Goal: Task Accomplishment & Management: Manage account settings

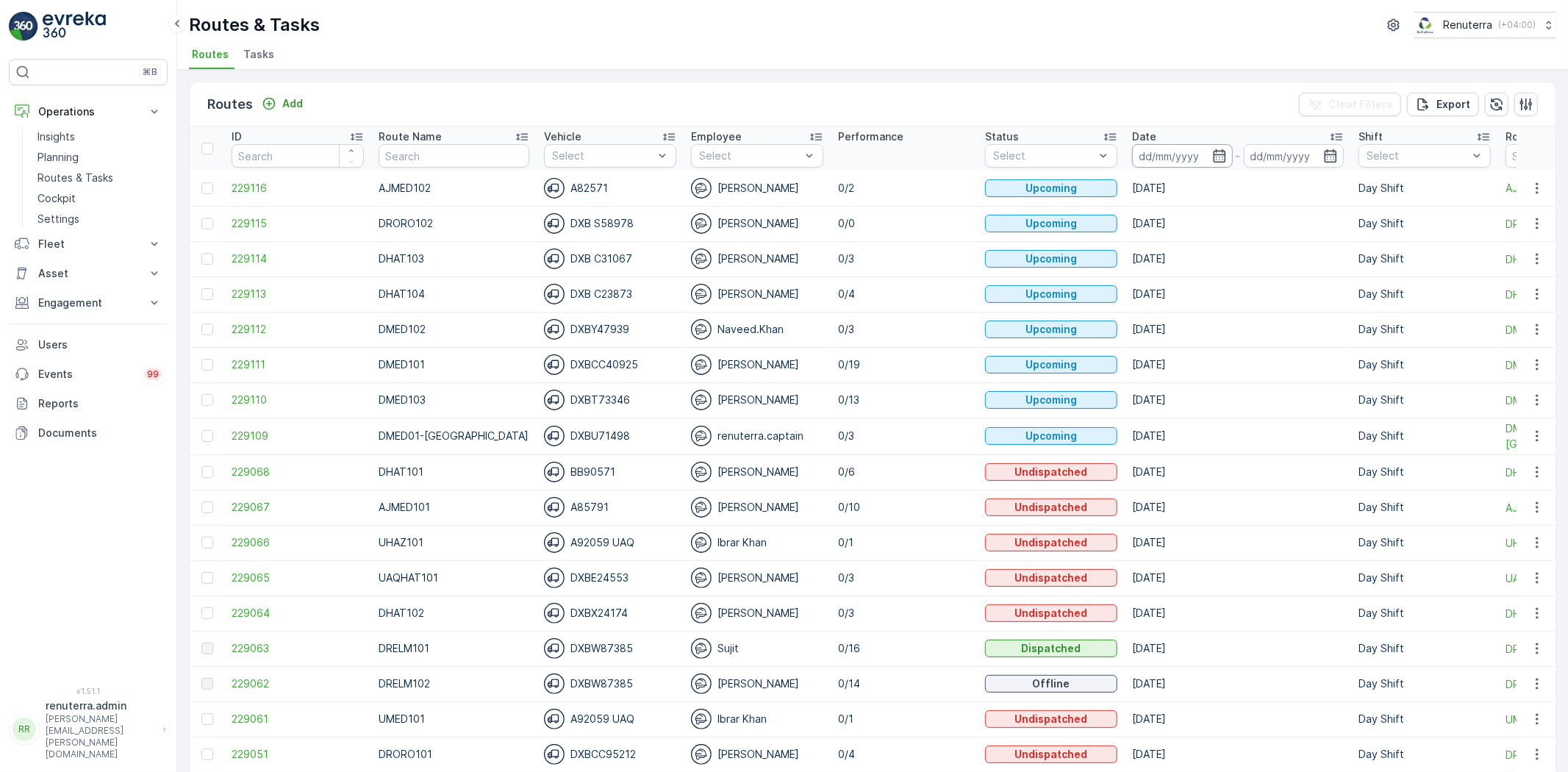
drag, startPoint x: 1186, startPoint y: 147, endPoint x: 1179, endPoint y: 166, distance: 20.2
click at [1185, 145] on input at bounding box center [1182, 156] width 101 height 23
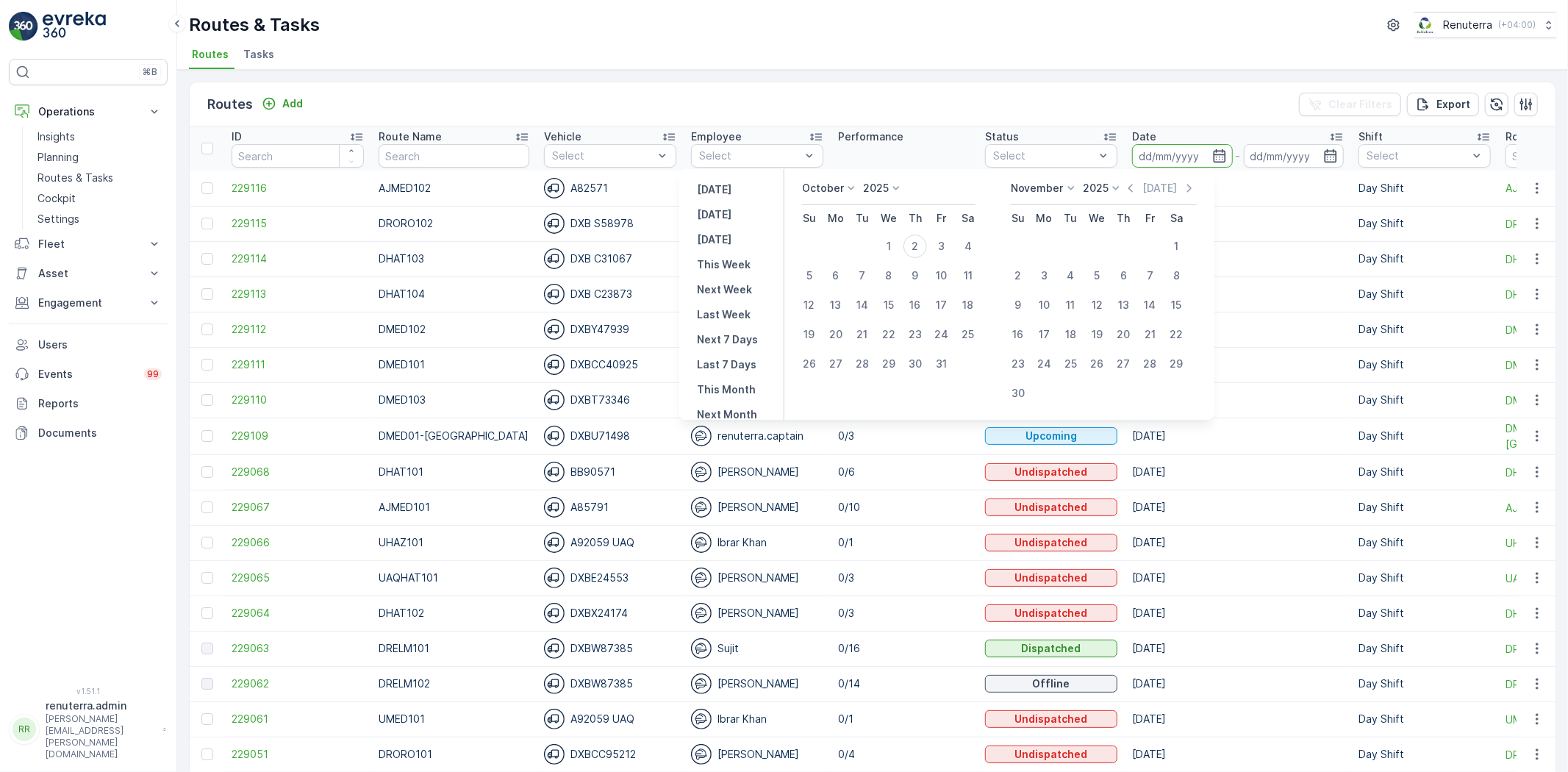
click at [910, 254] on td "2" at bounding box center [914, 246] width 26 height 29
click at [912, 254] on button "2" at bounding box center [914, 245] width 26 height 26
type input "[DATE]"
click at [914, 254] on div "2" at bounding box center [915, 246] width 23 height 23
type input "[DATE]"
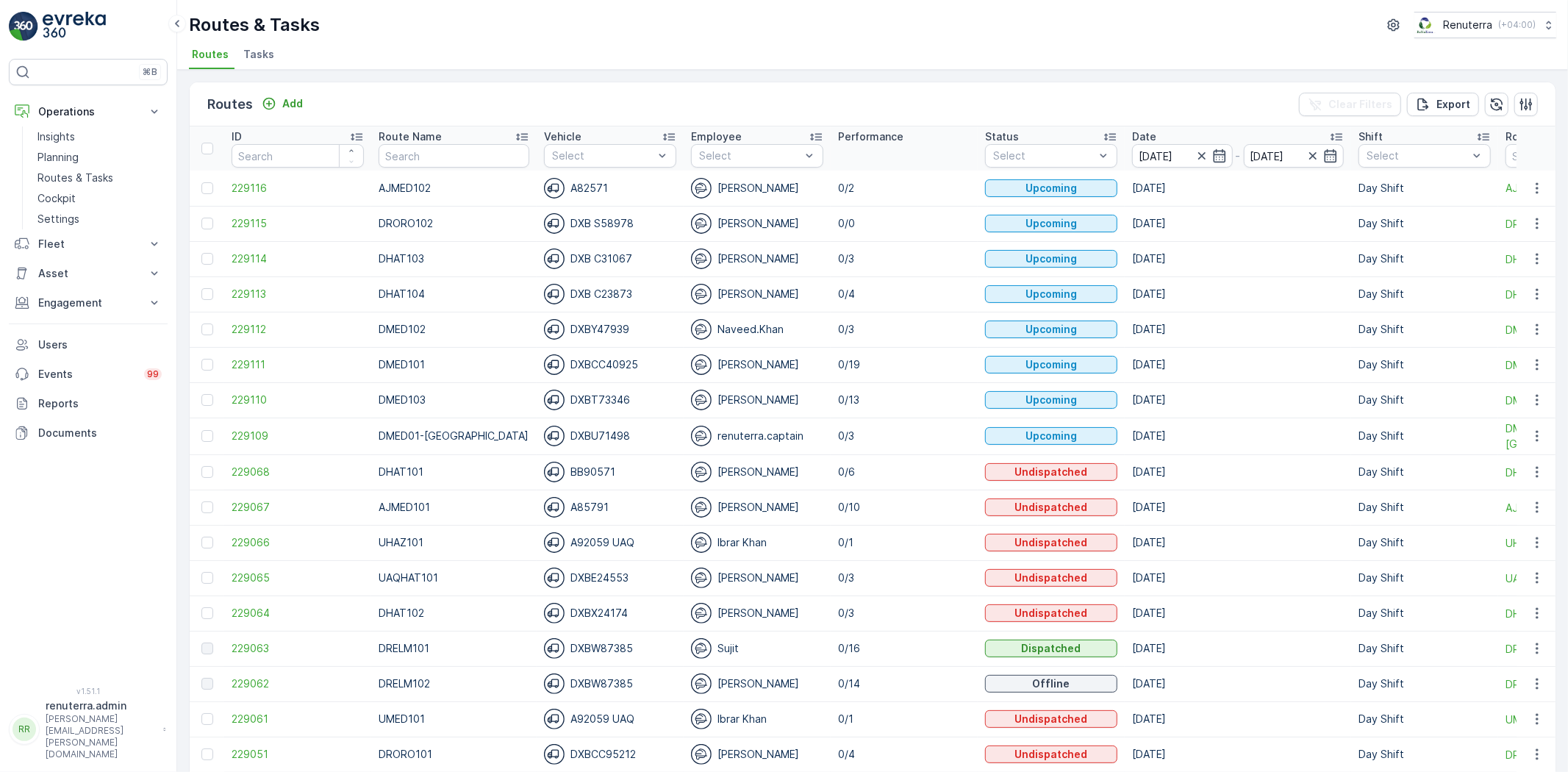
click at [914, 254] on p "0/3" at bounding box center [904, 258] width 132 height 15
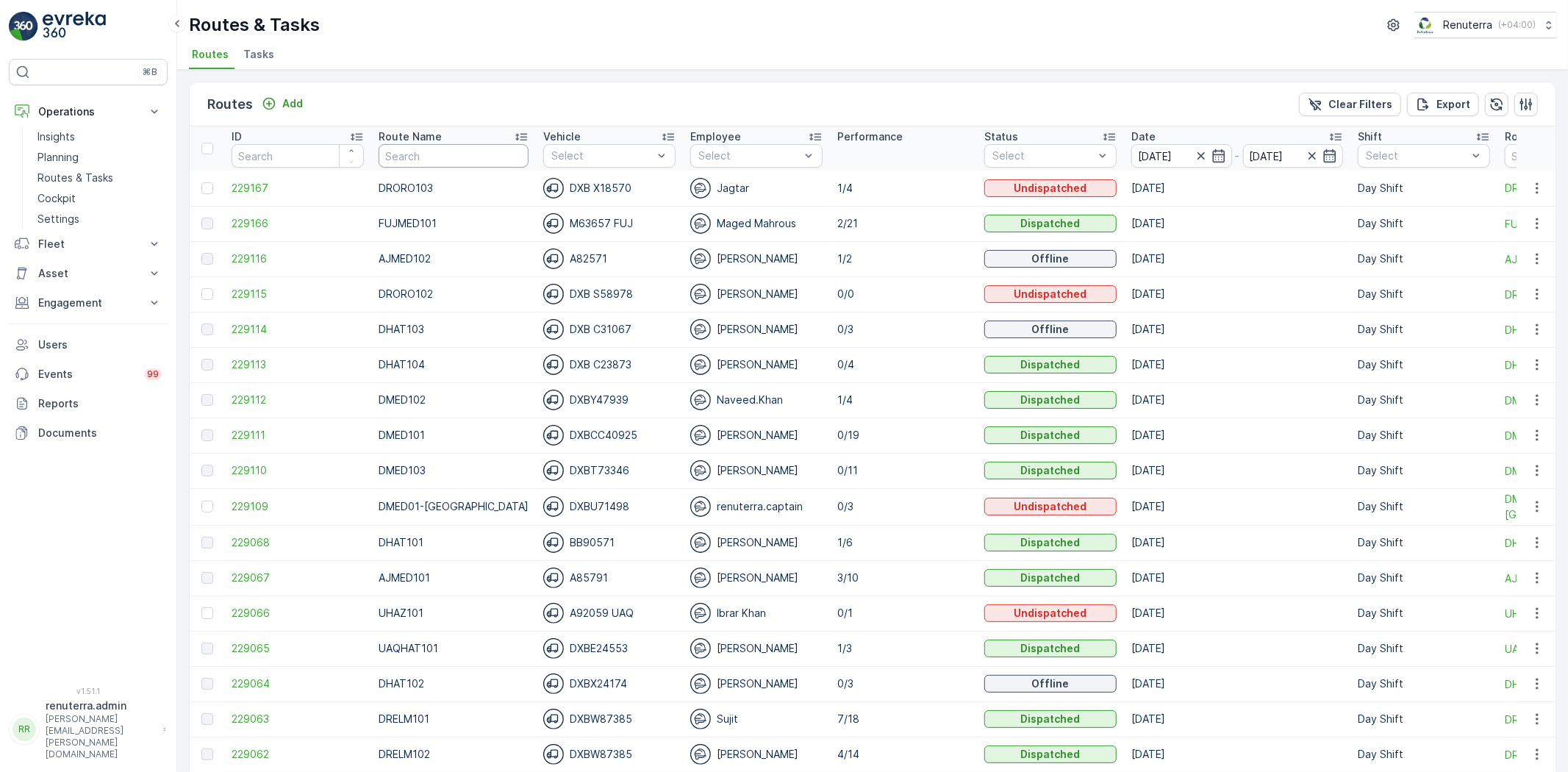
click at [399, 166] on input "text" at bounding box center [453, 156] width 150 height 23
type input "DHAT"
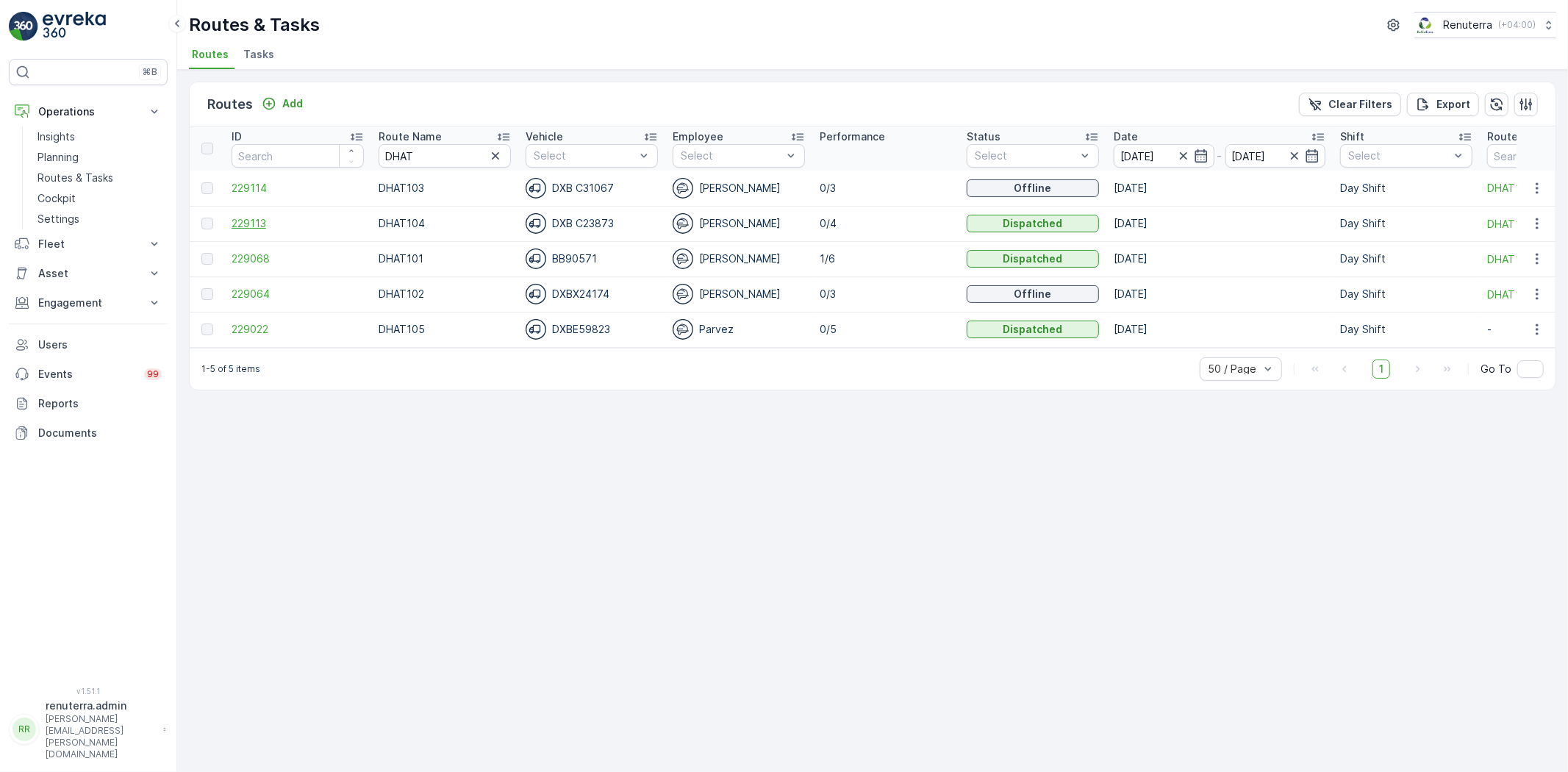
click at [295, 219] on span "229113" at bounding box center [298, 223] width 132 height 15
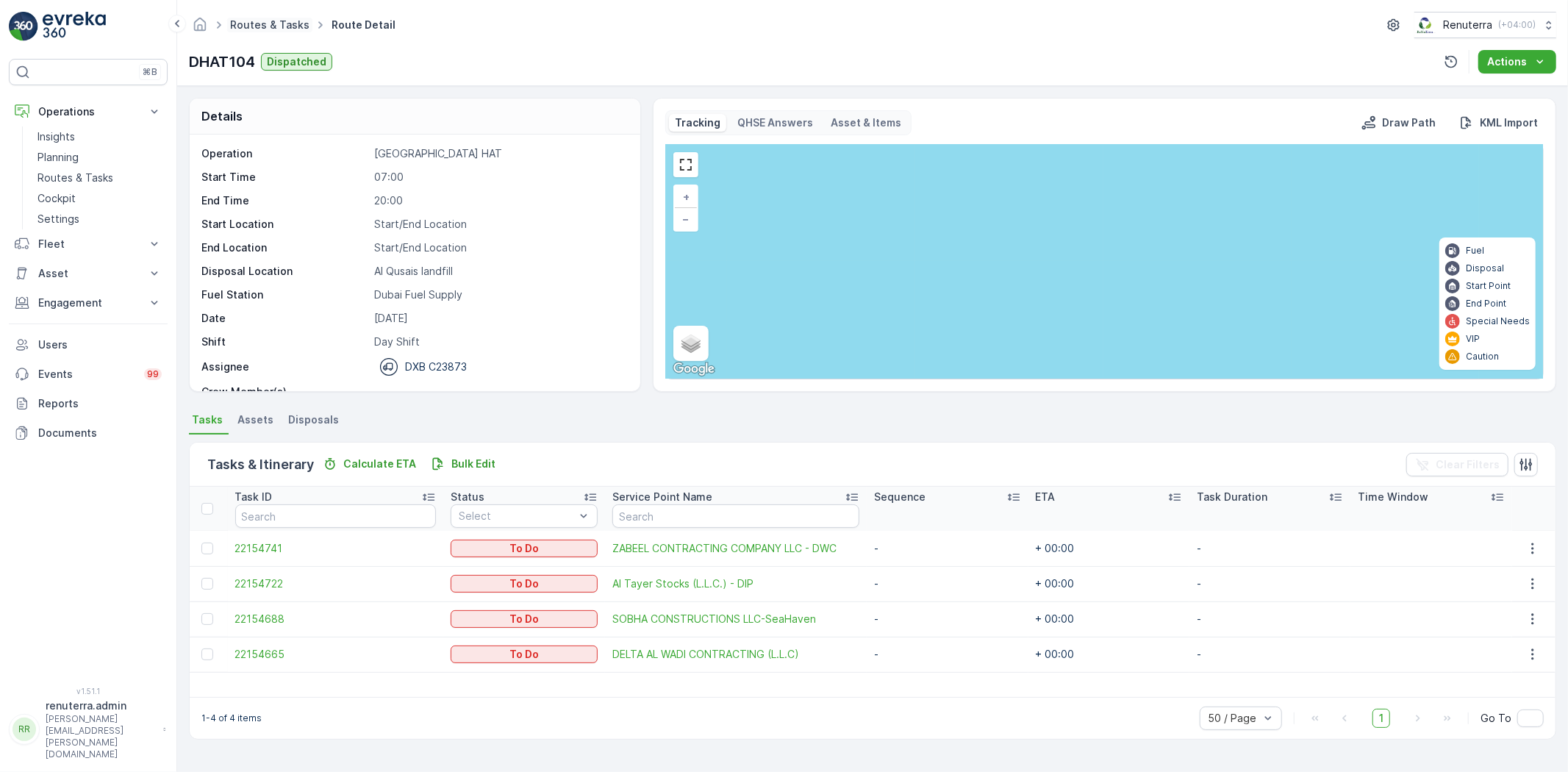
click at [291, 25] on link "Routes & Tasks" at bounding box center [270, 24] width 80 height 13
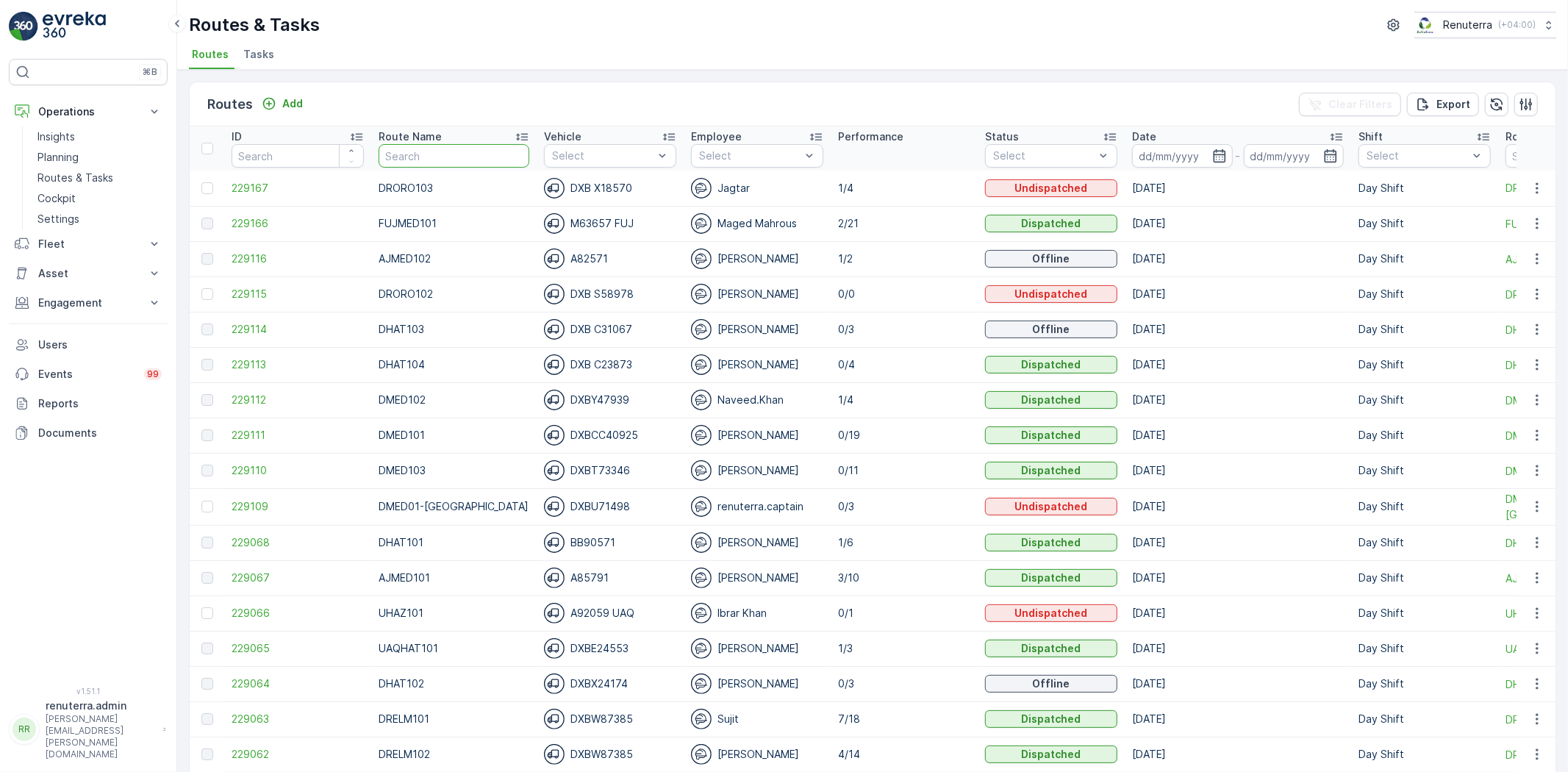
drag, startPoint x: 407, startPoint y: 151, endPoint x: 410, endPoint y: 160, distance: 9.5
click at [410, 159] on input "text" at bounding box center [453, 156] width 150 height 23
type input "DMED"
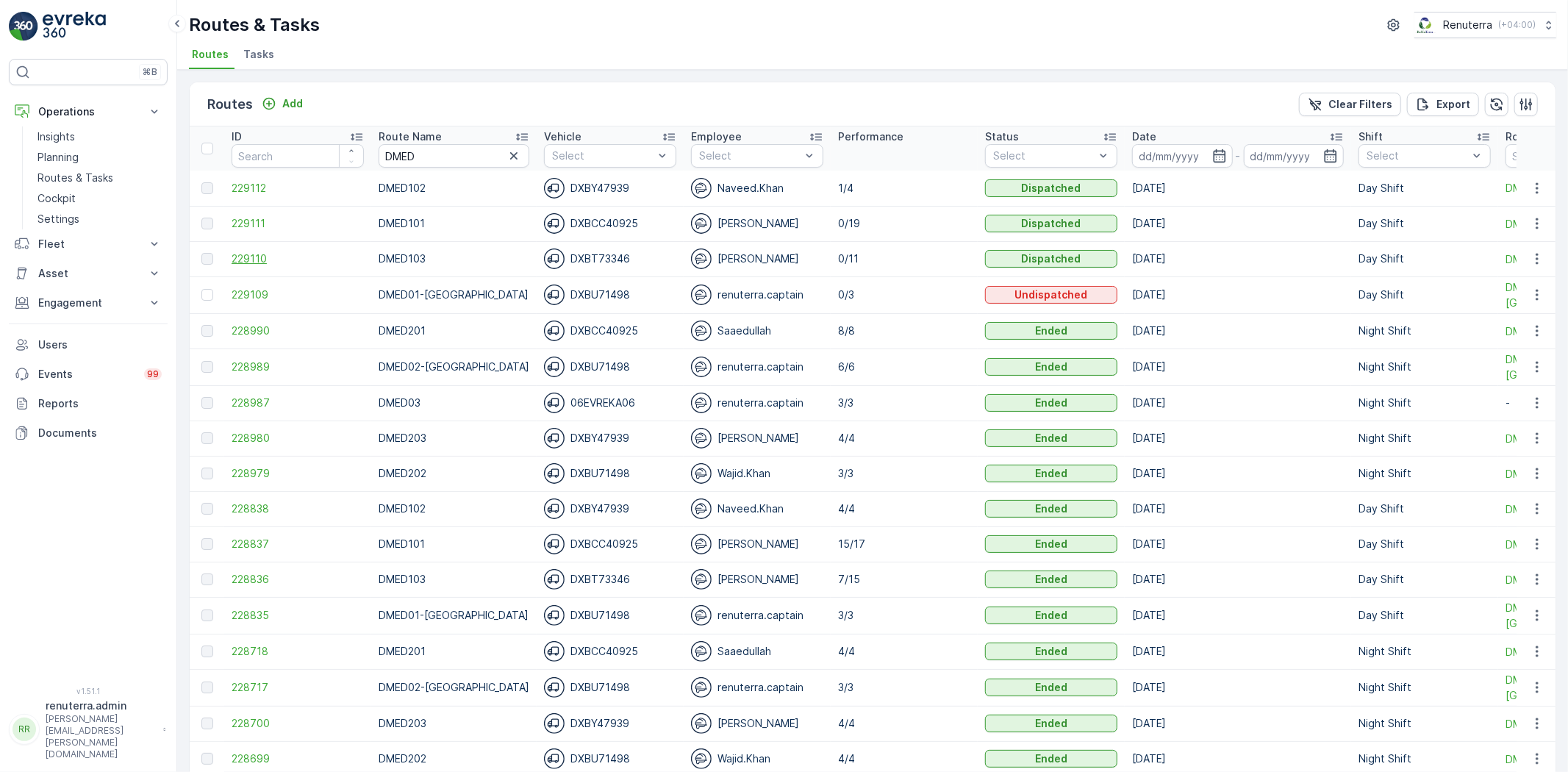
click at [247, 259] on span "229110" at bounding box center [298, 258] width 132 height 15
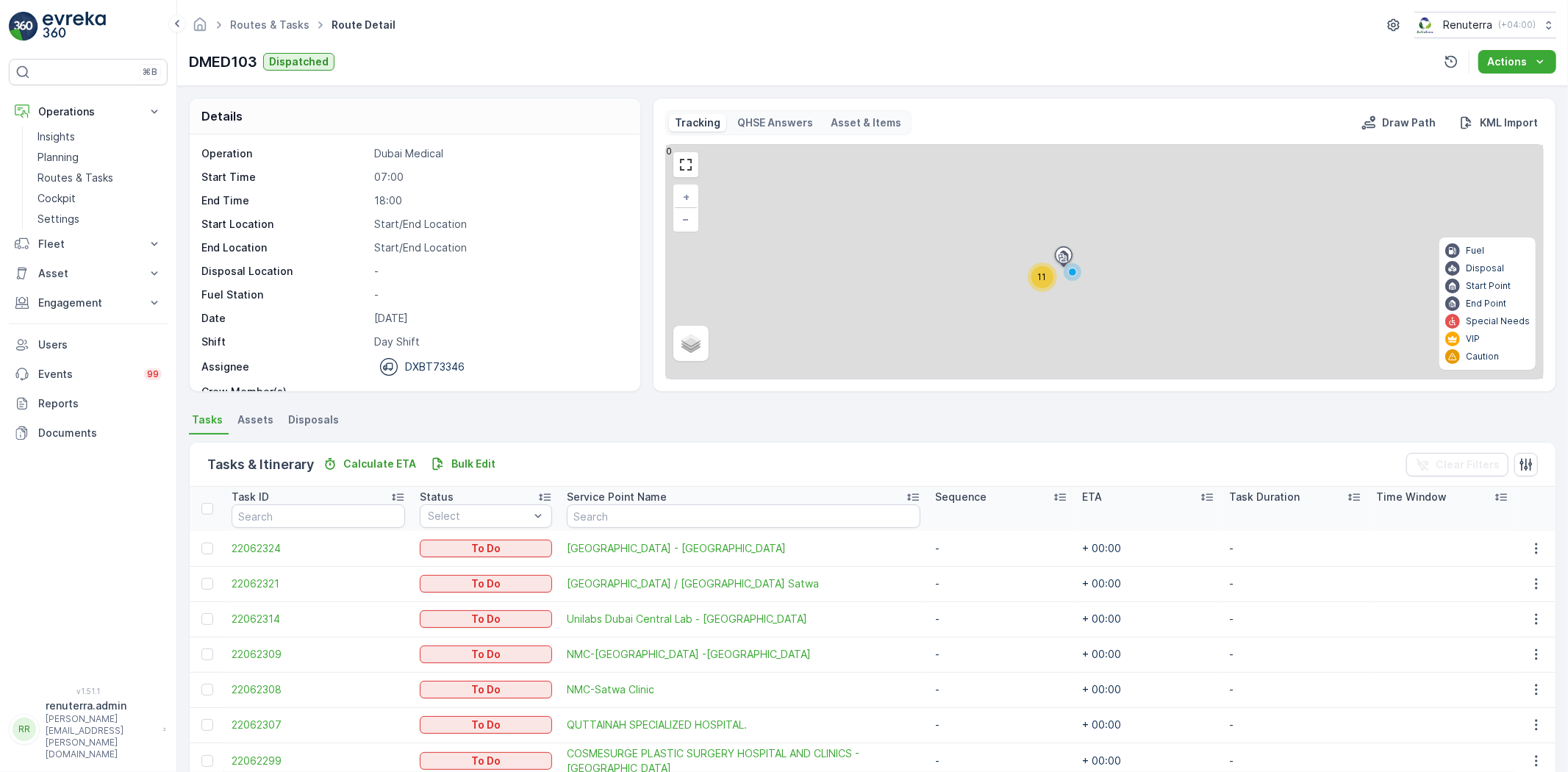
scroll to position [209, 0]
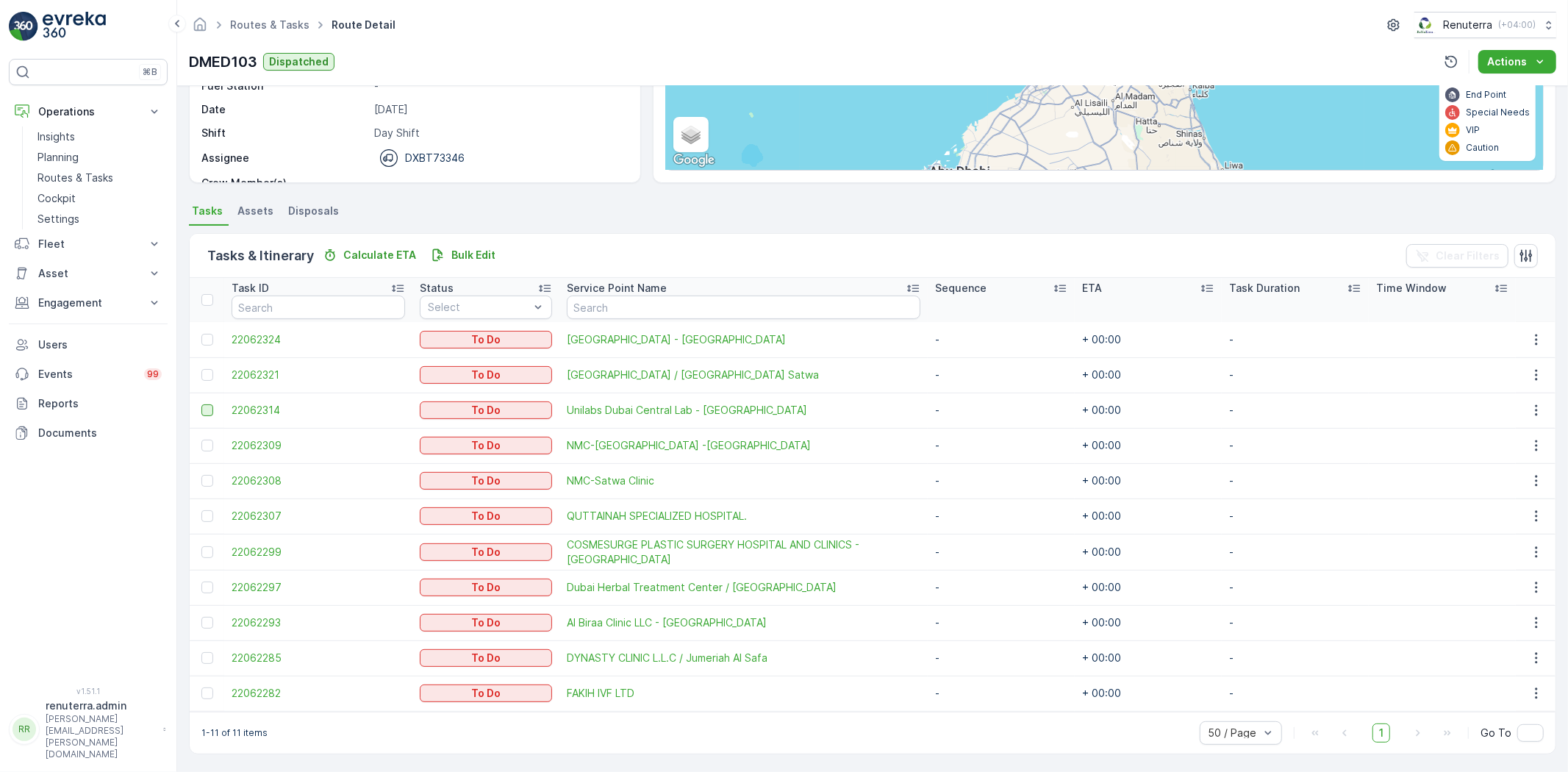
click at [209, 405] on div at bounding box center [208, 410] width 12 height 12
click at [202, 404] on input "checkbox" at bounding box center [202, 404] width 0 height 0
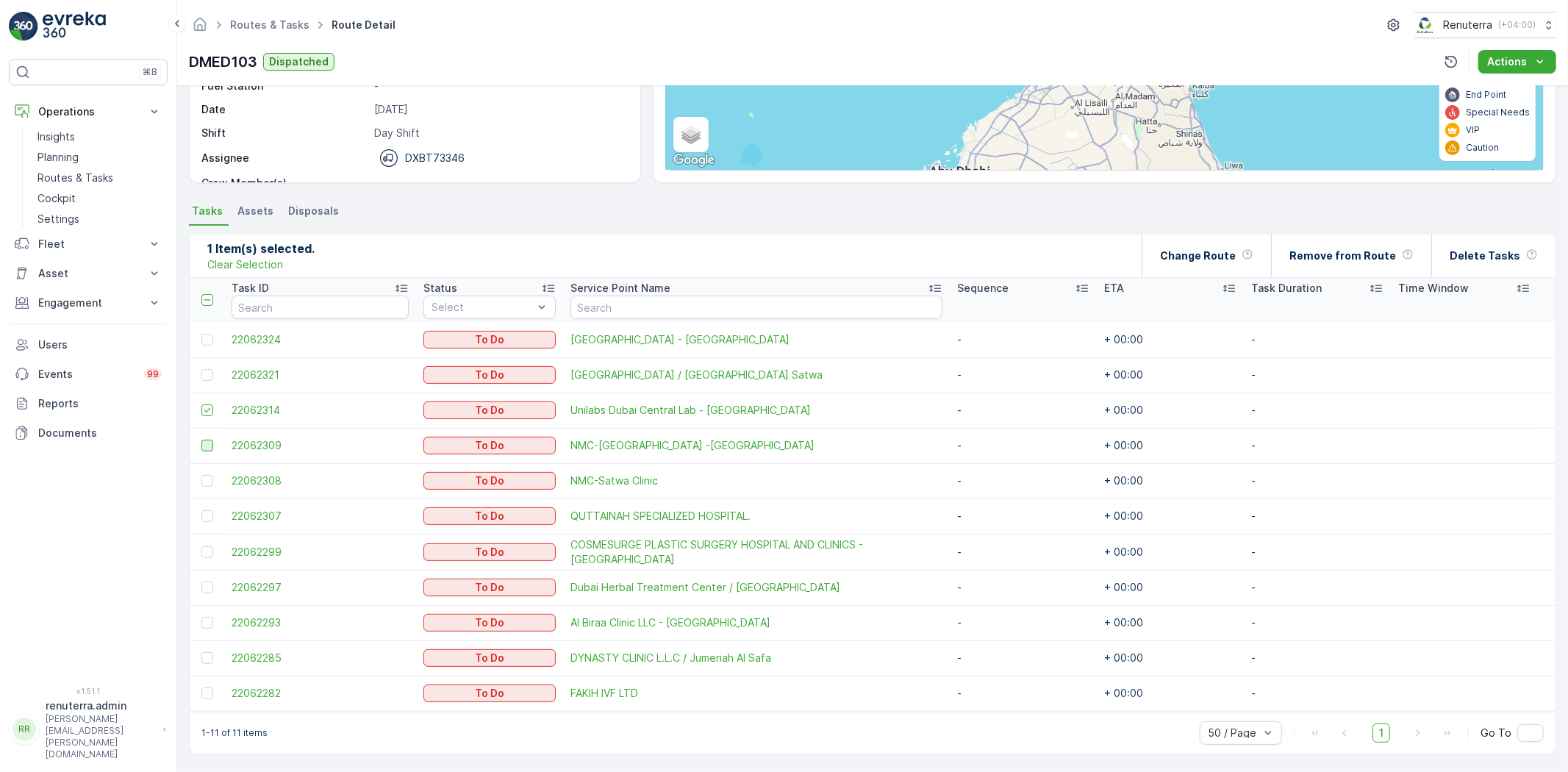
click at [206, 442] on div at bounding box center [208, 445] width 12 height 12
click at [202, 439] on input "checkbox" at bounding box center [202, 439] width 0 height 0
click at [207, 513] on div at bounding box center [208, 516] width 12 height 12
click at [202, 510] on input "checkbox" at bounding box center [202, 510] width 0 height 0
click at [208, 553] on div at bounding box center [208, 552] width 12 height 12
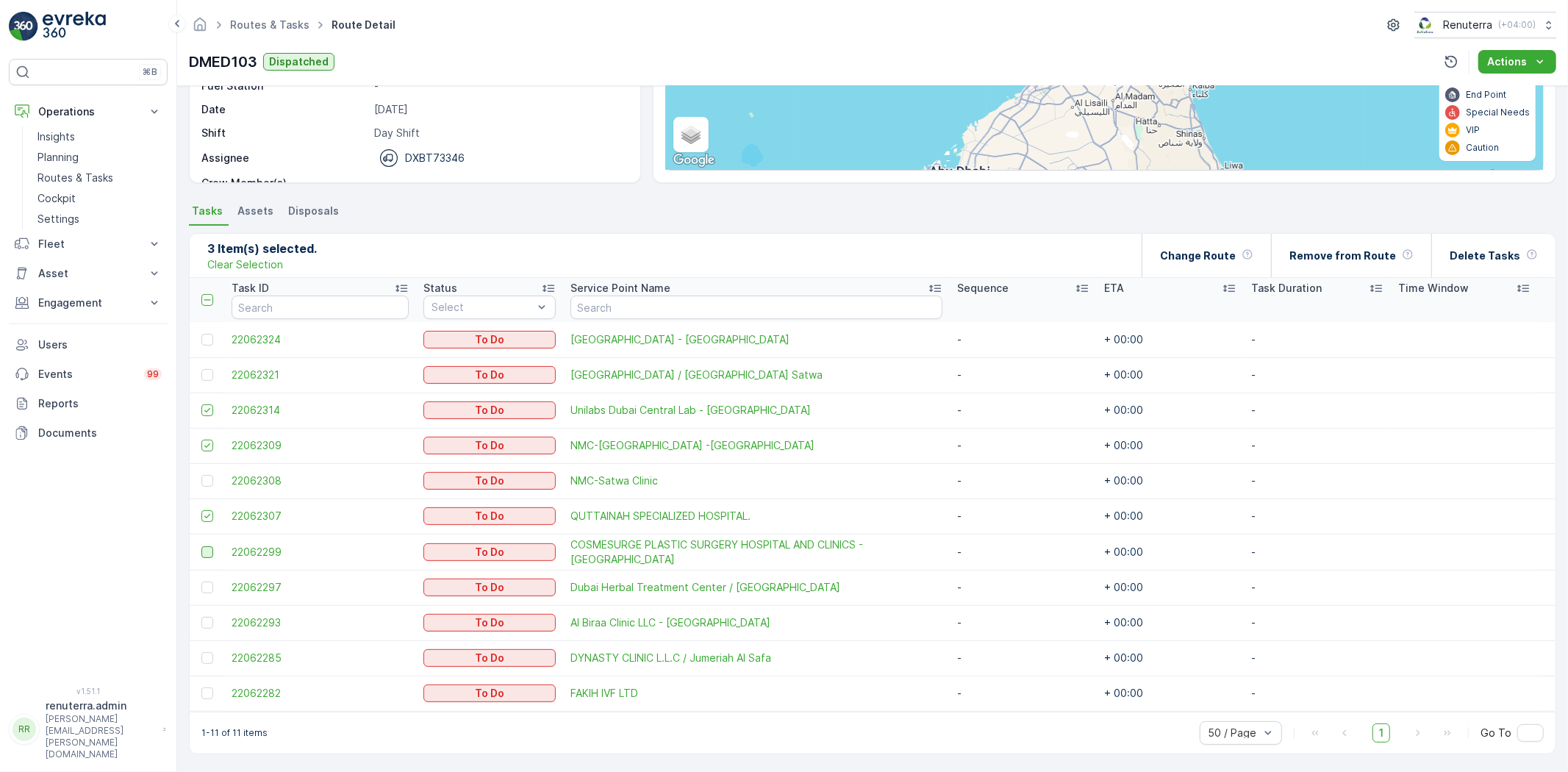
click at [202, 546] on input "checkbox" at bounding box center [202, 546] width 0 height 0
click at [211, 619] on div at bounding box center [208, 623] width 12 height 12
click at [202, 617] on input "checkbox" at bounding box center [202, 617] width 0 height 0
click at [203, 480] on div at bounding box center [208, 481] width 12 height 12
click at [202, 475] on input "checkbox" at bounding box center [202, 475] width 0 height 0
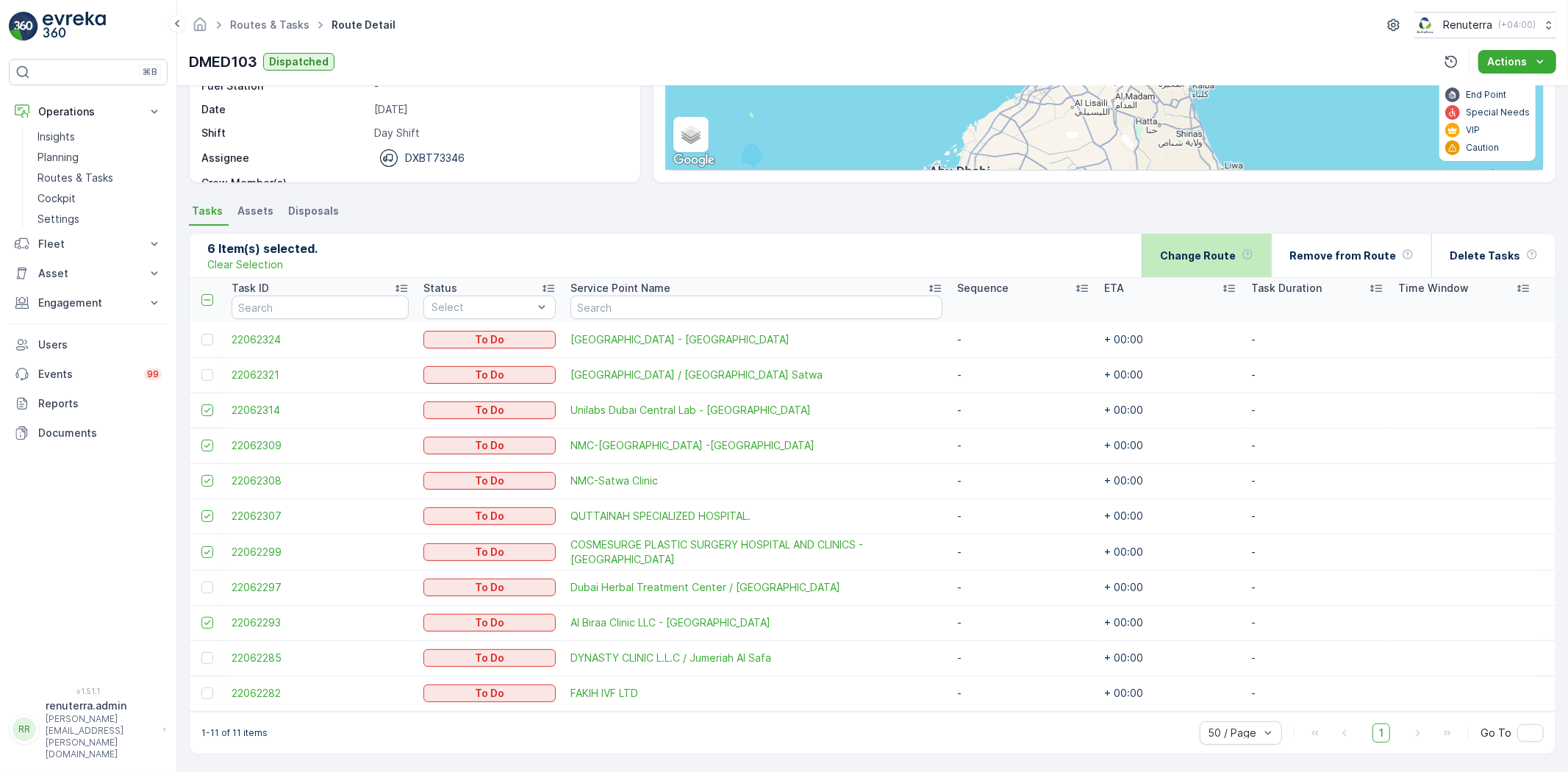
click at [1251, 281] on p "Task Duration" at bounding box center [1286, 288] width 71 height 15
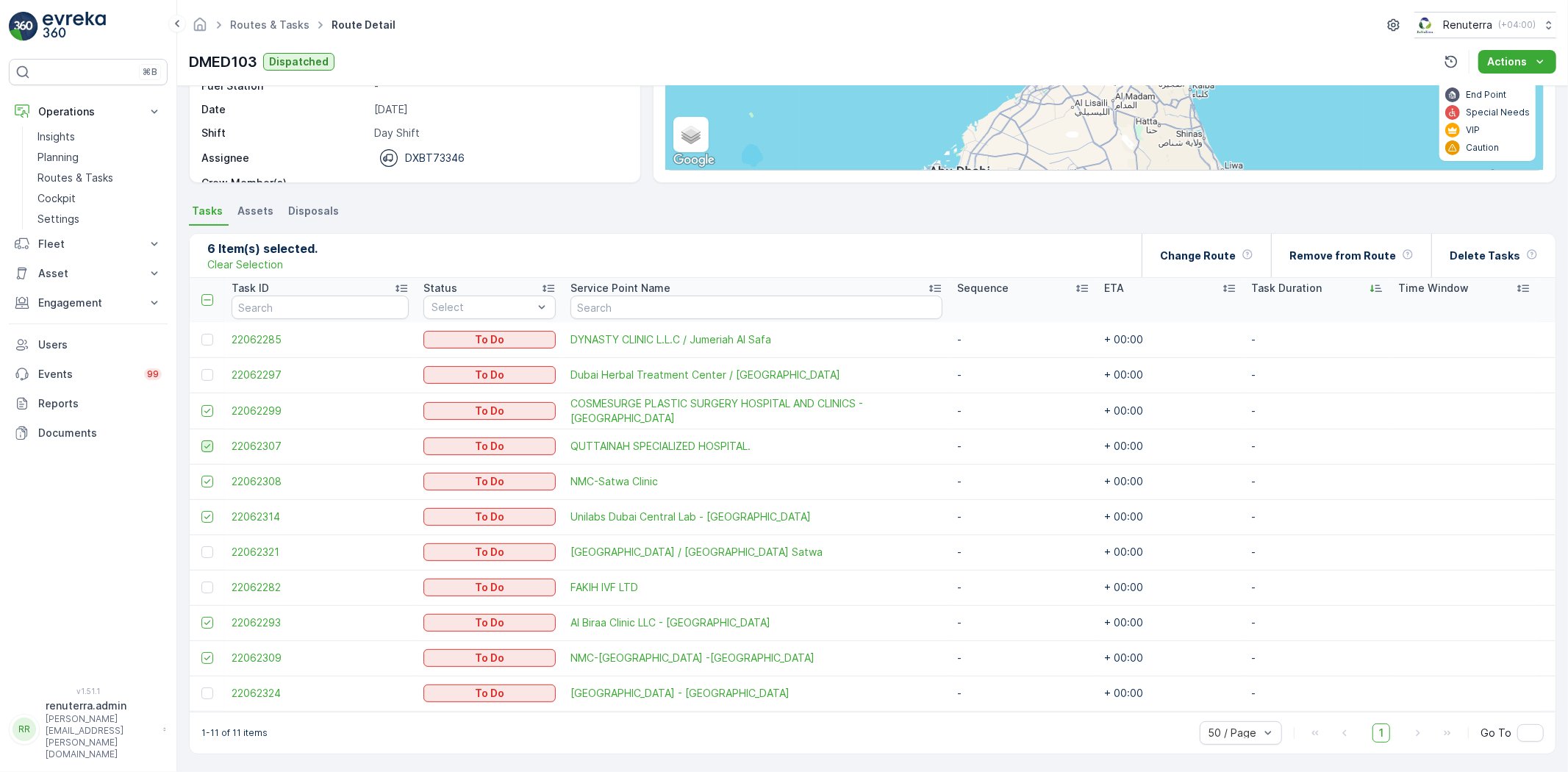
click at [204, 446] on icon at bounding box center [207, 446] width 11 height 11
click at [202, 440] on input "checkbox" at bounding box center [202, 440] width 0 height 0
click at [1200, 266] on div "Change Route" at bounding box center [1206, 255] width 93 height 44
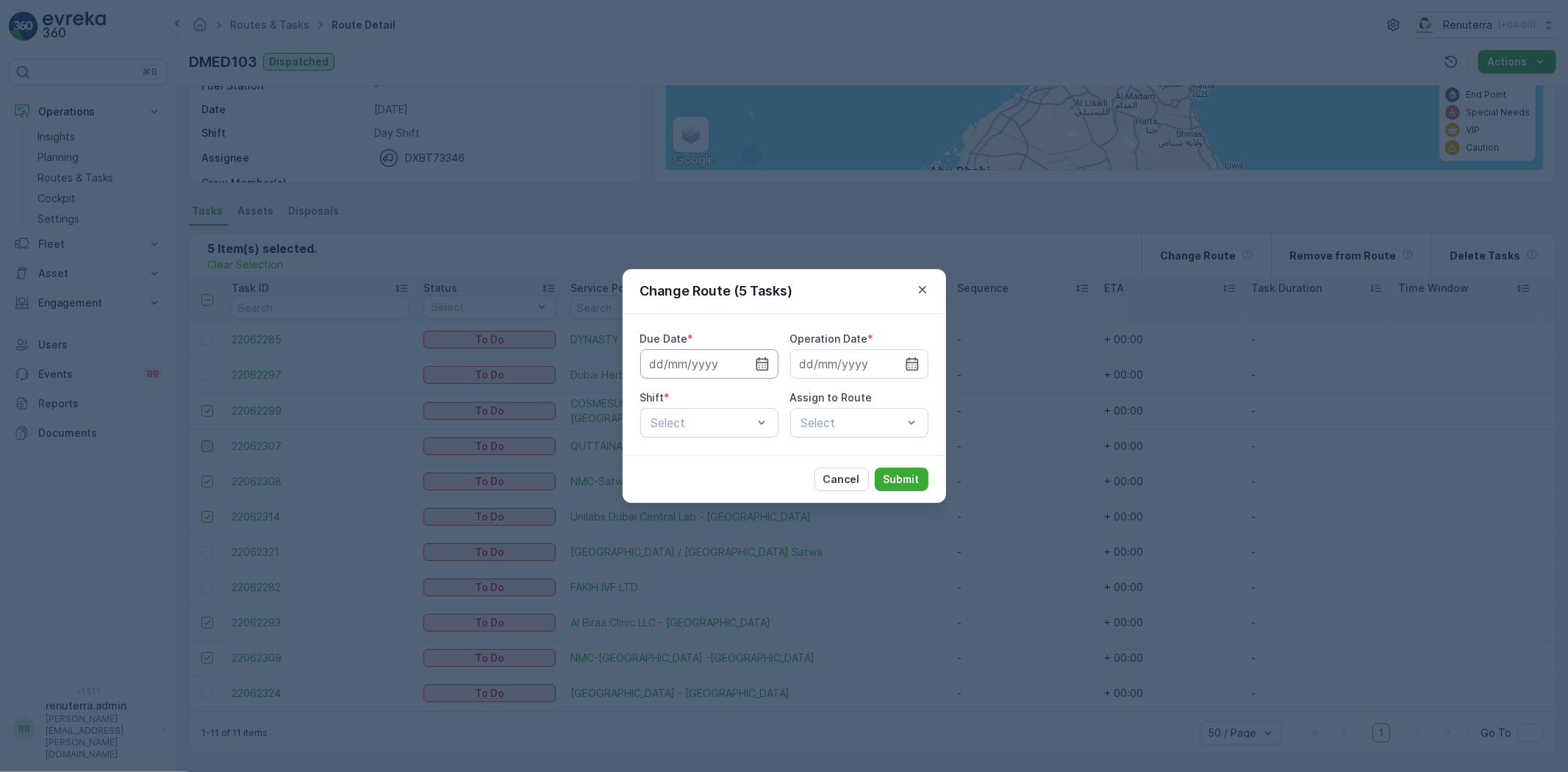
click at [711, 366] on input at bounding box center [709, 364] width 138 height 29
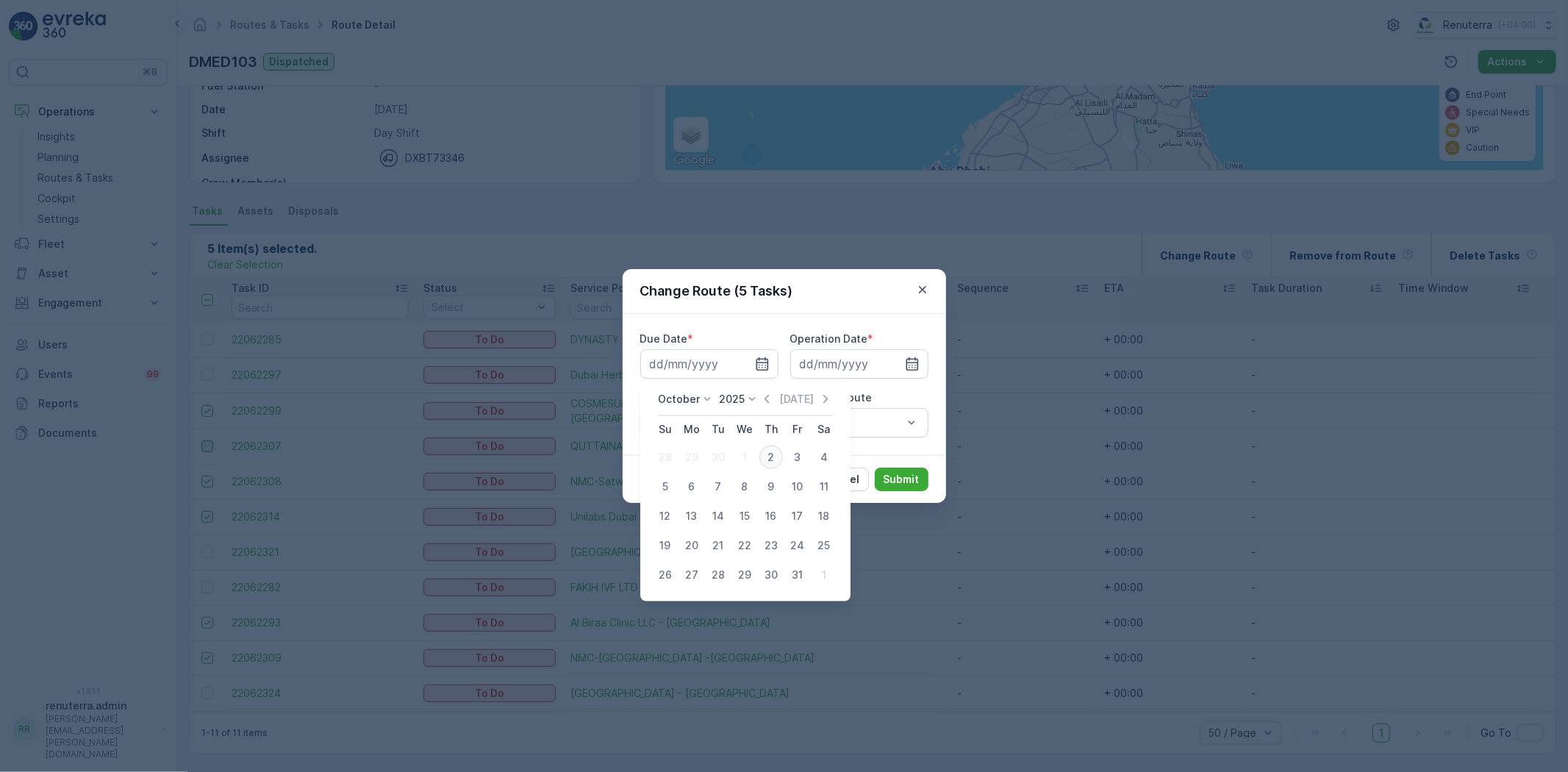
click at [769, 457] on div "2" at bounding box center [771, 457] width 23 height 23
type input "[DATE]"
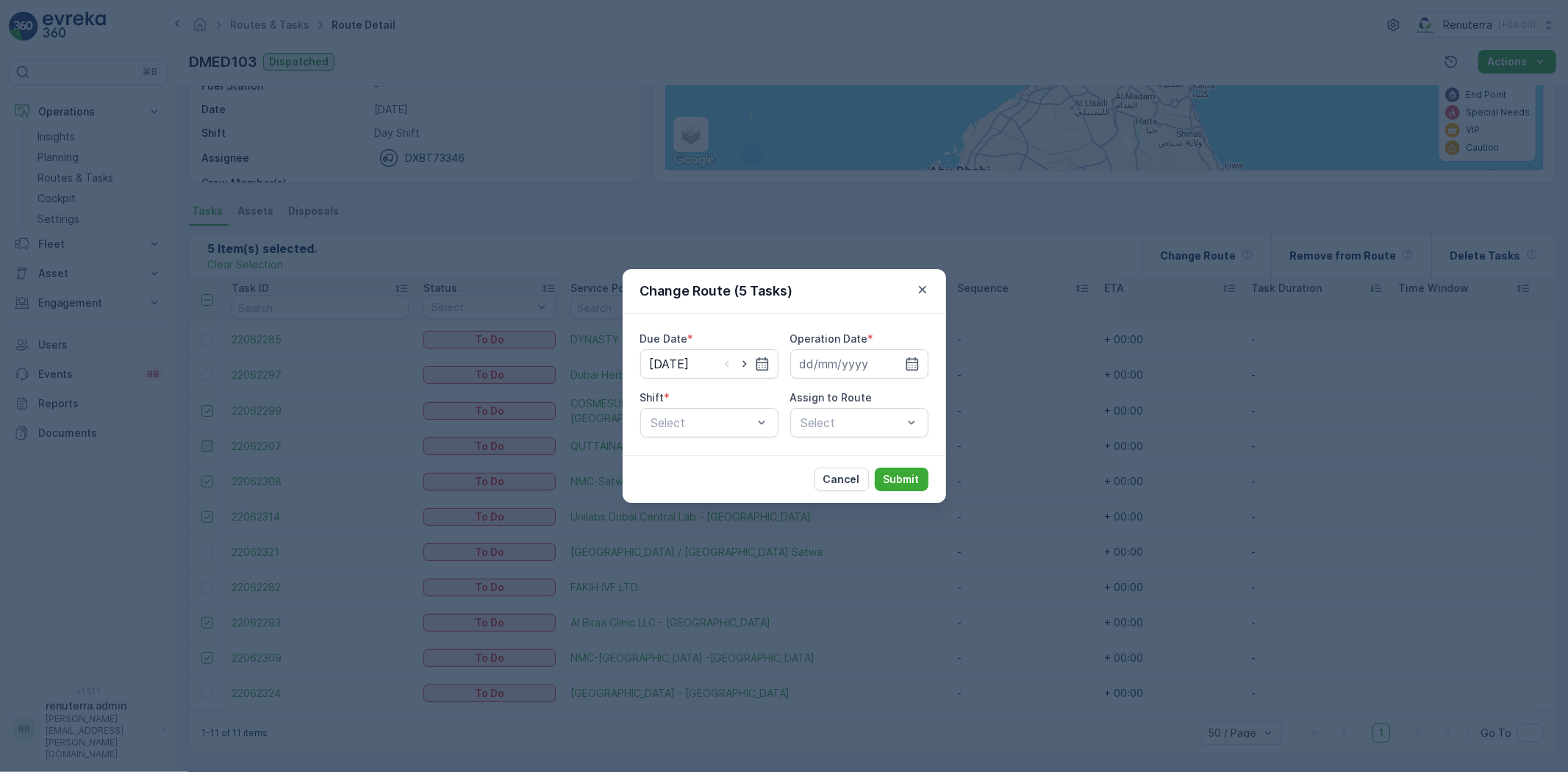
click at [837, 380] on div "Due Date * 02.10.2025 Operation Date * Shift * Select Assign to Route Select" at bounding box center [784, 384] width 288 height 106
click at [840, 370] on input at bounding box center [859, 364] width 138 height 29
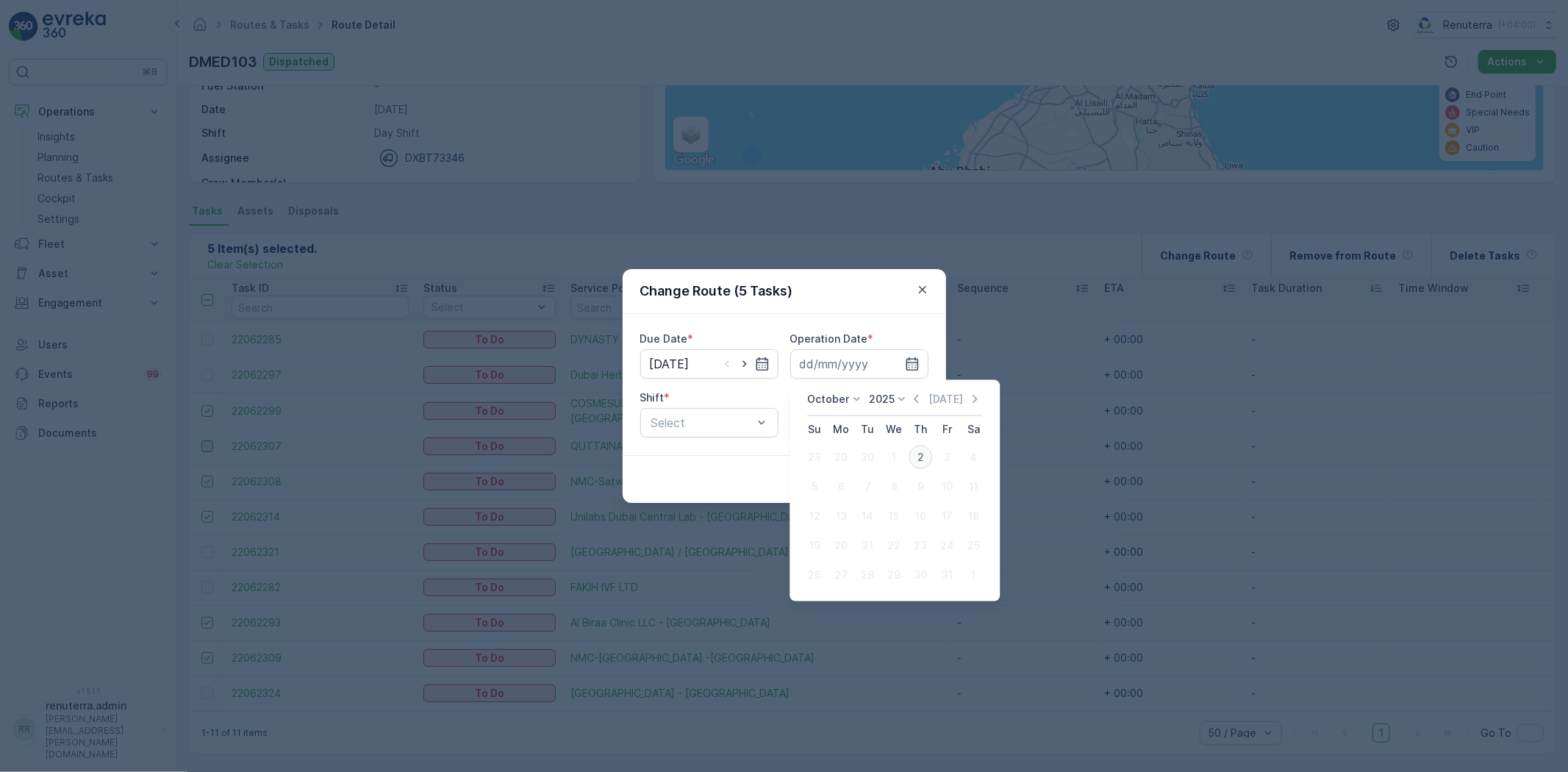
click at [929, 459] on div "2" at bounding box center [920, 457] width 23 height 23
type input "[DATE]"
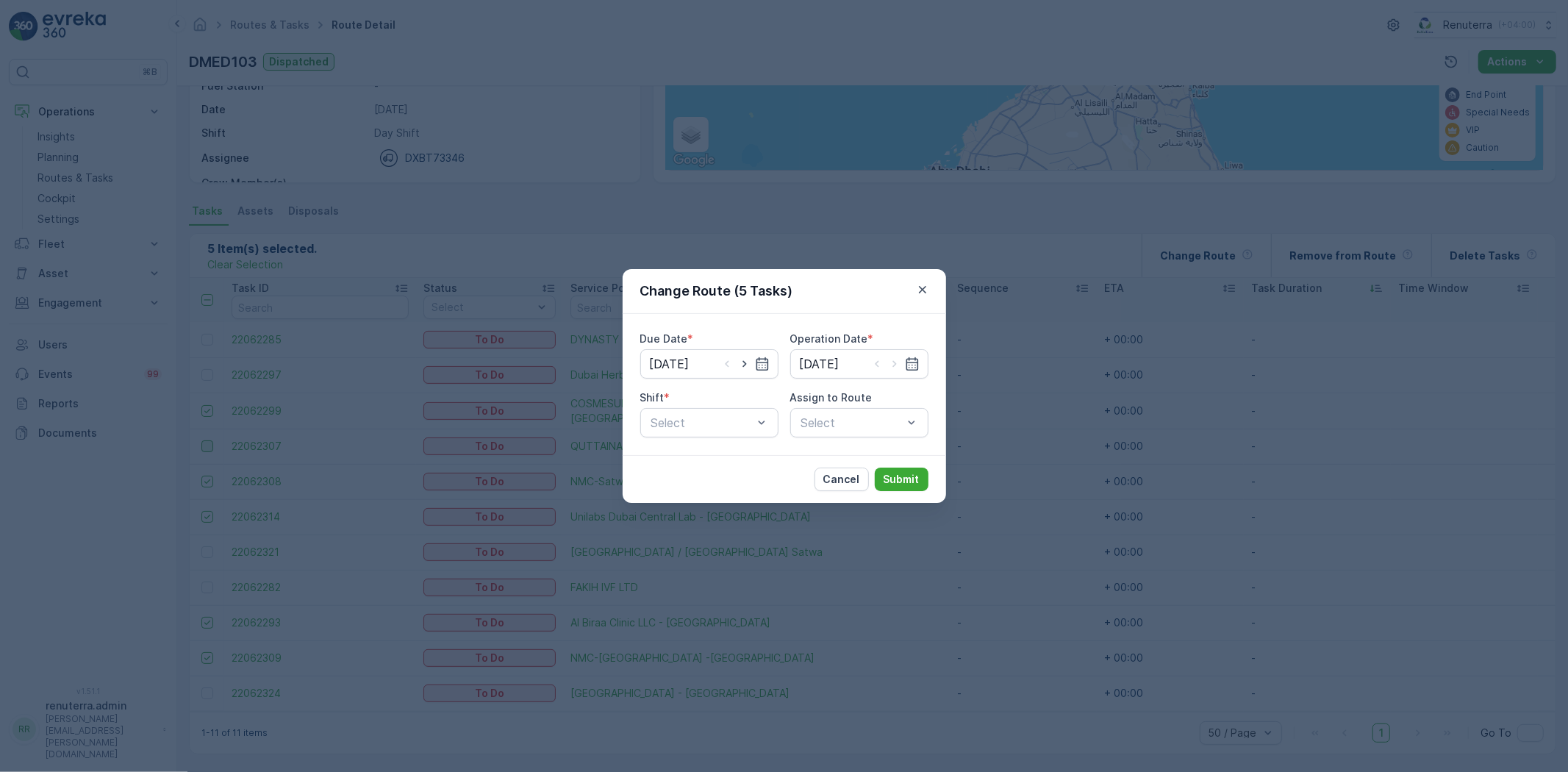
click at [690, 382] on div "Due Date * 02.10.2025 Operation Date * 02.10.2025 Shift * Select Assign to Rout…" at bounding box center [784, 384] width 288 height 106
click at [701, 432] on div "Select" at bounding box center [709, 423] width 138 height 29
click at [686, 450] on div "Day Shift" at bounding box center [709, 459] width 138 height 25
click at [827, 422] on div "Select" at bounding box center [859, 423] width 138 height 29
click at [842, 432] on div "Select" at bounding box center [859, 423] width 138 height 29
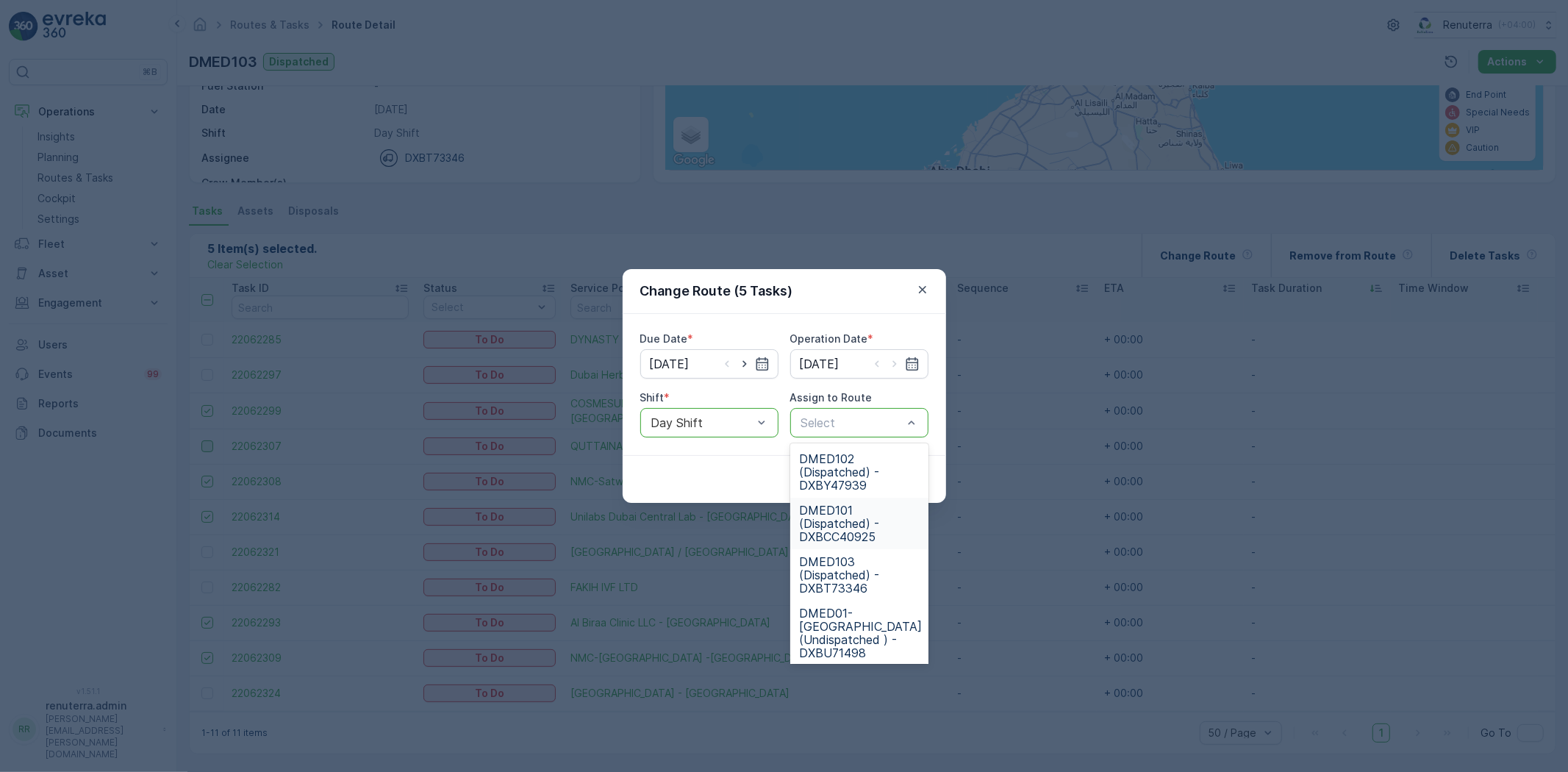
drag, startPoint x: 848, startPoint y: 515, endPoint x: 853, endPoint y: 509, distance: 7.8
click at [848, 515] on span "DMED101 (Dispatched) - DXBCC40925" at bounding box center [859, 523] width 120 height 40
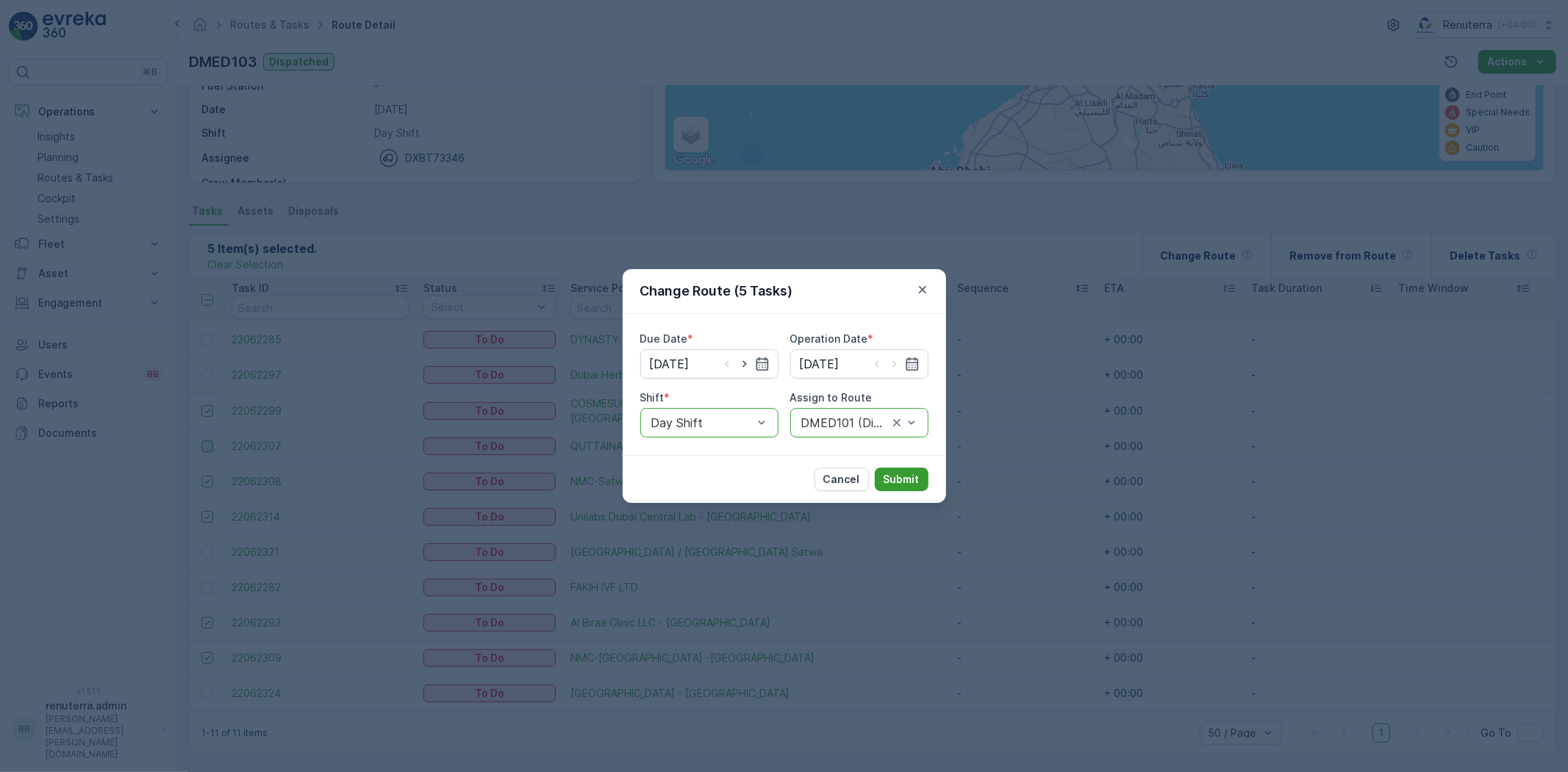
click at [888, 481] on p "Submit" at bounding box center [901, 479] width 36 height 15
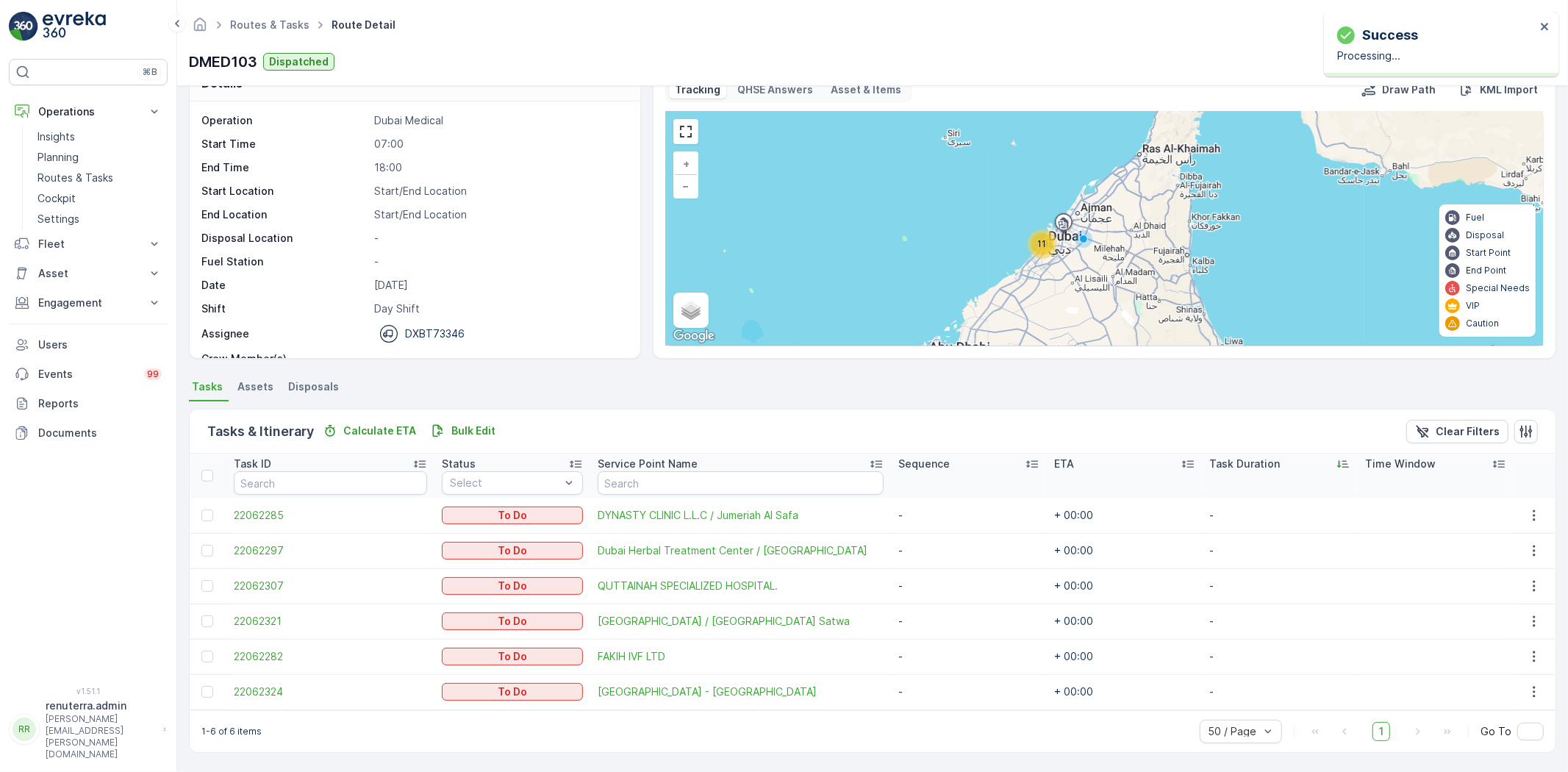
scroll to position [32, 0]
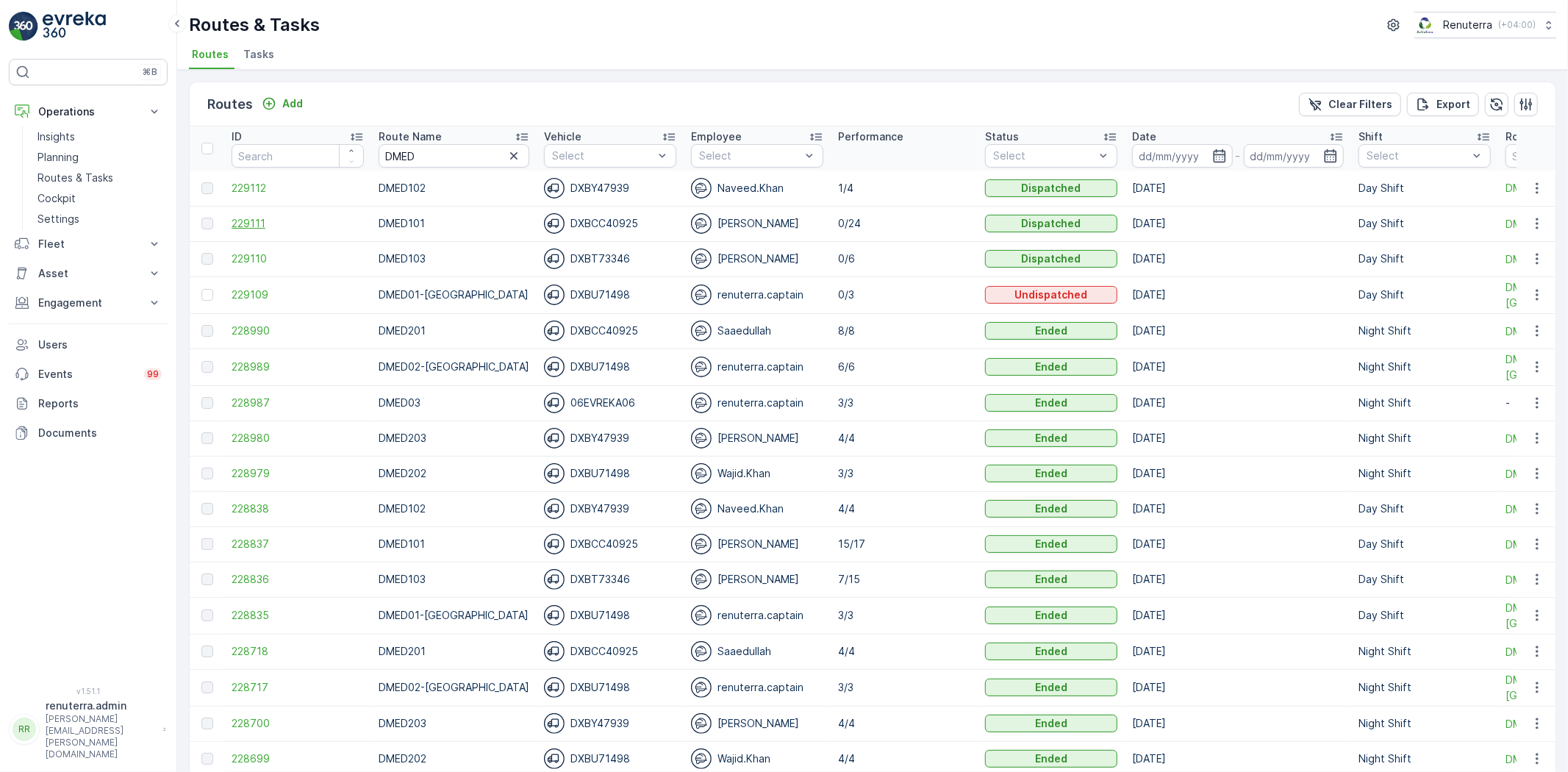
click at [261, 225] on span "229111" at bounding box center [298, 223] width 132 height 15
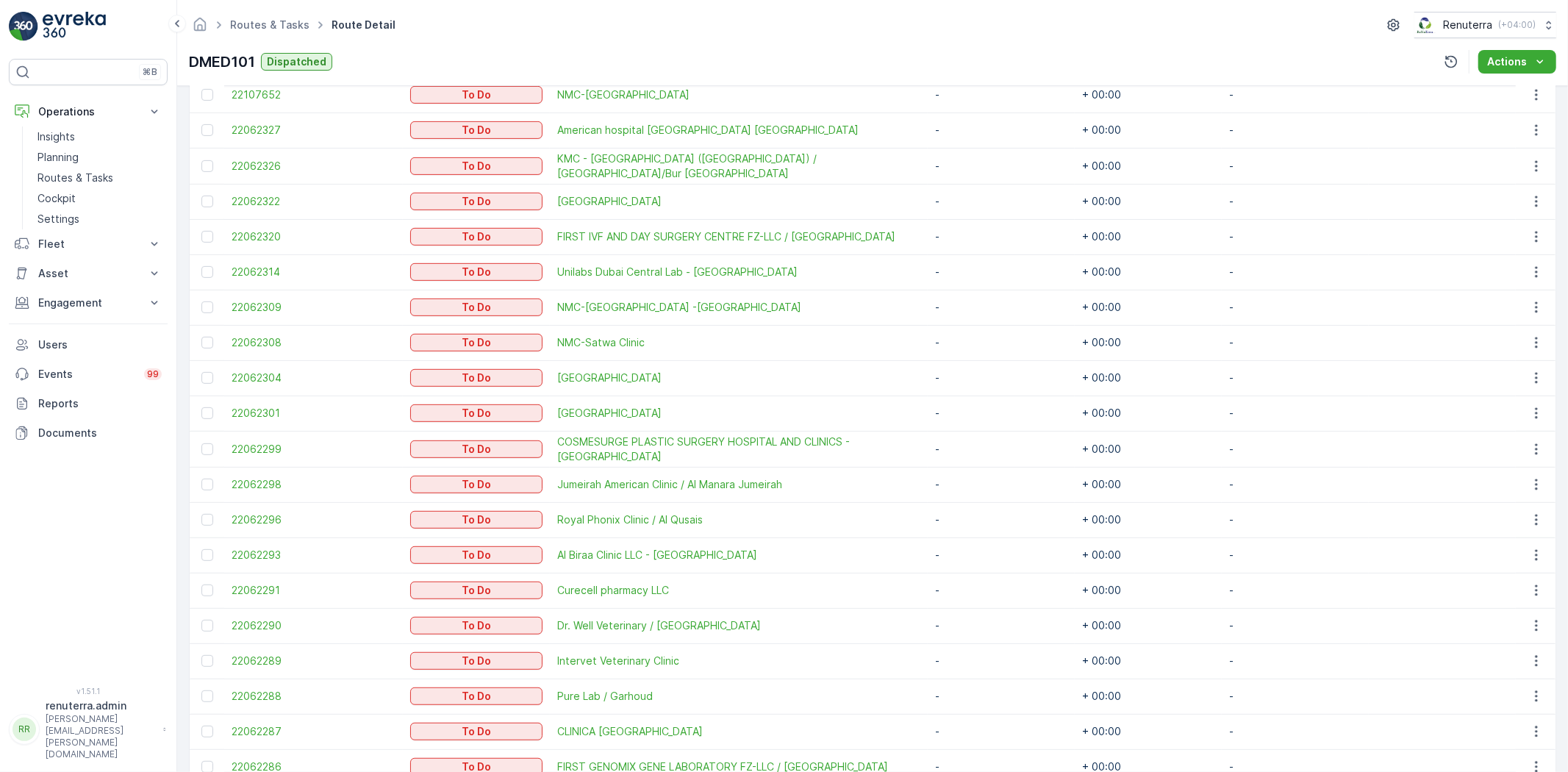
scroll to position [490, 0]
click at [208, 371] on div at bounding box center [208, 377] width 12 height 12
click at [202, 371] on input "checkbox" at bounding box center [202, 371] width 0 height 0
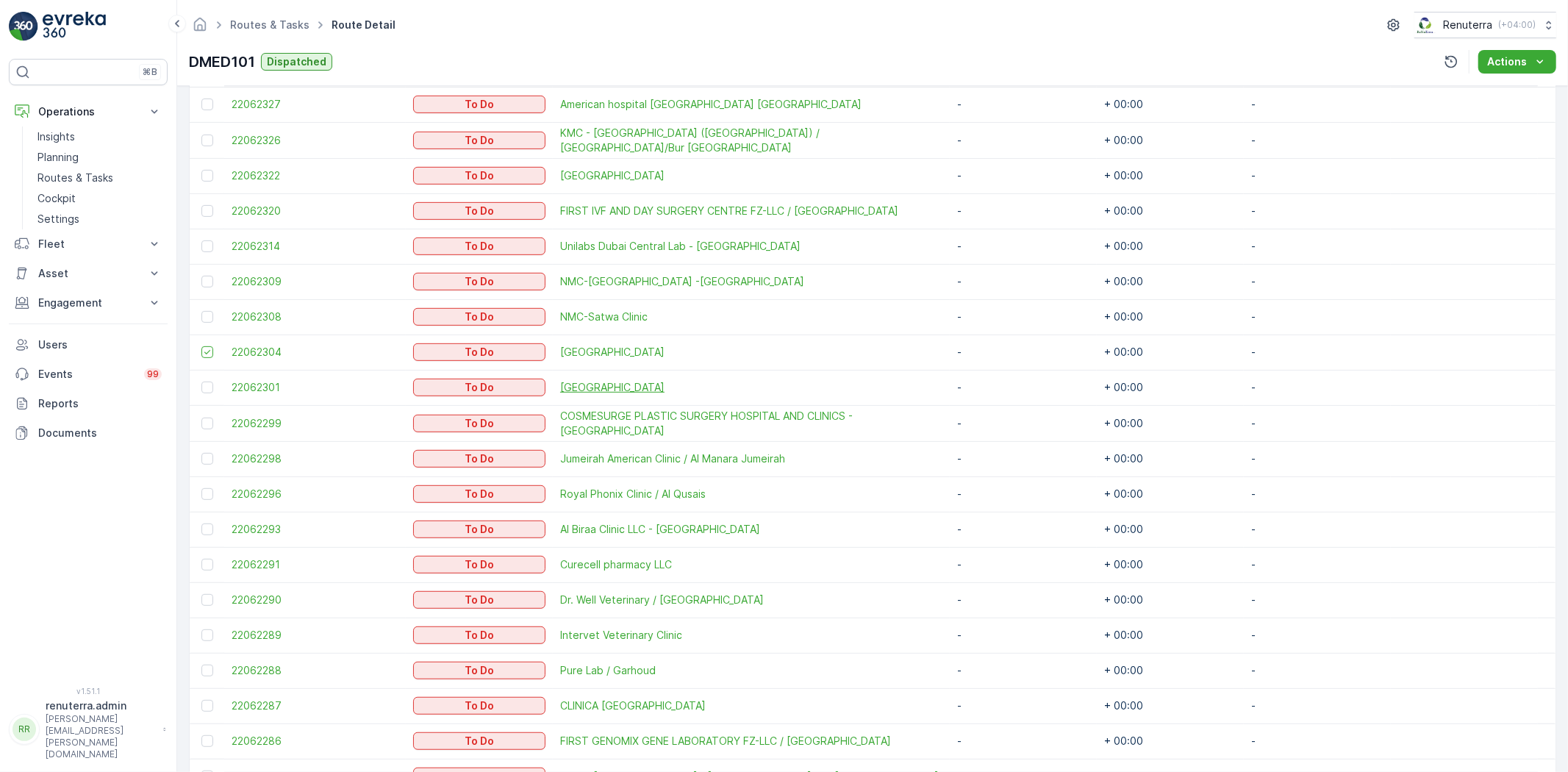
scroll to position [244, 0]
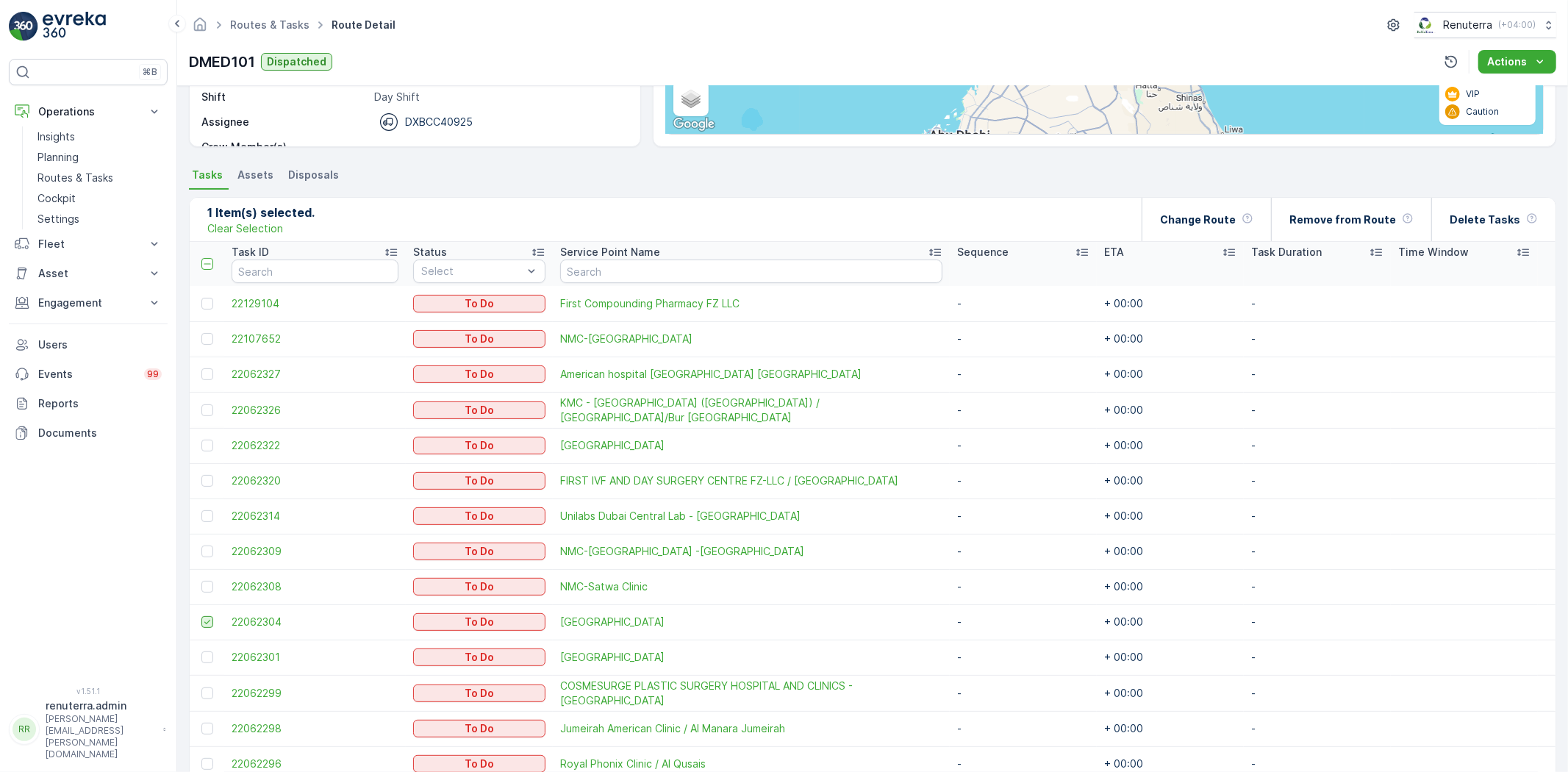
click at [209, 617] on icon at bounding box center [207, 622] width 11 height 11
click at [202, 616] on input "checkbox" at bounding box center [202, 616] width 0 height 0
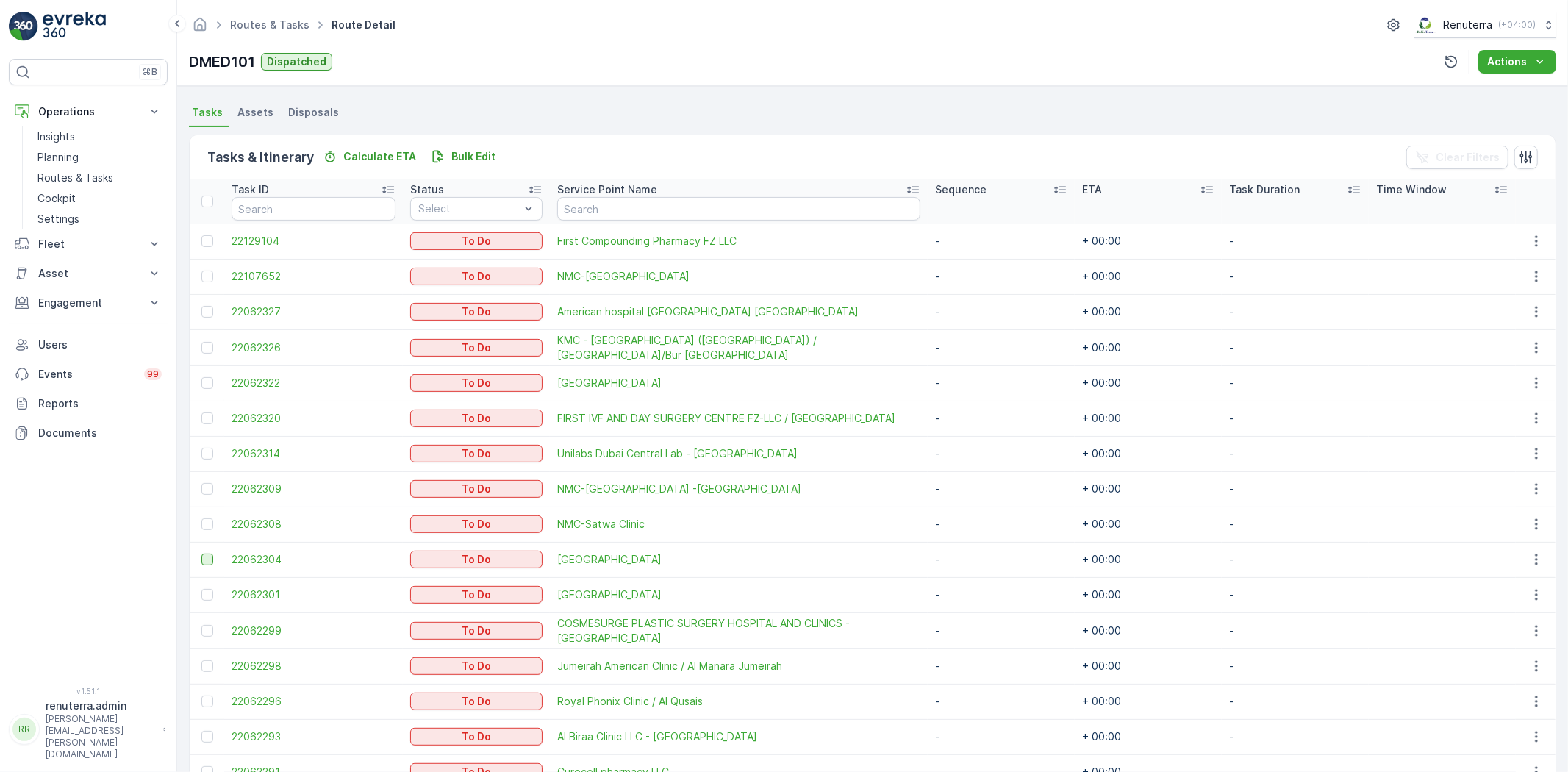
scroll to position [340, 0]
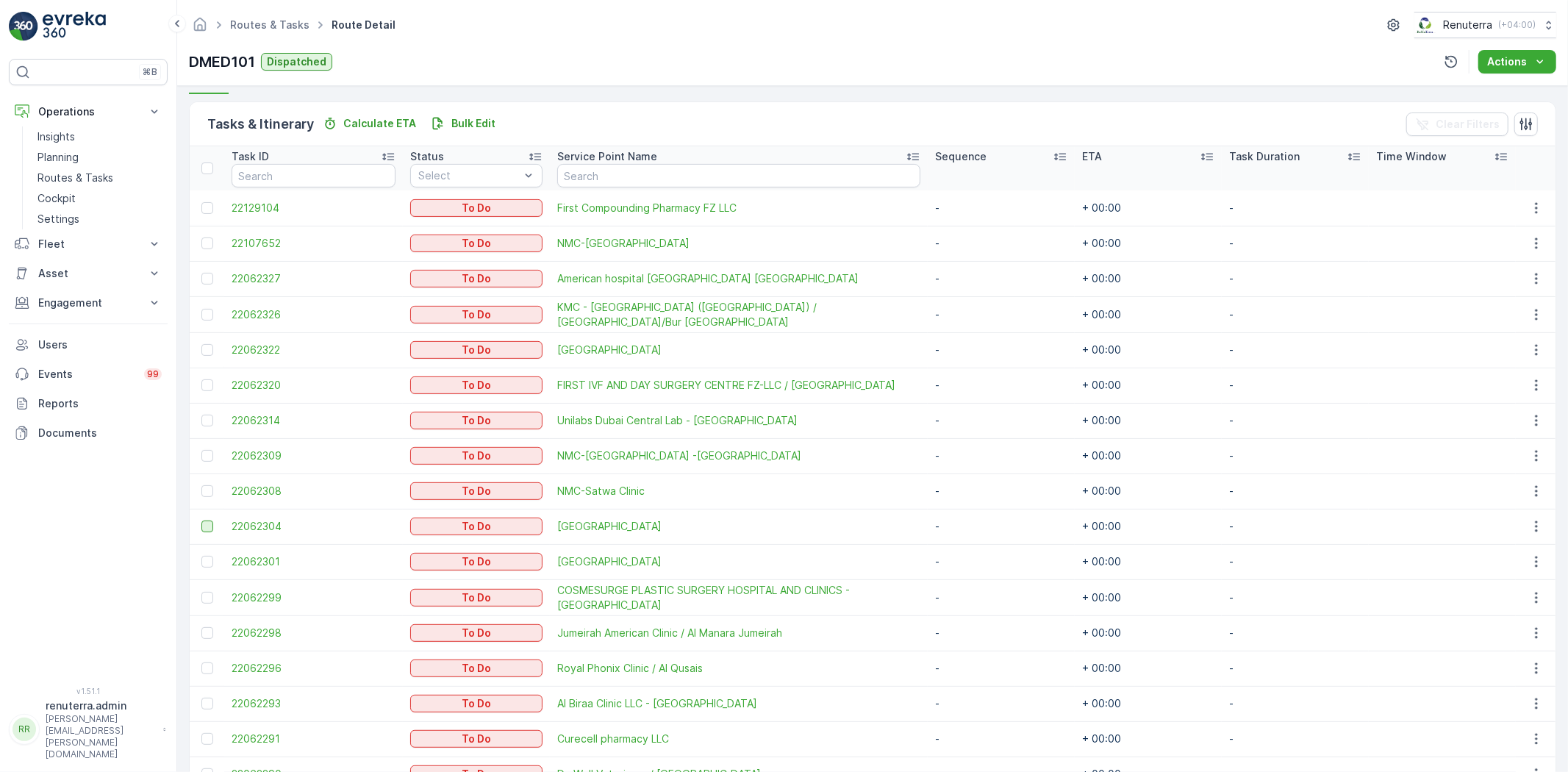
click at [216, 273] on div at bounding box center [209, 278] width 16 height 12
click at [202, 273] on input "checkbox" at bounding box center [202, 273] width 0 height 0
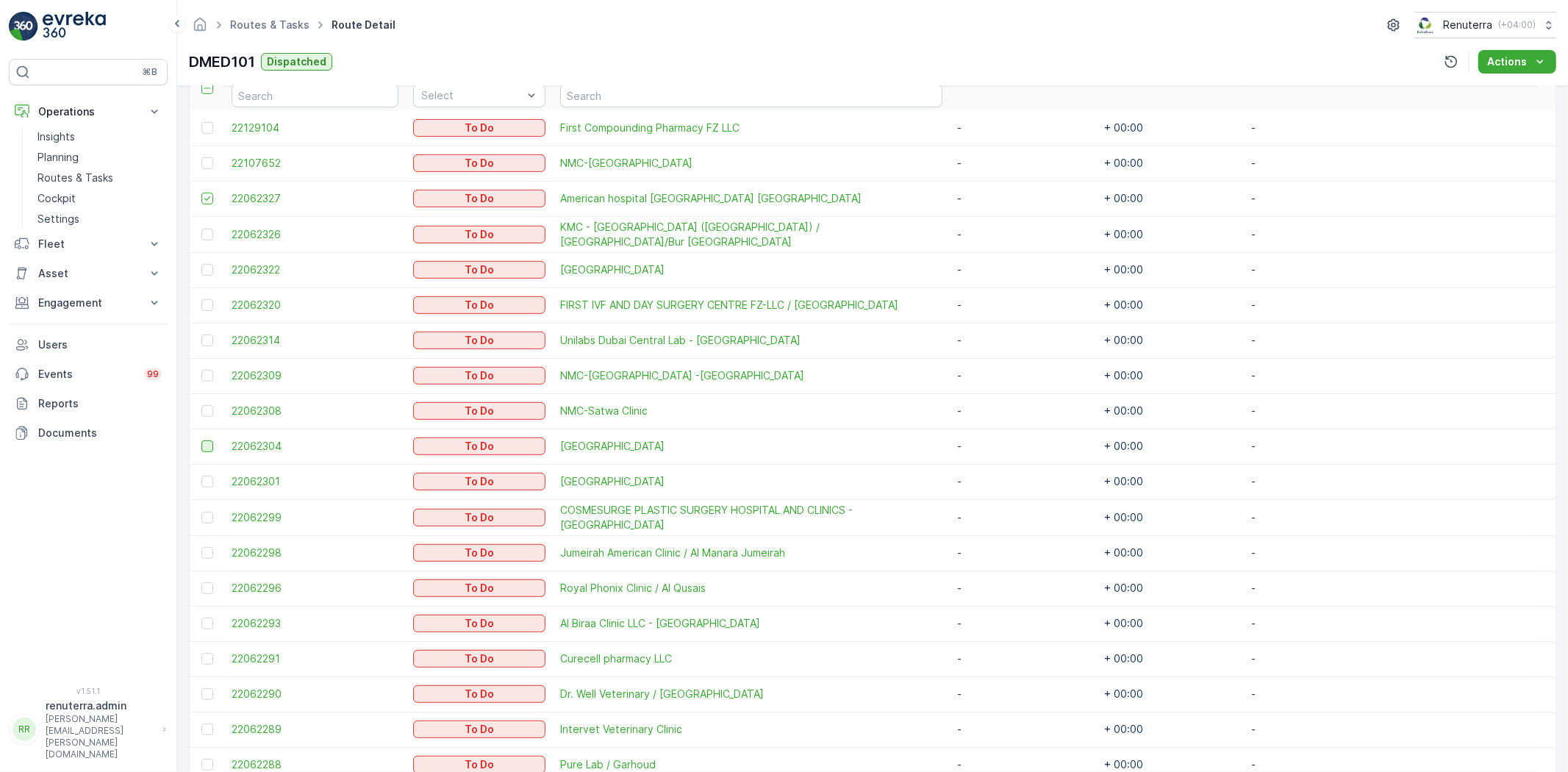
scroll to position [422, 0]
click at [208, 445] on div at bounding box center [208, 445] width 12 height 12
click at [202, 439] on input "checkbox" at bounding box center [202, 439] width 0 height 0
click at [208, 444] on icon at bounding box center [207, 444] width 11 height 11
click at [202, 439] on input "checkbox" at bounding box center [202, 439] width 0 height 0
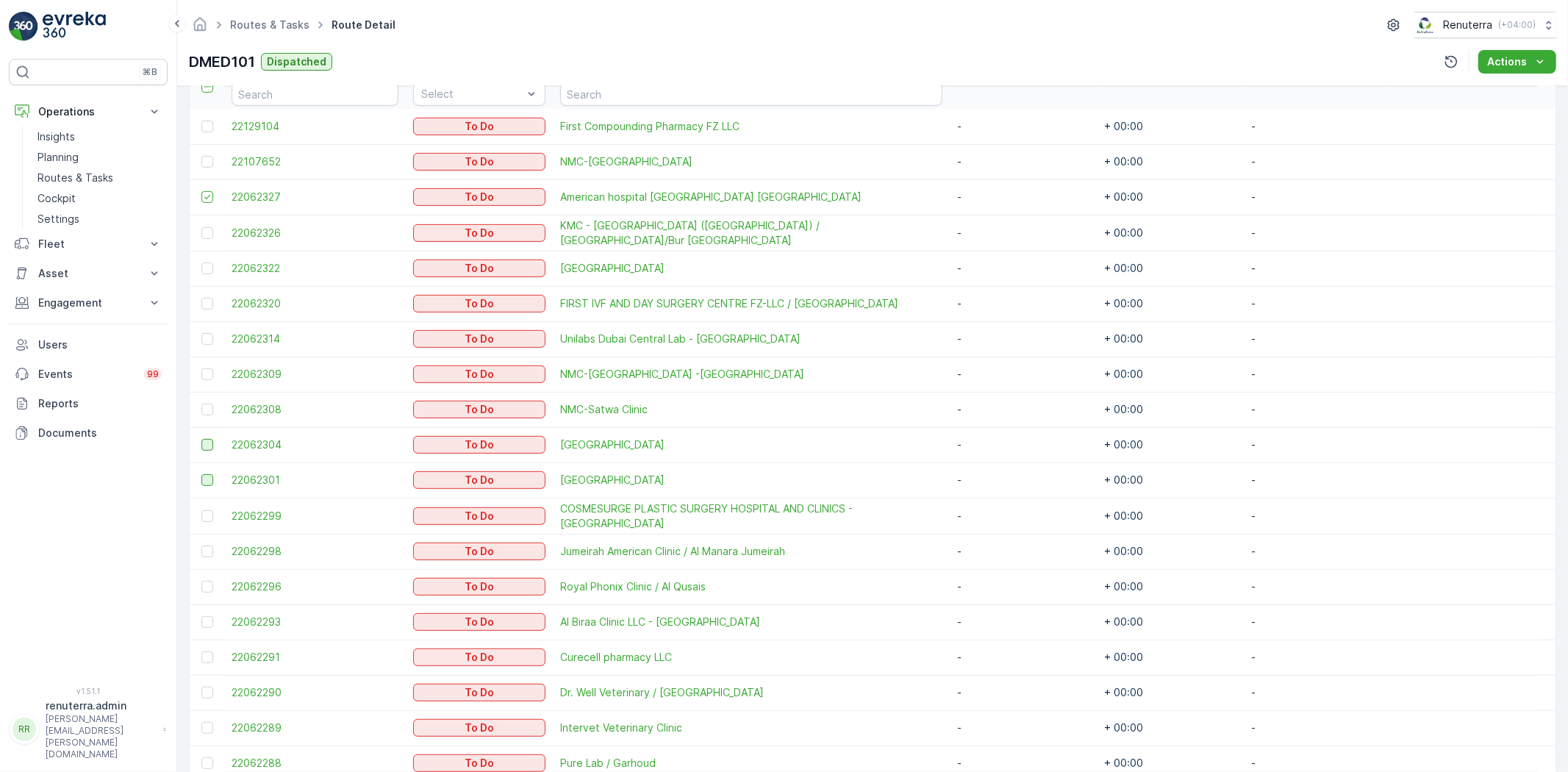
click at [204, 481] on div at bounding box center [208, 480] width 12 height 12
click at [202, 474] on input "checkbox" at bounding box center [202, 474] width 0 height 0
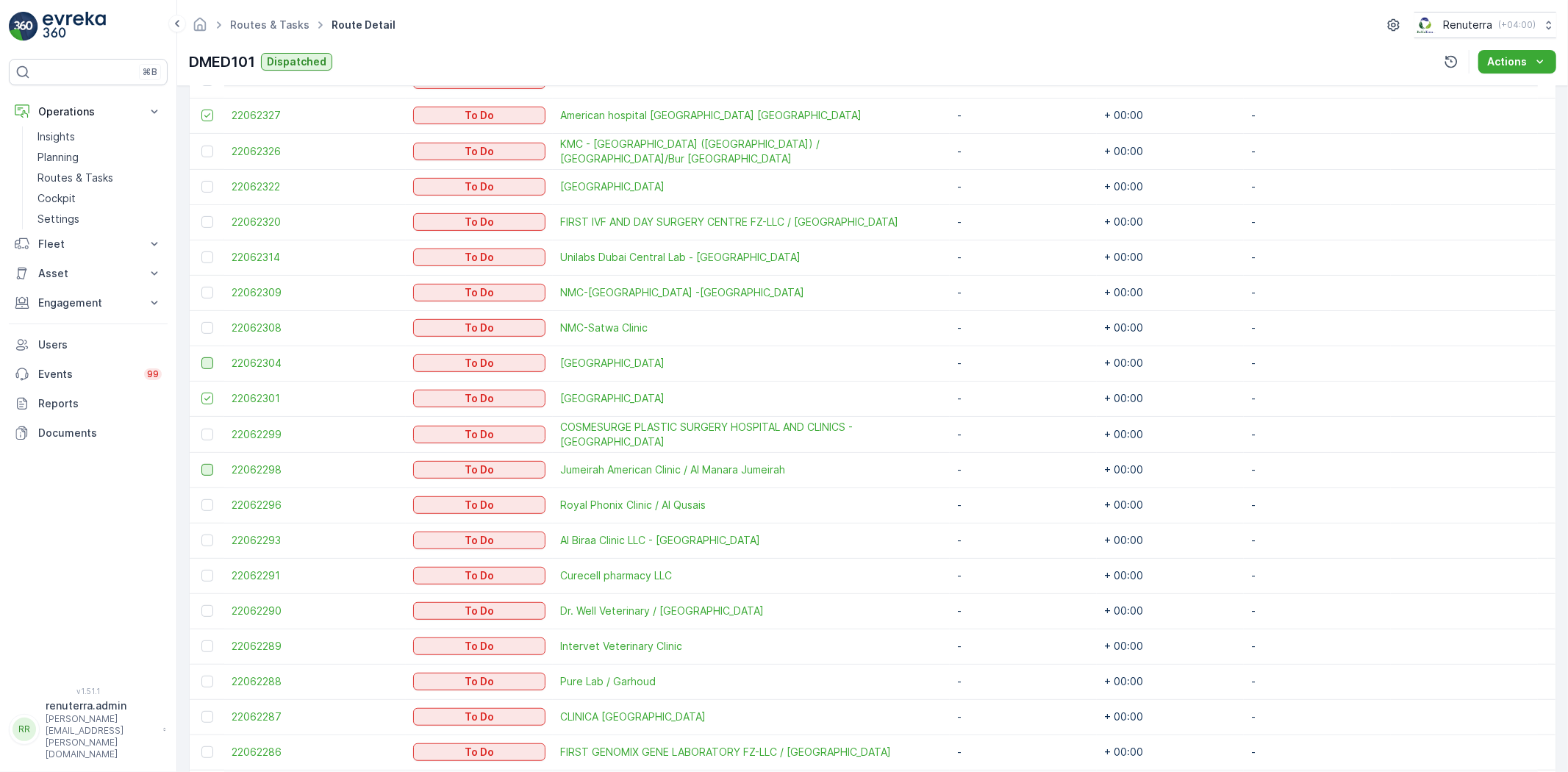
click at [202, 468] on div at bounding box center [208, 469] width 12 height 12
click at [202, 464] on input "checkbox" at bounding box center [202, 464] width 0 height 0
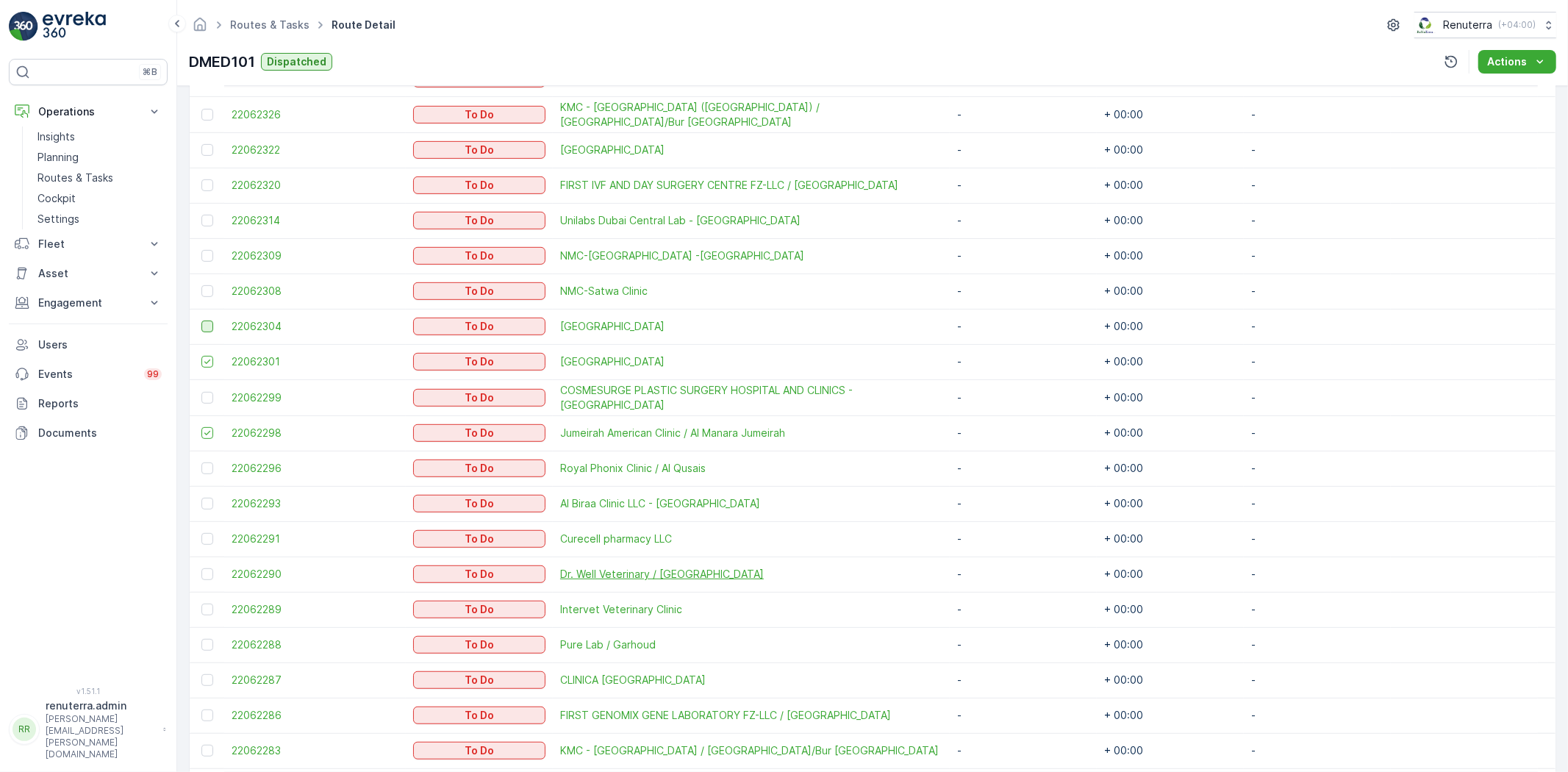
scroll to position [585, 0]
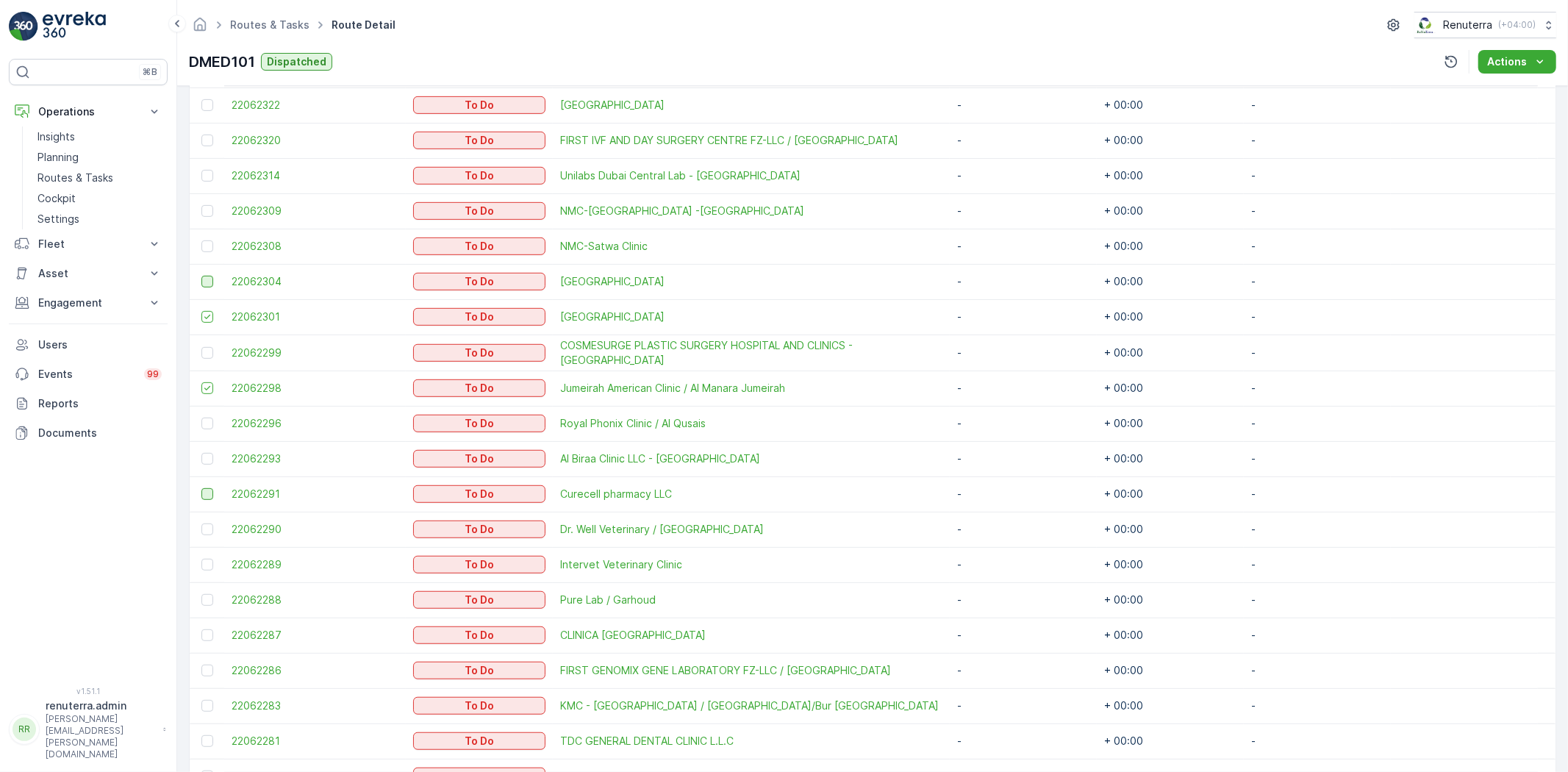
click at [203, 493] on div at bounding box center [208, 494] width 12 height 12
click at [202, 488] on input "checkbox" at bounding box center [202, 488] width 0 height 0
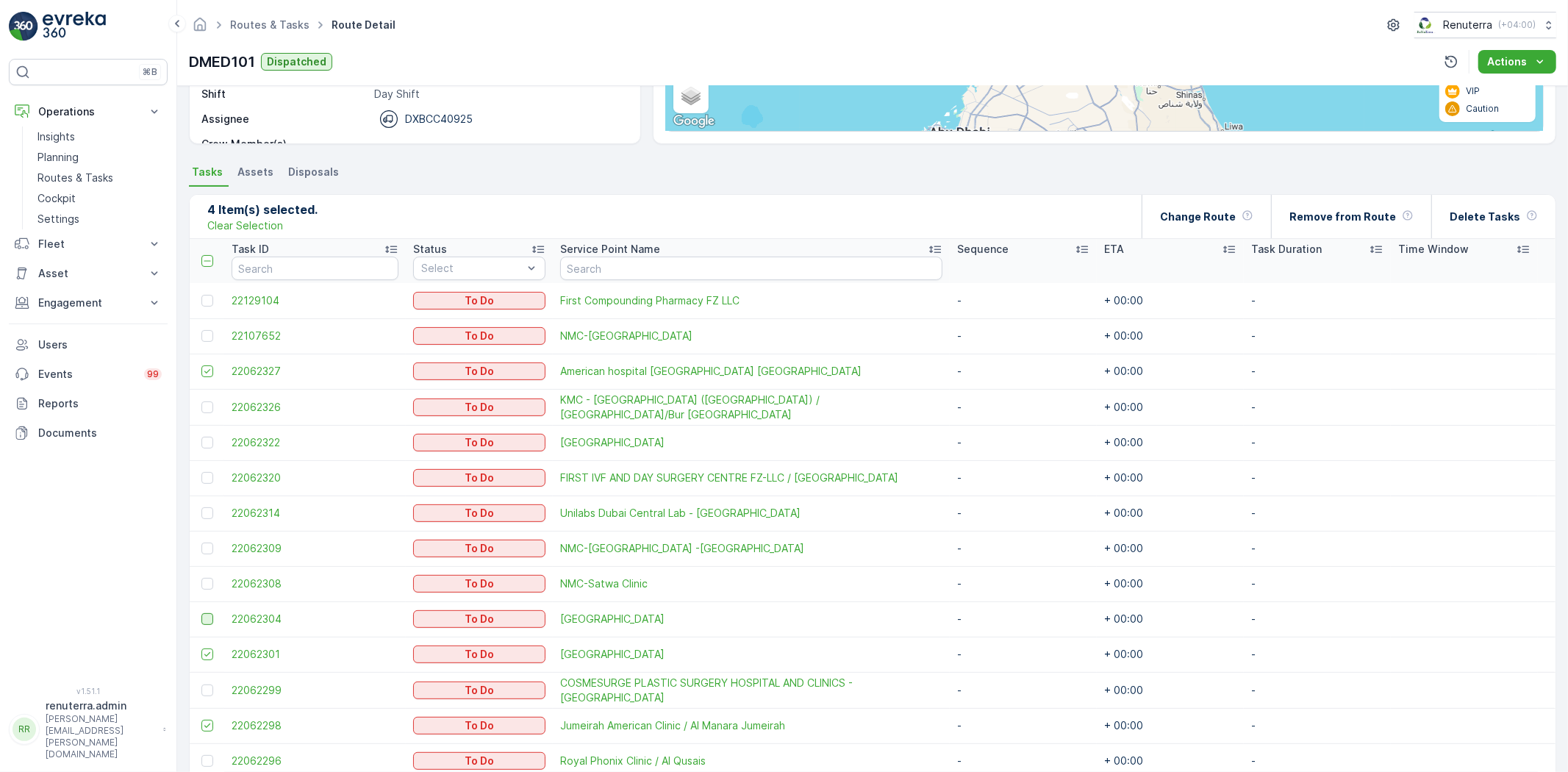
scroll to position [177, 0]
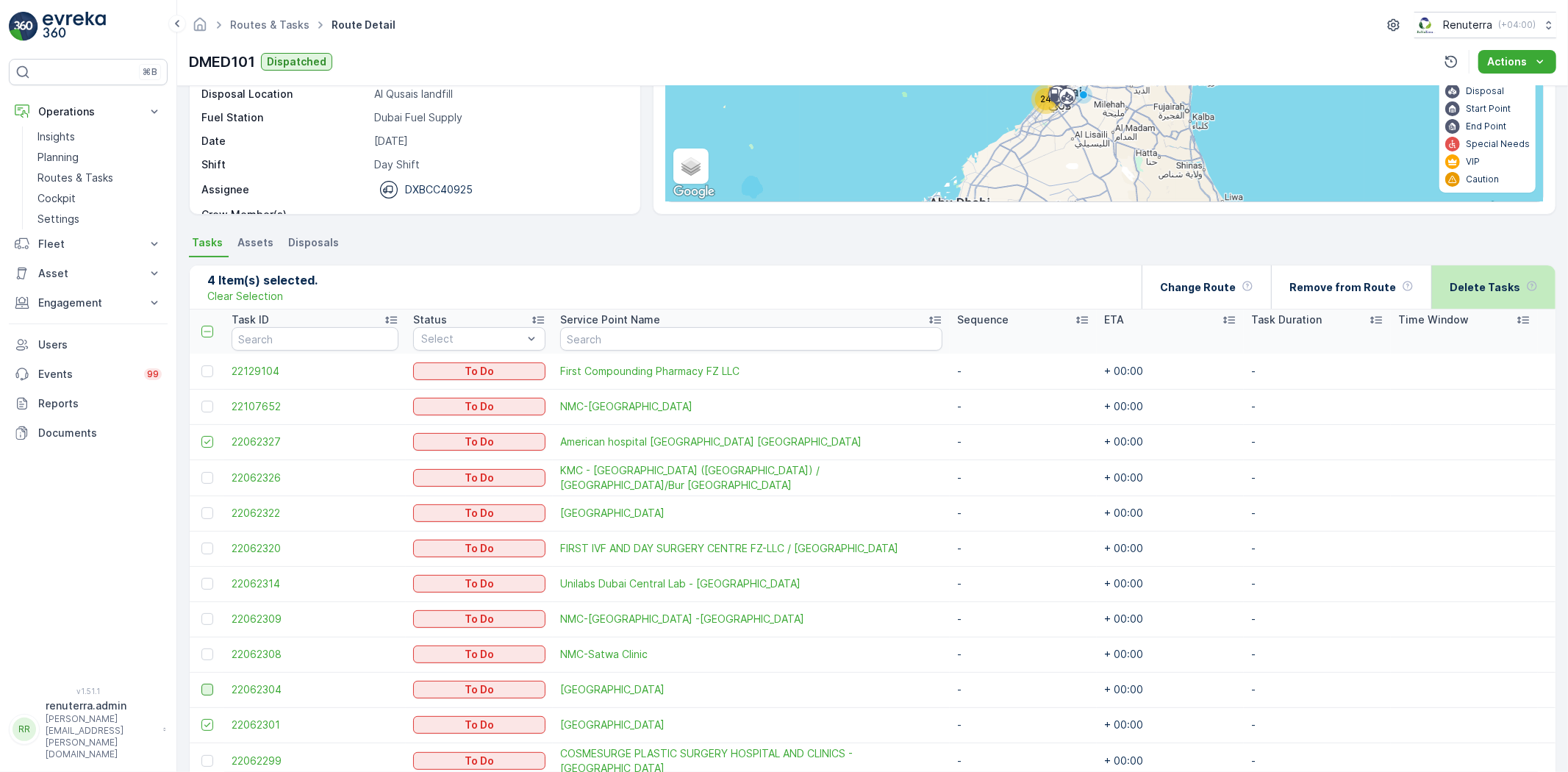
click at [1478, 303] on div "Delete Tasks" at bounding box center [1493, 287] width 88 height 44
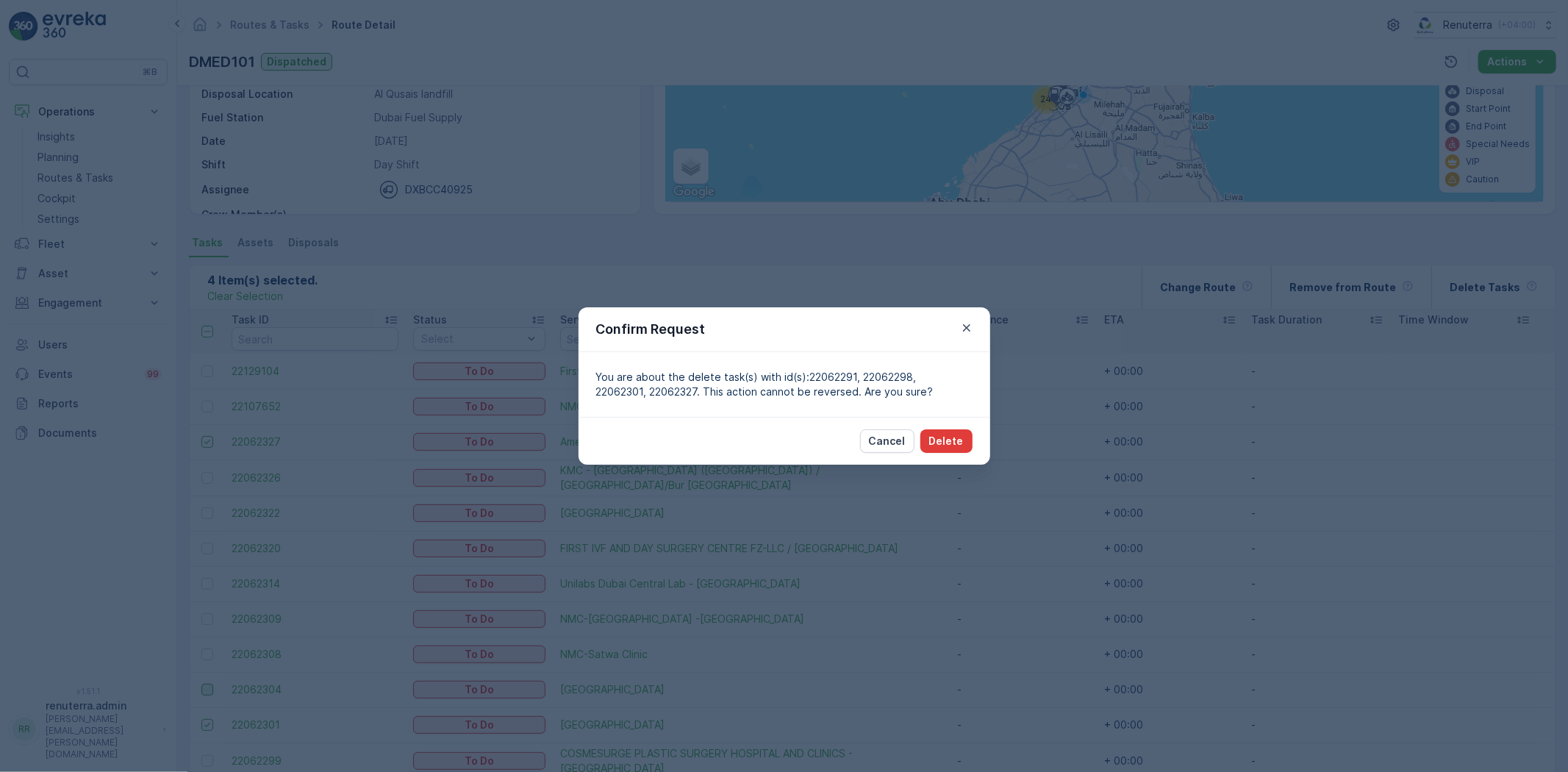
click at [959, 441] on p "Delete" at bounding box center [946, 440] width 35 height 15
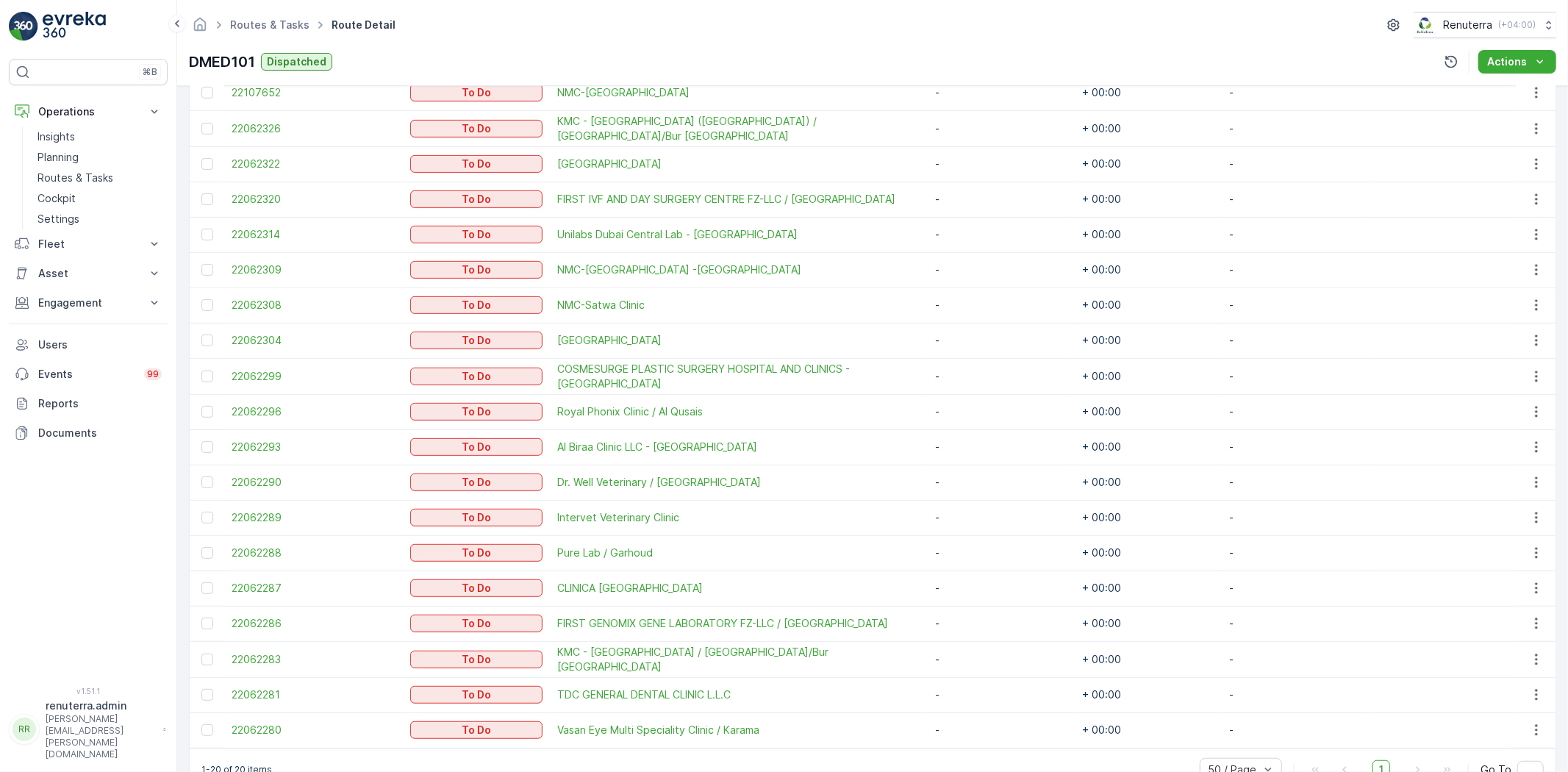
scroll to position [526, 0]
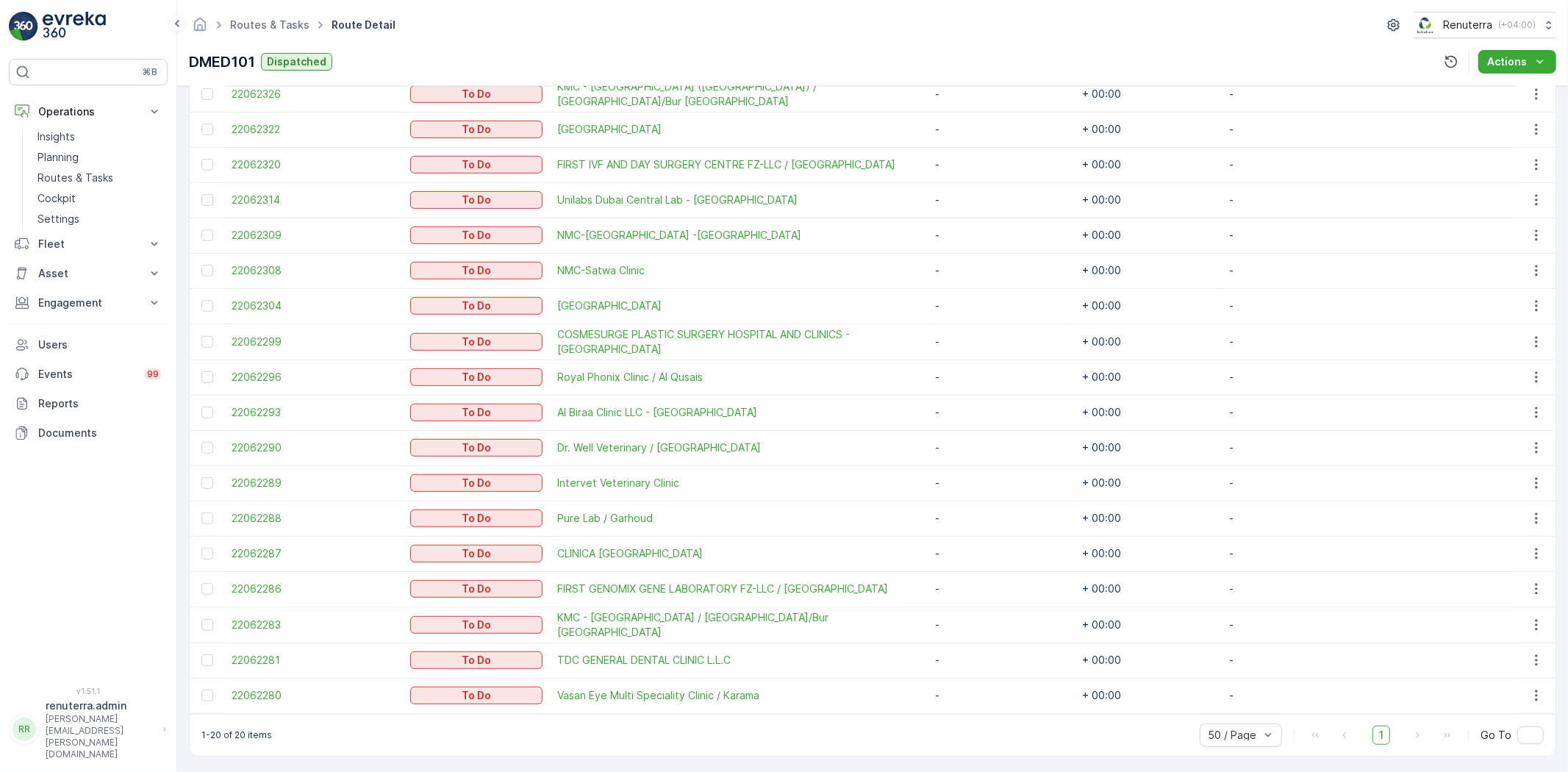
click at [216, 371] on div at bounding box center [209, 377] width 16 height 12
click at [202, 371] on input "checkbox" at bounding box center [202, 371] width 0 height 0
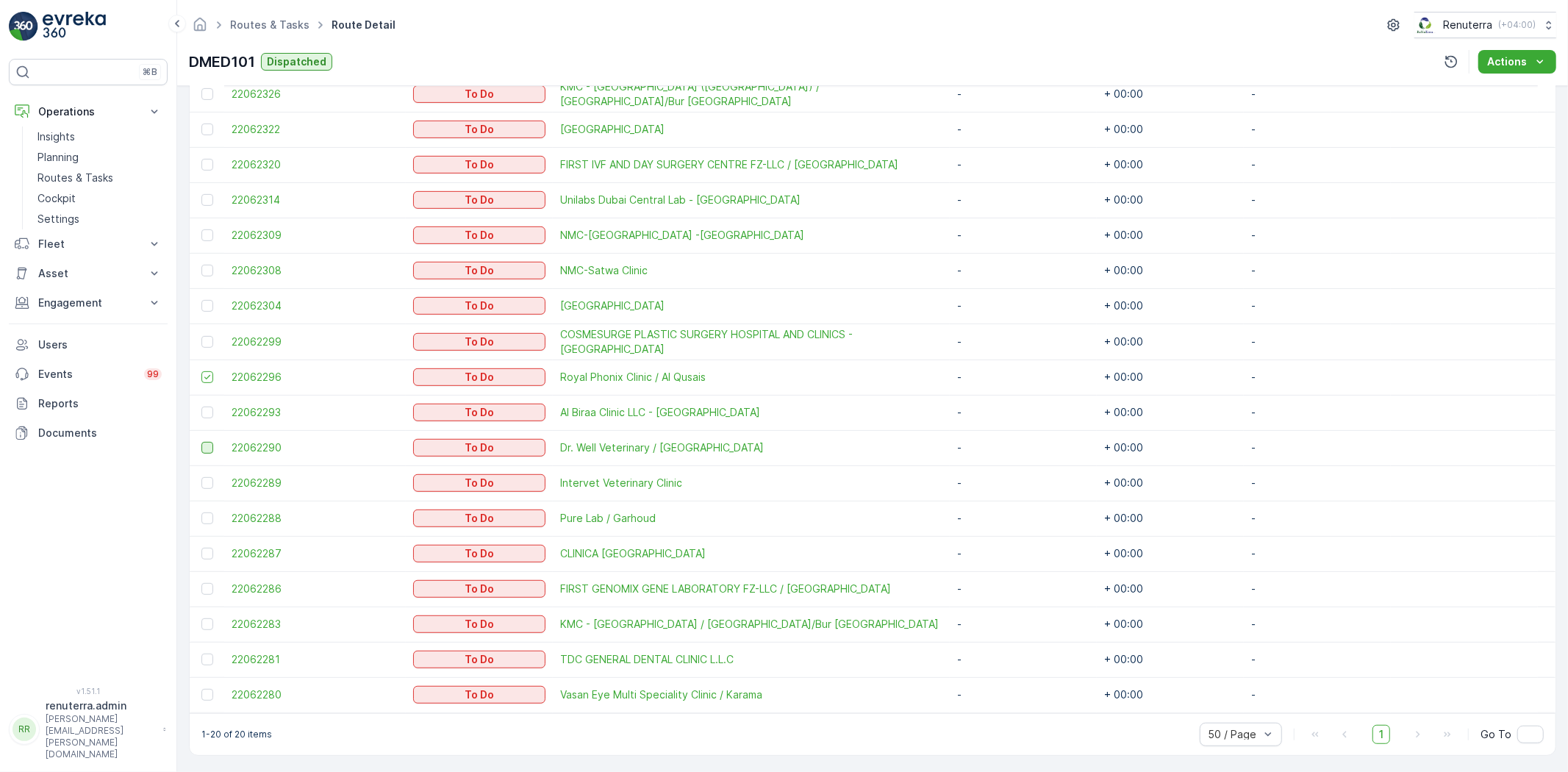
click at [202, 442] on div at bounding box center [208, 448] width 12 height 12
click at [202, 442] on input "checkbox" at bounding box center [202, 442] width 0 height 0
click at [204, 480] on div at bounding box center [208, 483] width 12 height 12
click at [202, 477] on input "checkbox" at bounding box center [202, 477] width 0 height 0
click at [205, 519] on div at bounding box center [208, 518] width 12 height 12
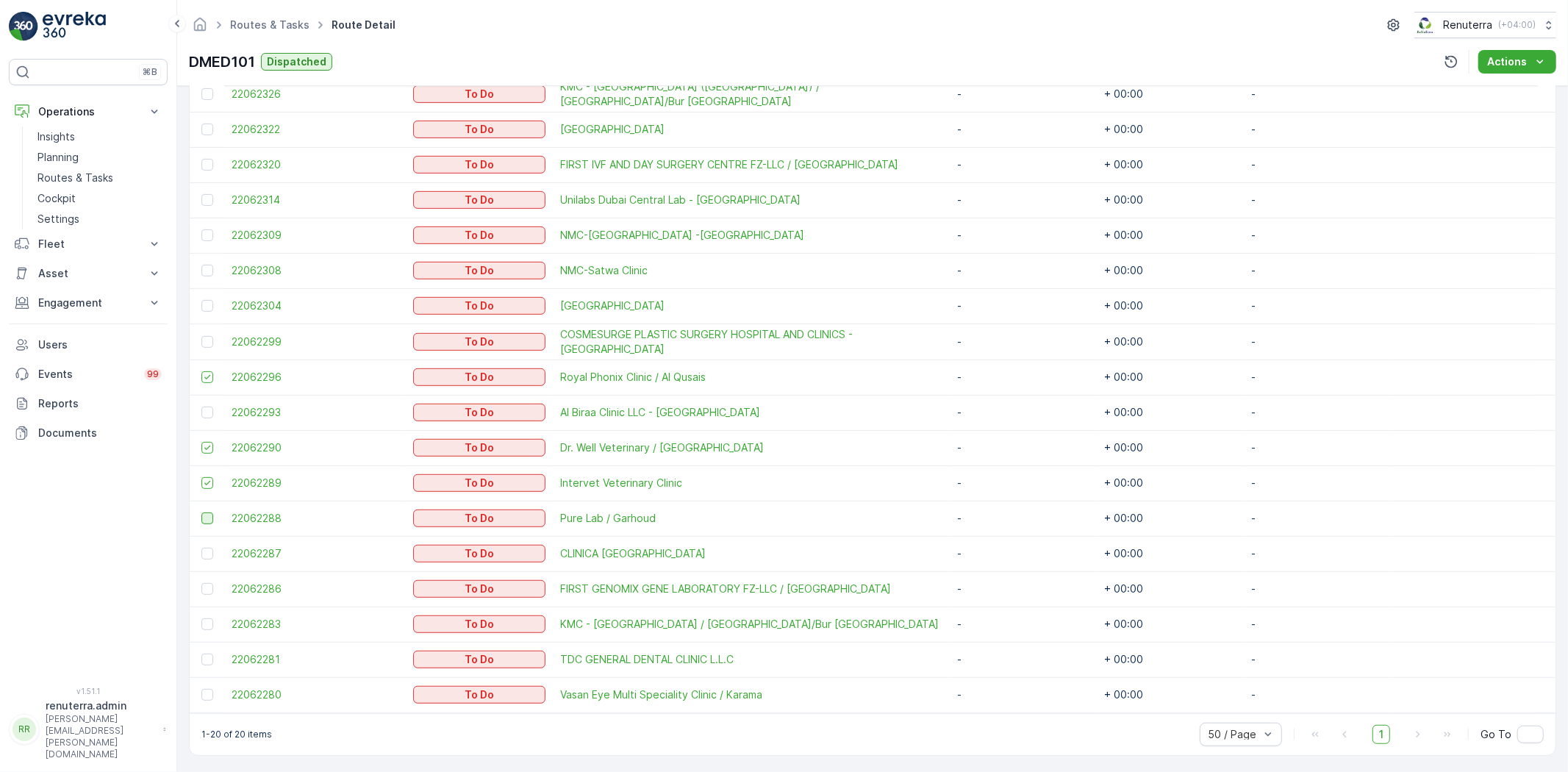
click at [202, 512] on input "checkbox" at bounding box center [202, 512] width 0 height 0
click at [209, 553] on div at bounding box center [208, 554] width 12 height 12
click at [202, 548] on input "checkbox" at bounding box center [202, 548] width 0 height 0
click at [209, 551] on icon at bounding box center [207, 553] width 11 height 11
click at [202, 548] on input "checkbox" at bounding box center [202, 548] width 0 height 0
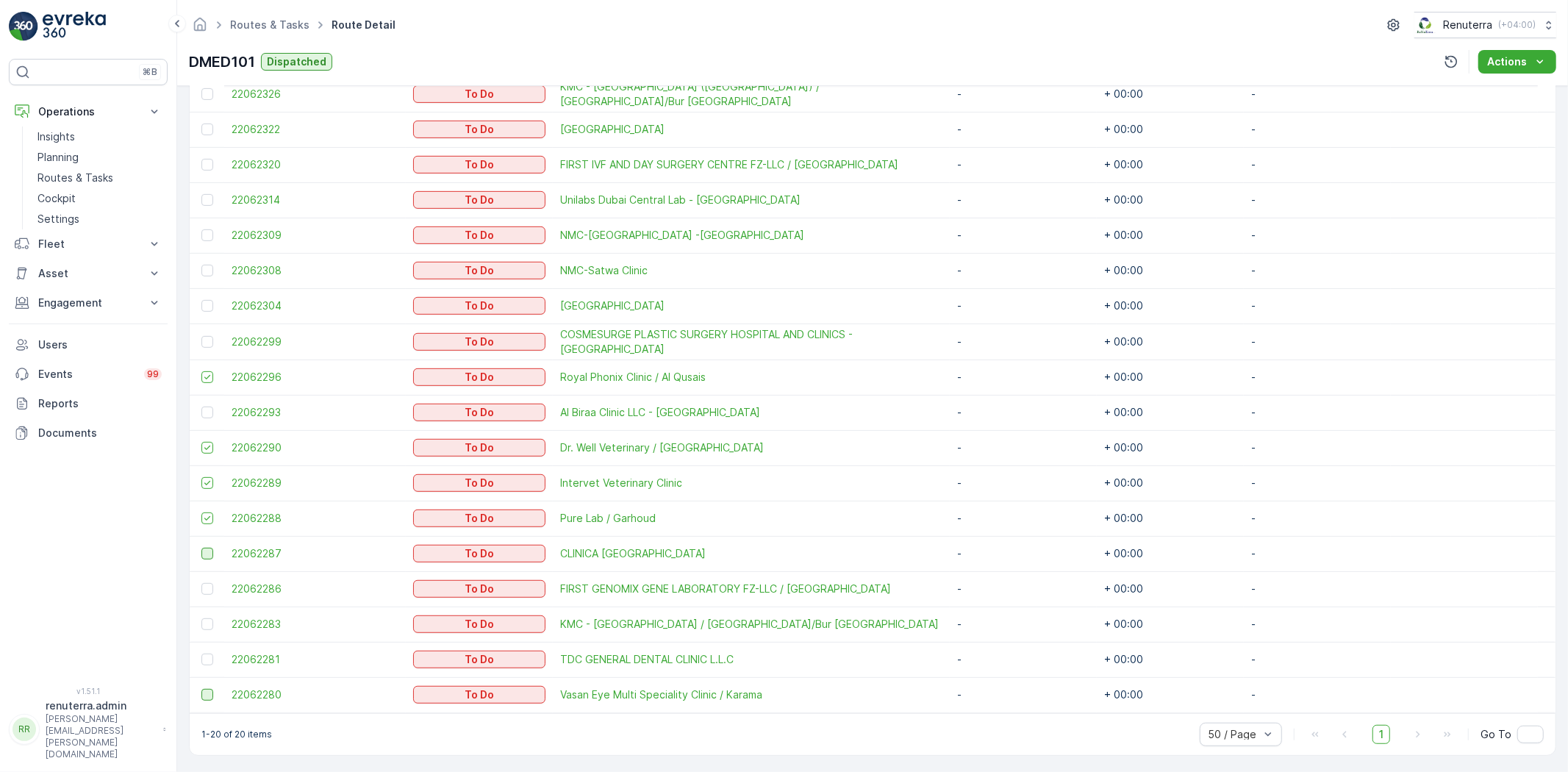
click at [207, 694] on div at bounding box center [208, 694] width 12 height 12
click at [202, 689] on input "checkbox" at bounding box center [202, 689] width 0 height 0
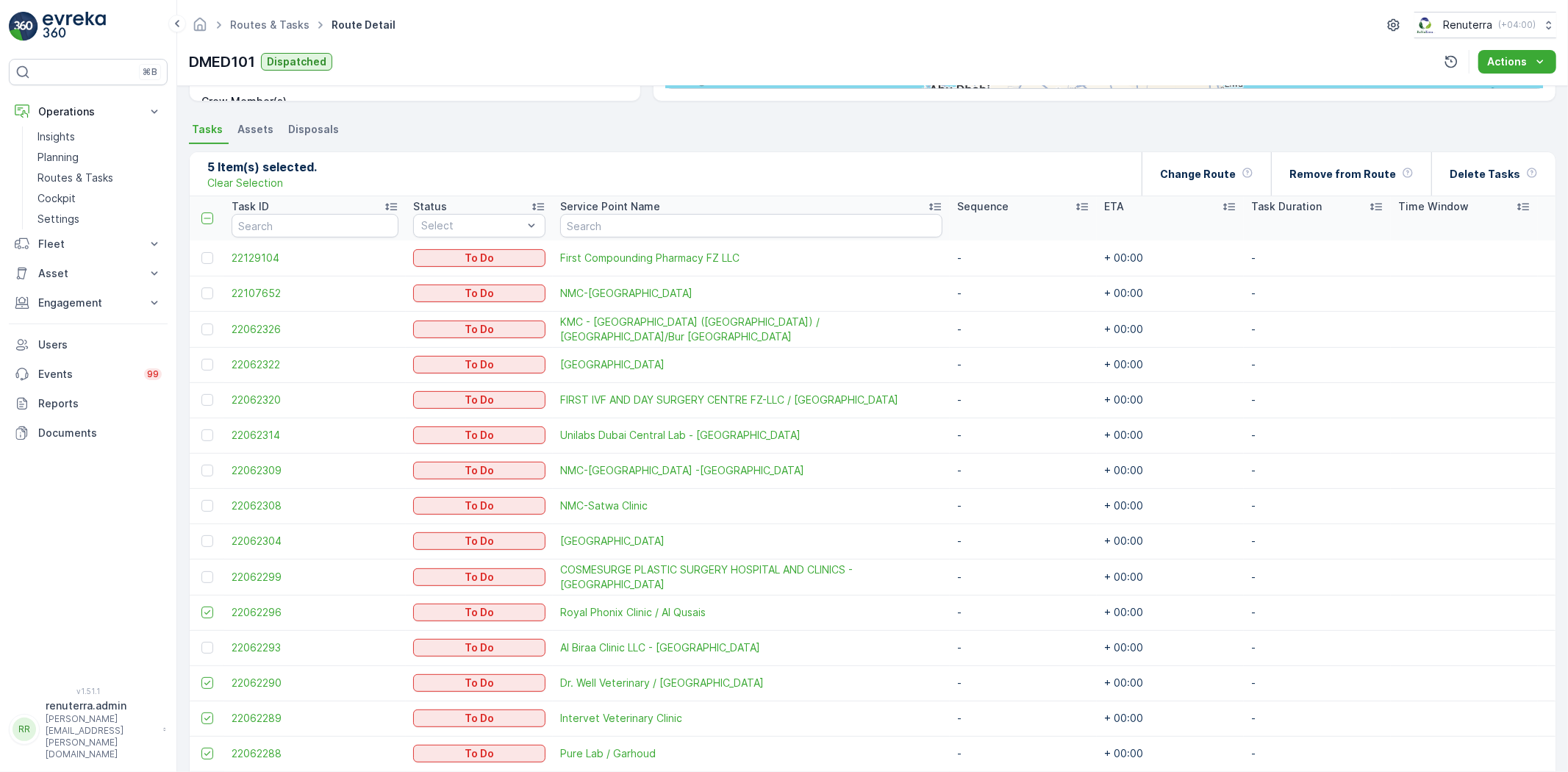
scroll to position [281, 0]
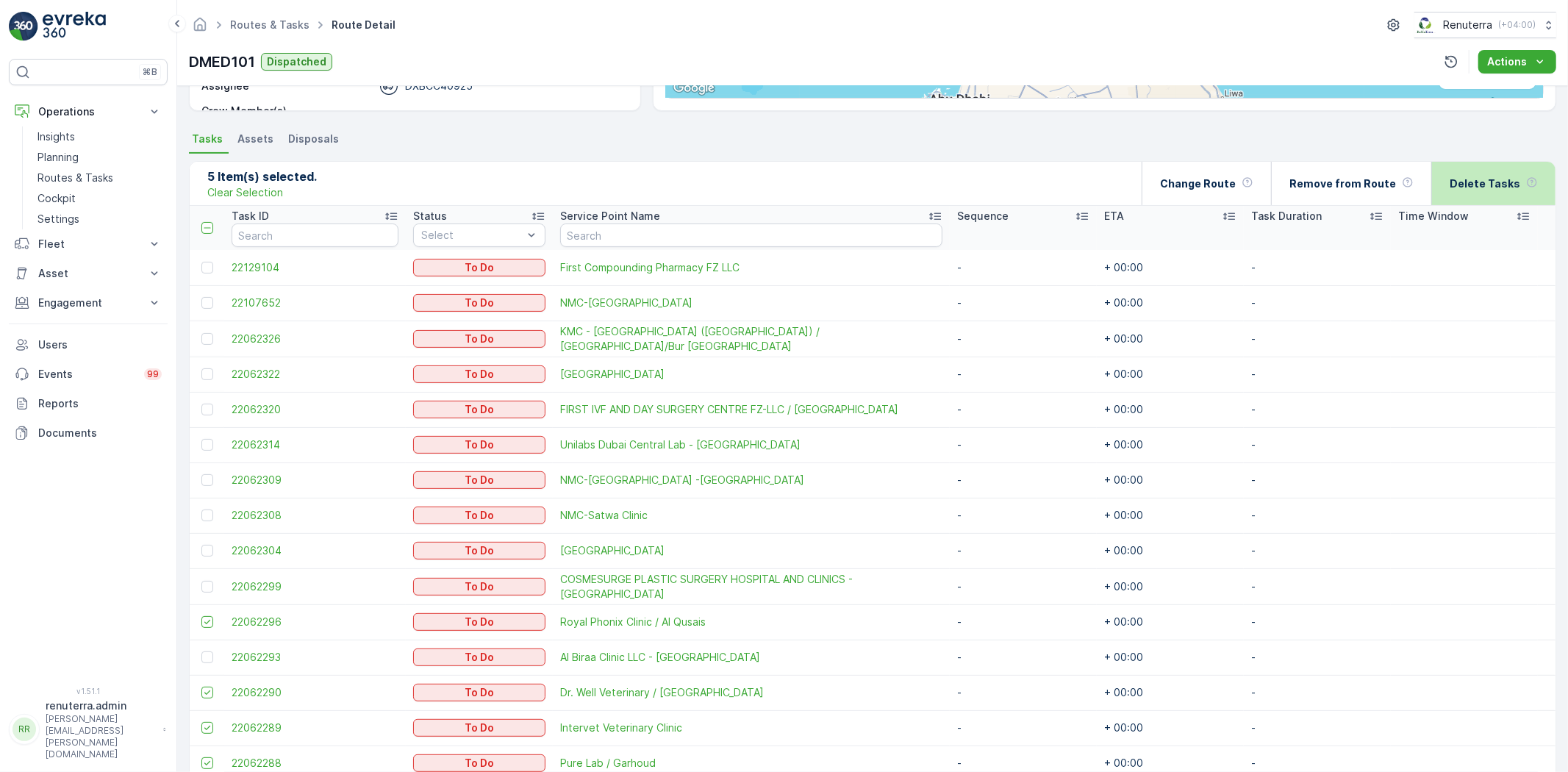
click at [1510, 177] on p "Delete Tasks" at bounding box center [1485, 183] width 71 height 15
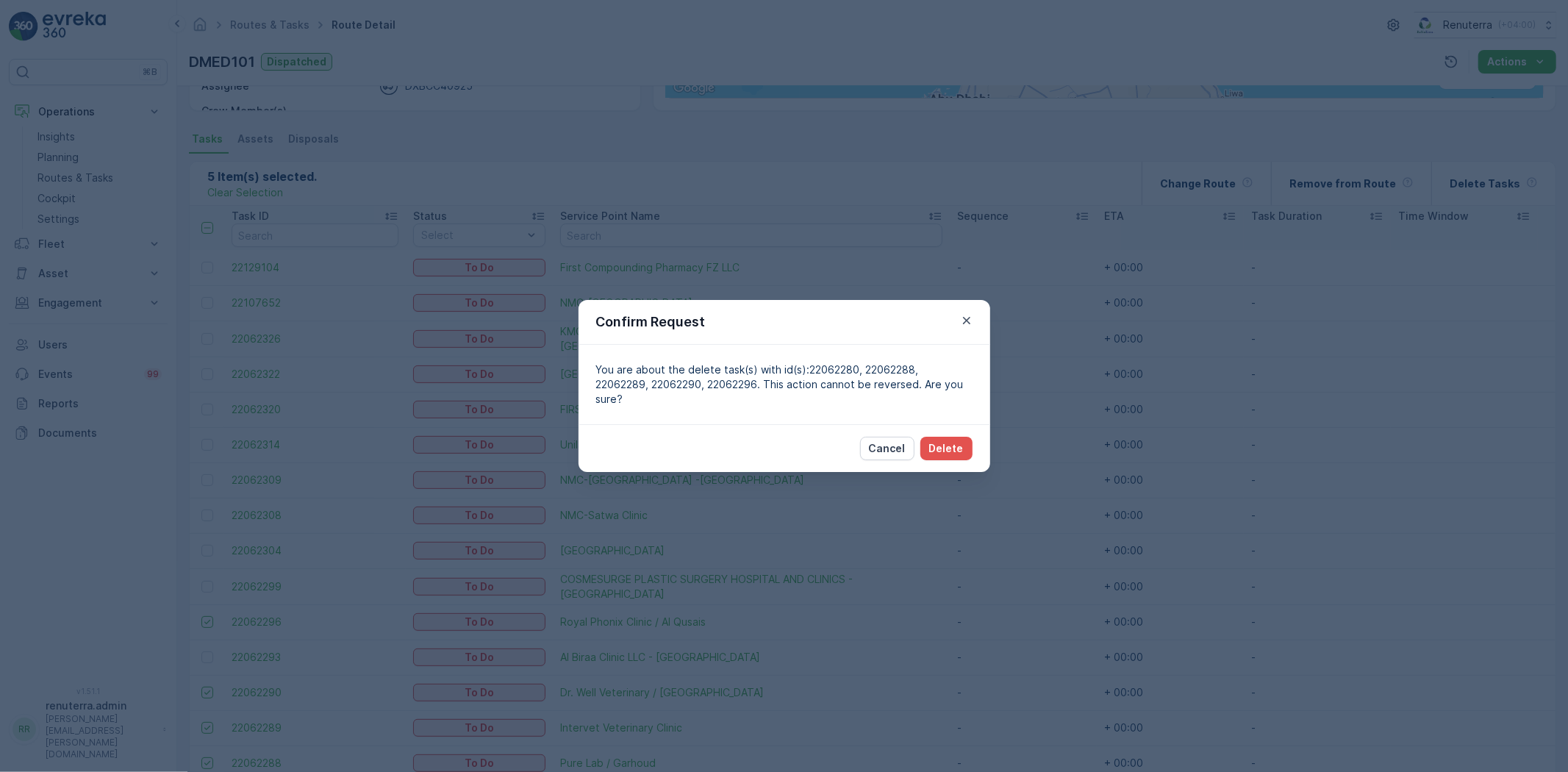
click at [880, 443] on p "Cancel" at bounding box center [887, 448] width 37 height 15
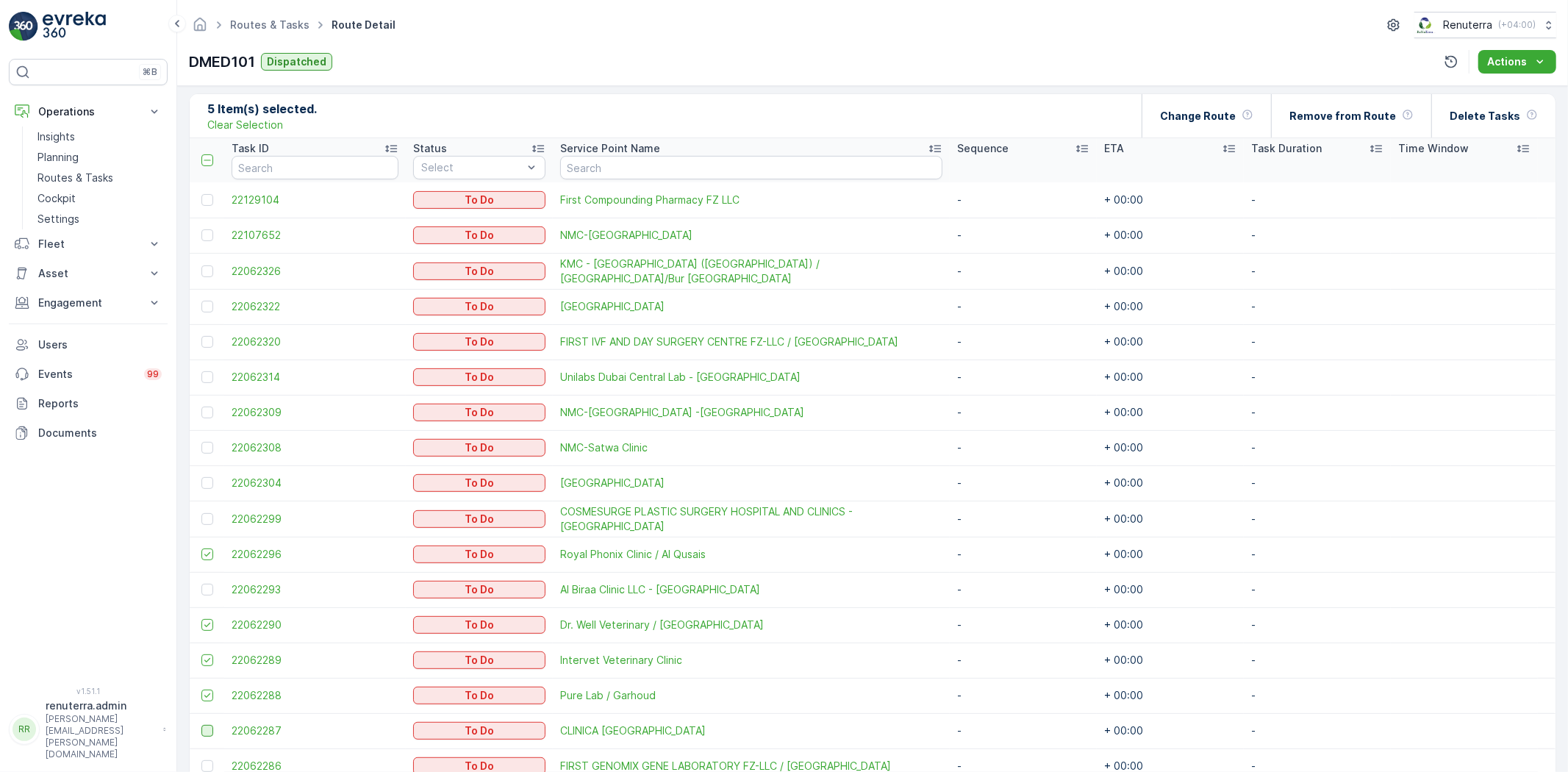
scroll to position [526, 0]
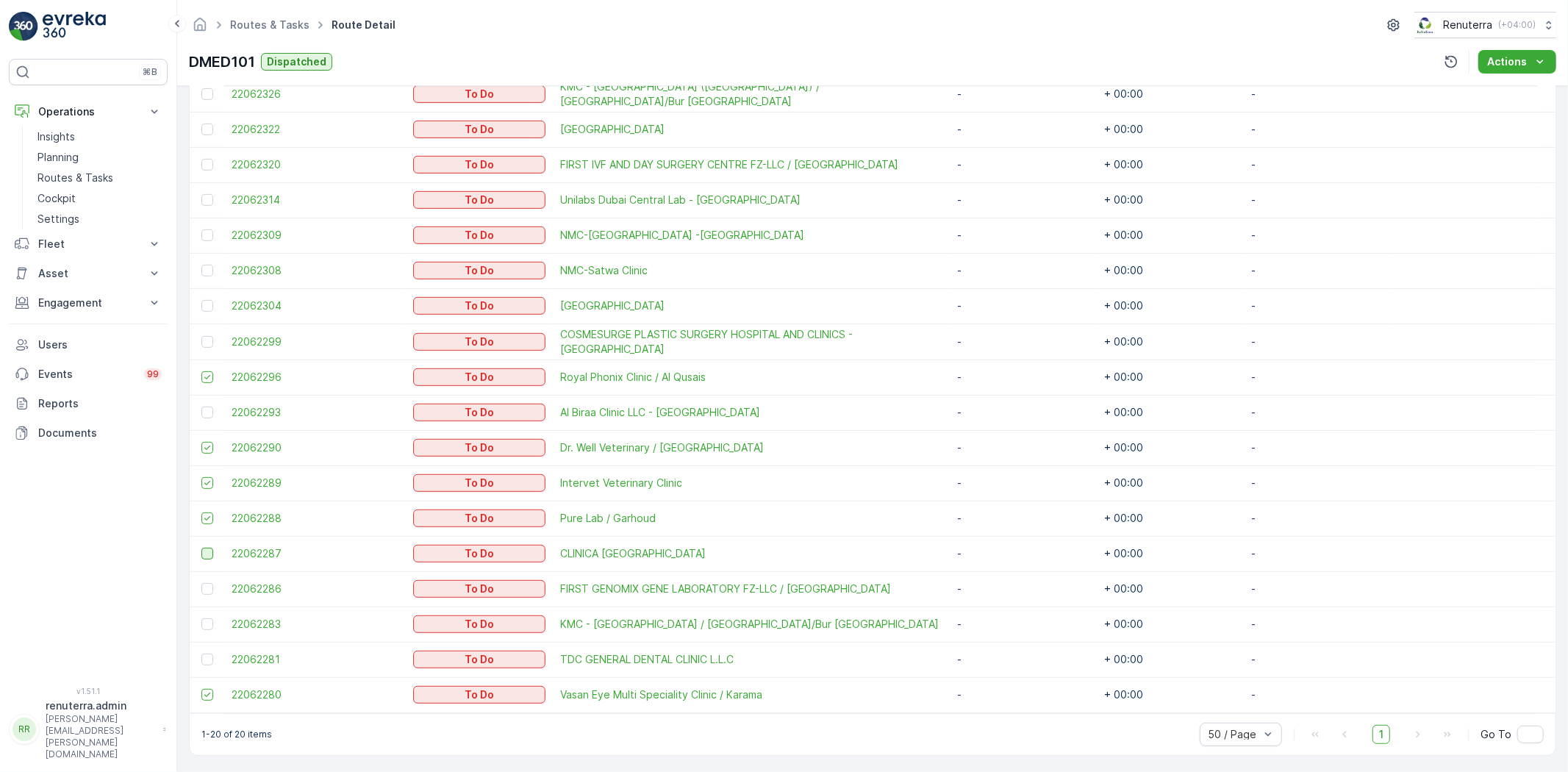
click at [210, 384] on td at bounding box center [208, 377] width 35 height 35
click at [208, 387] on td at bounding box center [208, 377] width 35 height 35
click at [206, 376] on icon at bounding box center [207, 377] width 11 height 11
click at [202, 371] on input "checkbox" at bounding box center [202, 371] width 0 height 0
click at [202, 442] on div at bounding box center [209, 448] width 16 height 12
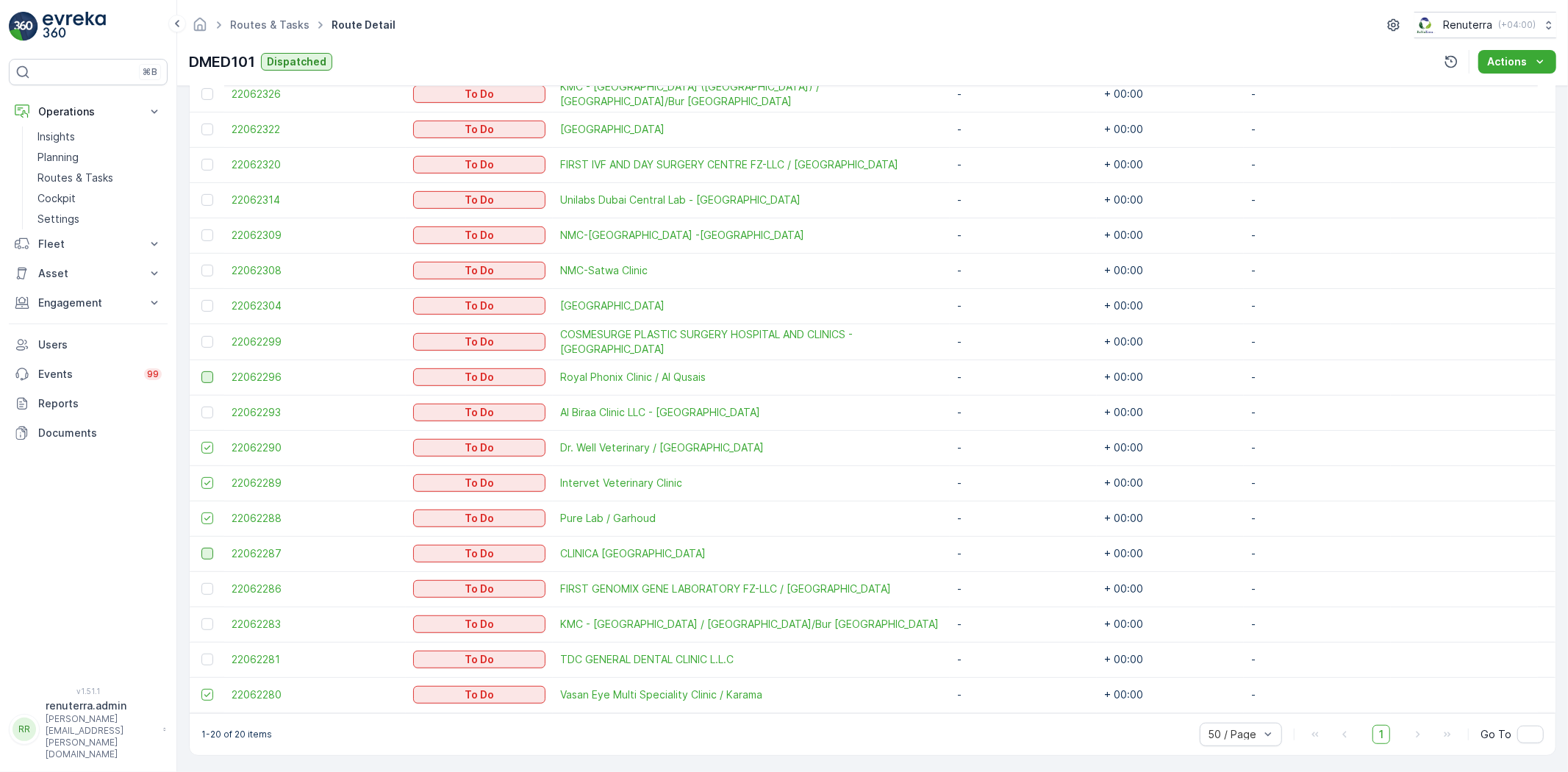
click at [202, 442] on input "checkbox" at bounding box center [202, 442] width 0 height 0
click at [202, 490] on td at bounding box center [208, 483] width 35 height 35
click at [206, 479] on icon at bounding box center [207, 483] width 11 height 11
click at [202, 477] on input "checkbox" at bounding box center [202, 477] width 0 height 0
click at [206, 517] on icon at bounding box center [208, 518] width 6 height 5
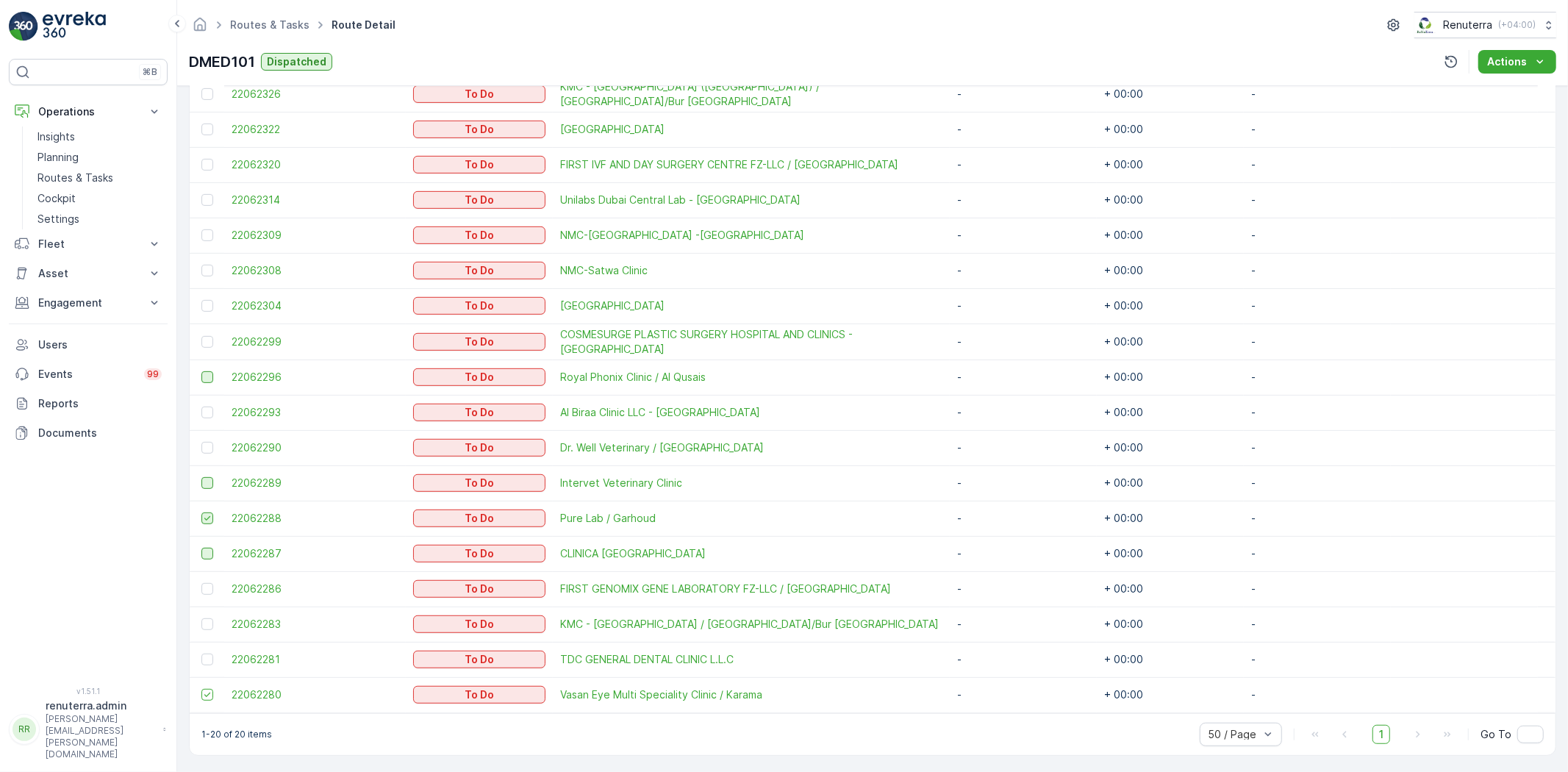
click at [202, 512] on input "checkbox" at bounding box center [202, 512] width 0 height 0
click at [211, 692] on icon at bounding box center [207, 694] width 11 height 11
click at [202, 689] on input "checkbox" at bounding box center [202, 689] width 0 height 0
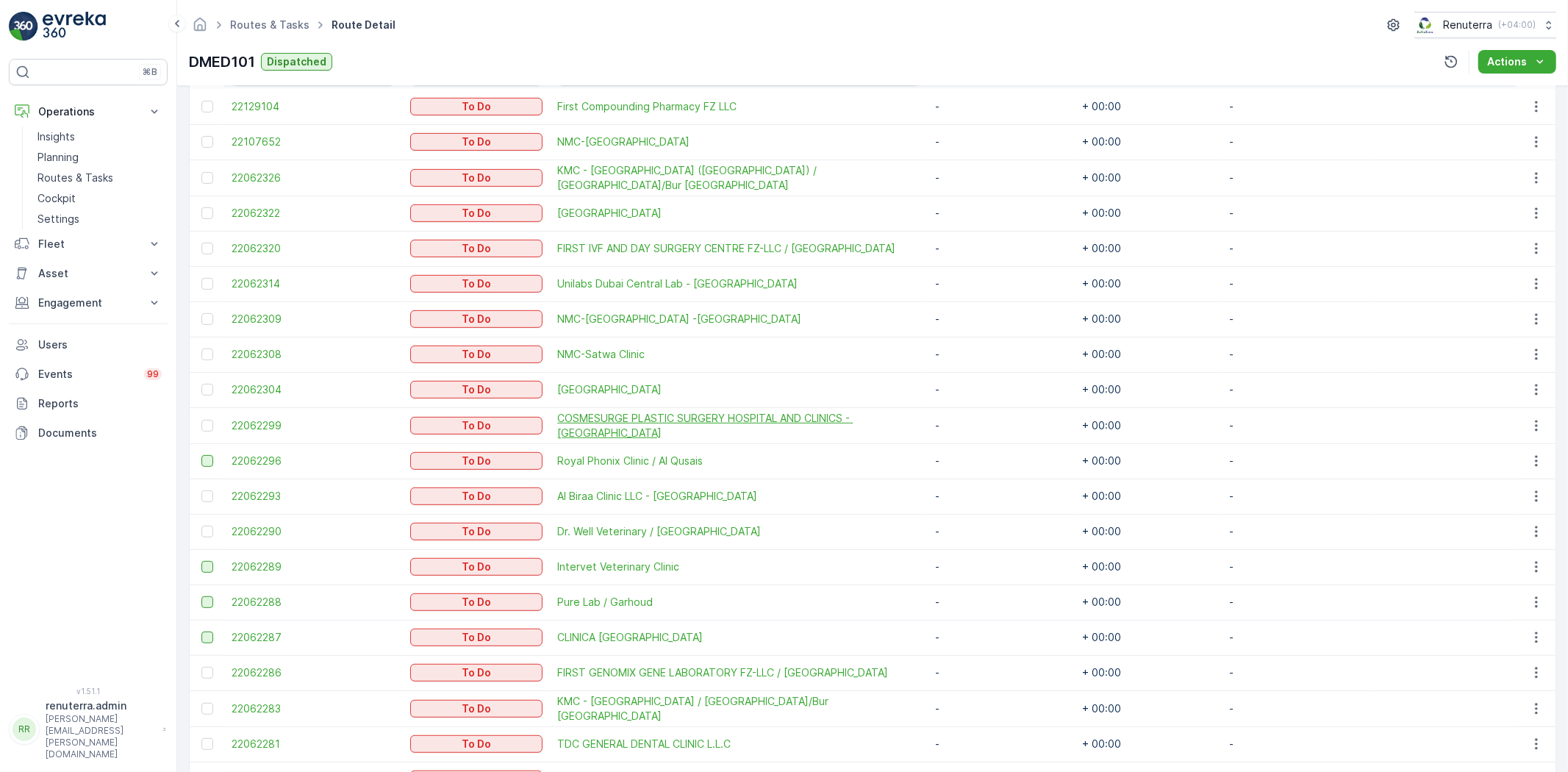
scroll to position [444, 0]
click at [215, 453] on div at bounding box center [209, 459] width 16 height 12
click at [202, 453] on input "checkbox" at bounding box center [202, 453] width 0 height 0
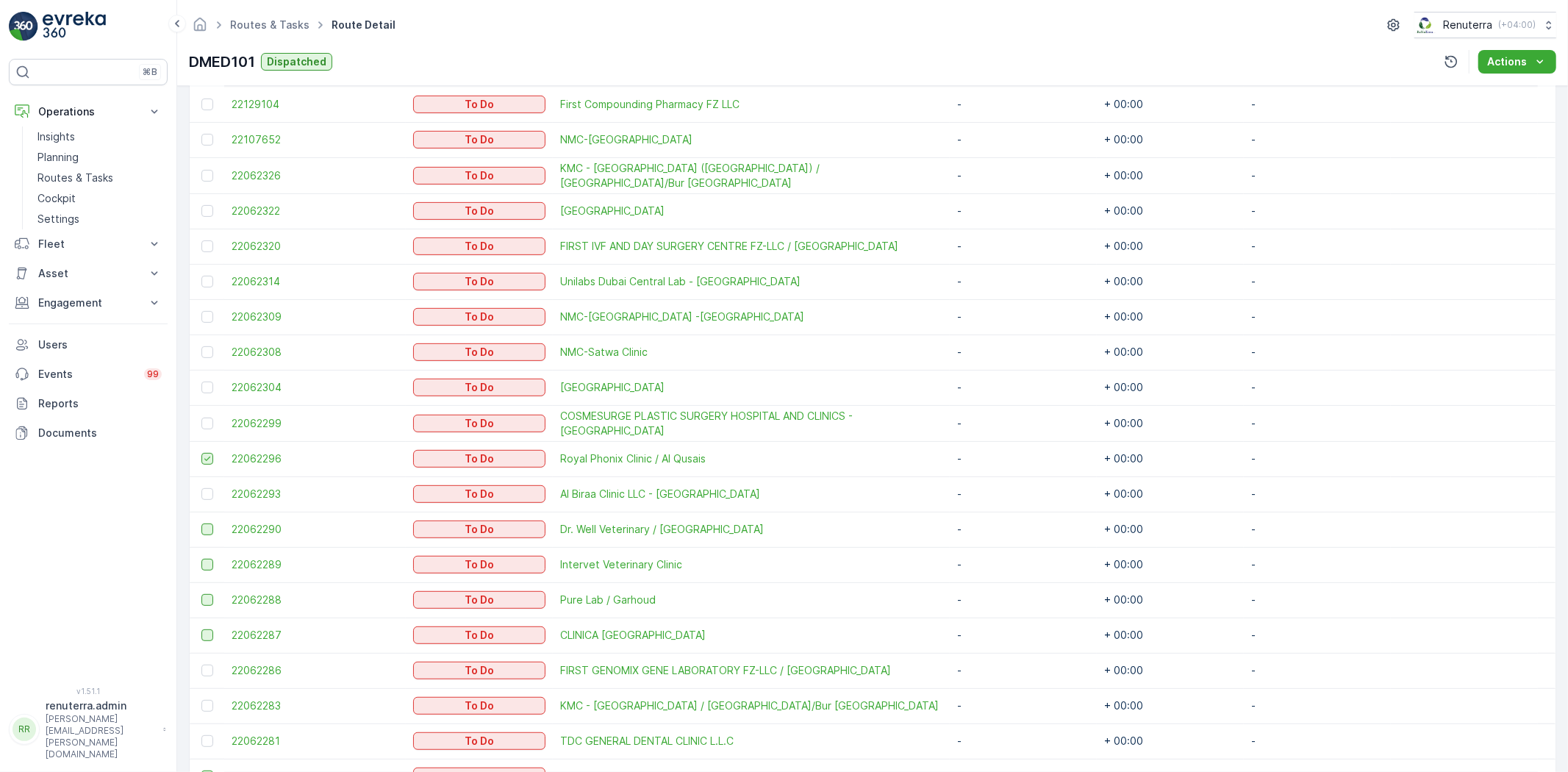
click at [205, 524] on div at bounding box center [208, 530] width 12 height 12
click at [202, 524] on input "checkbox" at bounding box center [202, 524] width 0 height 0
click at [209, 561] on div at bounding box center [208, 564] width 12 height 12
click at [202, 559] on input "checkbox" at bounding box center [202, 559] width 0 height 0
click at [208, 594] on div at bounding box center [208, 599] width 12 height 12
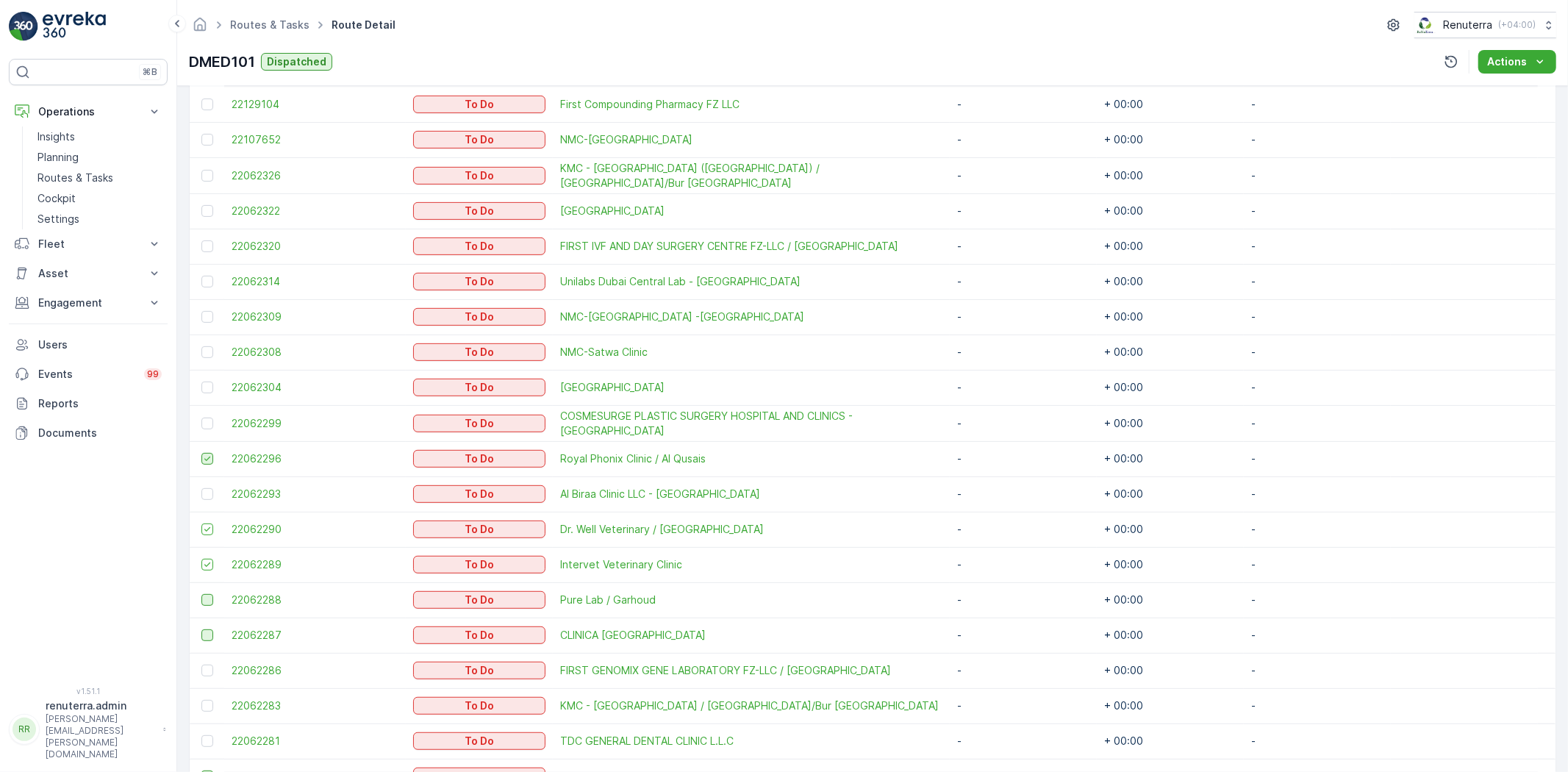
click at [202, 594] on input "checkbox" at bounding box center [202, 594] width 0 height 0
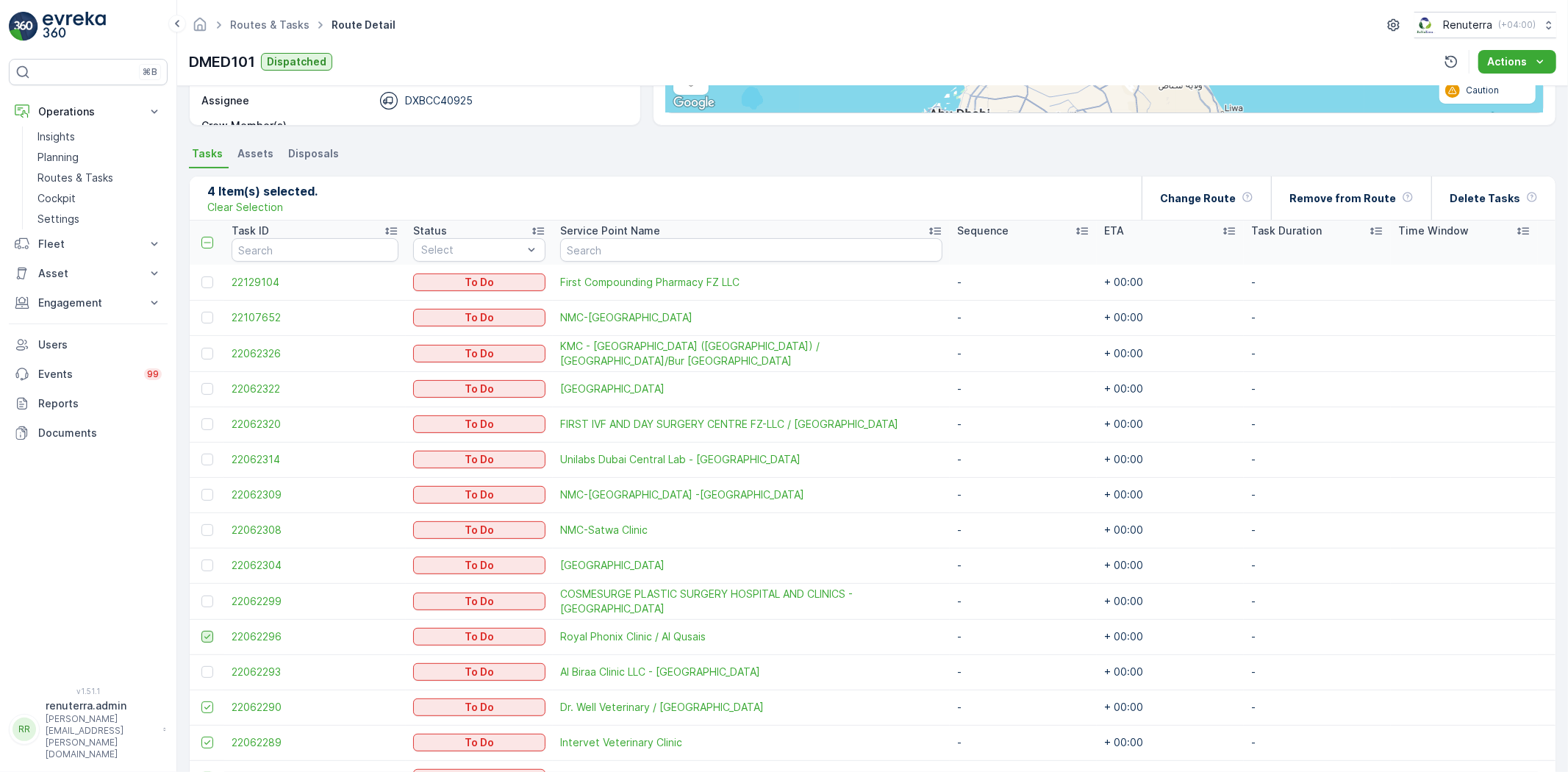
scroll to position [199, 0]
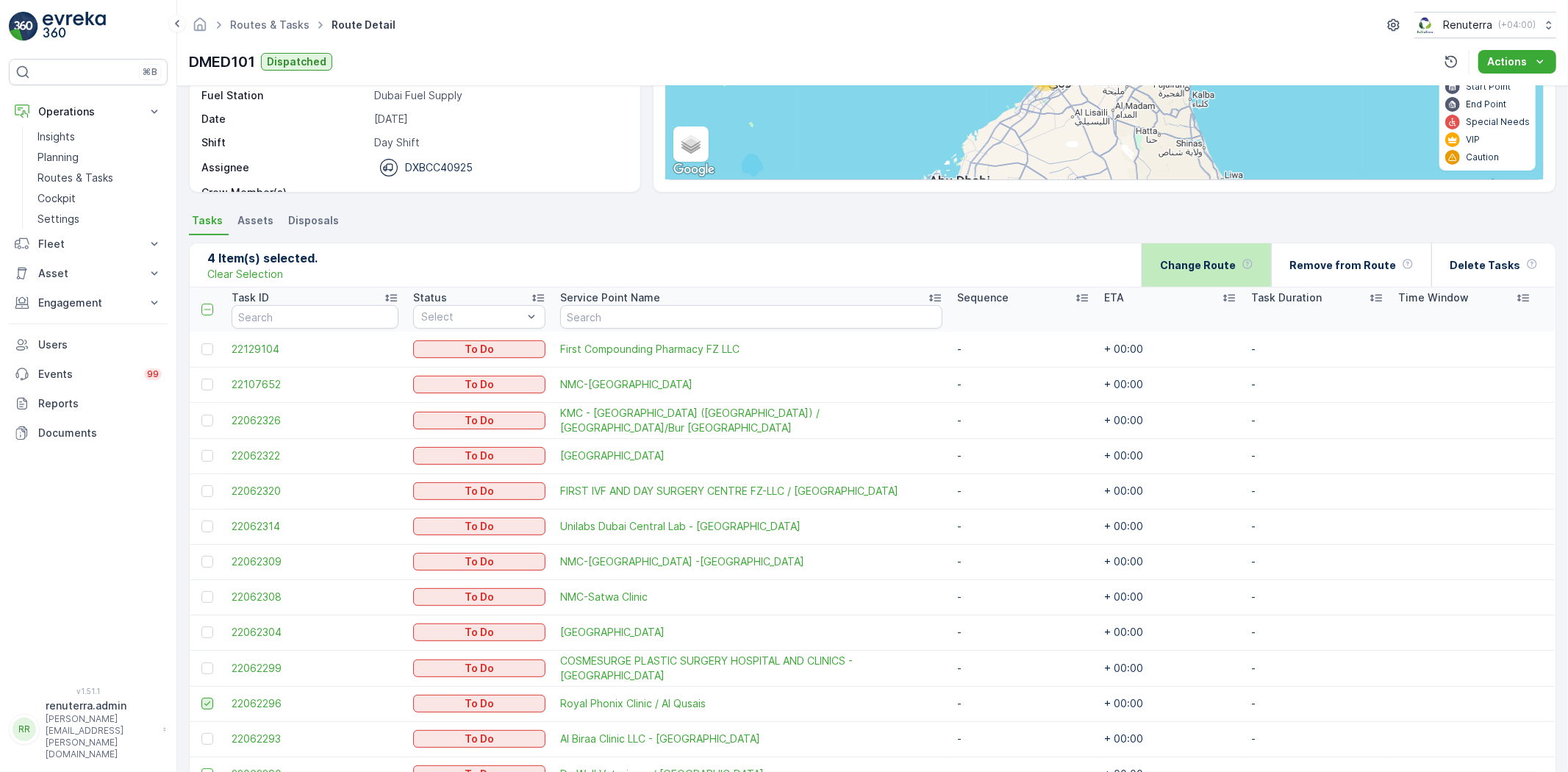
click at [1198, 258] on p "Change Route" at bounding box center [1198, 265] width 76 height 15
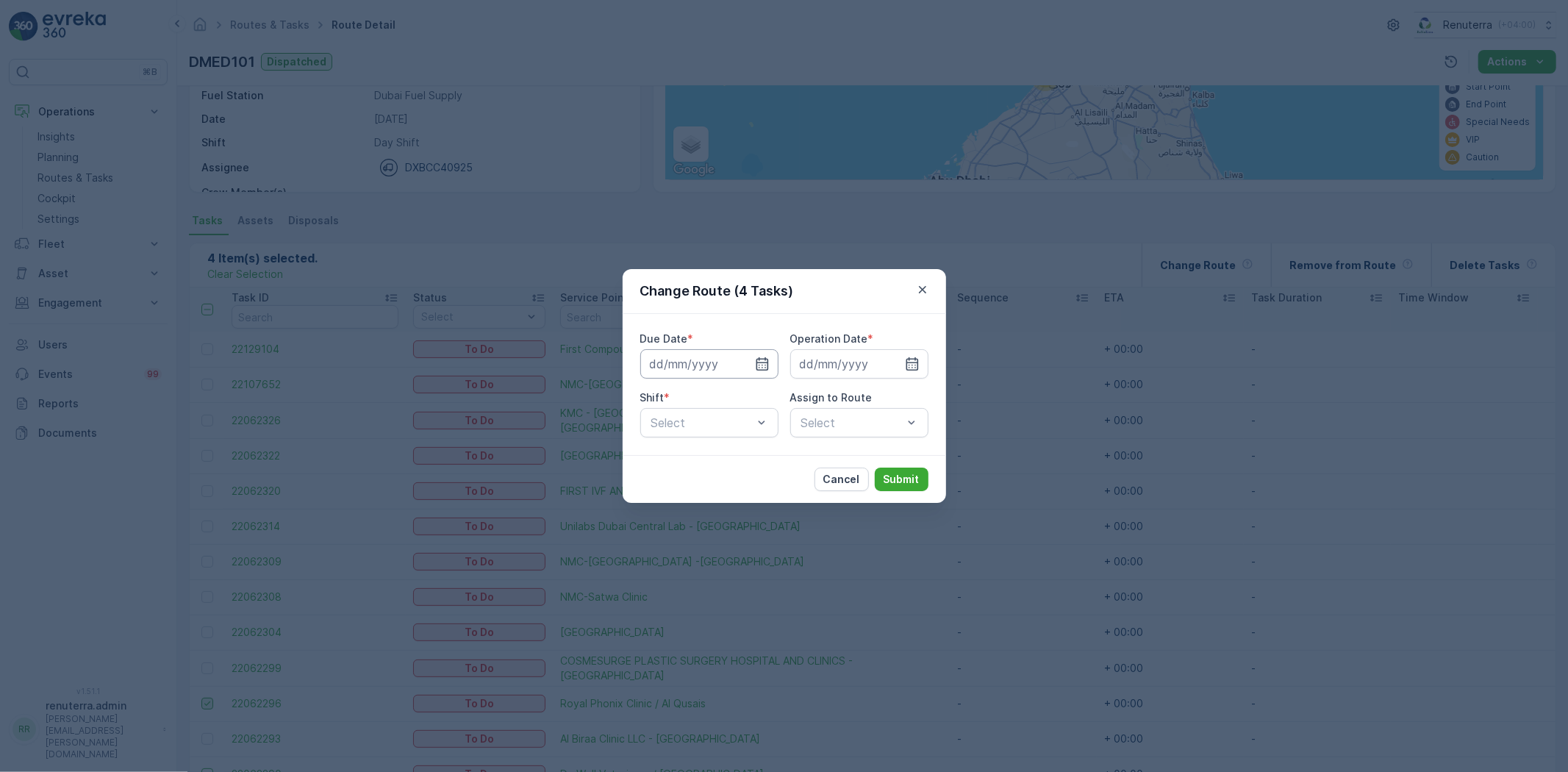
click at [737, 366] on input at bounding box center [709, 364] width 138 height 29
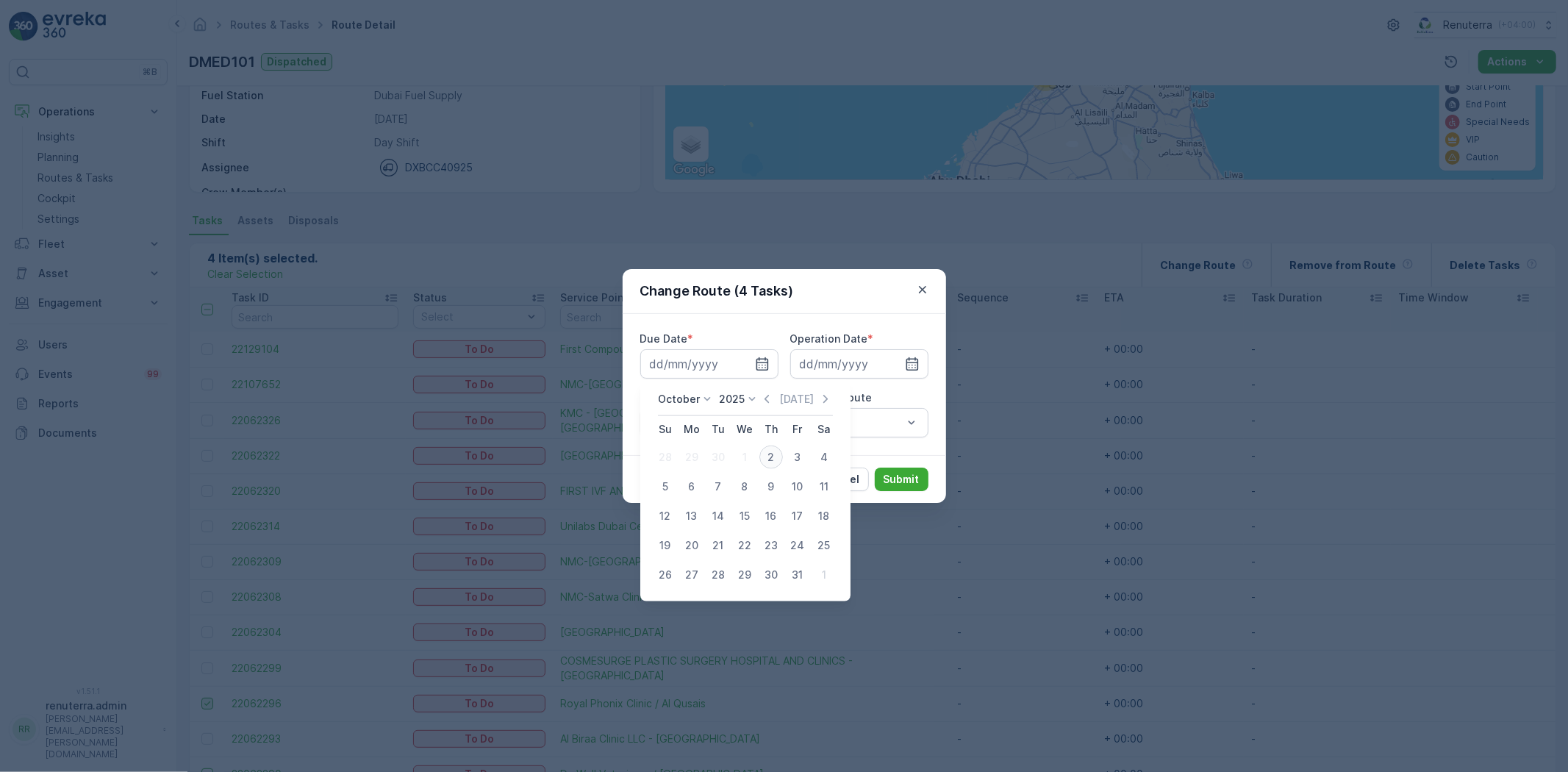
click at [770, 461] on div "2" at bounding box center [771, 457] width 23 height 23
type input "[DATE]"
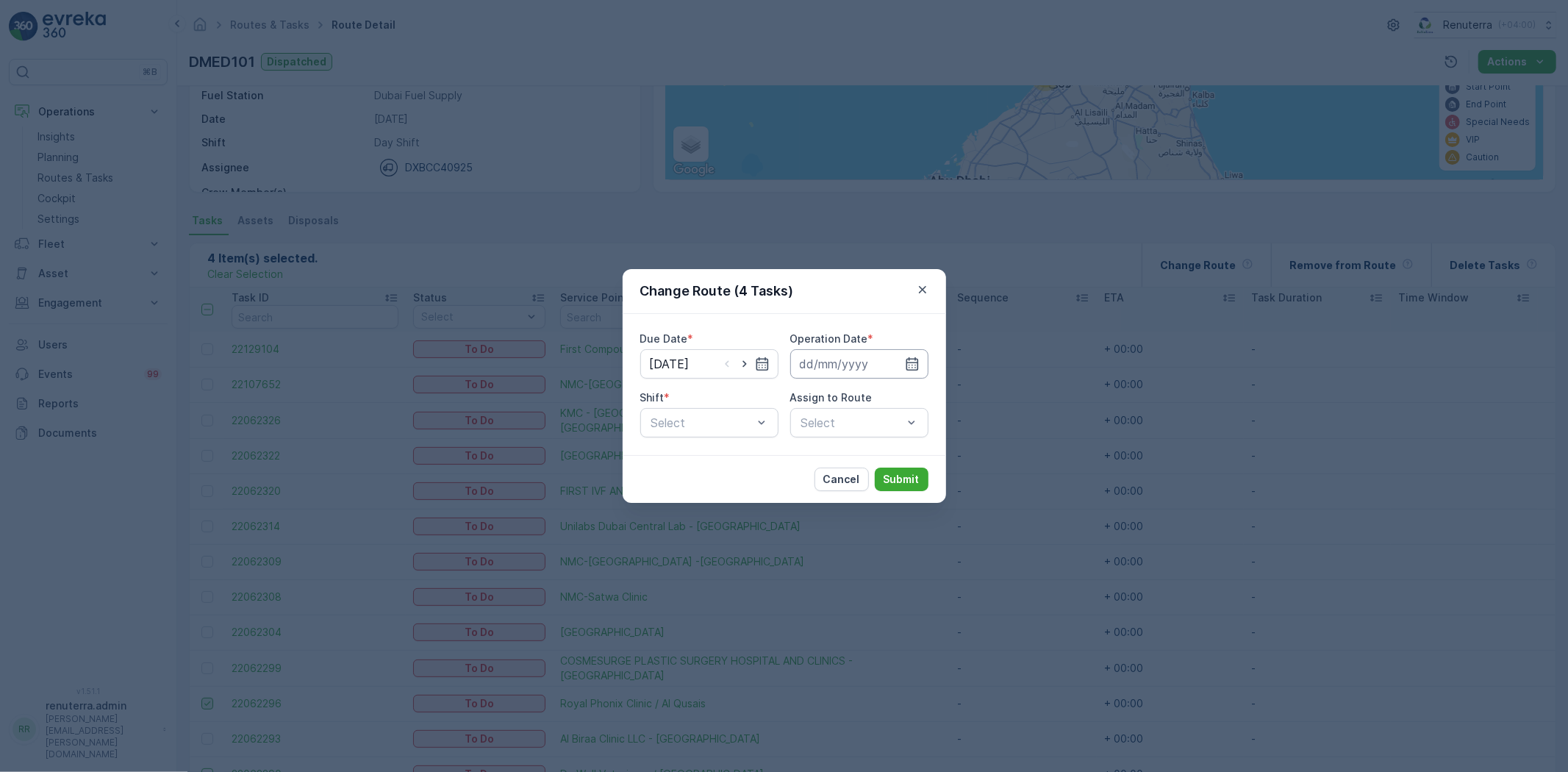
click at [811, 377] on div "Due Date * 02.10.2025 Operation Date * Shift * Select Assign to Route Select" at bounding box center [784, 384] width 288 height 106
click at [871, 359] on input at bounding box center [859, 364] width 138 height 29
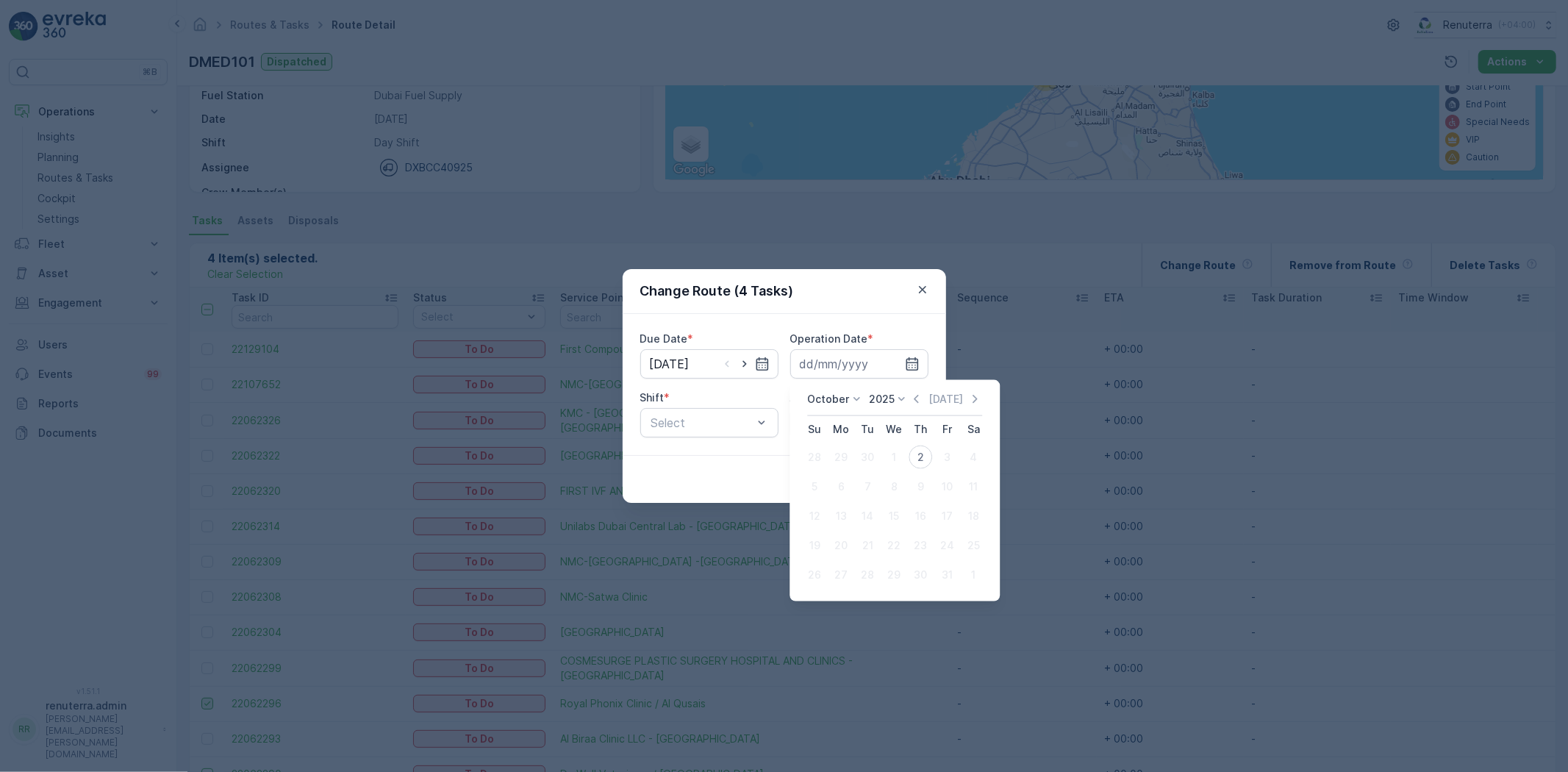
drag, startPoint x: 924, startPoint y: 456, endPoint x: 737, endPoint y: 402, distance: 194.6
click at [923, 454] on div "2" at bounding box center [920, 457] width 23 height 23
type input "[DATE]"
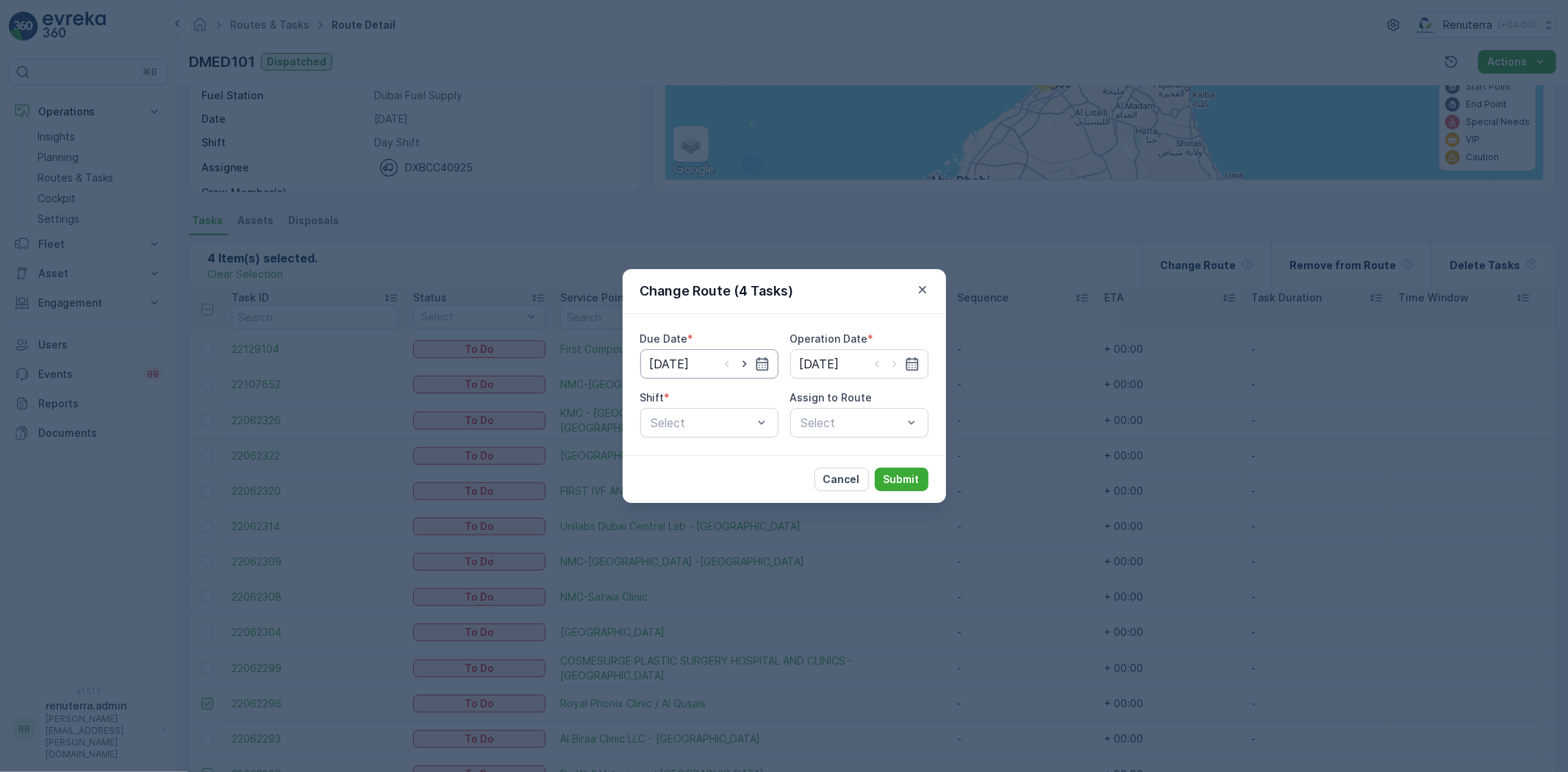
click at [664, 378] on div "Due Date * 02.10.2025 Operation Date * 02.10.2025 Shift * Select Assign to Rout…" at bounding box center [784, 384] width 288 height 106
click at [687, 460] on span "Day Shift" at bounding box center [675, 459] width 52 height 14
click at [836, 432] on div "Select" at bounding box center [859, 423] width 138 height 29
click at [834, 431] on div "Select" at bounding box center [859, 423] width 138 height 29
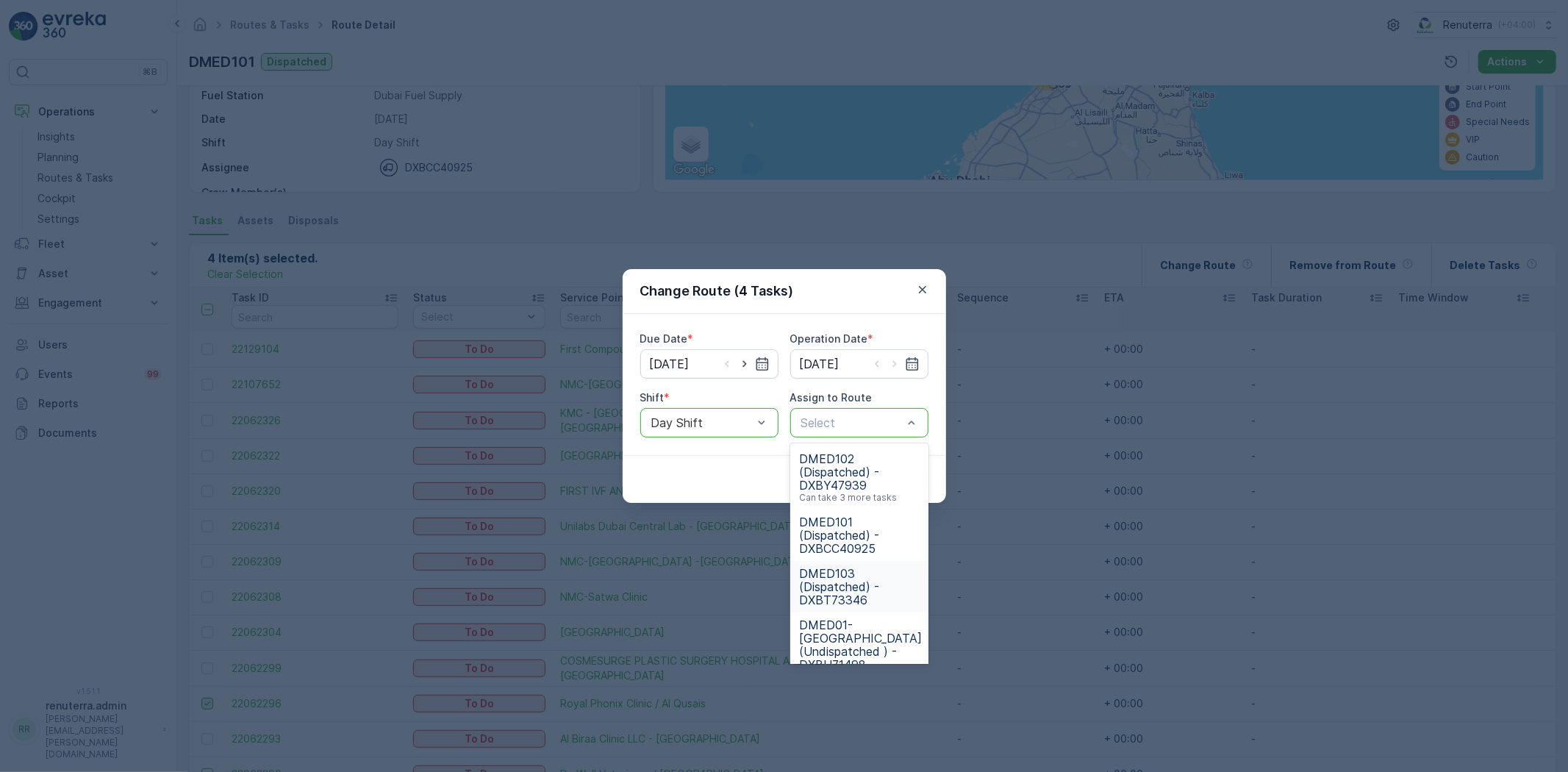
click at [849, 573] on span "DMED103 (Dispatched) - DXBT73346" at bounding box center [859, 586] width 120 height 40
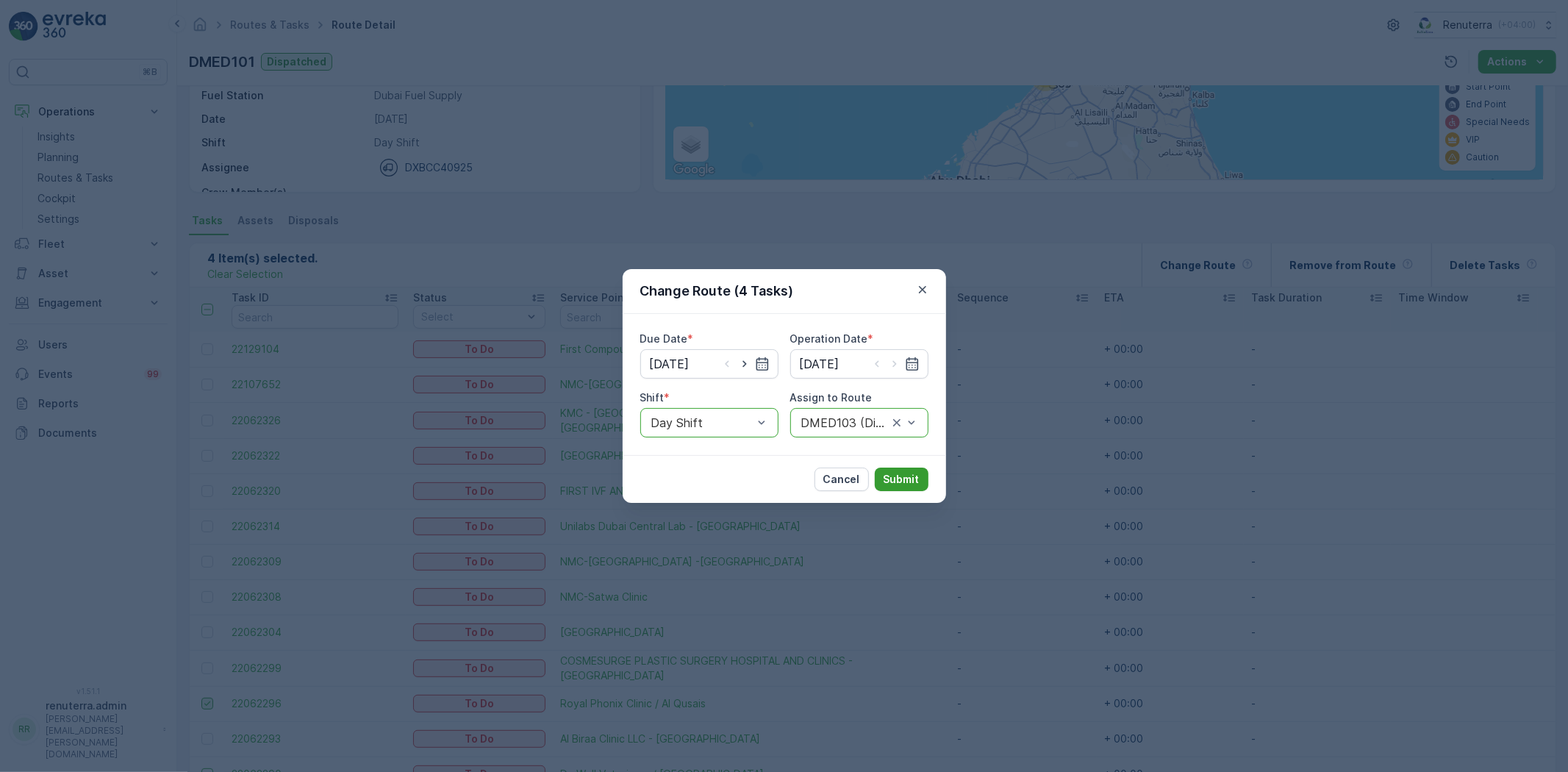
click at [915, 480] on p "Submit" at bounding box center [901, 479] width 36 height 15
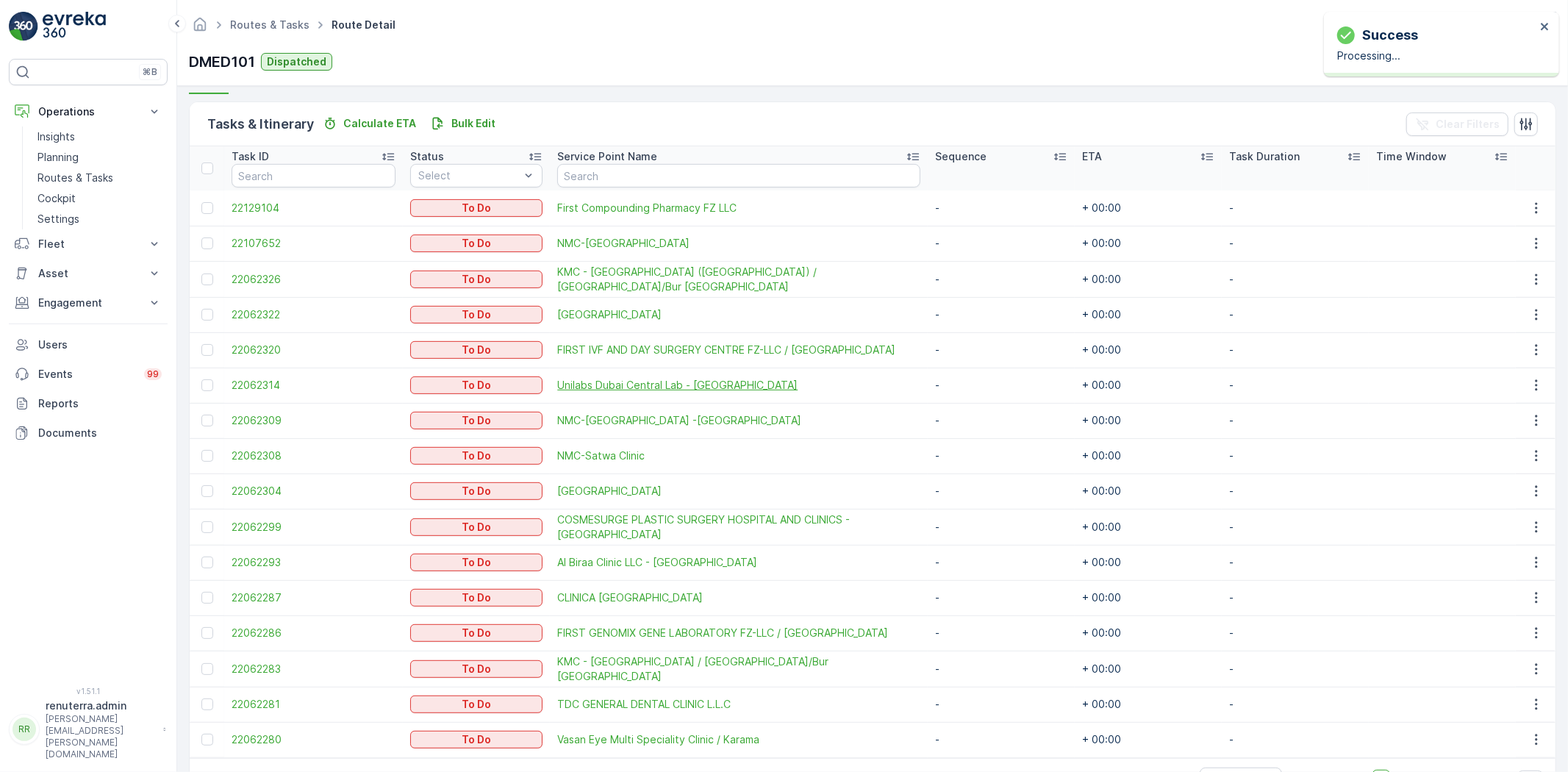
scroll to position [385, 0]
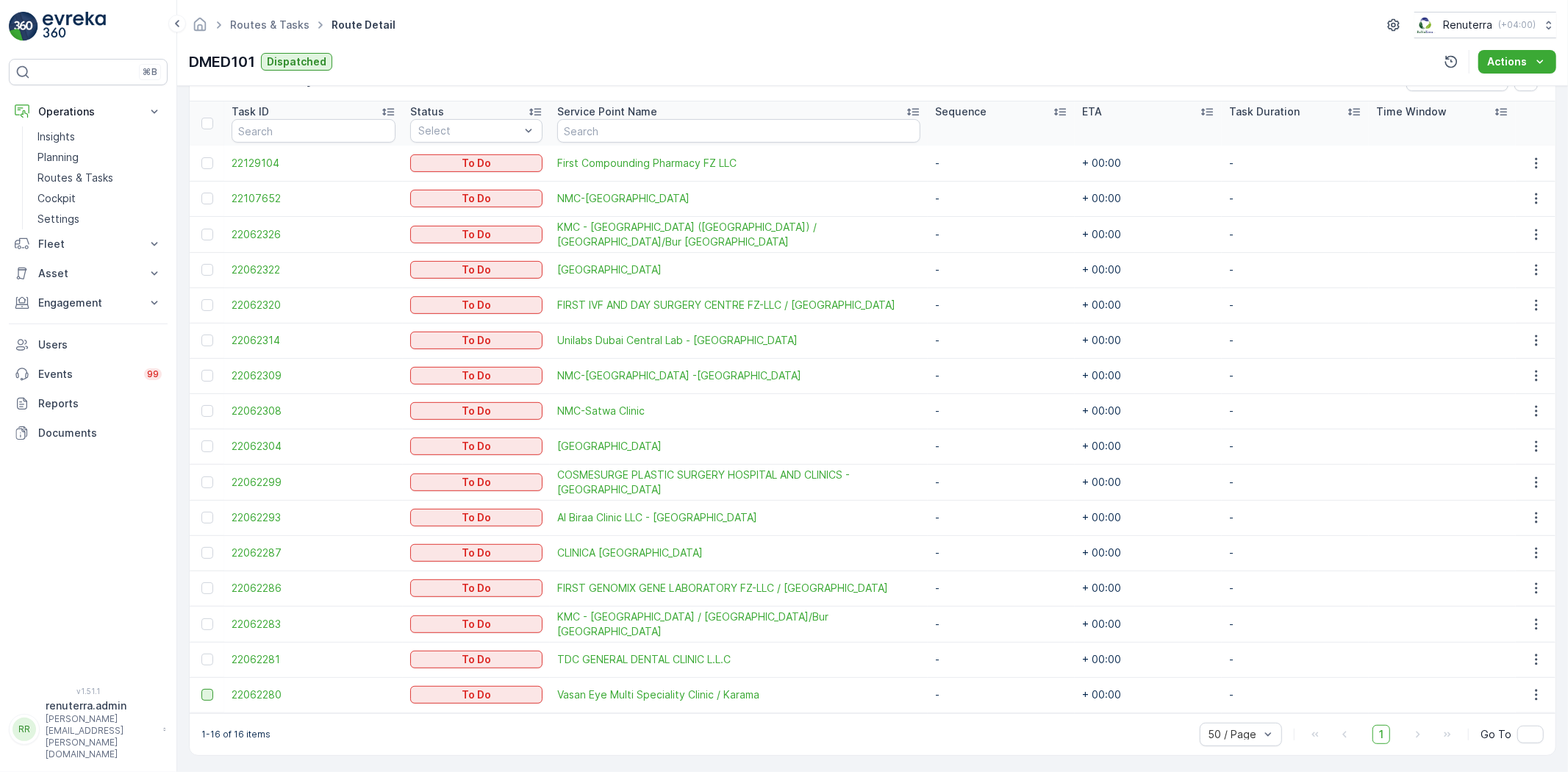
click at [211, 694] on div at bounding box center [208, 694] width 12 height 12
click at [202, 689] on input "checkbox" at bounding box center [202, 689] width 0 height 0
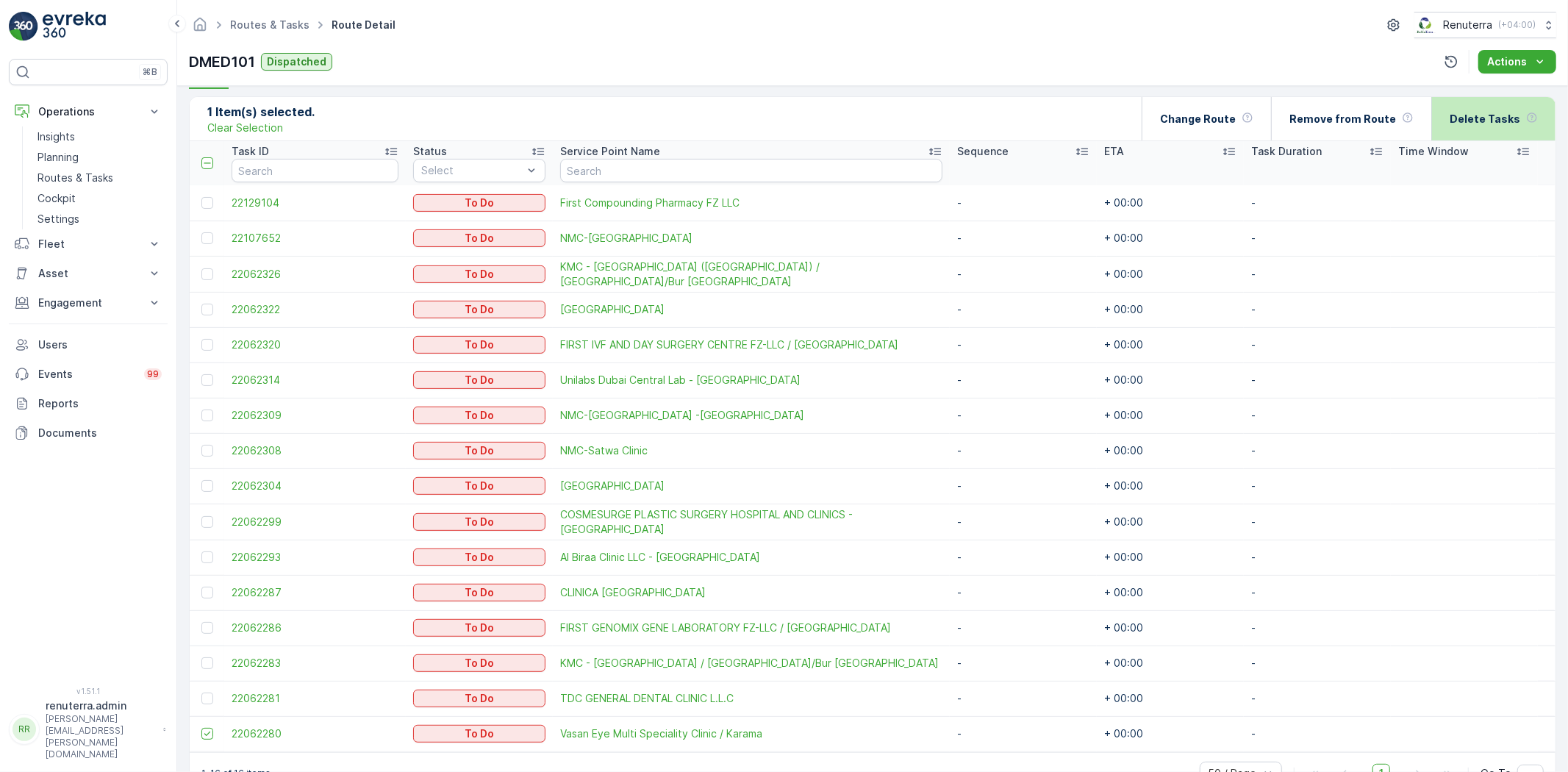
scroll to position [222, 0]
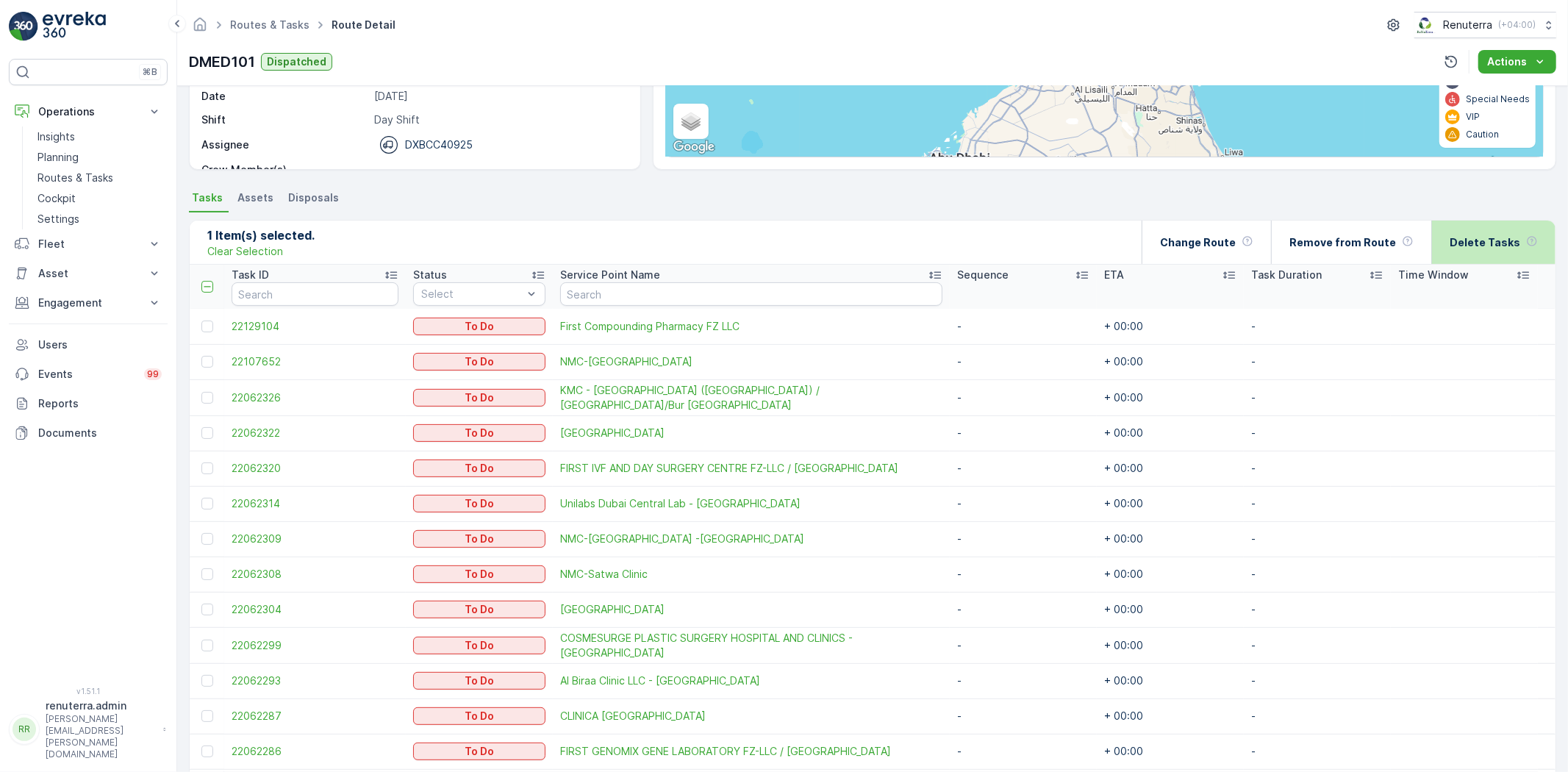
click at [1487, 240] on p "Delete Tasks" at bounding box center [1485, 242] width 71 height 15
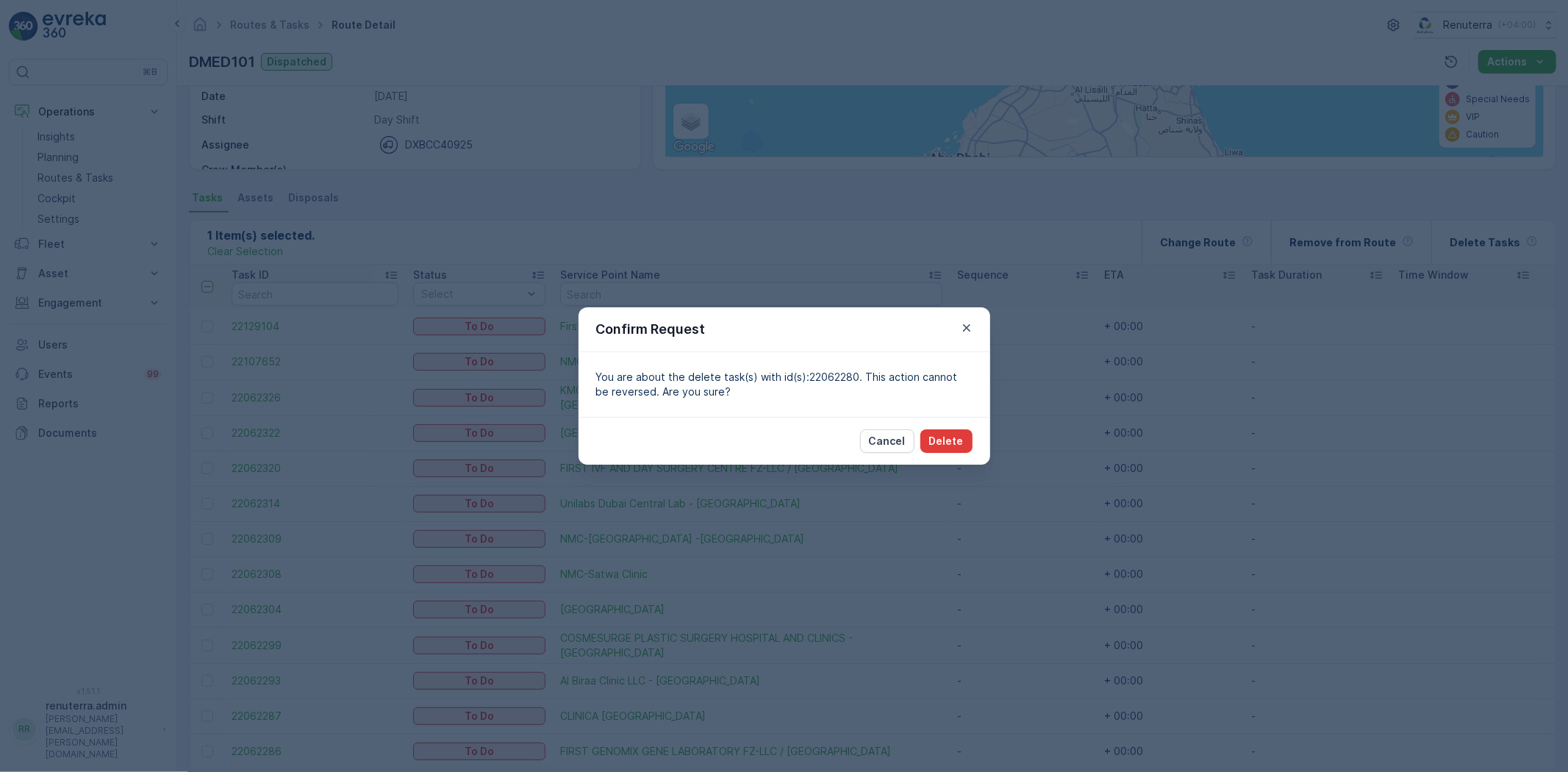
click at [945, 435] on p "Delete" at bounding box center [946, 440] width 35 height 15
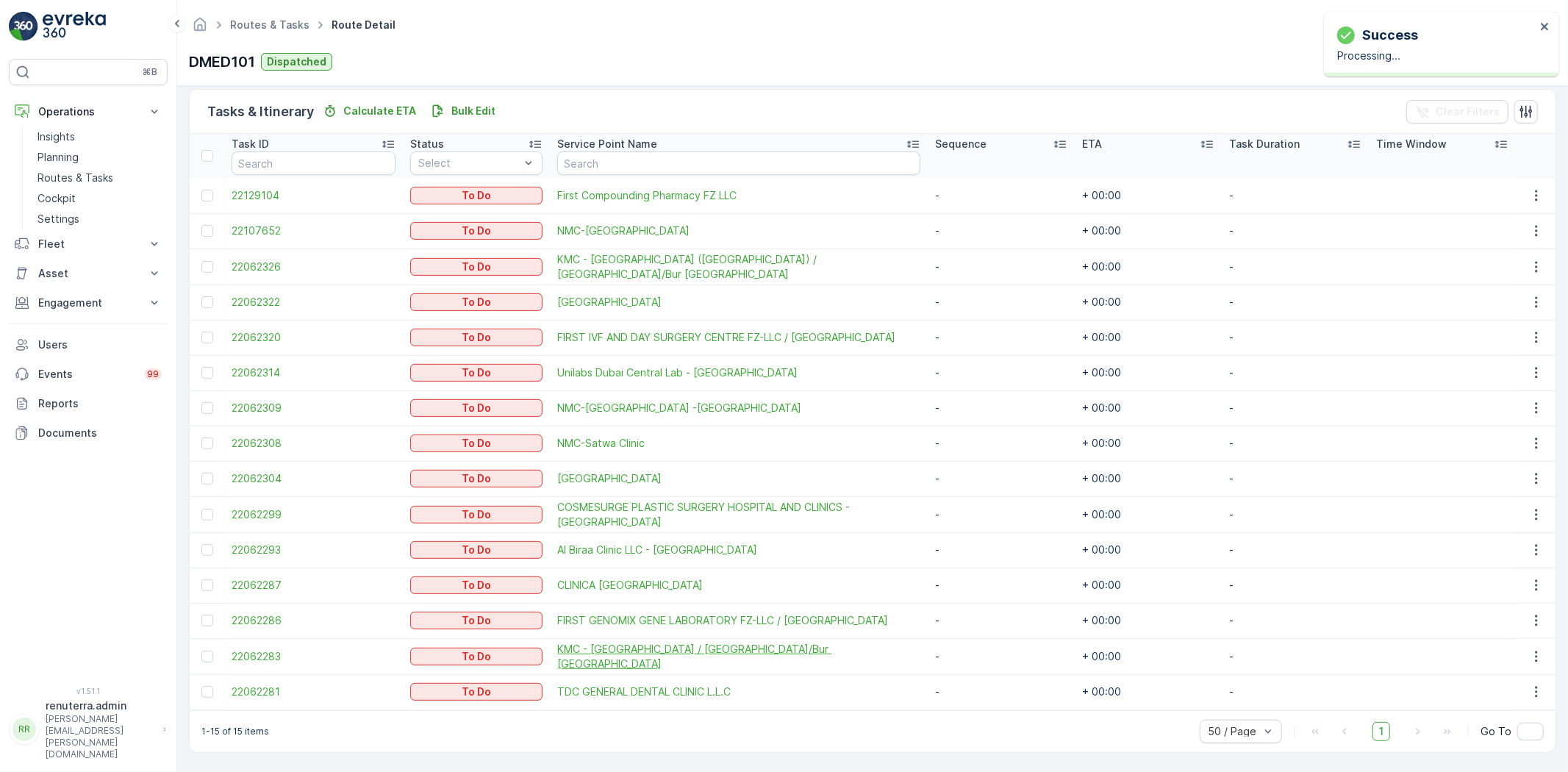
scroll to position [350, 0]
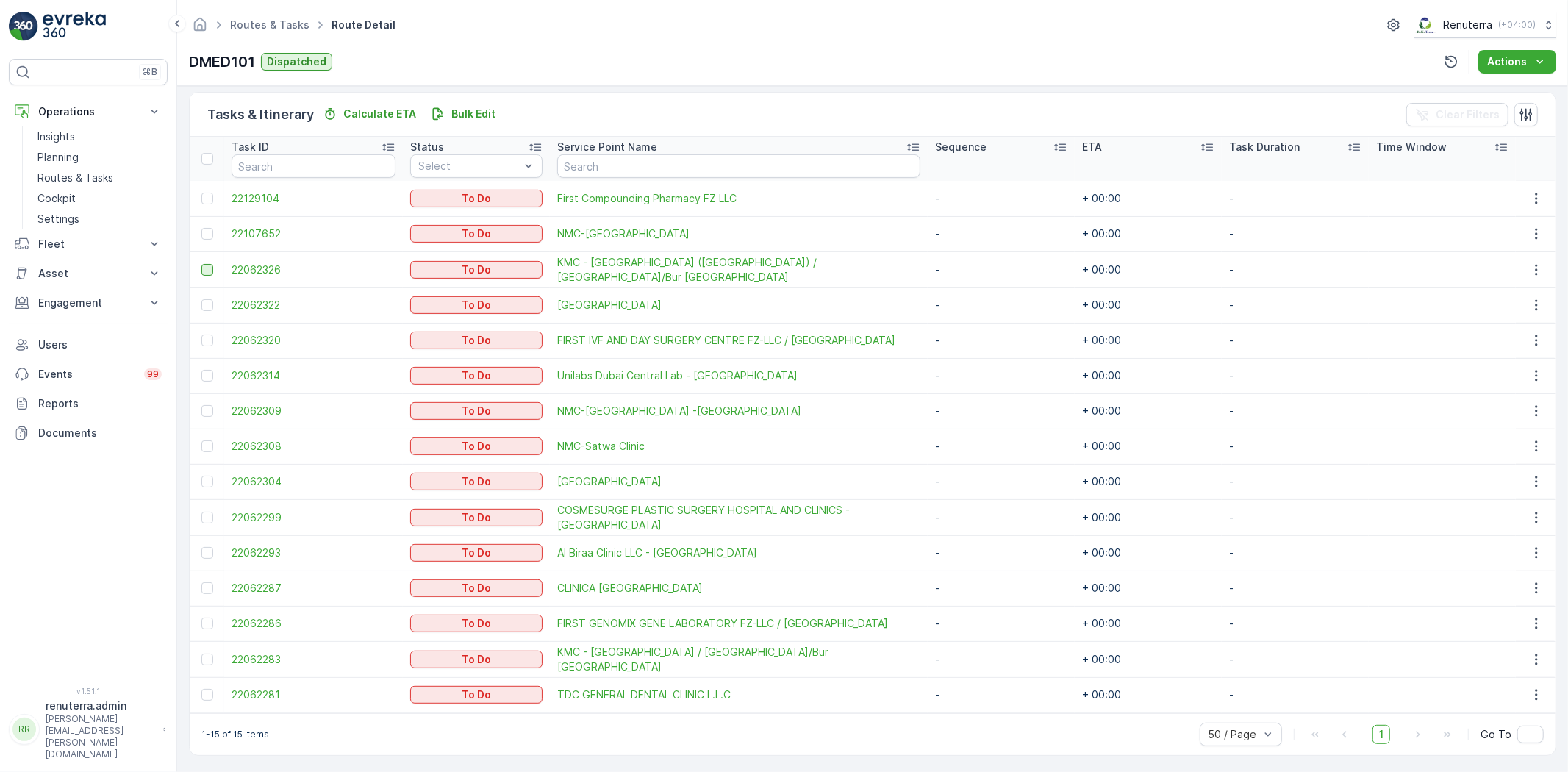
click at [208, 266] on div at bounding box center [208, 270] width 12 height 12
click at [202, 264] on input "checkbox" at bounding box center [202, 264] width 0 height 0
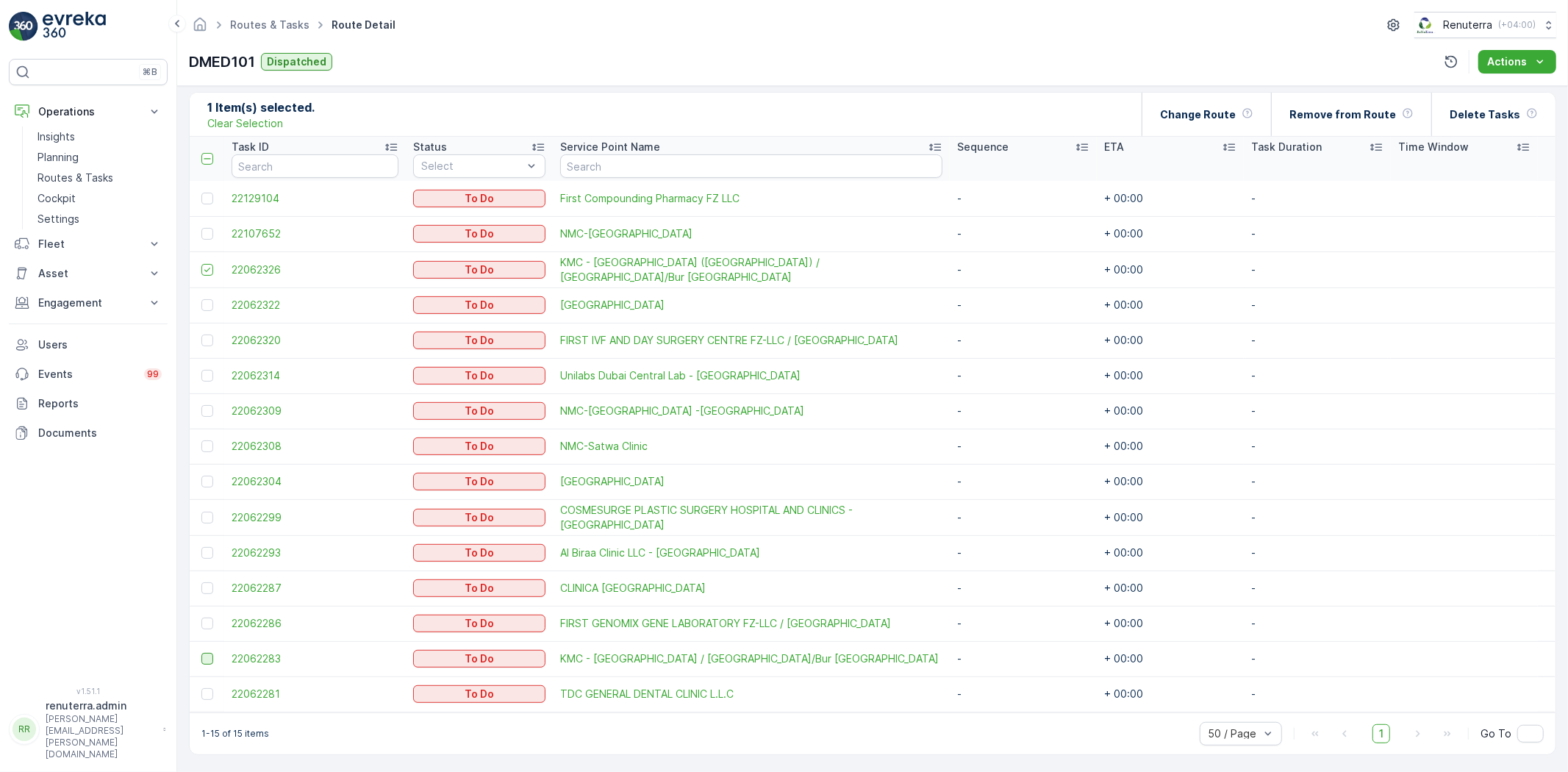
click at [206, 658] on div at bounding box center [208, 659] width 12 height 12
click at [202, 653] on input "checkbox" at bounding box center [202, 653] width 0 height 0
click at [209, 265] on icon at bounding box center [207, 270] width 11 height 11
click at [202, 264] on input "checkbox" at bounding box center [202, 264] width 0 height 0
click at [213, 267] on div at bounding box center [208, 270] width 12 height 12
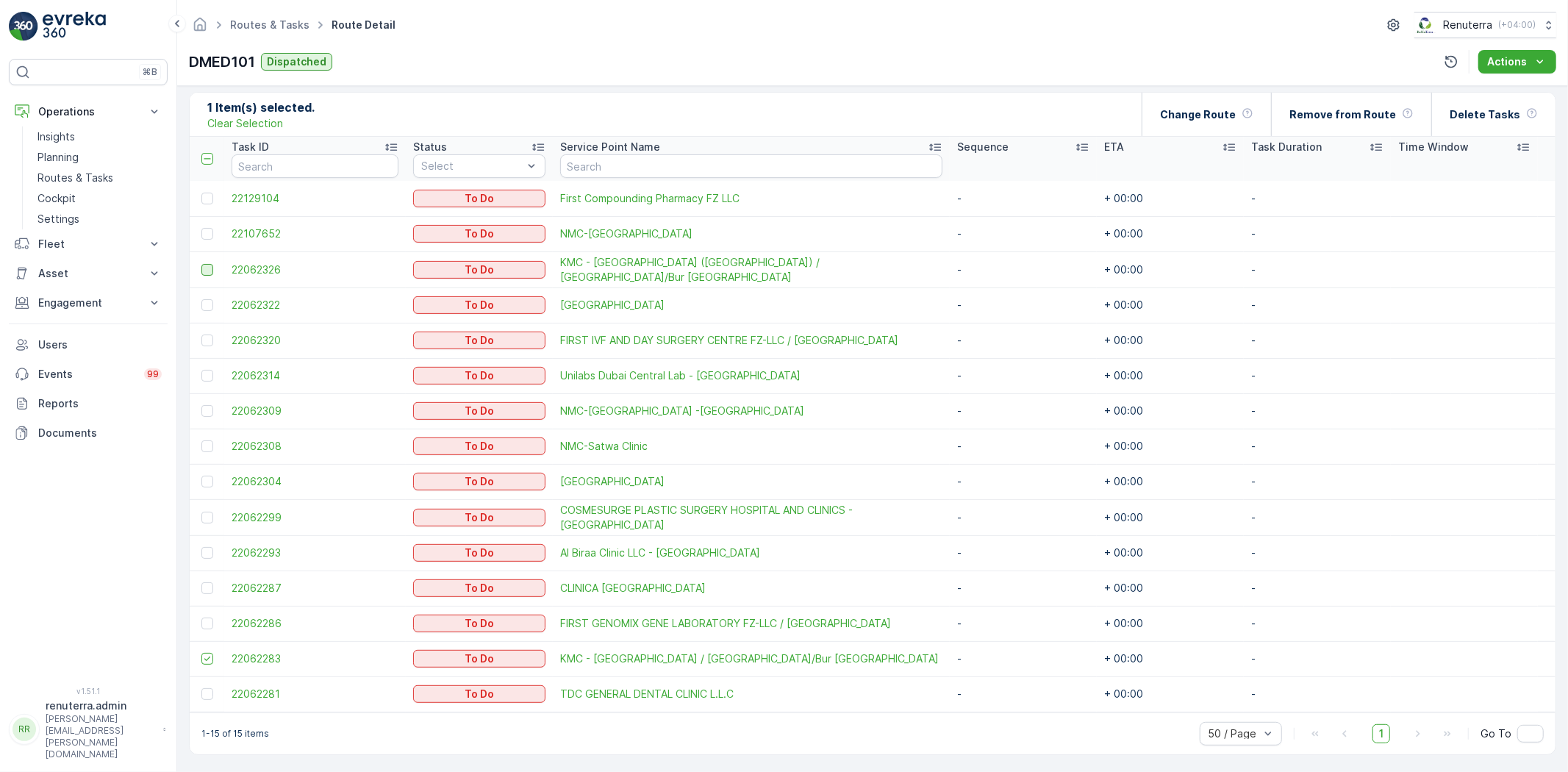
click at [202, 264] on input "checkbox" at bounding box center [202, 264] width 0 height 0
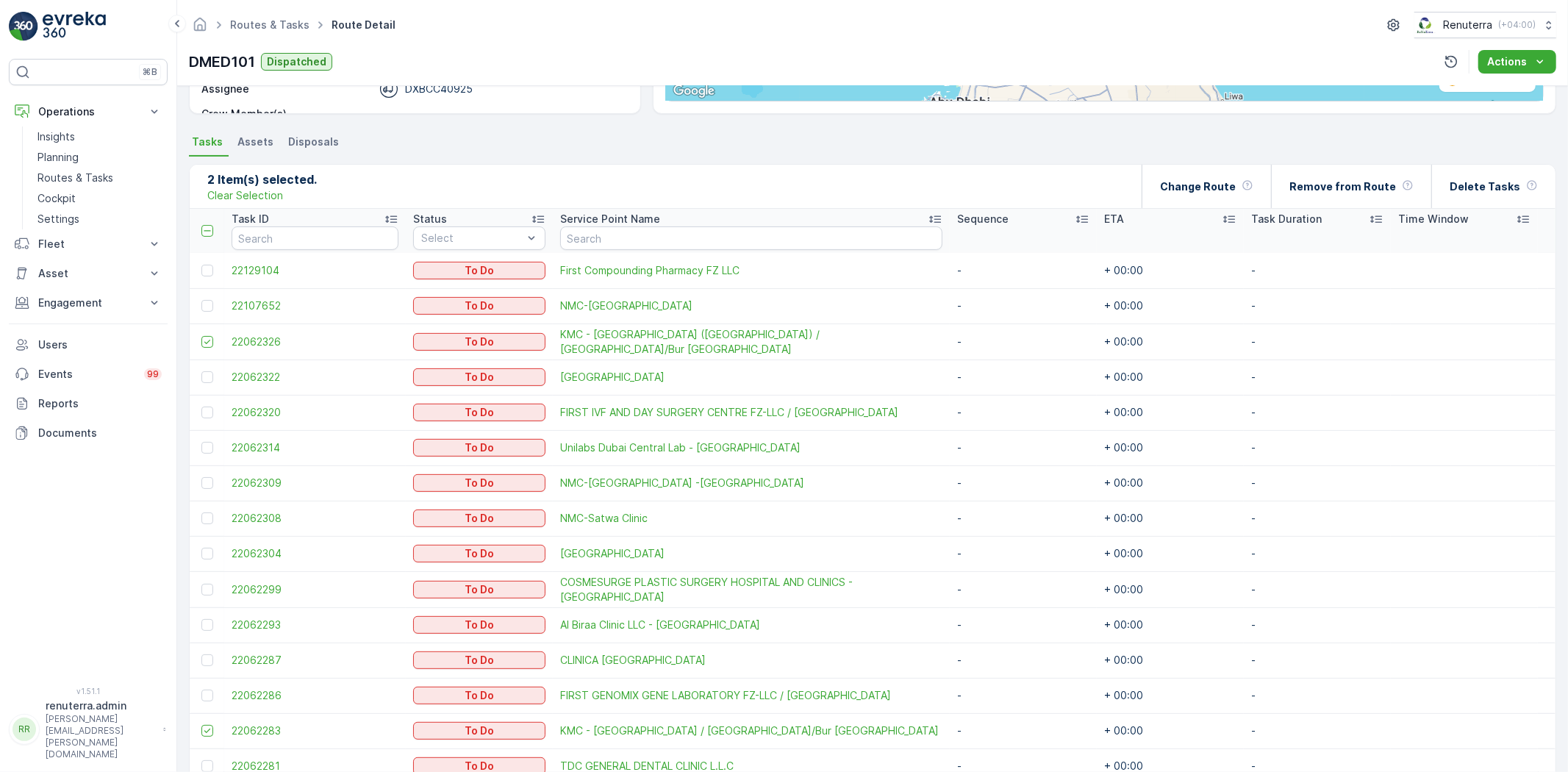
scroll to position [269, 0]
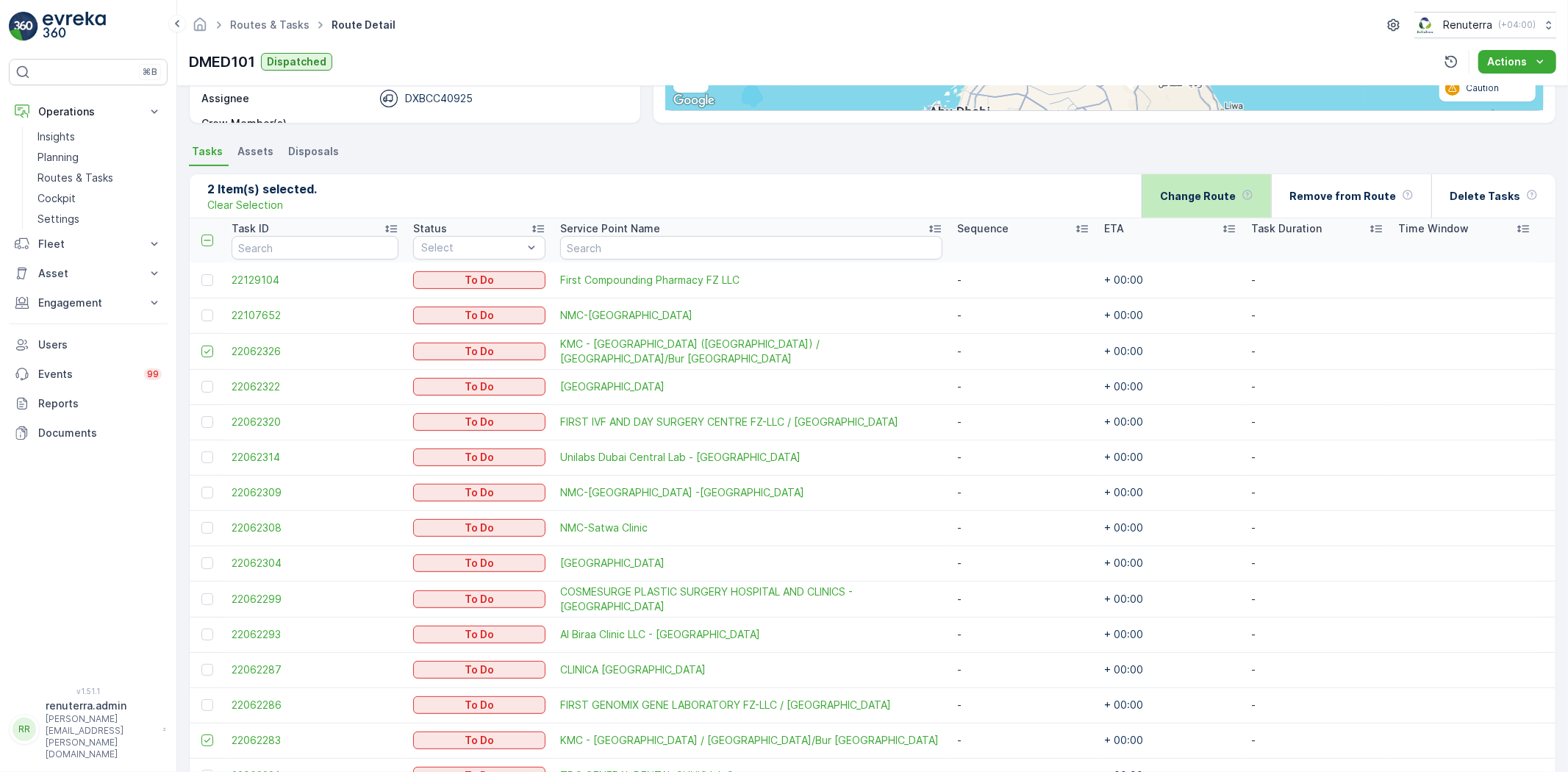
click at [1220, 200] on p "Change Route" at bounding box center [1198, 196] width 76 height 15
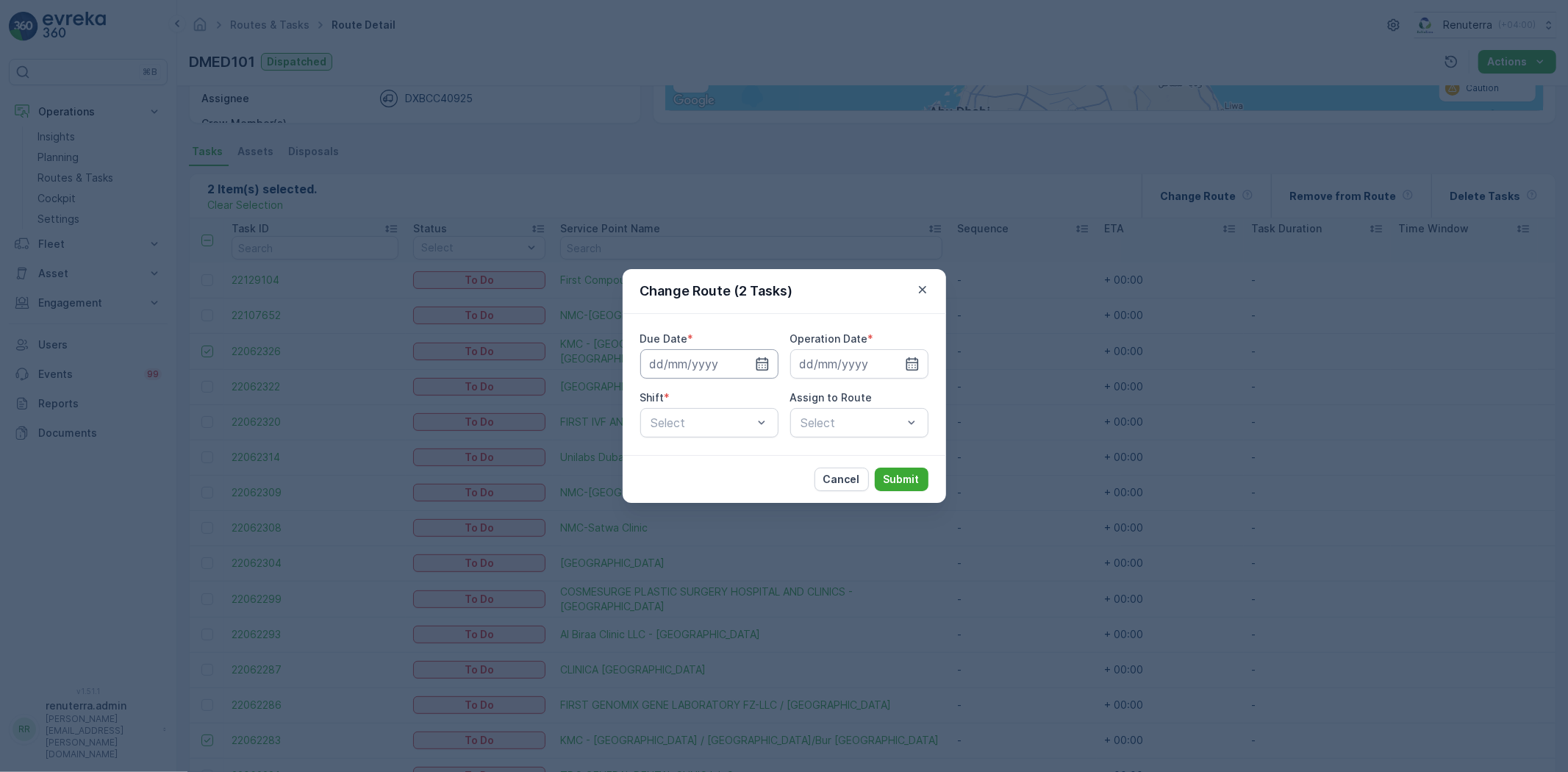
click at [696, 362] on input at bounding box center [709, 364] width 138 height 29
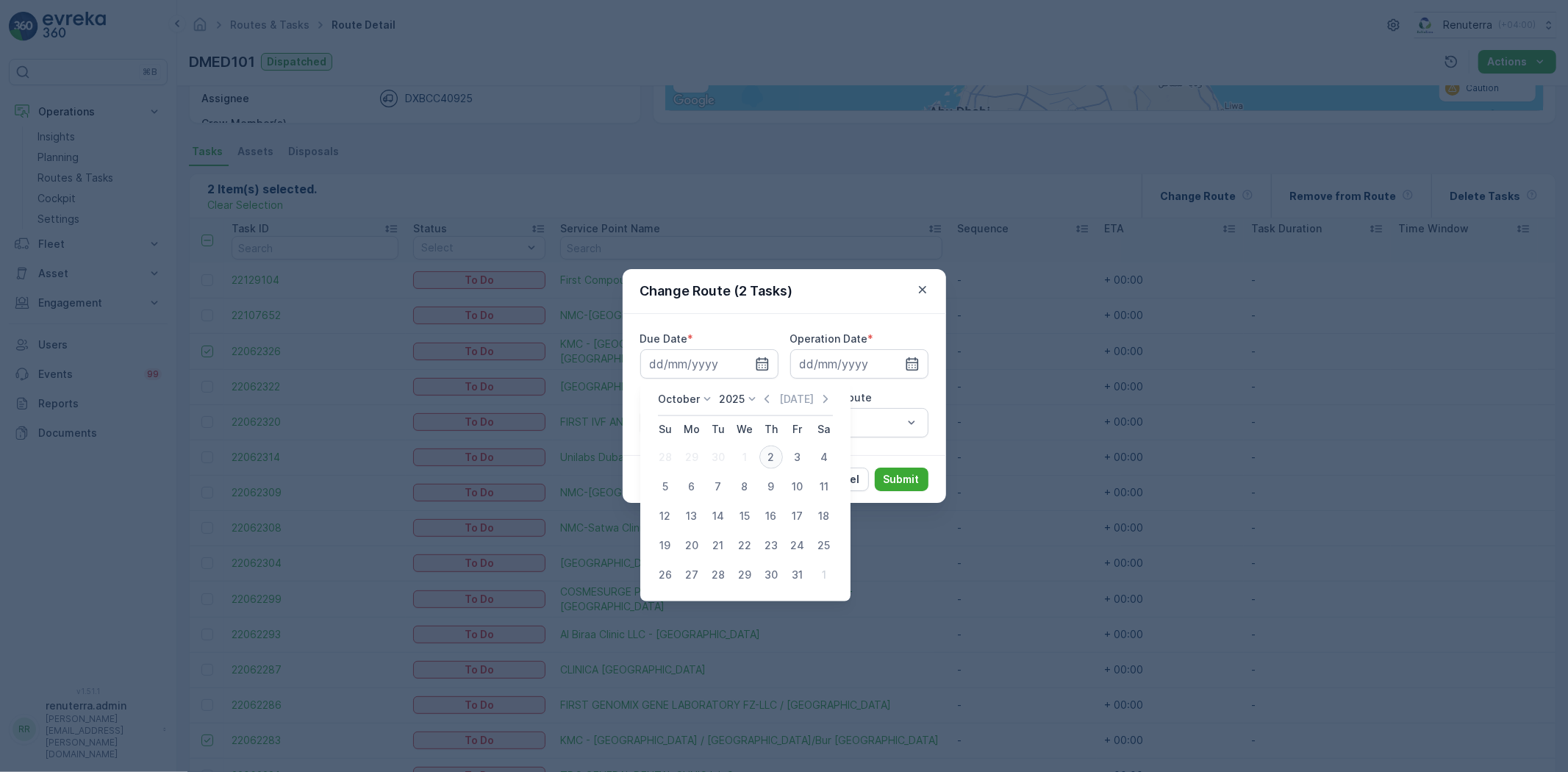
click at [767, 454] on div "2" at bounding box center [771, 457] width 23 height 23
type input "[DATE]"
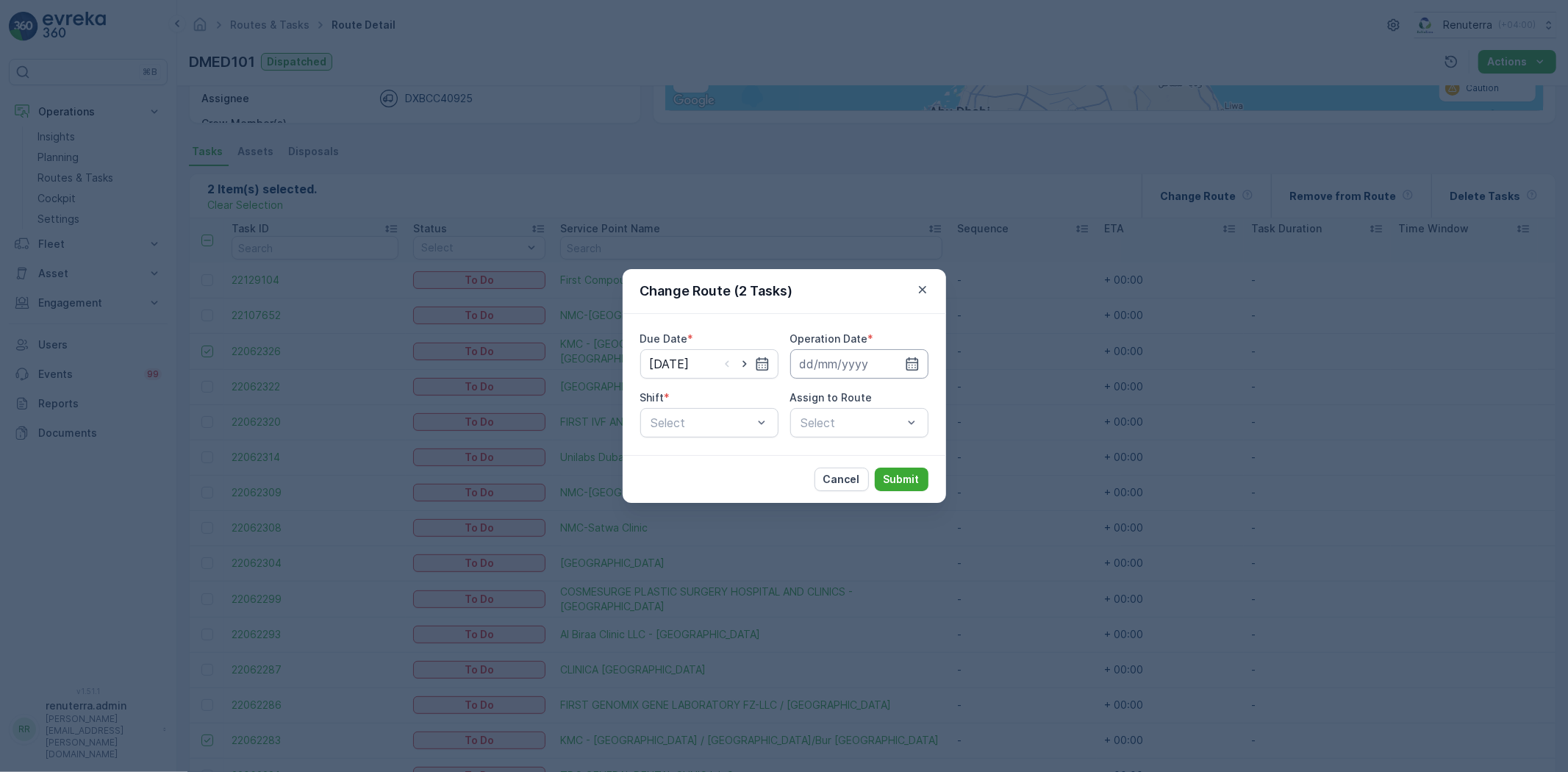
click at [815, 372] on input at bounding box center [859, 364] width 138 height 29
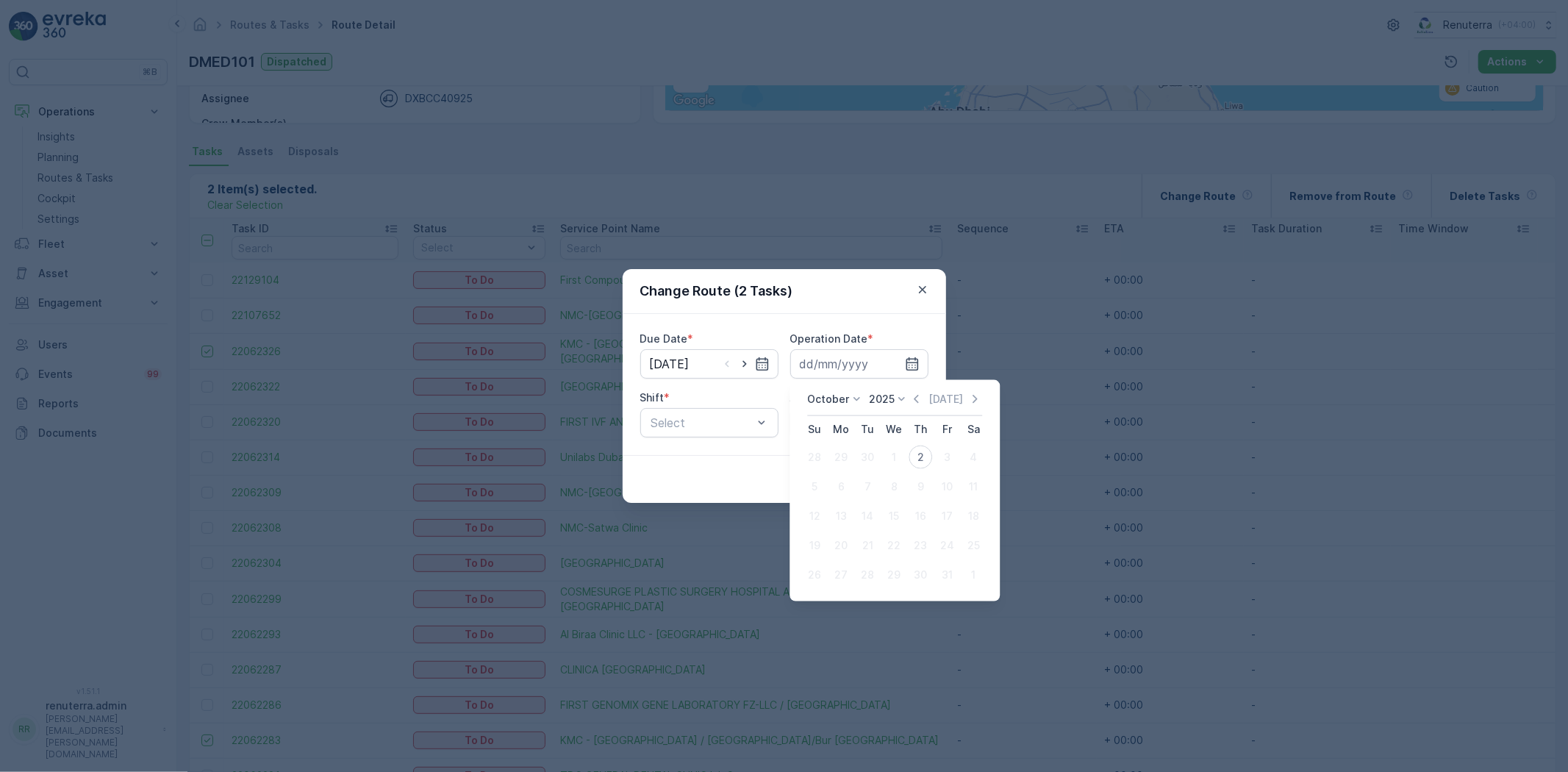
click at [919, 453] on div "2" at bounding box center [920, 457] width 23 height 23
type input "[DATE]"
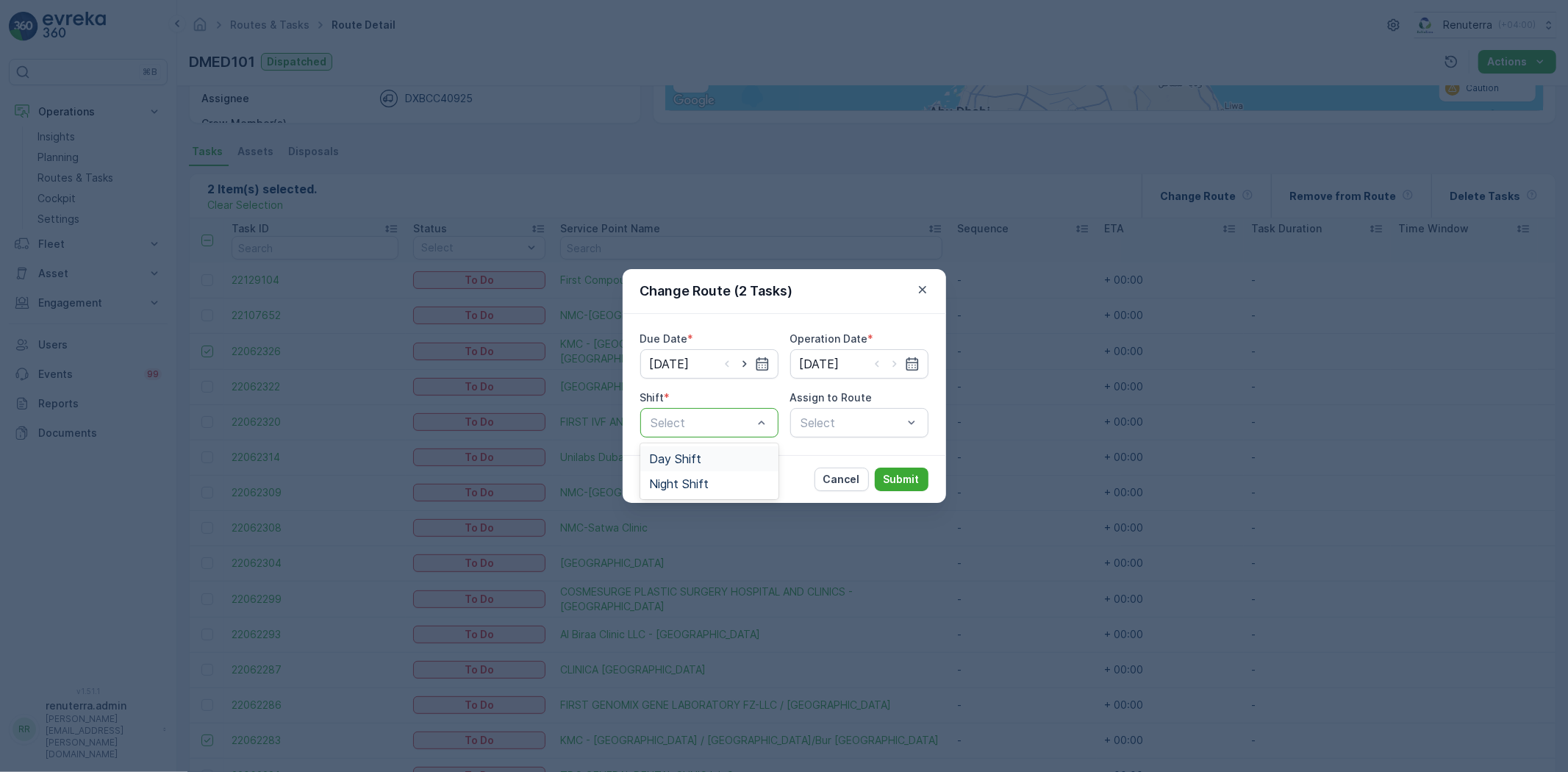
click at [694, 454] on span "Day Shift" at bounding box center [675, 459] width 52 height 14
click at [891, 421] on div "Select" at bounding box center [859, 423] width 138 height 29
click at [886, 424] on div "Select" at bounding box center [859, 423] width 138 height 29
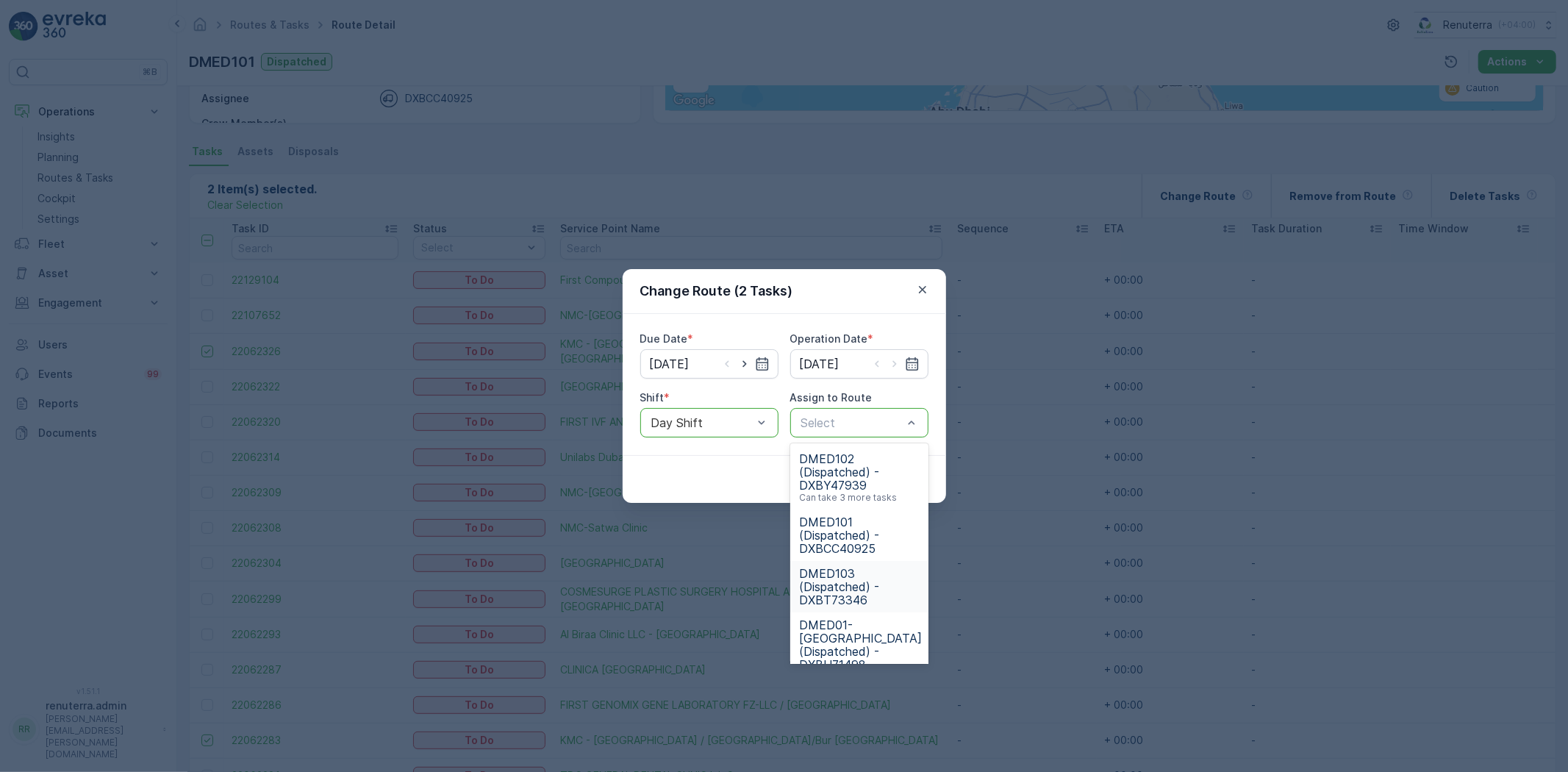
click at [853, 567] on span "DMED103 (Dispatched) - DXBT73346" at bounding box center [859, 586] width 120 height 40
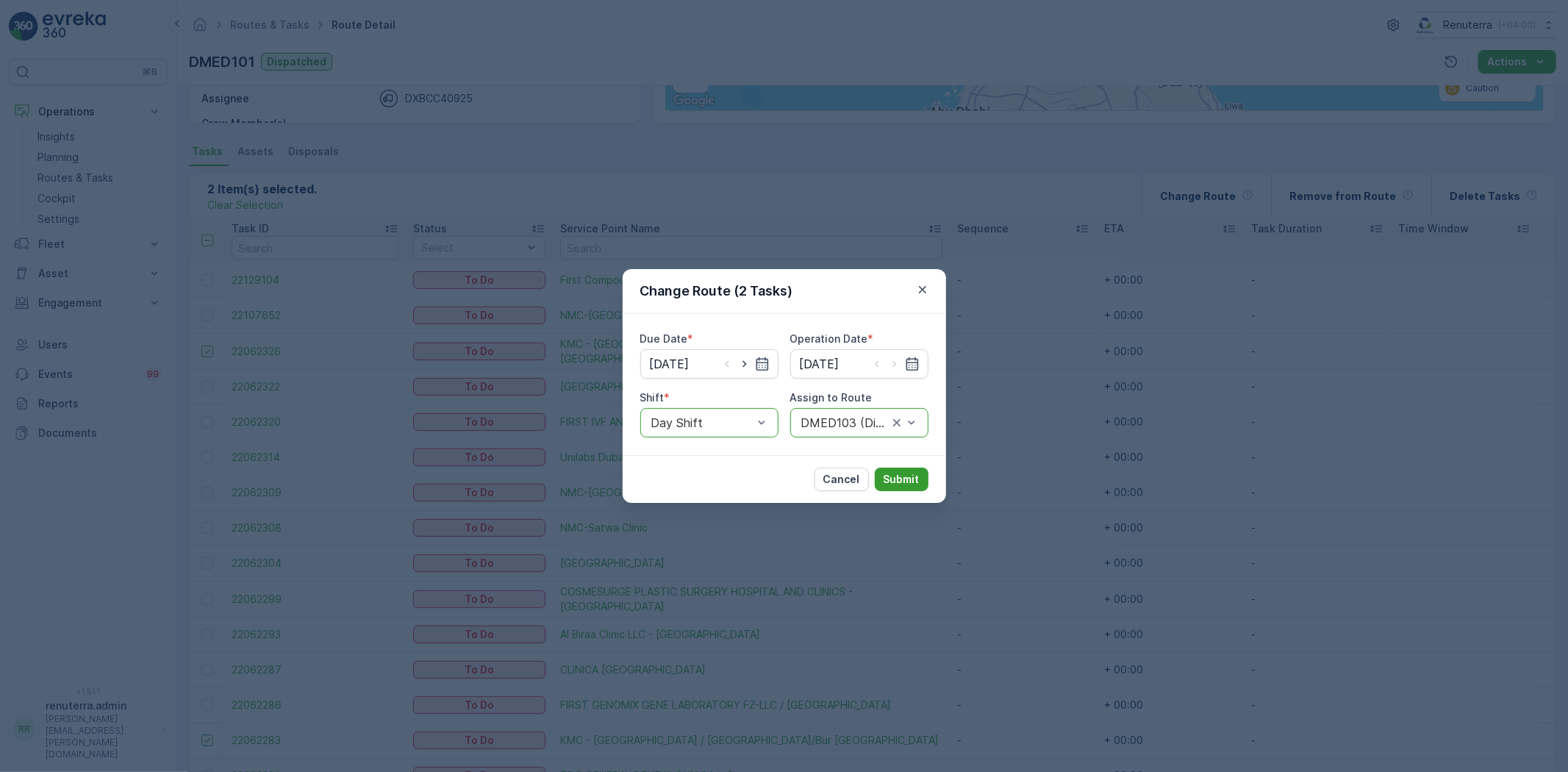
click at [882, 472] on button "Submit" at bounding box center [901, 479] width 53 height 23
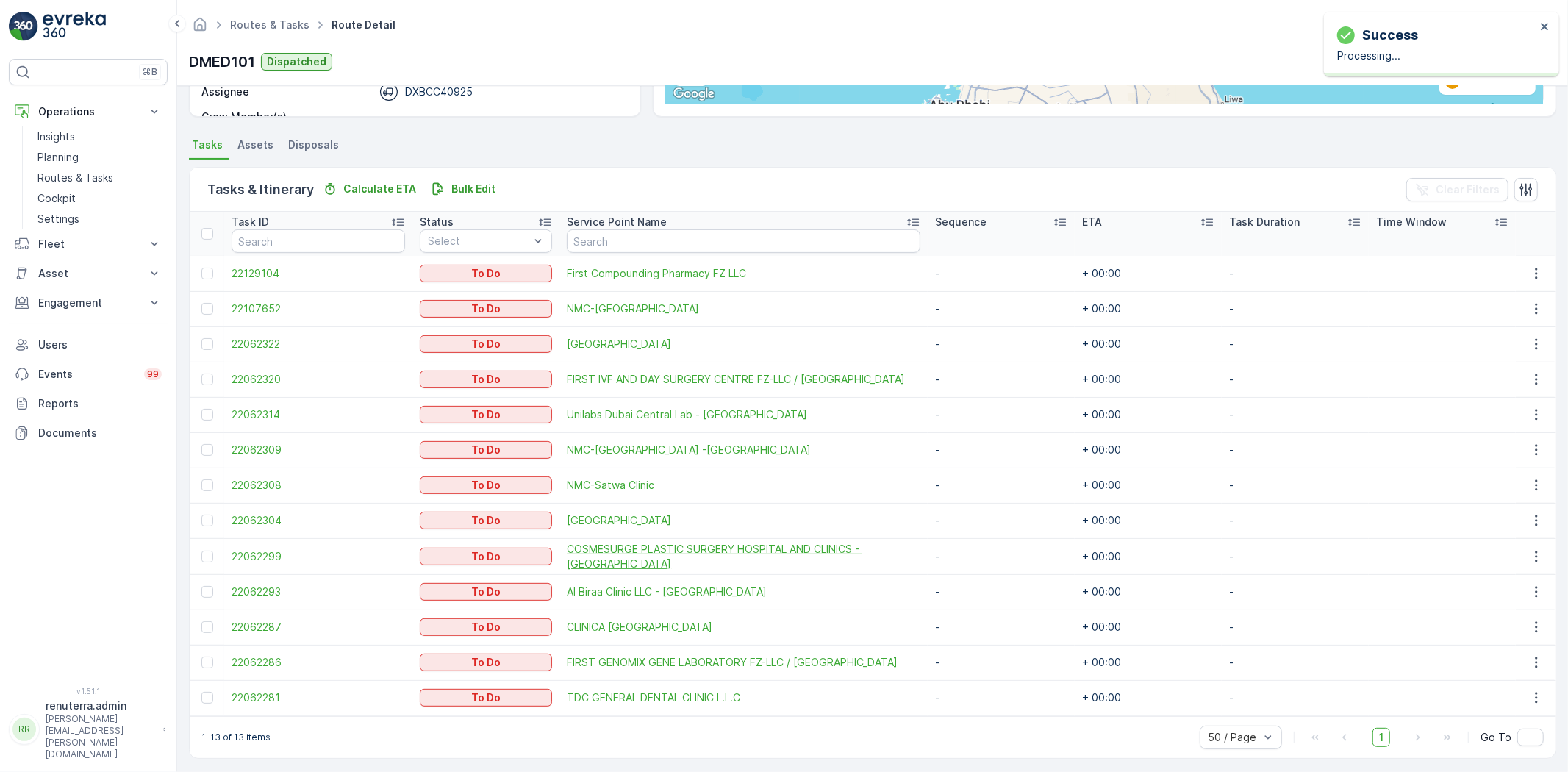
scroll to position [279, 0]
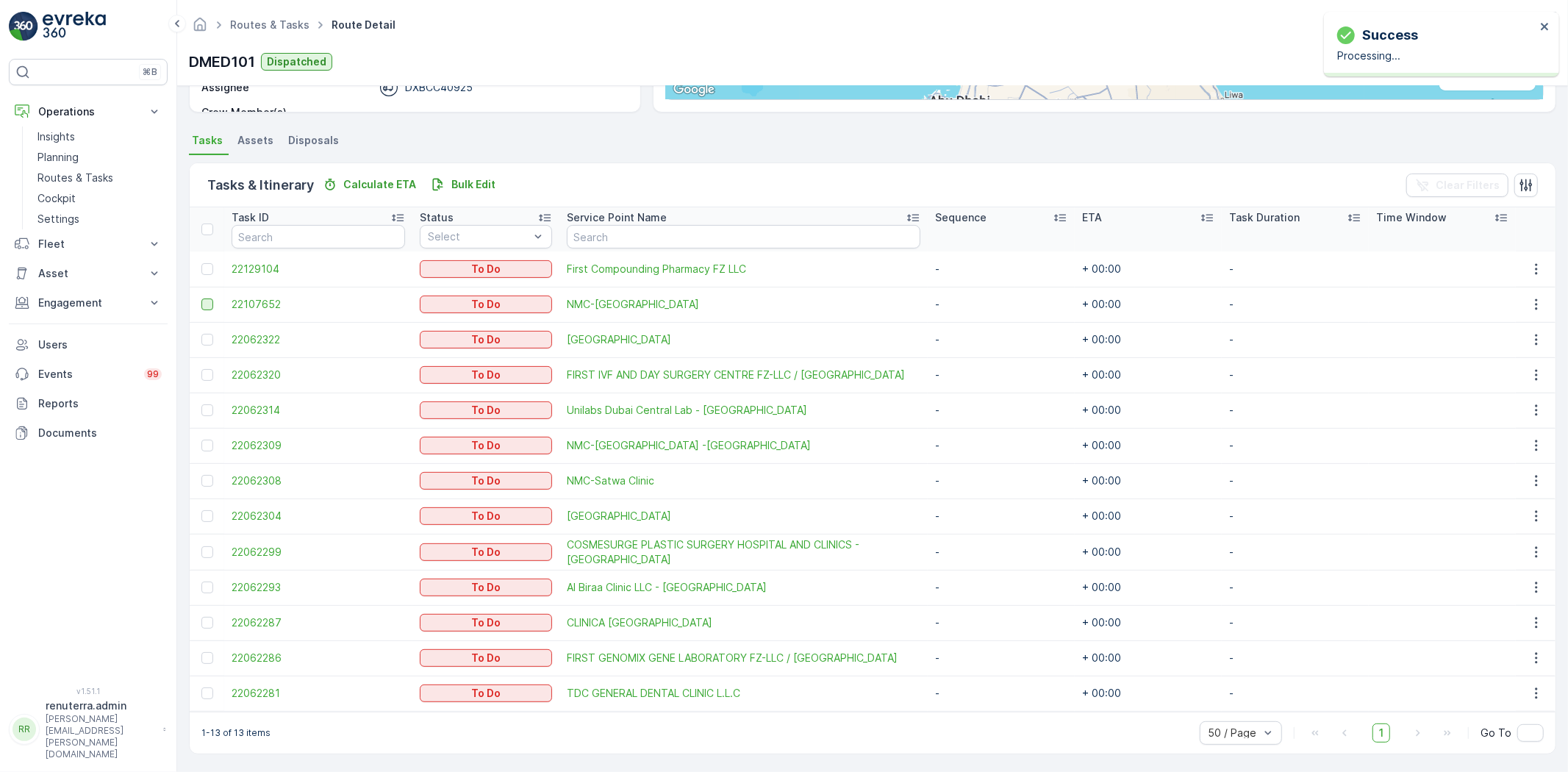
click at [205, 302] on div at bounding box center [208, 305] width 12 height 12
click at [202, 299] on input "checkbox" at bounding box center [202, 299] width 0 height 0
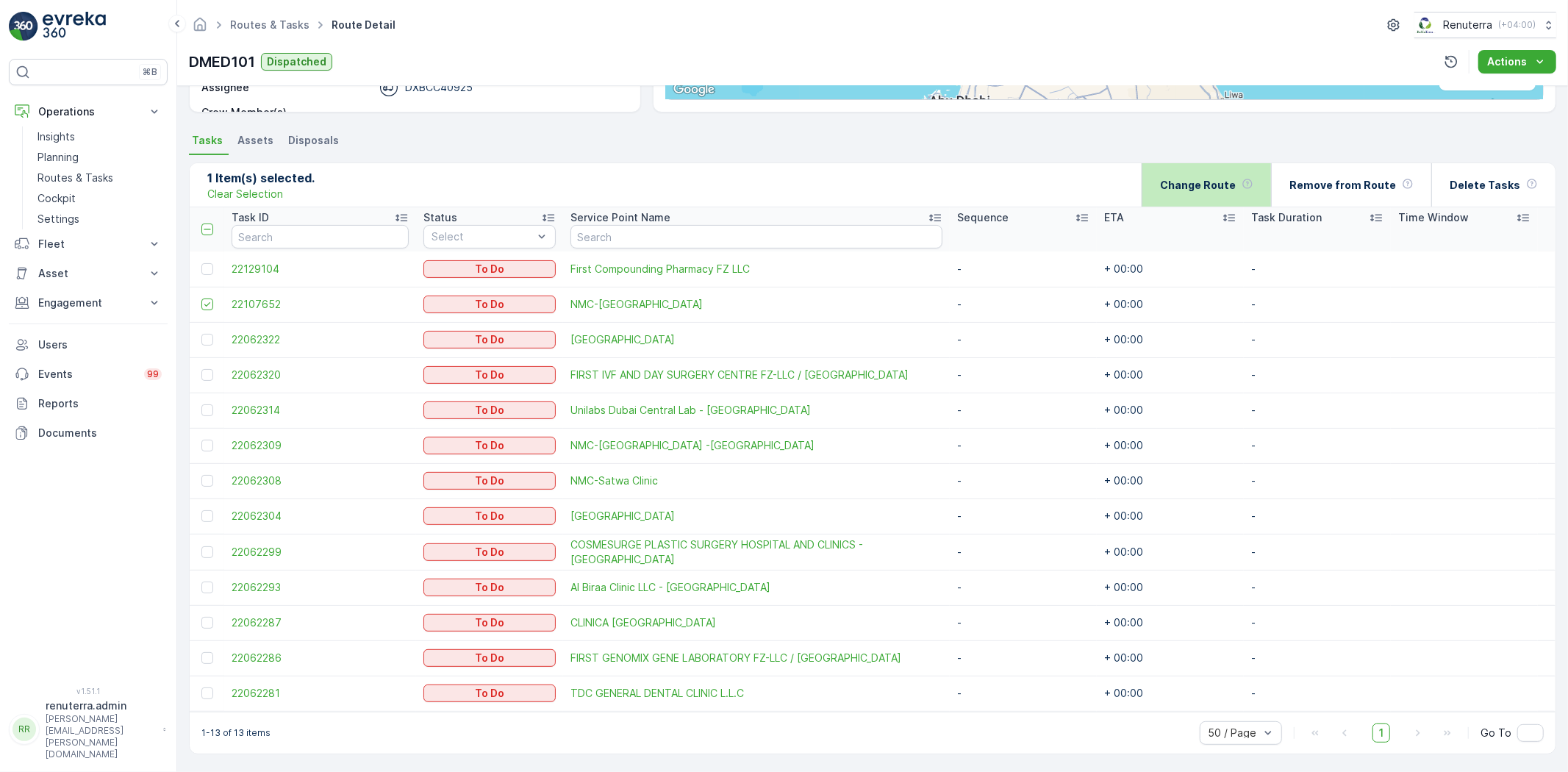
click at [1157, 192] on div "Change Route" at bounding box center [1205, 184] width 129 height 44
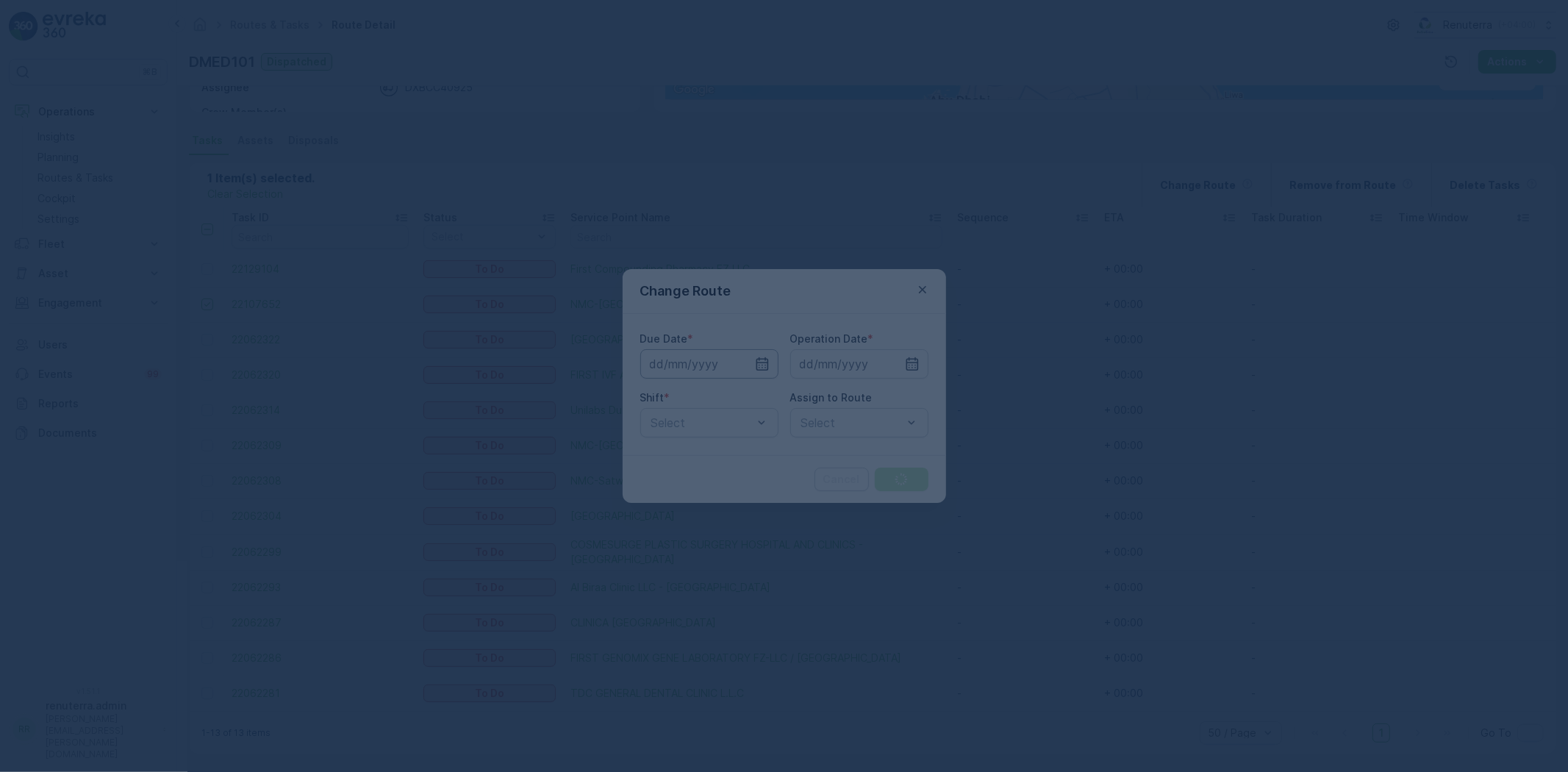
type input "[DATE]"
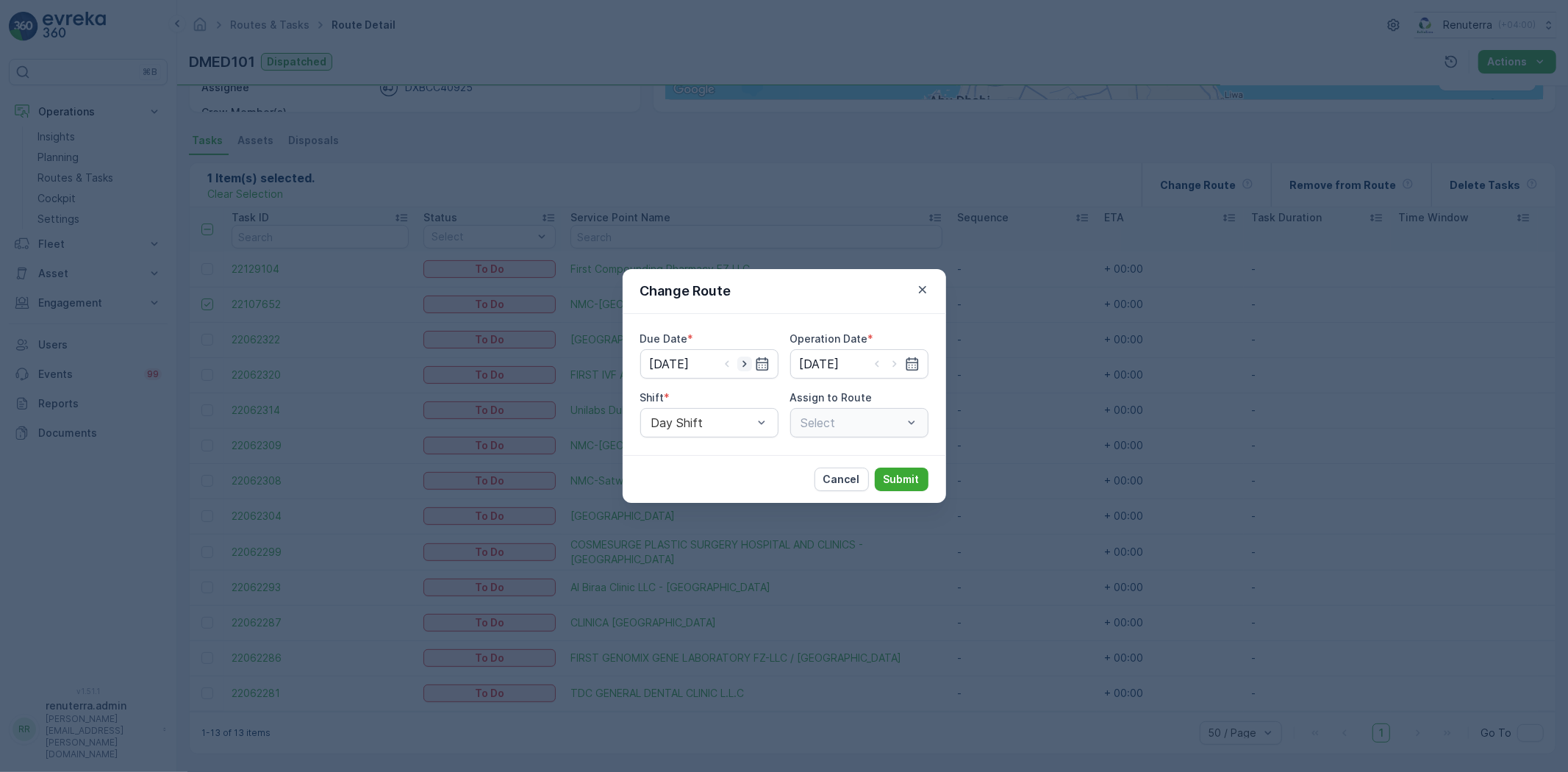
click at [738, 362] on icon "button" at bounding box center [744, 364] width 15 height 15
click at [752, 368] on icon "button" at bounding box center [744, 364] width 15 height 15
click at [721, 366] on icon "button" at bounding box center [726, 364] width 15 height 15
type input "[DATE]"
click at [828, 363] on input "[DATE]" at bounding box center [859, 364] width 138 height 29
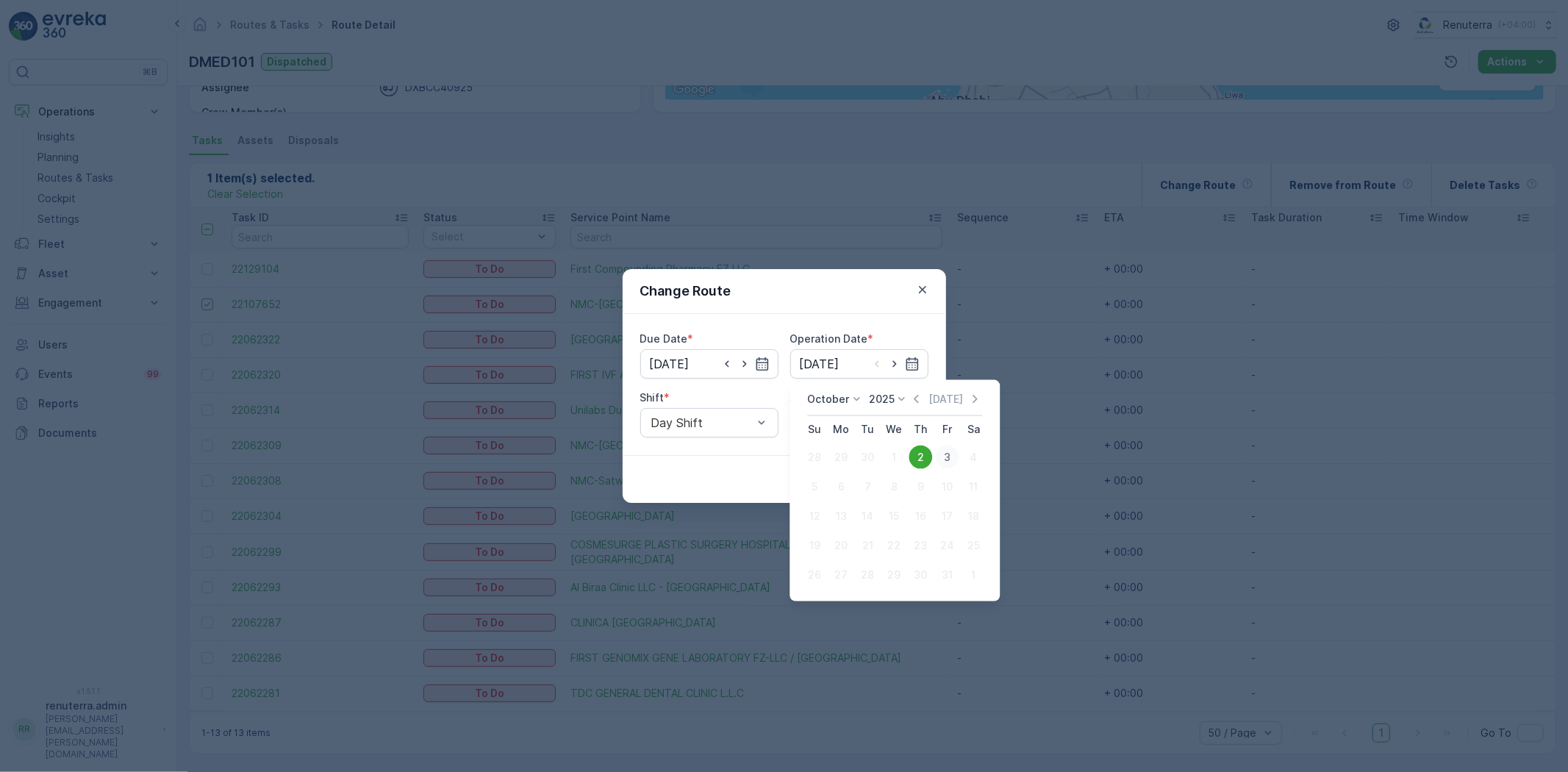
click at [945, 454] on div "3" at bounding box center [946, 457] width 23 height 23
type input "[DATE]"
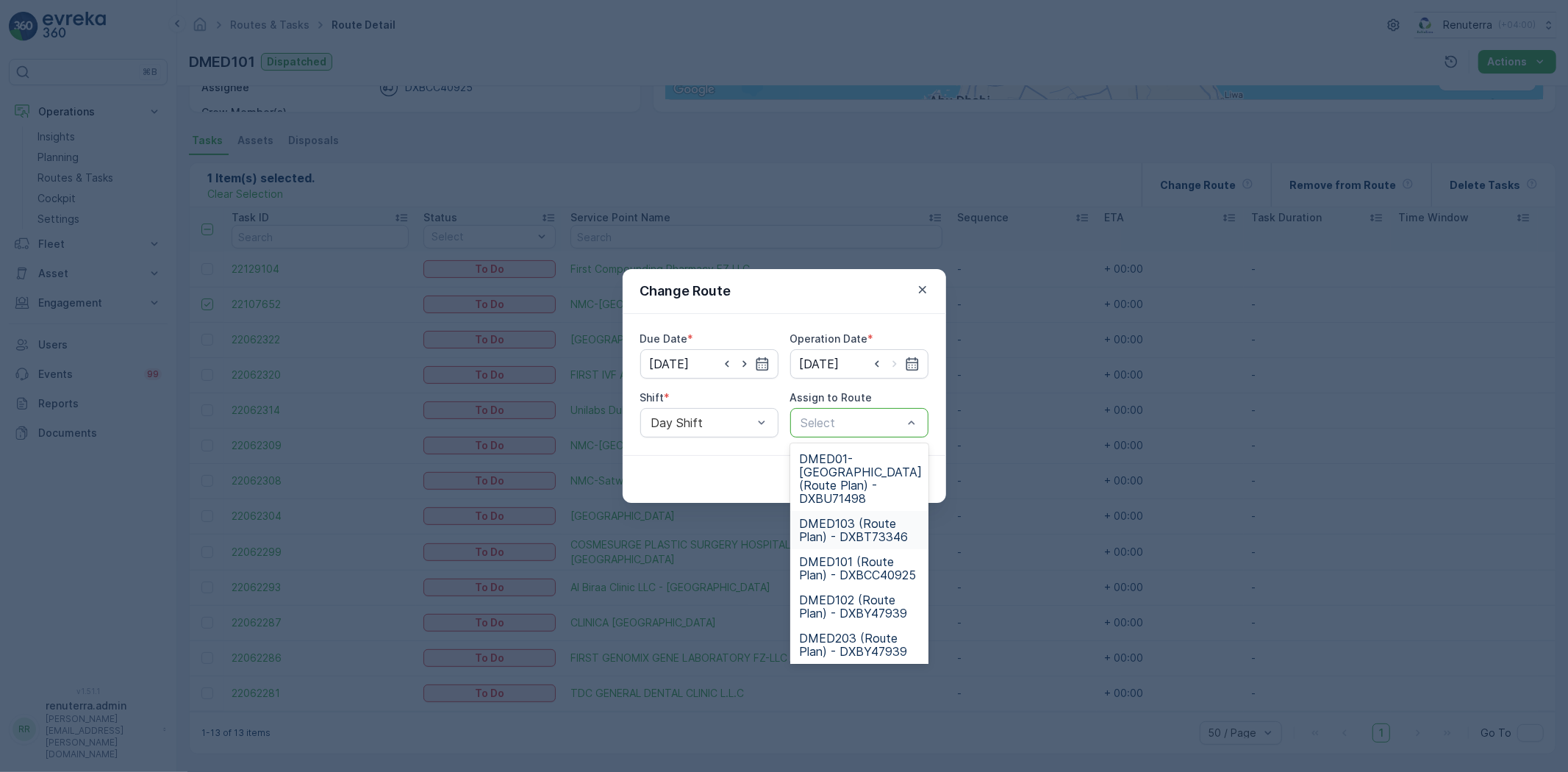
click at [866, 517] on span "DMED103 (Route Plan) - DXBT73346" at bounding box center [859, 530] width 120 height 26
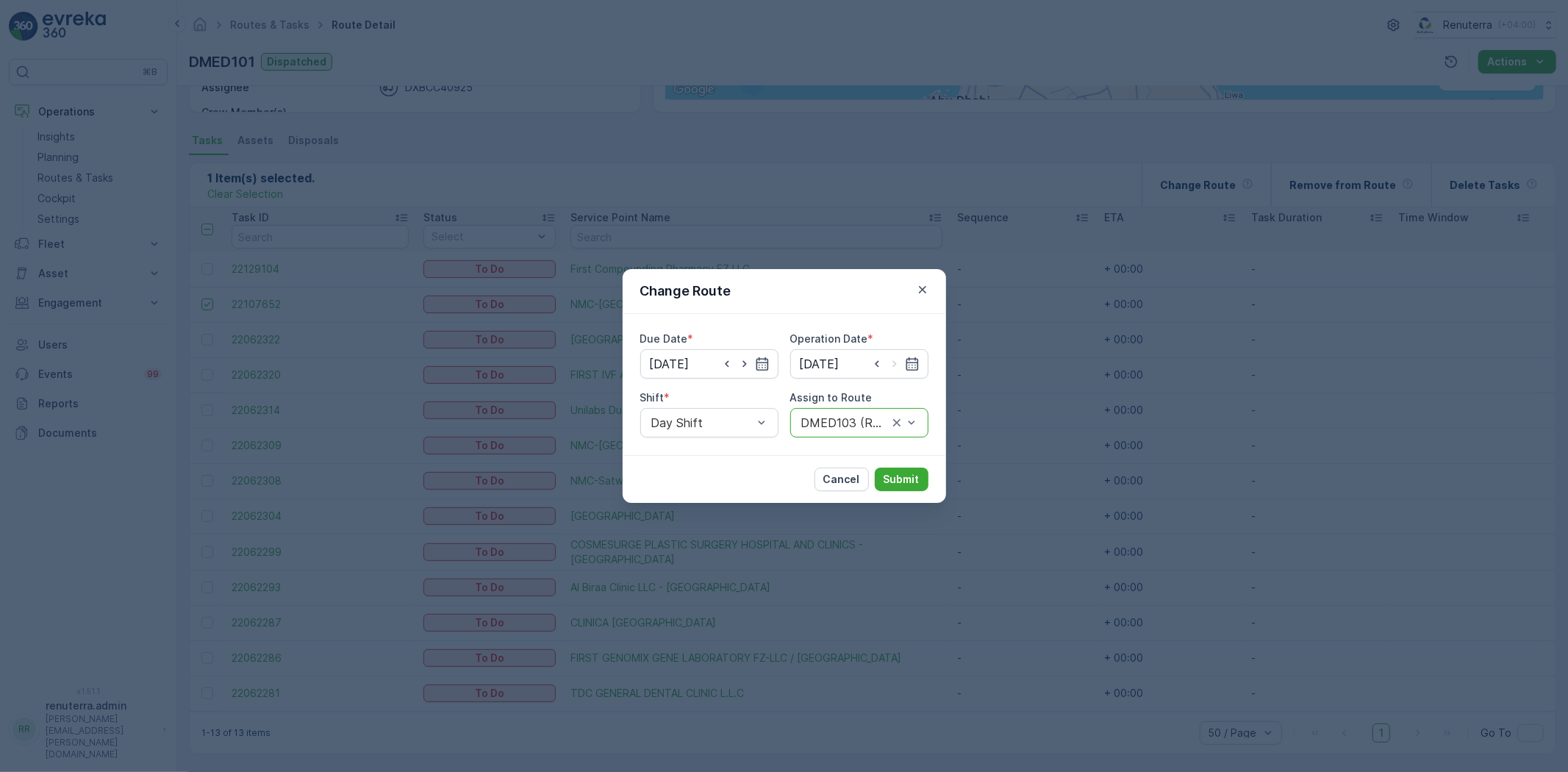
click at [833, 410] on div "DMED103 (Route Plan) - DXBT73346" at bounding box center [859, 423] width 138 height 29
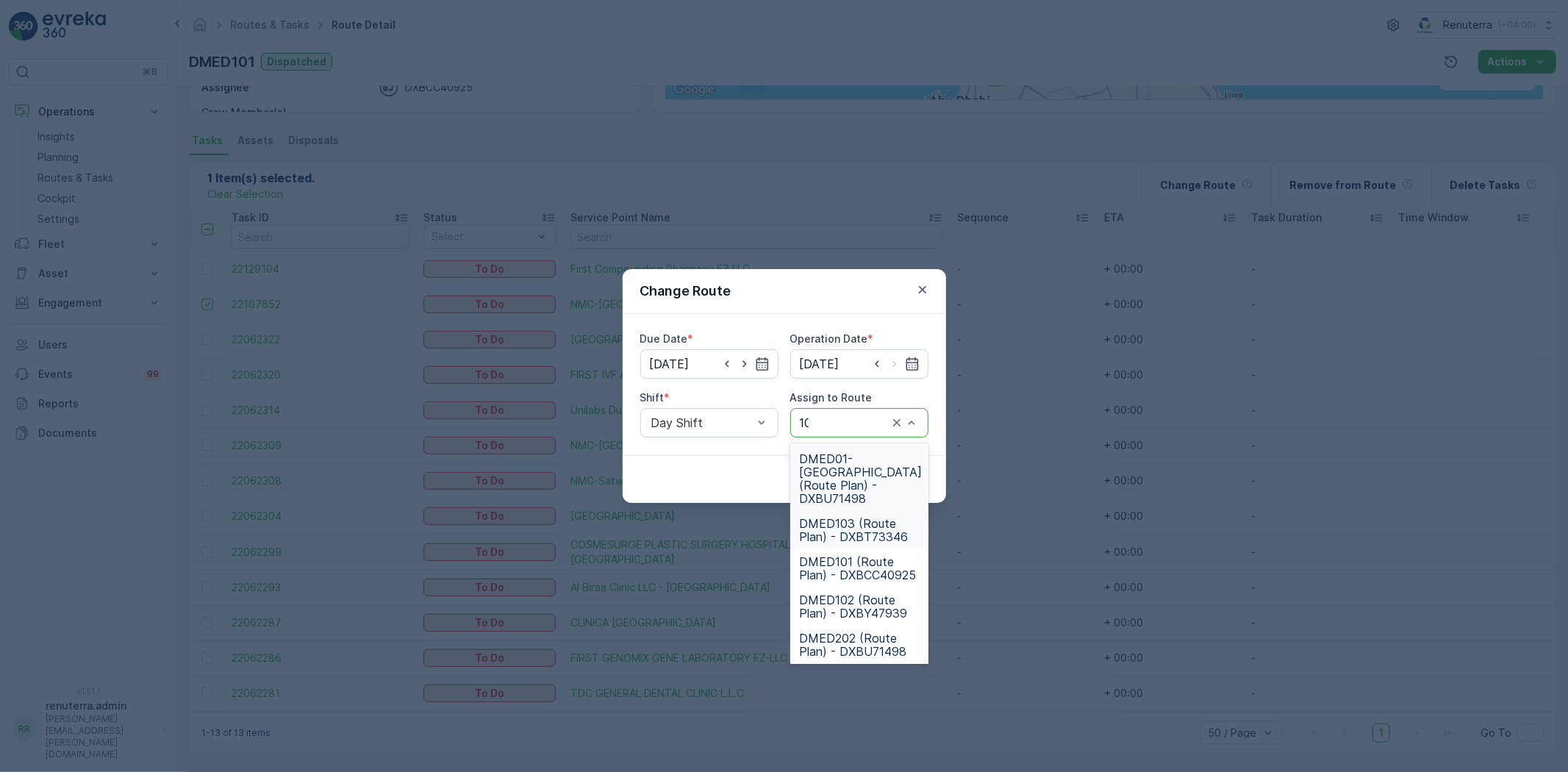
type input "101"
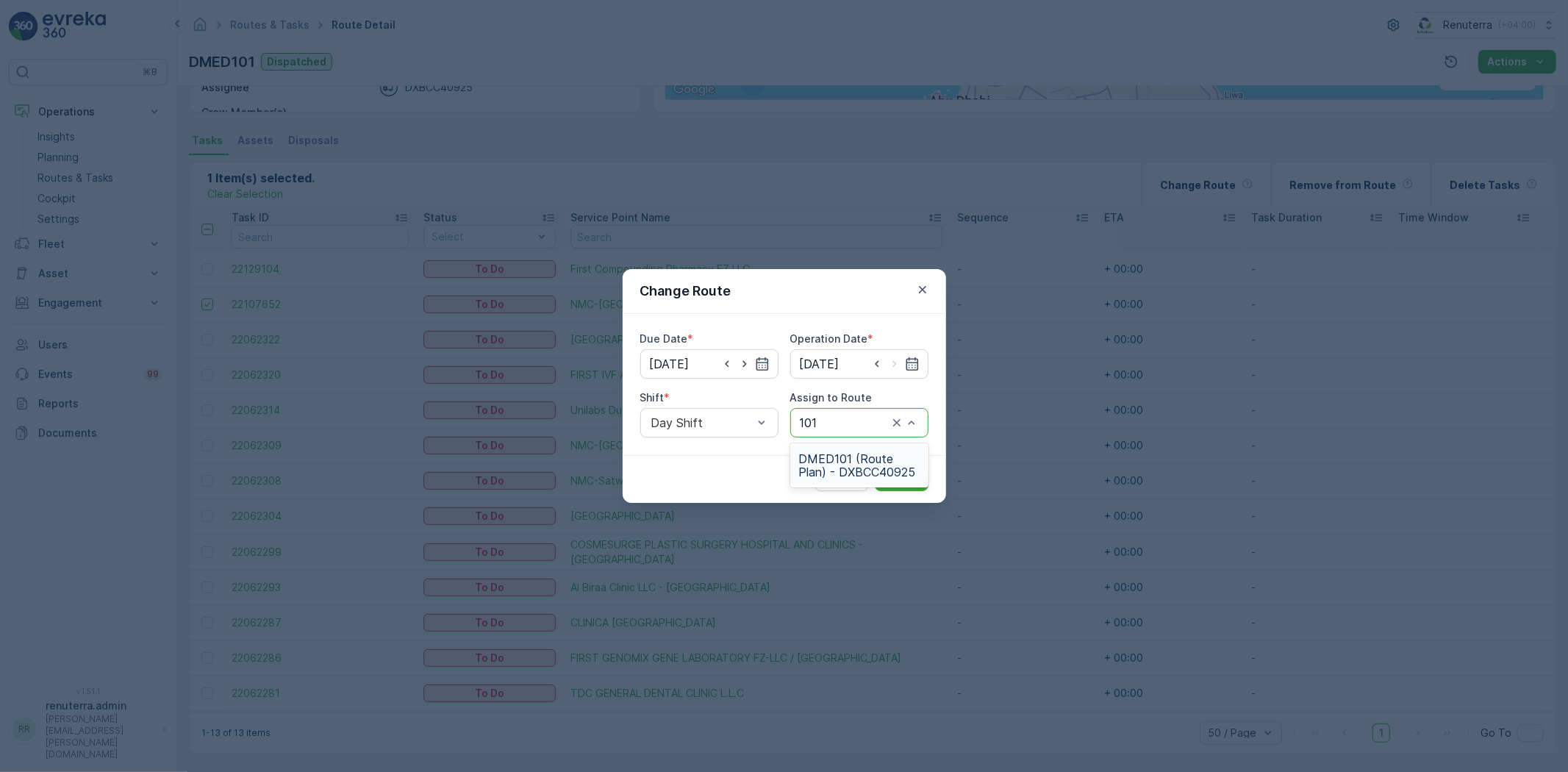
drag, startPoint x: 847, startPoint y: 453, endPoint x: 852, endPoint y: 459, distance: 7.8
click at [846, 453] on span "DMED101 (Route Plan) - DXBCC40925" at bounding box center [859, 465] width 120 height 26
click at [876, 472] on button "Submit" at bounding box center [901, 479] width 53 height 23
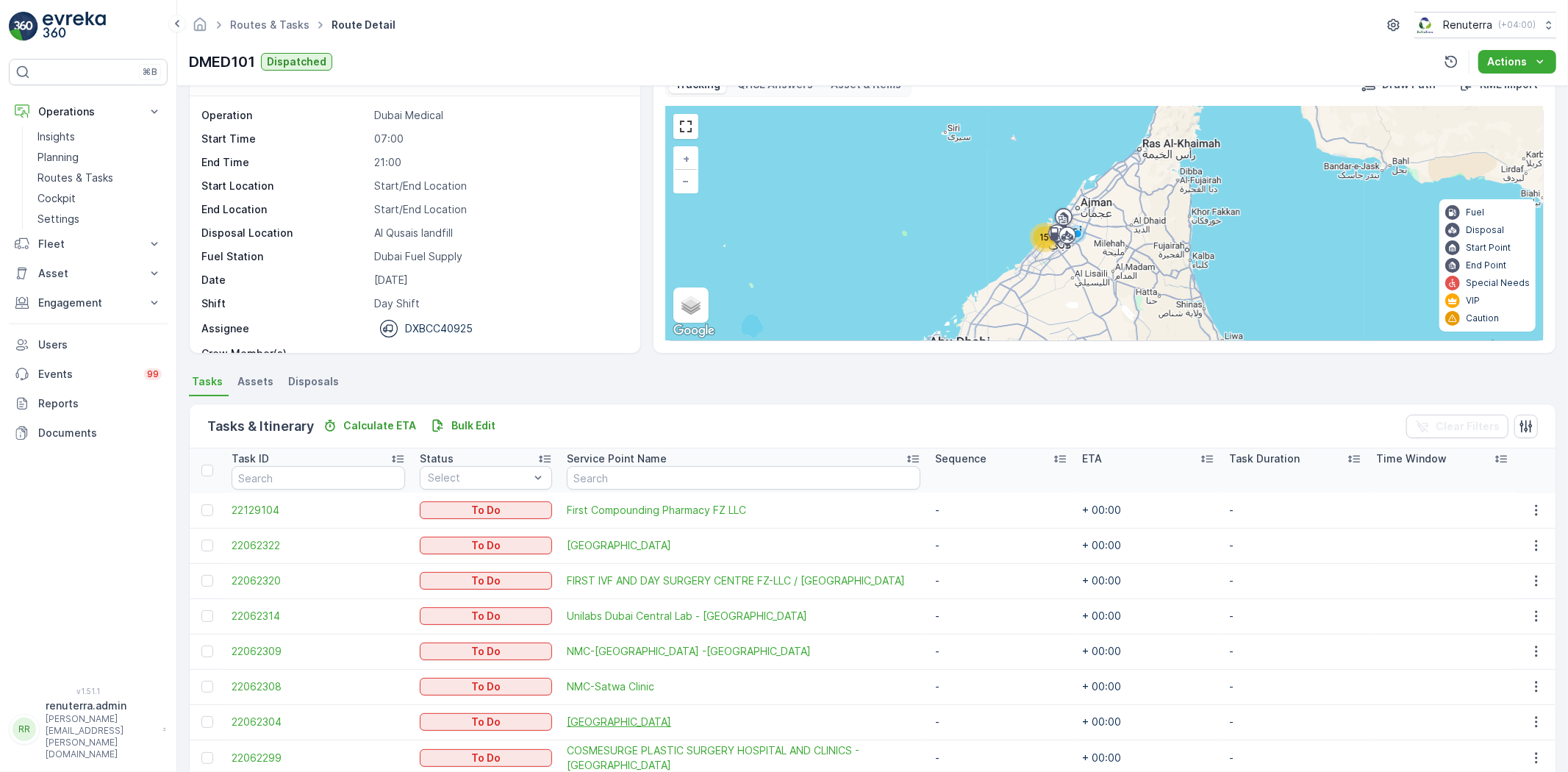
scroll to position [0, 0]
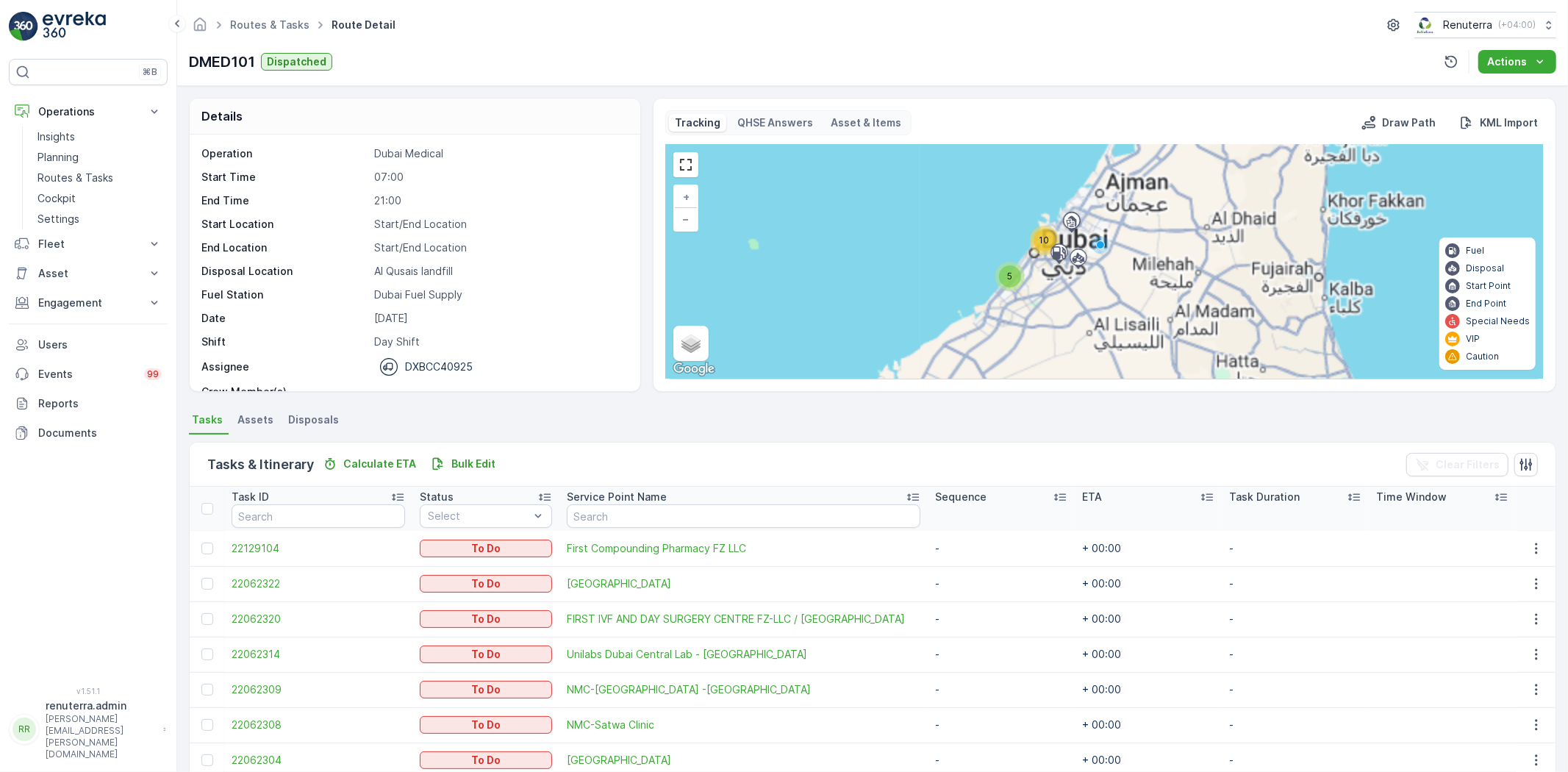
click at [1028, 239] on div "15" at bounding box center [1033, 252] width 29 height 29
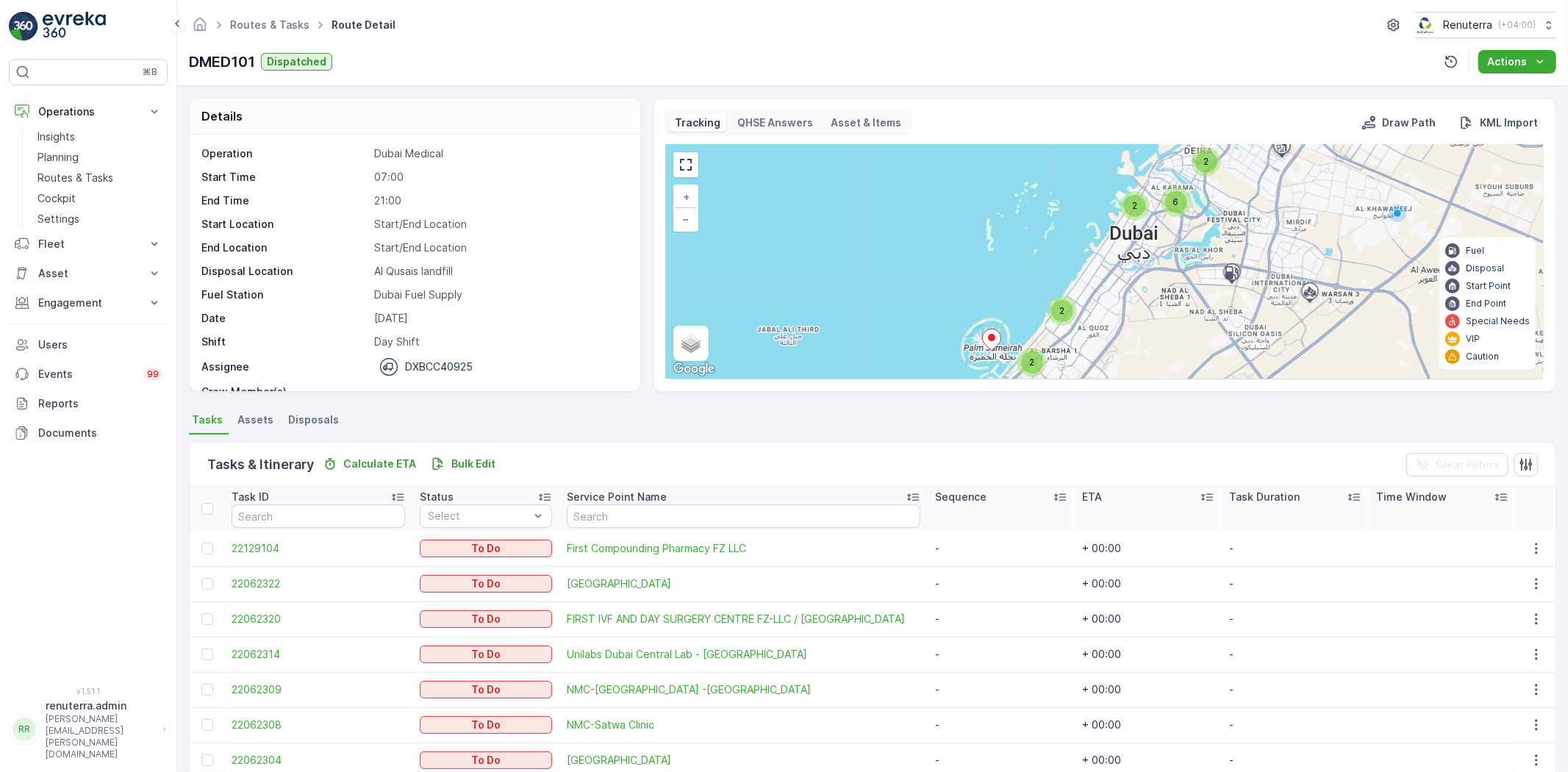
click at [1062, 303] on div "2" at bounding box center [1062, 310] width 22 height 22
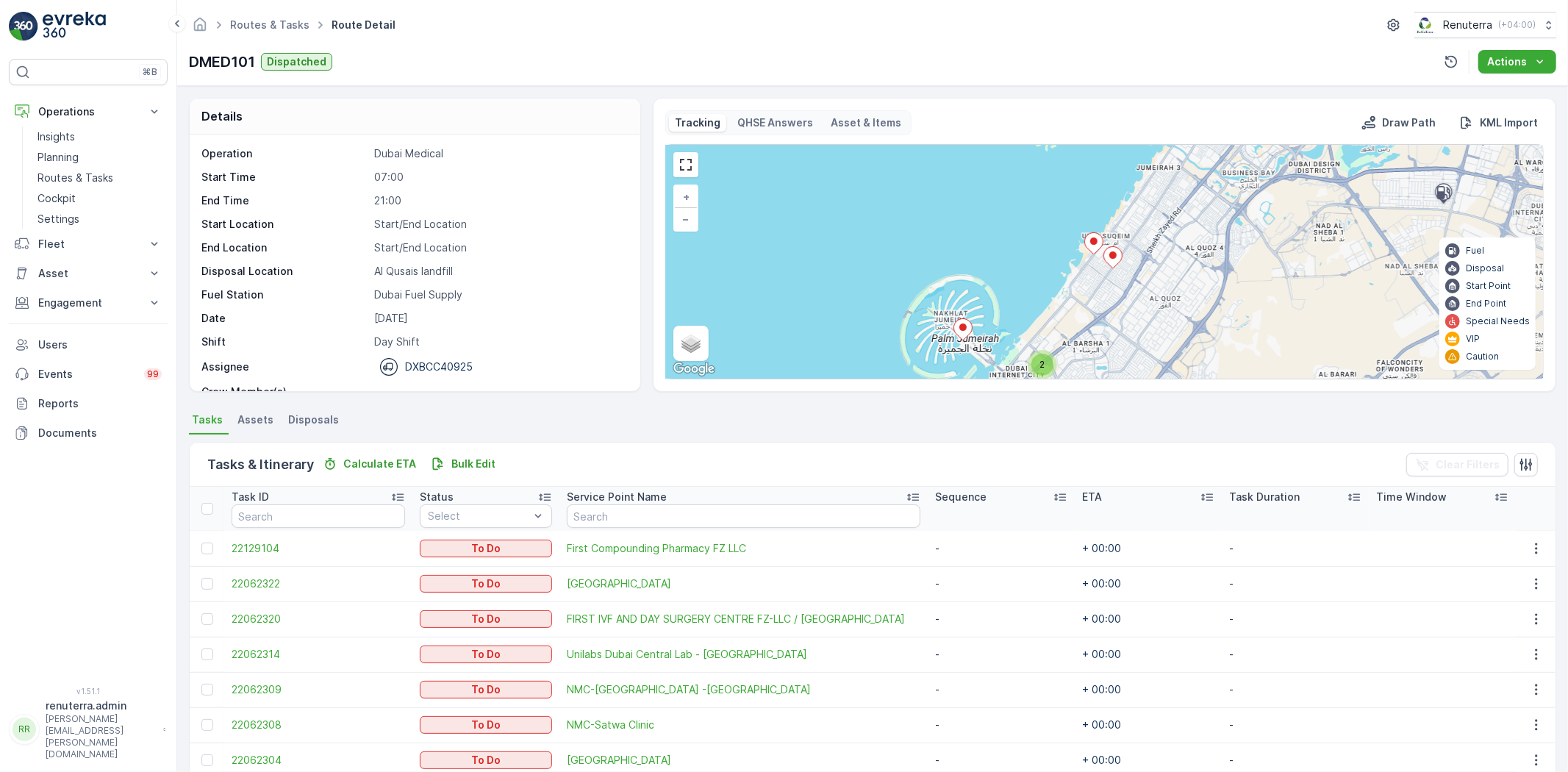
click at [1090, 243] on ellipse at bounding box center [1094, 241] width 8 height 8
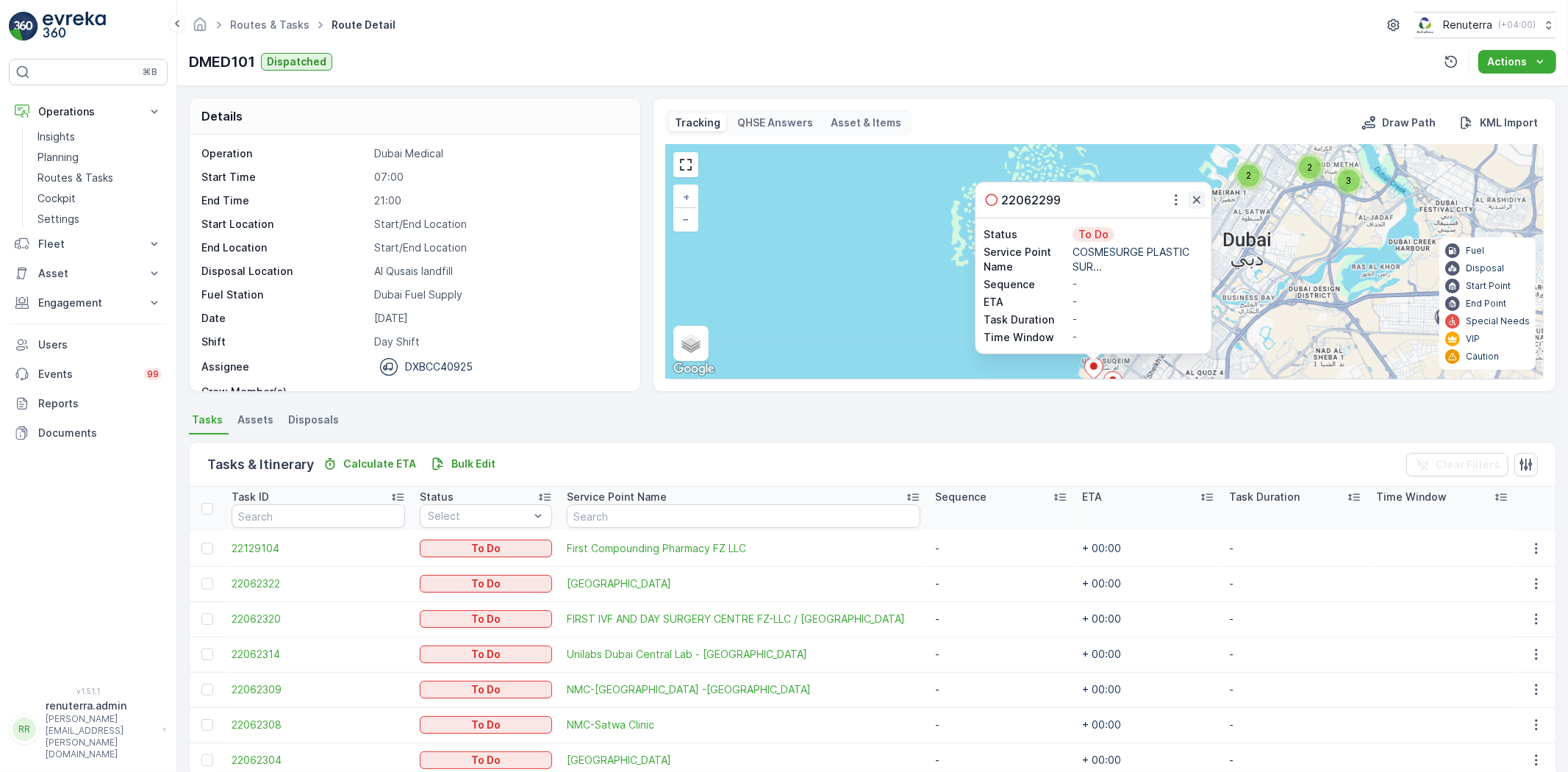
click at [1201, 199] on icon "button" at bounding box center [1196, 200] width 15 height 15
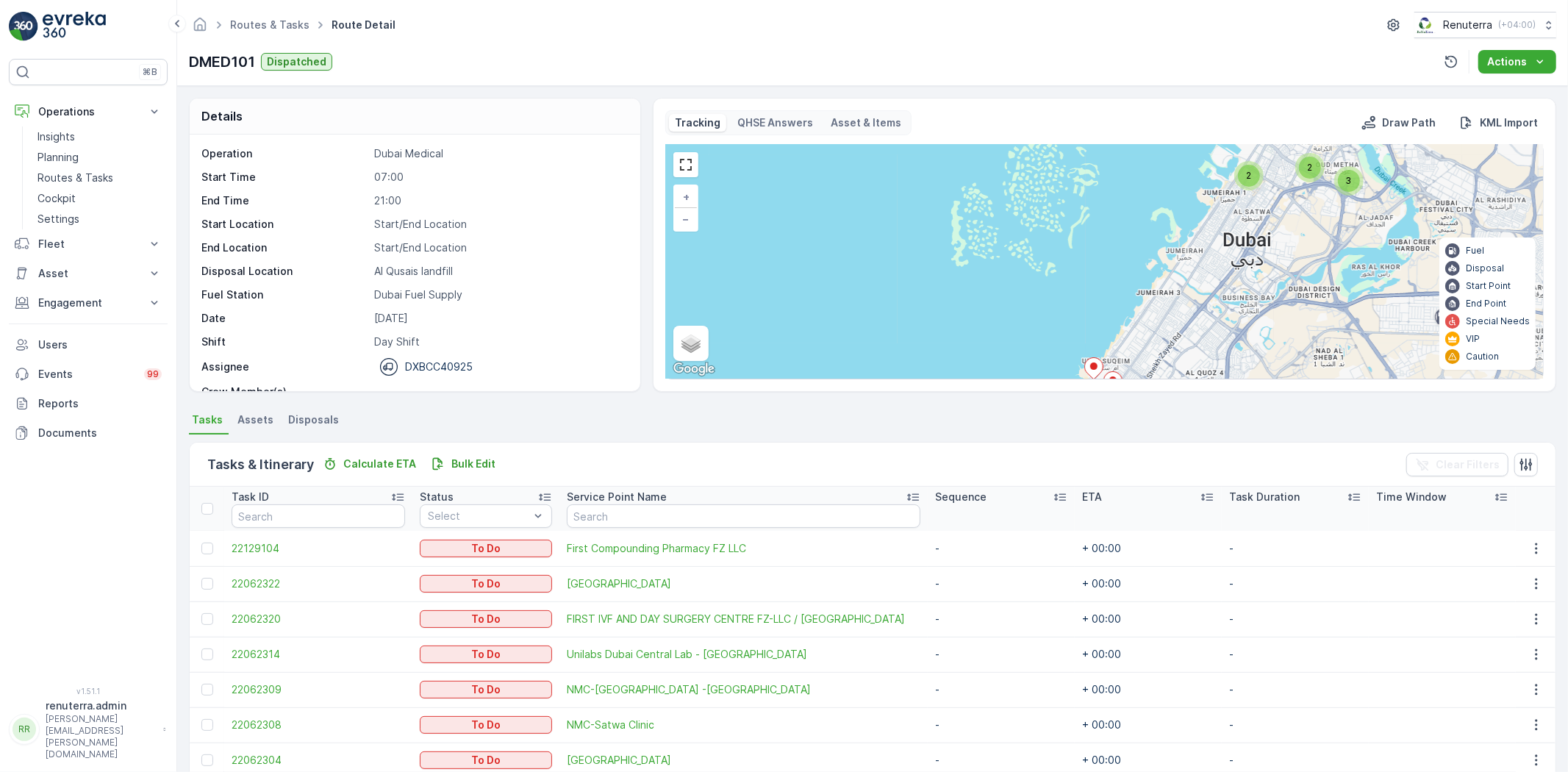
click at [1253, 177] on div "2" at bounding box center [1248, 176] width 22 height 22
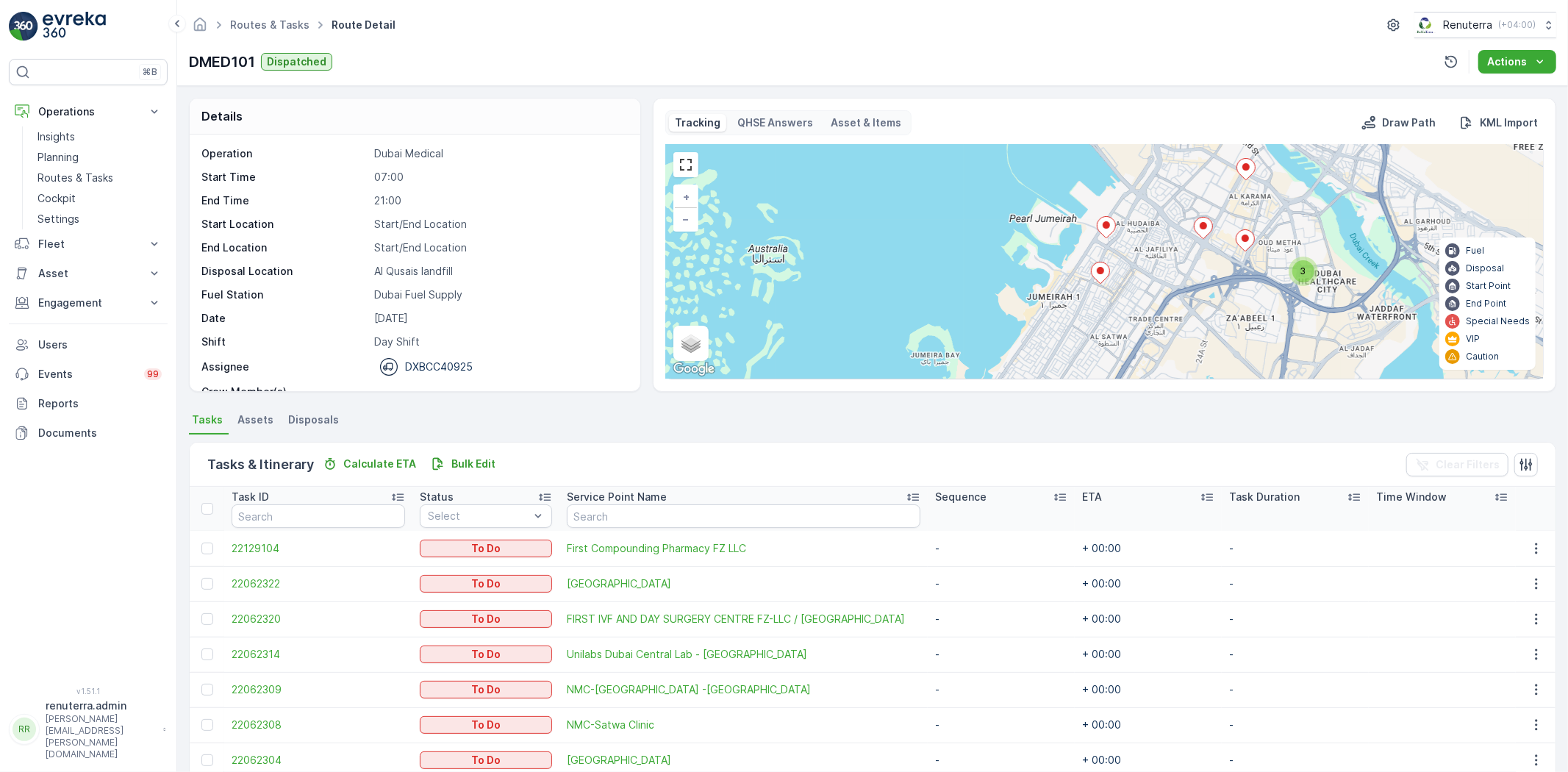
click at [1107, 233] on icon at bounding box center [1105, 228] width 18 height 21
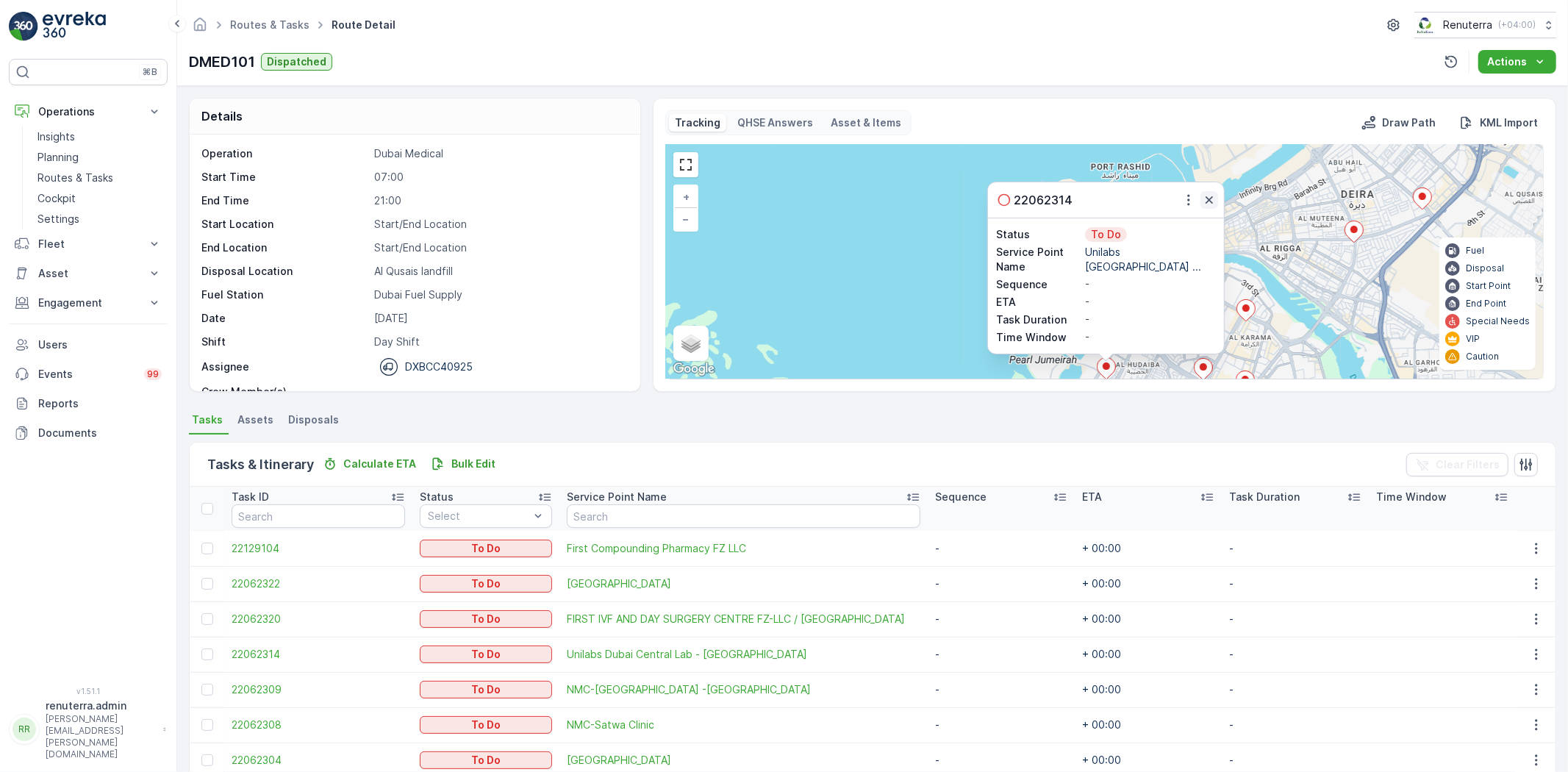
click at [1210, 195] on icon "button" at bounding box center [1208, 200] width 15 height 15
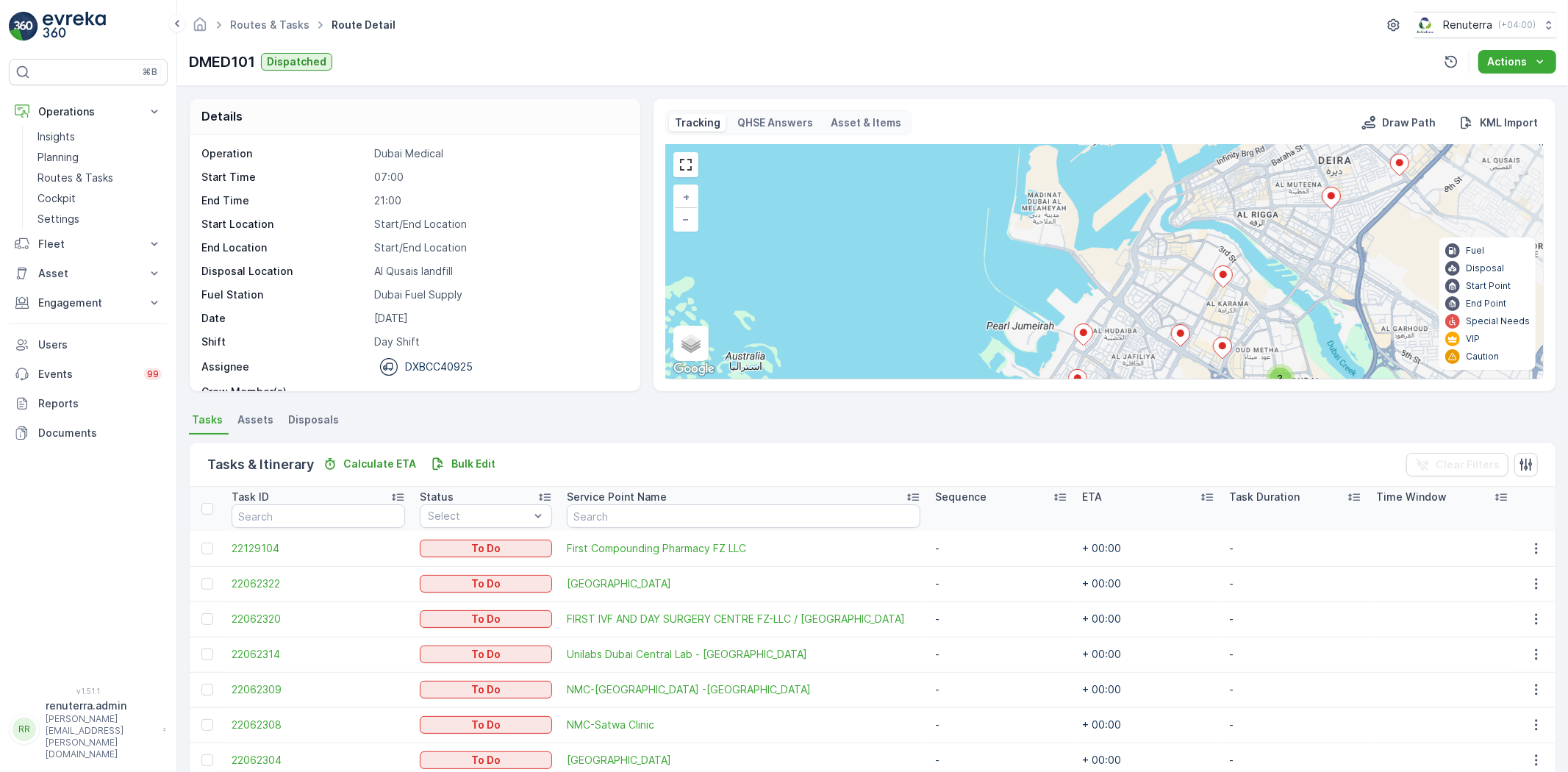
drag, startPoint x: 1178, startPoint y: 345, endPoint x: 1107, endPoint y: 244, distance: 123.5
click at [1108, 245] on div "3 + − Satellite Roadmap Terrain Hybrid Leaflet Keyboard shortcuts Map Data Map …" at bounding box center [1104, 261] width 877 height 234
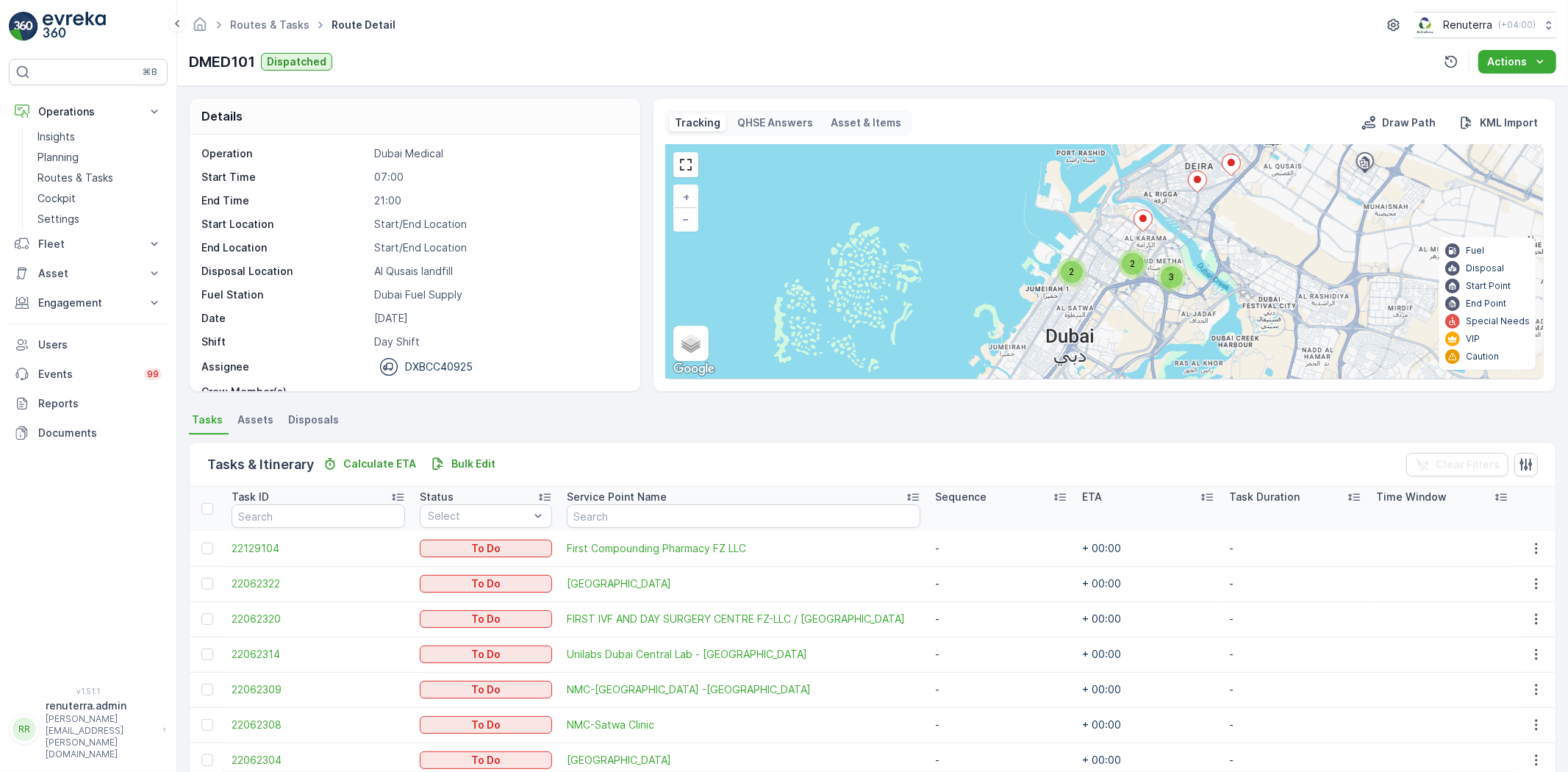
drag, startPoint x: 1149, startPoint y: 285, endPoint x: 1058, endPoint y: 282, distance: 91.0
click at [1058, 282] on div "2 2 3 2 + − Satellite Roadmap Terrain Hybrid Leaflet Keyboard shortcuts Map Dat…" at bounding box center [1104, 261] width 877 height 234
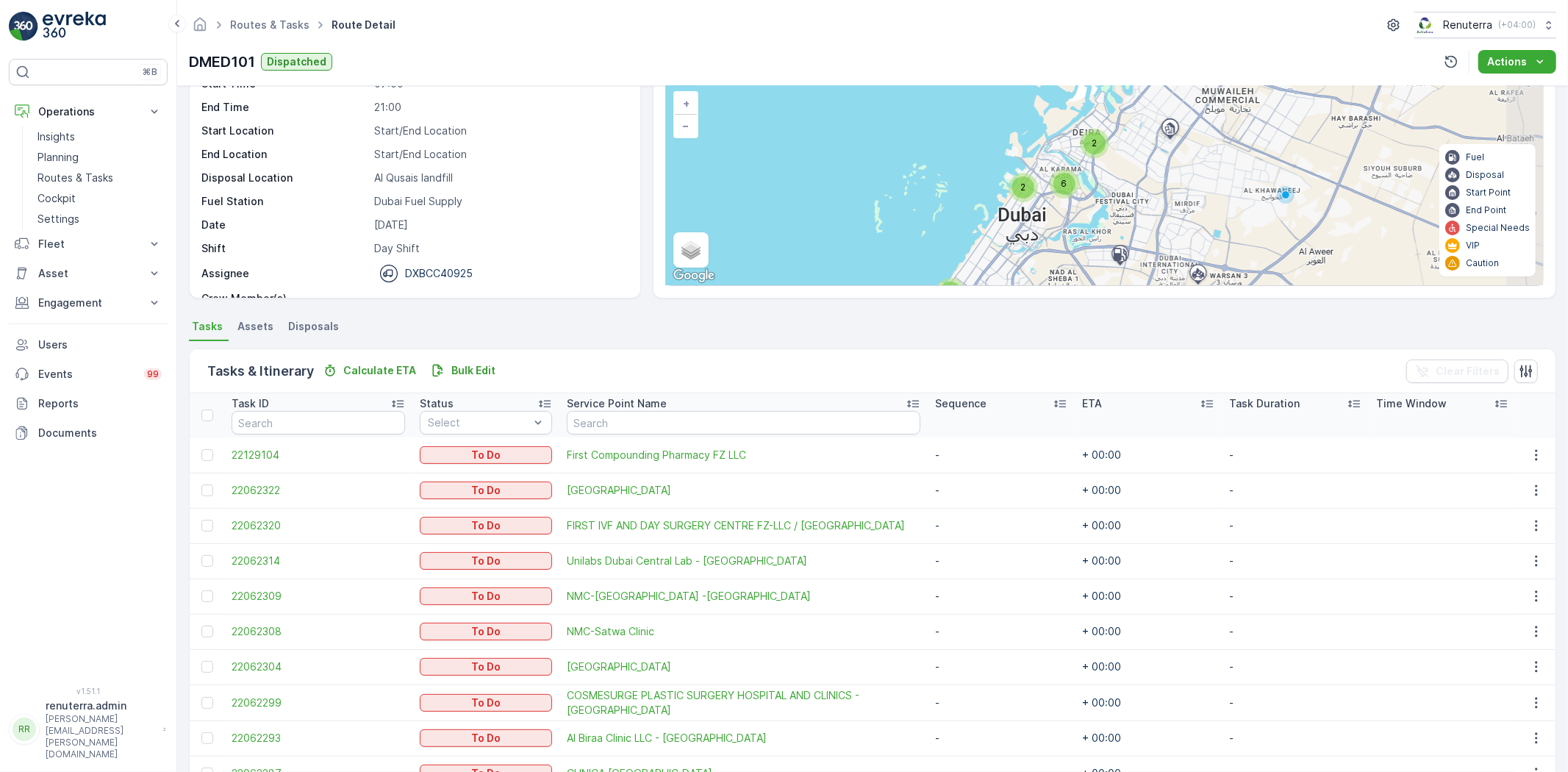
scroll to position [244, 0]
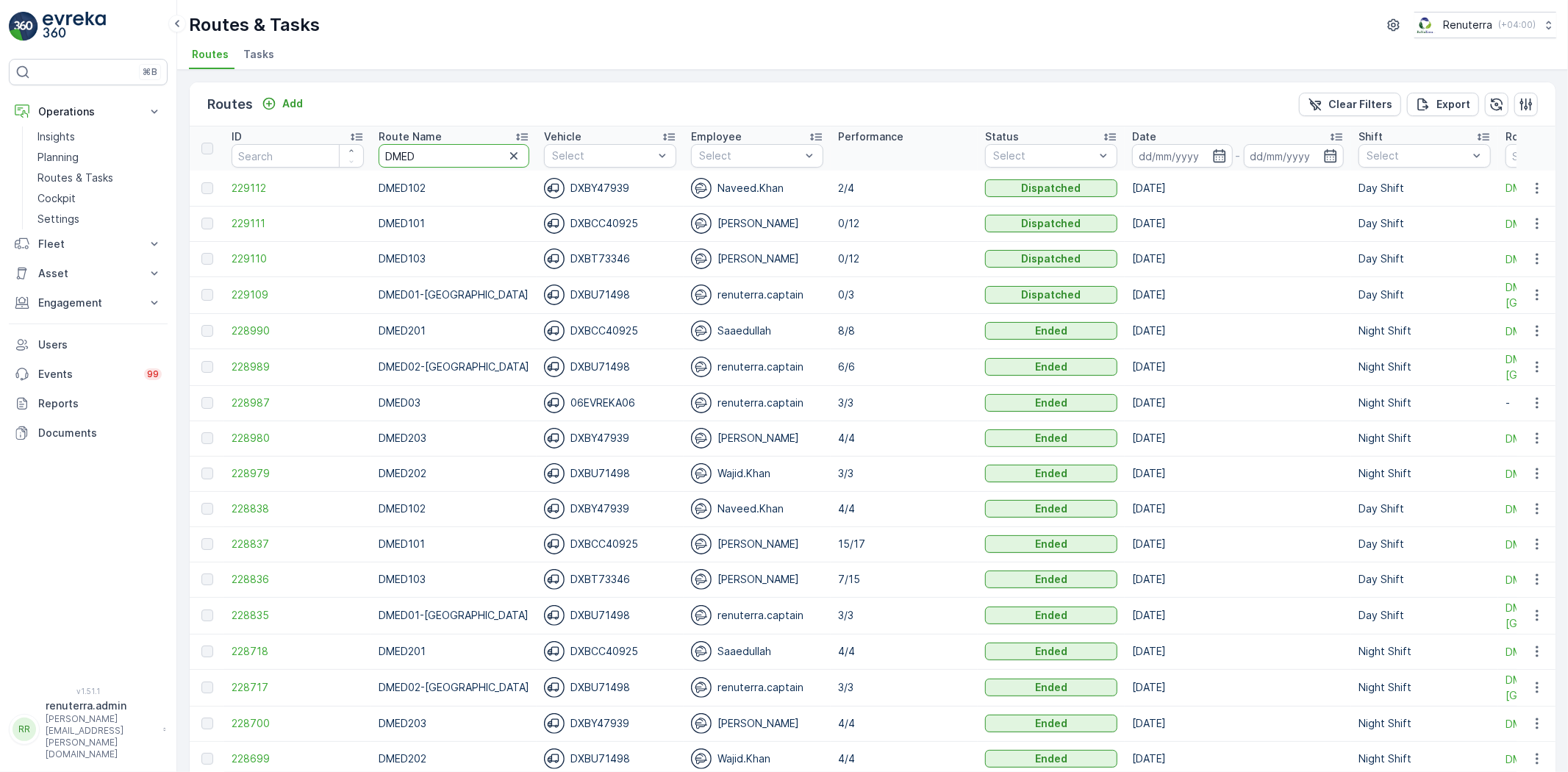
click at [435, 163] on input "DMED" at bounding box center [453, 156] width 150 height 23
click at [261, 223] on span "229111" at bounding box center [298, 223] width 132 height 15
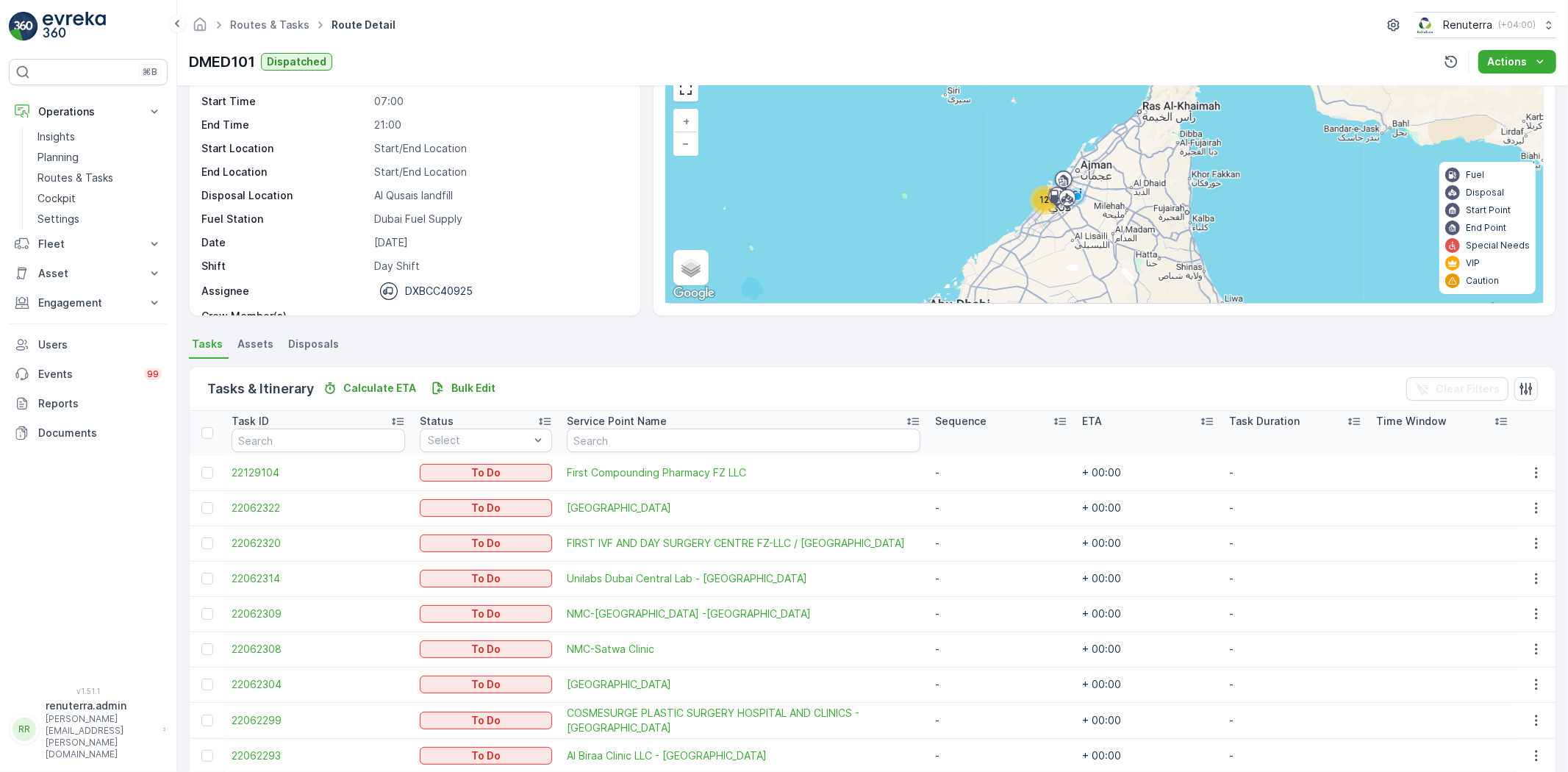
scroll to position [244, 0]
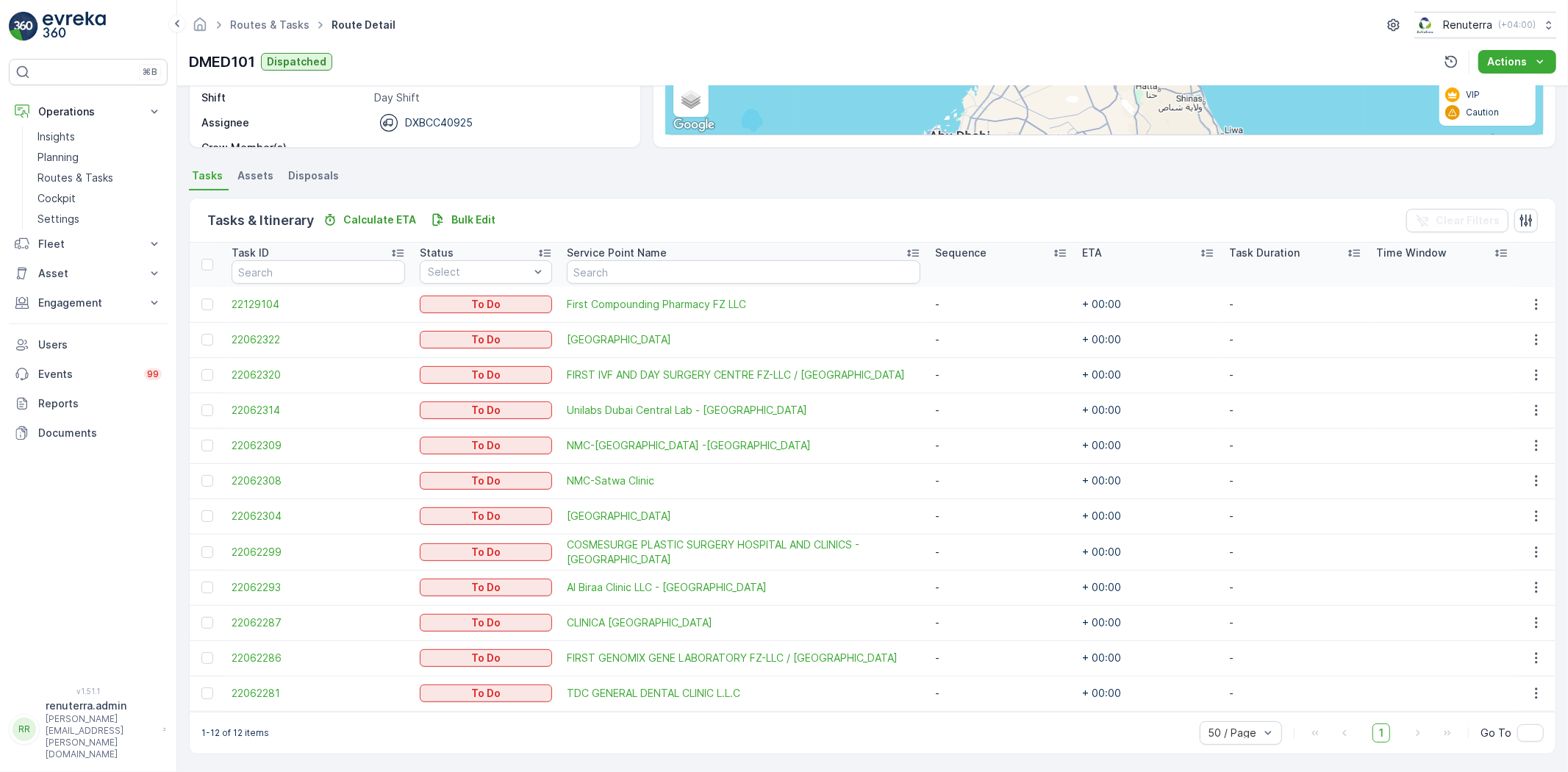
click at [214, 693] on div at bounding box center [209, 693] width 16 height 12
click at [202, 688] on input "checkbox" at bounding box center [202, 688] width 0 height 0
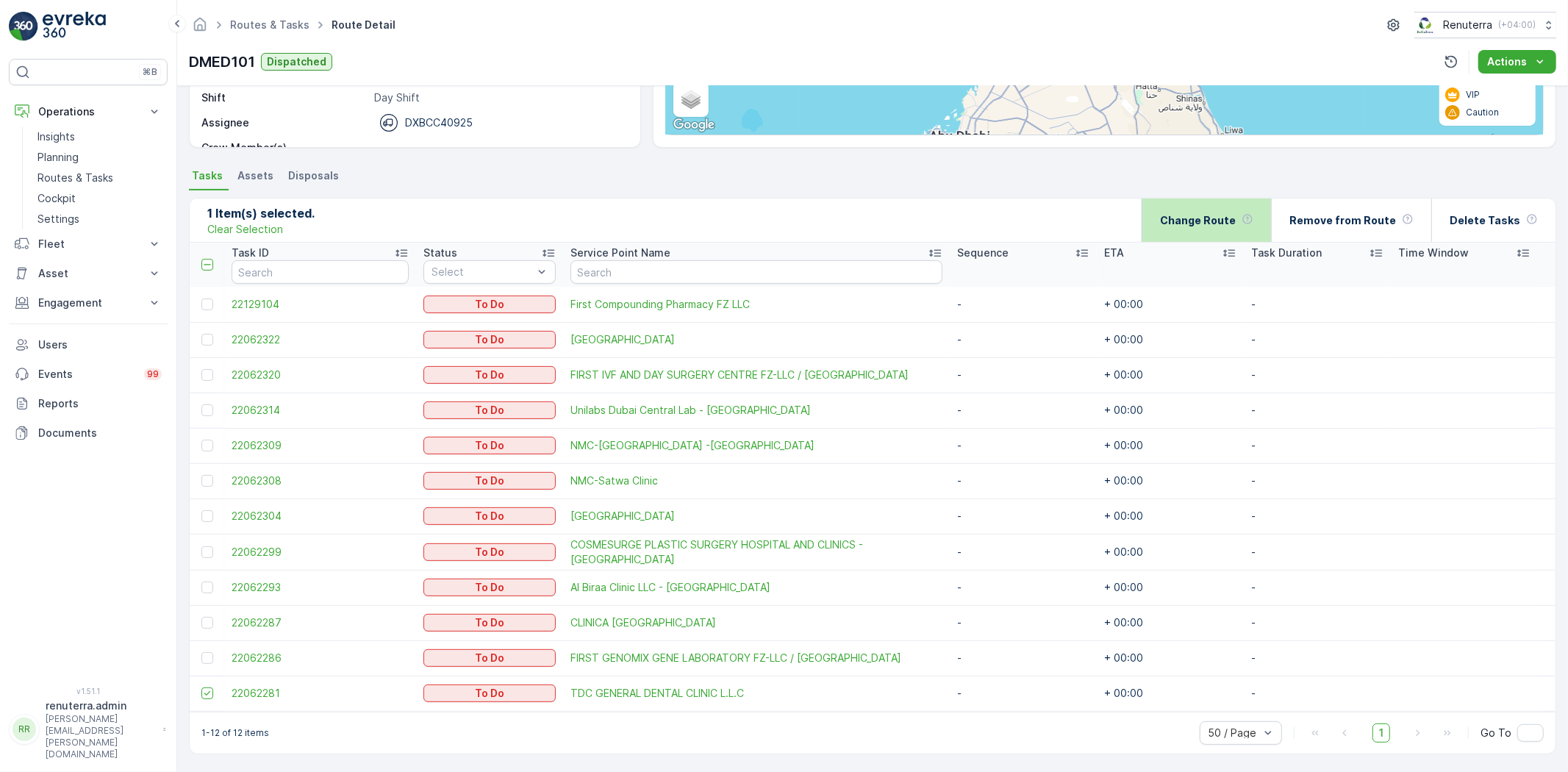
click at [1180, 237] on div "Change Route" at bounding box center [1206, 220] width 93 height 44
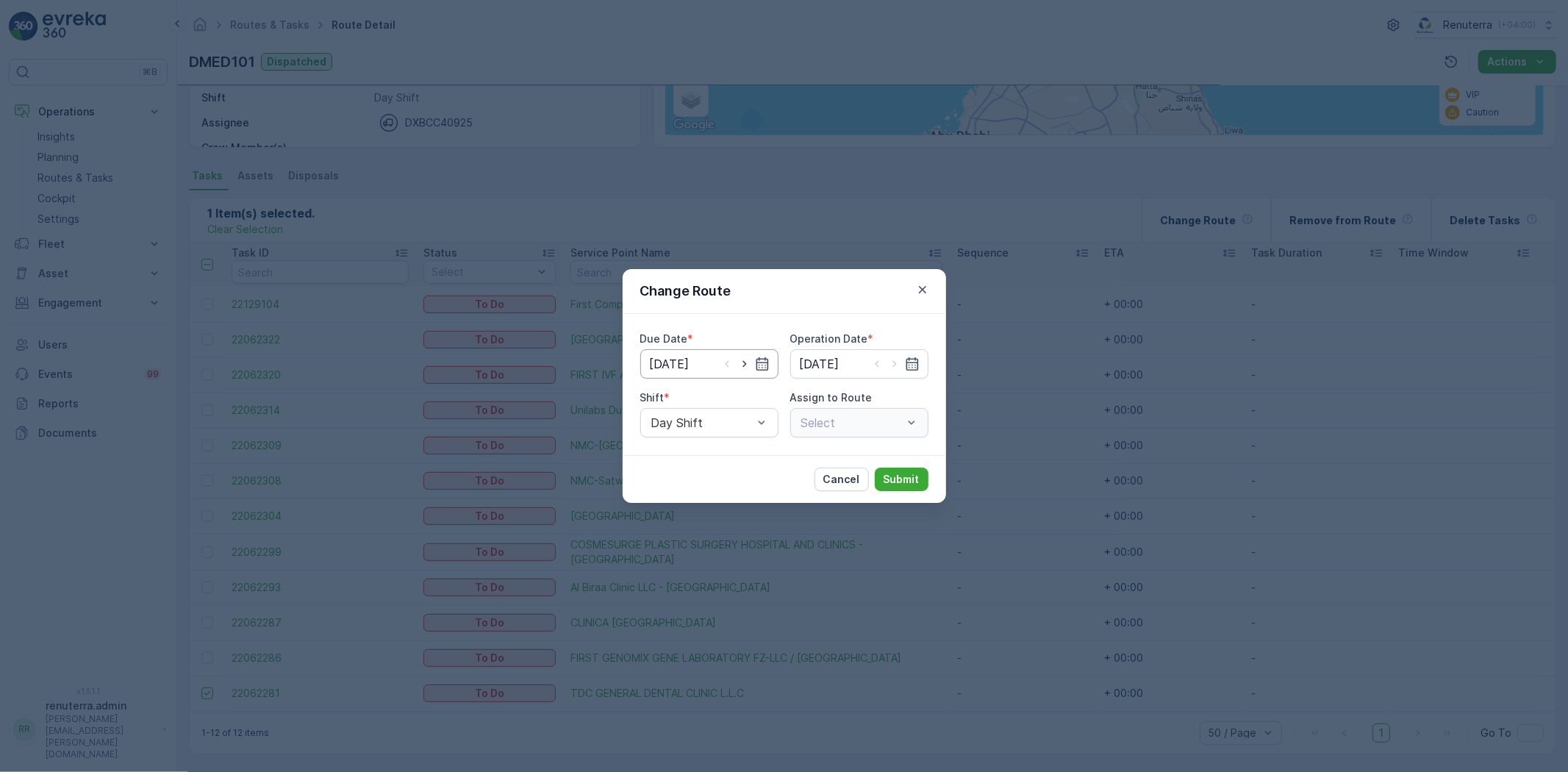
type input "[DATE]"
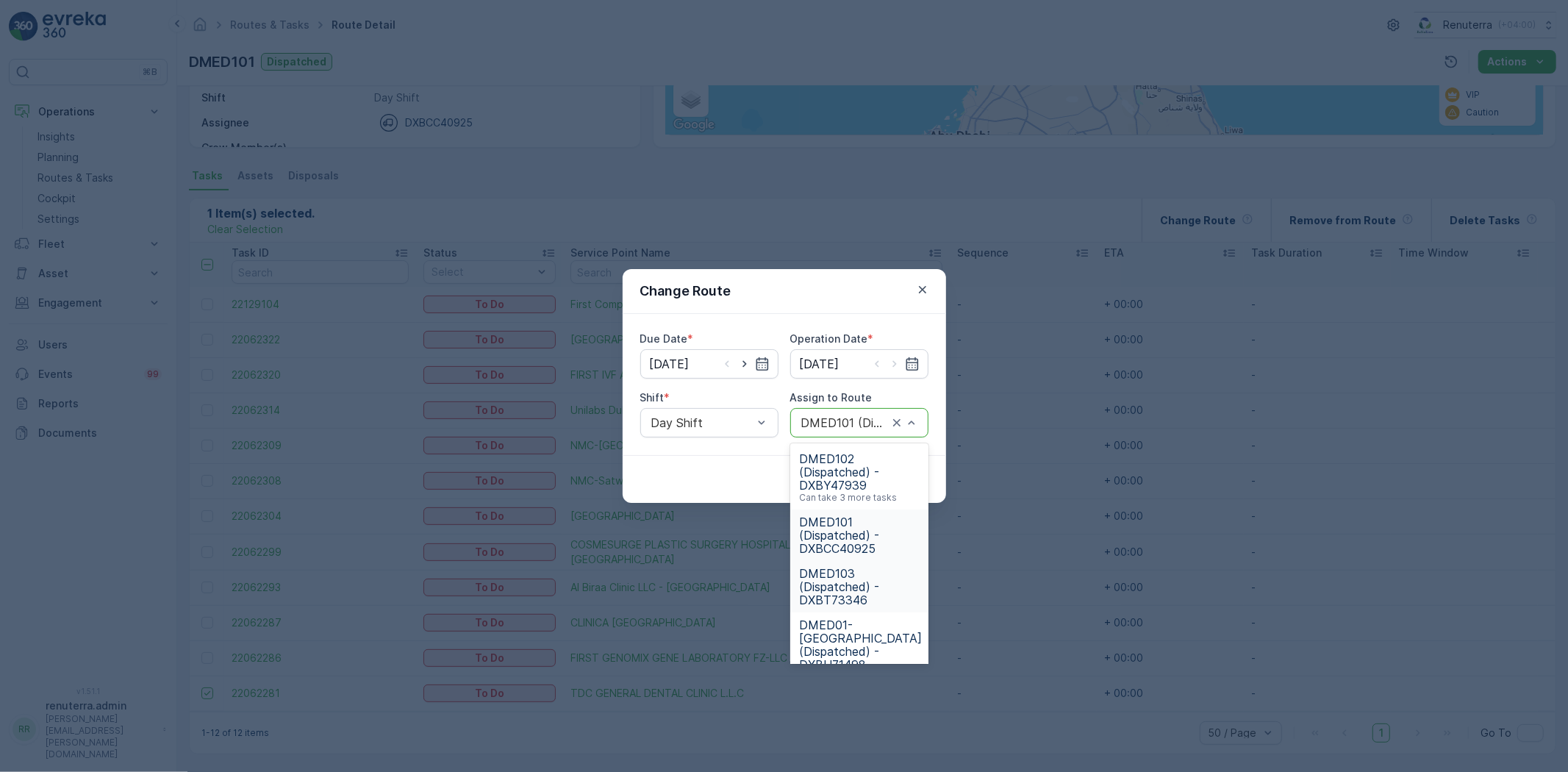
click at [848, 585] on span "DMED103 (Dispatched) - DXBT73346" at bounding box center [859, 586] width 120 height 40
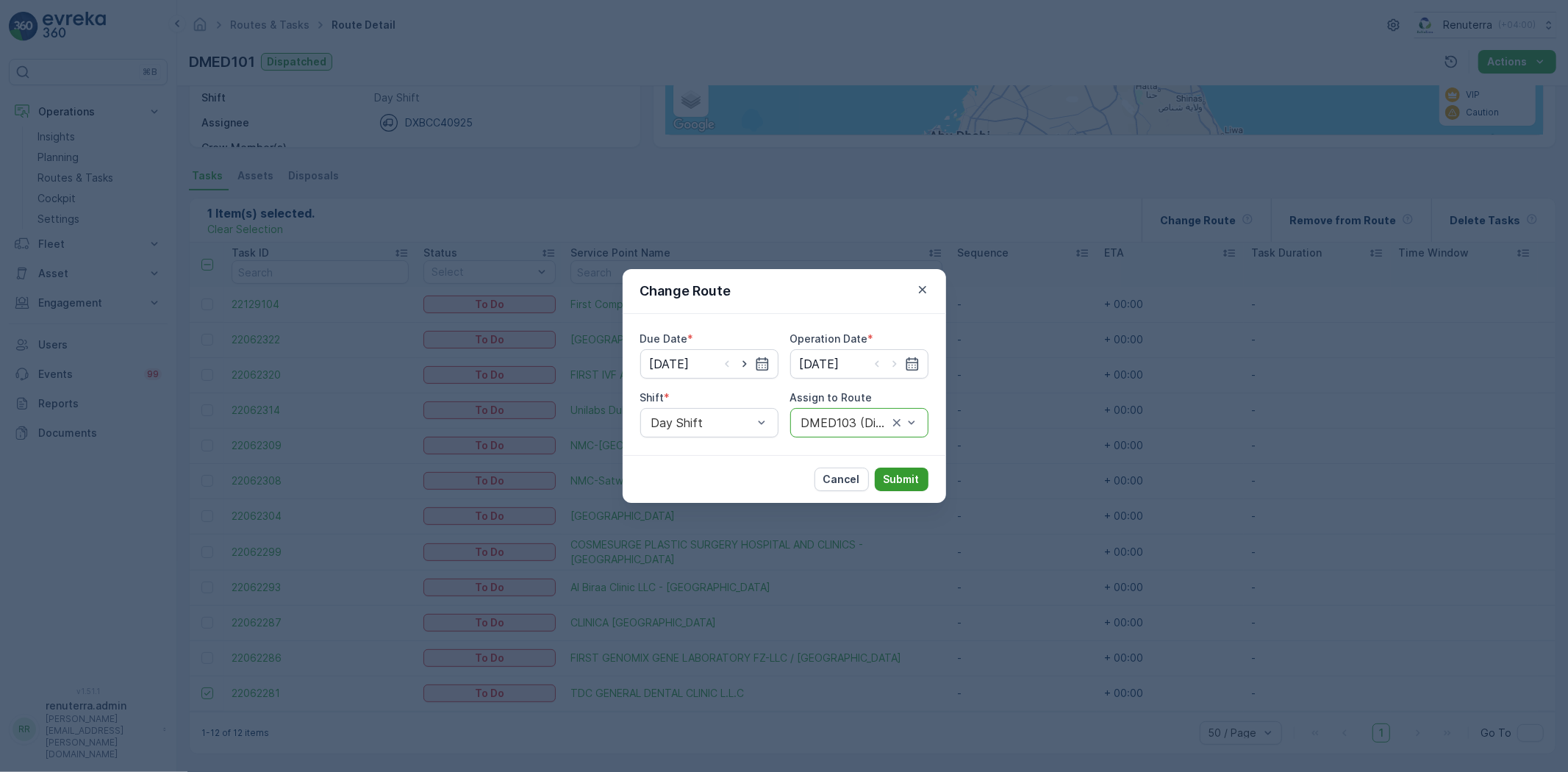
click at [892, 485] on p "Submit" at bounding box center [901, 479] width 36 height 15
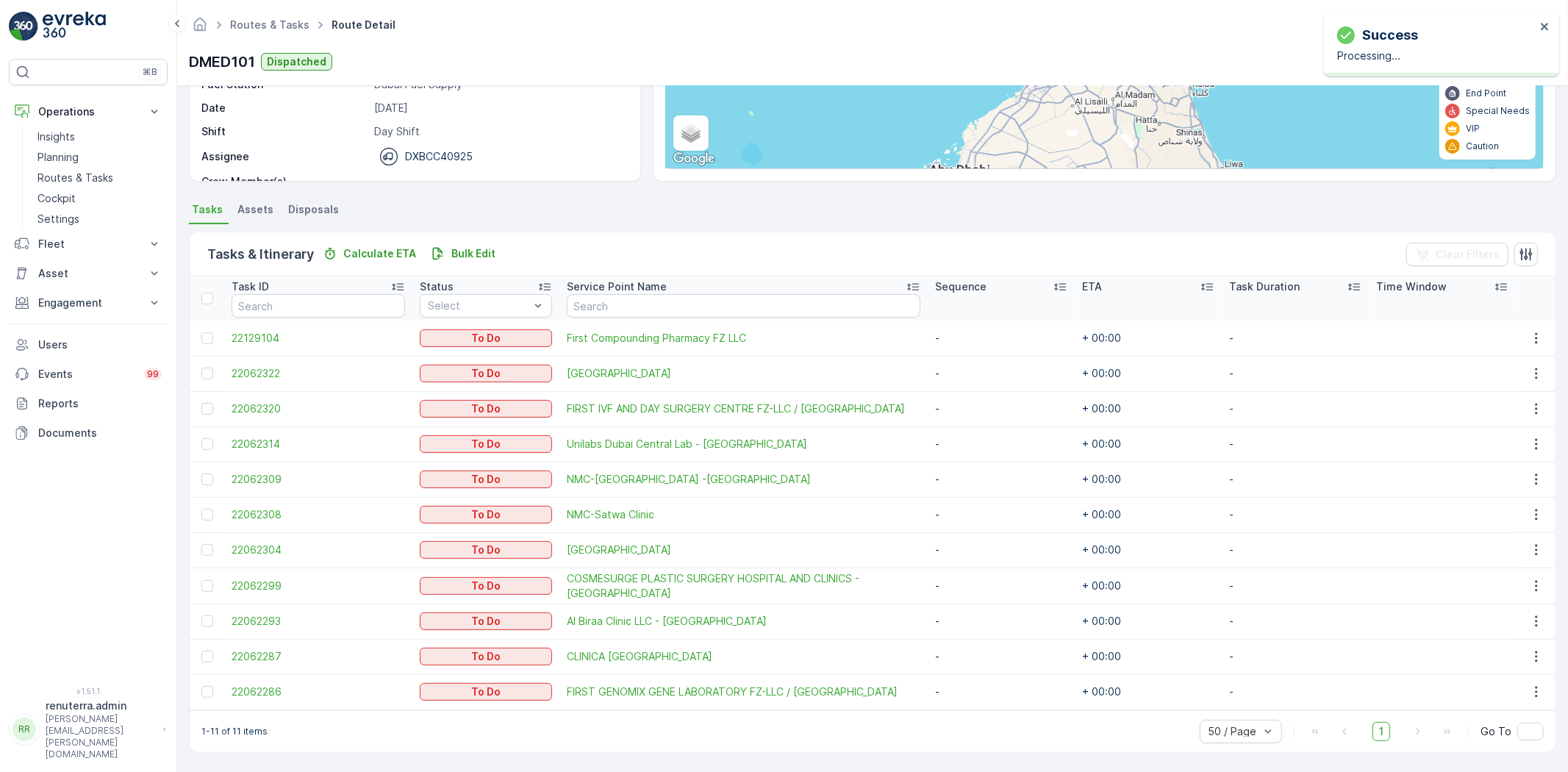
scroll to position [209, 0]
click at [270, 27] on link "Routes & Tasks" at bounding box center [270, 24] width 80 height 13
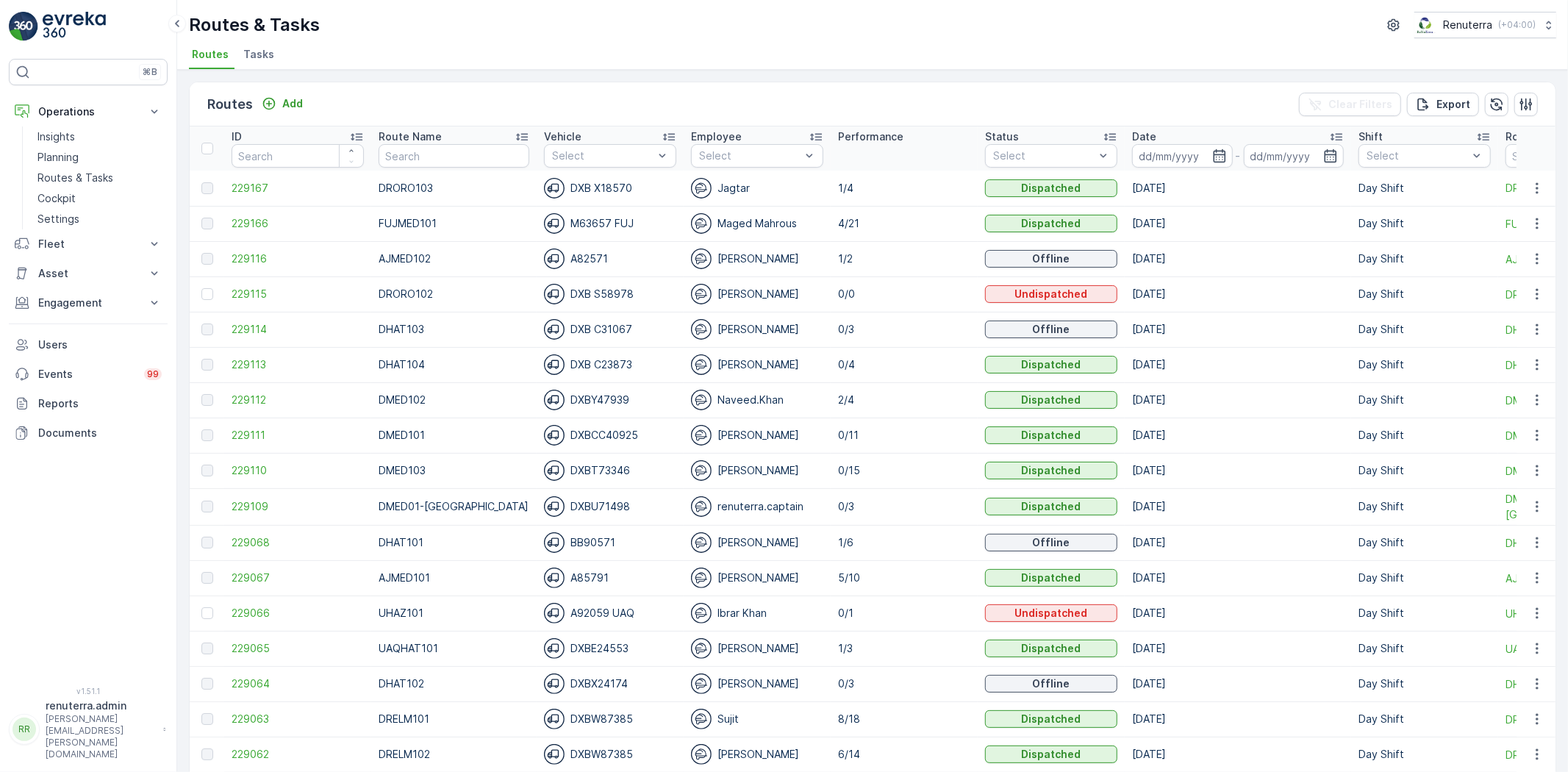
click at [390, 138] on p "Route Name" at bounding box center [409, 136] width 63 height 15
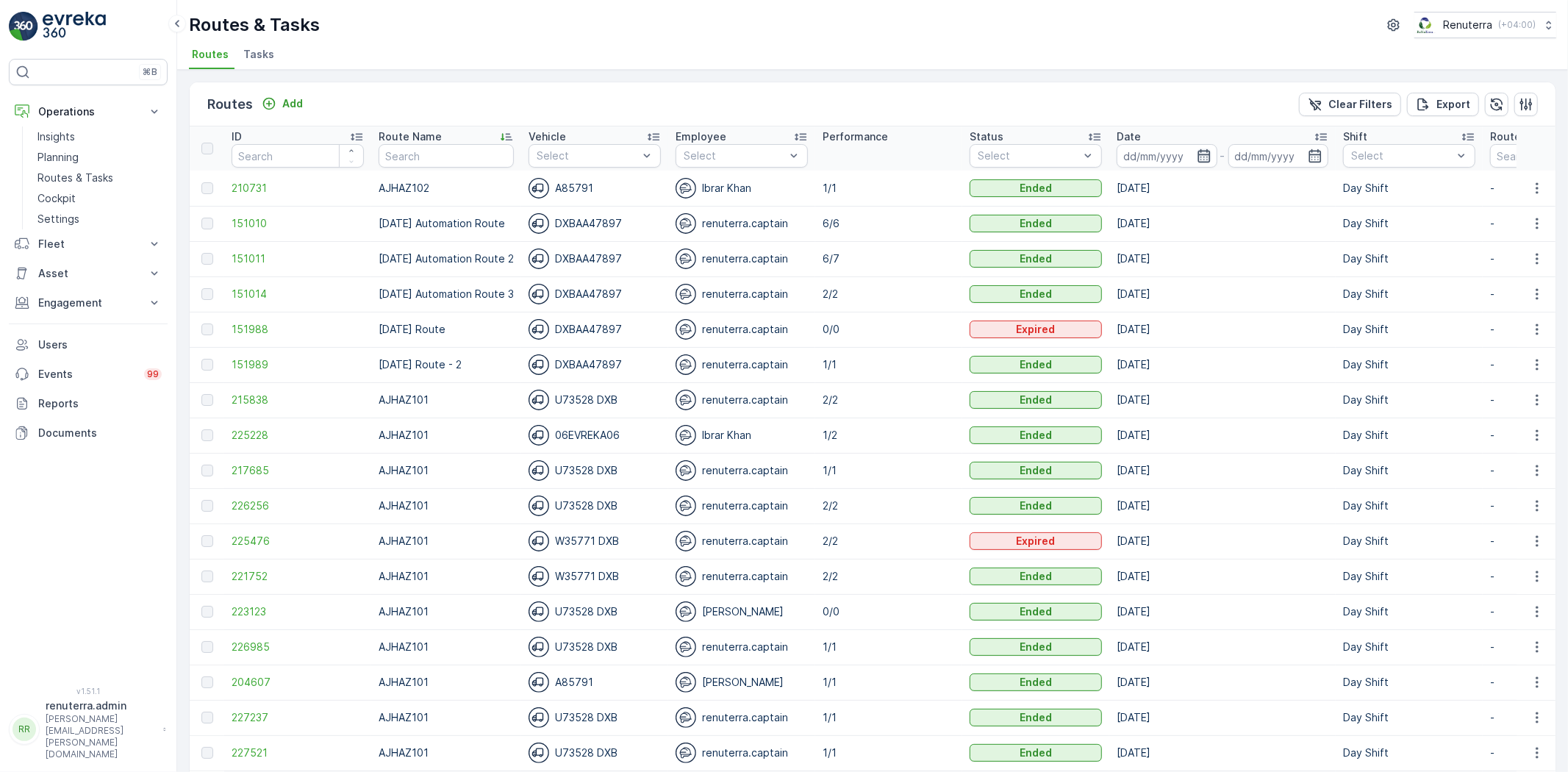
click at [1211, 160] on icon "button" at bounding box center [1203, 155] width 15 height 15
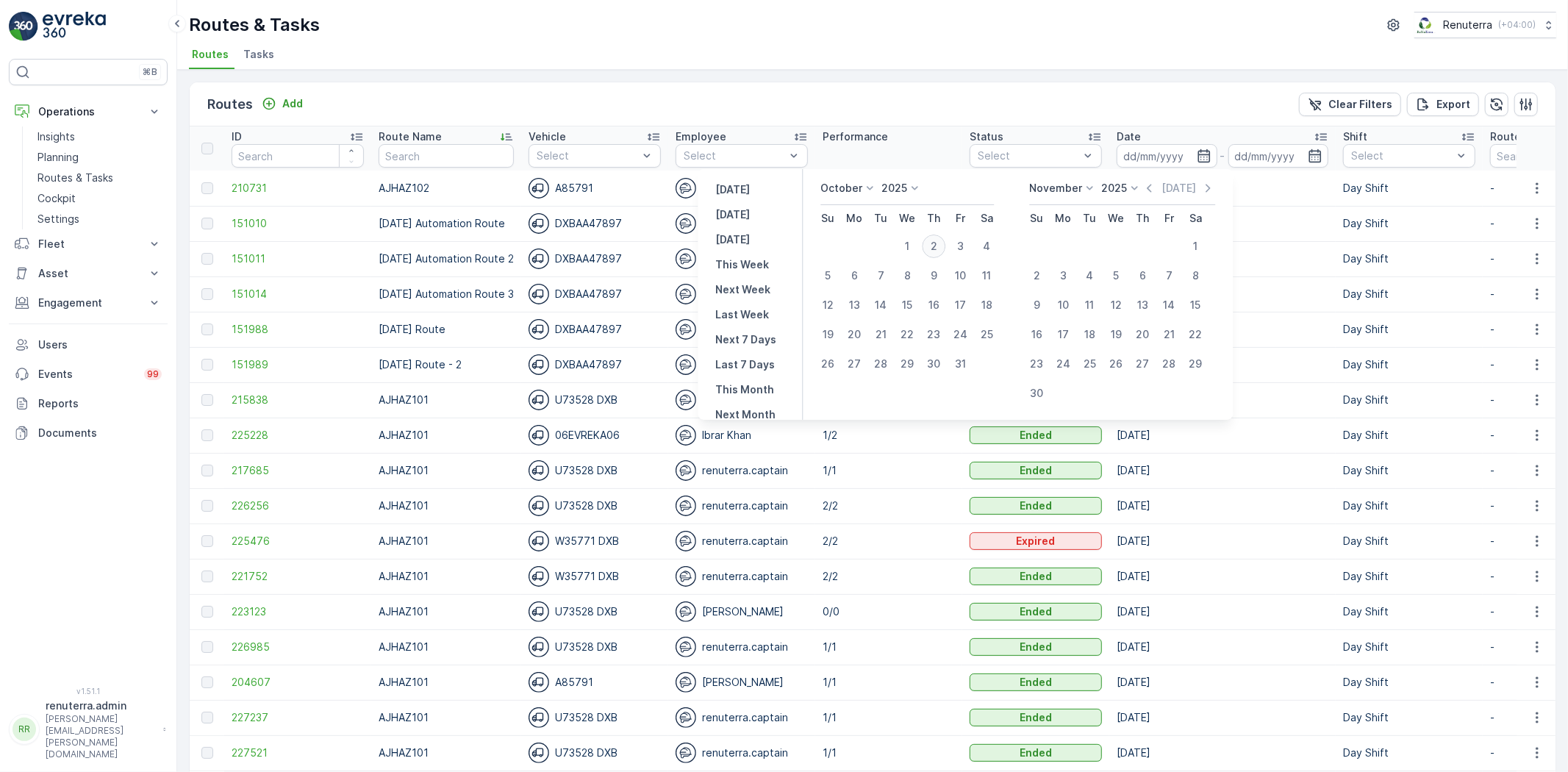
click at [945, 240] on div "2" at bounding box center [933, 246] width 23 height 23
type input "[DATE]"
click at [945, 242] on div "2" at bounding box center [933, 246] width 23 height 23
type input "[DATE]"
click at [945, 242] on div "2" at bounding box center [933, 246] width 23 height 23
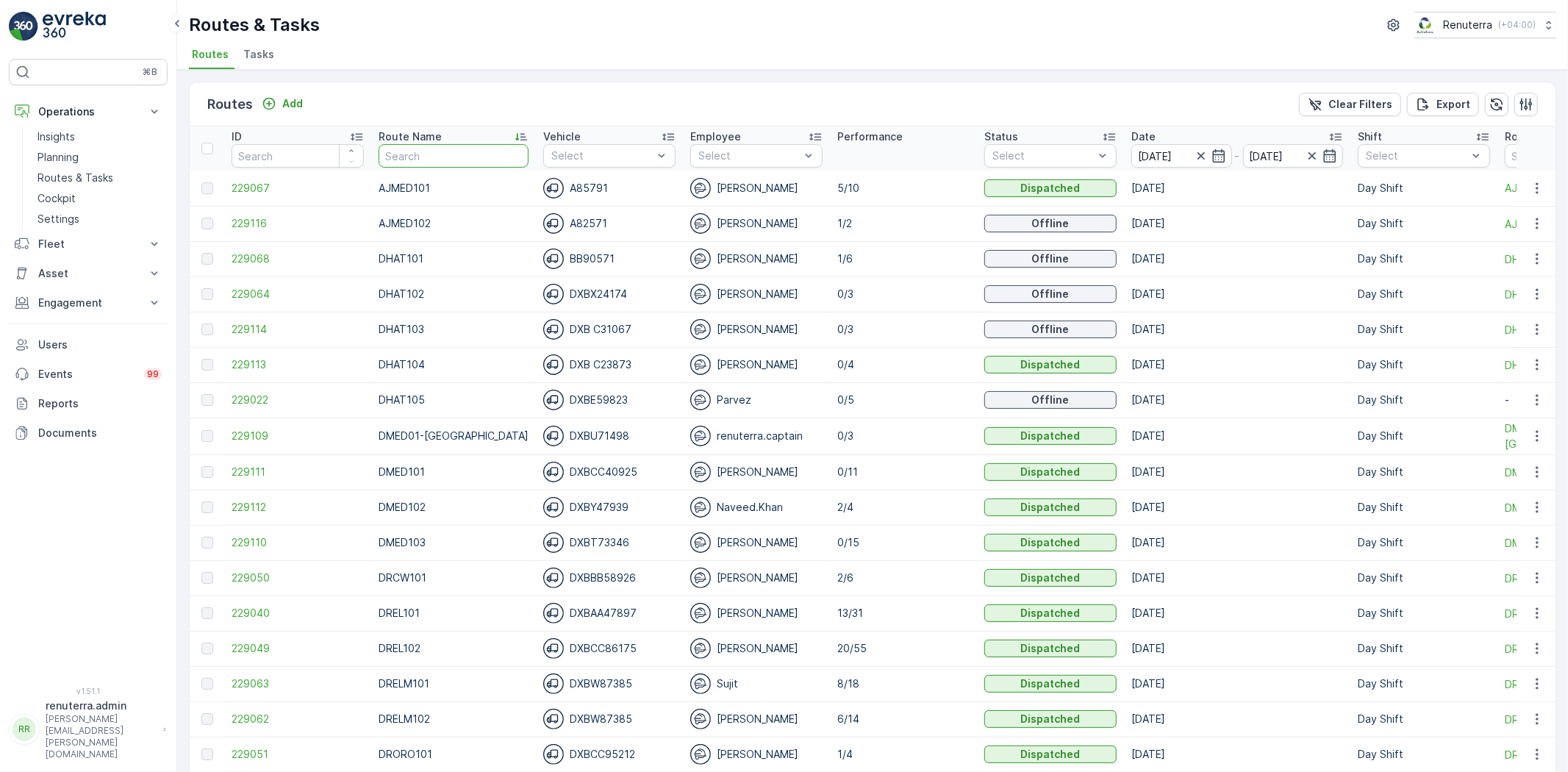
click at [449, 159] on input "text" at bounding box center [453, 156] width 150 height 23
type input "DEMD101"
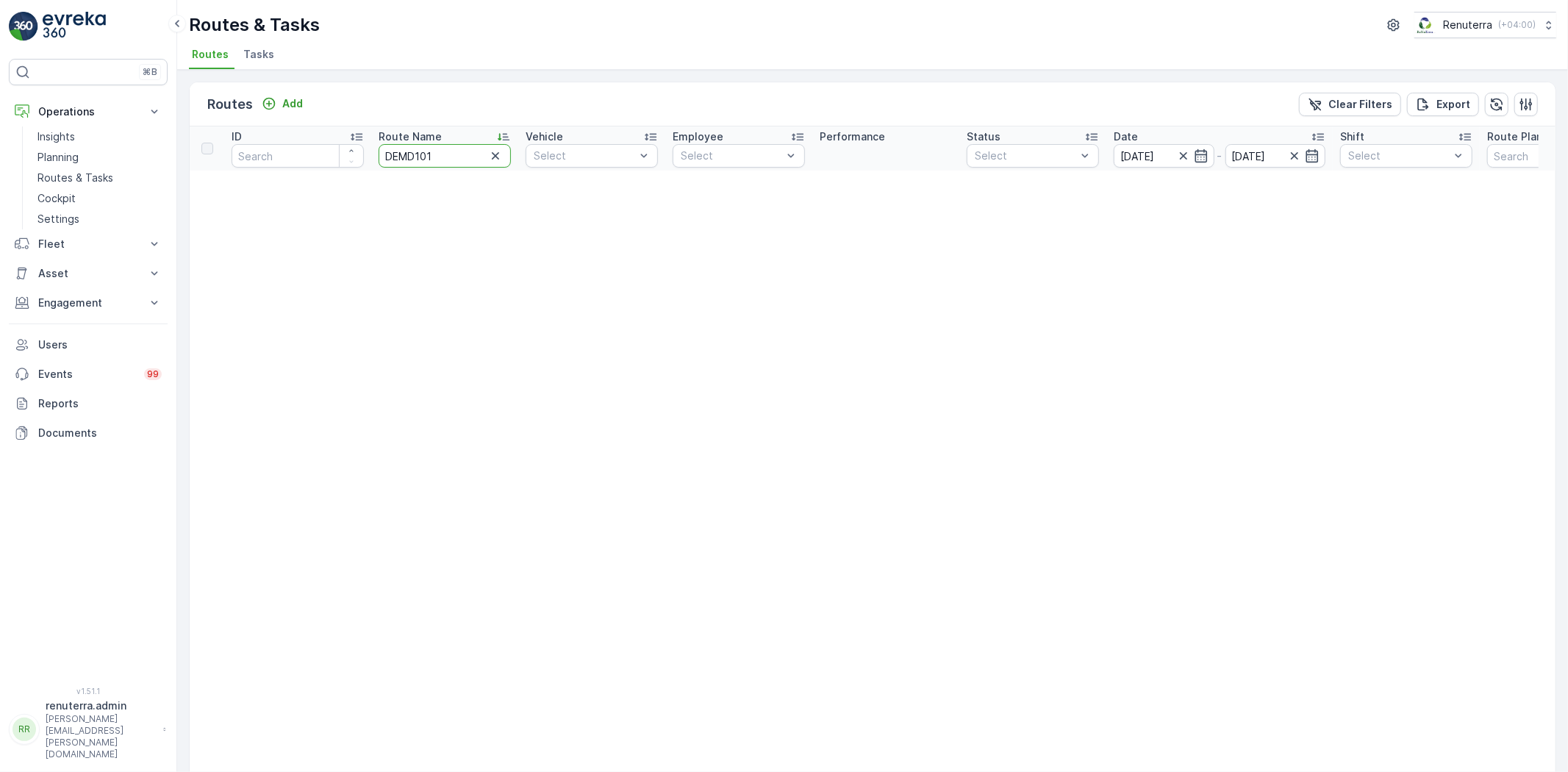
drag, startPoint x: 451, startPoint y: 144, endPoint x: 375, endPoint y: 150, distance: 76.2
click at [400, 152] on input "DEMD101" at bounding box center [444, 156] width 132 height 23
click at [375, 147] on th "Route Name DEMD101" at bounding box center [445, 147] width 147 height 44
click at [384, 151] on input "DEMD101" at bounding box center [444, 156] width 132 height 23
type input "DMED101"
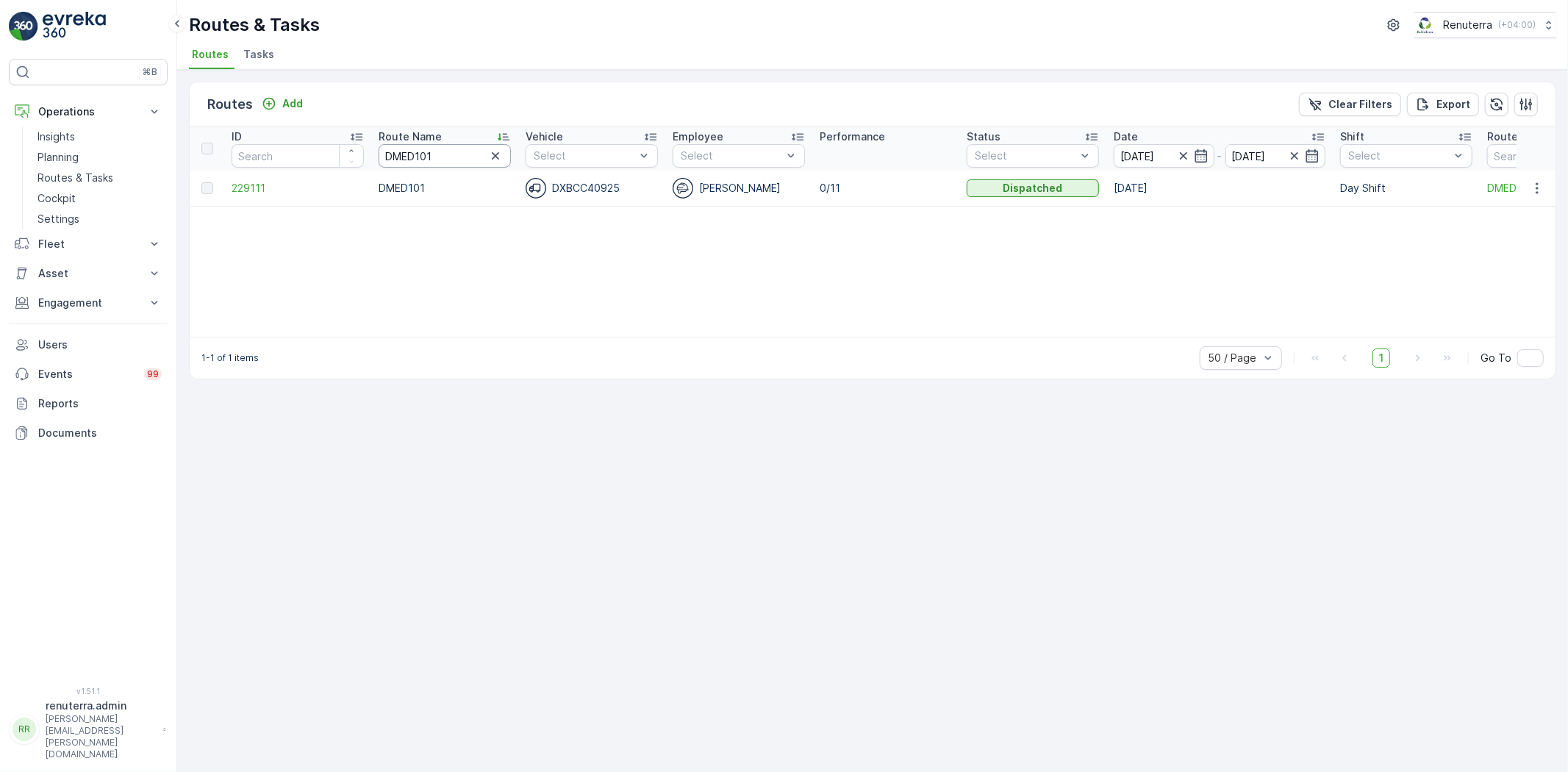
click at [427, 155] on input "DMED101" at bounding box center [444, 156] width 132 height 23
type input "DMED103"
click at [275, 182] on span "229110" at bounding box center [298, 187] width 132 height 15
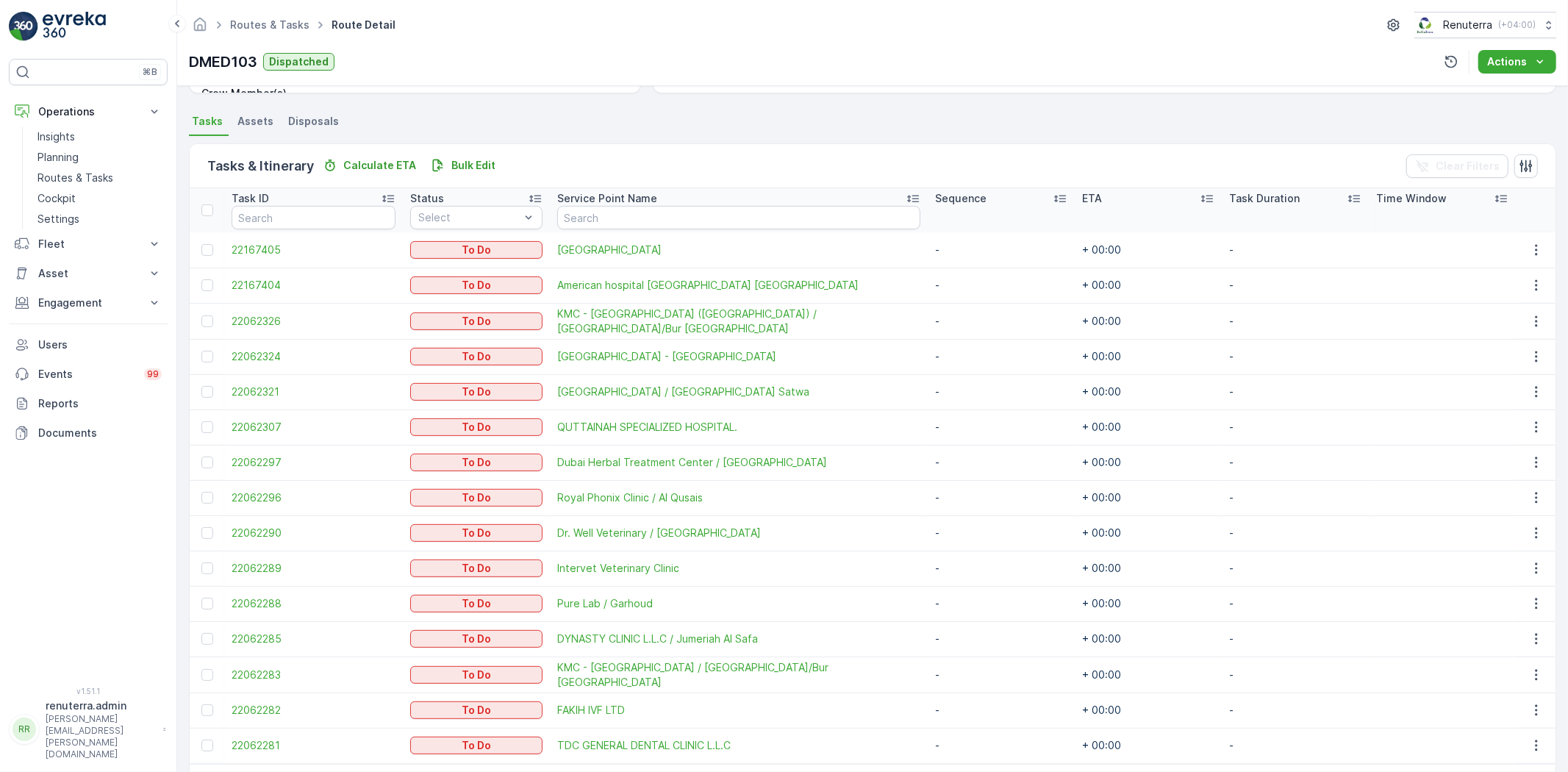
scroll to position [327, 0]
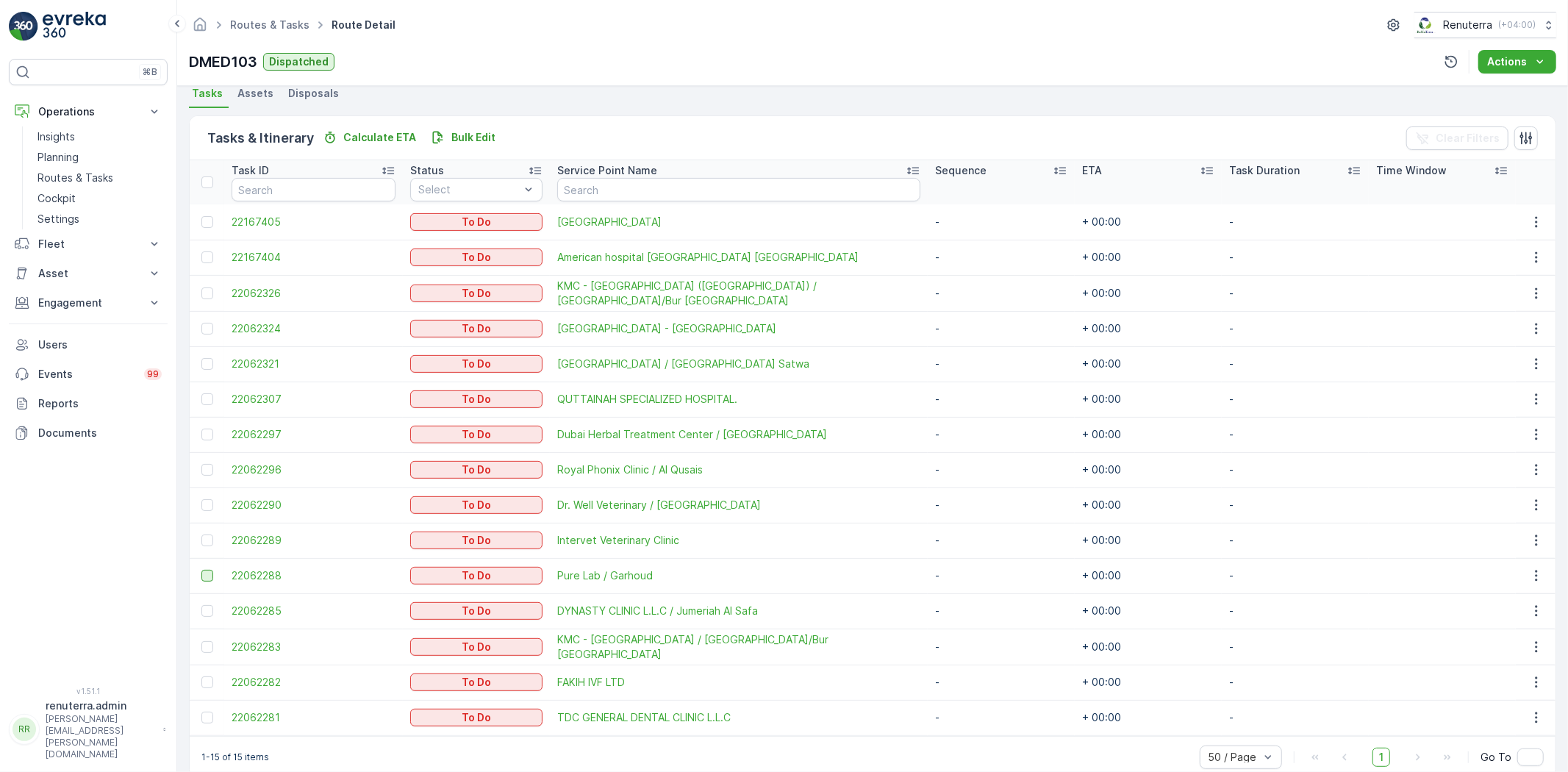
click at [210, 570] on div at bounding box center [208, 575] width 12 height 12
click at [202, 569] on input "checkbox" at bounding box center [202, 569] width 0 height 0
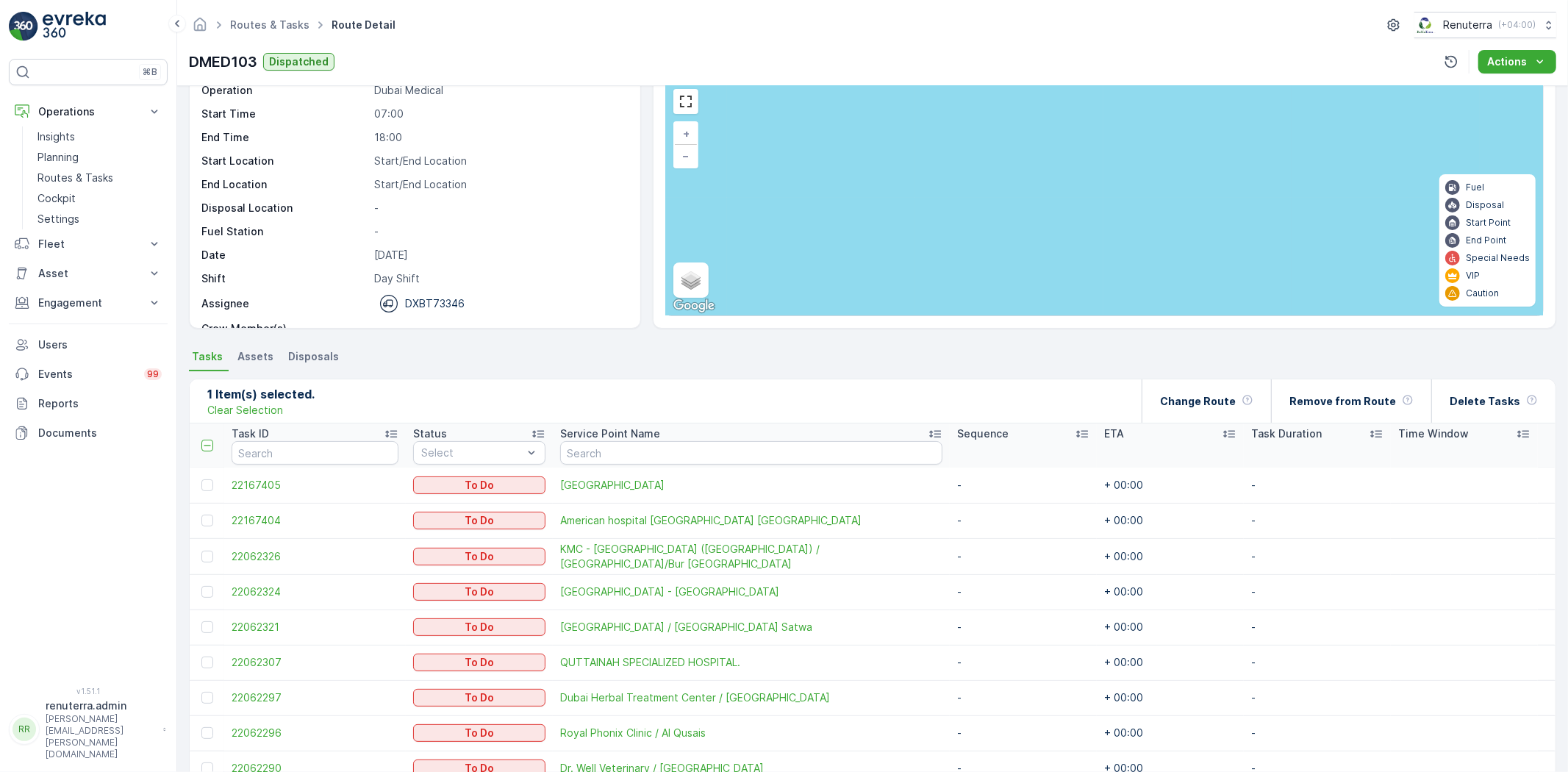
scroll to position [0, 0]
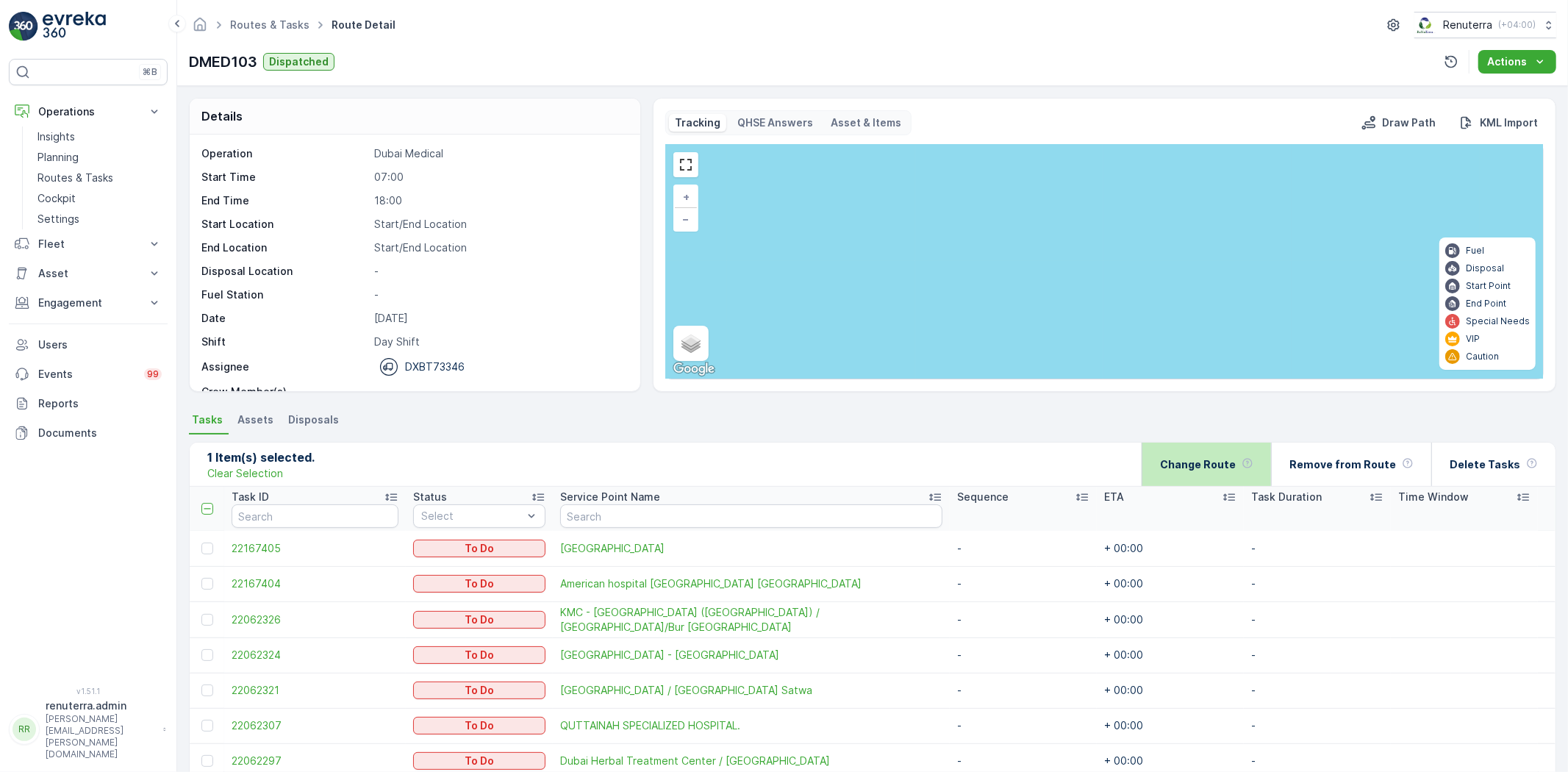
click at [1232, 478] on div "Change Route" at bounding box center [1206, 464] width 93 height 44
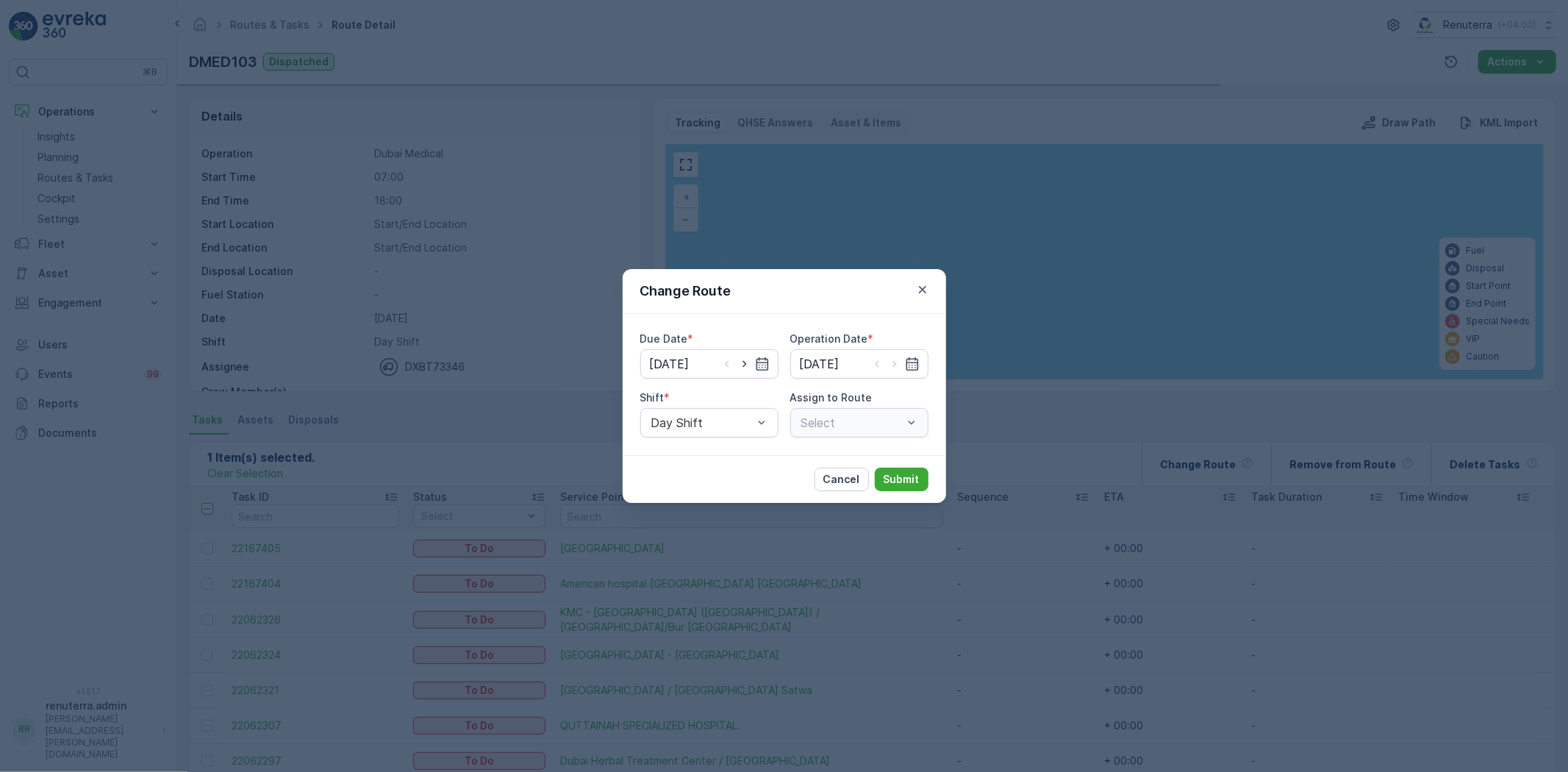
type input "[DATE]"
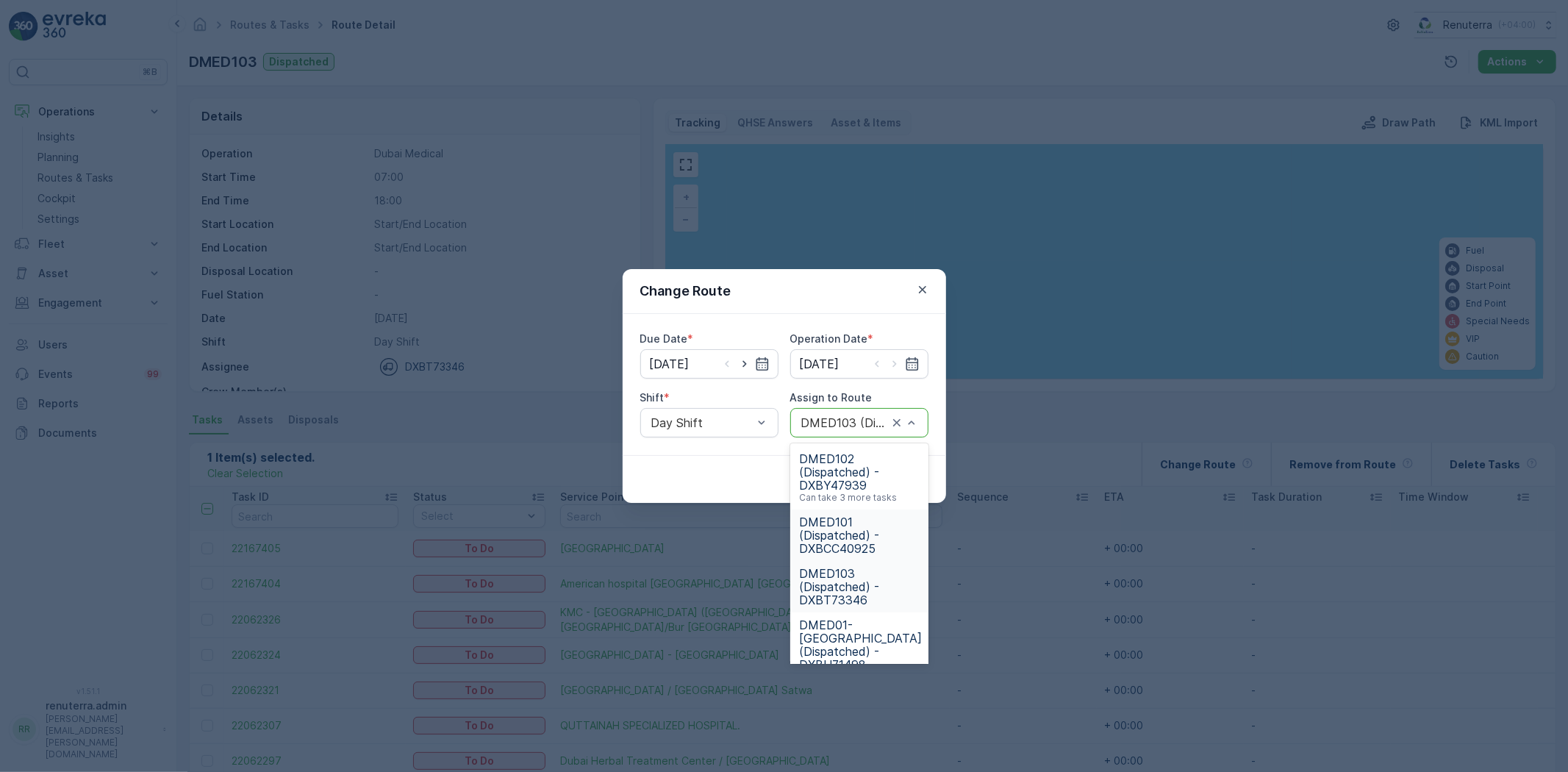
click at [840, 536] on span "DMED101 (Dispatched) - DXBCC40925" at bounding box center [859, 534] width 120 height 40
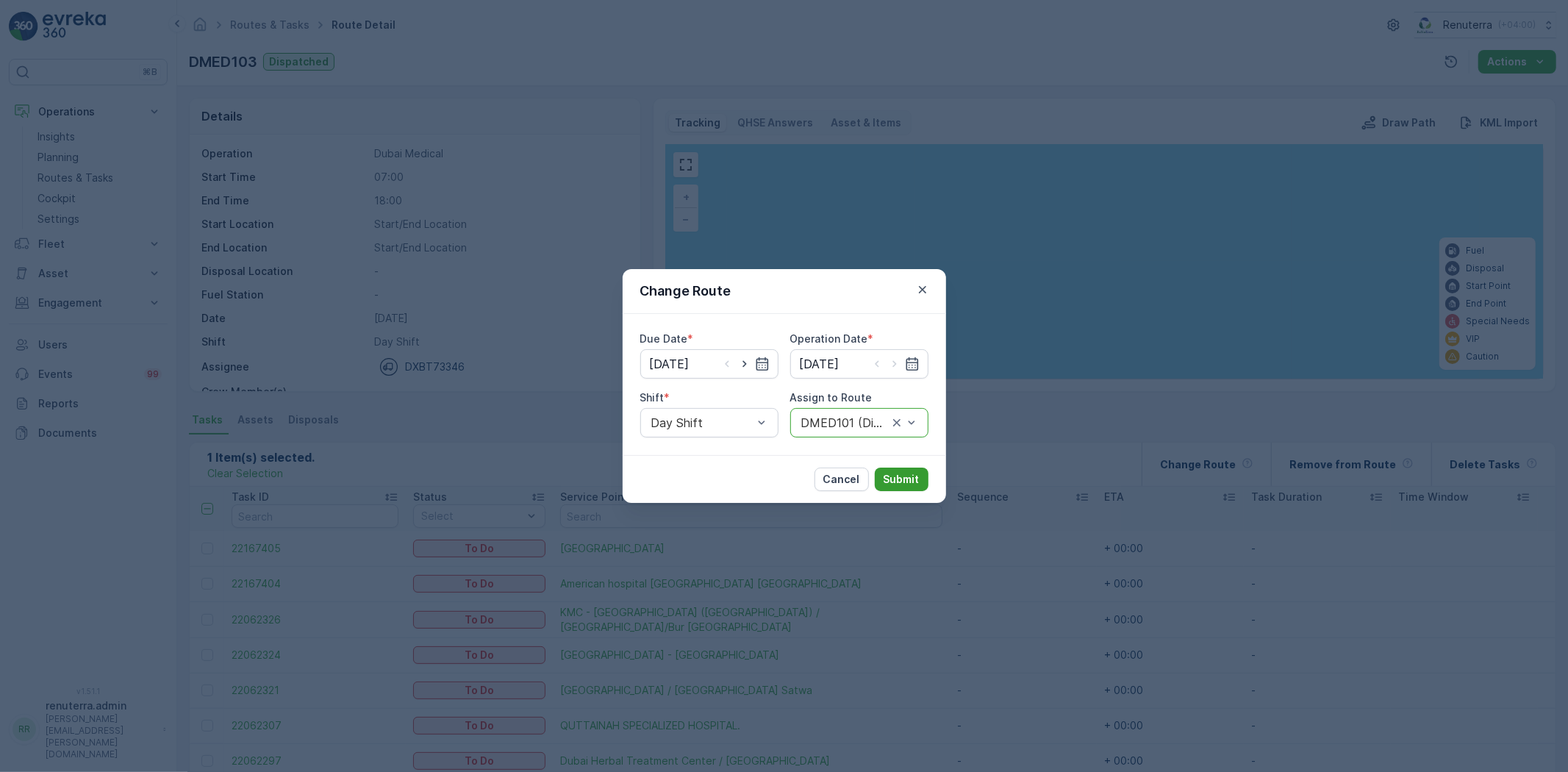
click at [895, 480] on p "Submit" at bounding box center [901, 479] width 36 height 15
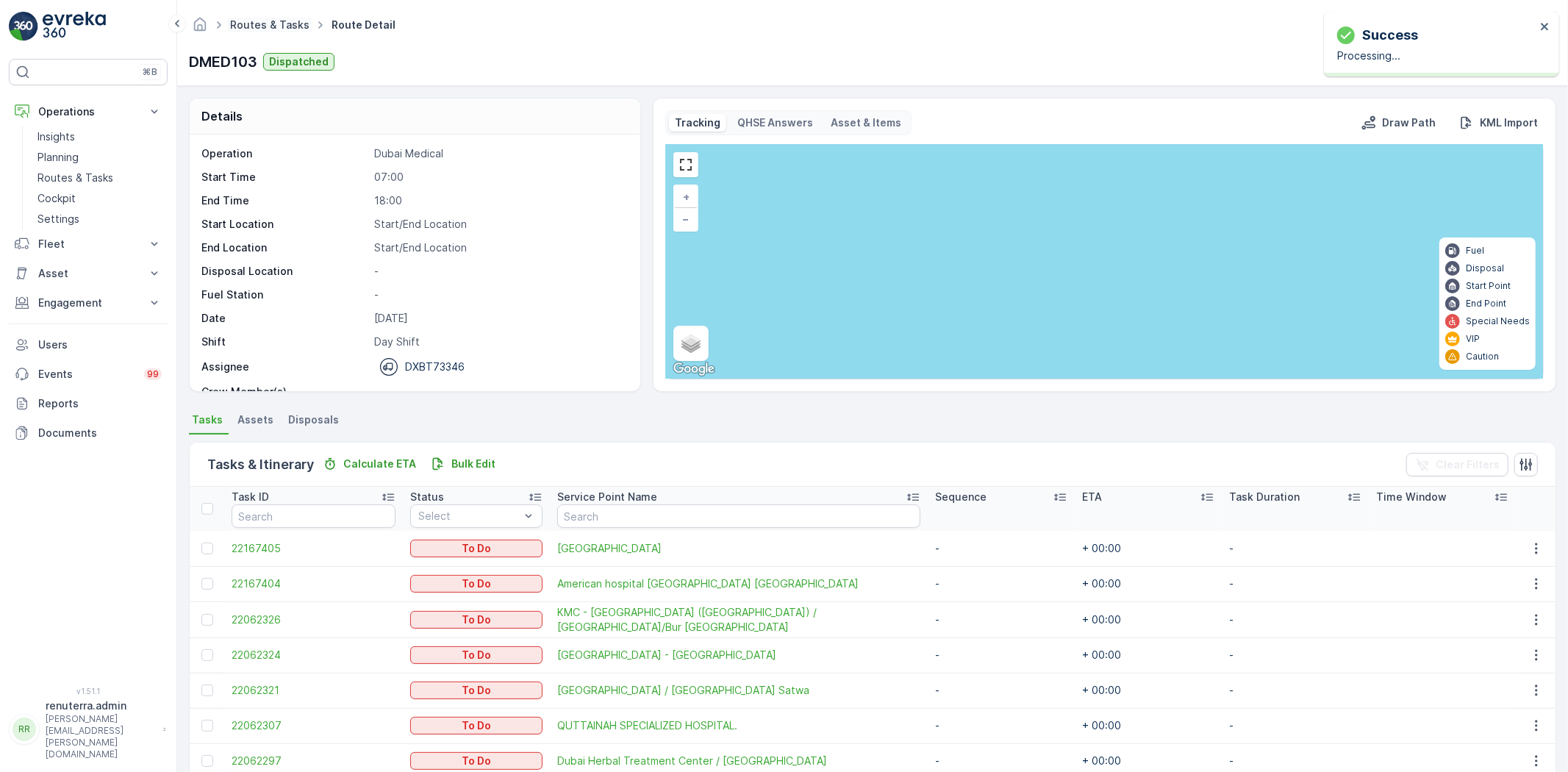
click at [248, 30] on link "Routes & Tasks" at bounding box center [270, 24] width 80 height 13
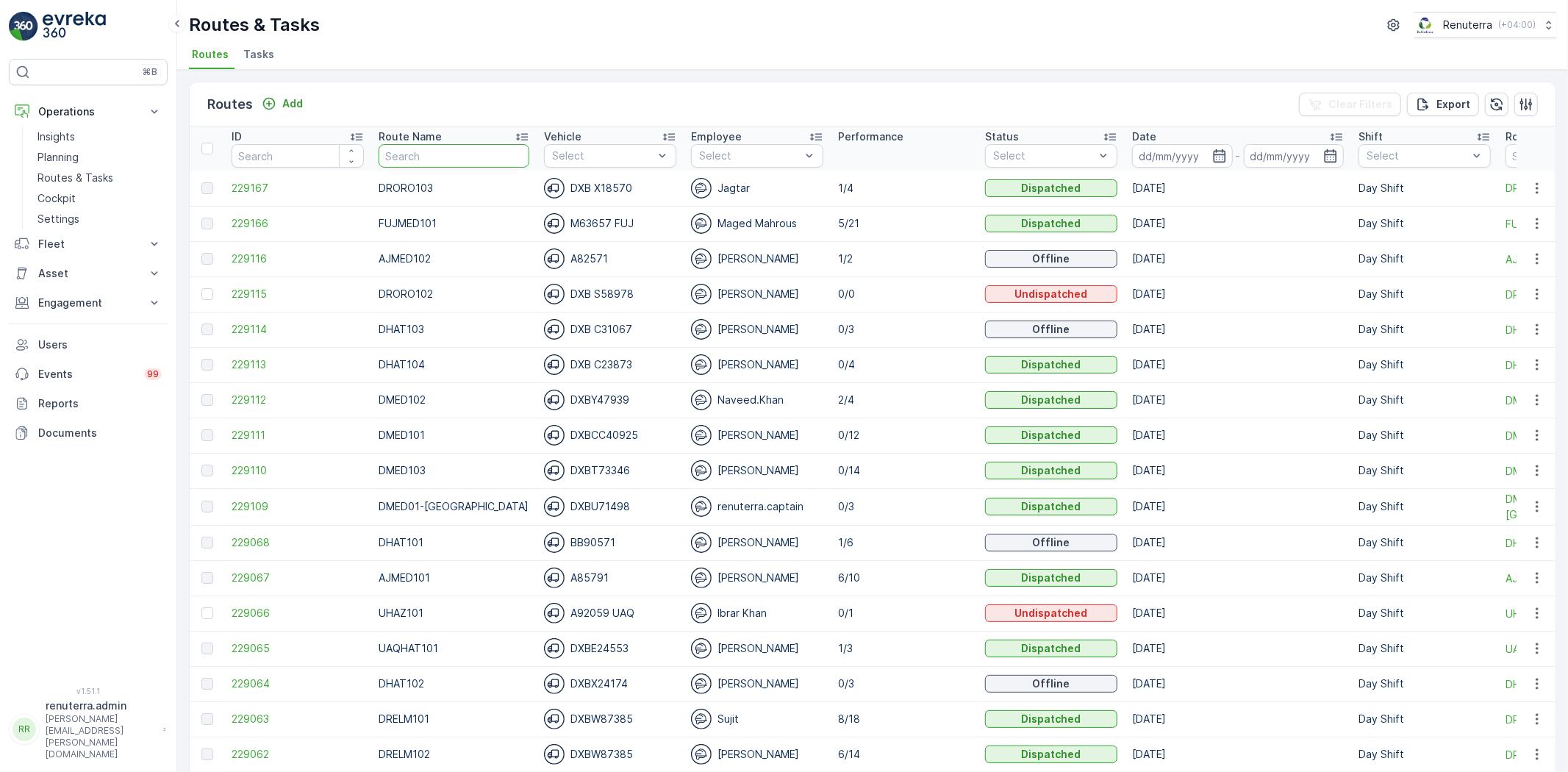
click at [406, 148] on input "text" at bounding box center [453, 156] width 150 height 23
type input "DMED10"
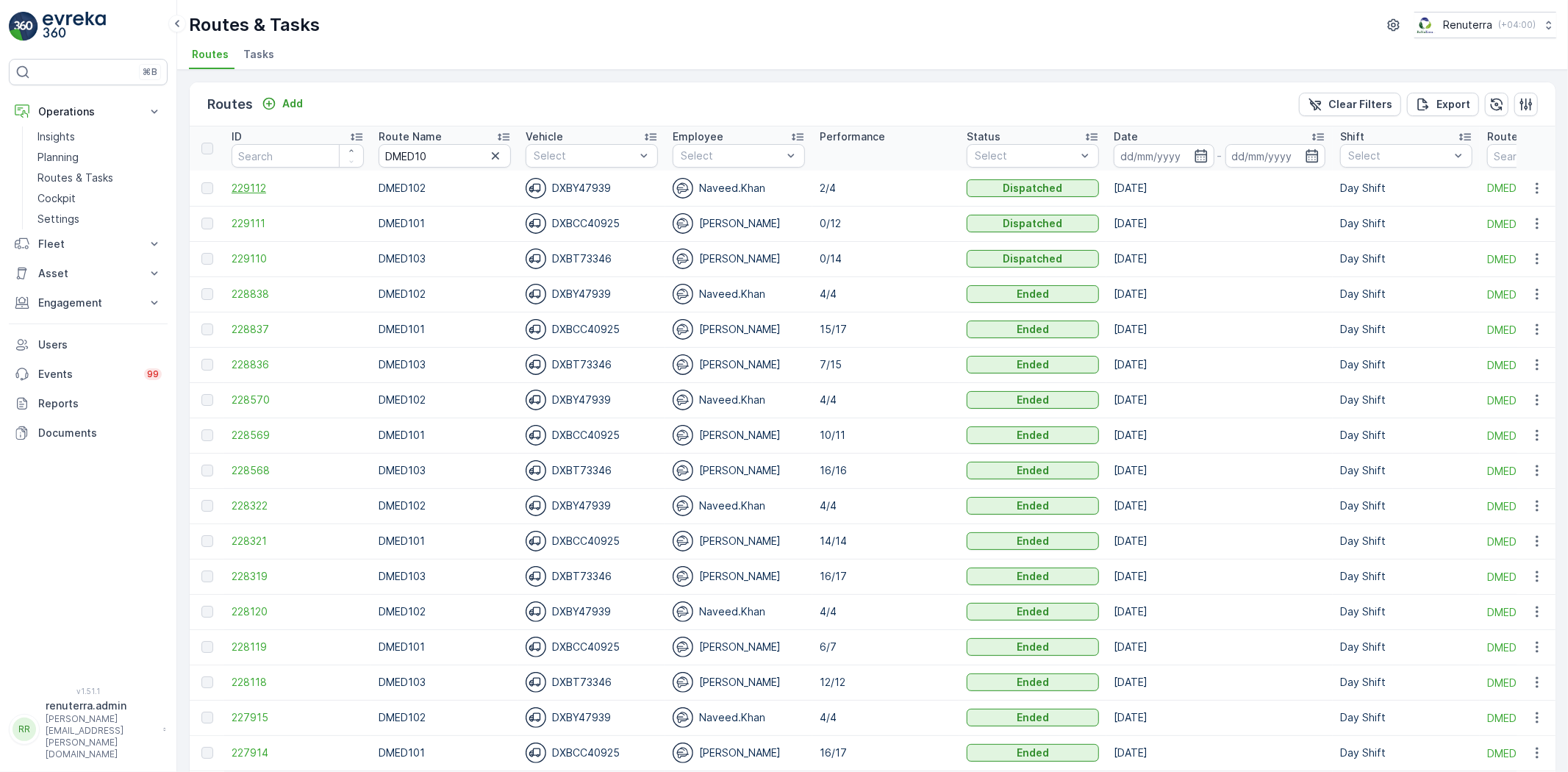
click at [253, 184] on span "229112" at bounding box center [298, 187] width 132 height 15
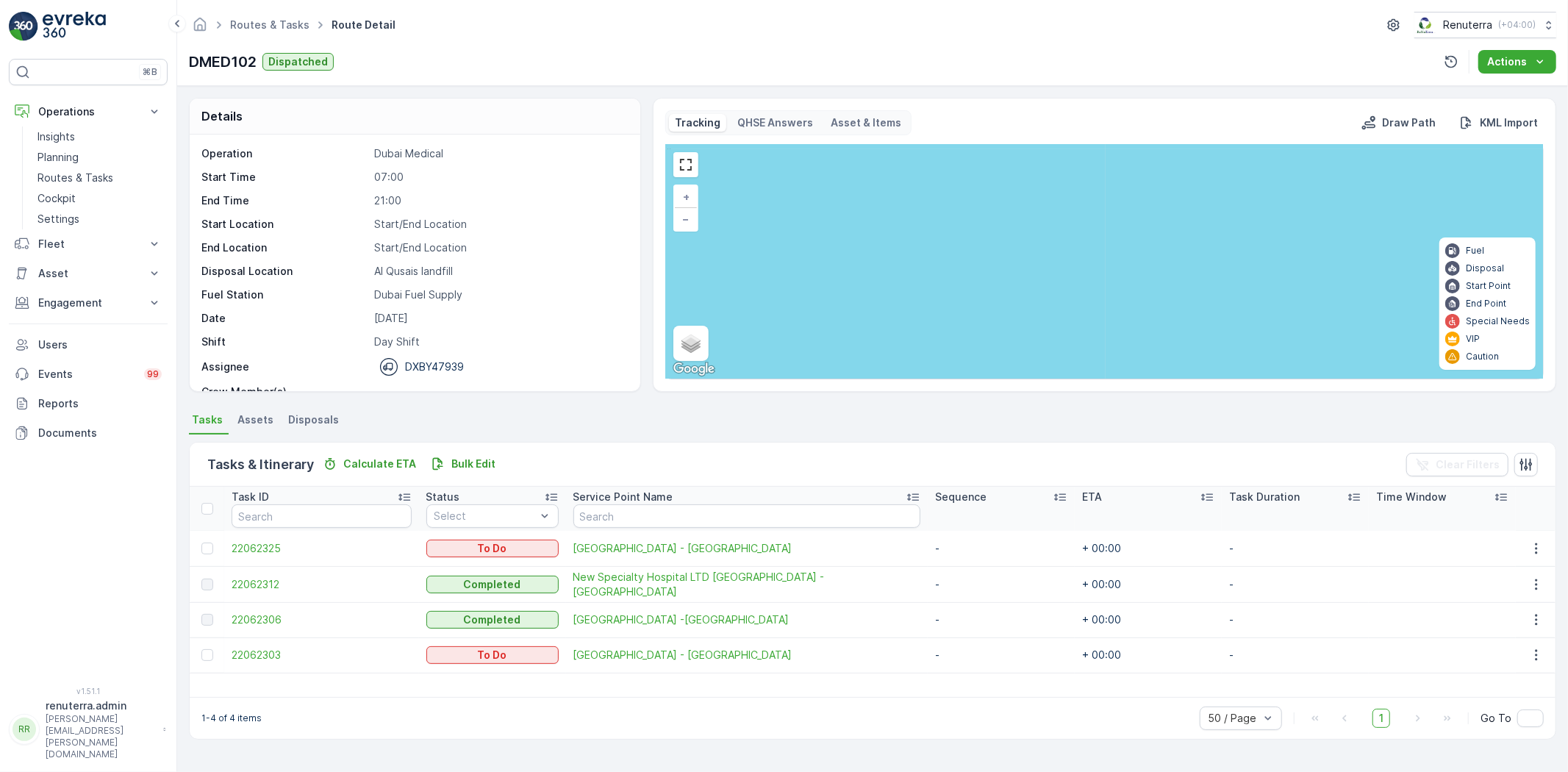
click at [243, 13] on div "Routes & Tasks Route Detail Renuterra ( +04:00 )" at bounding box center [873, 24] width 1367 height 26
click at [271, 44] on div "Routes & Tasks Route Detail Renuterra ( +04:00 ) DMED102 Dispatched Actions" at bounding box center [873, 43] width 1391 height 86
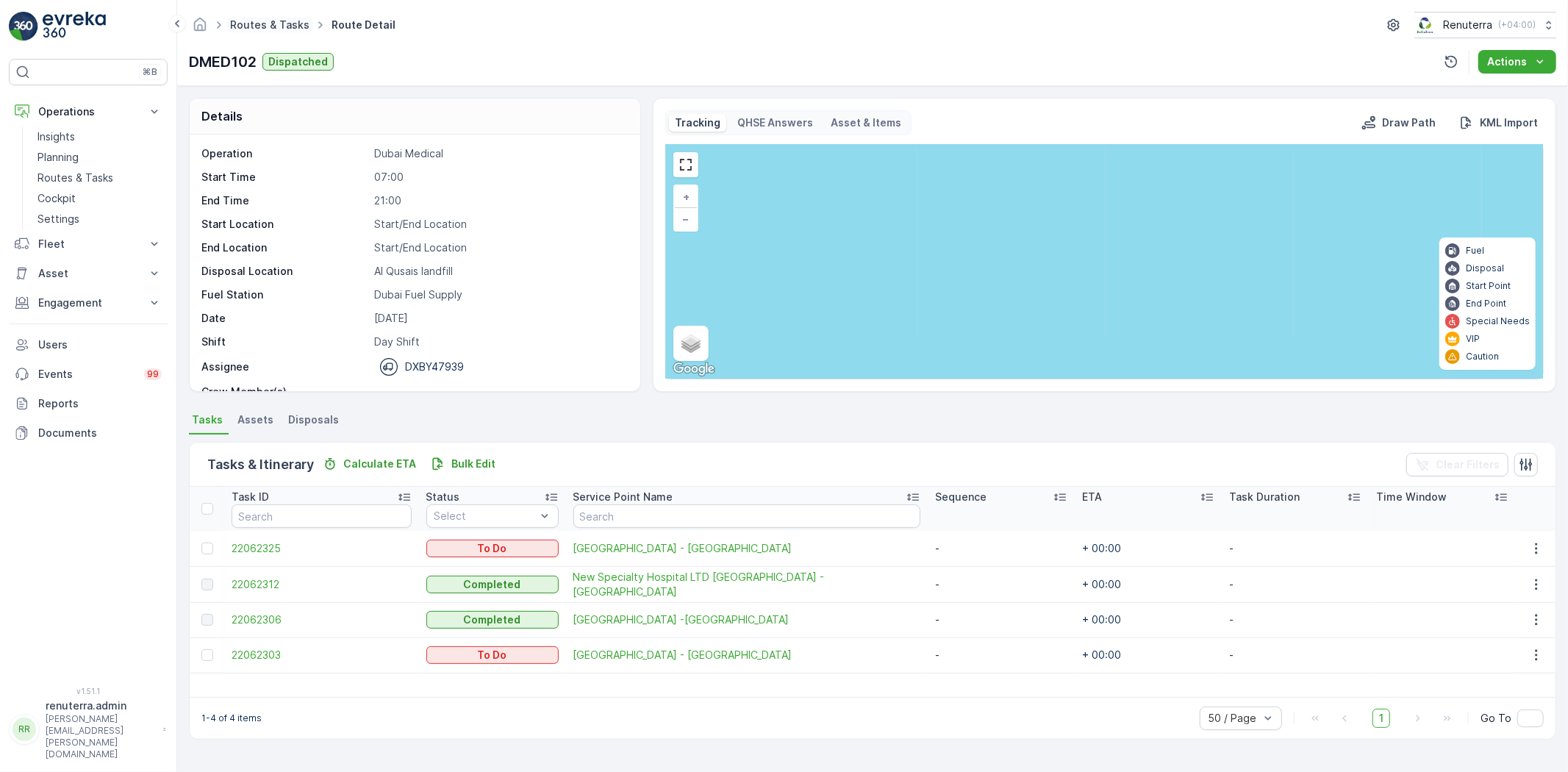
click at [266, 29] on link "Routes & Tasks" at bounding box center [270, 24] width 80 height 13
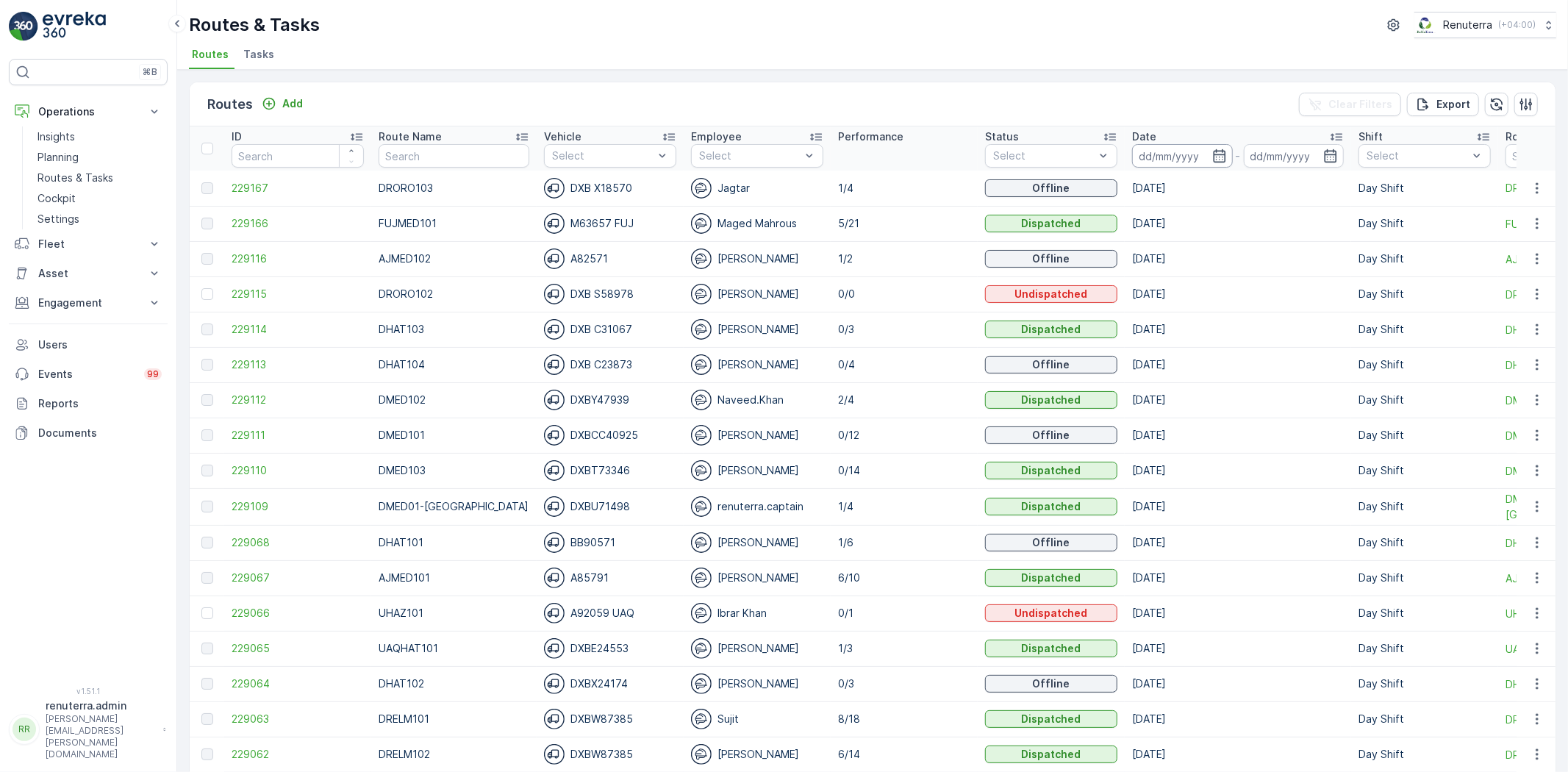
click at [1170, 164] on input at bounding box center [1182, 156] width 101 height 23
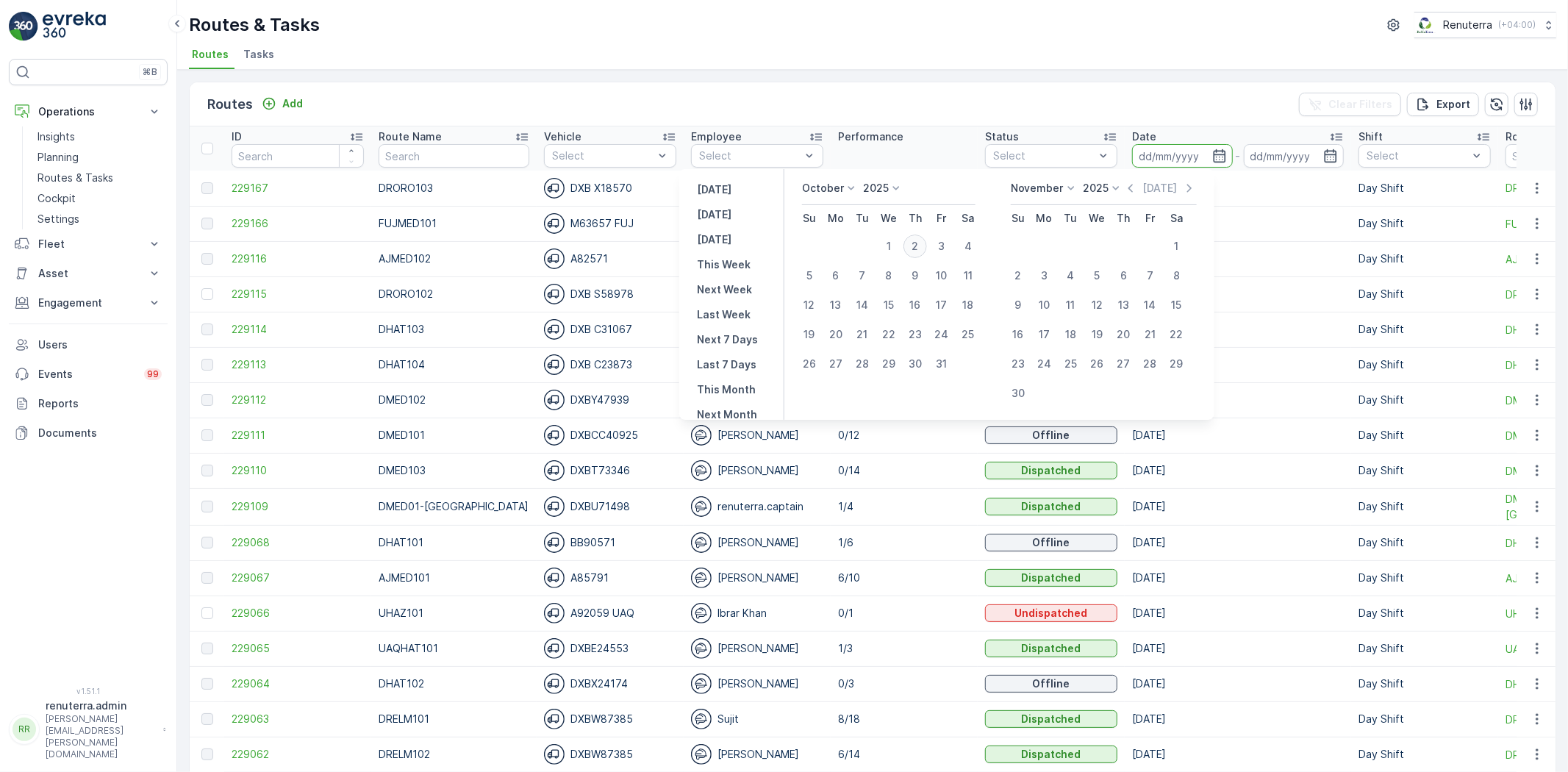
click at [914, 239] on div "2" at bounding box center [915, 246] width 23 height 23
type input "[DATE]"
click at [914, 239] on div "2" at bounding box center [915, 246] width 23 height 23
type input "[DATE]"
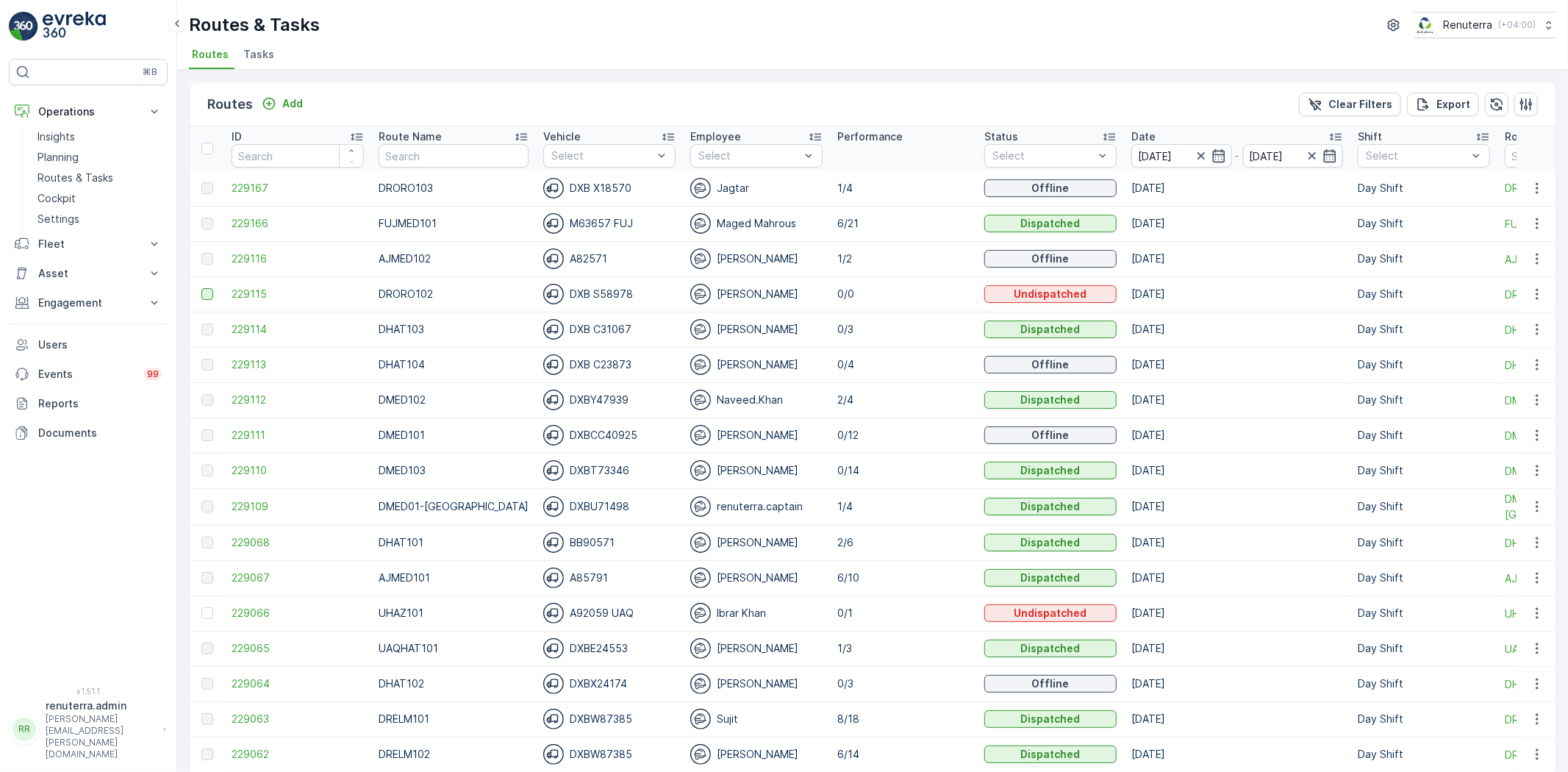
click at [208, 295] on div at bounding box center [208, 294] width 12 height 12
click at [202, 288] on input "checkbox" at bounding box center [202, 288] width 0 height 0
click at [1556, 71] on div "1 Item(s) selected. Clear Selection Change Assignee Delete Routes ID Route Name…" at bounding box center [873, 421] width 1391 height 702
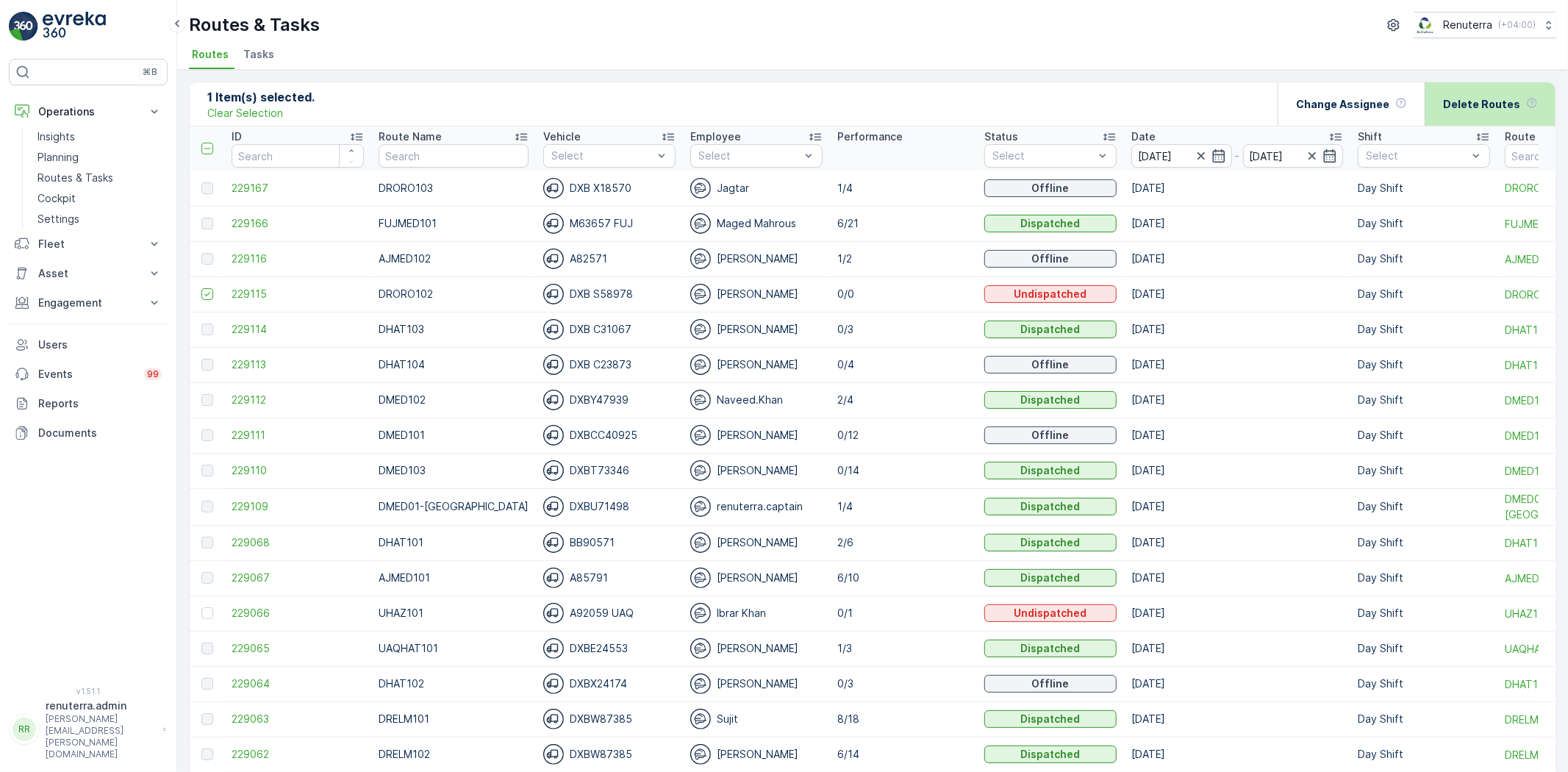
click at [1501, 111] on div "Delete Routes" at bounding box center [1490, 104] width 95 height 44
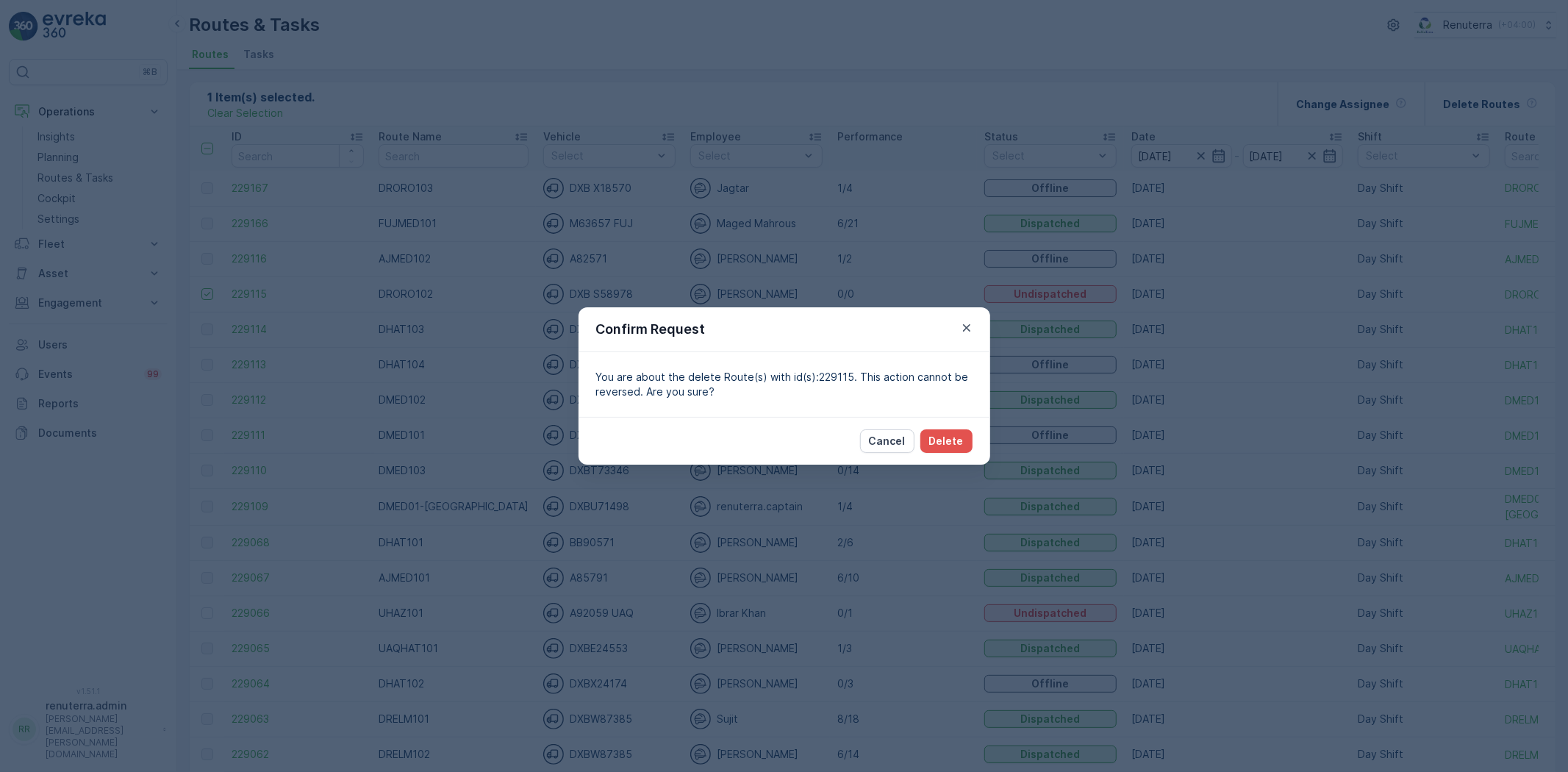
click at [967, 430] on div "Cancel Delete" at bounding box center [916, 441] width 112 height 23
click at [954, 442] on p "Delete" at bounding box center [946, 440] width 35 height 15
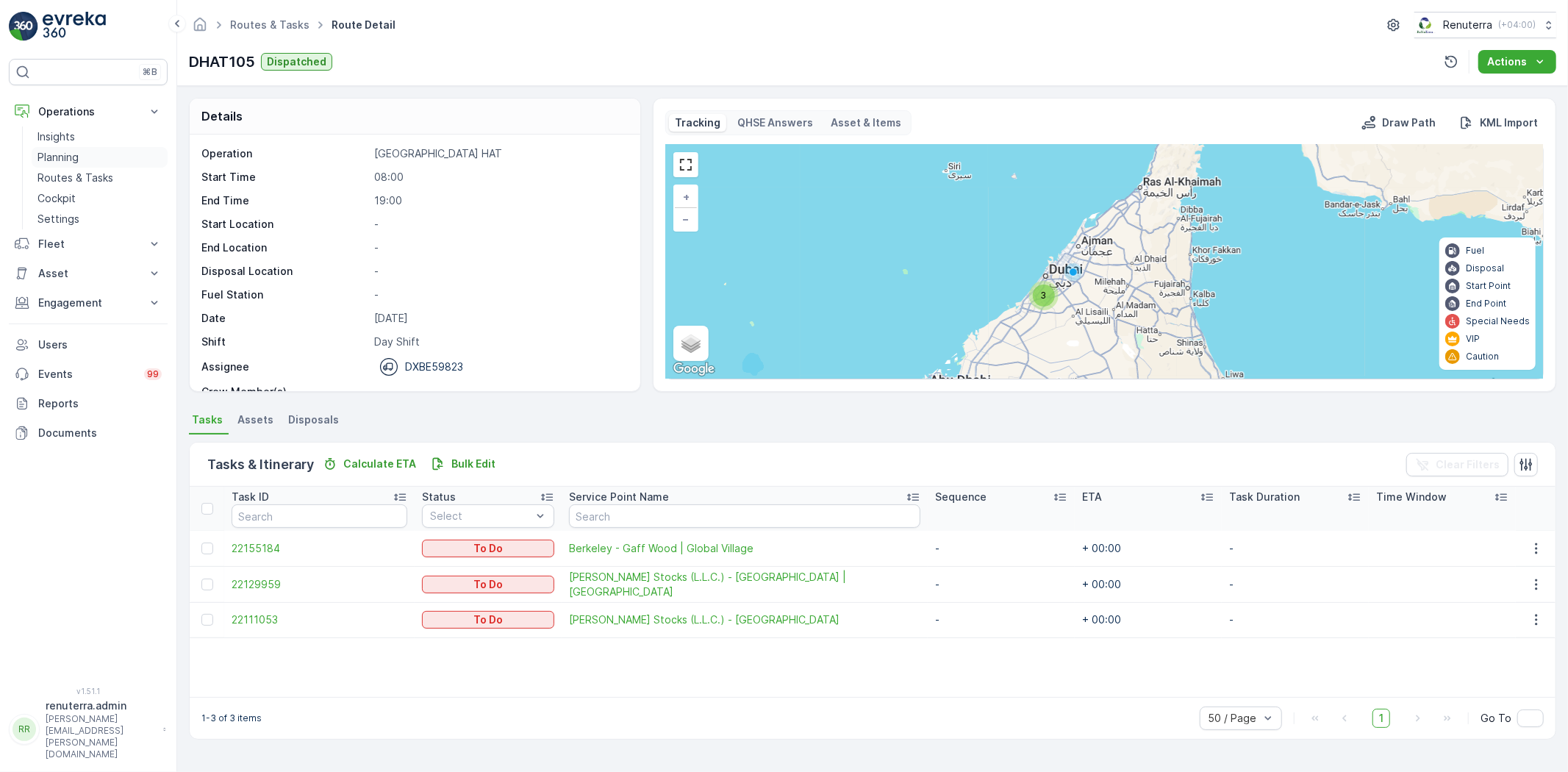
scroll to position [47, 0]
click at [71, 165] on link "Planning" at bounding box center [100, 157] width 136 height 20
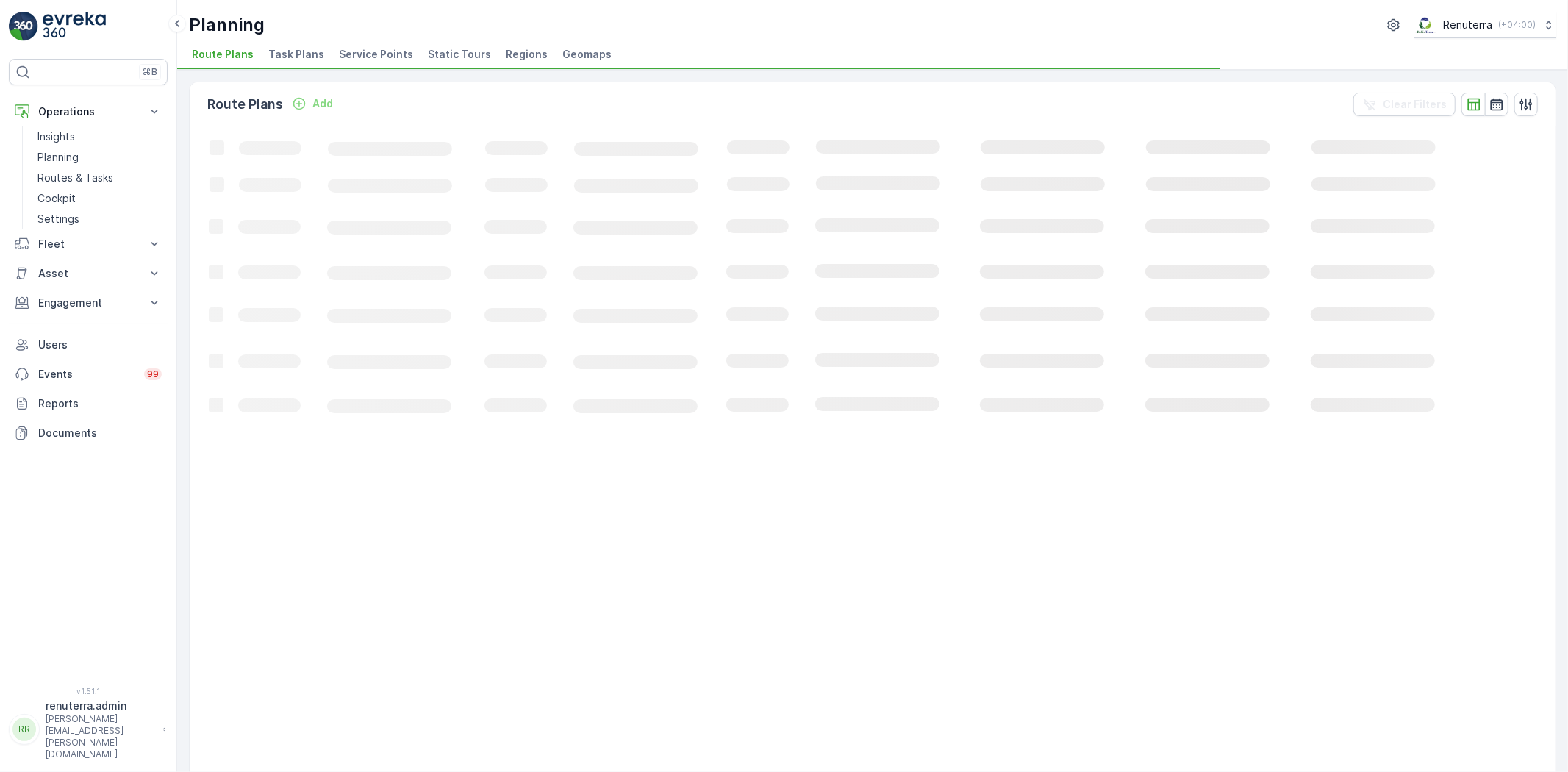
click at [357, 56] on span "Service Points" at bounding box center [375, 54] width 75 height 15
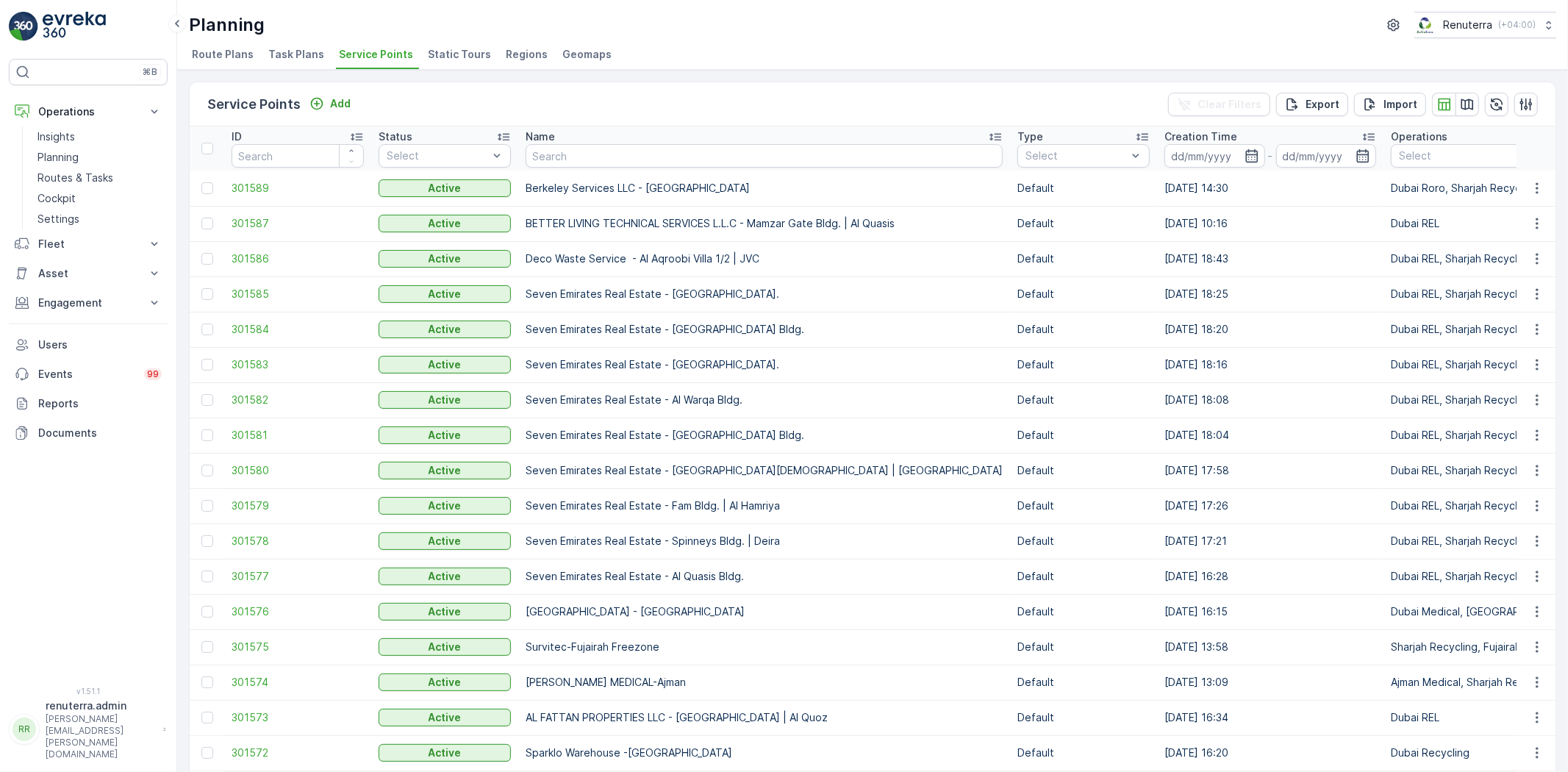
click at [591, 173] on td "Berkeley Services LLC - [GEOGRAPHIC_DATA]" at bounding box center [763, 188] width 492 height 35
click at [582, 162] on input "text" at bounding box center [764, 156] width 477 height 23
type input "um al q"
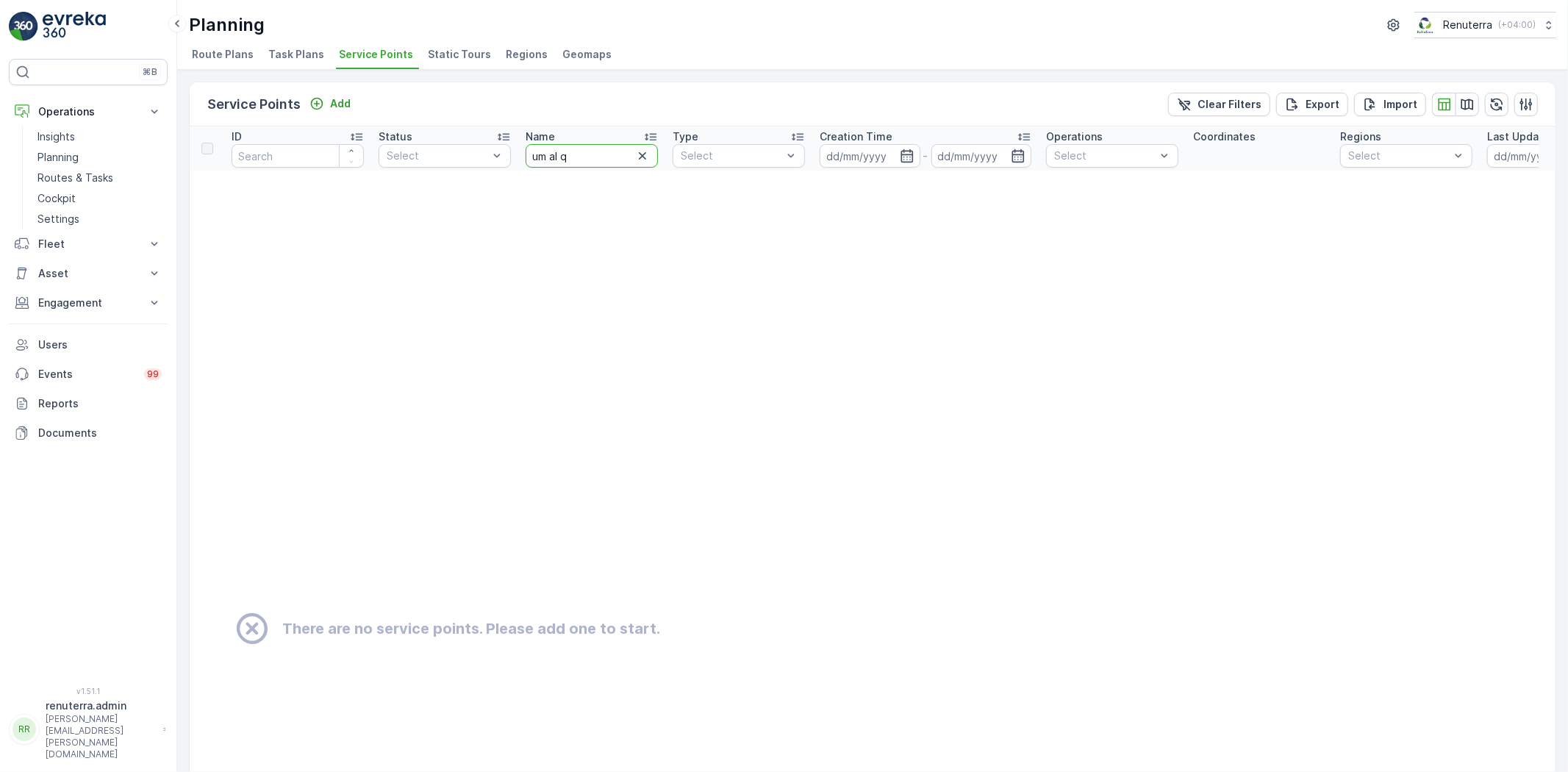
click at [518, 135] on th "Name um al q" at bounding box center [592, 147] width 147 height 44
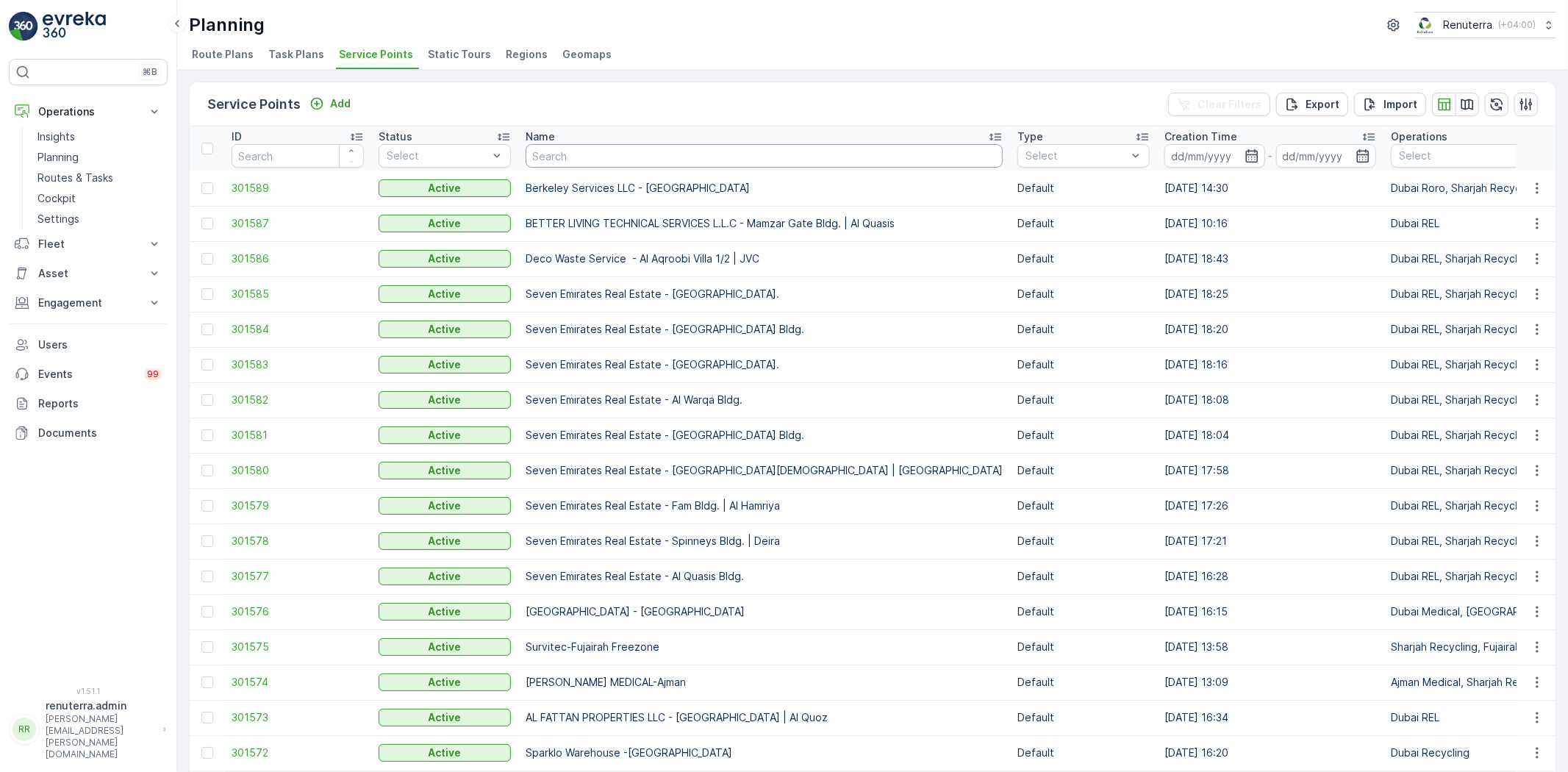
click at [547, 150] on input "text" at bounding box center [764, 156] width 477 height 23
type input "um"
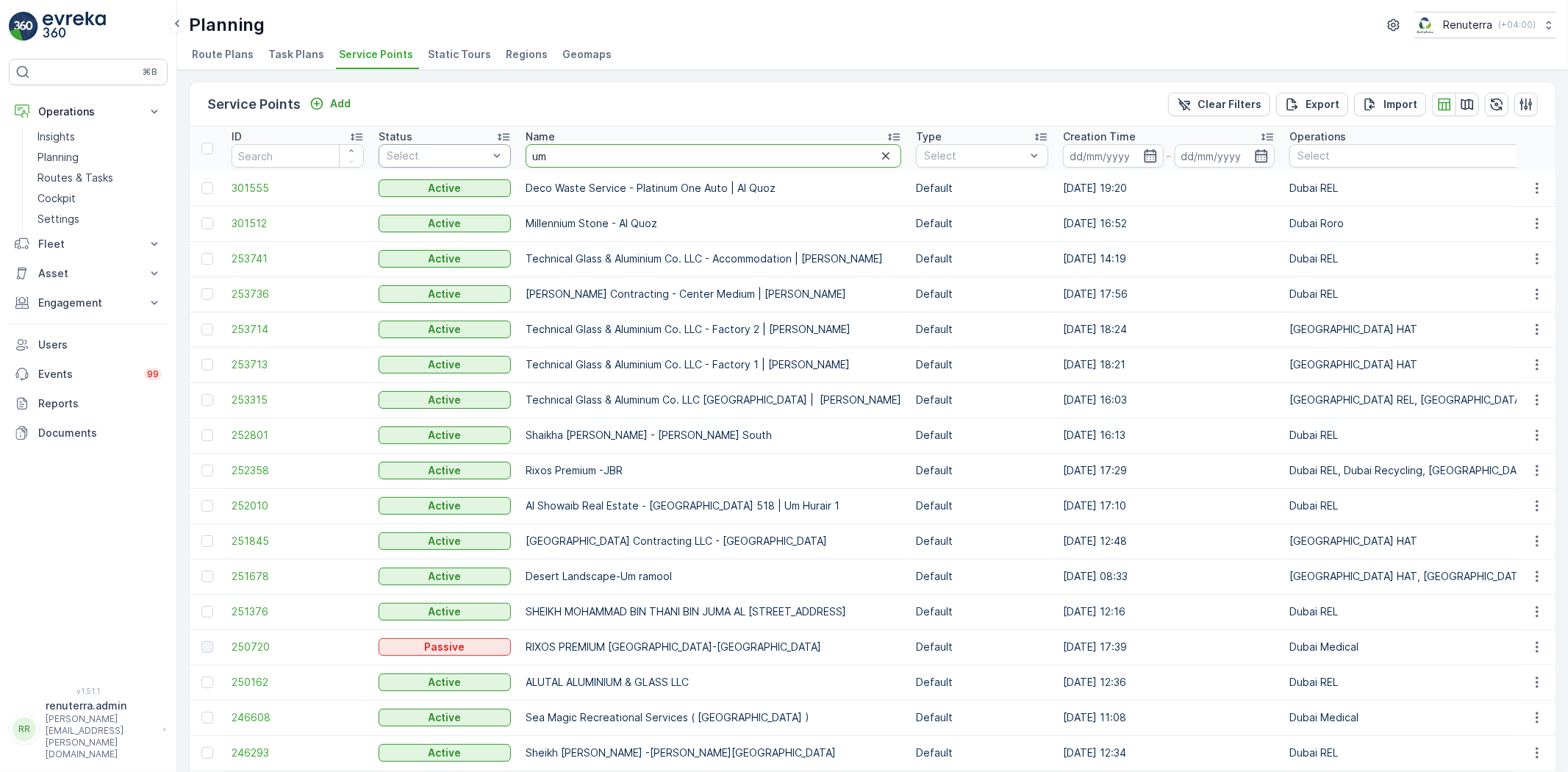
drag, startPoint x: 546, startPoint y: 157, endPoint x: 479, endPoint y: 152, distance: 67.2
type input "american"
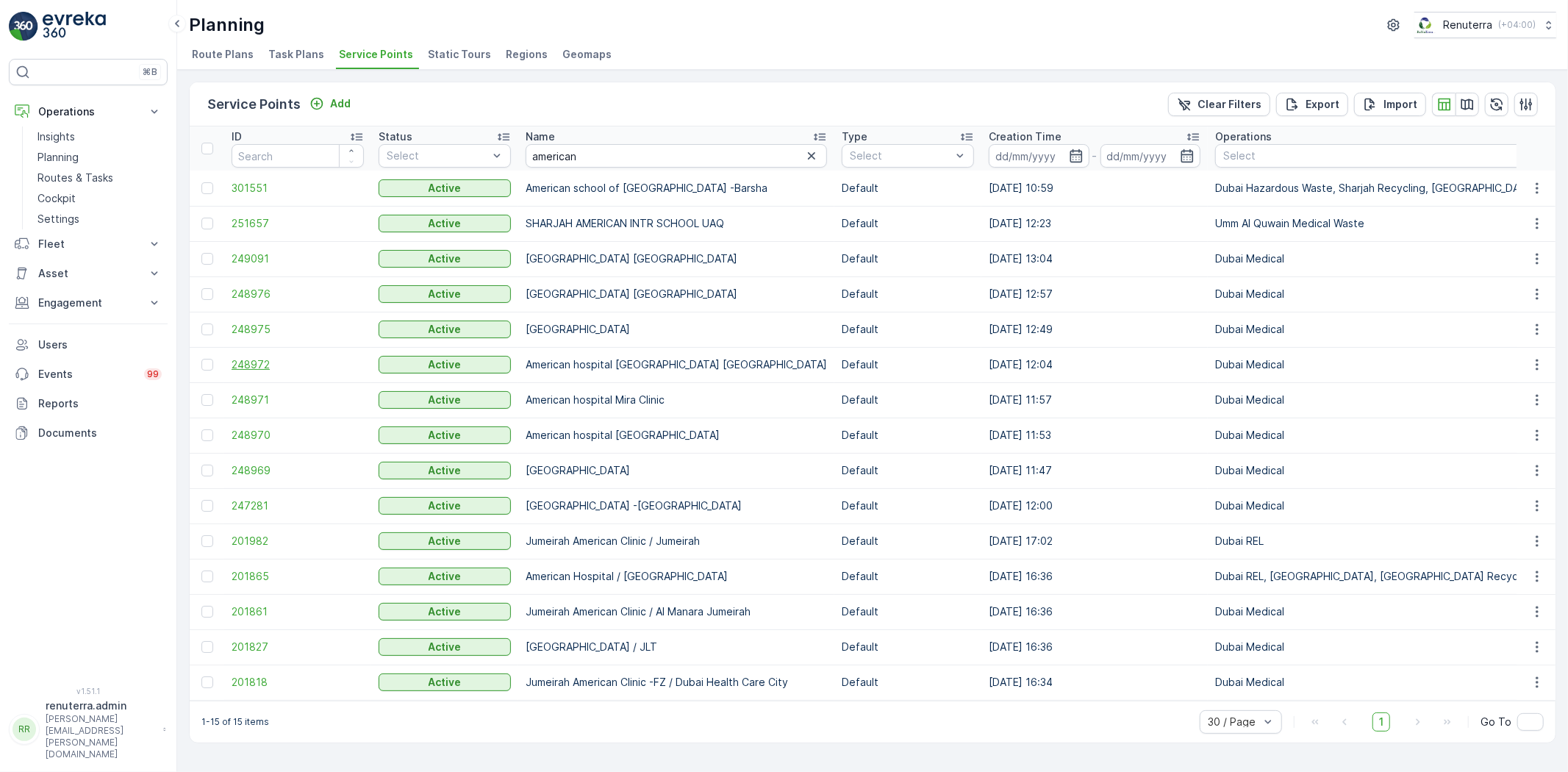
click at [263, 364] on span "248972" at bounding box center [298, 364] width 132 height 15
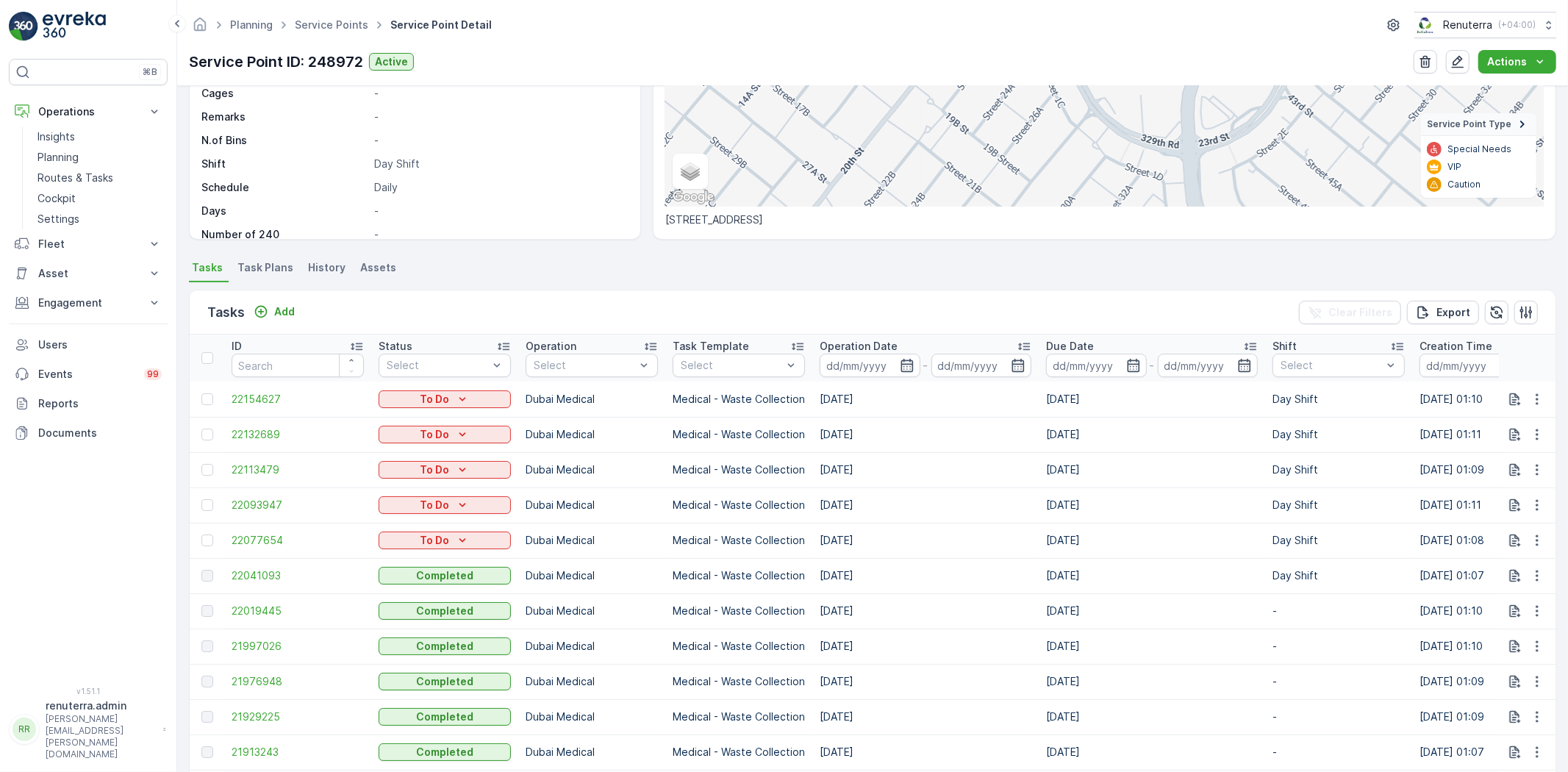
scroll to position [244, 0]
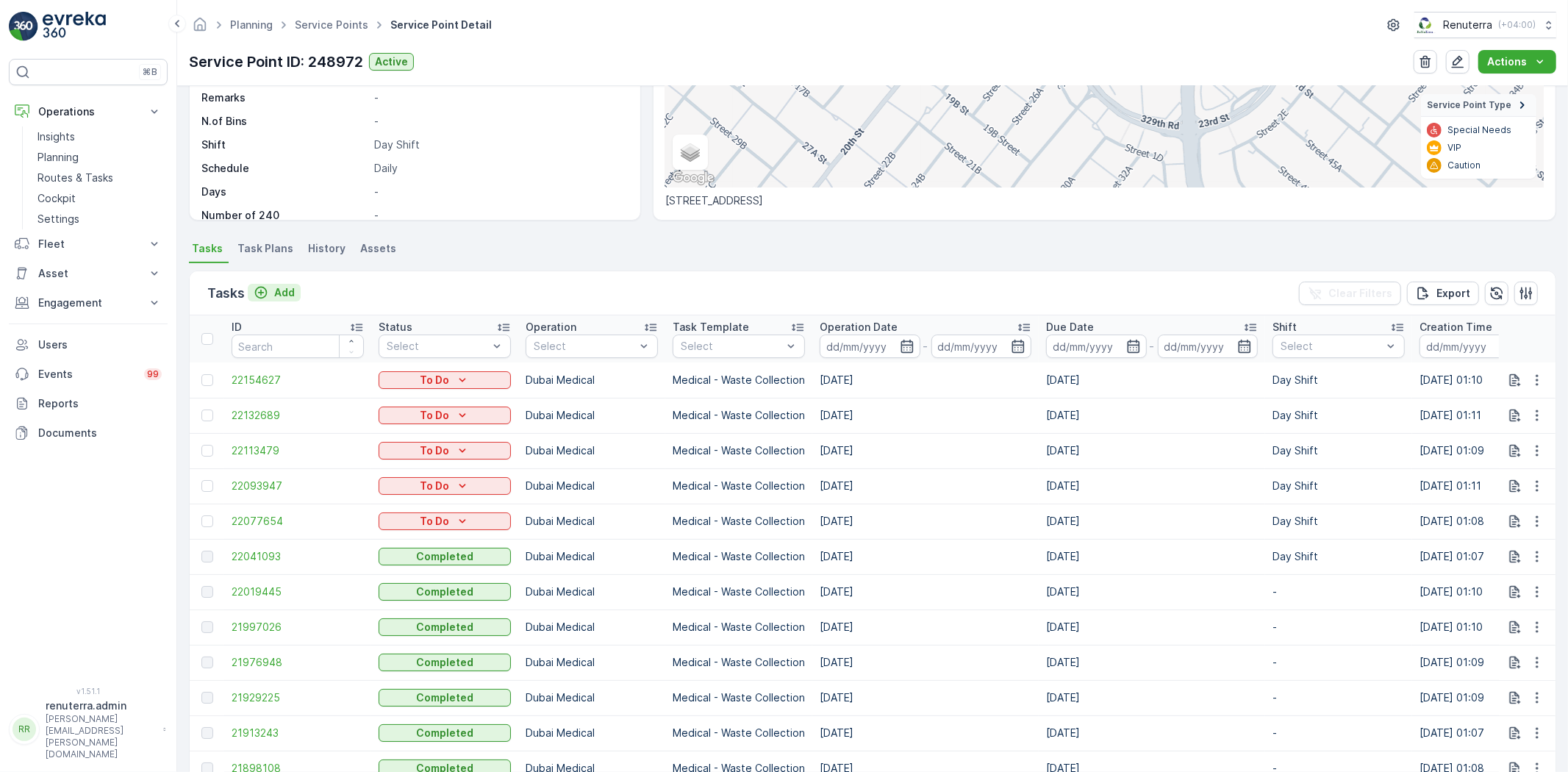
click at [293, 287] on p "Add" at bounding box center [284, 292] width 20 height 15
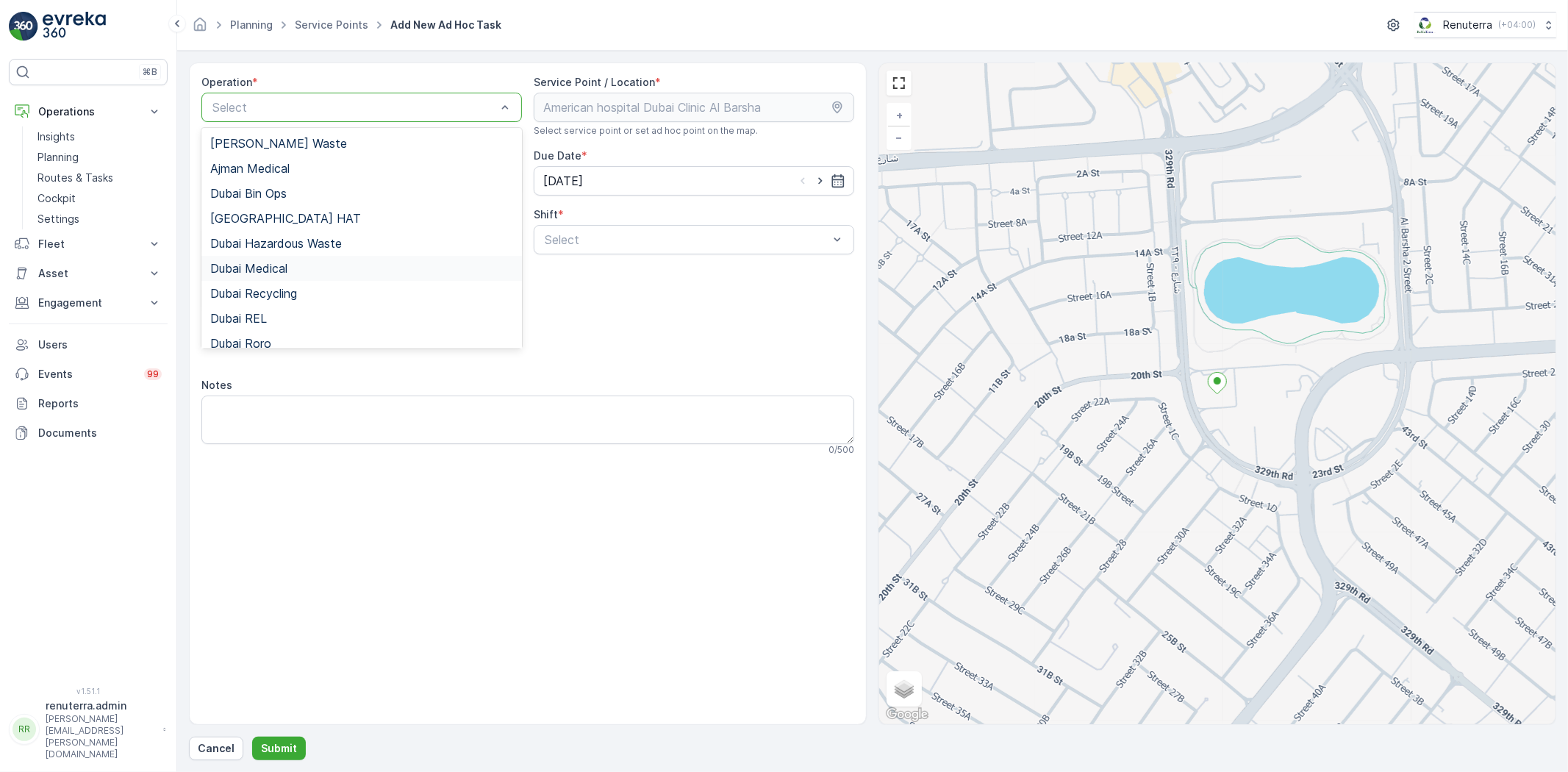
click at [308, 269] on div "Dubai Medical" at bounding box center [362, 269] width 303 height 14
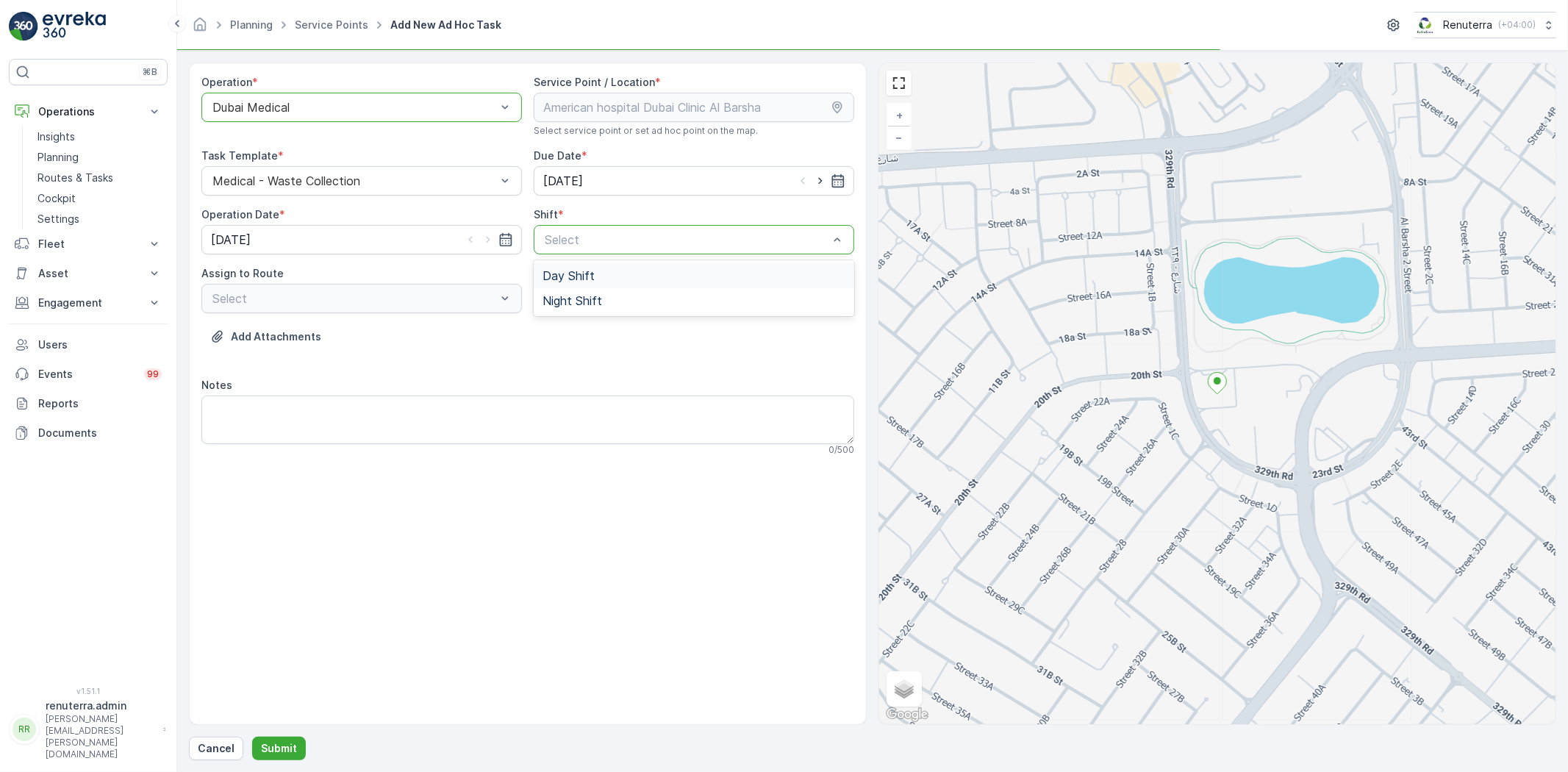
click at [585, 265] on div "Day Shift" at bounding box center [693, 275] width 320 height 25
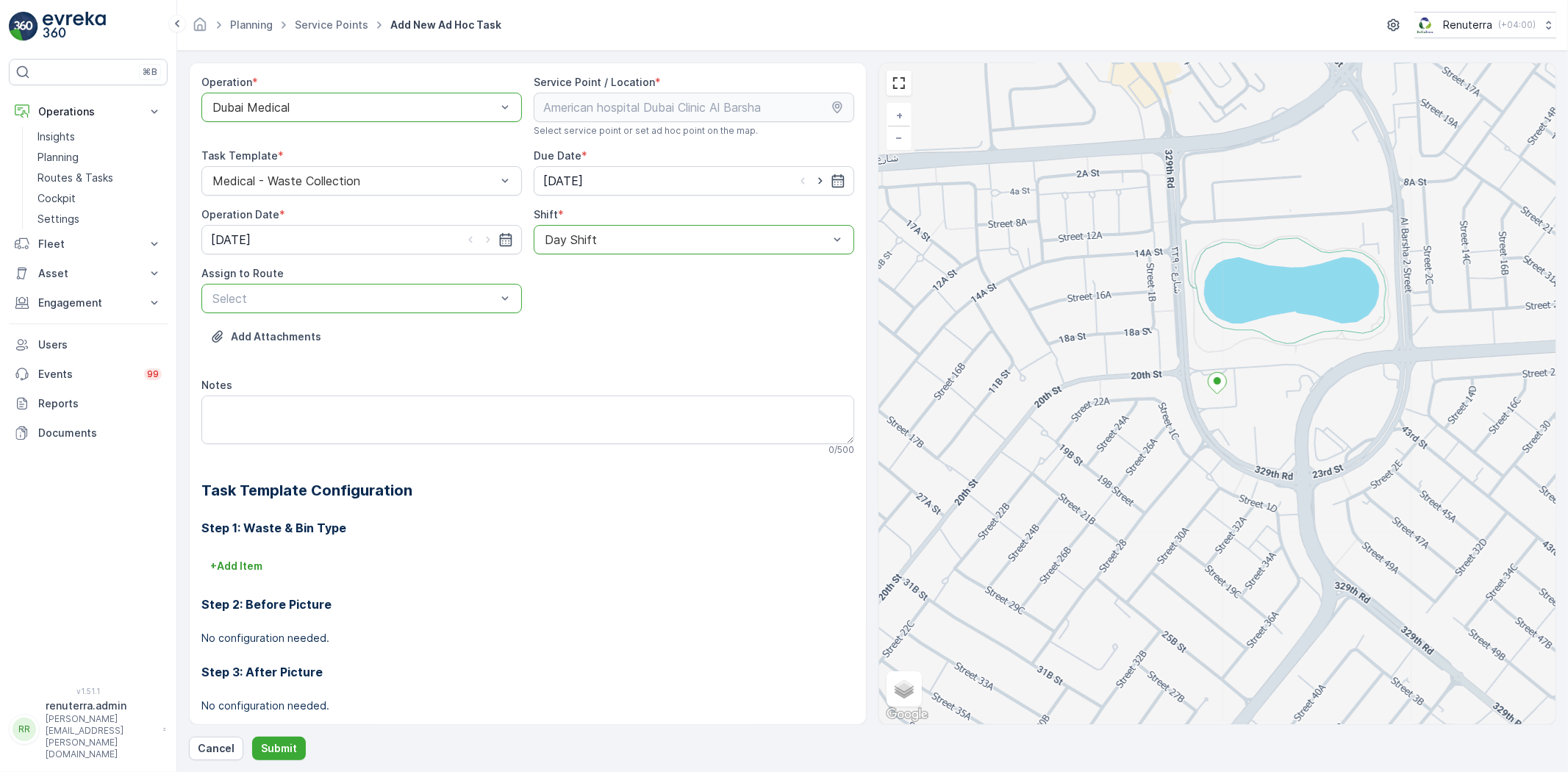
click at [250, 299] on div at bounding box center [355, 299] width 287 height 14
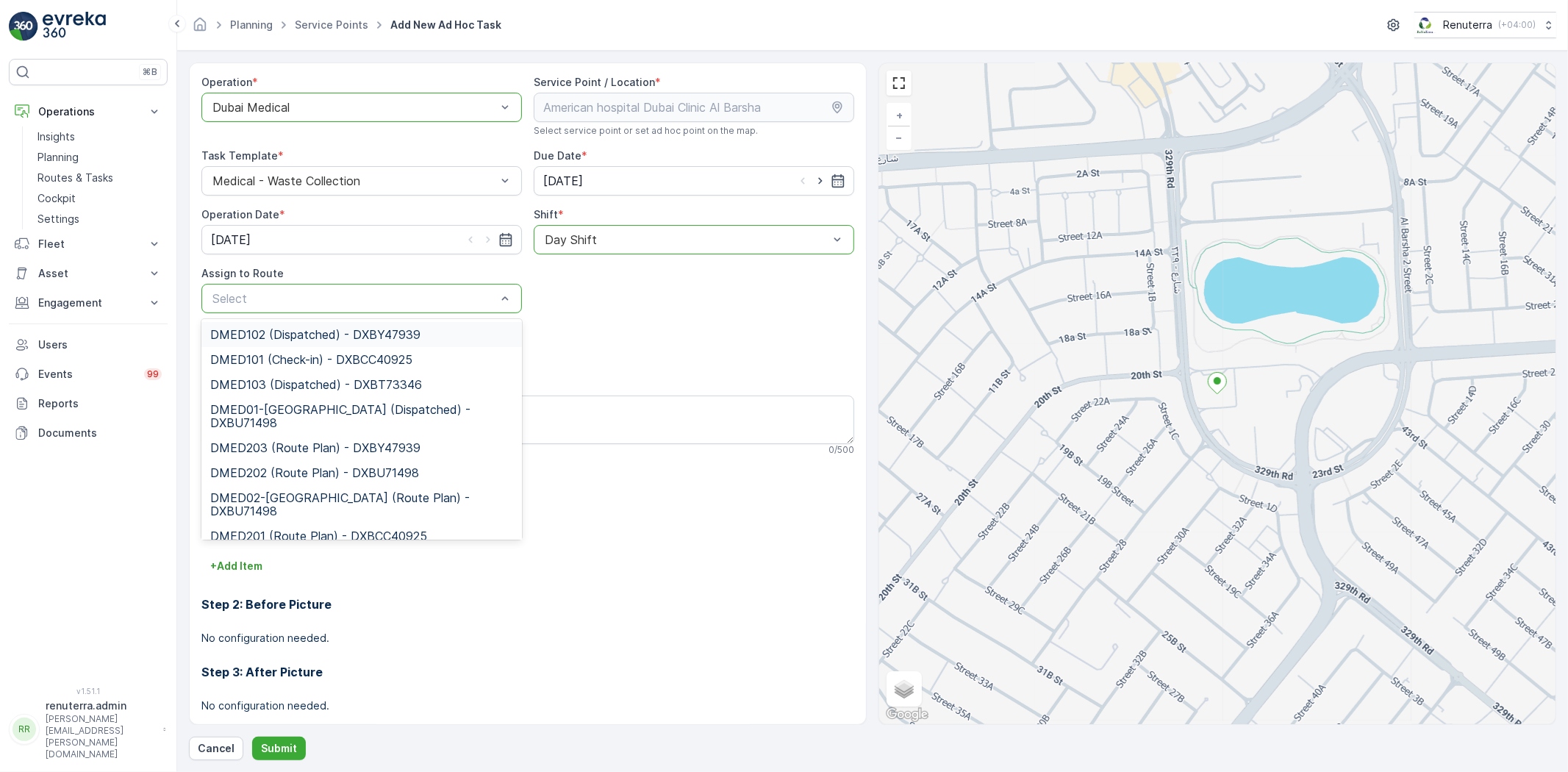
click at [281, 284] on div "Select" at bounding box center [362, 299] width 320 height 29
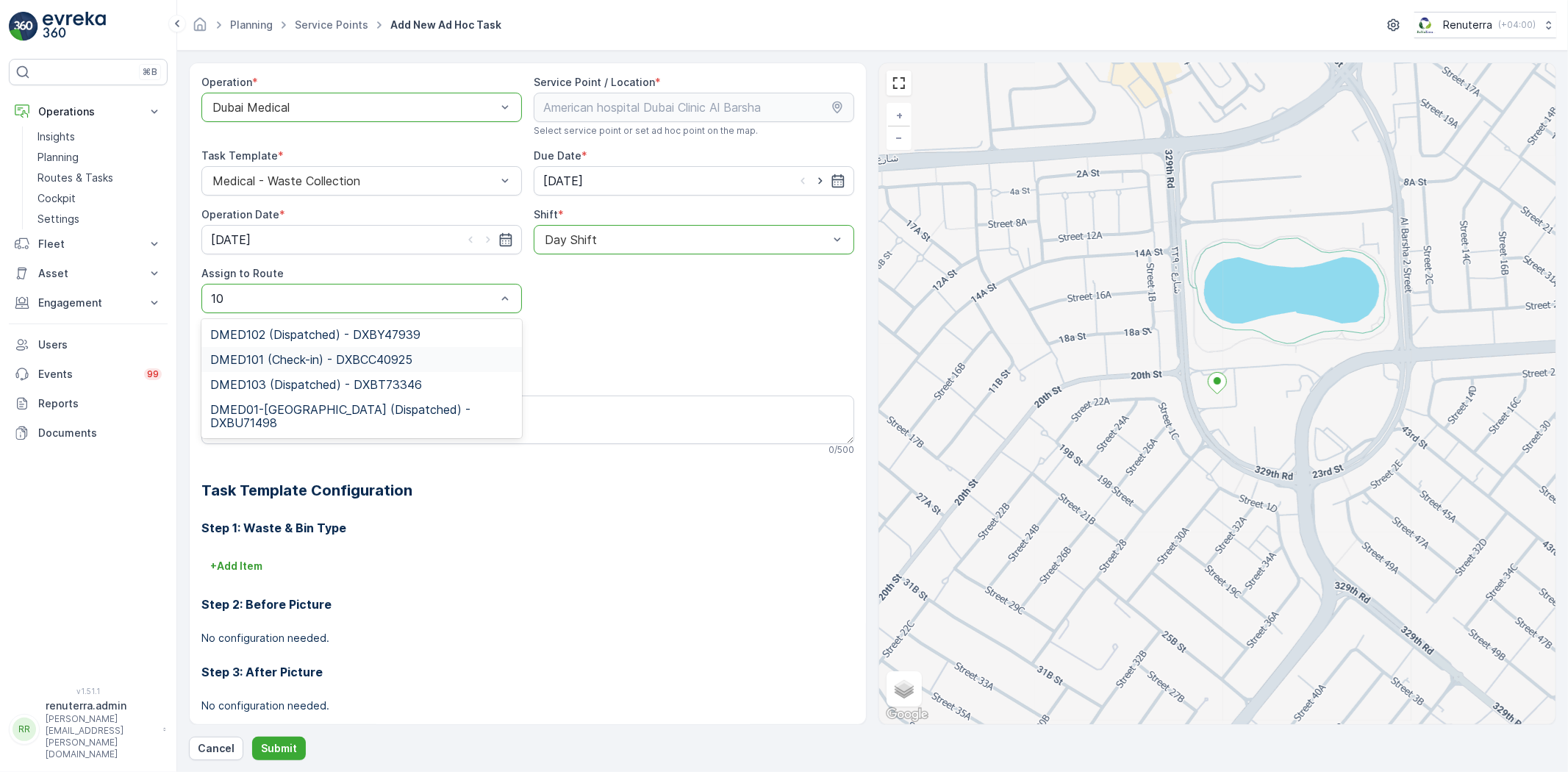
type input "1"
type input "103"
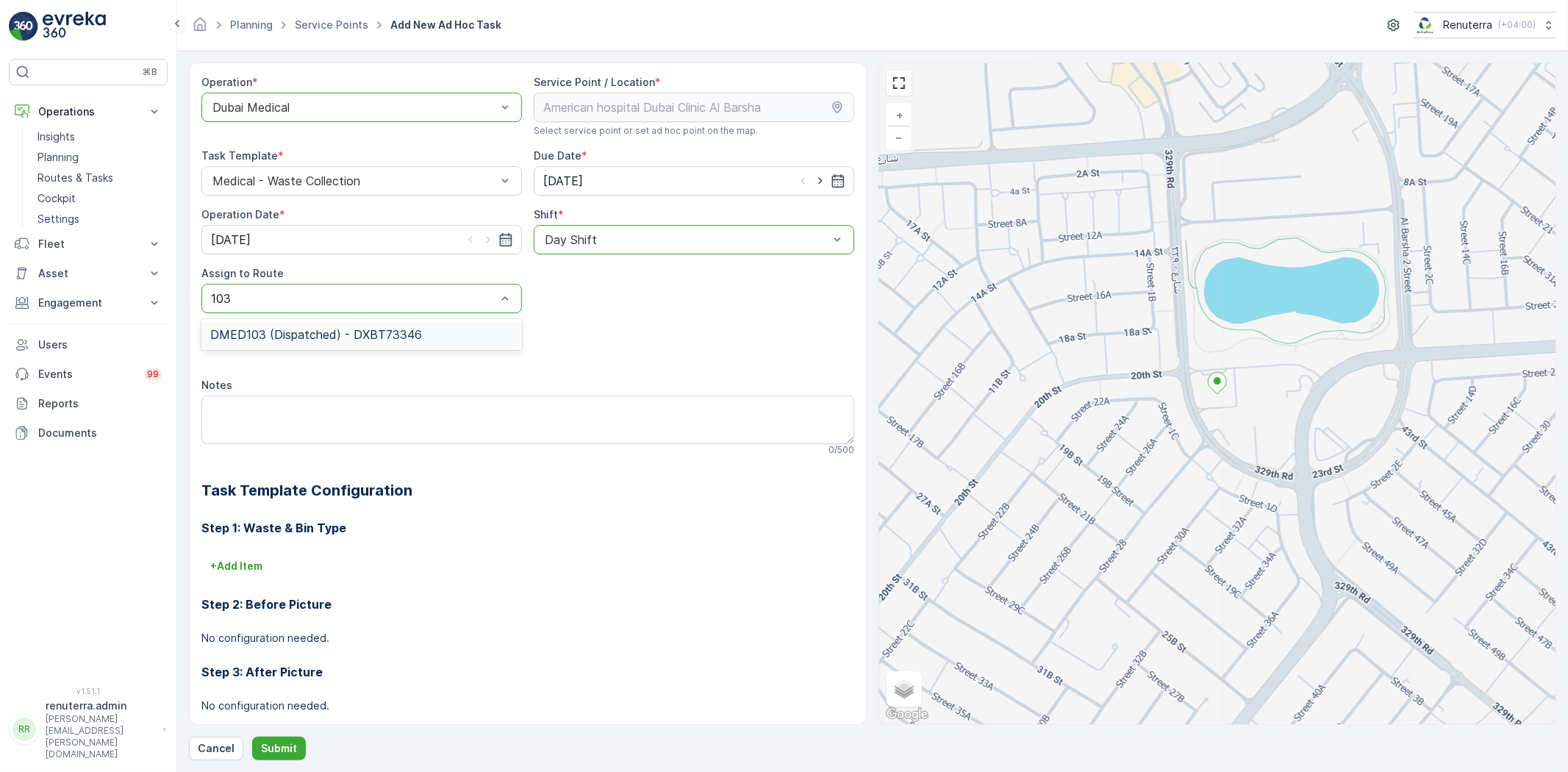
click at [368, 335] on span "DMED103 (Dispatched) - DXBT73346" at bounding box center [316, 335] width 211 height 14
click at [261, 750] on p "Submit" at bounding box center [278, 748] width 36 height 15
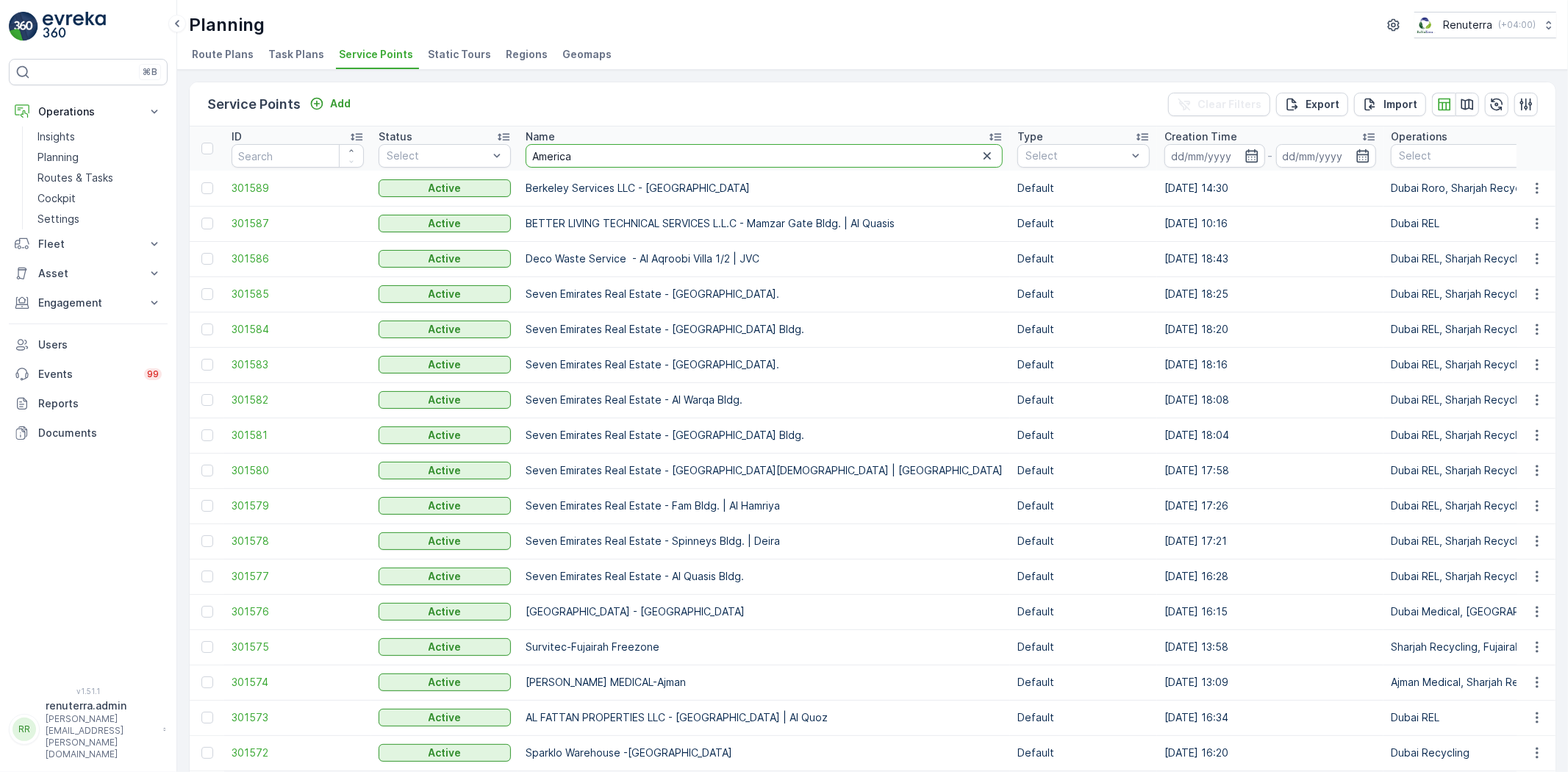
type input "American"
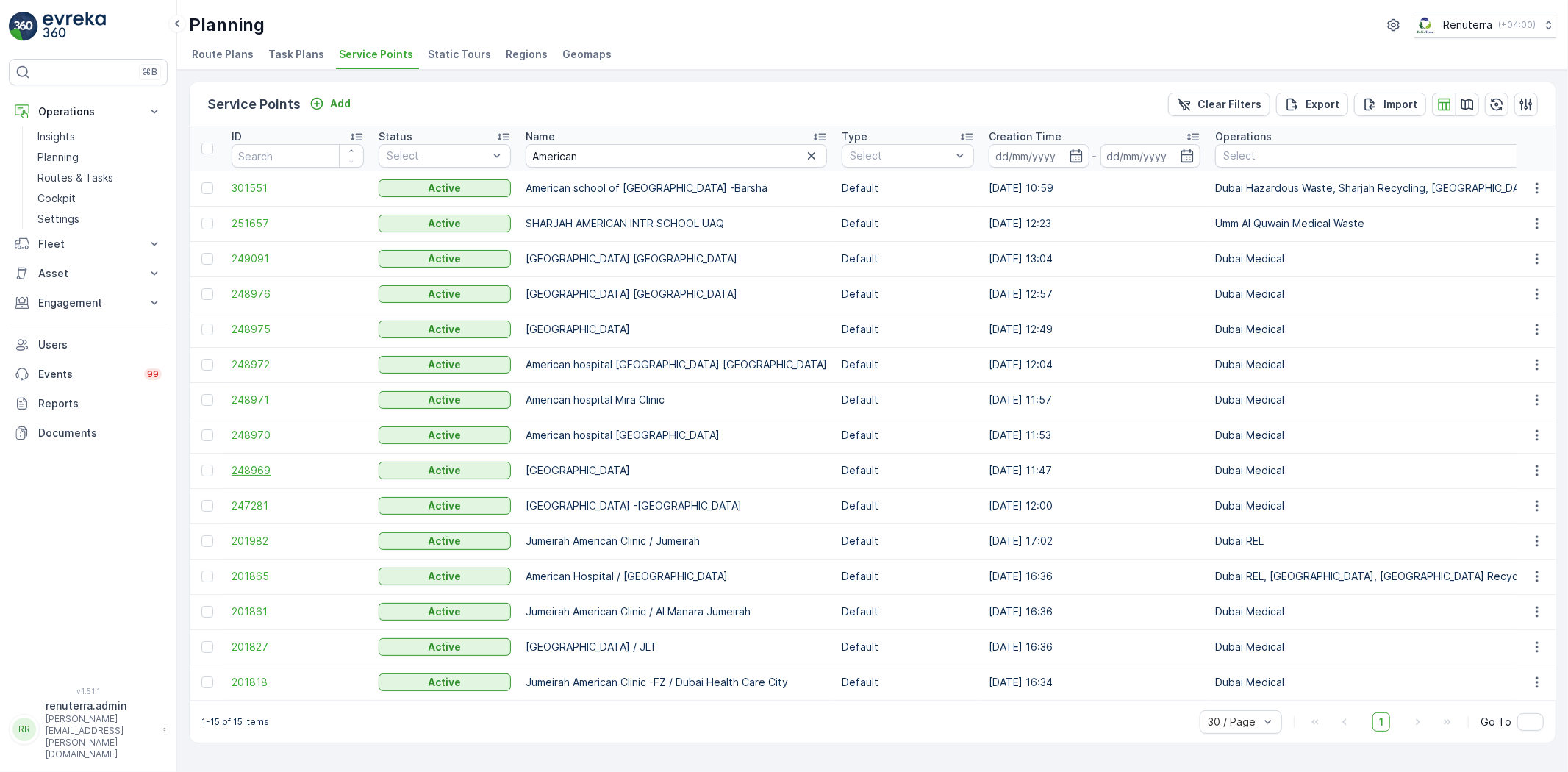
click at [252, 470] on span "248969" at bounding box center [298, 470] width 132 height 15
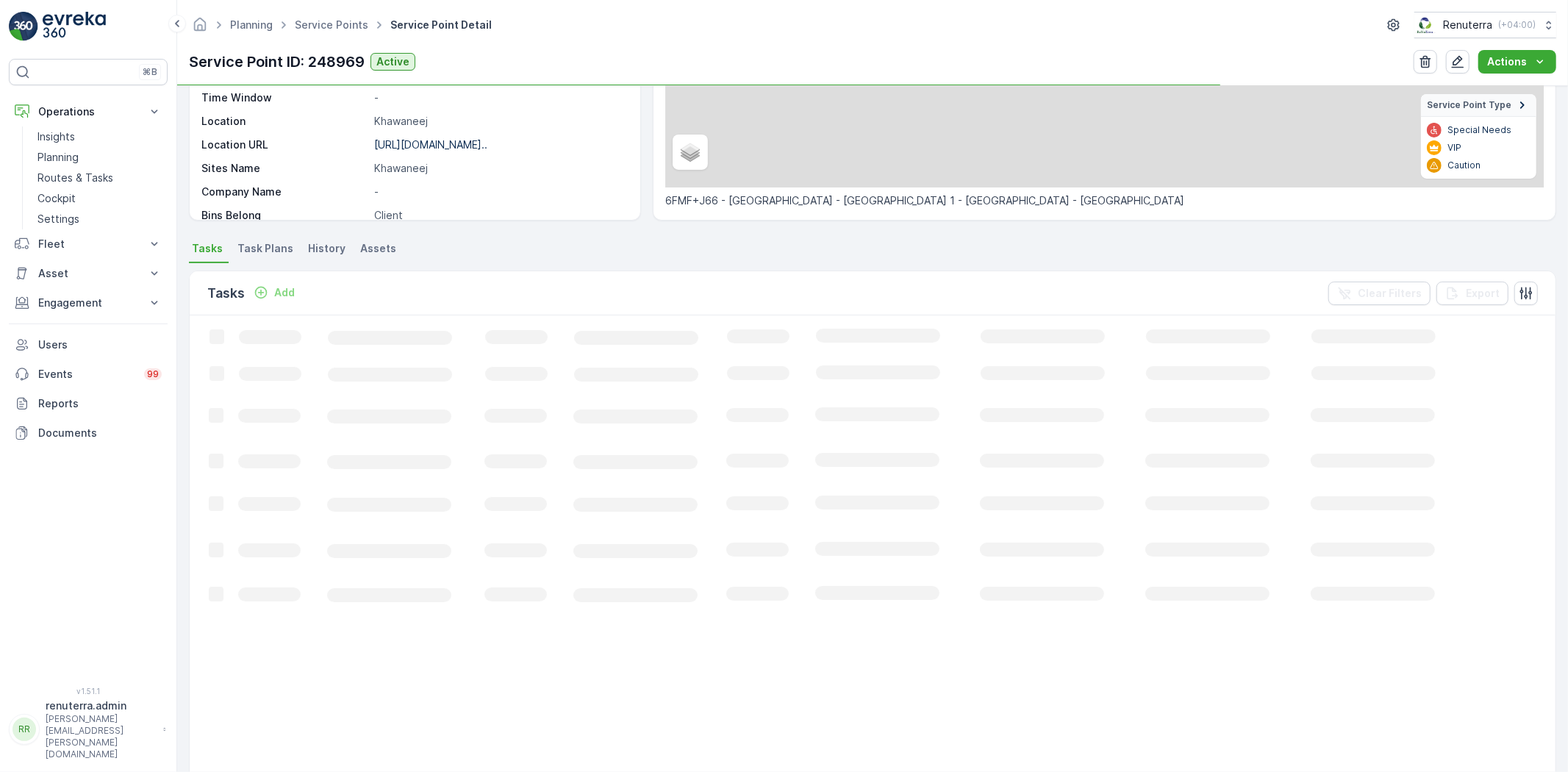
scroll to position [244, 0]
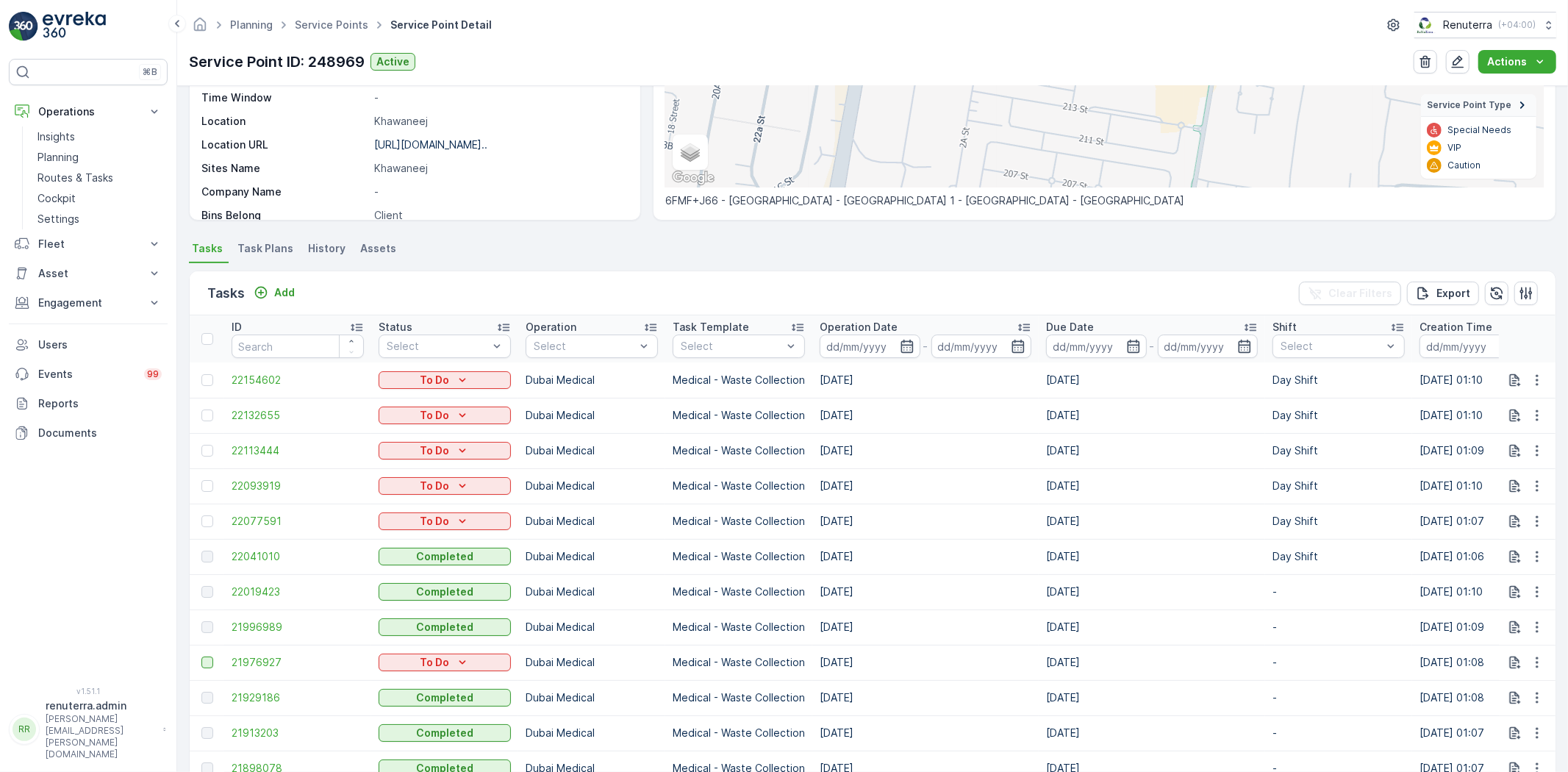
click at [211, 663] on div at bounding box center [208, 662] width 12 height 12
click at [202, 657] on input "checkbox" at bounding box center [202, 657] width 0 height 0
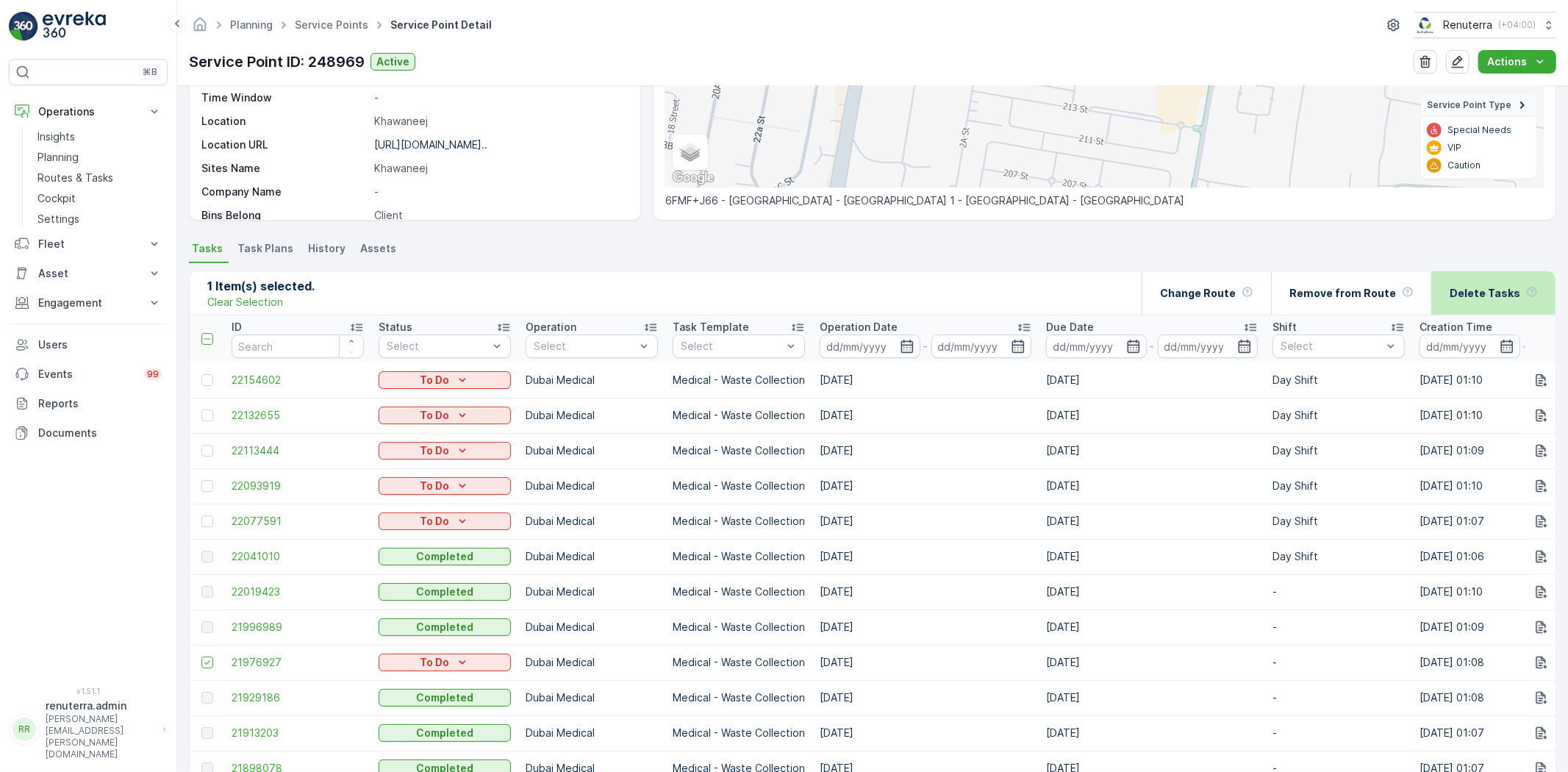
click at [1481, 303] on div "Delete Tasks" at bounding box center [1493, 293] width 88 height 44
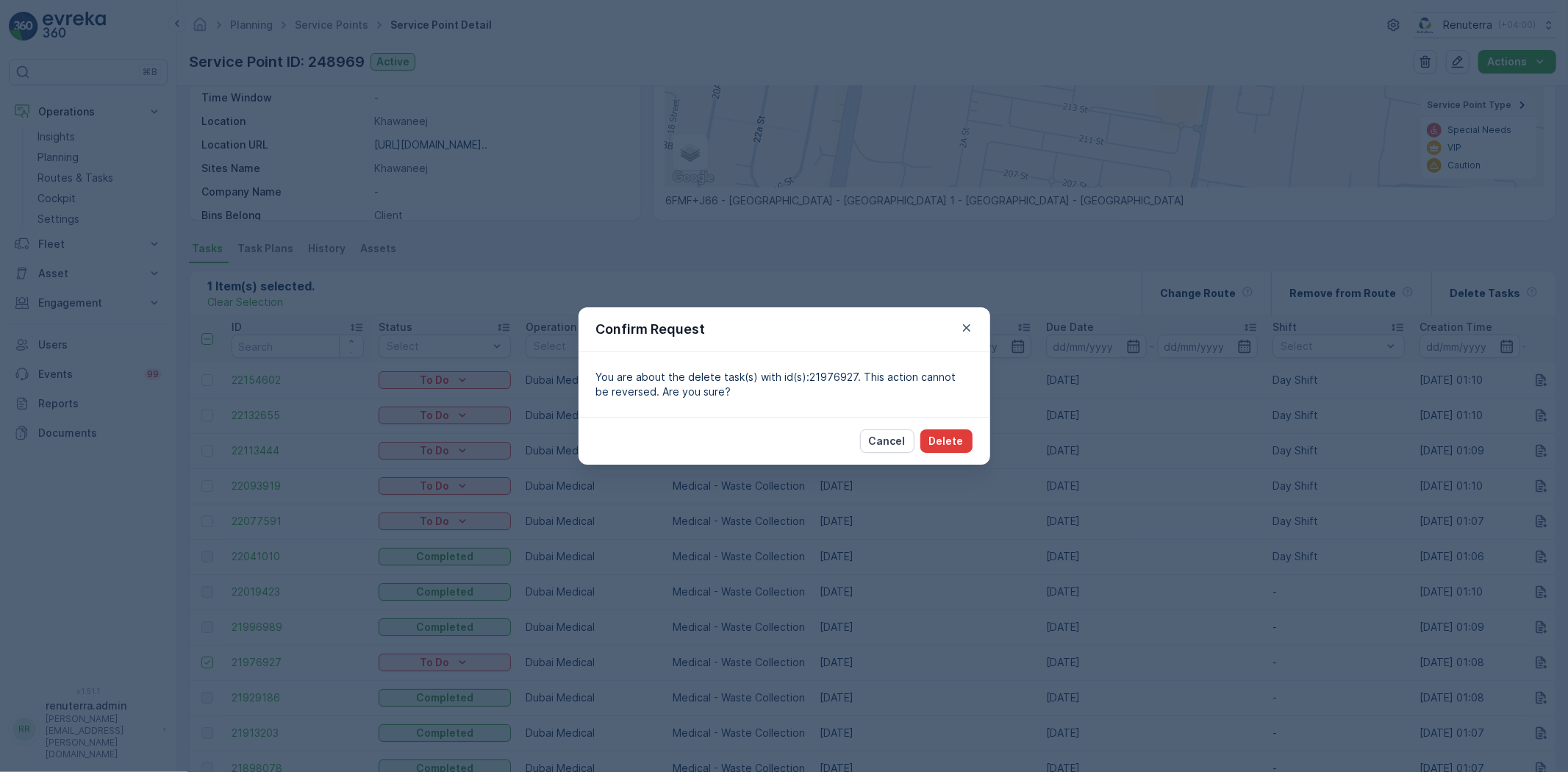
click at [965, 445] on button "Delete" at bounding box center [946, 441] width 52 height 23
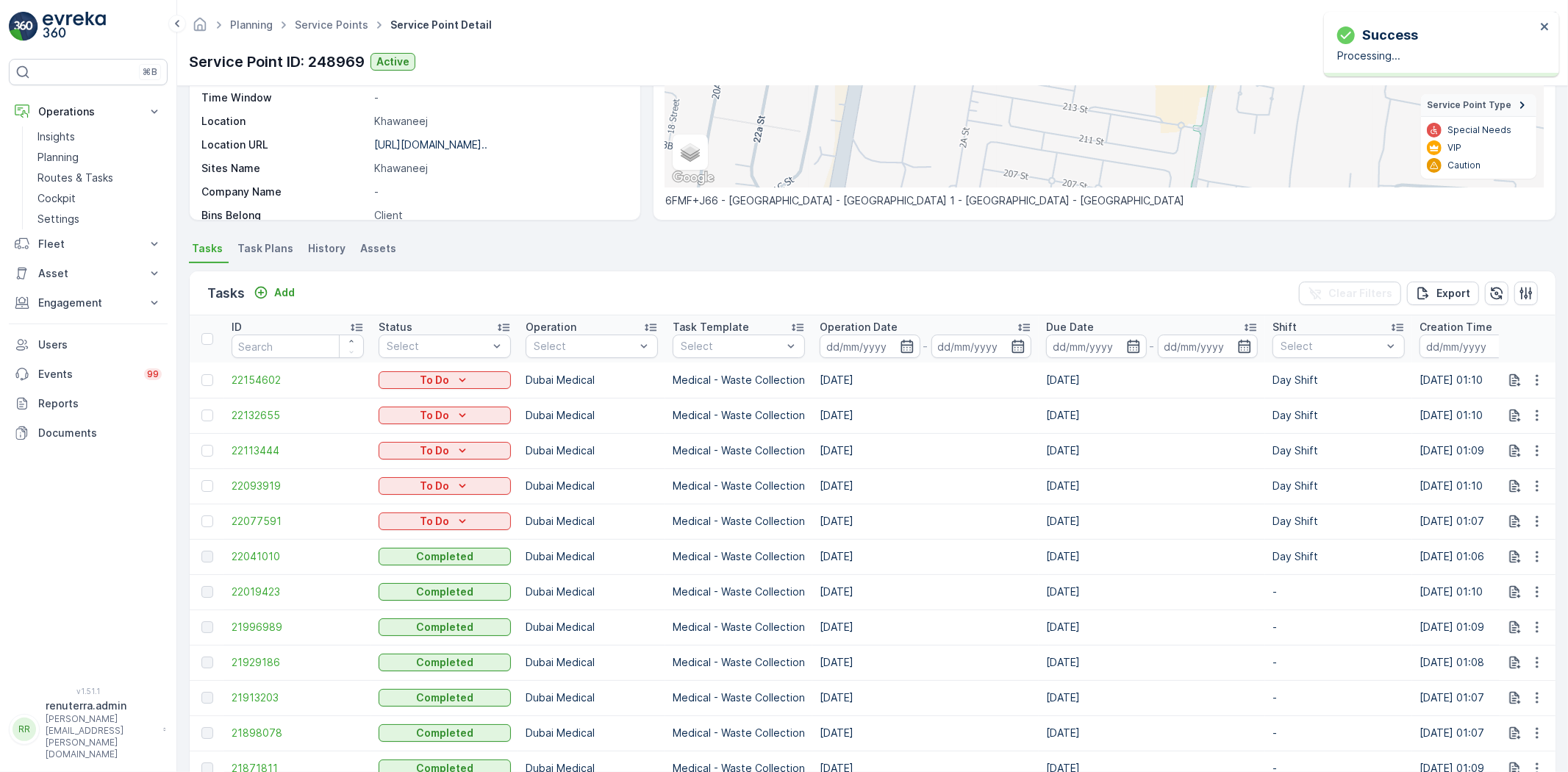
scroll to position [408, 0]
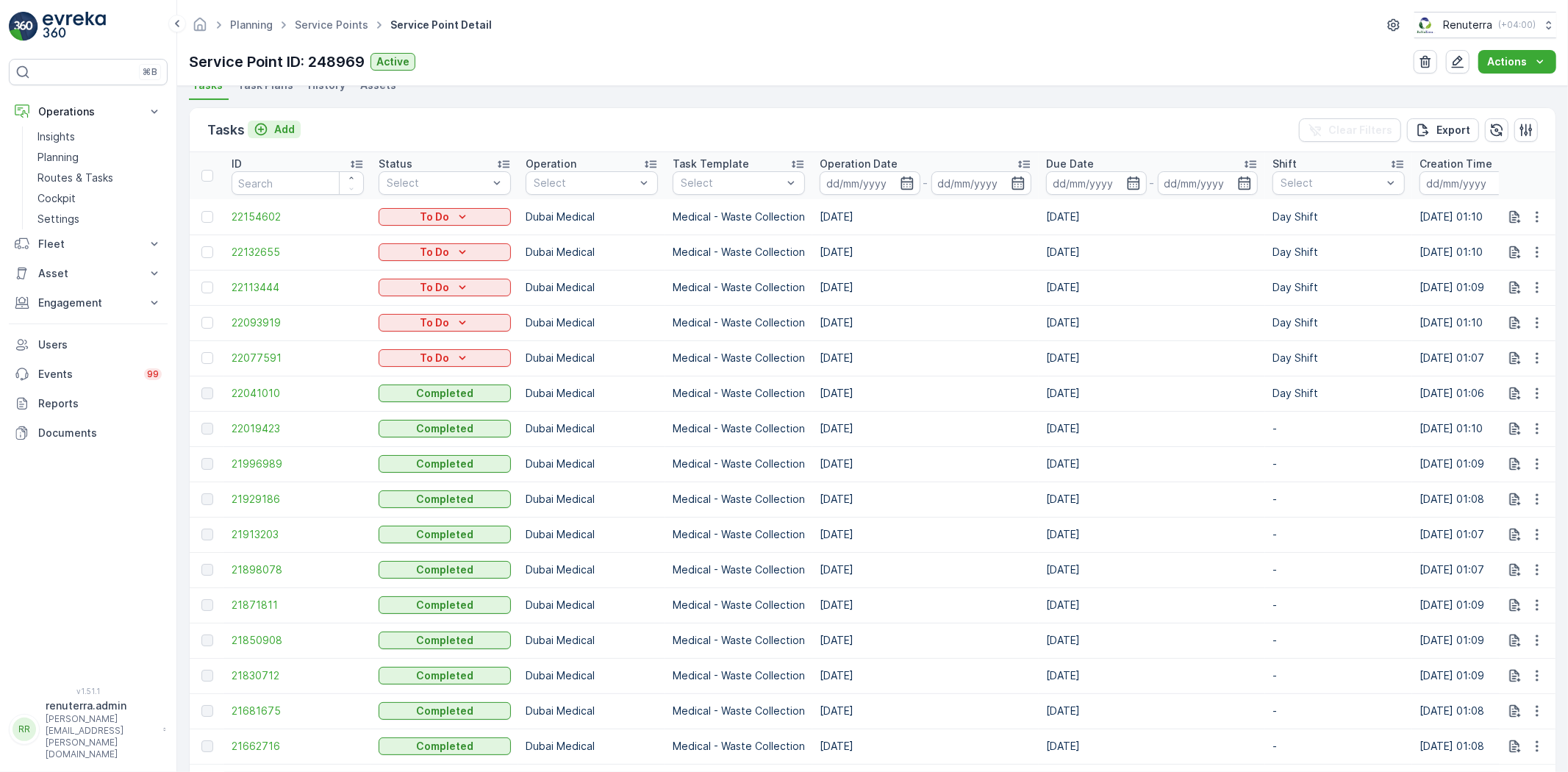
click at [263, 132] on icon "Add" at bounding box center [260, 129] width 15 height 15
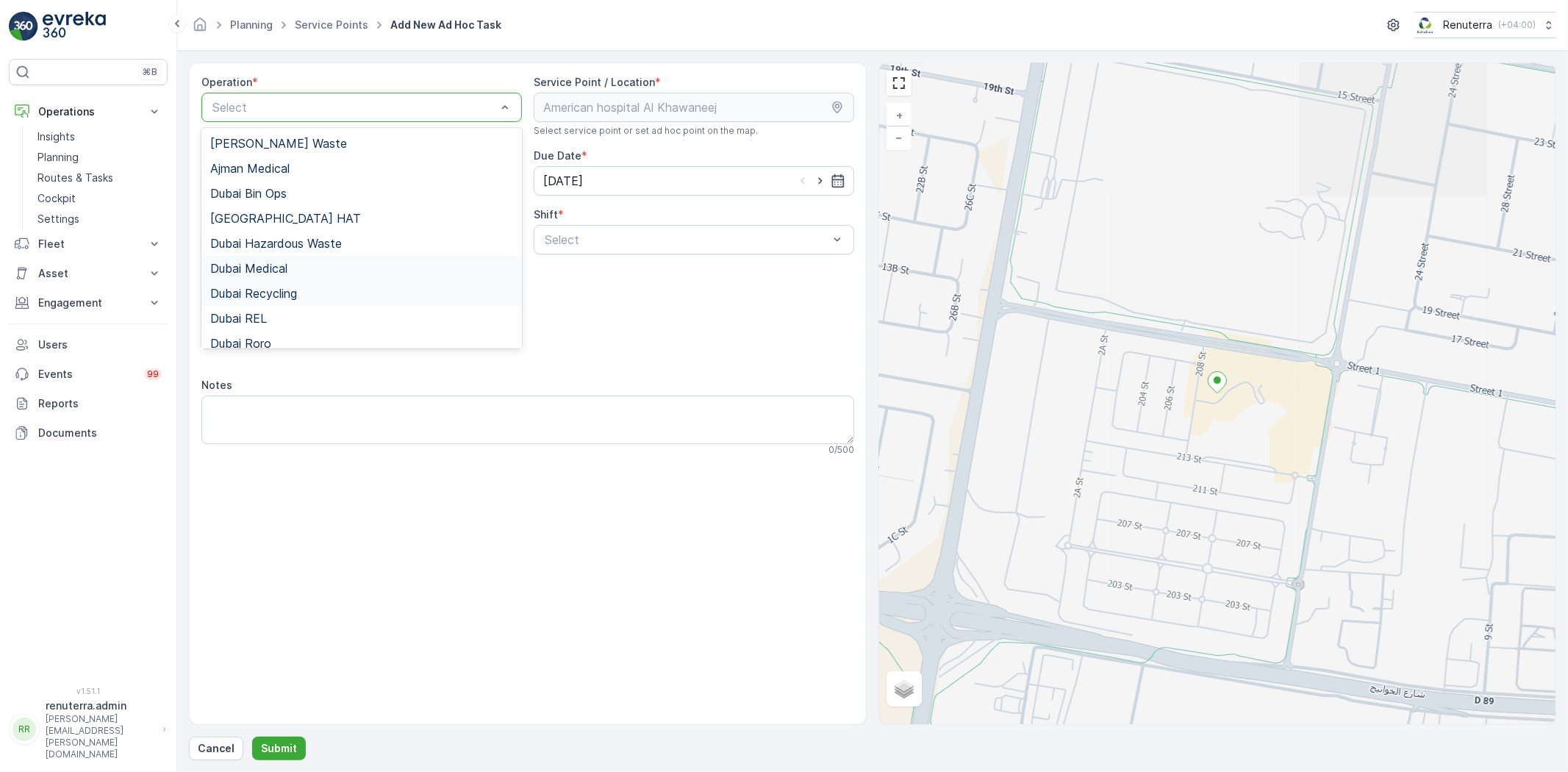
click at [297, 267] on div "Dubai Medical" at bounding box center [362, 269] width 303 height 14
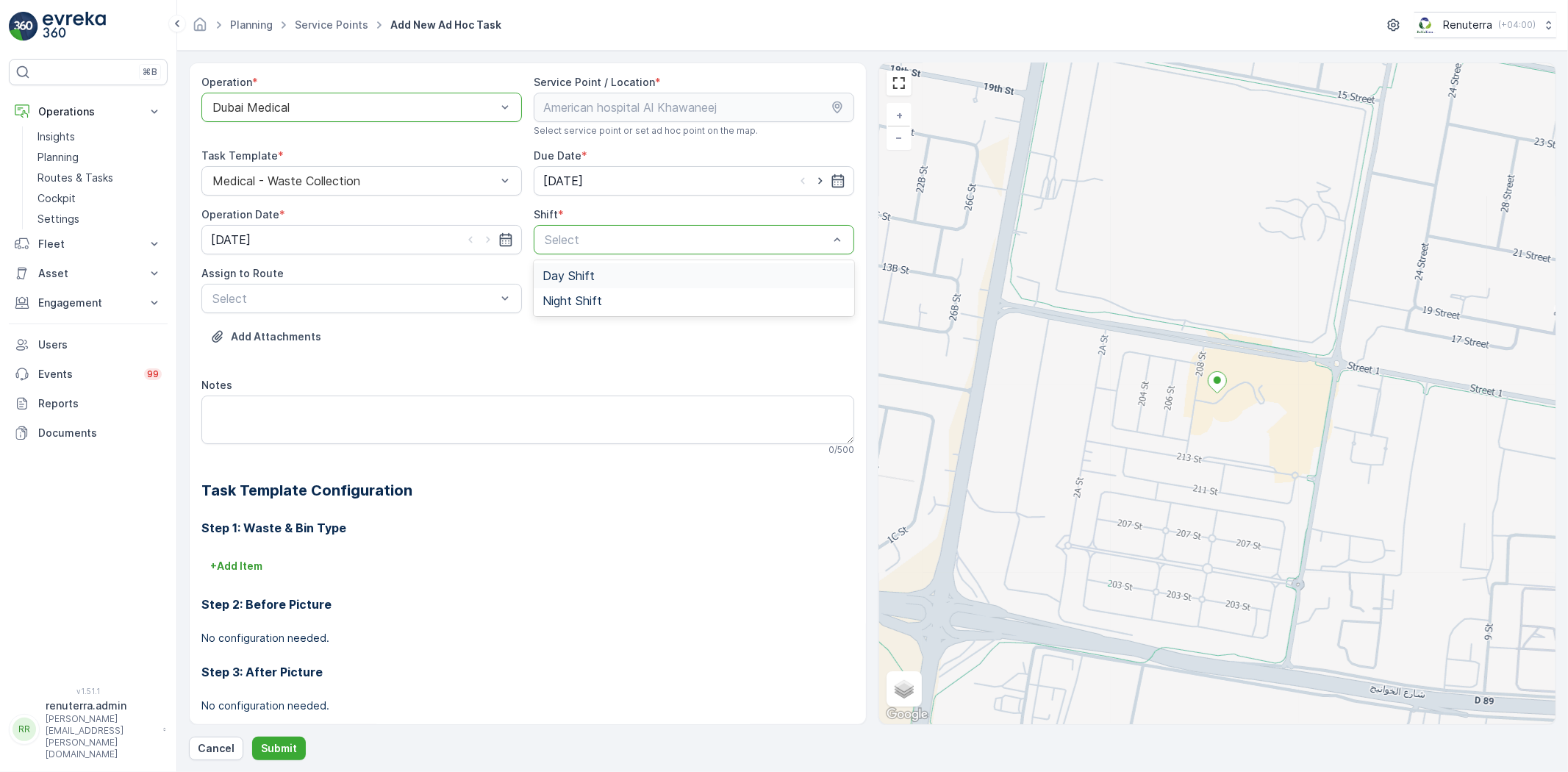
click at [599, 248] on div "Select" at bounding box center [693, 240] width 320 height 29
click at [592, 278] on div "Day Shift" at bounding box center [693, 275] width 303 height 14
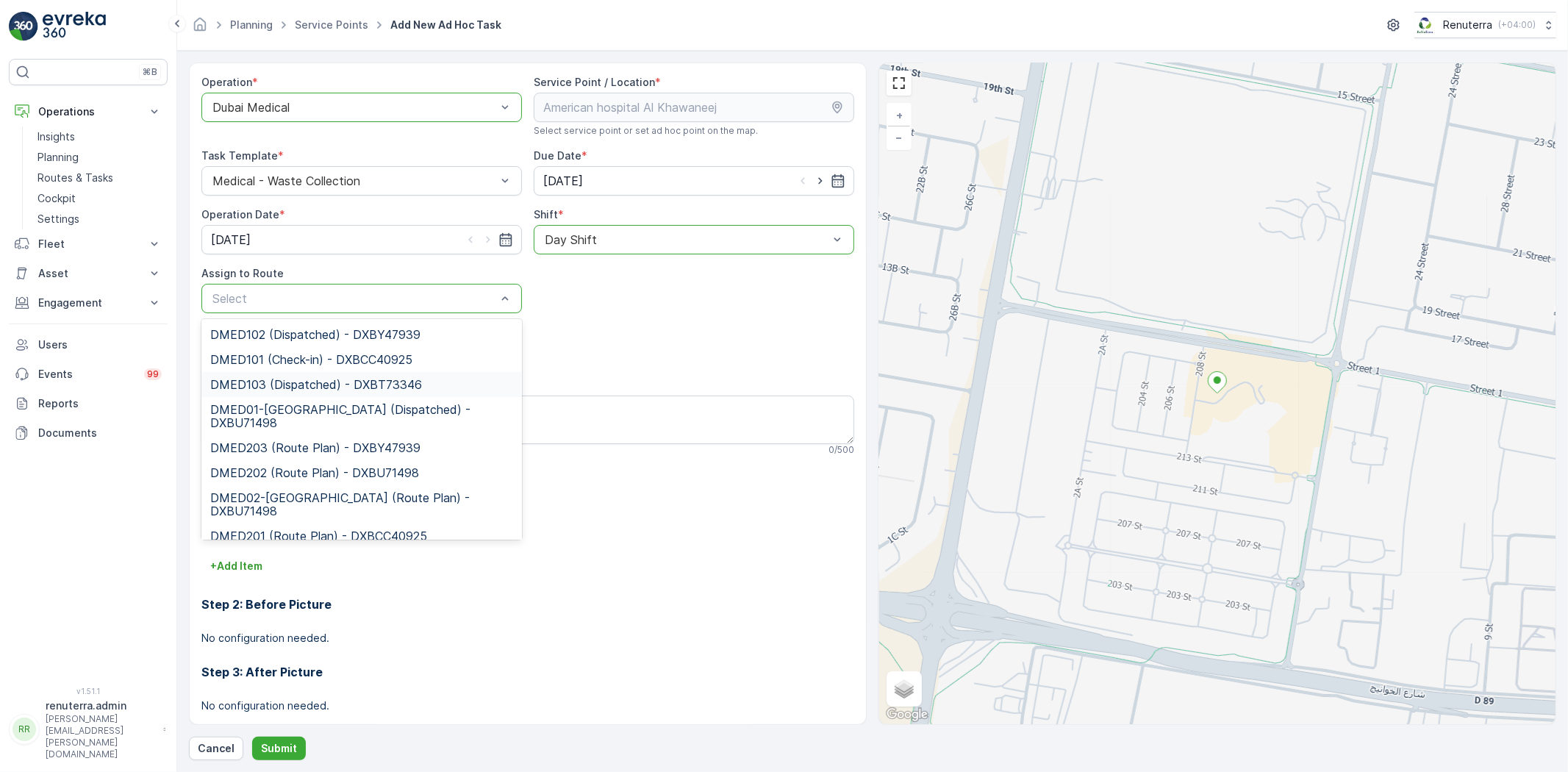
click at [358, 376] on div "DMED103 (Dispatched) - DXBT73346" at bounding box center [362, 385] width 320 height 25
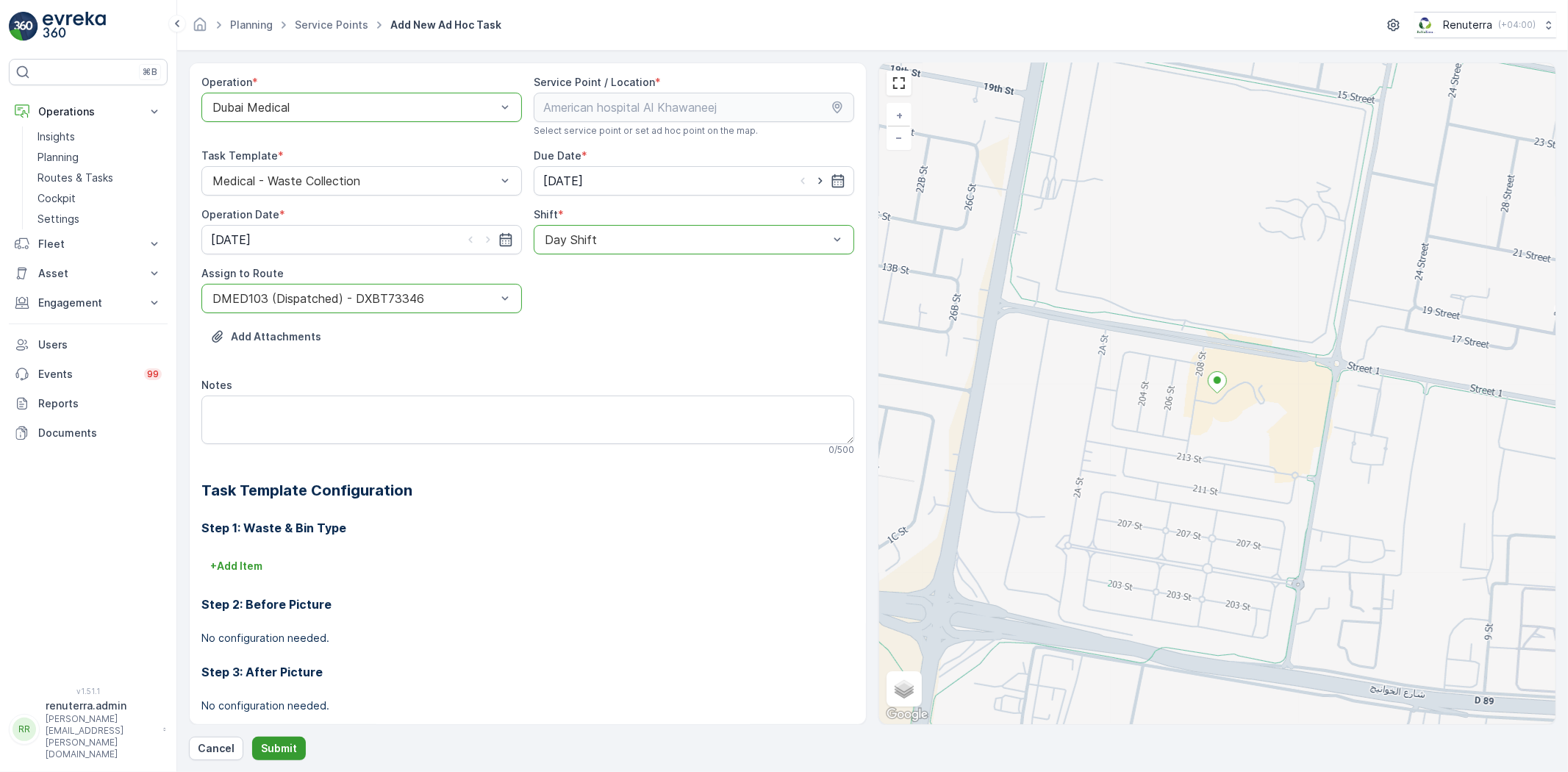
click at [277, 752] on p "Submit" at bounding box center [278, 748] width 36 height 15
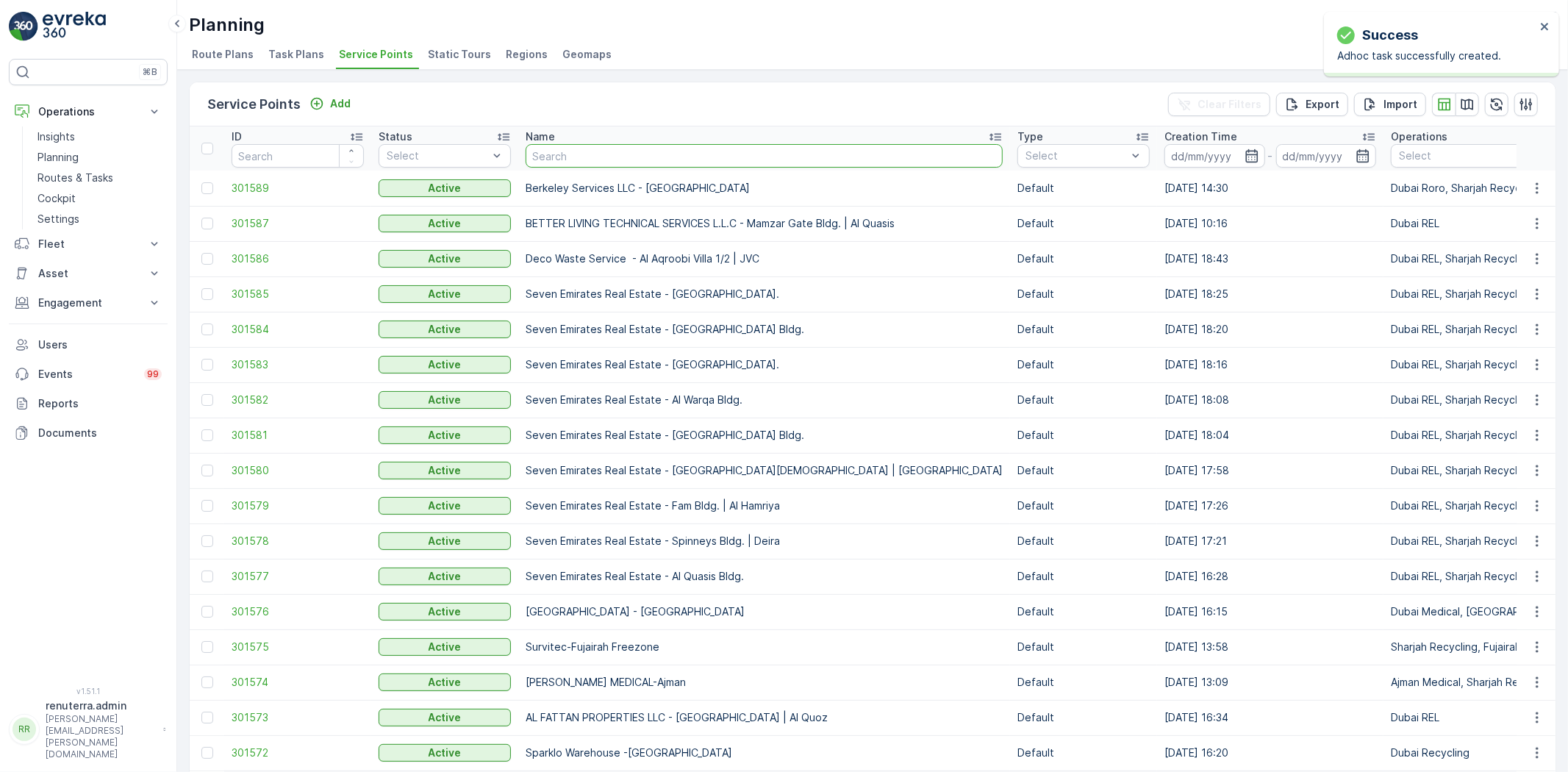
click at [604, 163] on input "text" at bounding box center [764, 156] width 477 height 23
type input "jadore"
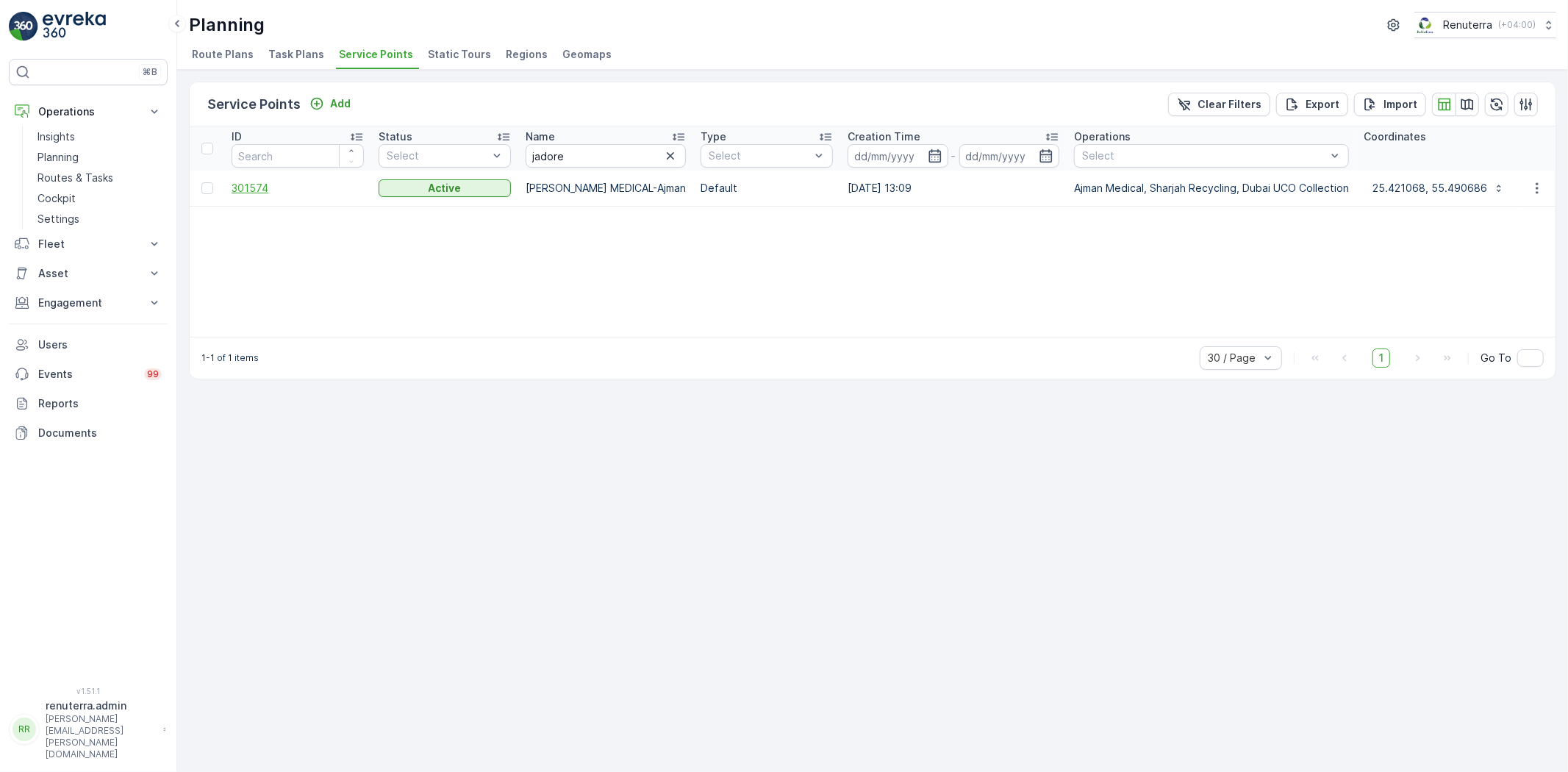
click at [243, 183] on span "301574" at bounding box center [298, 187] width 132 height 15
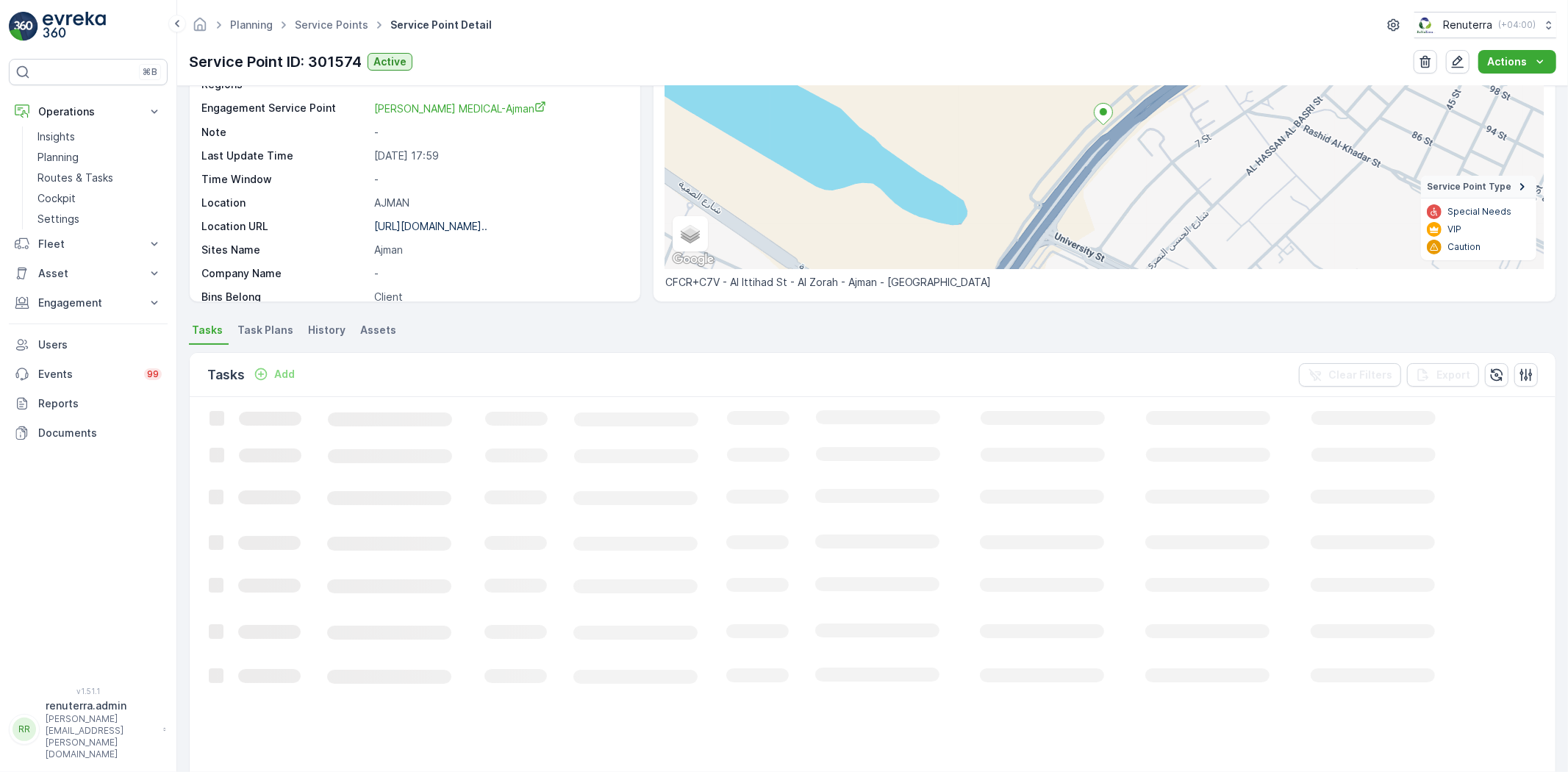
scroll to position [60, 0]
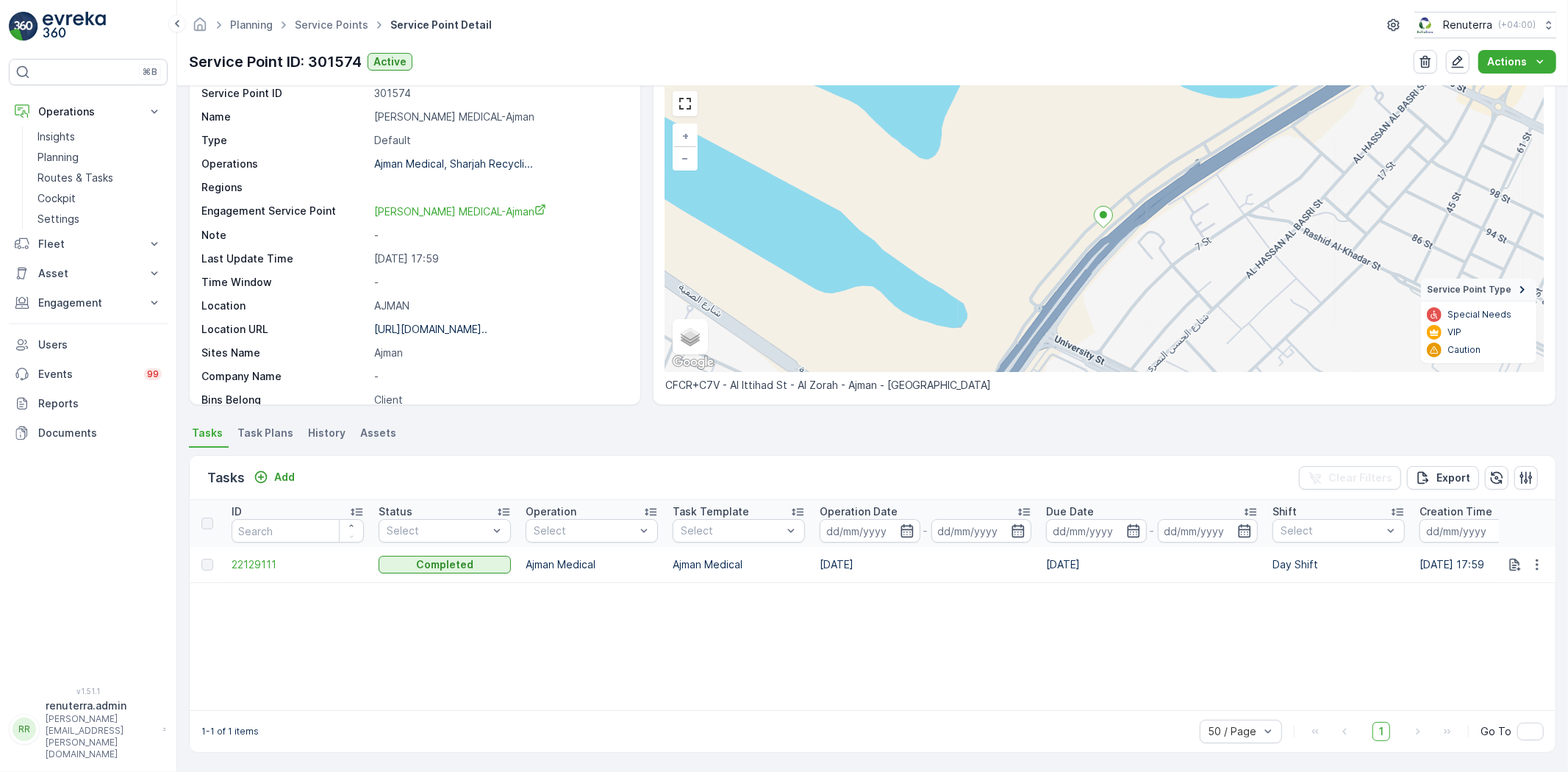
click at [268, 548] on td "22129111" at bounding box center [298, 564] width 147 height 35
click at [266, 561] on span "22129111" at bounding box center [298, 564] width 132 height 15
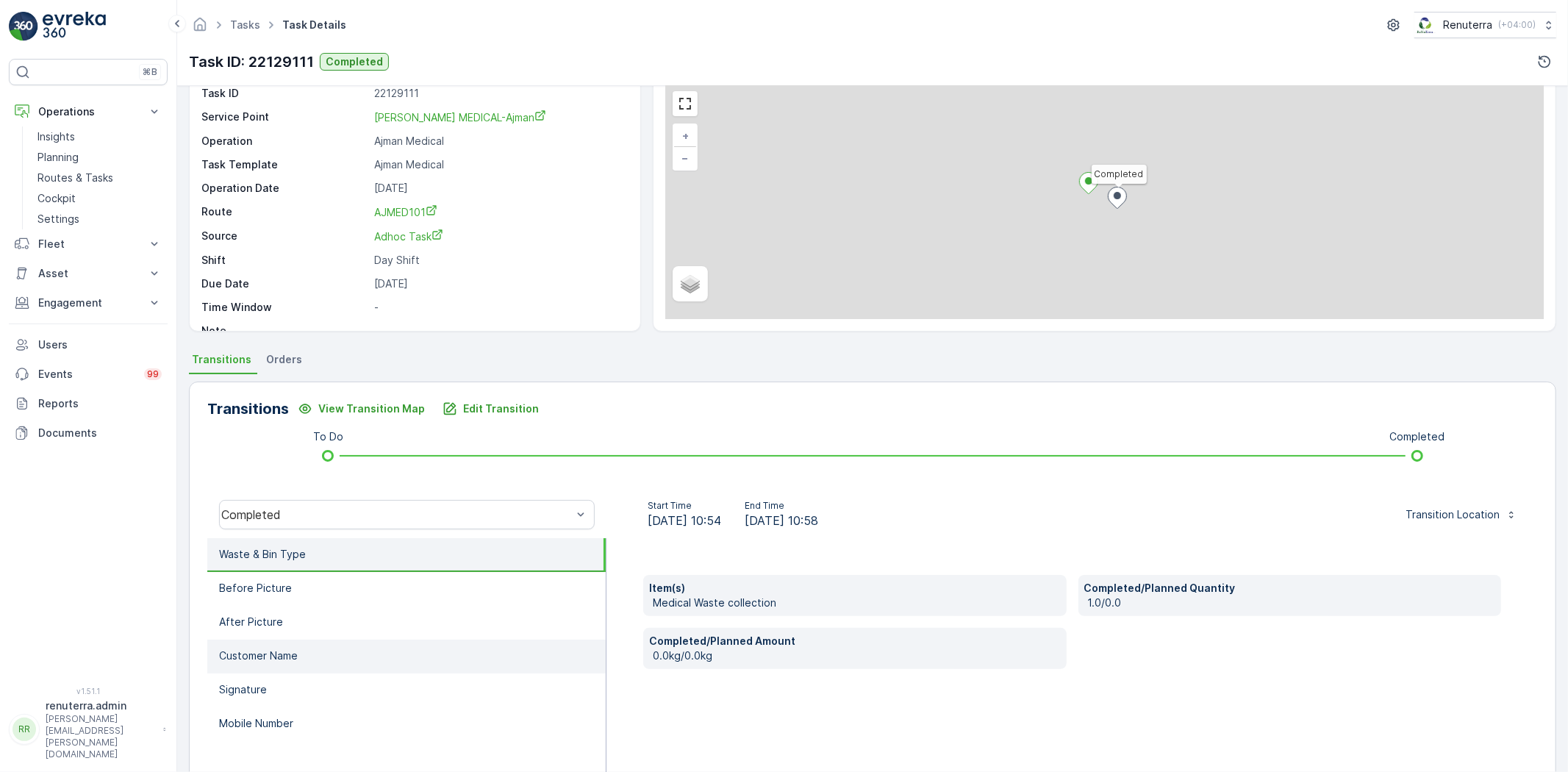
scroll to position [154, 0]
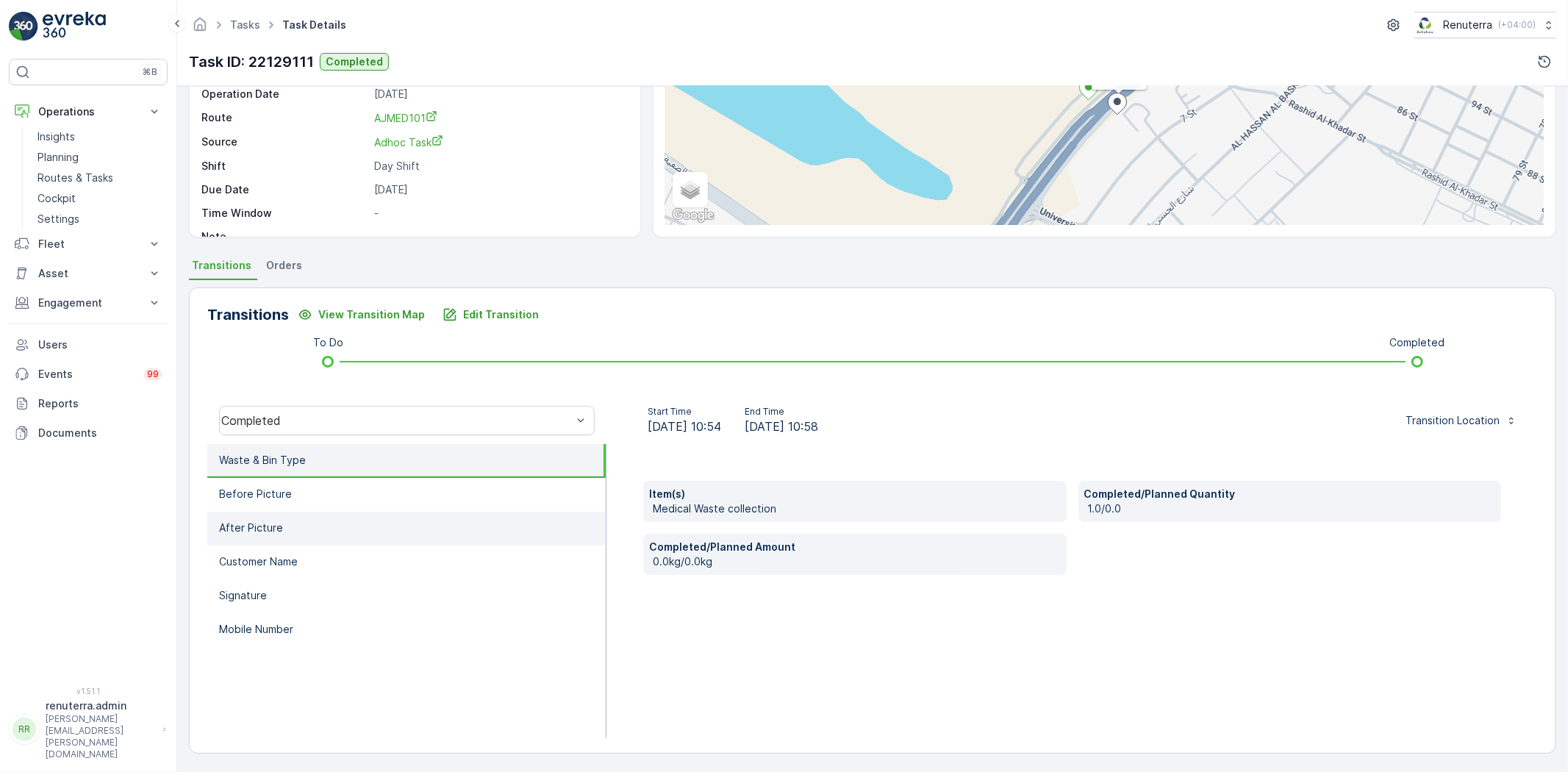
click at [400, 515] on li "After Picture" at bounding box center [406, 529] width 399 height 34
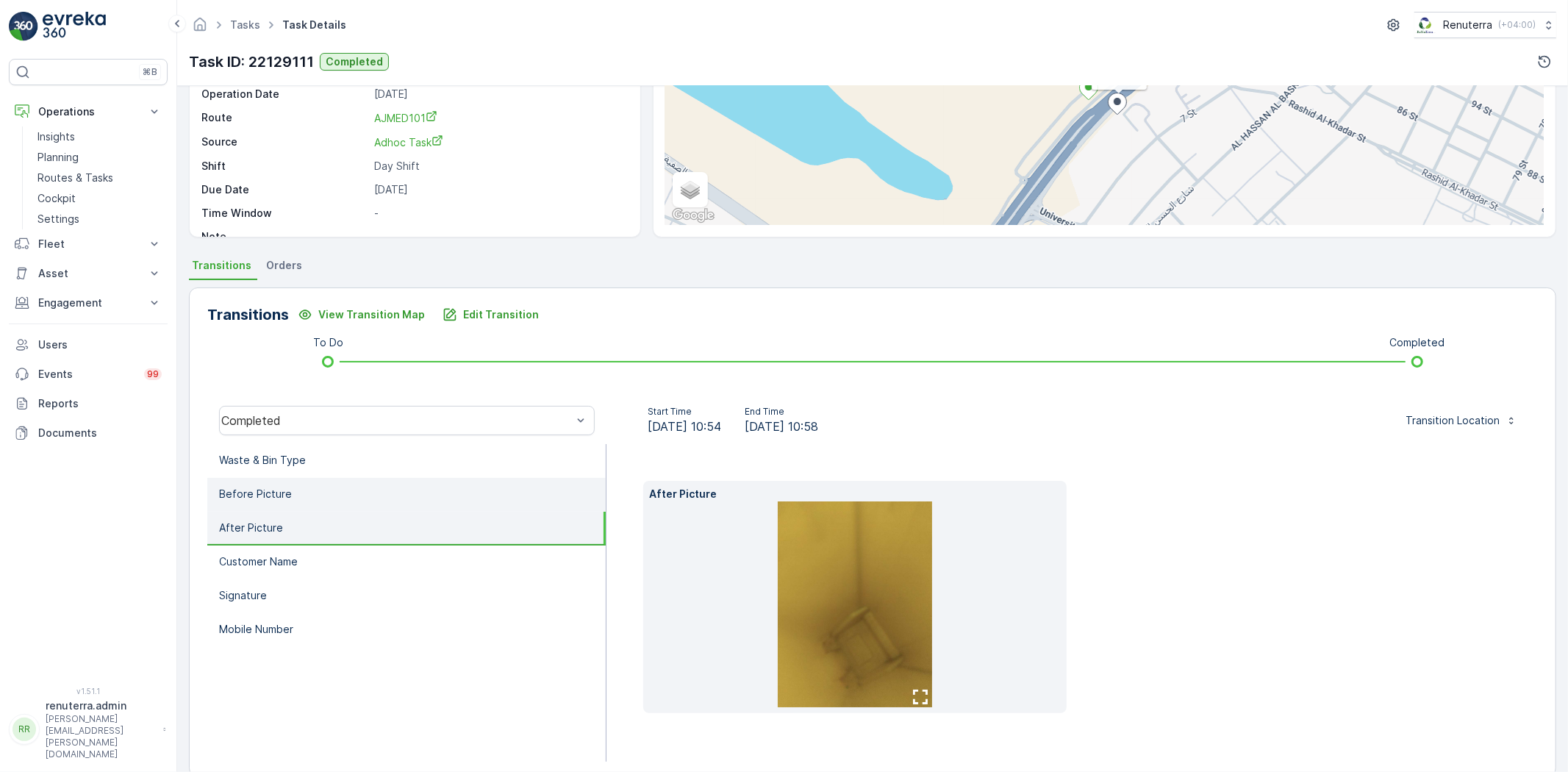
click at [378, 494] on li "Before Picture" at bounding box center [406, 495] width 399 height 34
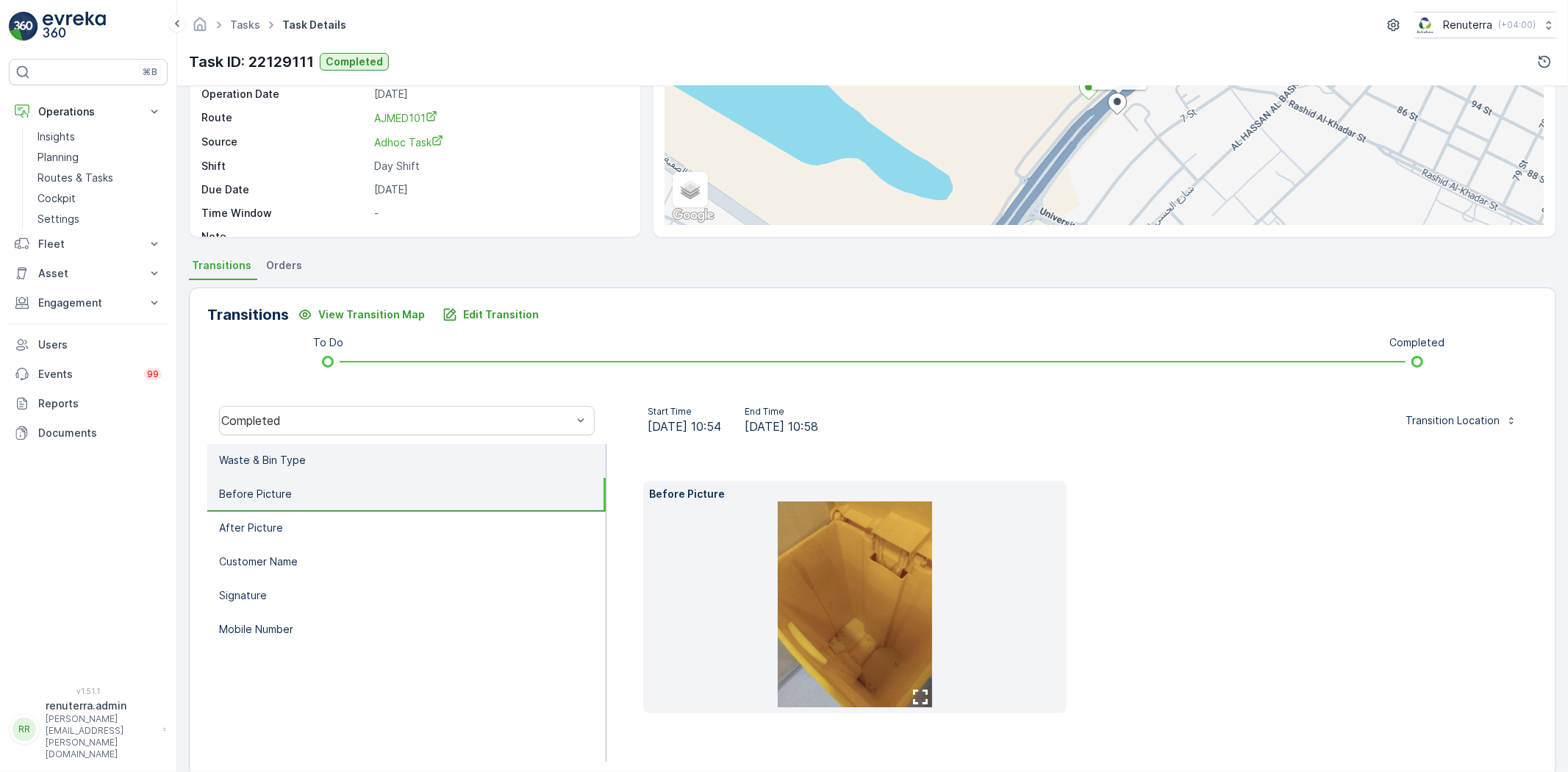
click at [359, 461] on li "Waste & Bin Type" at bounding box center [406, 461] width 399 height 34
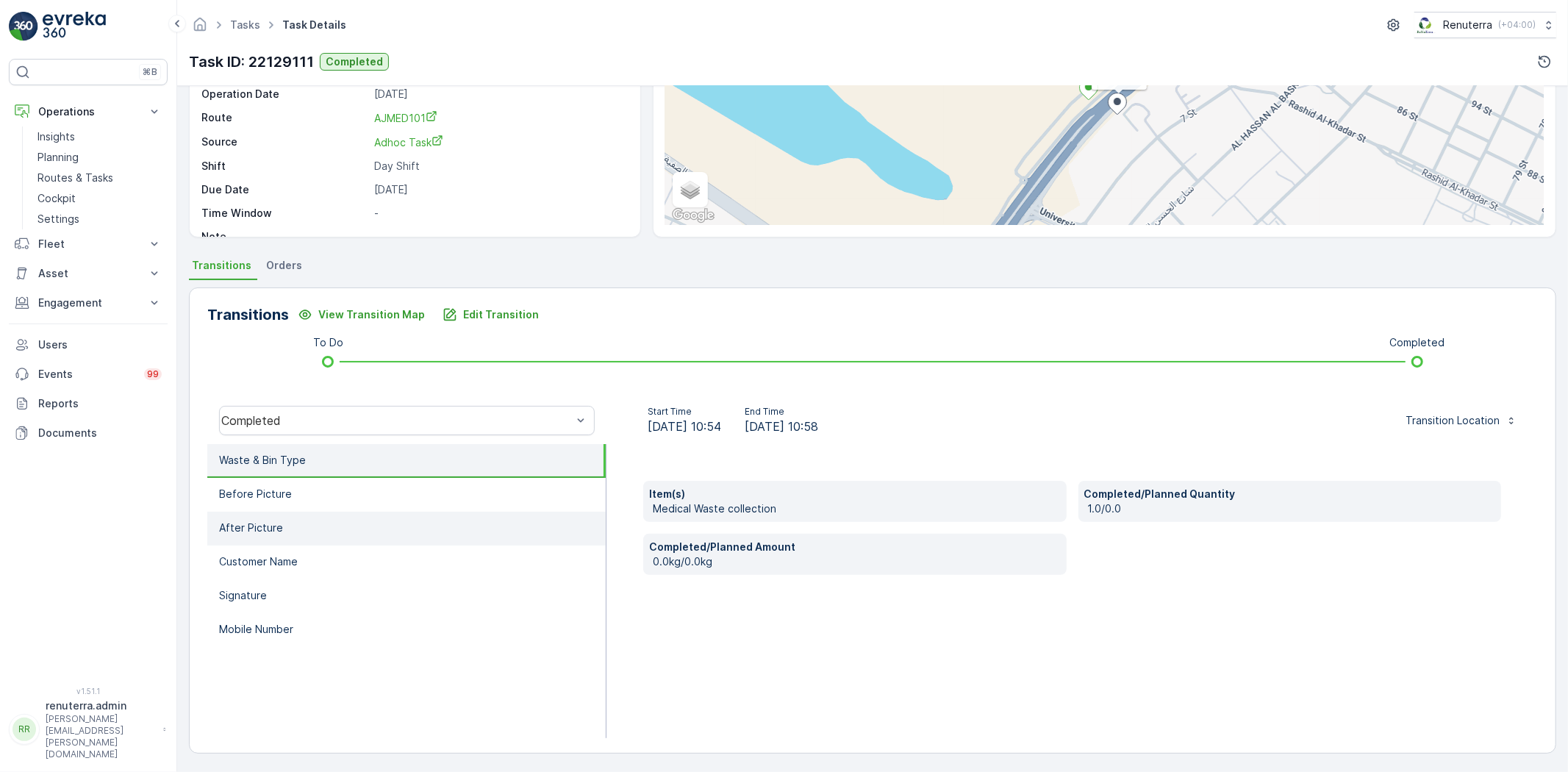
click at [399, 518] on li "After Picture" at bounding box center [406, 529] width 399 height 34
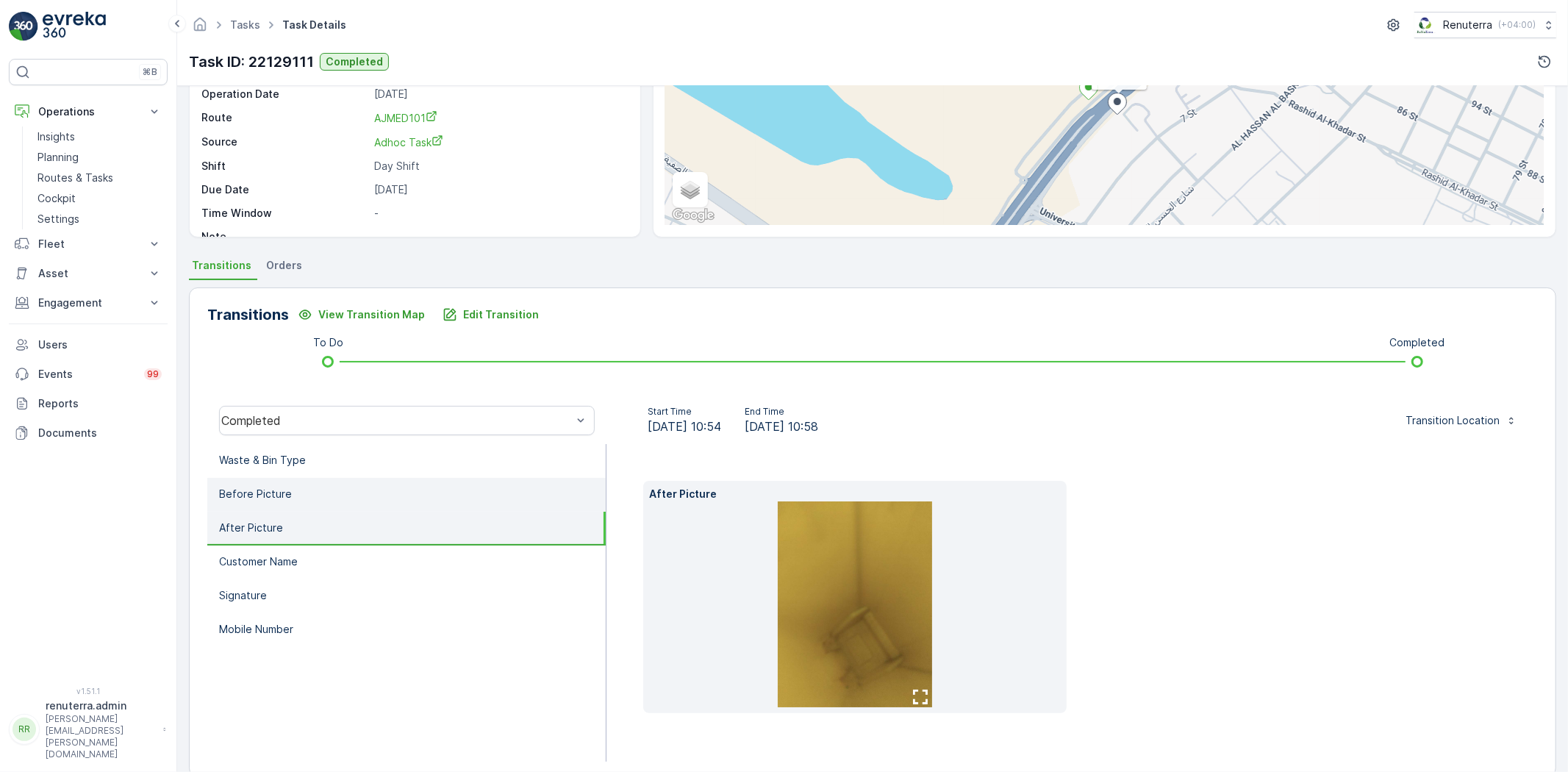
click at [368, 496] on li "Before Picture" at bounding box center [406, 495] width 399 height 34
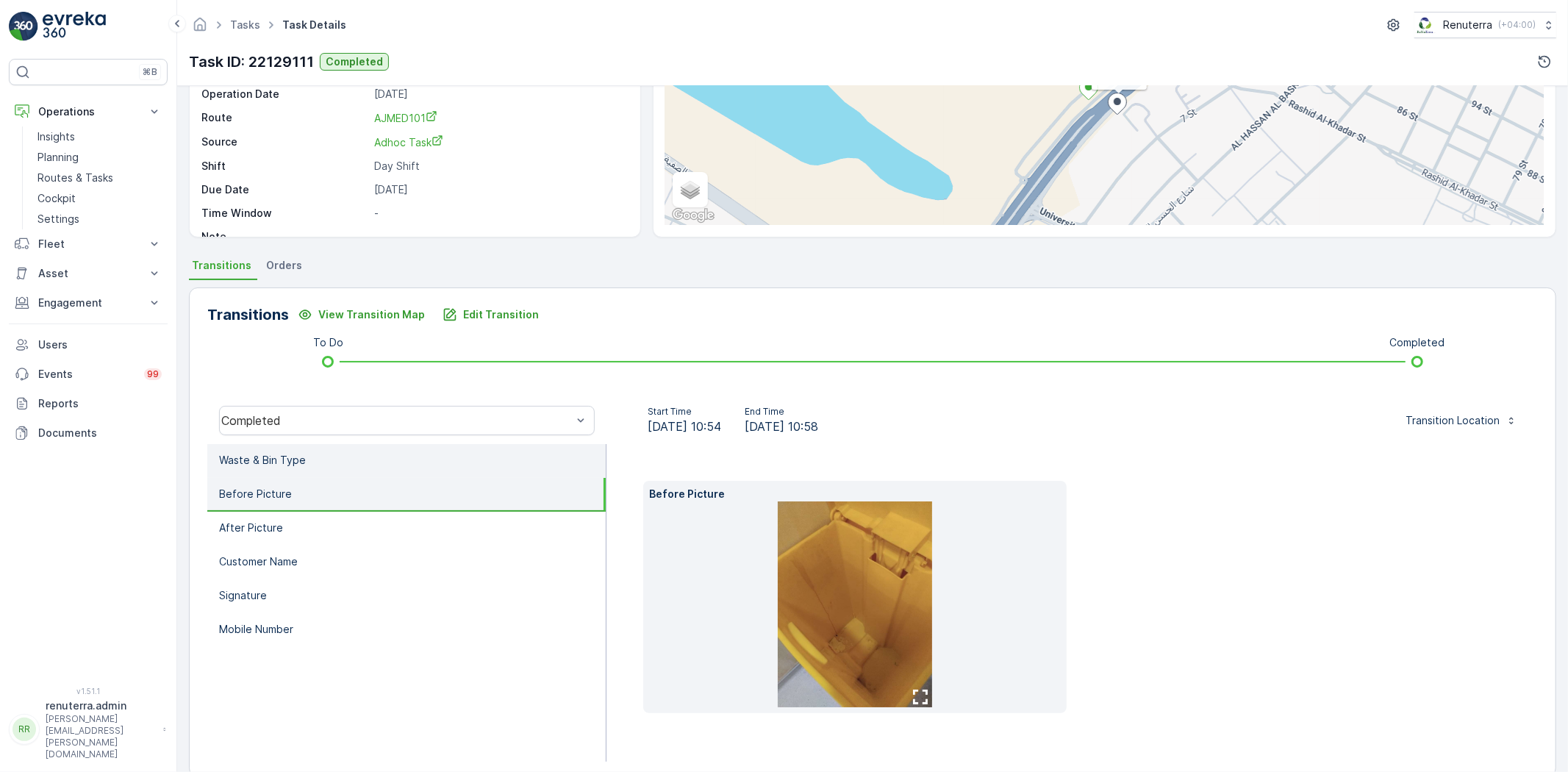
click at [344, 451] on li "Waste & Bin Type" at bounding box center [406, 461] width 399 height 34
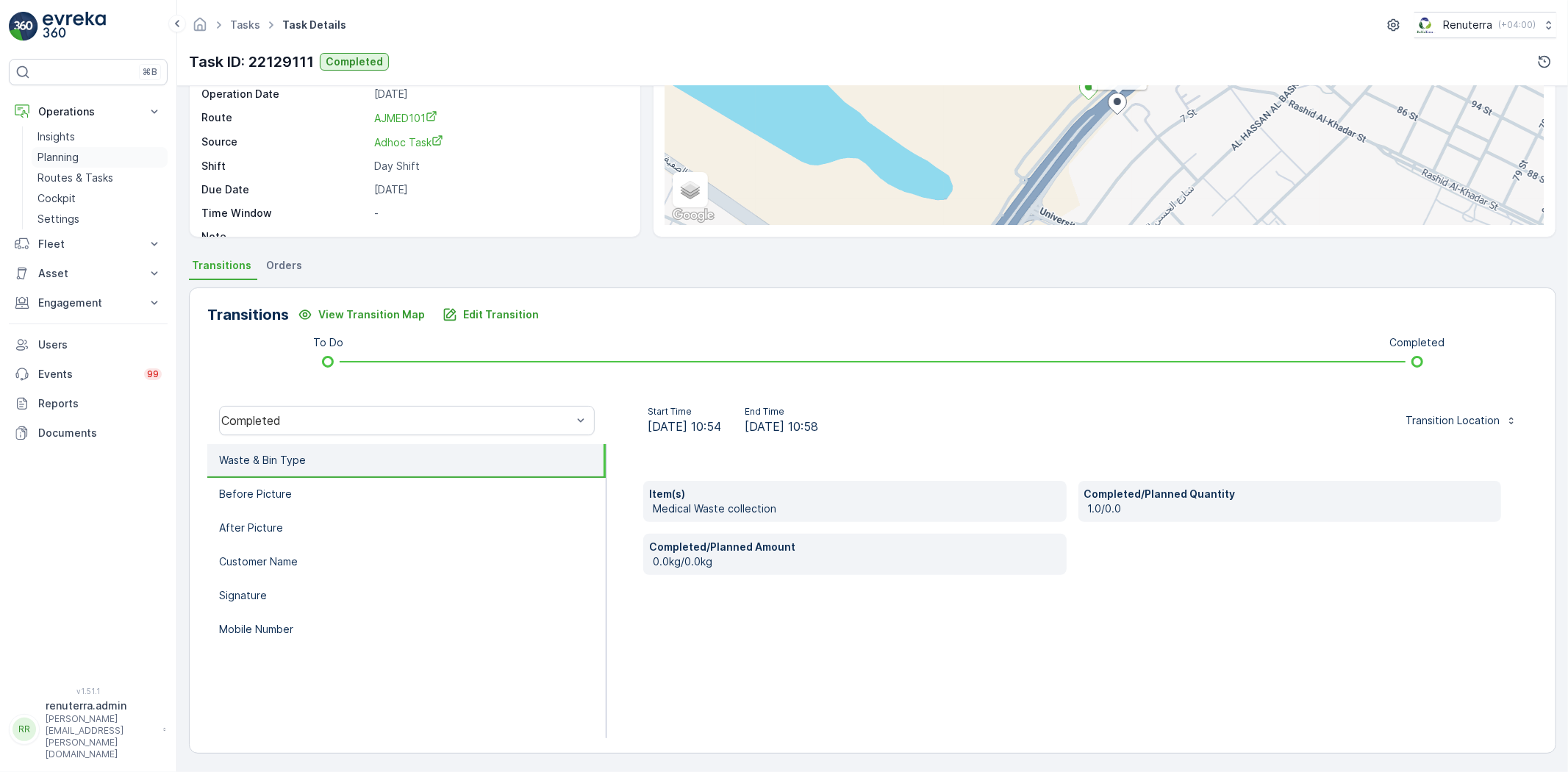
click at [67, 156] on p "Planning" at bounding box center [58, 157] width 41 height 15
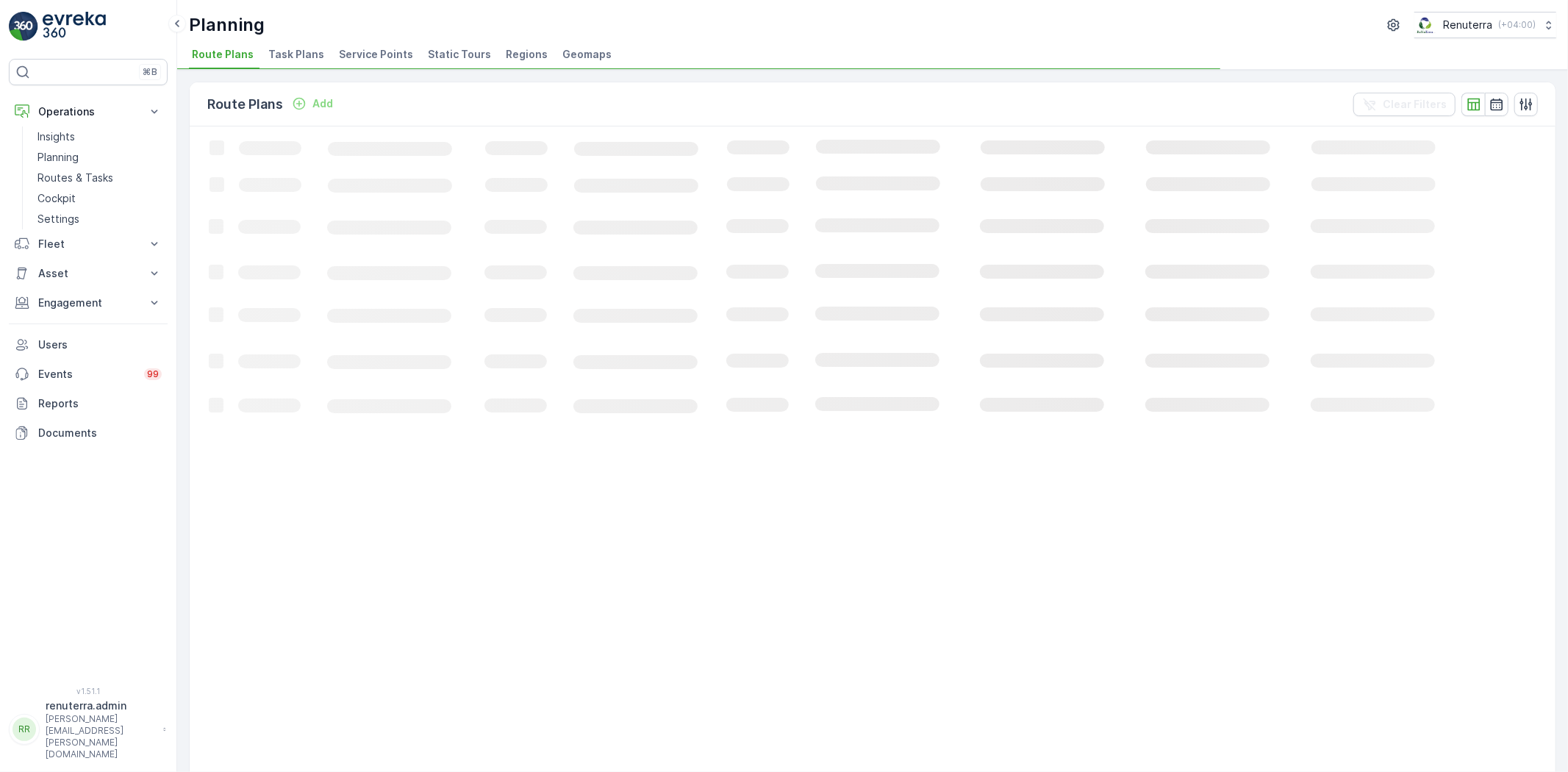
click at [378, 68] on li "Service Points" at bounding box center [377, 56] width 83 height 25
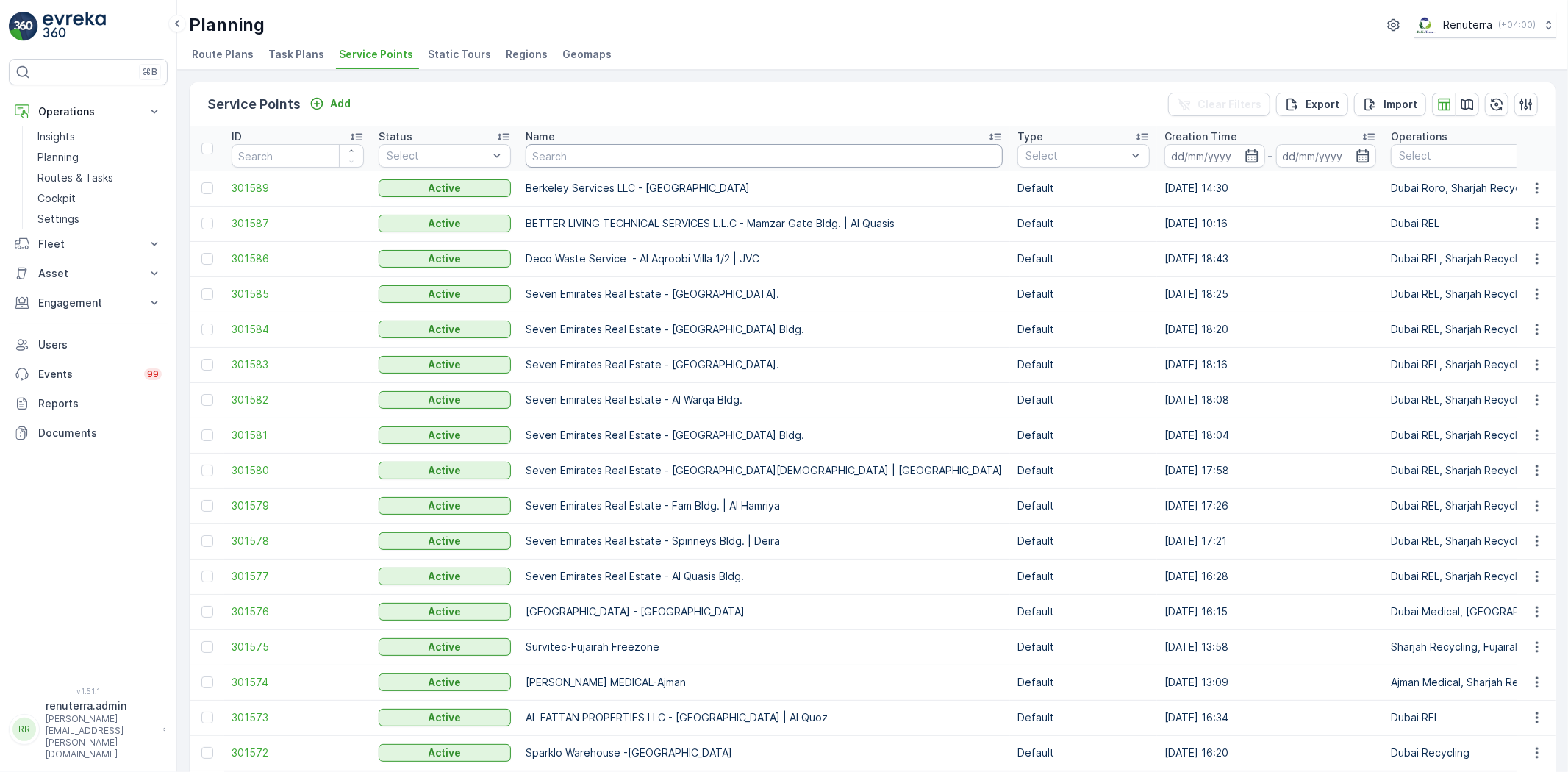
click at [564, 149] on input "text" at bounding box center [764, 156] width 477 height 23
type input "Fatta"
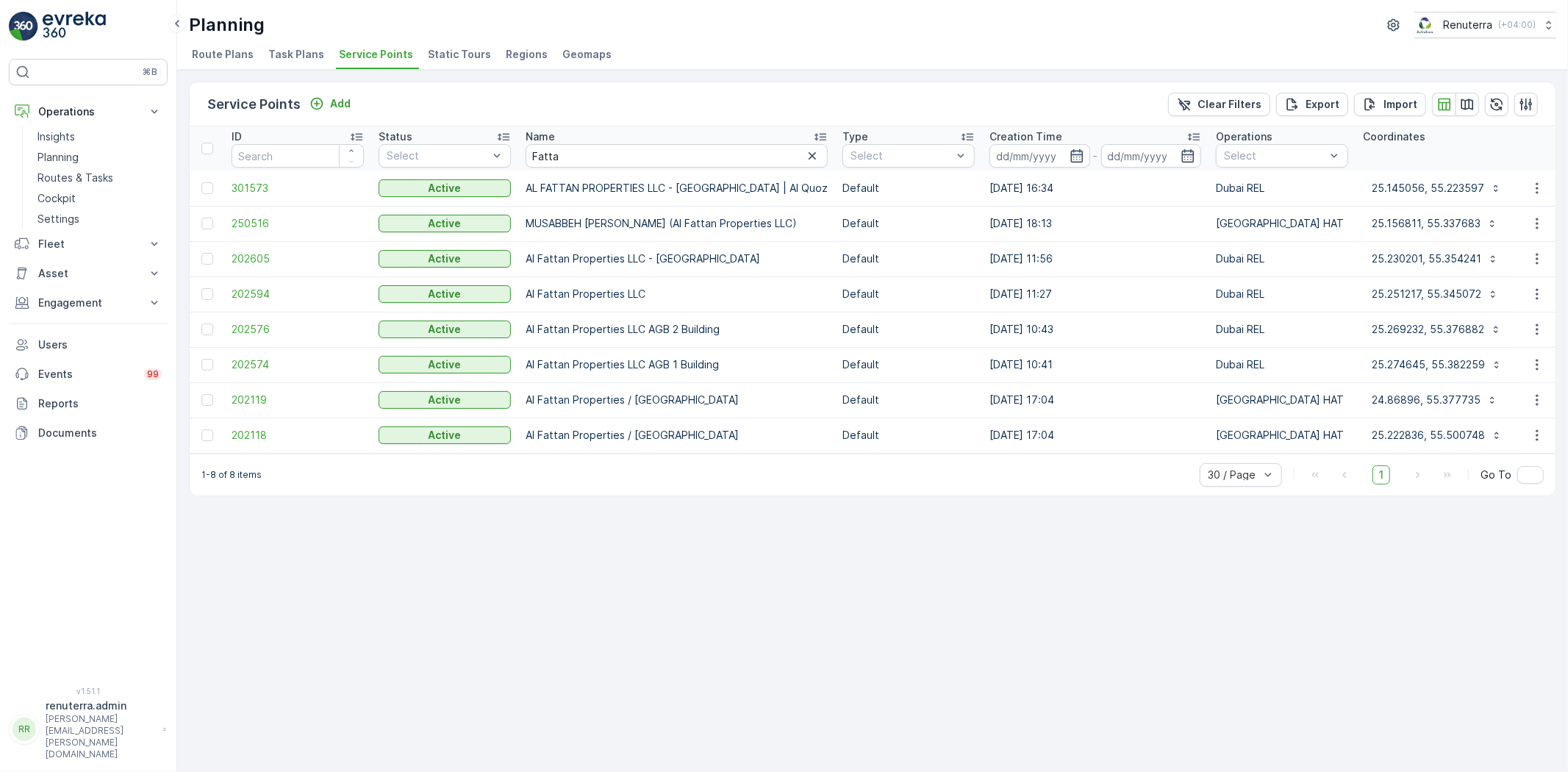
click at [245, 177] on td "301573" at bounding box center [298, 188] width 147 height 35
click at [257, 193] on span "301573" at bounding box center [298, 187] width 132 height 15
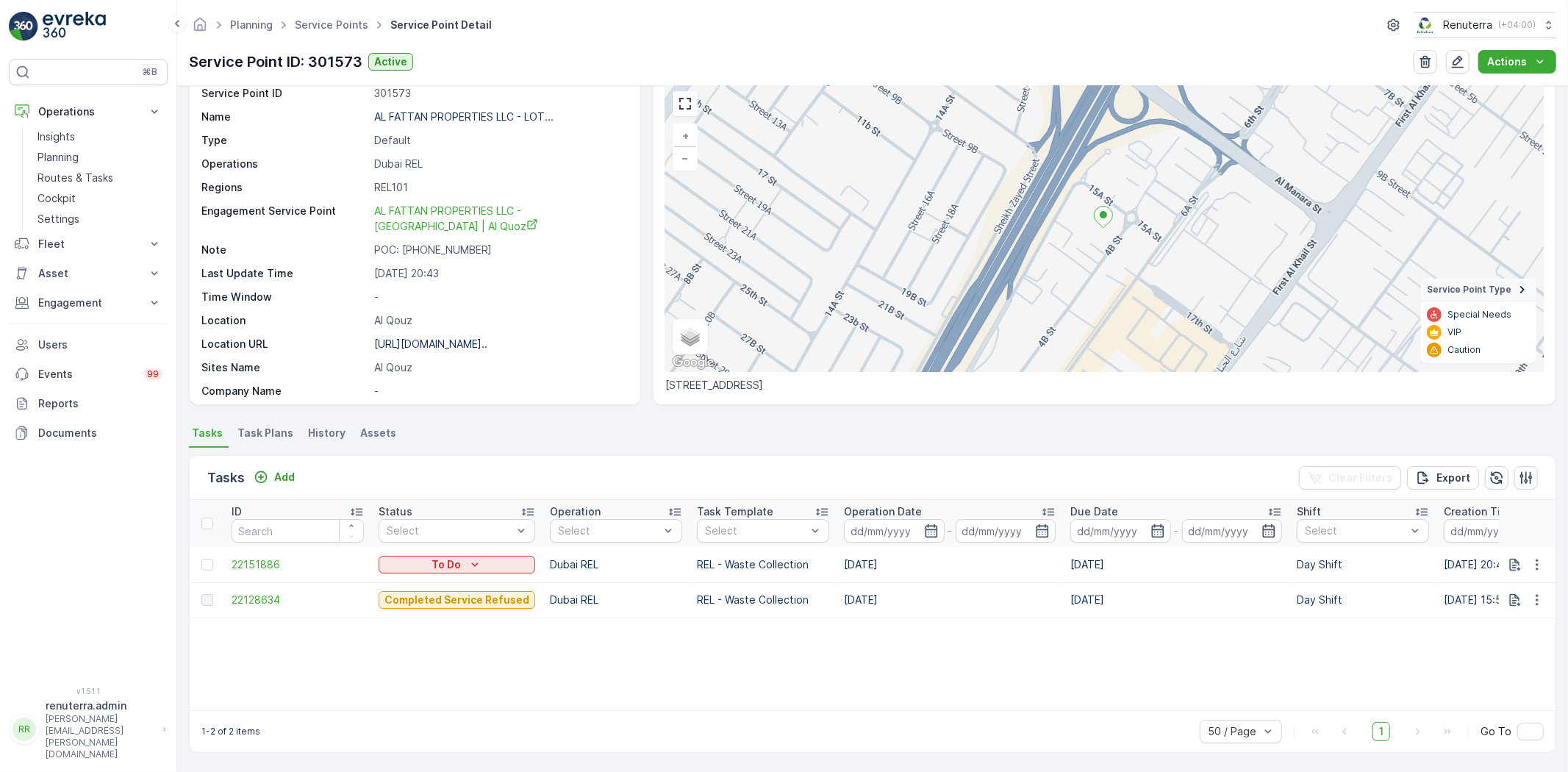
scroll to position [60, 0]
click at [333, 25] on link "Service Points" at bounding box center [332, 24] width 74 height 13
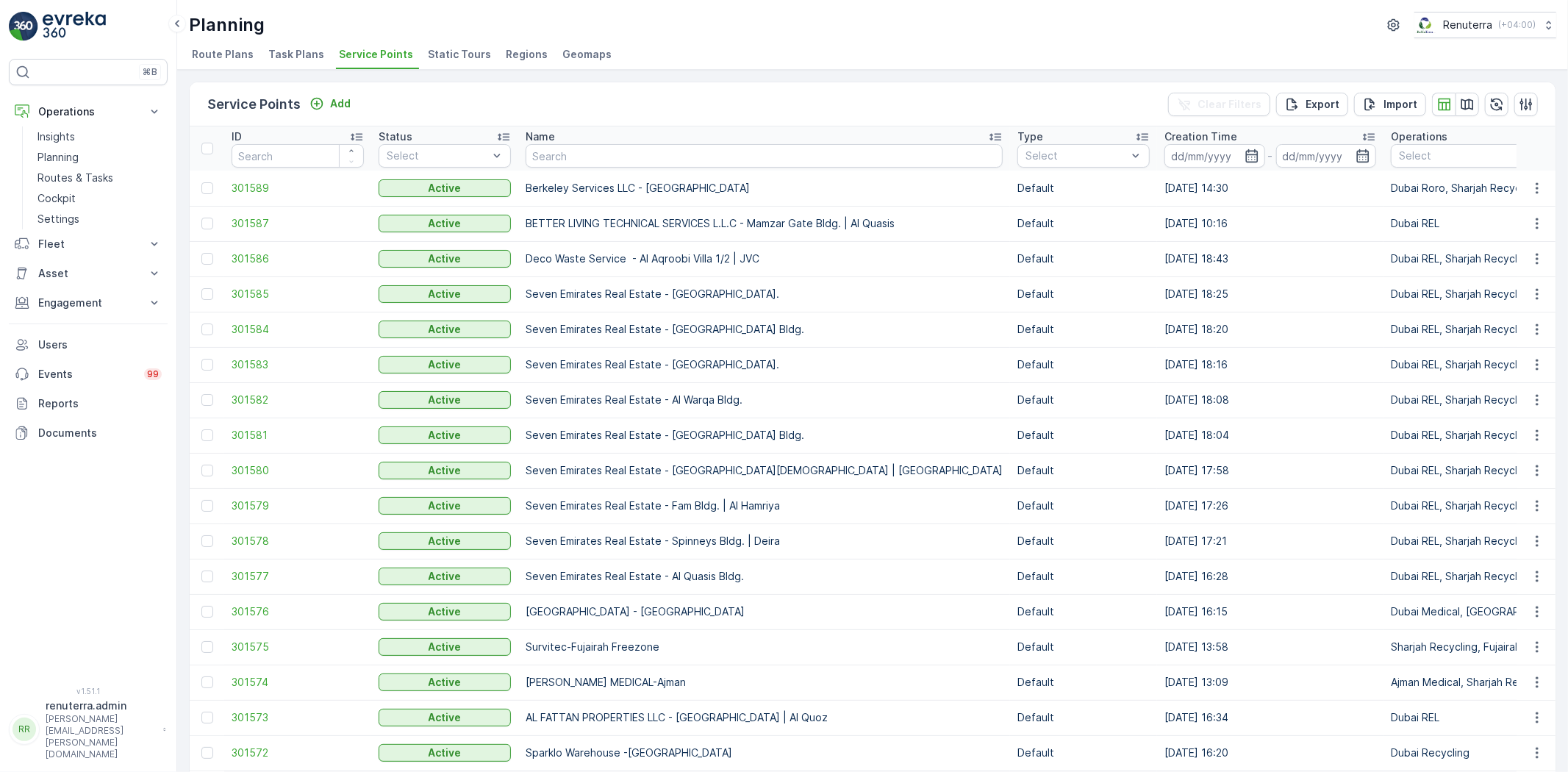
click at [546, 160] on input "text" at bounding box center [764, 156] width 477 height 23
type input "Qutt"
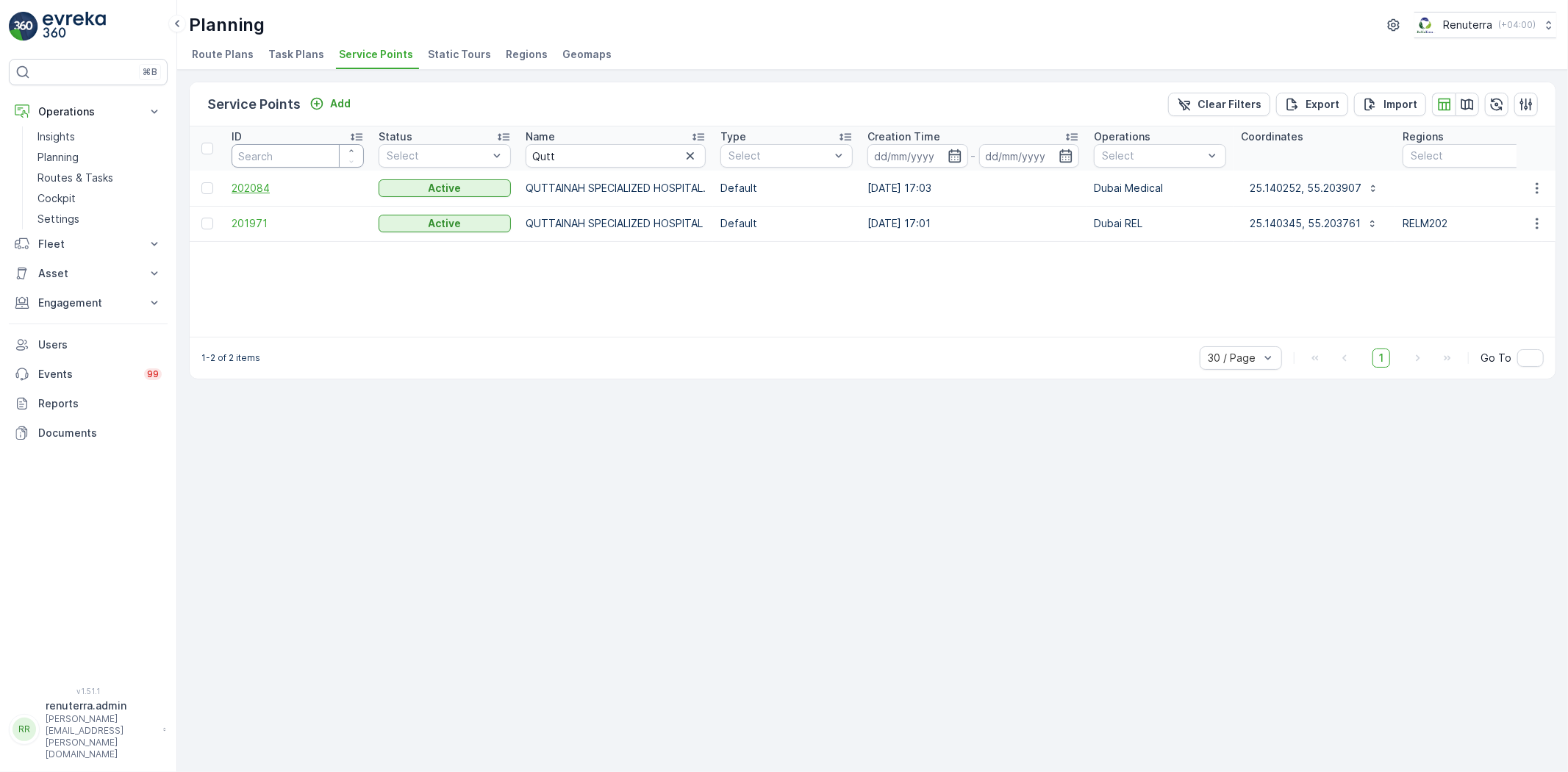
drag, startPoint x: 237, startPoint y: 165, endPoint x: 254, endPoint y: 183, distance: 24.8
click at [238, 166] on input "number" at bounding box center [298, 156] width 132 height 23
click at [258, 193] on span "202084" at bounding box center [298, 187] width 132 height 15
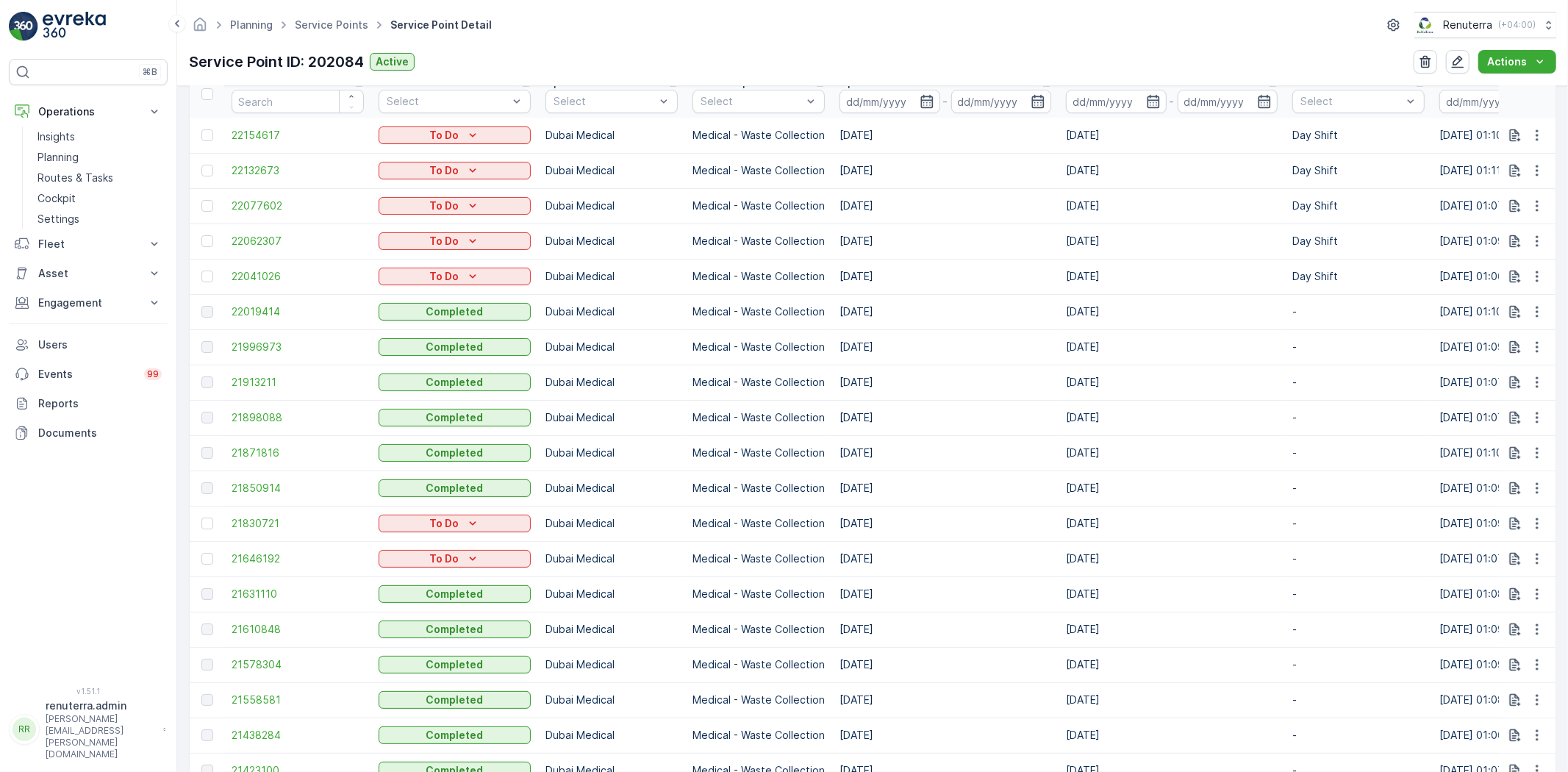
scroll to position [571, 0]
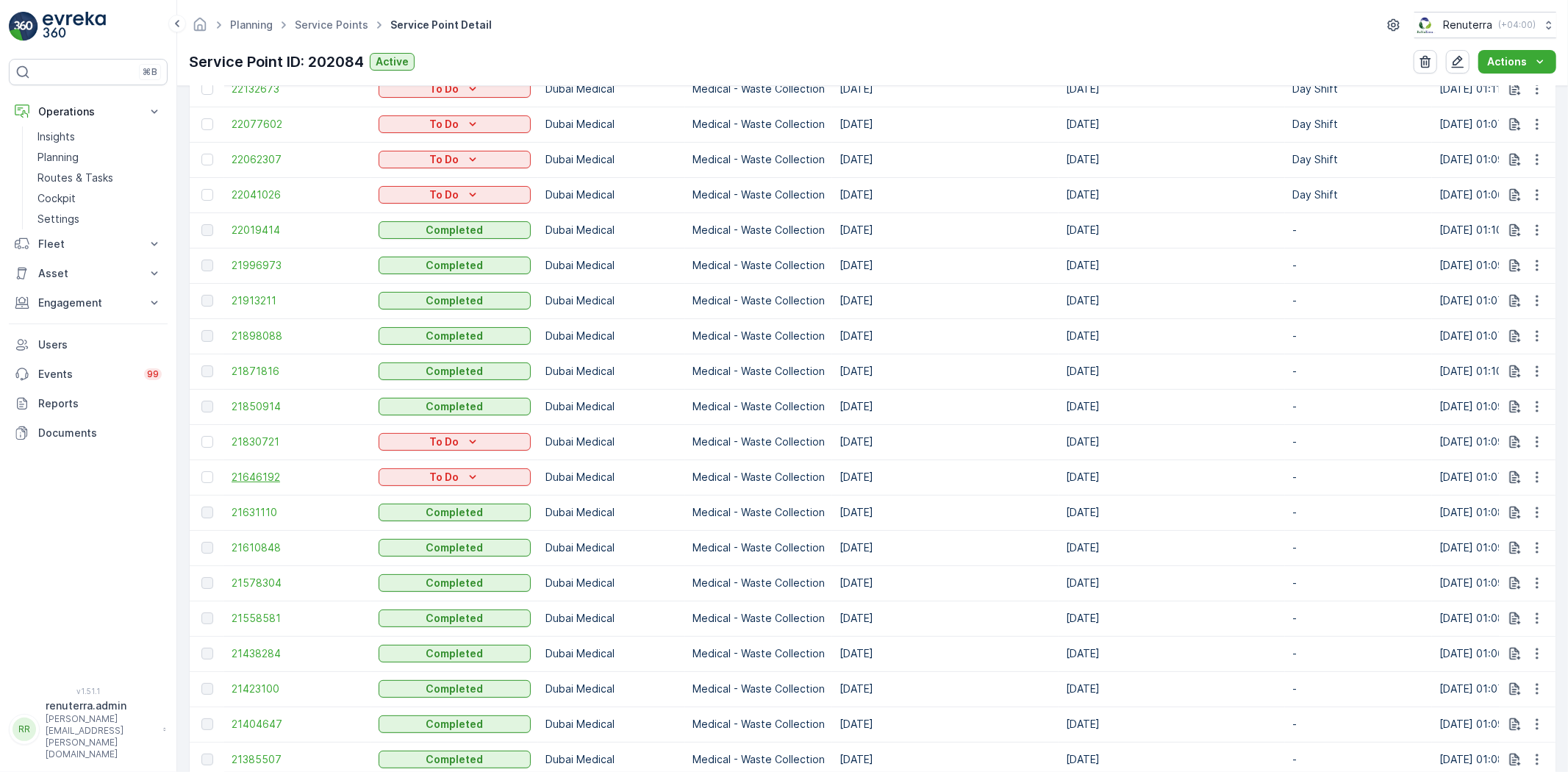
click at [275, 478] on span "21646192" at bounding box center [298, 476] width 132 height 15
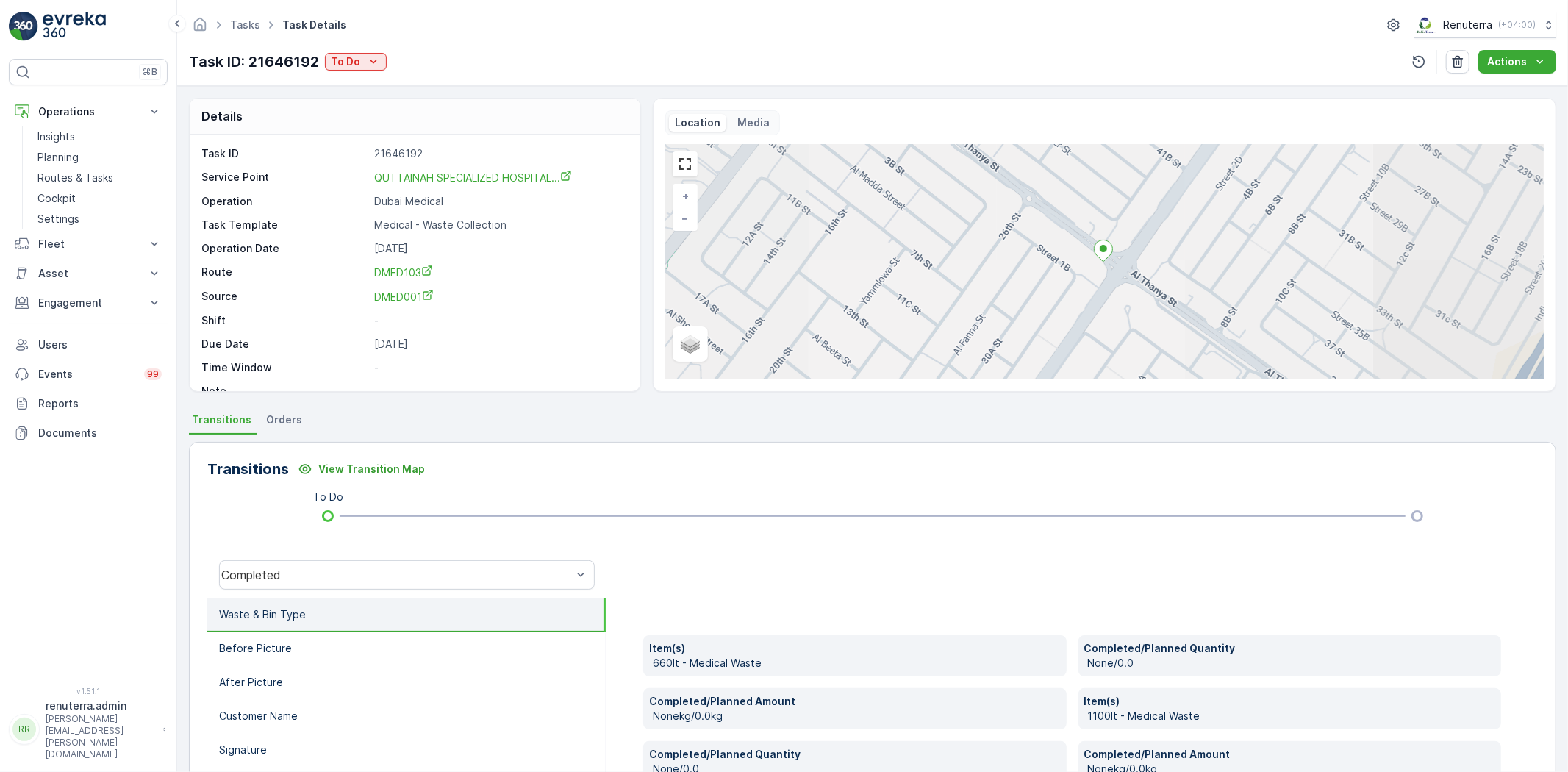
scroll to position [154, 0]
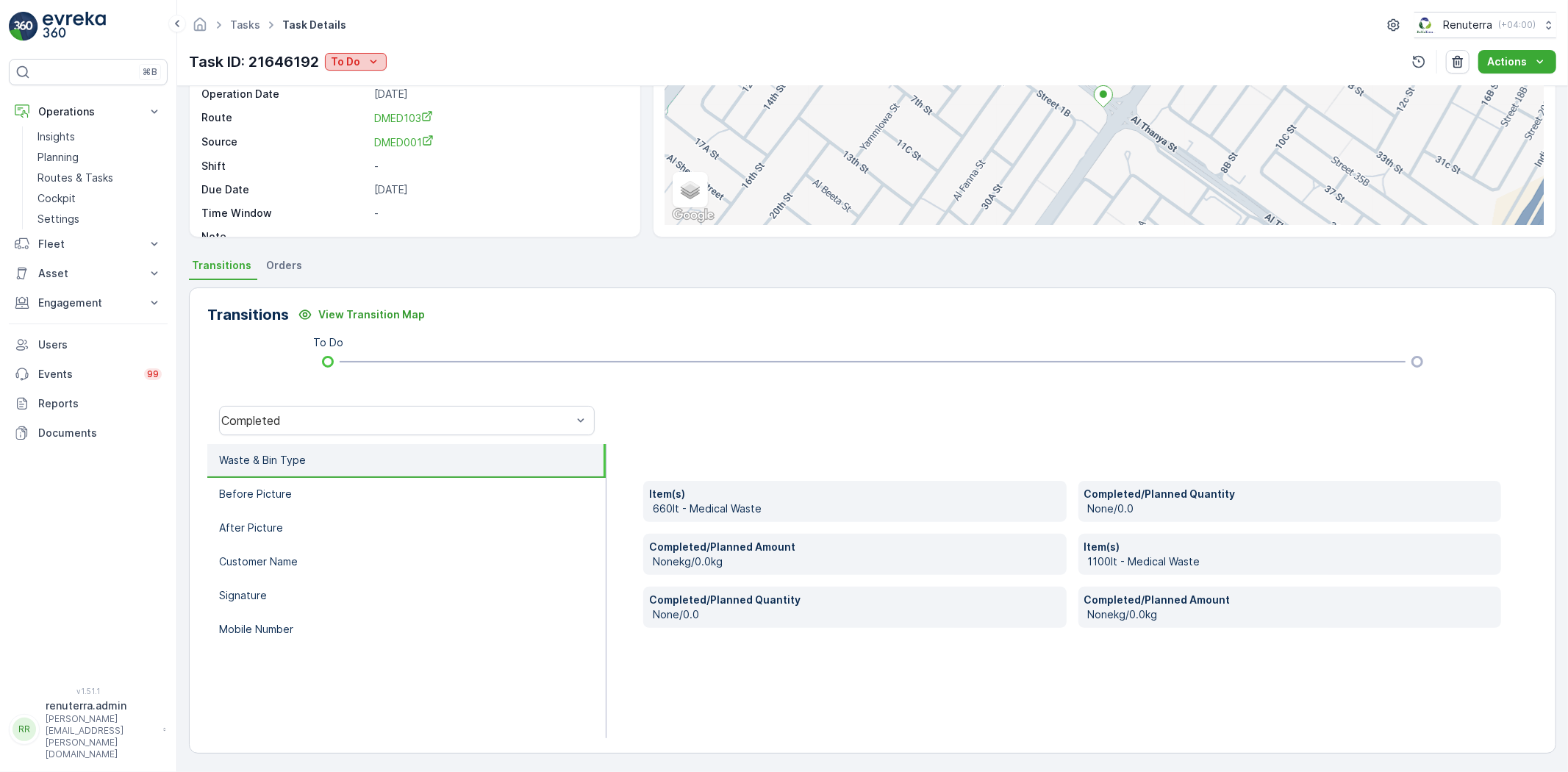
click at [356, 63] on p "To Do" at bounding box center [345, 61] width 29 height 15
click at [378, 81] on span "Completed" at bounding box center [362, 83] width 55 height 15
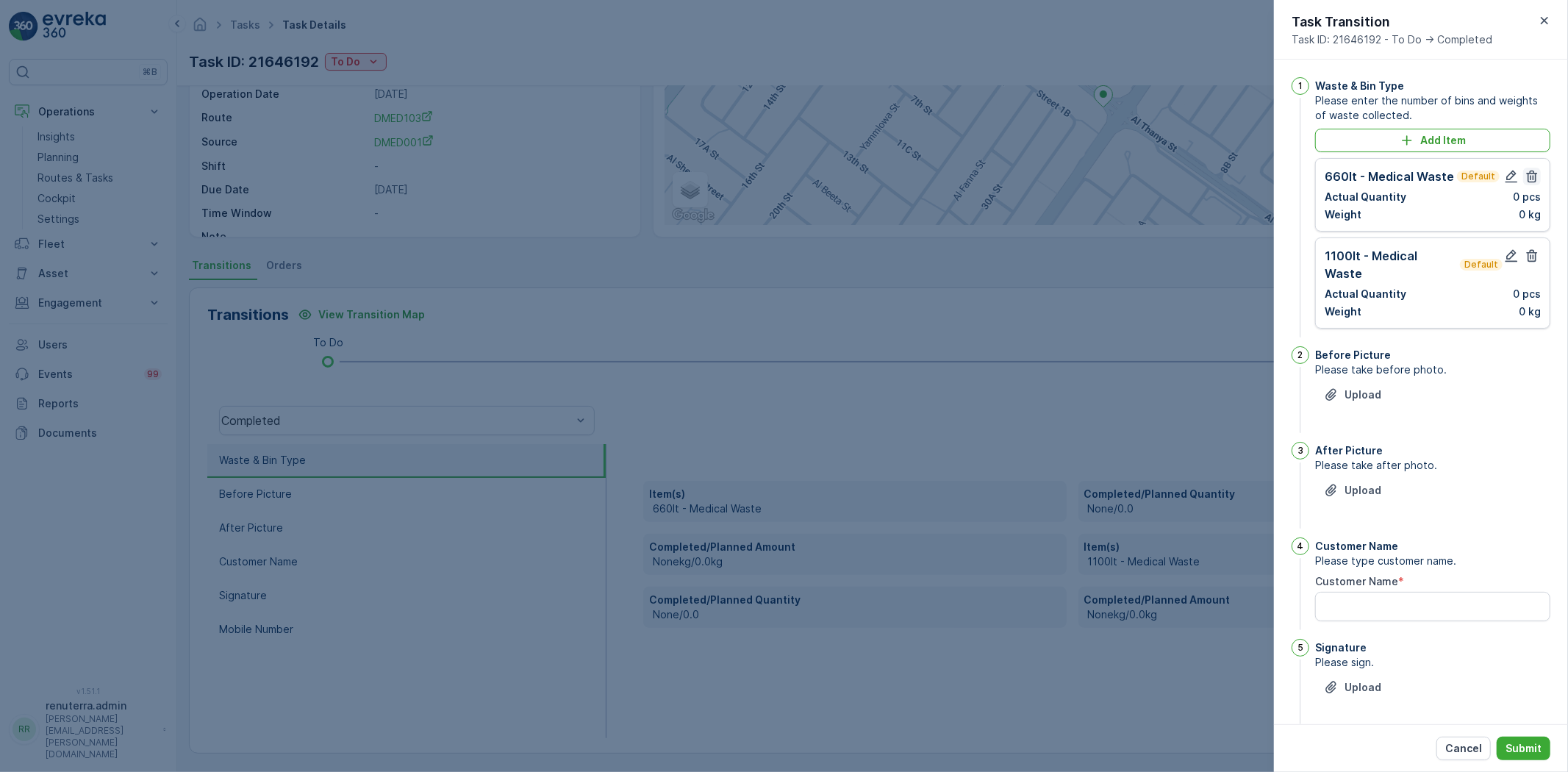
click at [1524, 178] on icon "button" at bounding box center [1531, 176] width 15 height 15
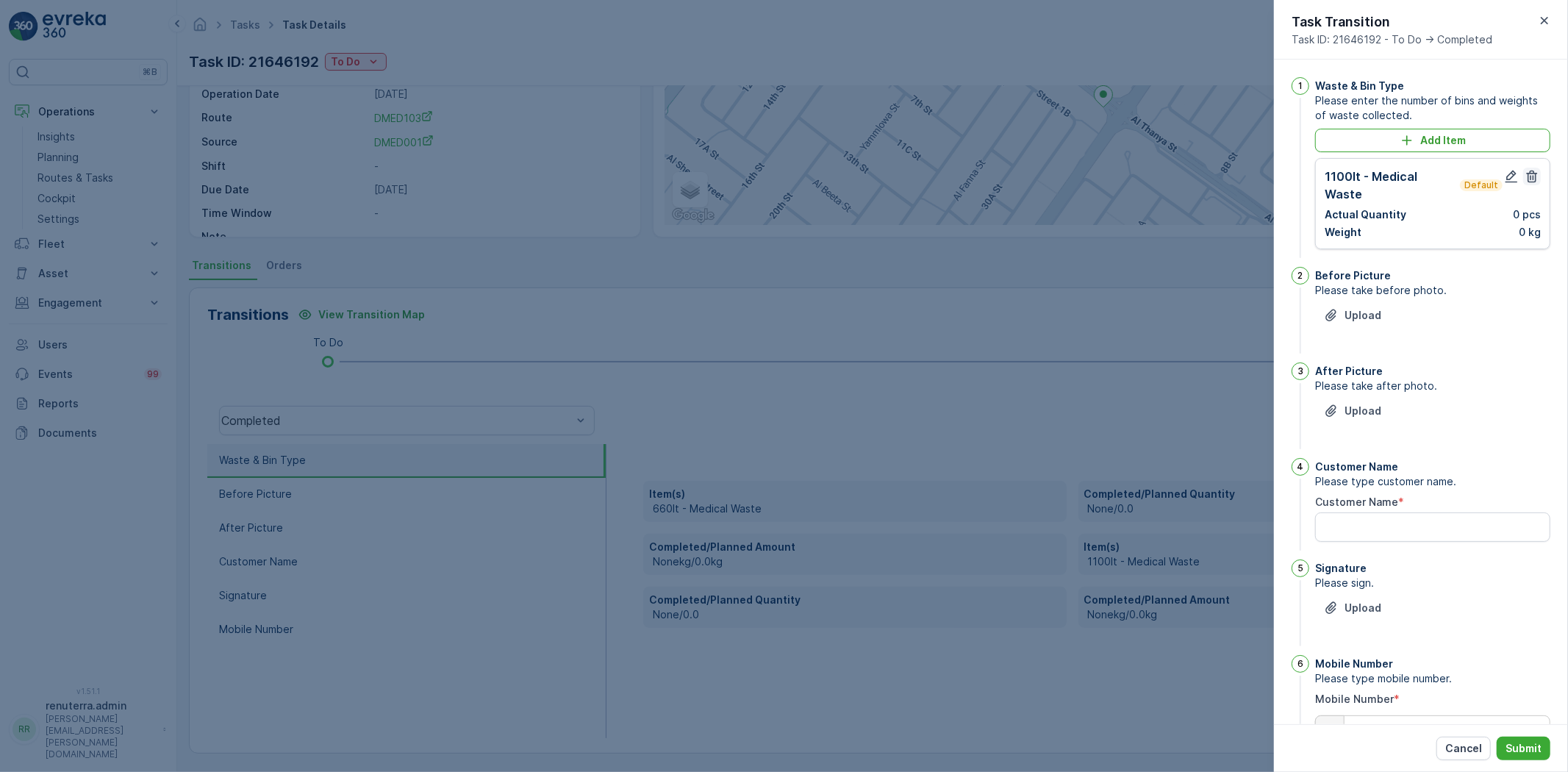
click at [1526, 174] on icon "button" at bounding box center [1531, 177] width 11 height 13
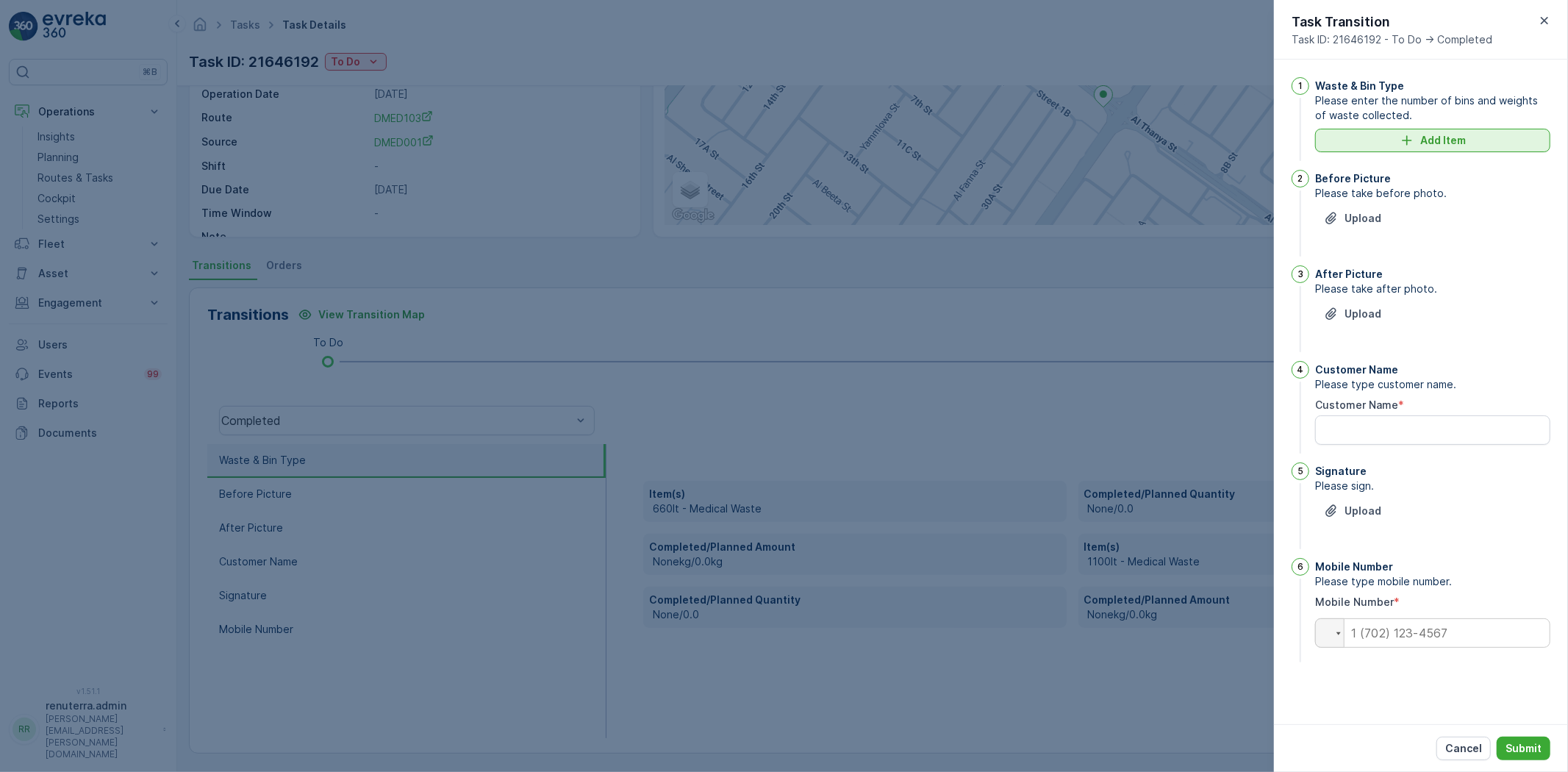
click at [1449, 150] on button "Add Item" at bounding box center [1432, 141] width 236 height 23
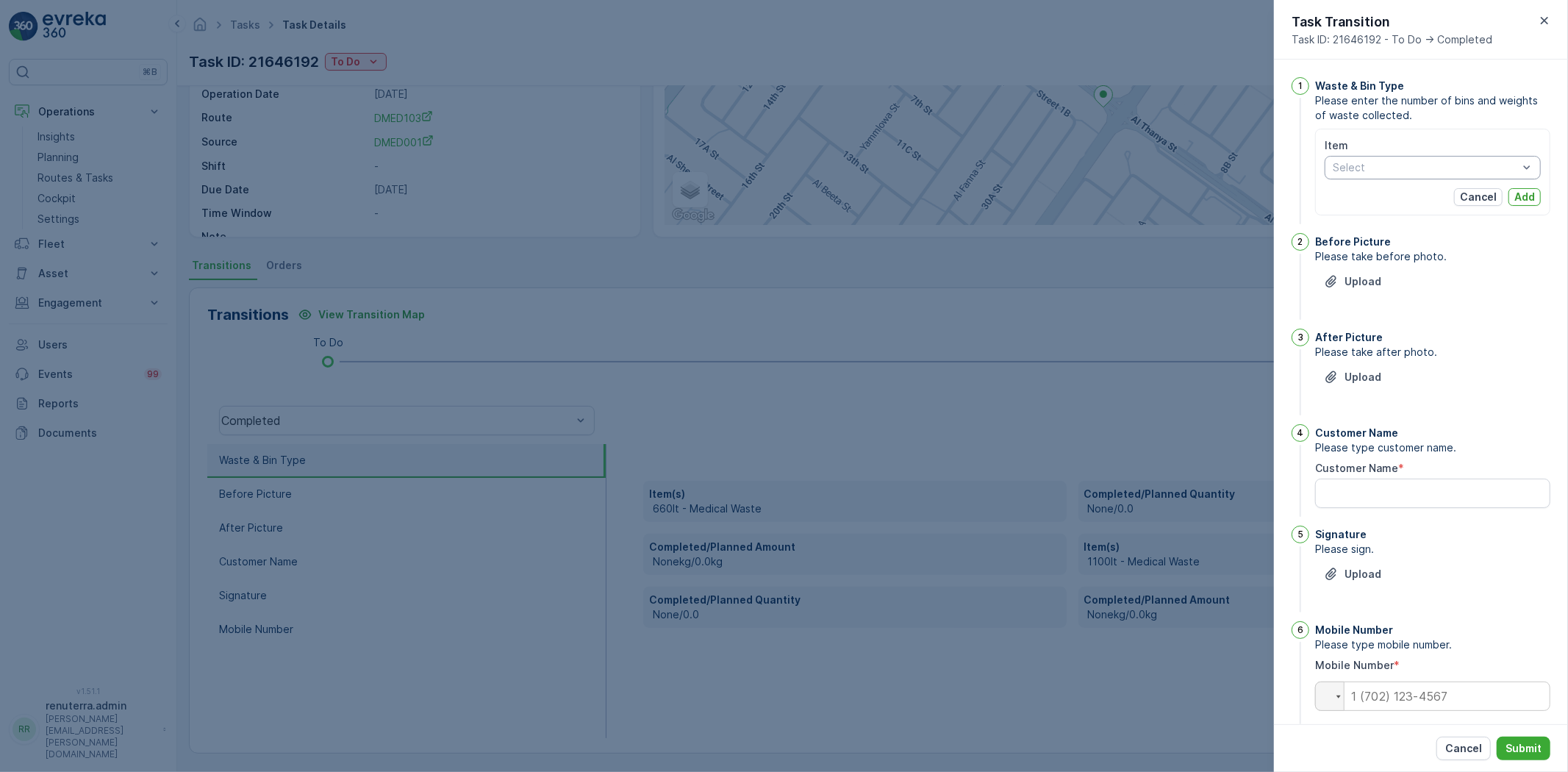
click at [1446, 177] on div "Item Select Cancel Add" at bounding box center [1432, 172] width 216 height 68
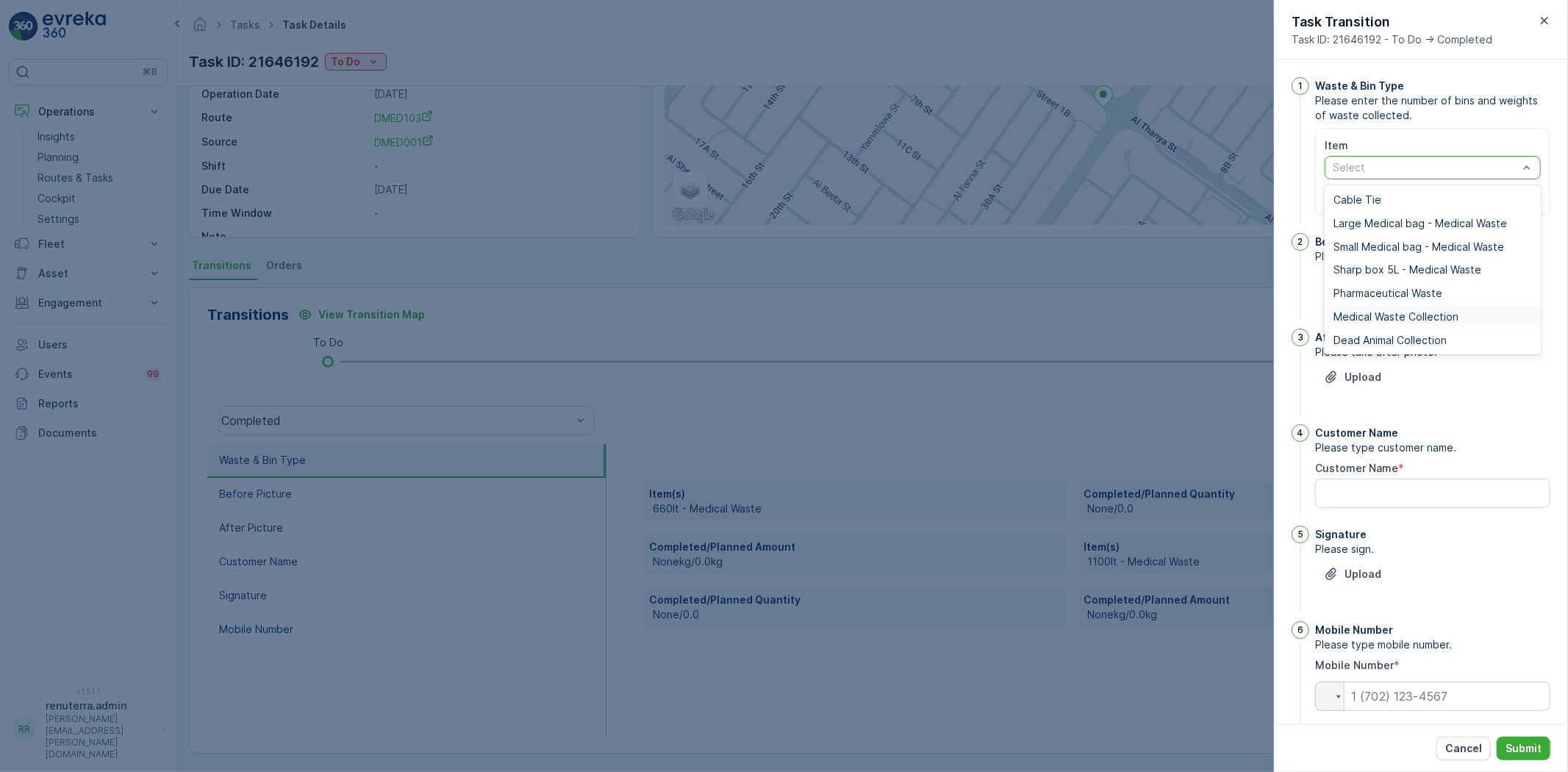
click at [1364, 306] on div "Medical Waste Collection" at bounding box center [1432, 317] width 216 height 23
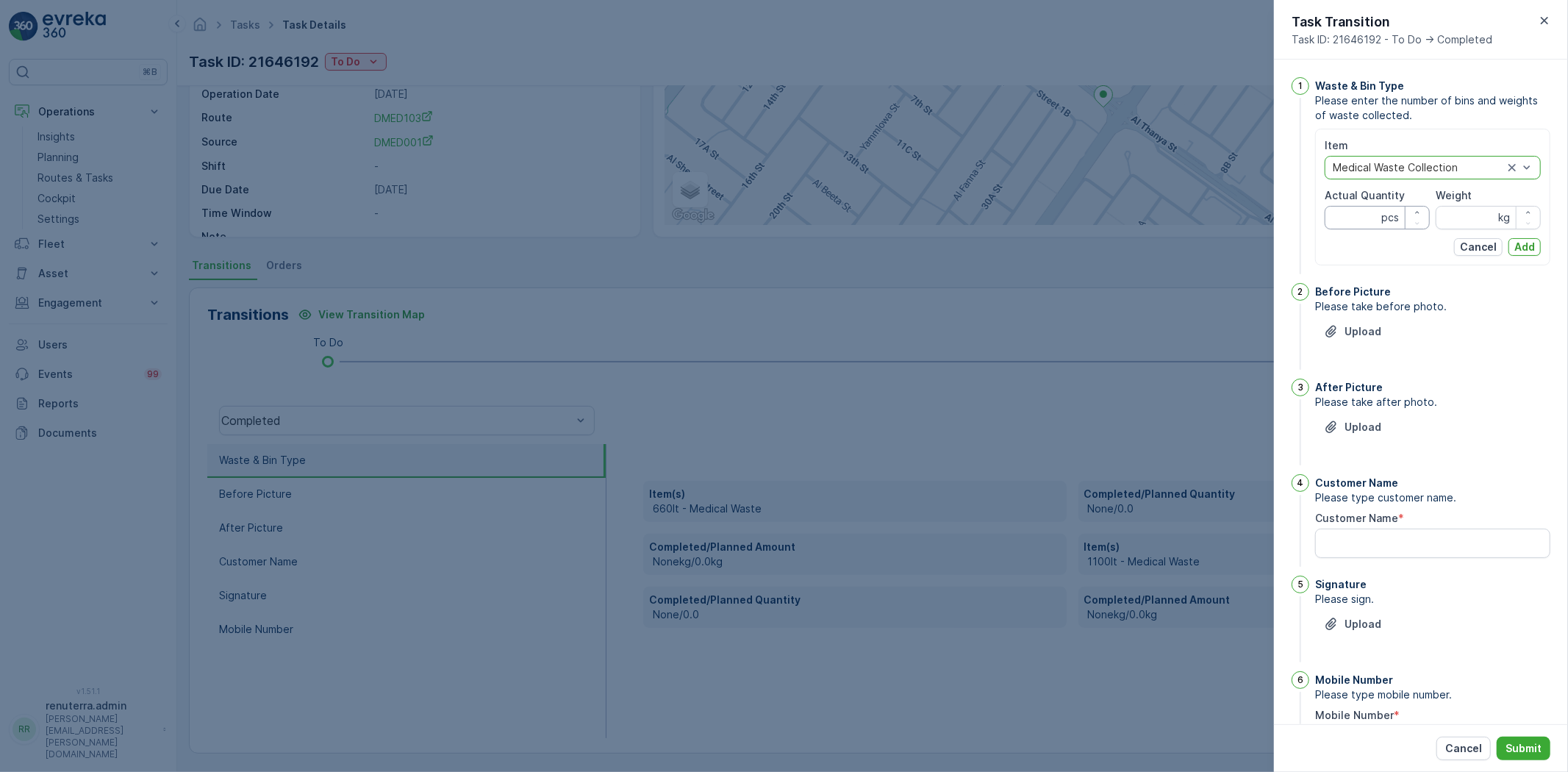
click at [1351, 214] on Quantity "Actual Quantity" at bounding box center [1377, 217] width 105 height 23
type Quantity "1"
type Quantity "45"
drag, startPoint x: 1460, startPoint y: 214, endPoint x: 1471, endPoint y: 215, distance: 11.0
click at [1465, 214] on input "Weight" at bounding box center [1488, 217] width 105 height 23
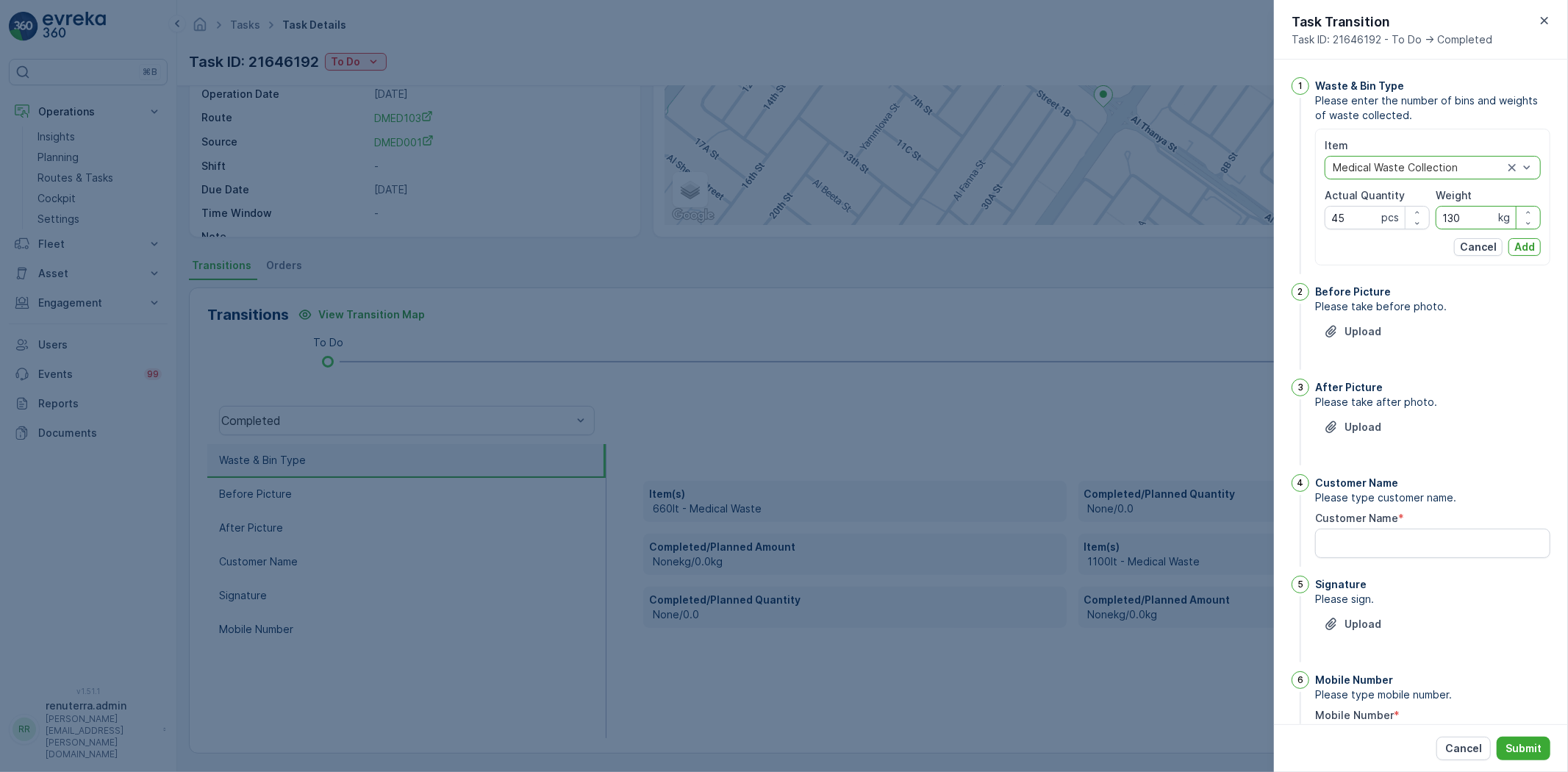
type input "130"
drag, startPoint x: 1536, startPoint y: 256, endPoint x: 1530, endPoint y: 248, distance: 10.0
click at [1532, 252] on div "Item option Medical Waste Collection, selected. Medical Waste Collection Actual…" at bounding box center [1432, 197] width 236 height 137
click at [1530, 248] on p "Add" at bounding box center [1523, 246] width 20 height 15
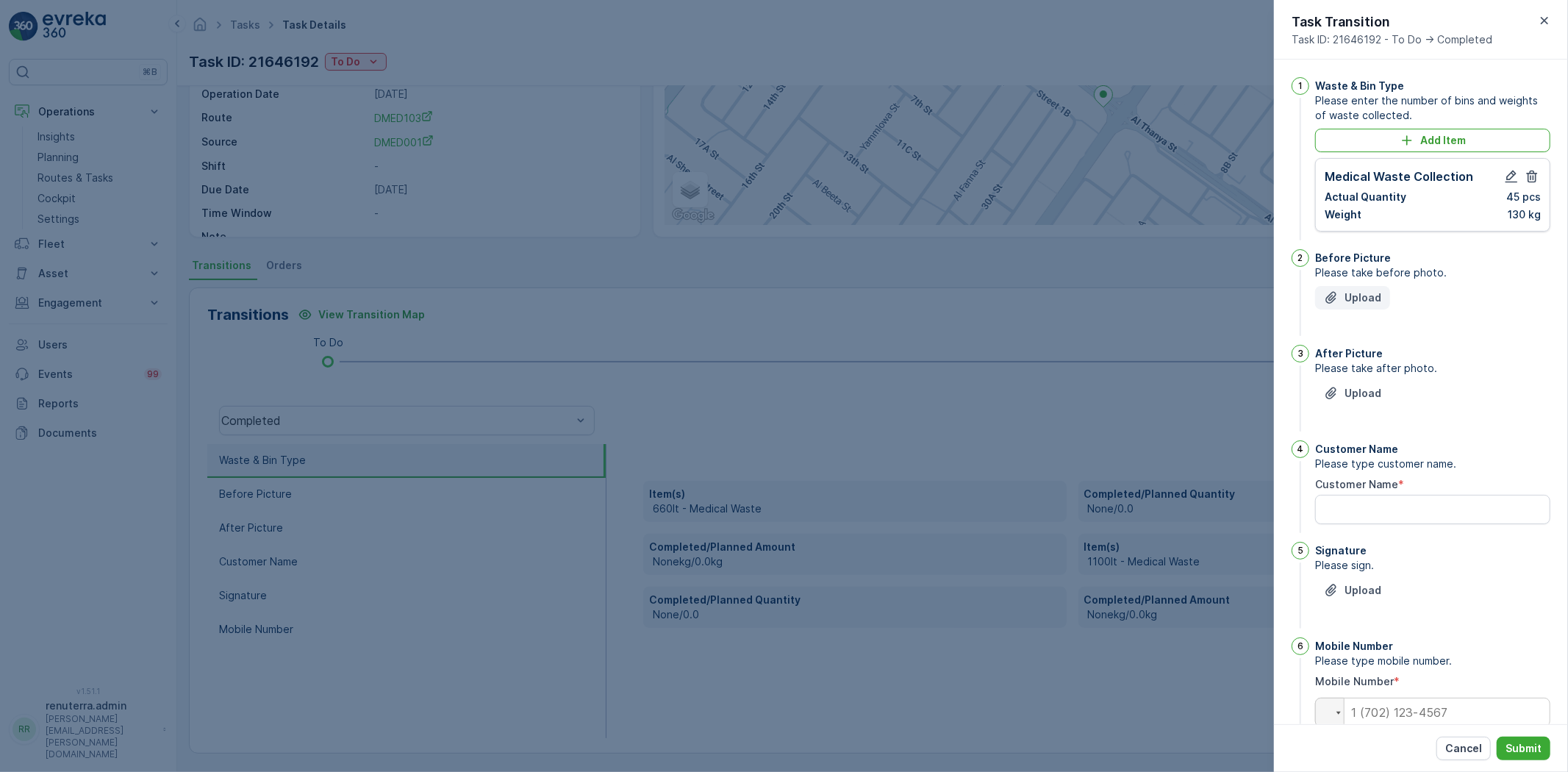
click at [1356, 296] on p "Upload" at bounding box center [1362, 297] width 37 height 15
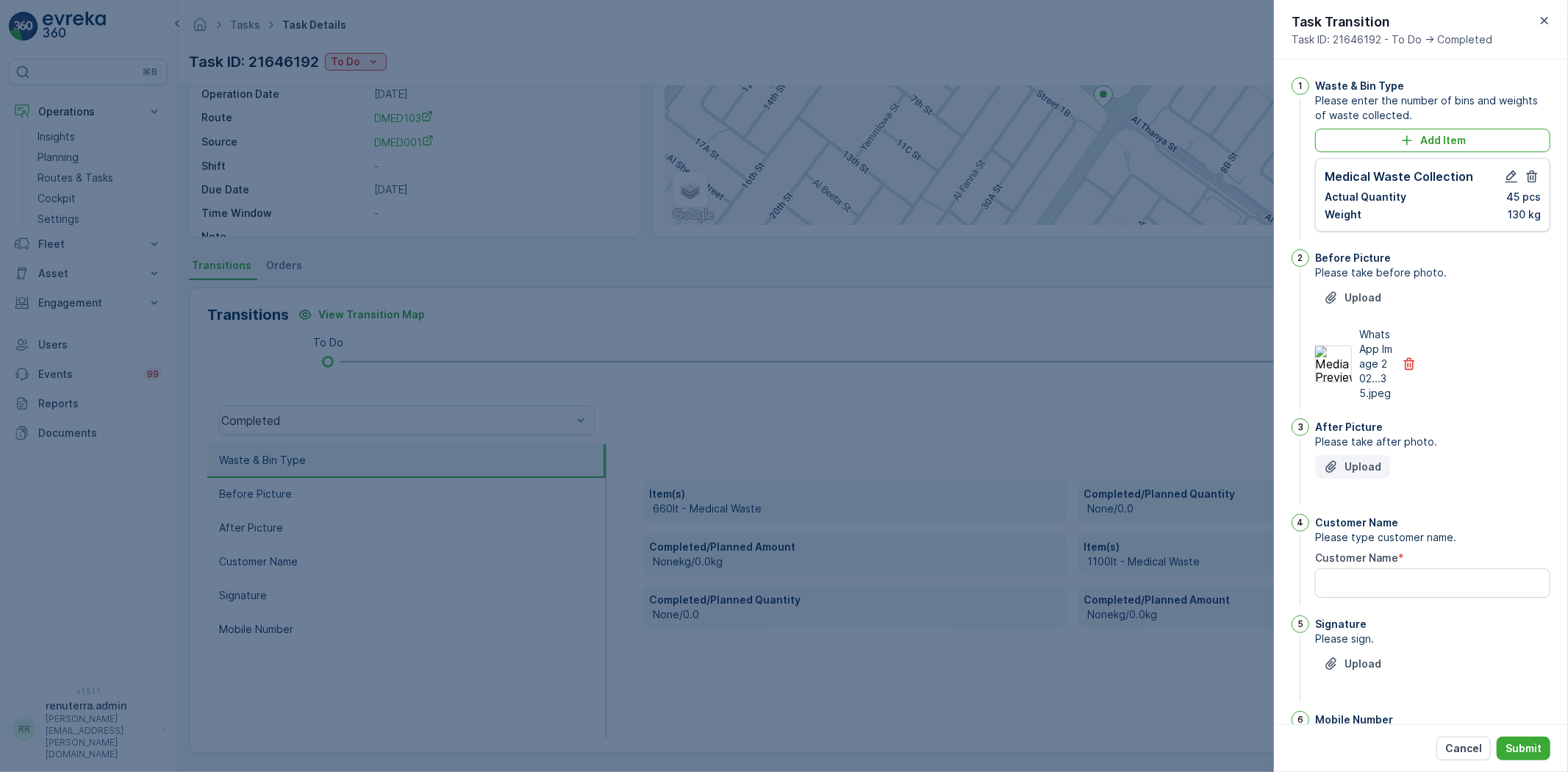
click at [1355, 474] on p "Upload" at bounding box center [1362, 466] width 37 height 15
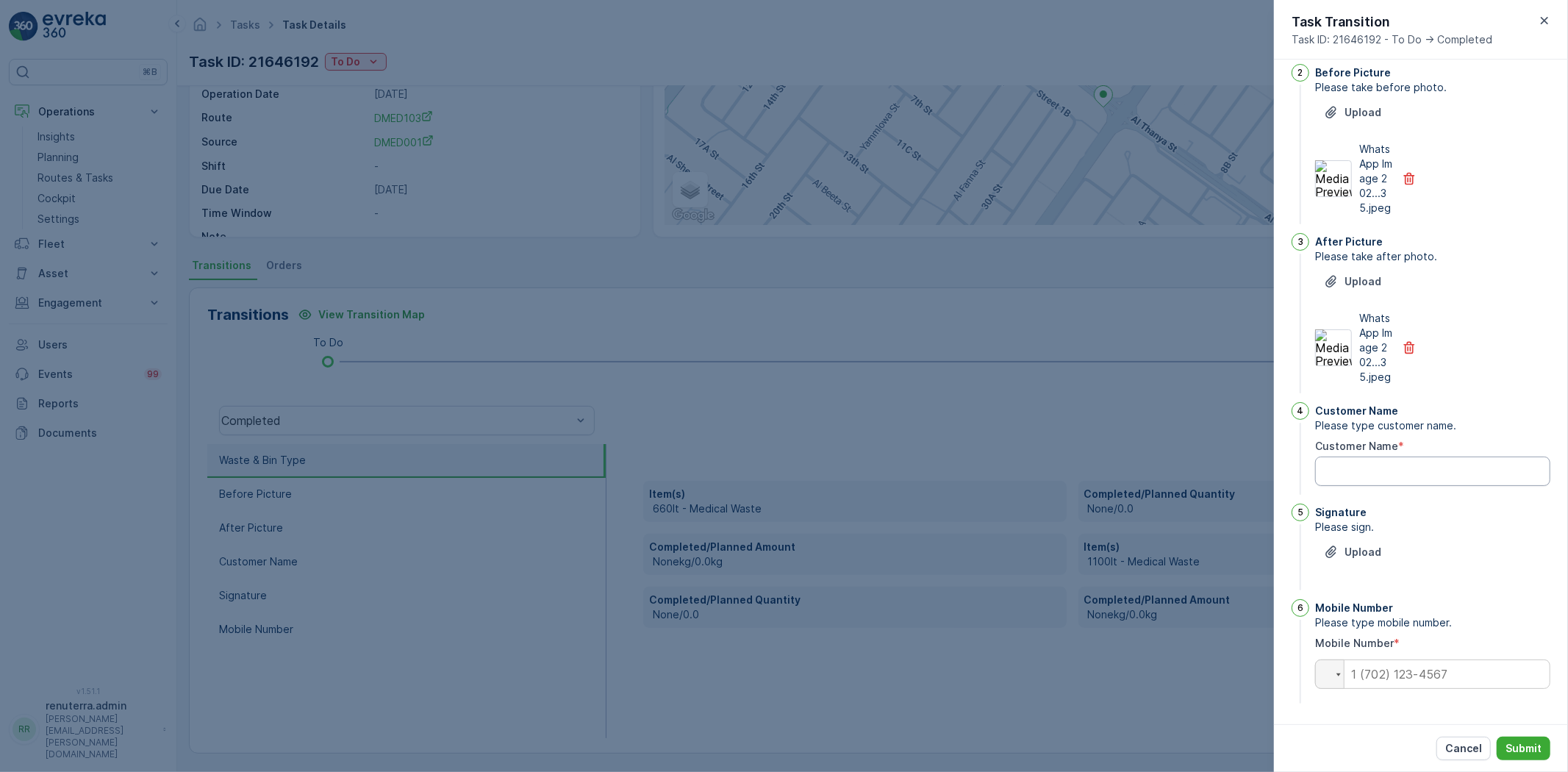
scroll to position [214, 0]
click at [1333, 485] on Name "Customer Name" at bounding box center [1432, 471] width 236 height 29
type Name "Quttainah"
click at [1356, 545] on p "Upload" at bounding box center [1362, 552] width 37 height 15
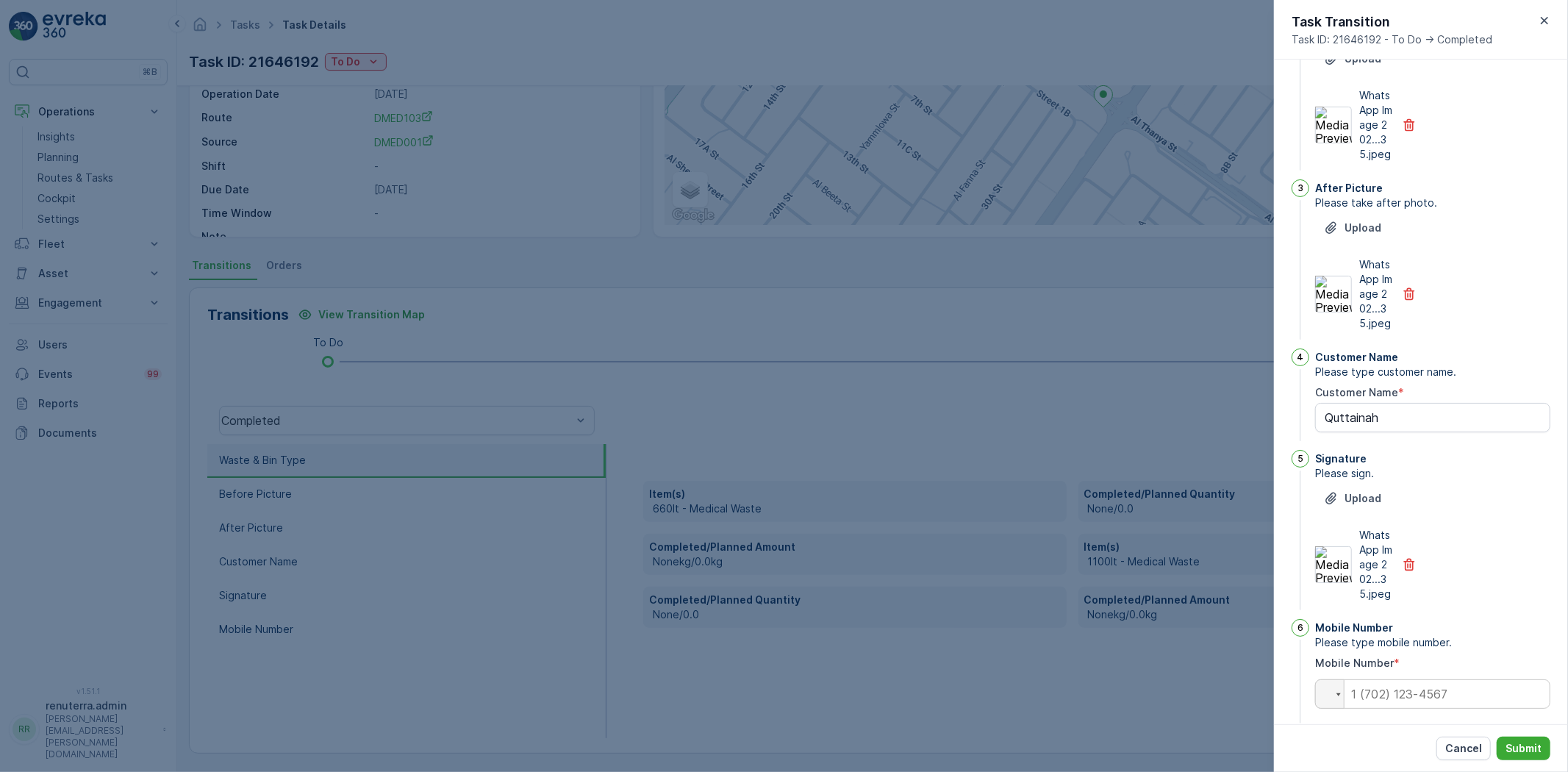
scroll to position [303, 0]
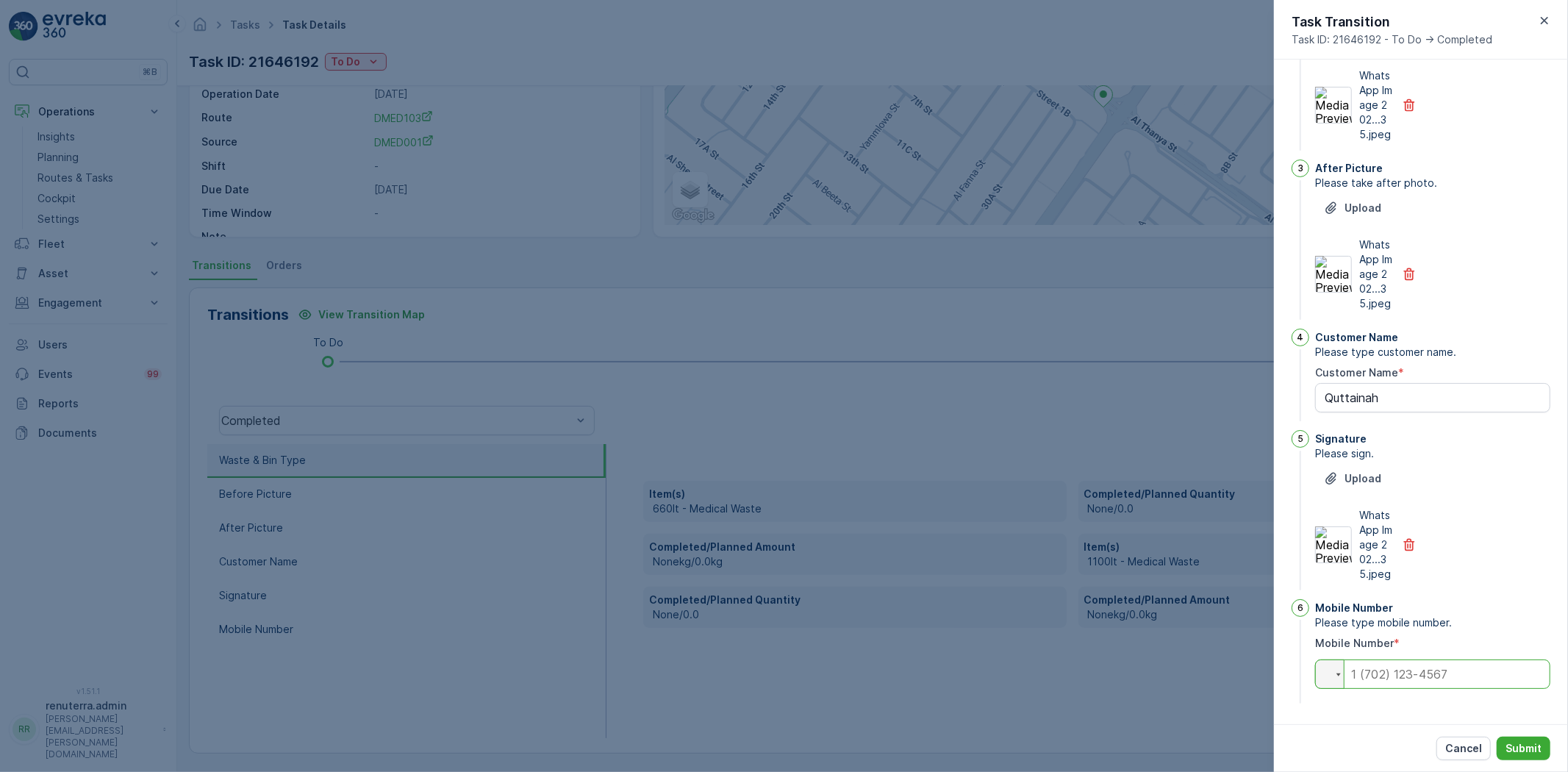
click at [1408, 685] on input "tel" at bounding box center [1432, 674] width 236 height 29
type input "0"
click at [1521, 732] on div "Cancel Submit" at bounding box center [1421, 748] width 294 height 48
click at [1519, 748] on p "Submit" at bounding box center [1522, 748] width 36 height 15
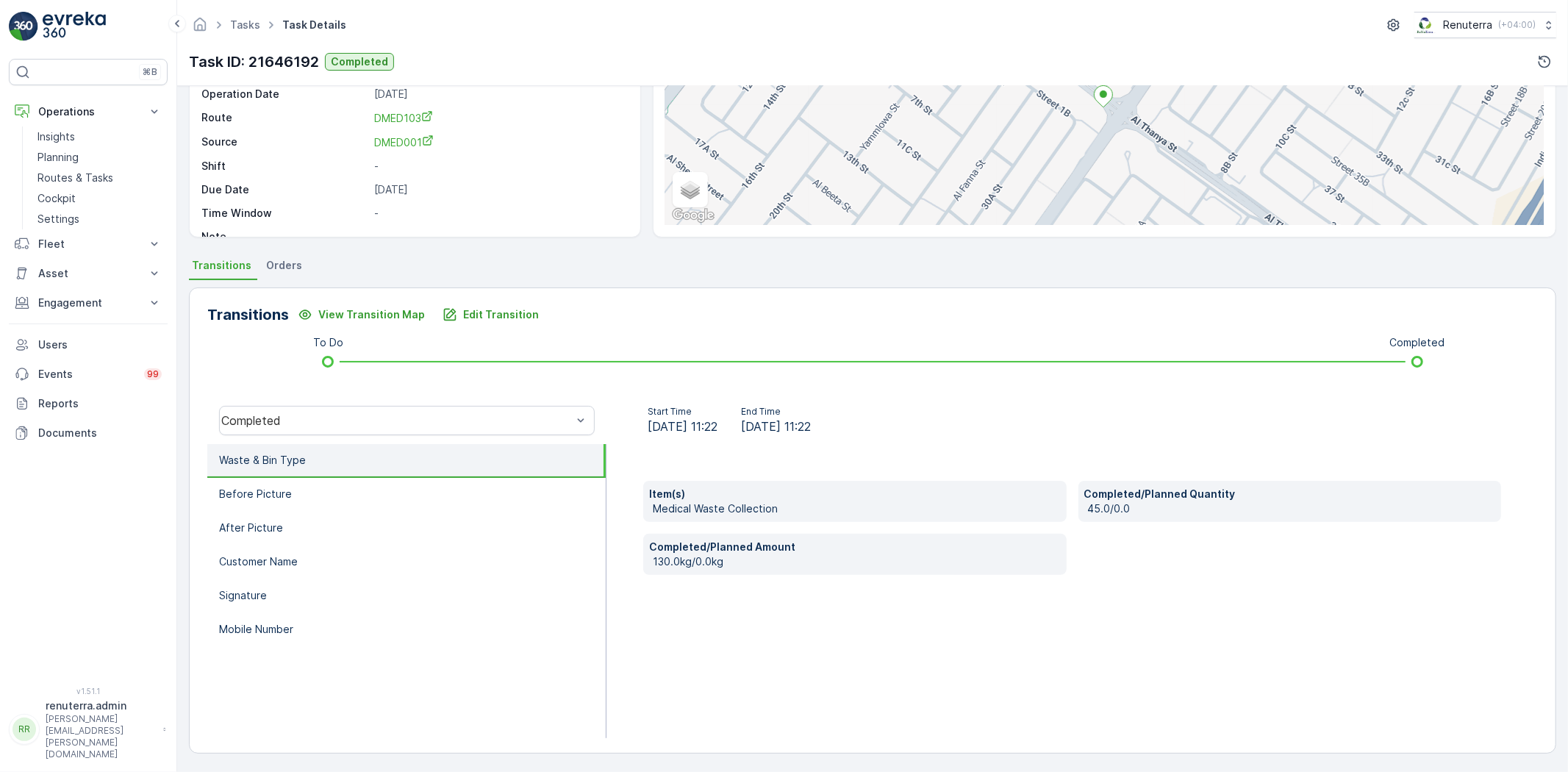
click at [305, 402] on div "Completed" at bounding box center [407, 420] width 400 height 48
click at [360, 488] on li "Before Picture" at bounding box center [406, 495] width 399 height 34
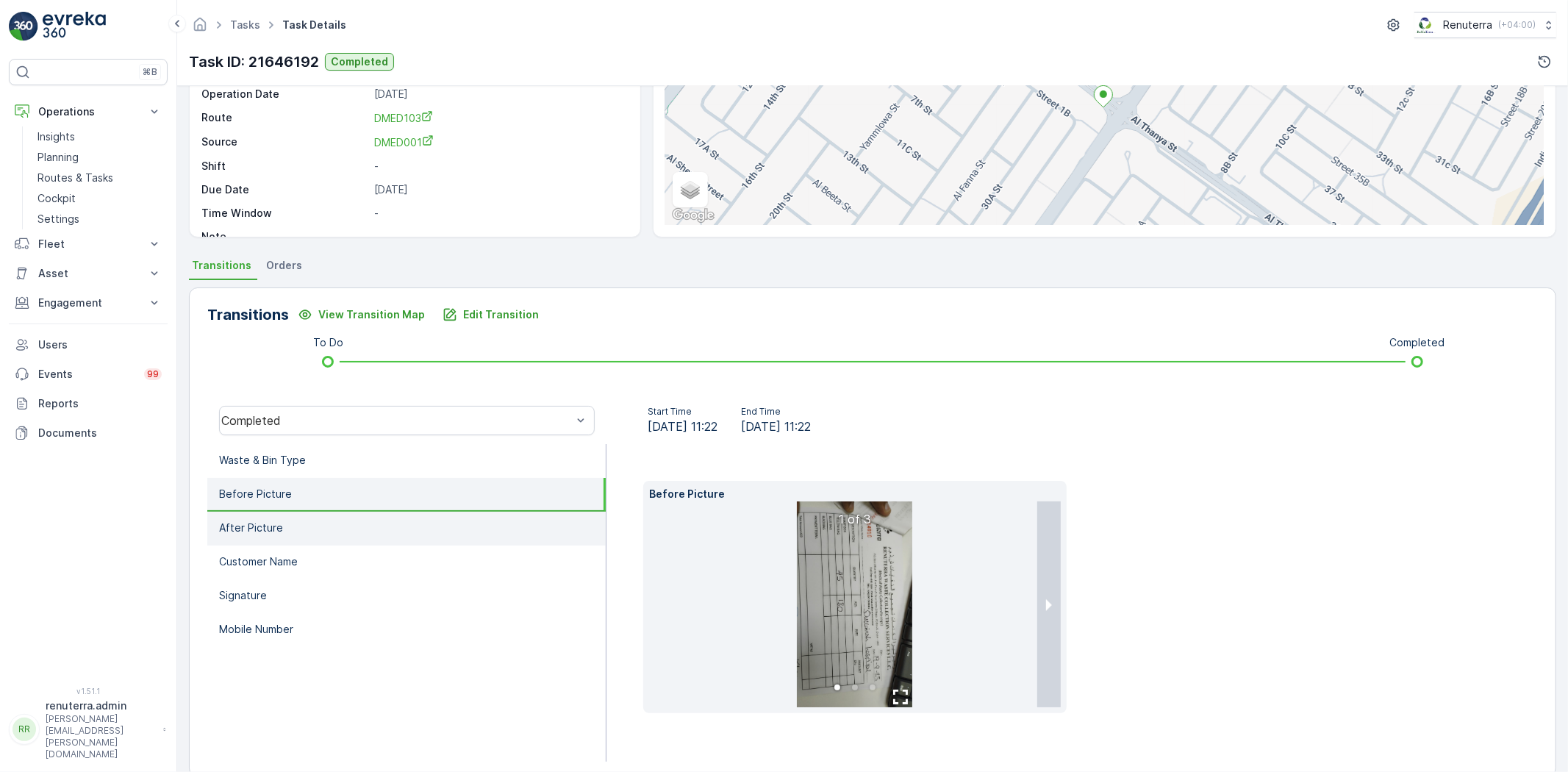
click at [354, 524] on li "After Picture" at bounding box center [406, 529] width 399 height 34
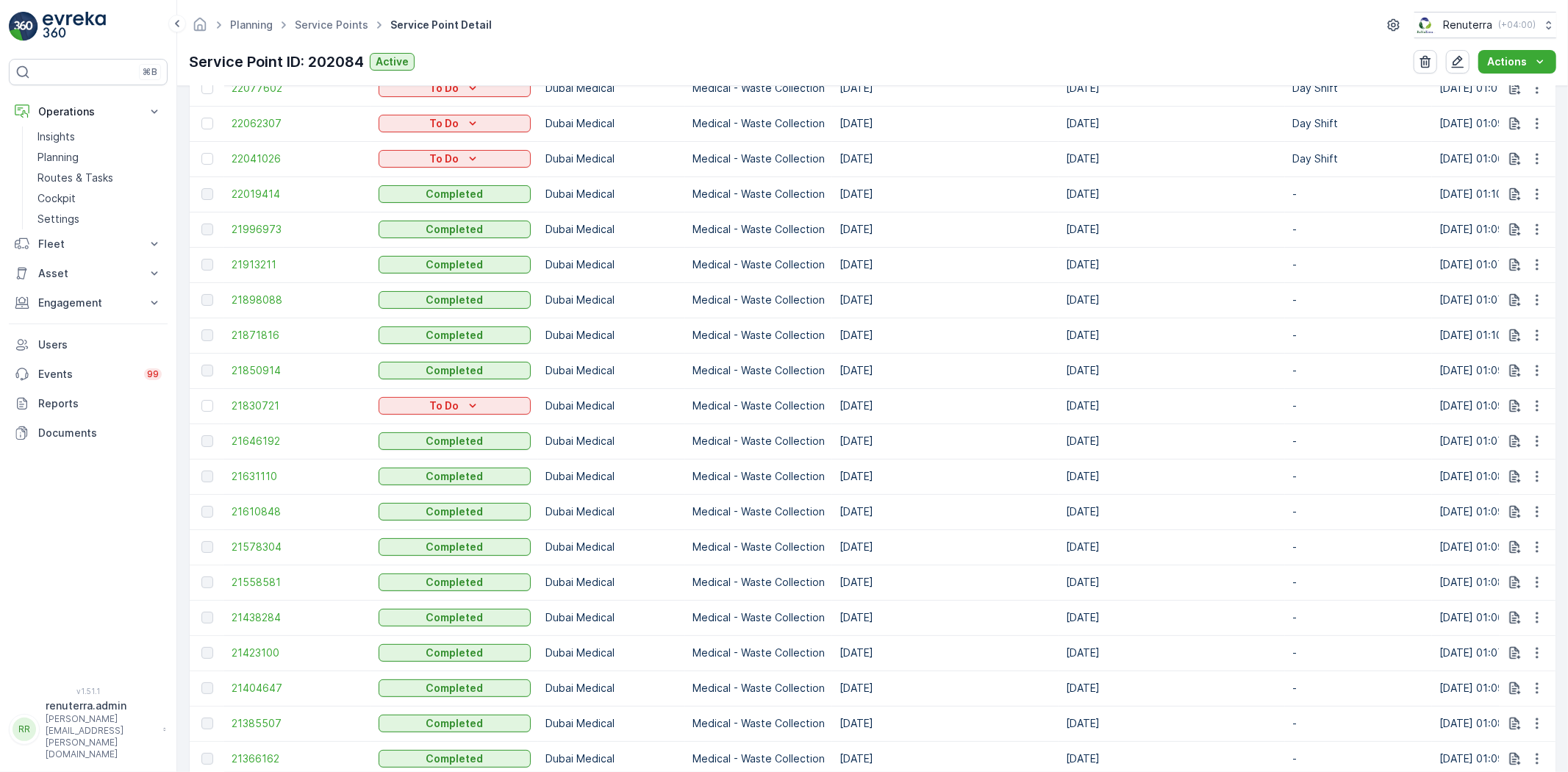
scroll to position [630, 0]
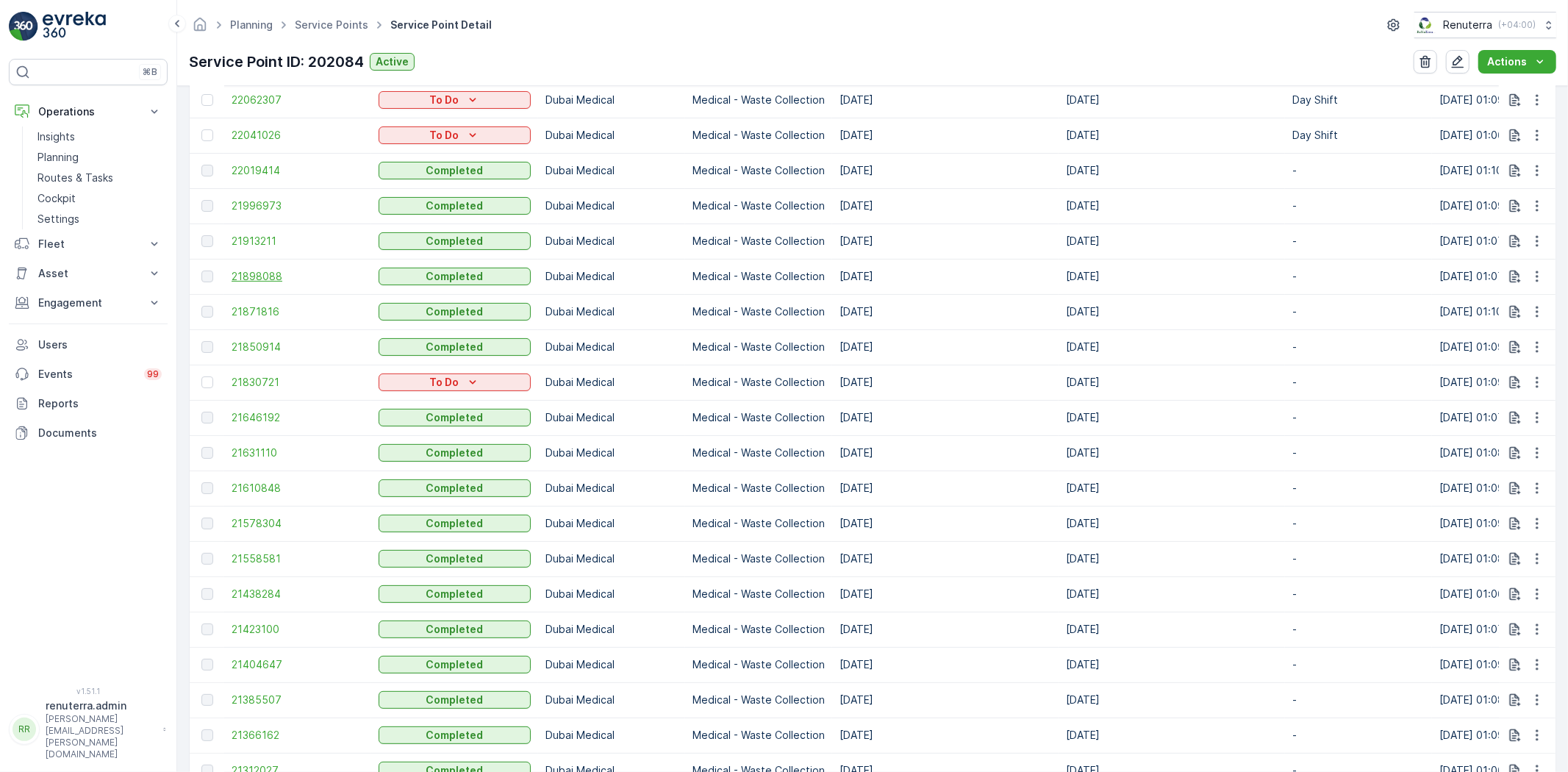
click at [269, 283] on td "21898088" at bounding box center [298, 276] width 147 height 35
click at [261, 272] on span "21898088" at bounding box center [298, 275] width 132 height 15
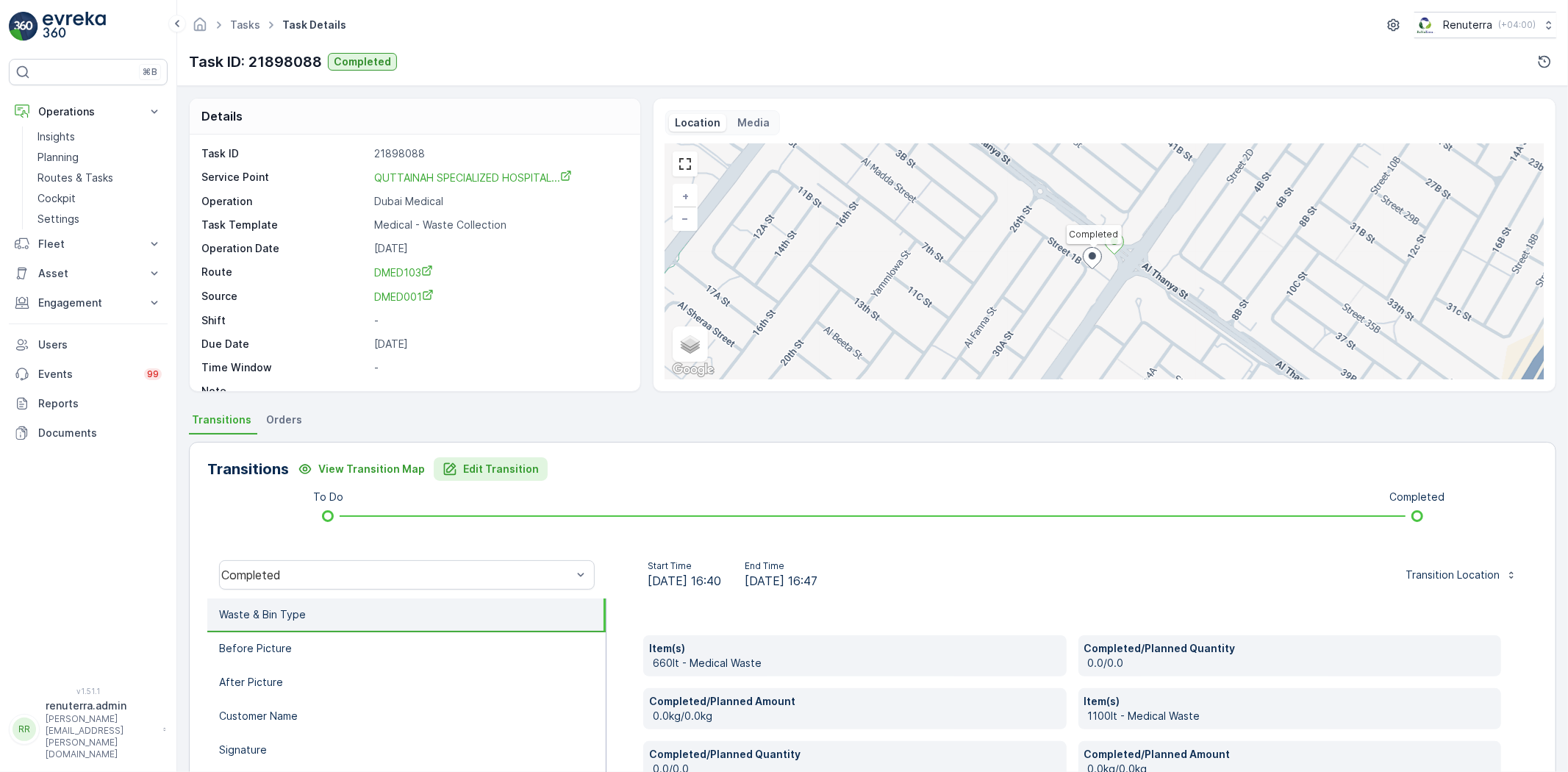
click at [471, 474] on p "Edit Transition" at bounding box center [501, 468] width 76 height 15
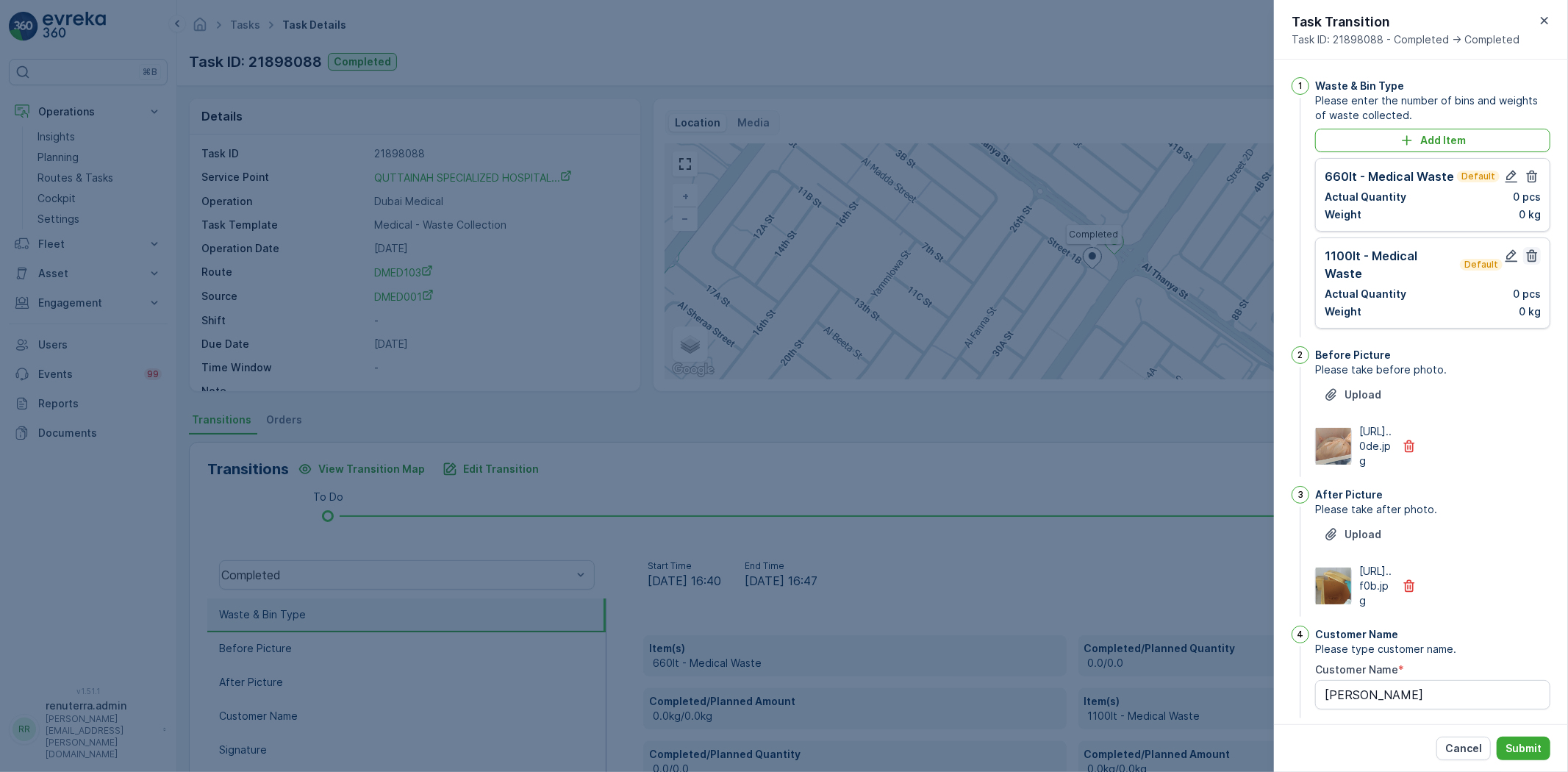
click at [1526, 256] on icon "button" at bounding box center [1531, 255] width 15 height 15
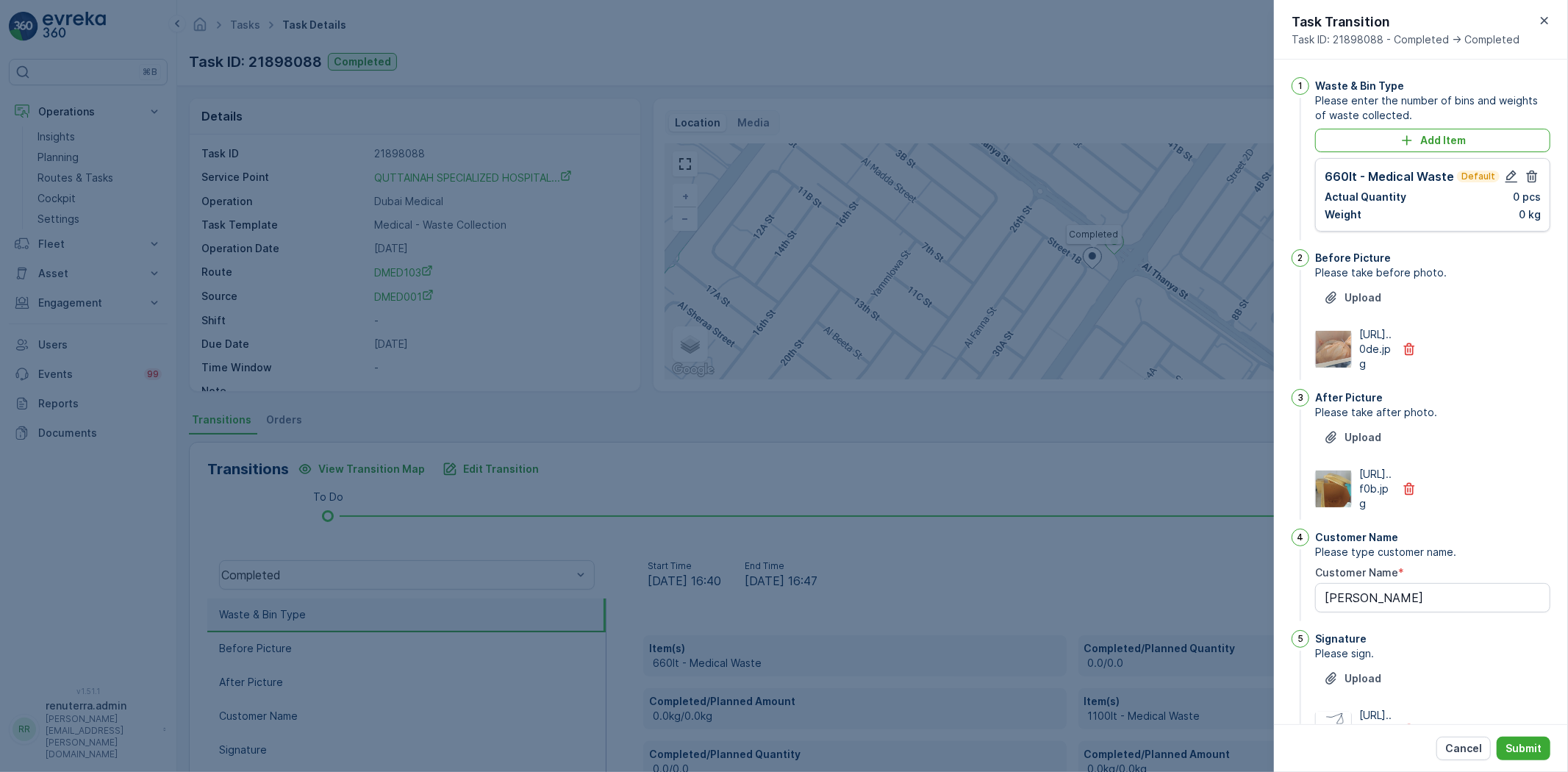
click at [1519, 177] on div at bounding box center [1520, 177] width 38 height 17
click at [1524, 177] on icon "button" at bounding box center [1531, 176] width 15 height 15
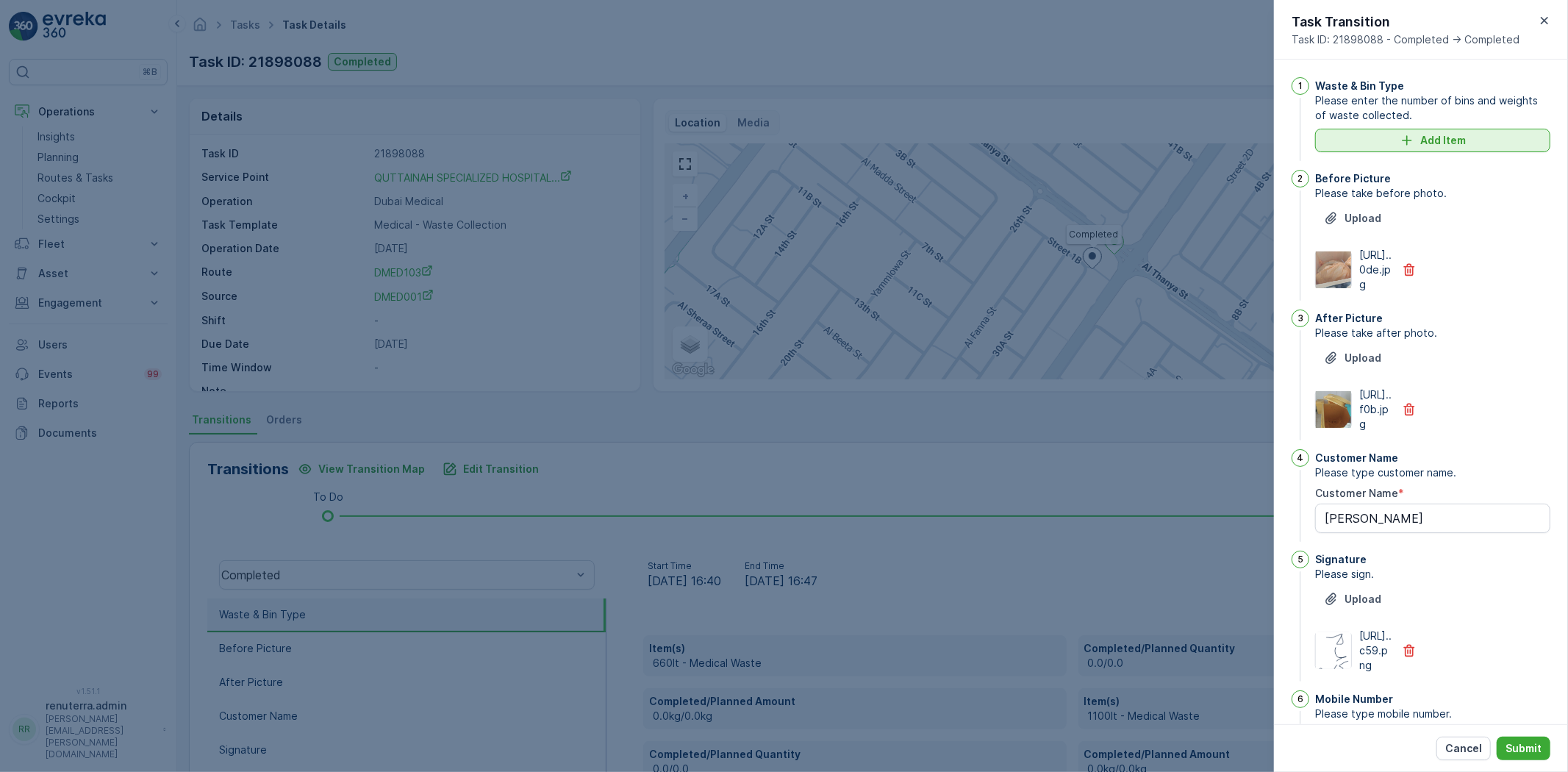
click at [1462, 142] on p "Add Item" at bounding box center [1442, 140] width 46 height 15
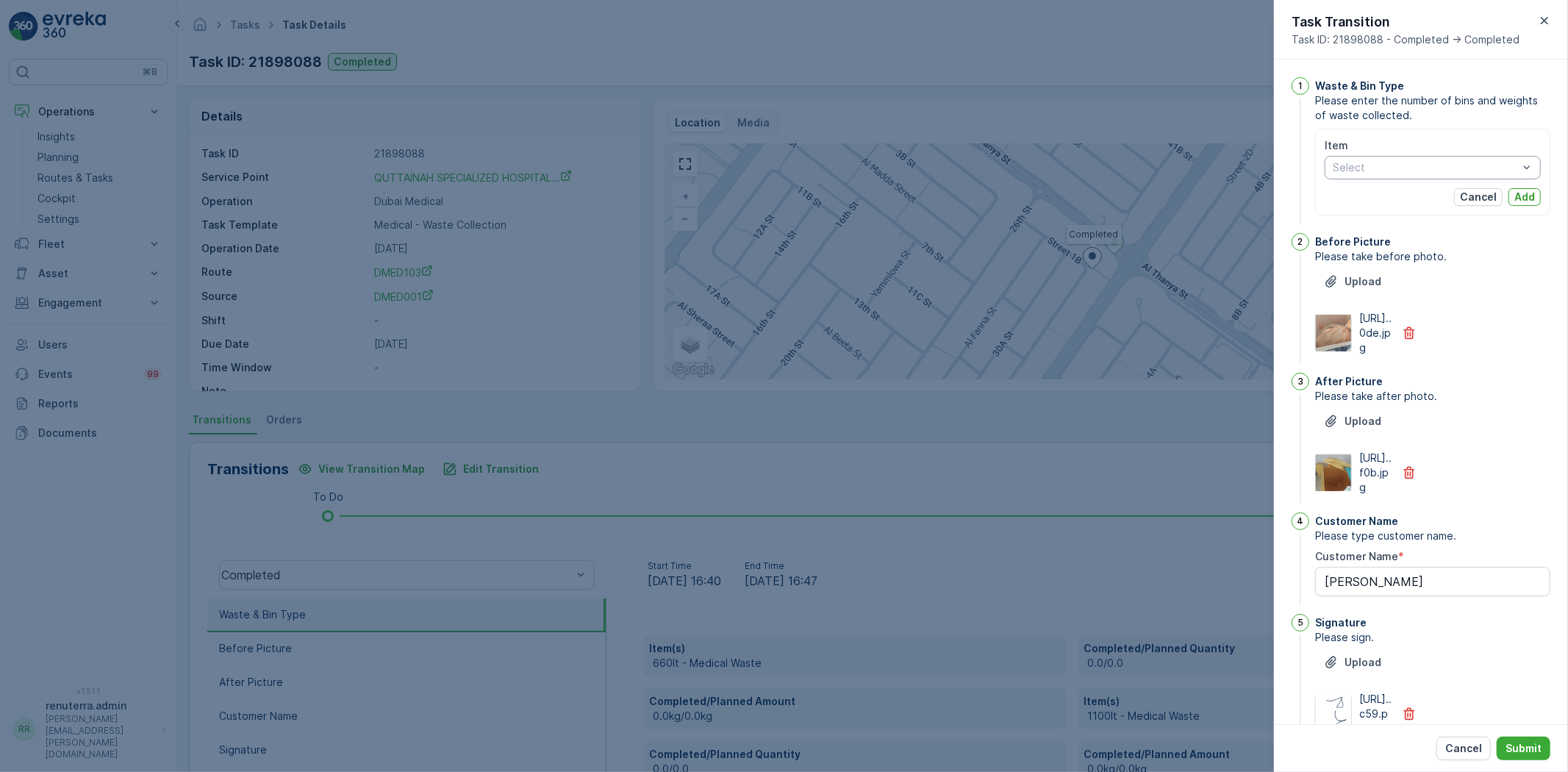
click at [1428, 177] on div "Select" at bounding box center [1432, 168] width 216 height 23
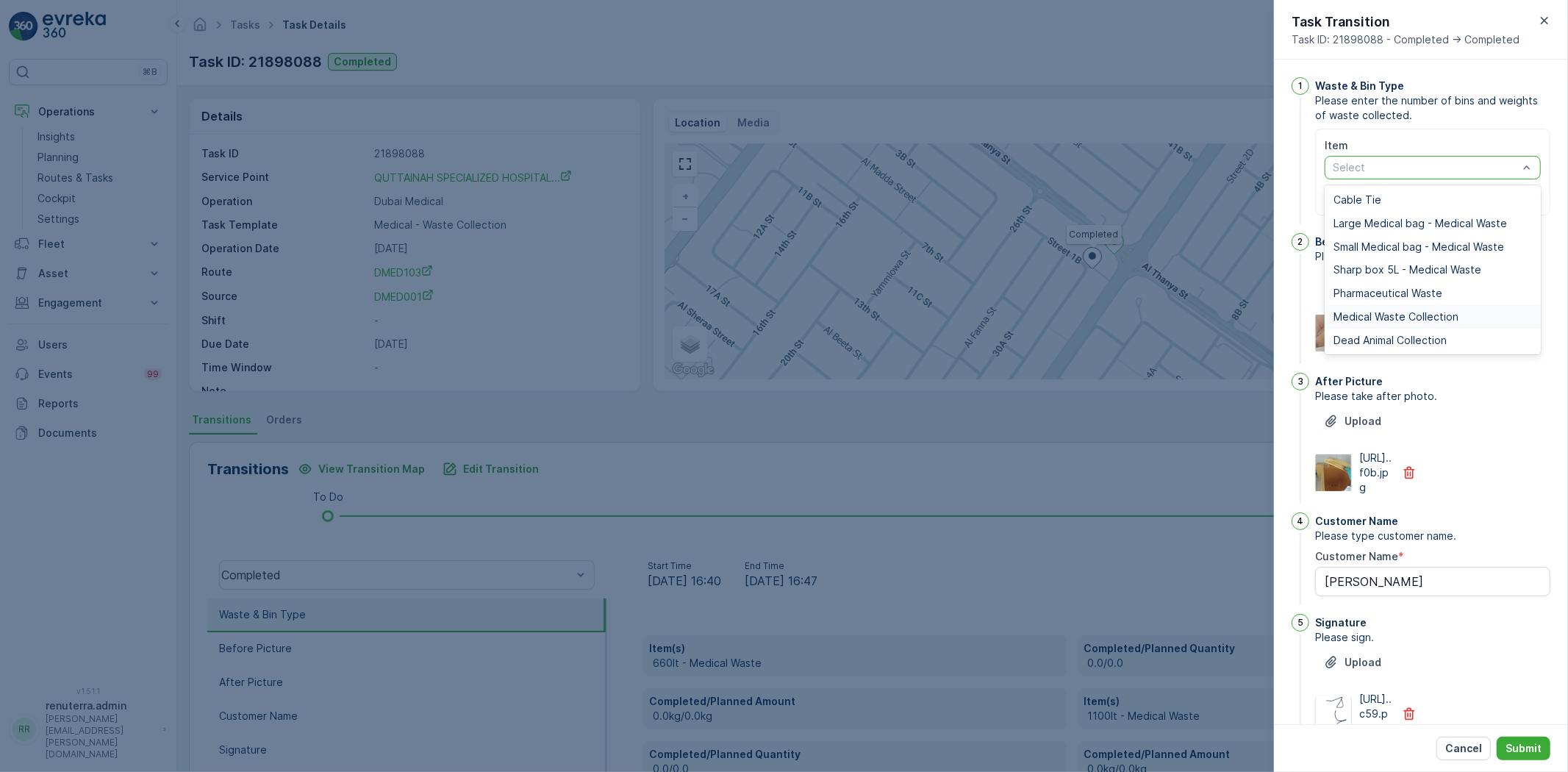
click at [1396, 320] on span "Medical Waste Collection" at bounding box center [1395, 317] width 125 height 12
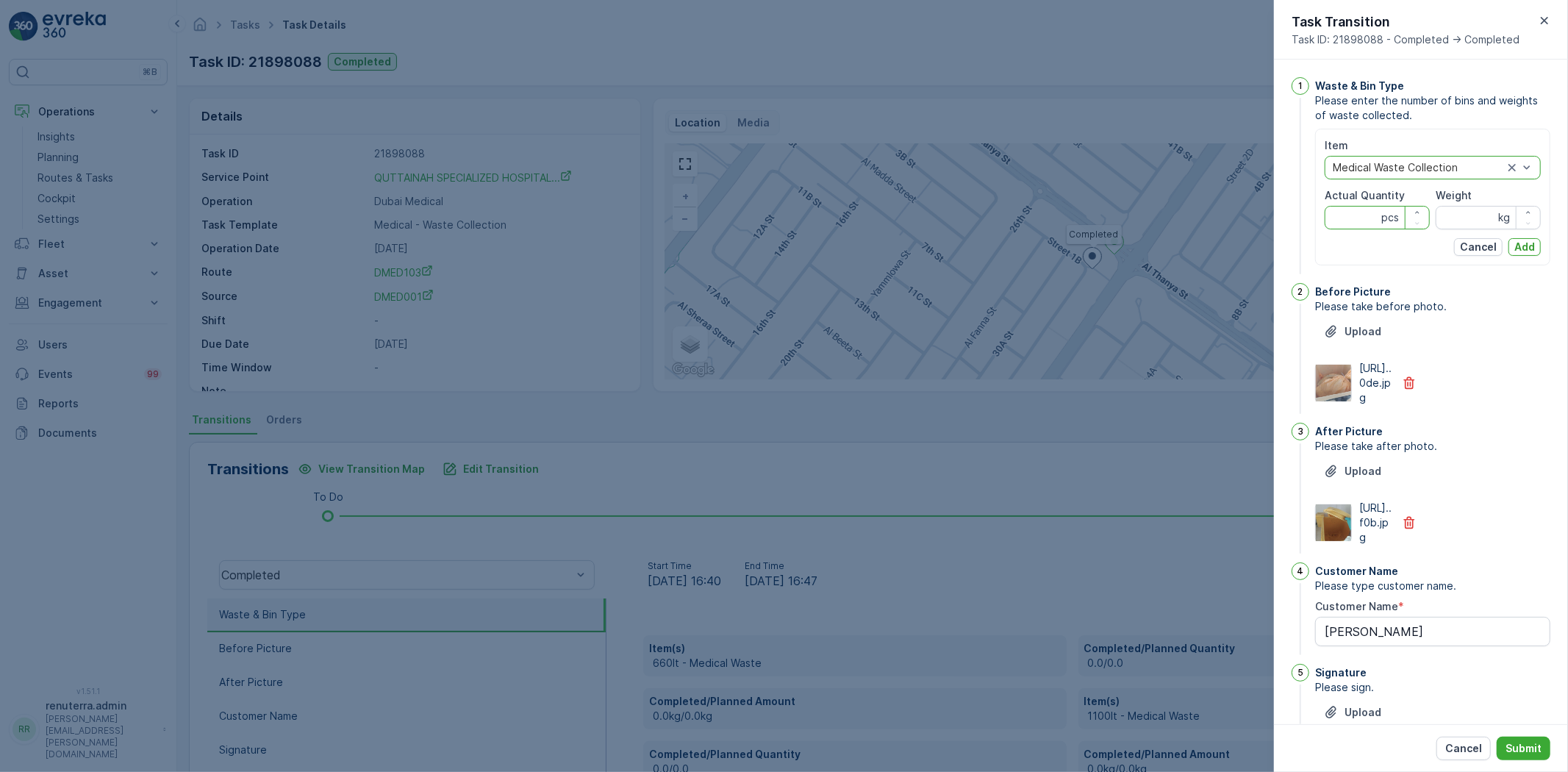
click at [1362, 229] on Quantity "Actual Quantity" at bounding box center [1377, 217] width 105 height 23
type Quantity "13"
click at [1457, 219] on input "Weight" at bounding box center [1488, 217] width 105 height 23
type input "30"
click at [1527, 248] on p "Add" at bounding box center [1523, 246] width 20 height 15
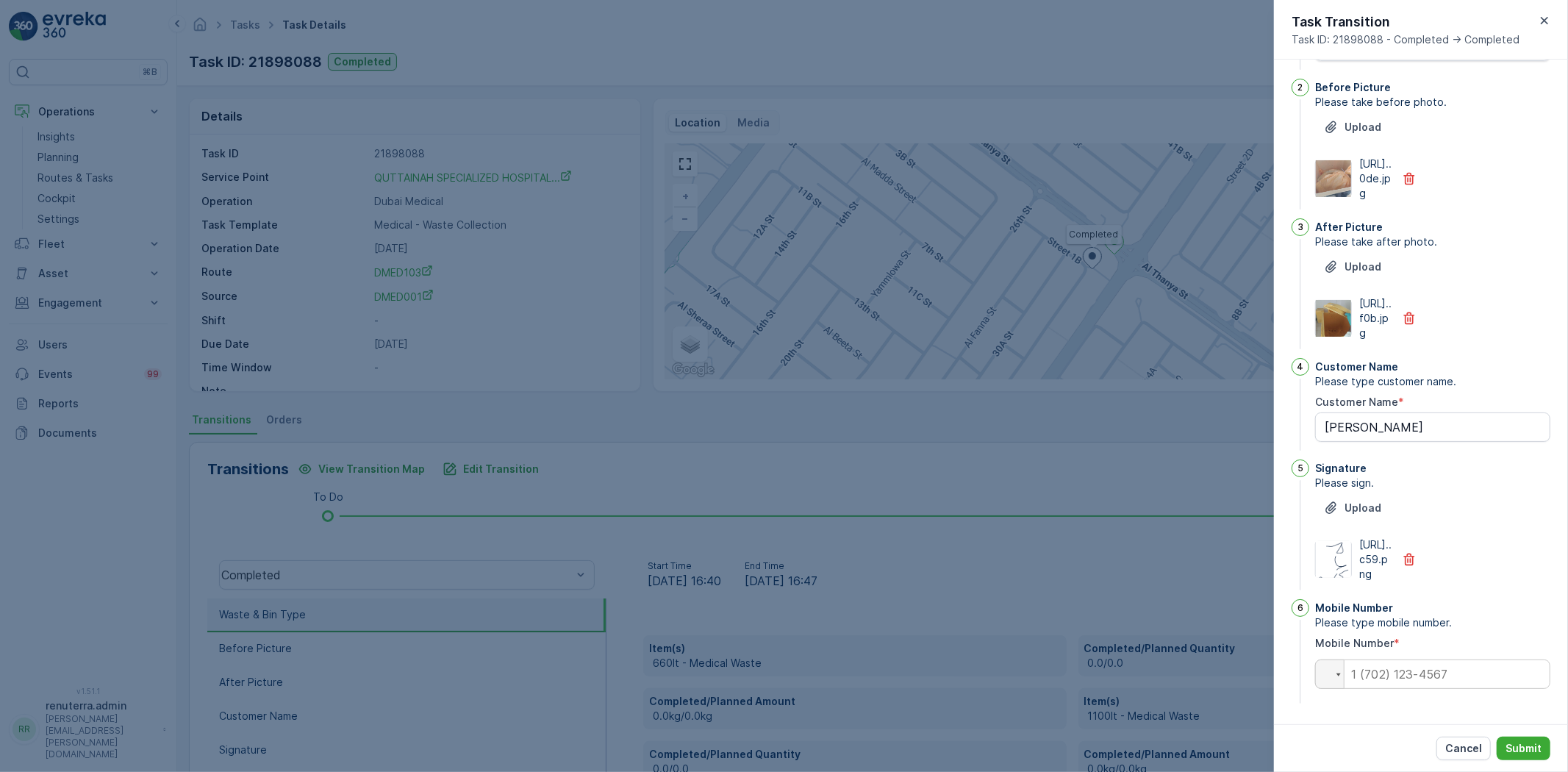
scroll to position [259, 0]
click at [1526, 743] on p "Submit" at bounding box center [1522, 748] width 36 height 15
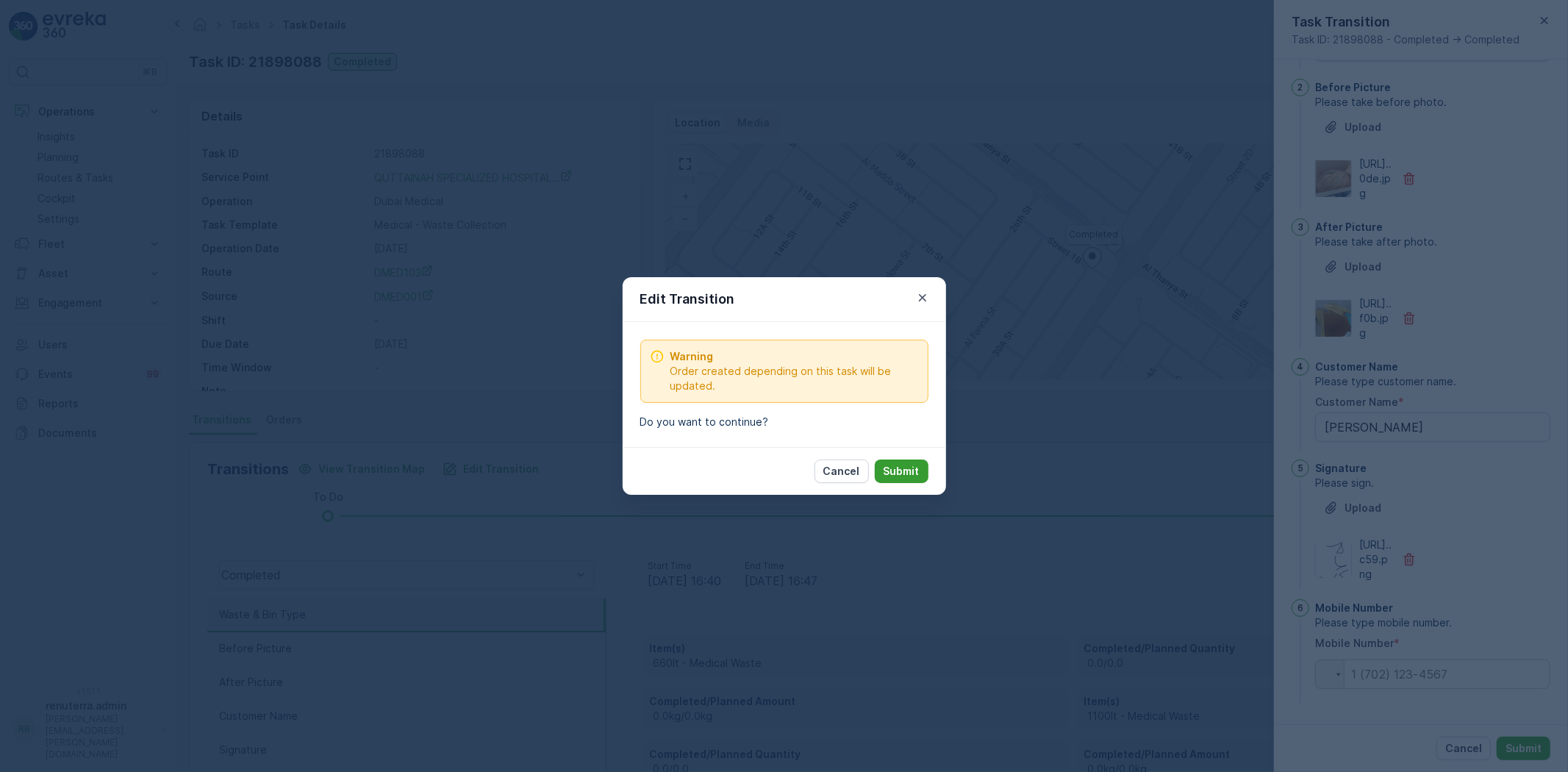
click at [910, 481] on button "Submit" at bounding box center [901, 471] width 53 height 23
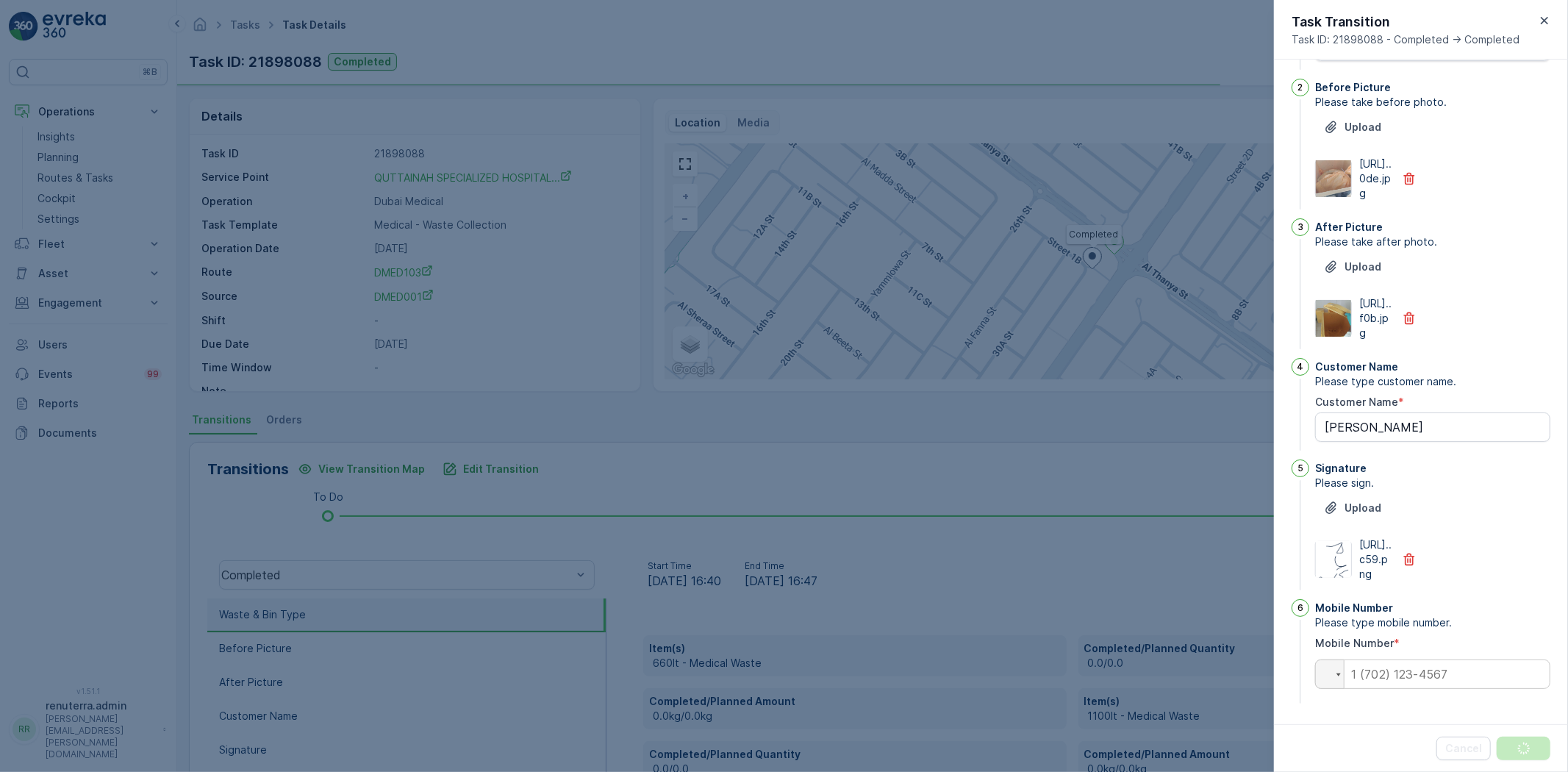
scroll to position [0, 0]
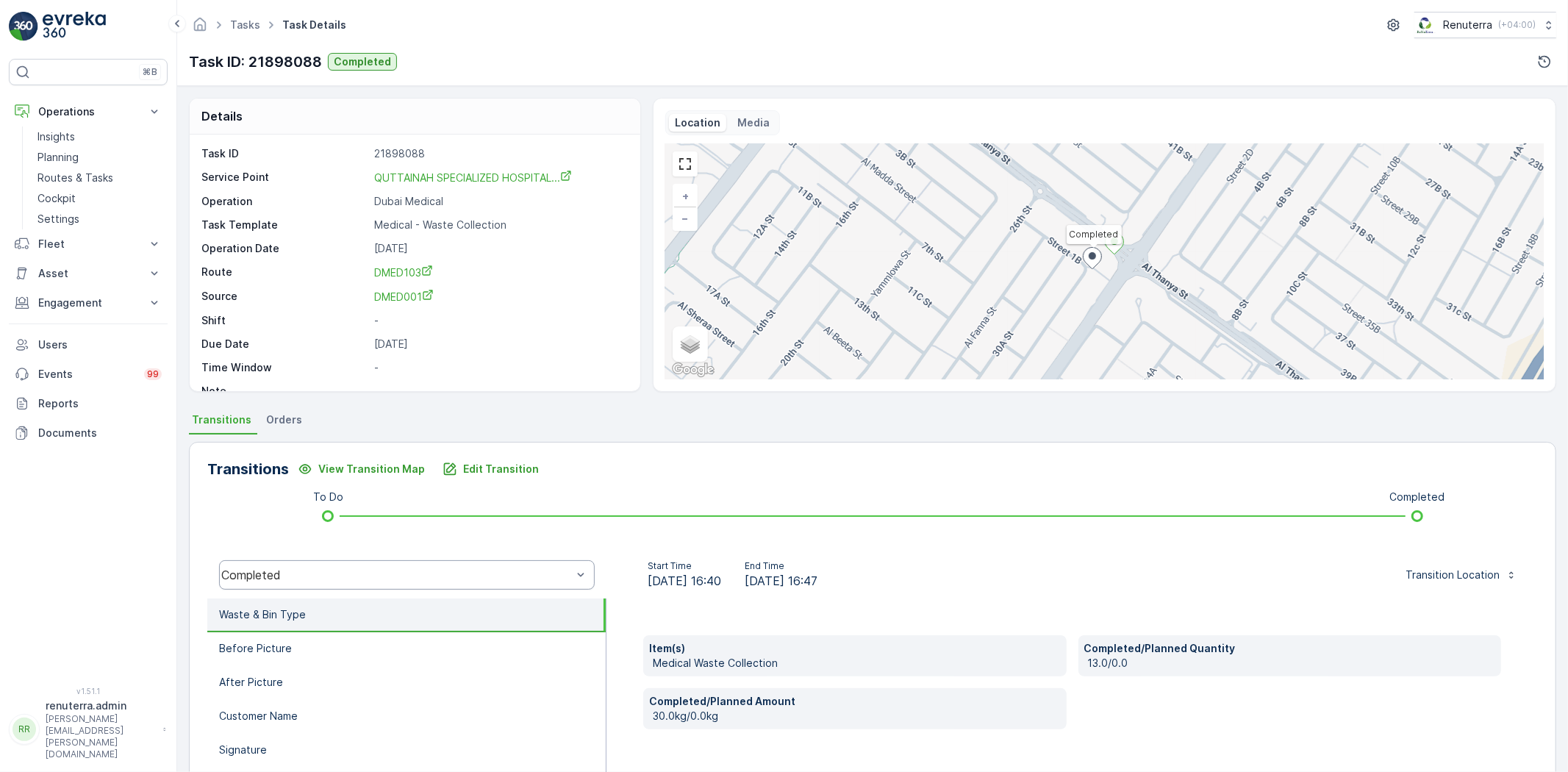
click at [410, 563] on div "Completed" at bounding box center [406, 575] width 375 height 29
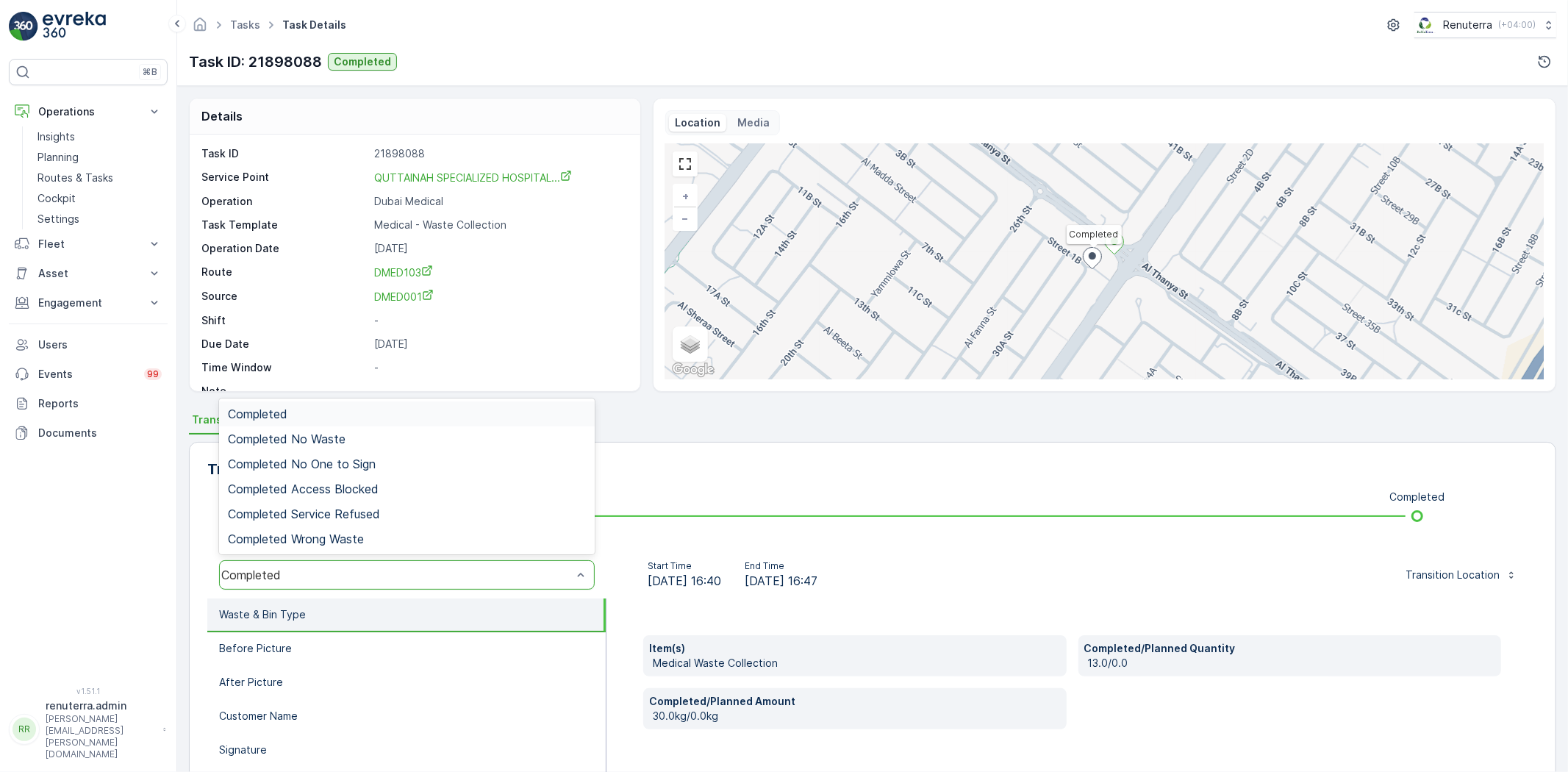
click at [322, 421] on div "Completed" at bounding box center [406, 414] width 375 height 25
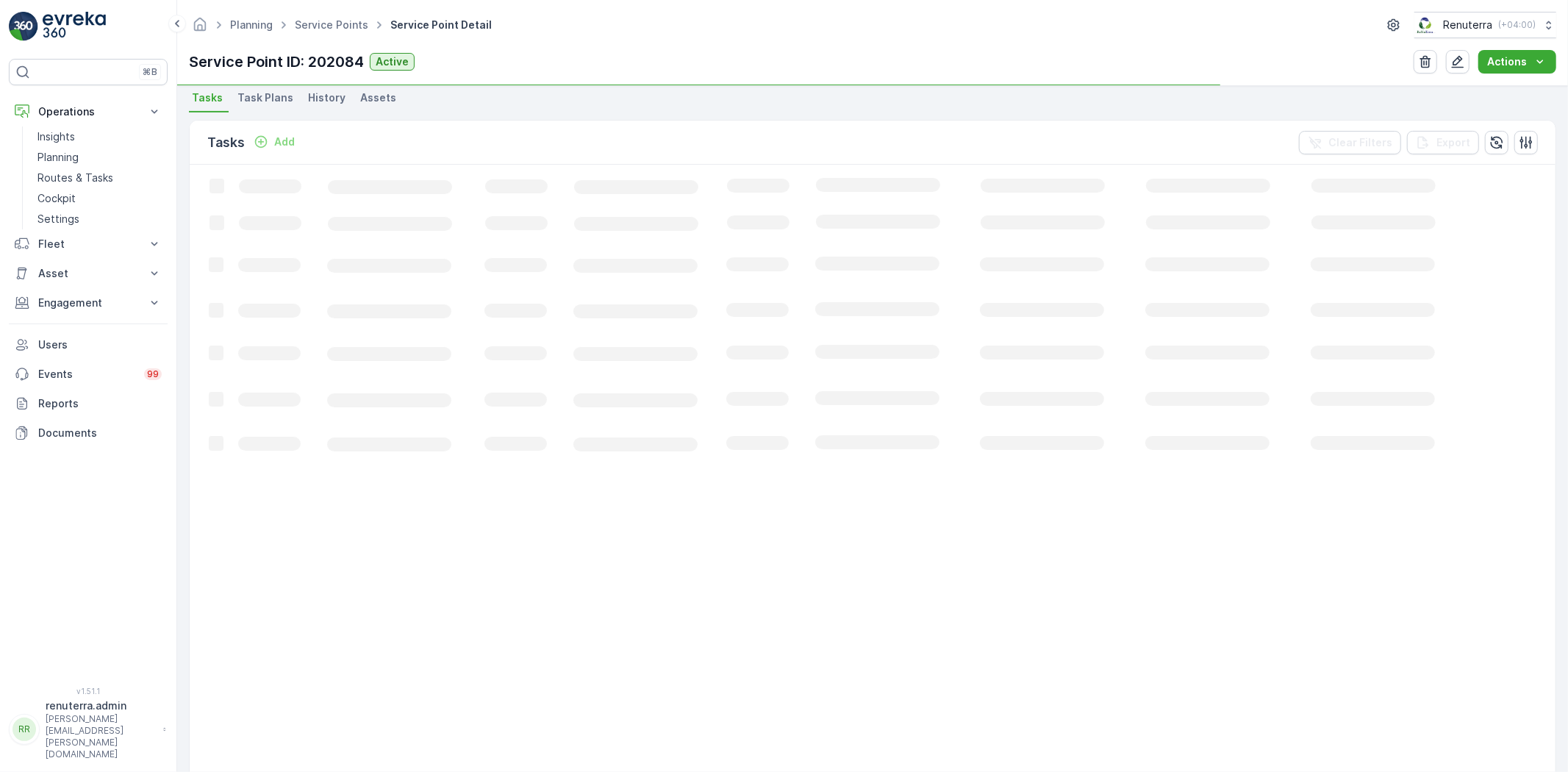
scroll to position [408, 0]
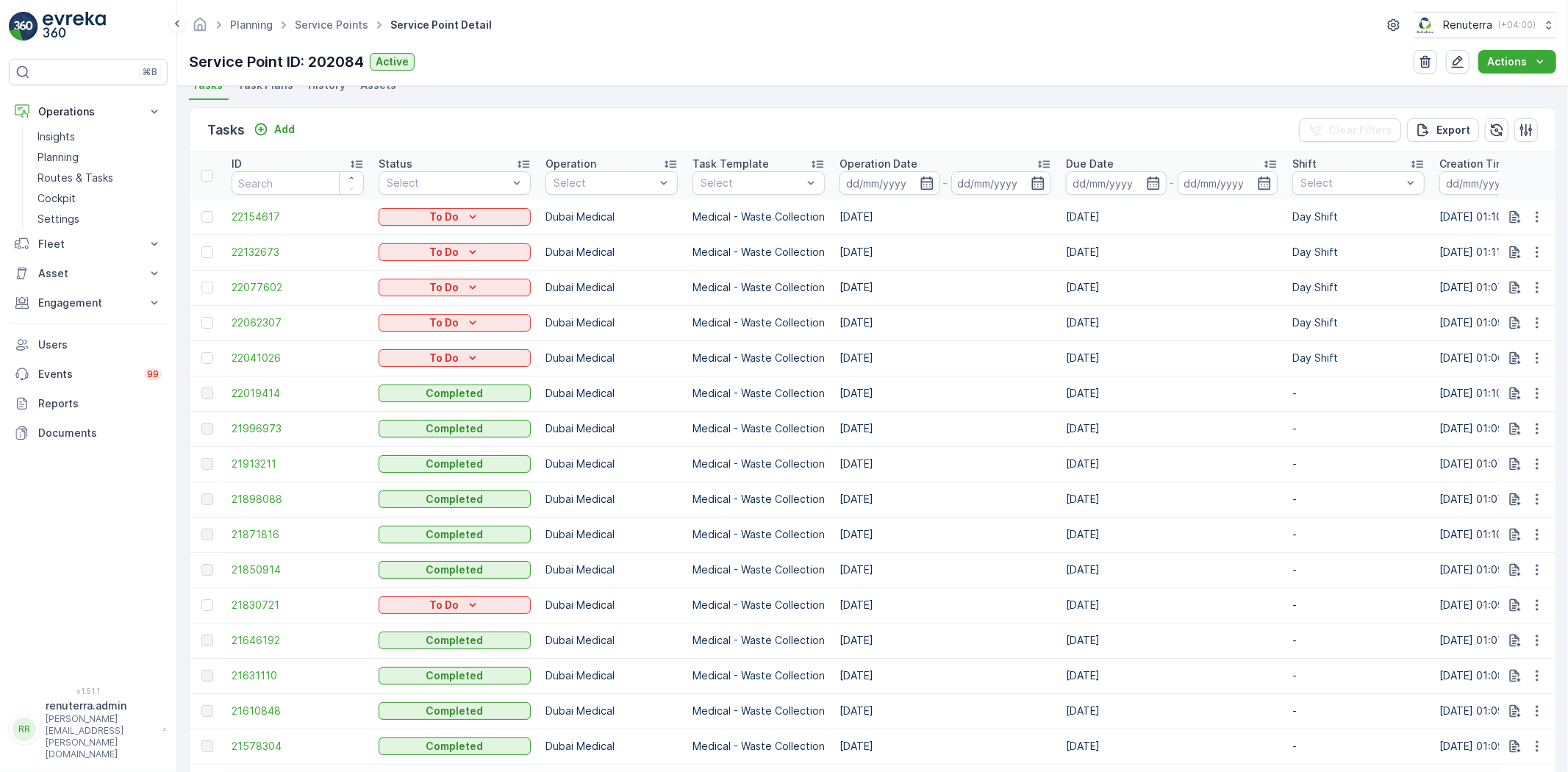
click at [281, 592] on td "21830721" at bounding box center [298, 605] width 147 height 35
click at [272, 603] on span "21830721" at bounding box center [298, 604] width 132 height 15
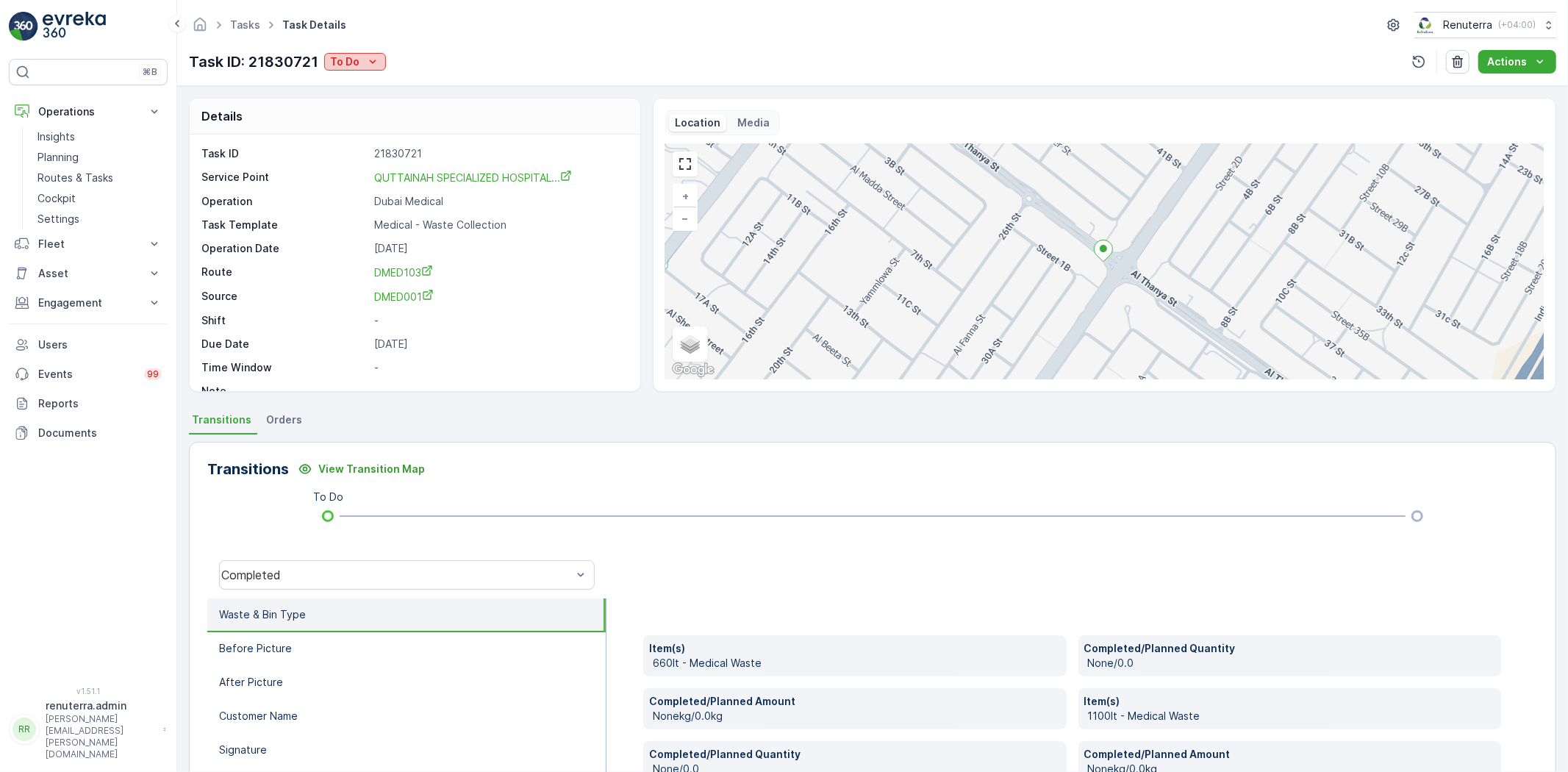
click at [366, 64] on icon "To Do" at bounding box center [372, 61] width 15 height 15
click at [378, 77] on span "Completed" at bounding box center [360, 83] width 55 height 15
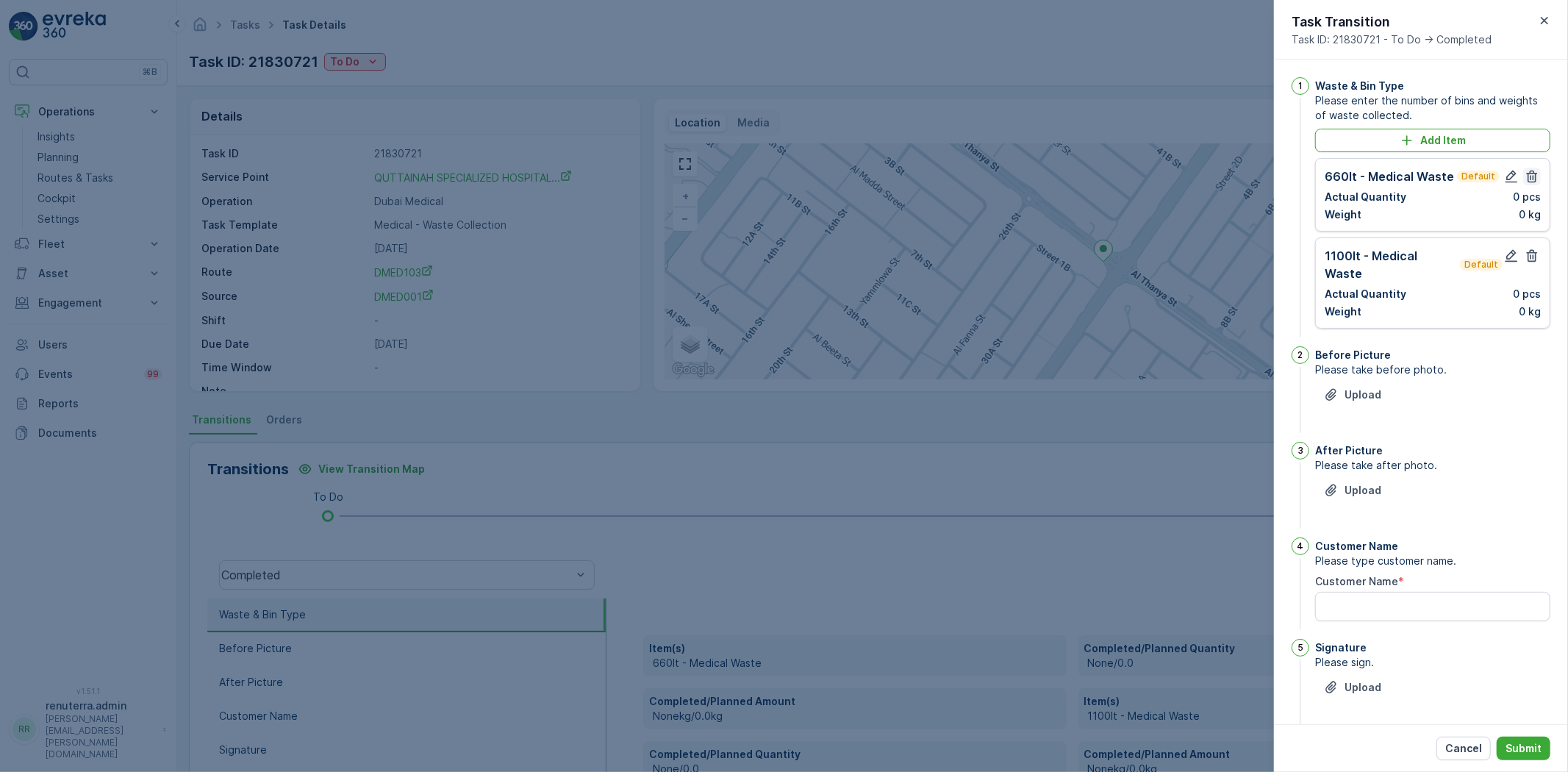
click at [1536, 174] on button "button" at bounding box center [1532, 177] width 17 height 17
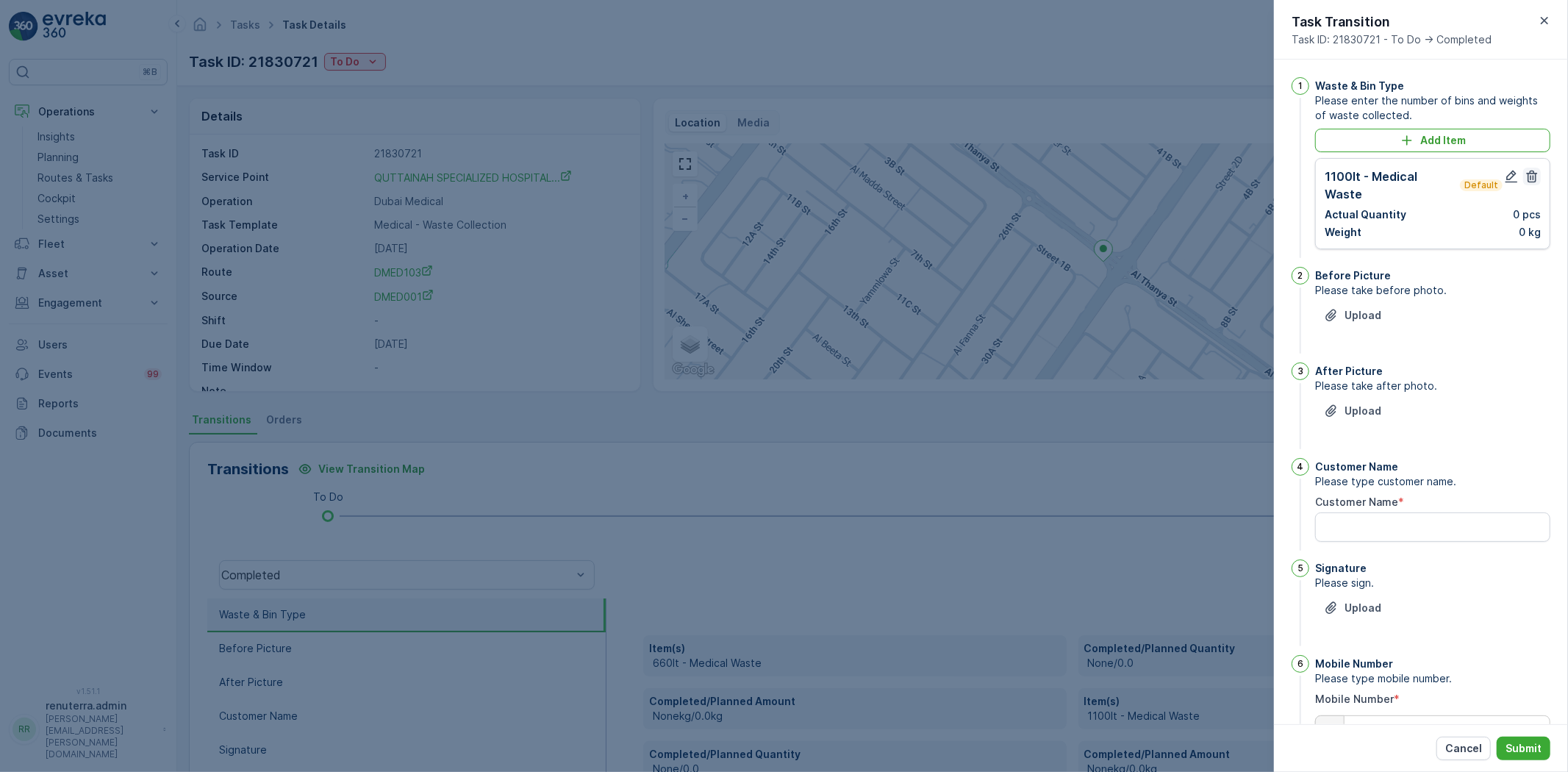
click at [1530, 175] on icon "button" at bounding box center [1531, 176] width 15 height 15
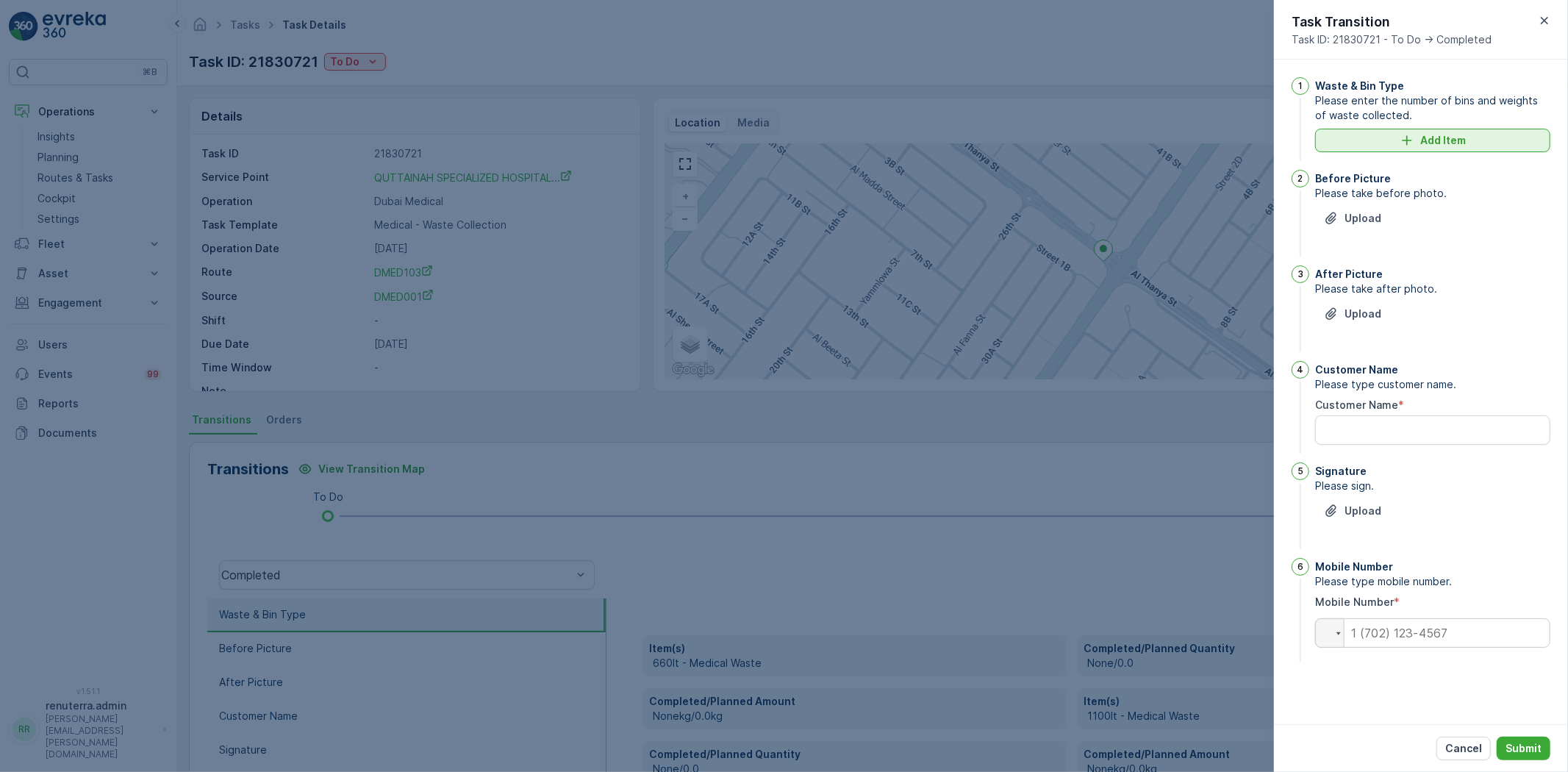
click at [1470, 147] on div "Add Item" at bounding box center [1432, 140] width 217 height 15
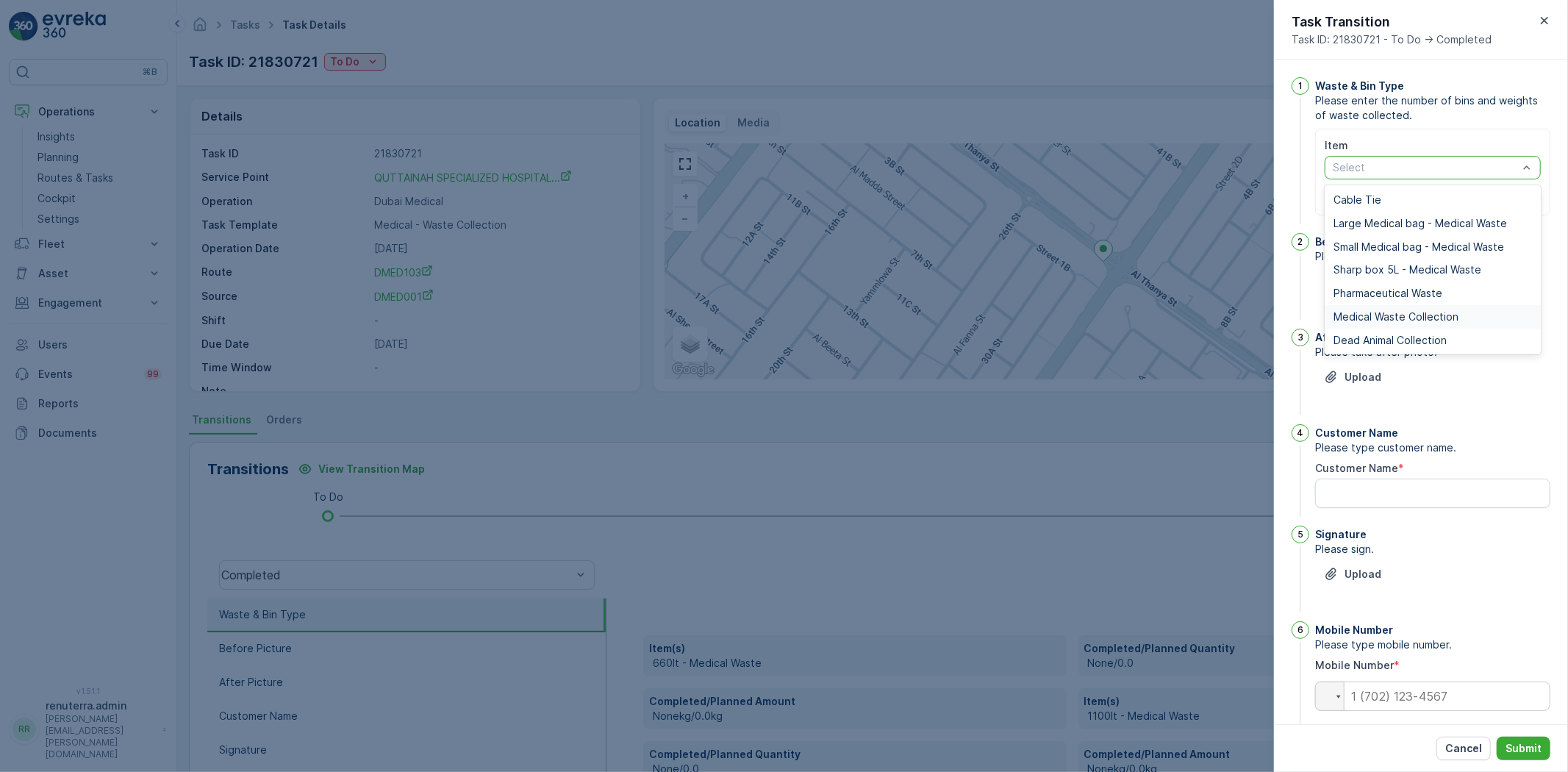
click at [1387, 318] on span "Medical Waste Collection" at bounding box center [1395, 317] width 125 height 12
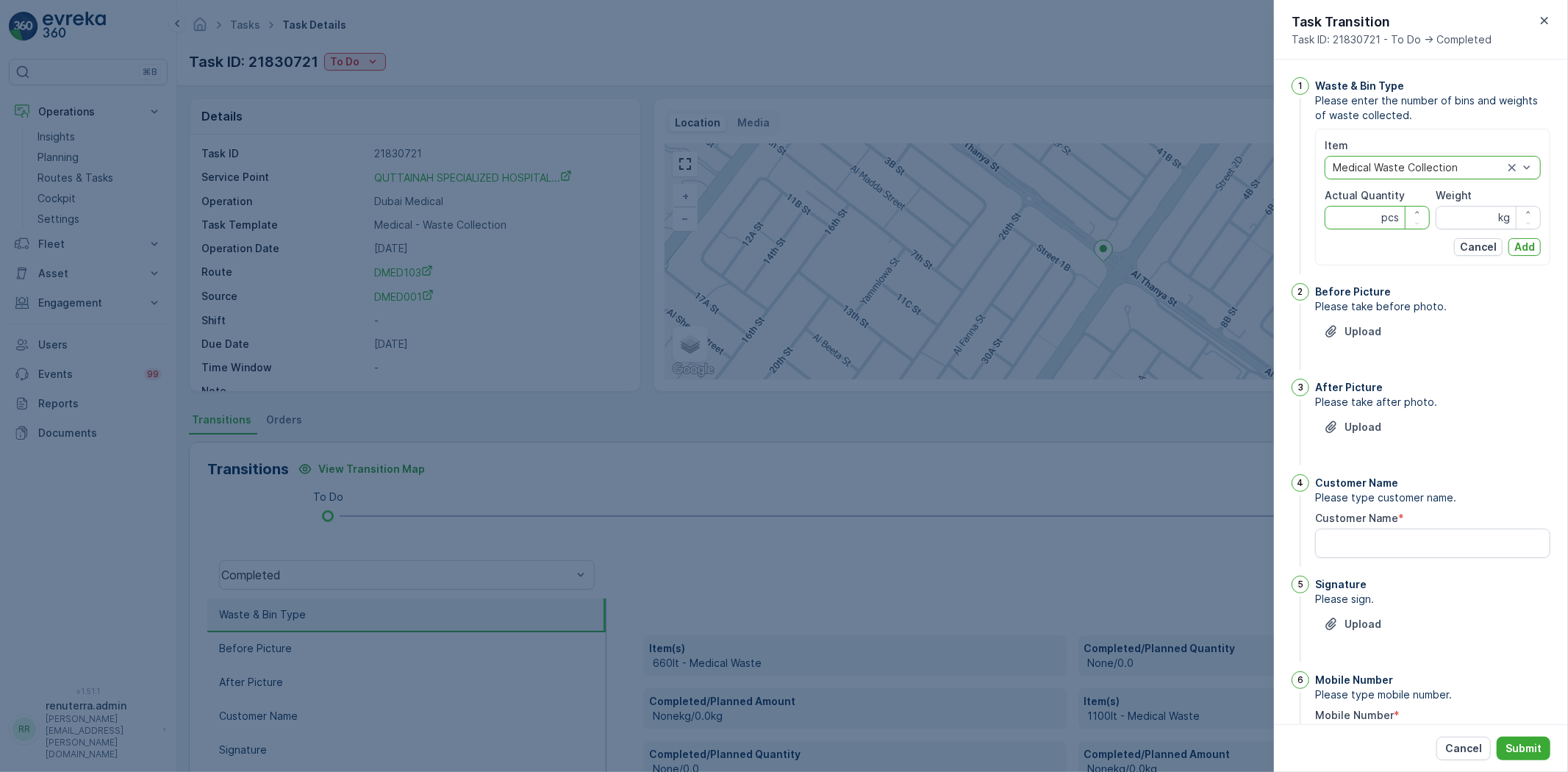
click at [1355, 213] on Quantity "Actual Quantity" at bounding box center [1377, 217] width 105 height 23
type Quantity "18"
click at [1438, 209] on input "Weight" at bounding box center [1488, 217] width 105 height 23
type input "75"
drag, startPoint x: 1527, startPoint y: 245, endPoint x: 1475, endPoint y: 287, distance: 66.8
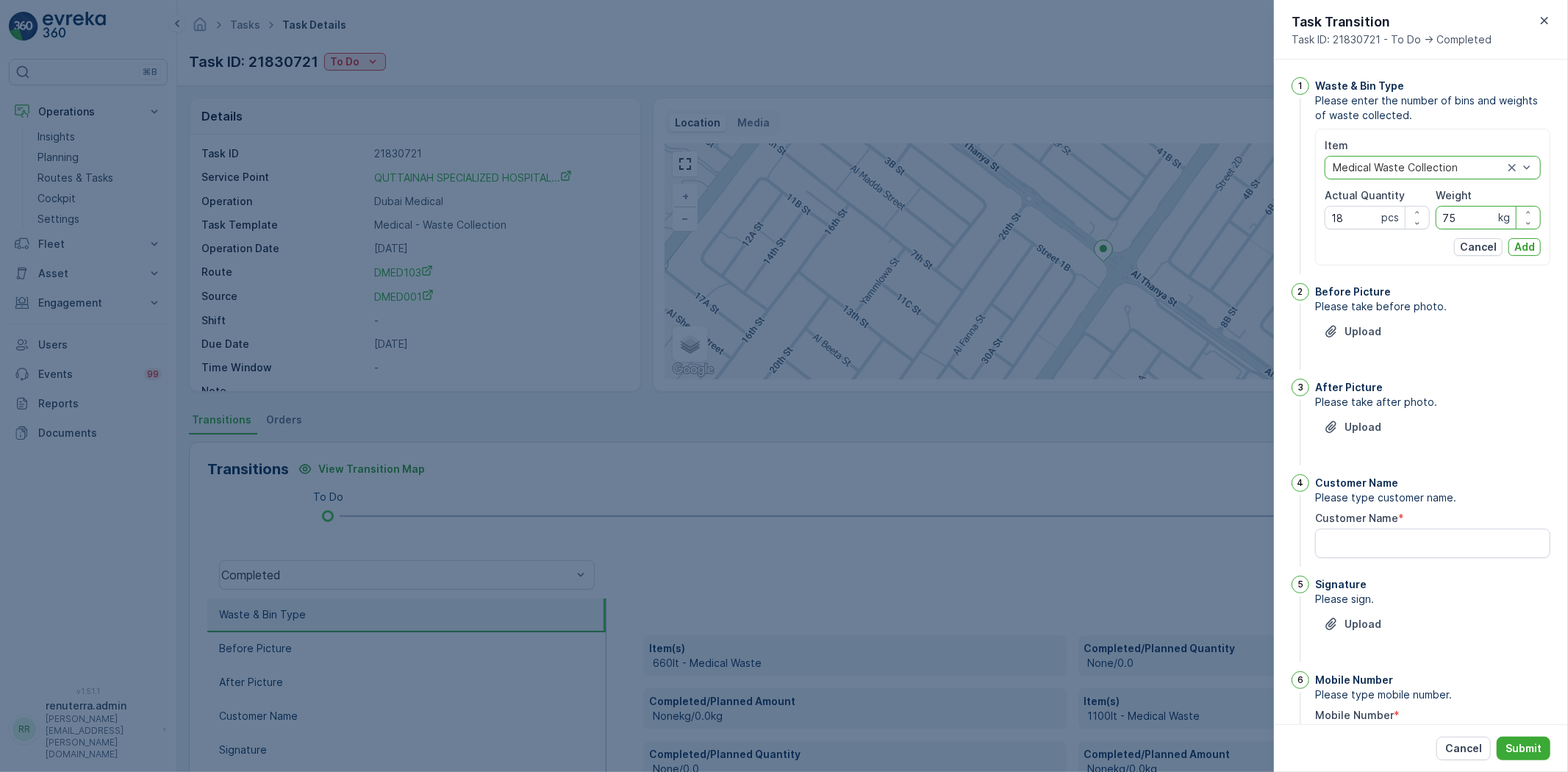
click at [1527, 241] on p "Add" at bounding box center [1523, 246] width 20 height 15
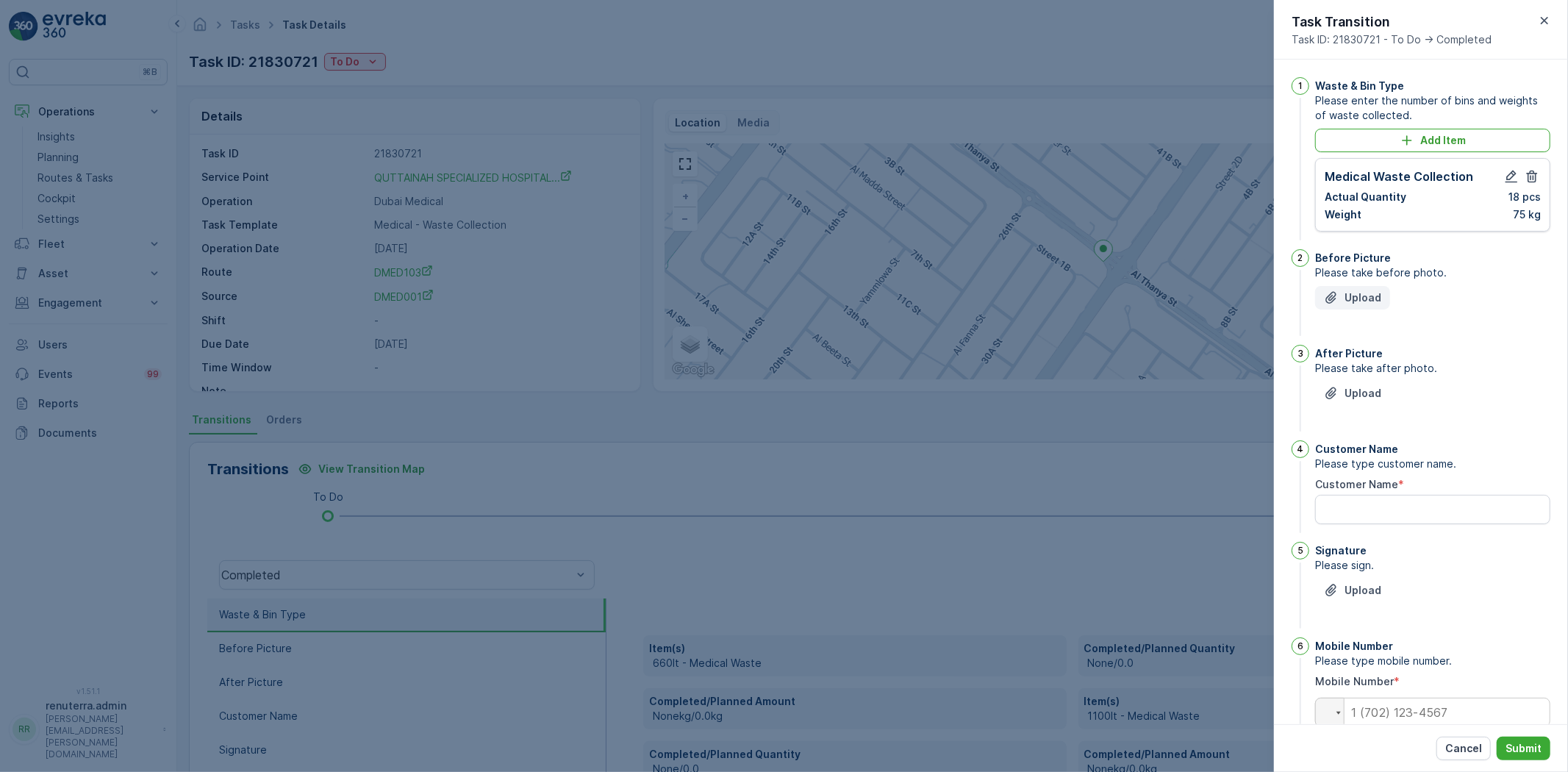
click at [1357, 293] on p "Upload" at bounding box center [1362, 297] width 37 height 15
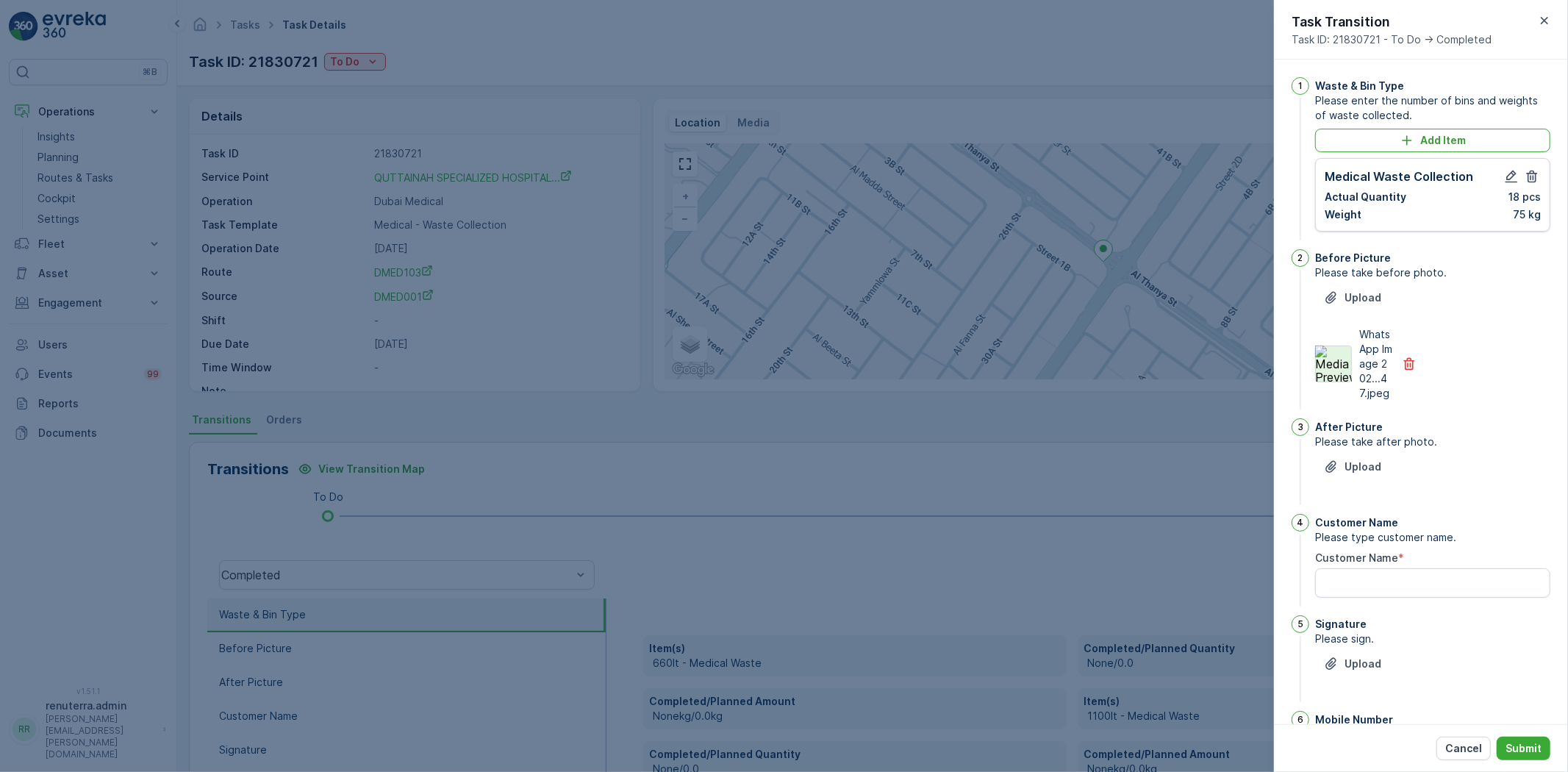
click at [1344, 381] on img at bounding box center [1333, 364] width 37 height 37
click at [1354, 474] on p "Upload" at bounding box center [1362, 466] width 37 height 15
click at [1362, 671] on Name "Customer Name" at bounding box center [1432, 657] width 236 height 29
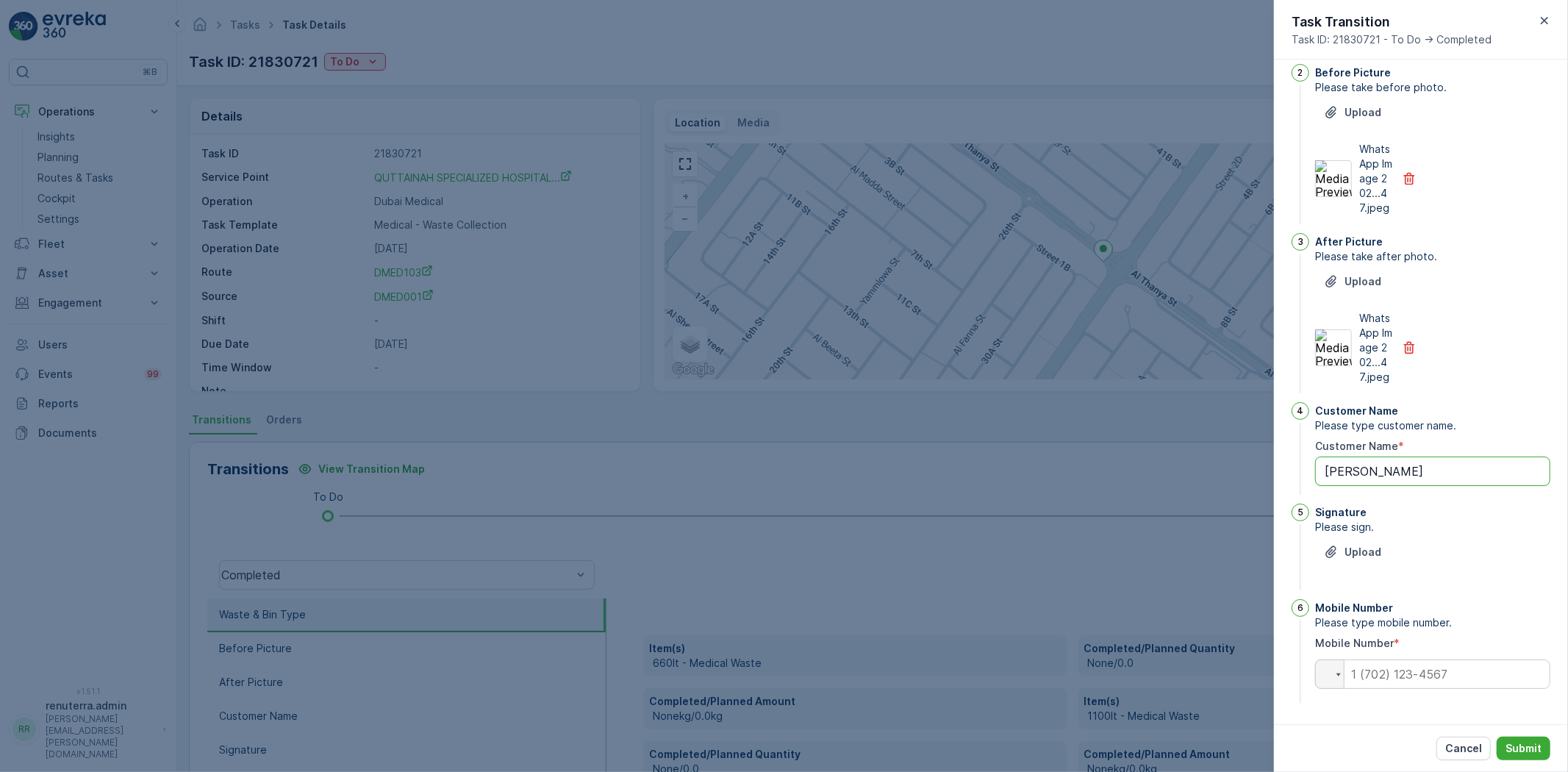
scroll to position [214, 0]
type Name "[PERSON_NAME]"
click at [1356, 569] on div "Upload" at bounding box center [1432, 561] width 236 height 41
click at [1345, 554] on p "Upload" at bounding box center [1362, 552] width 37 height 15
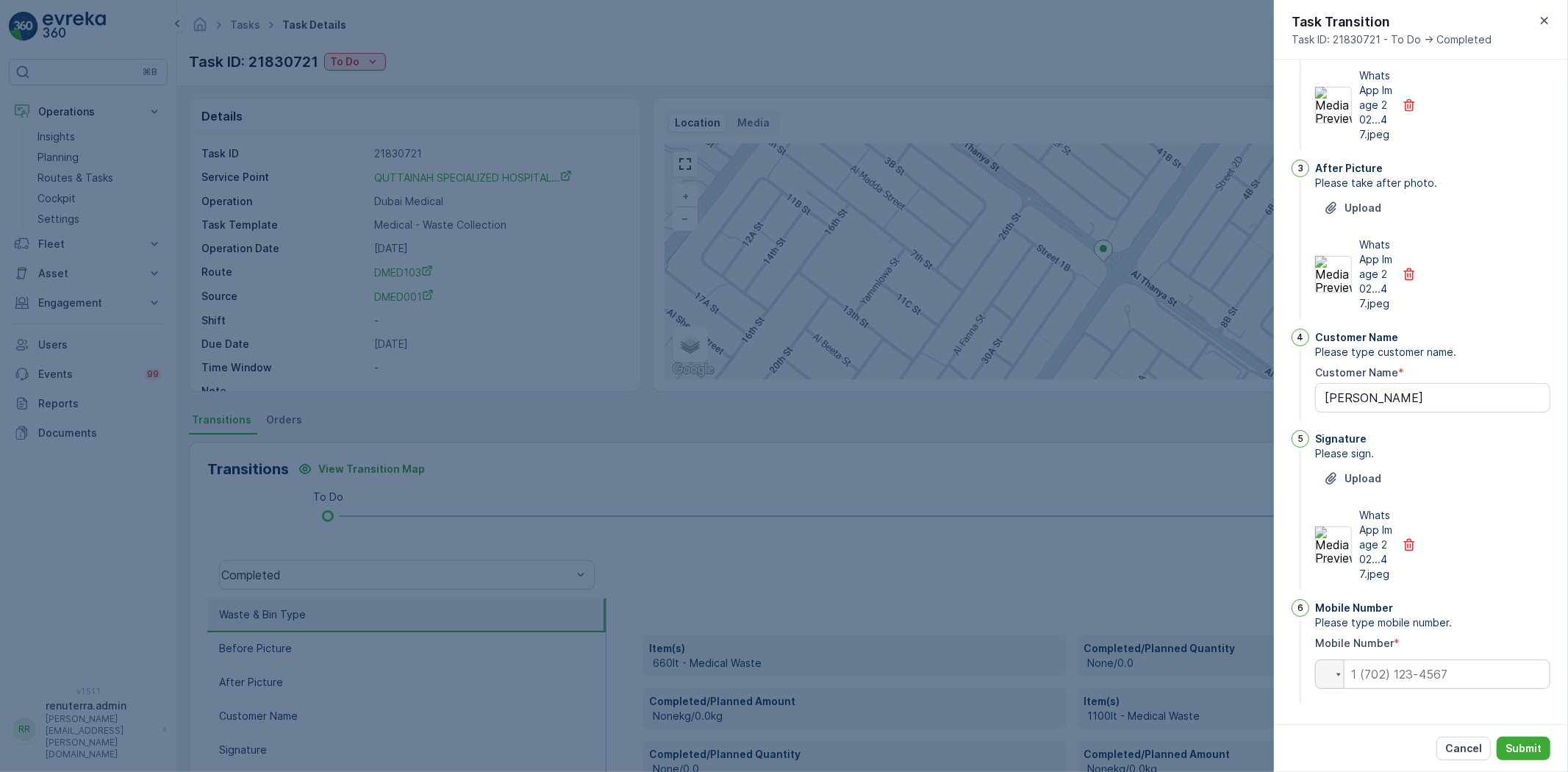
scroll to position [303, 0]
click at [1433, 678] on input "tel" at bounding box center [1432, 674] width 236 height 29
type input "0"
click at [1563, 738] on div "Cancel Submit" at bounding box center [1421, 748] width 294 height 48
click at [1541, 753] on button "Submit" at bounding box center [1522, 748] width 53 height 23
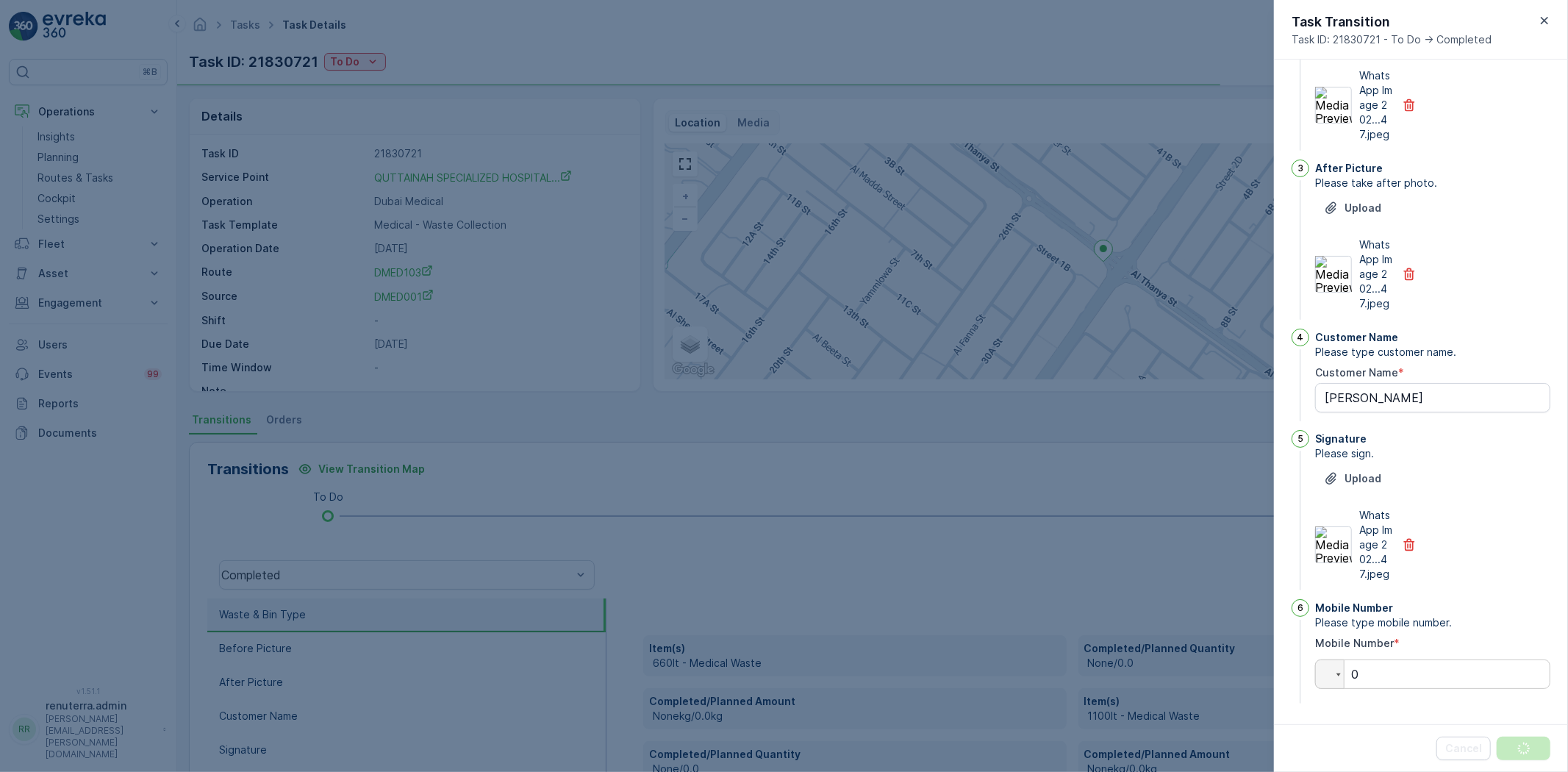
scroll to position [0, 0]
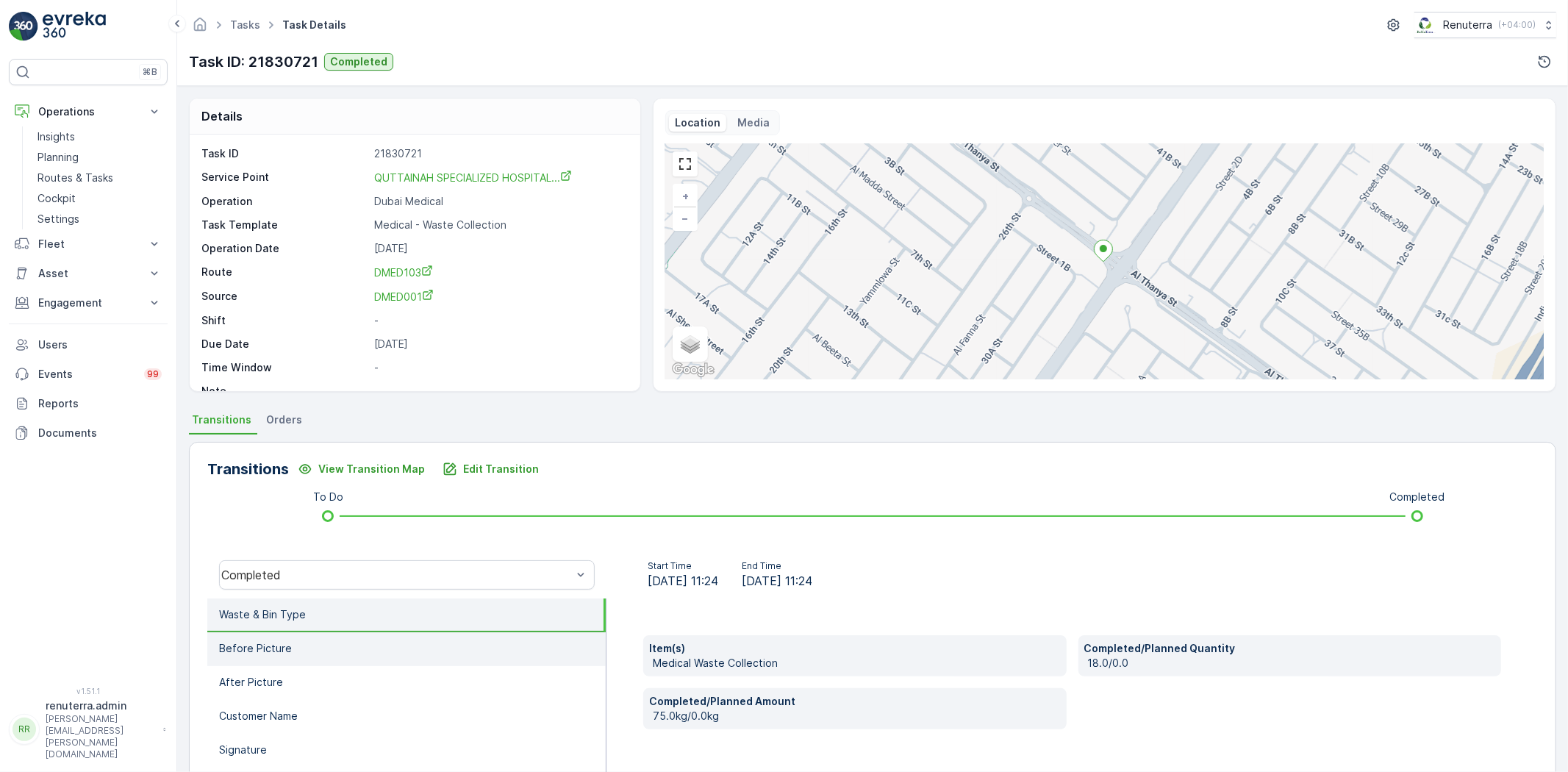
click at [387, 641] on li "Before Picture" at bounding box center [406, 649] width 399 height 34
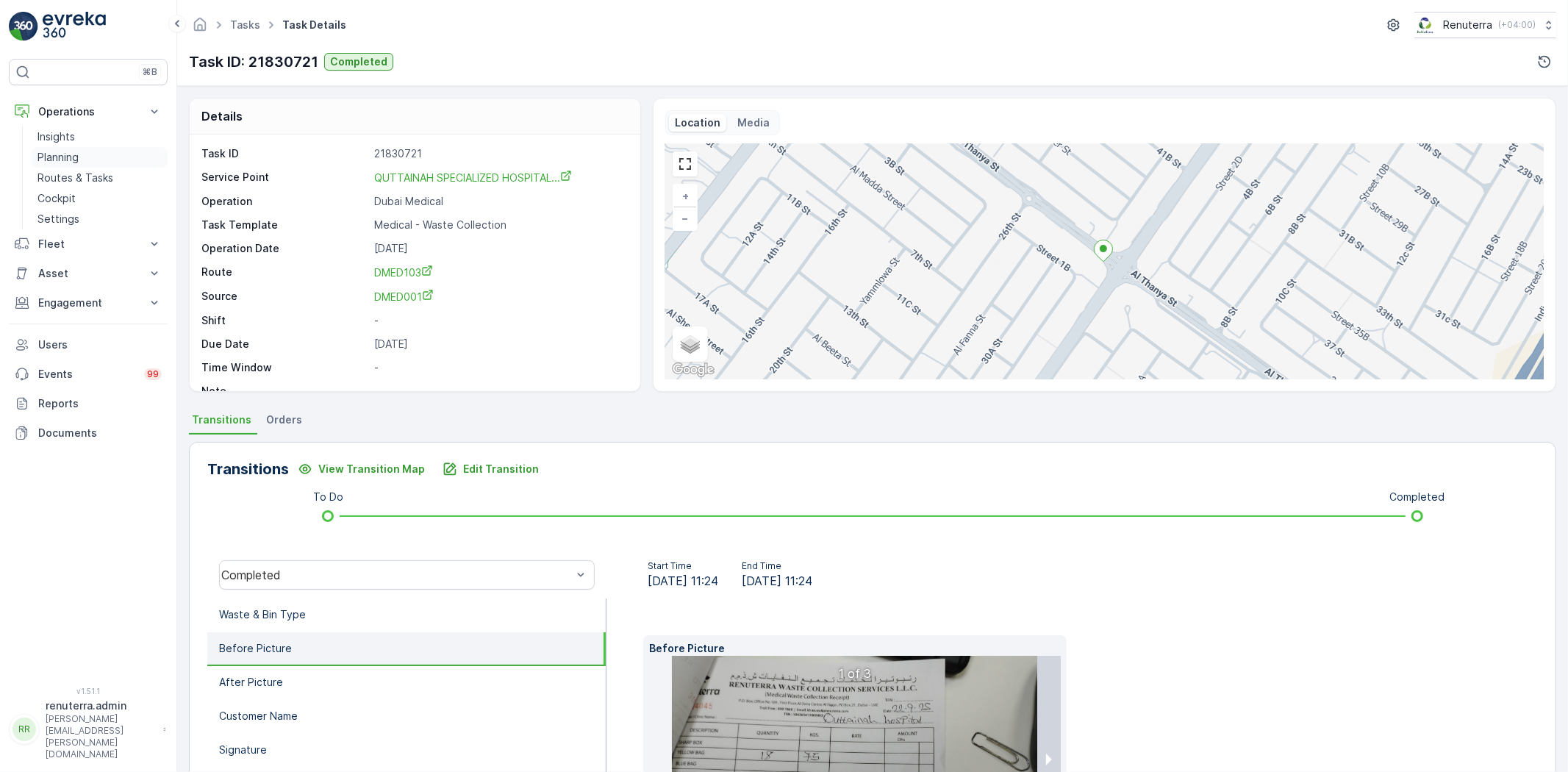
click at [79, 150] on link "Planning" at bounding box center [100, 157] width 136 height 20
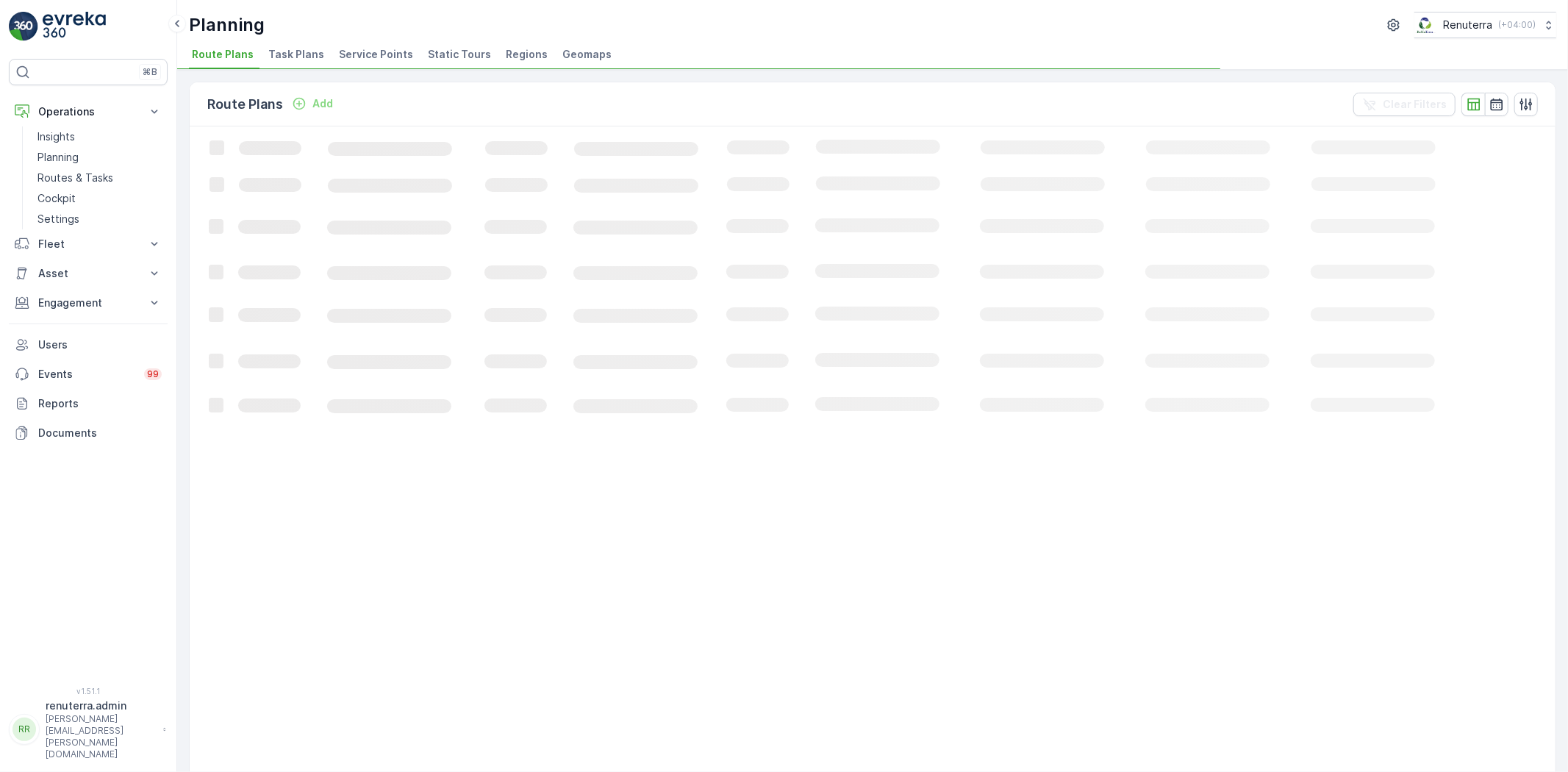
click at [338, 56] on span "Service Points" at bounding box center [375, 54] width 75 height 15
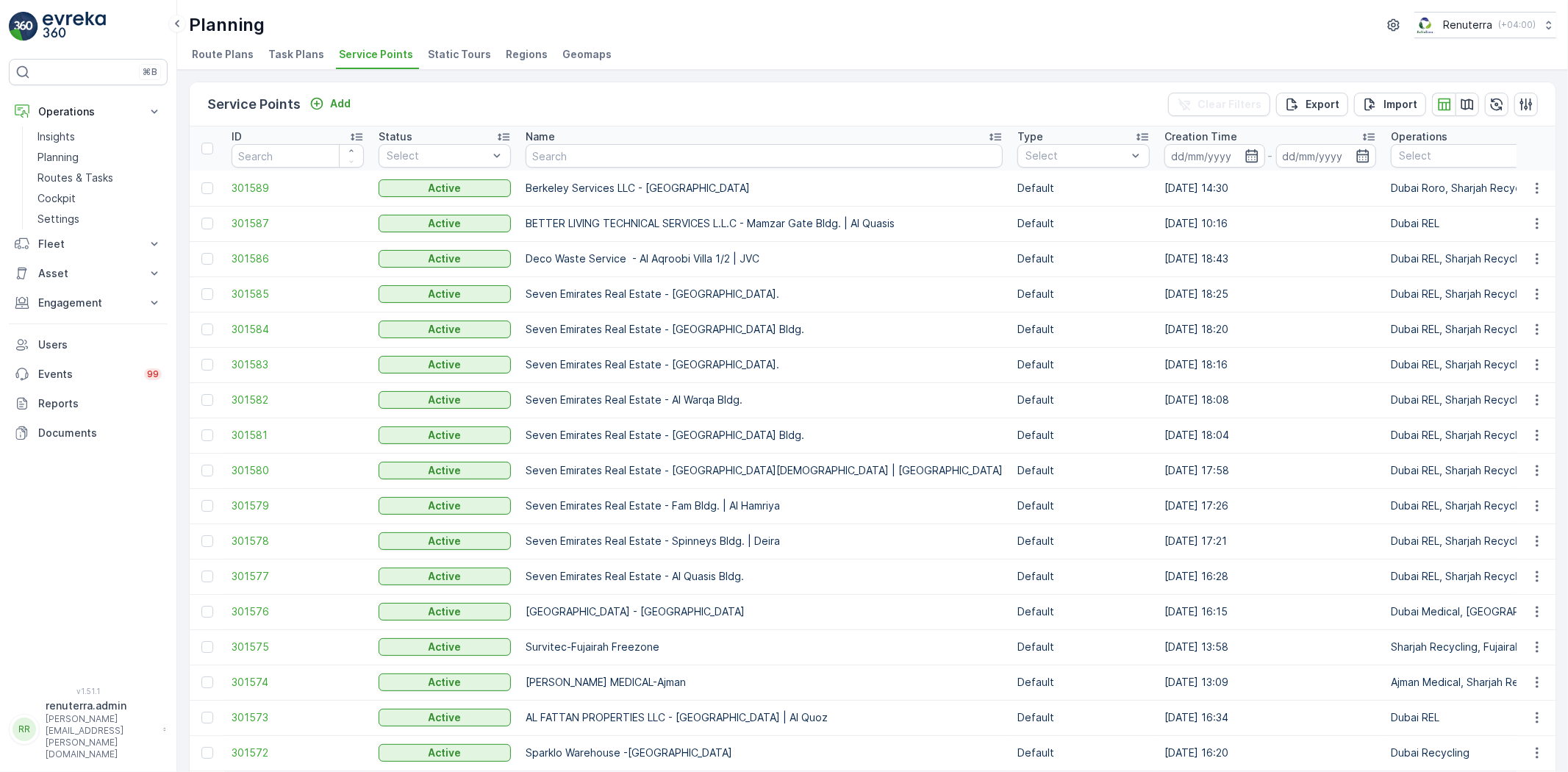
click at [579, 156] on input "text" at bounding box center [764, 156] width 477 height 23
type input "Zahrat"
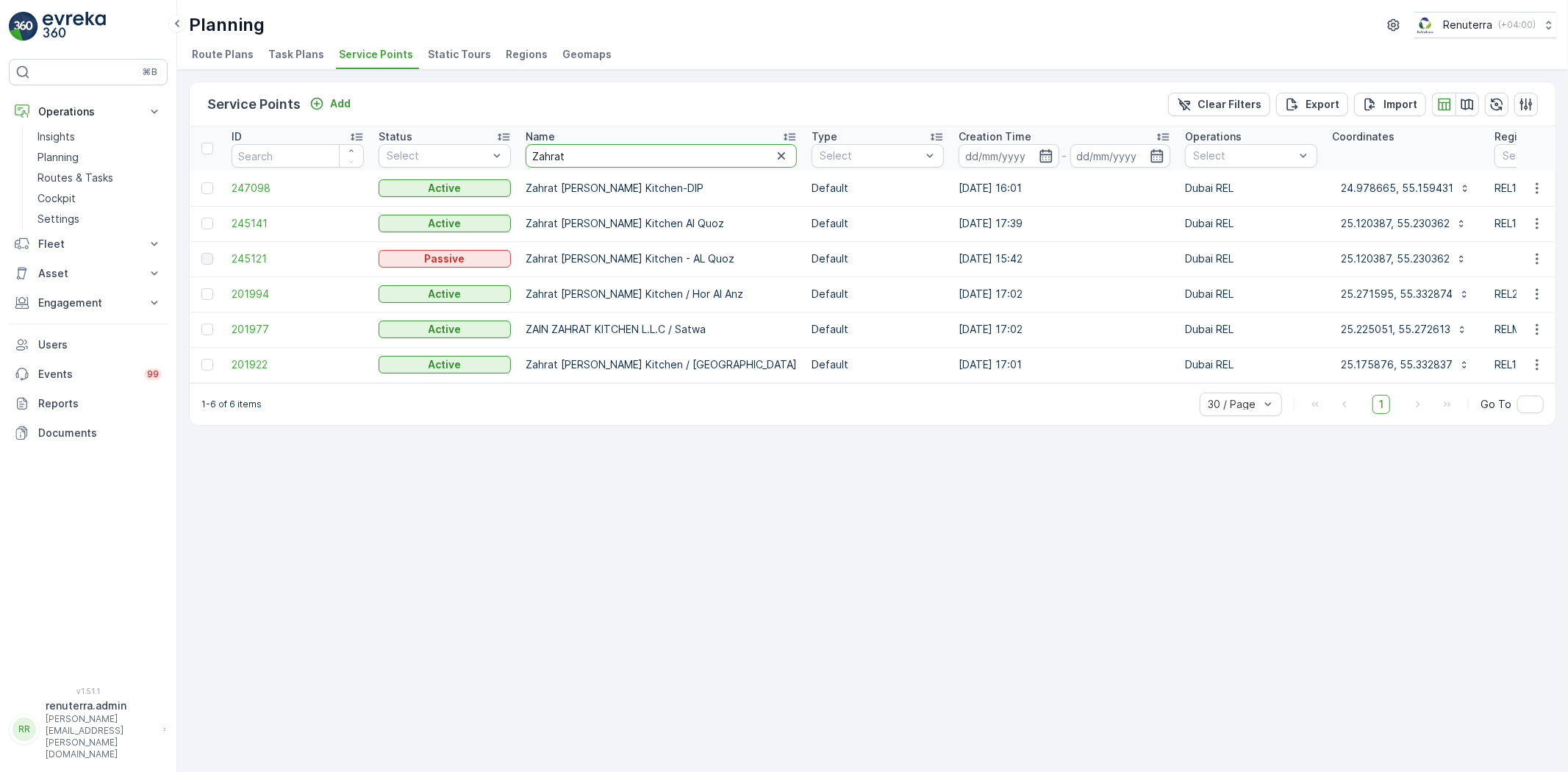
drag, startPoint x: 569, startPoint y: 147, endPoint x: 495, endPoint y: 141, distance: 74.2
type input "Internatinonal"
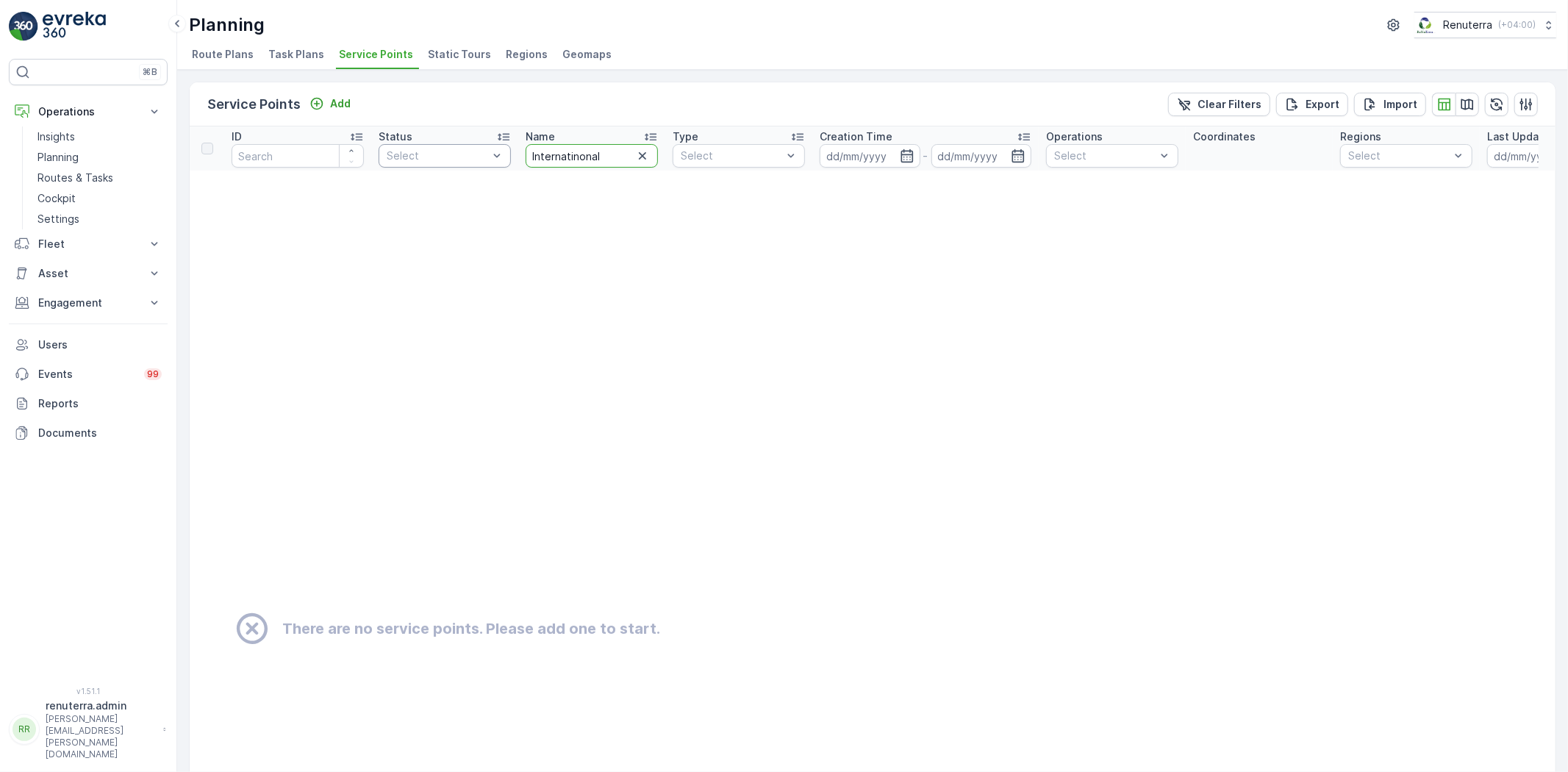
drag, startPoint x: 586, startPoint y: 153, endPoint x: 479, endPoint y: 153, distance: 107.0
type input "International"
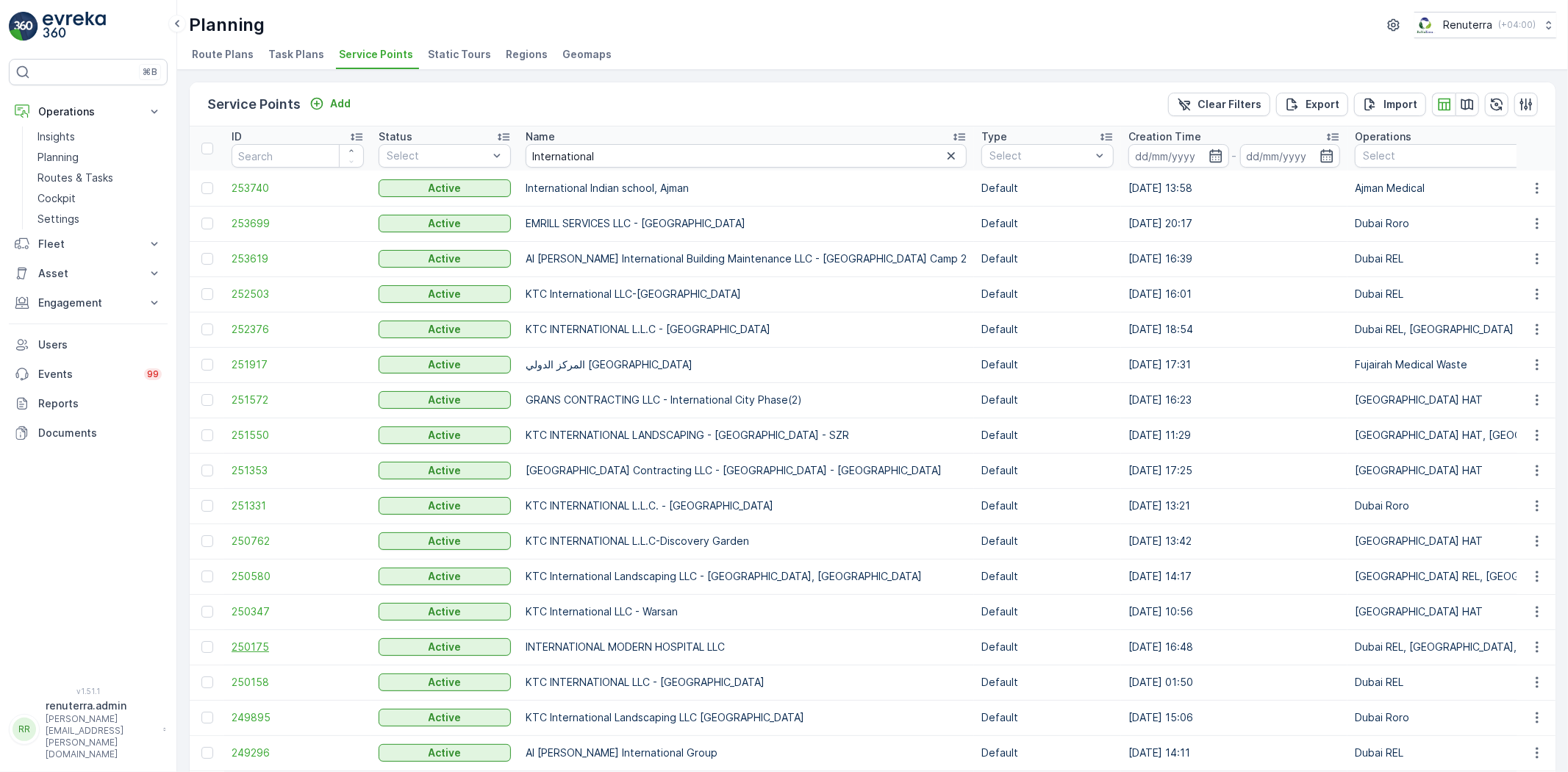
click at [291, 644] on span "250175" at bounding box center [298, 646] width 132 height 15
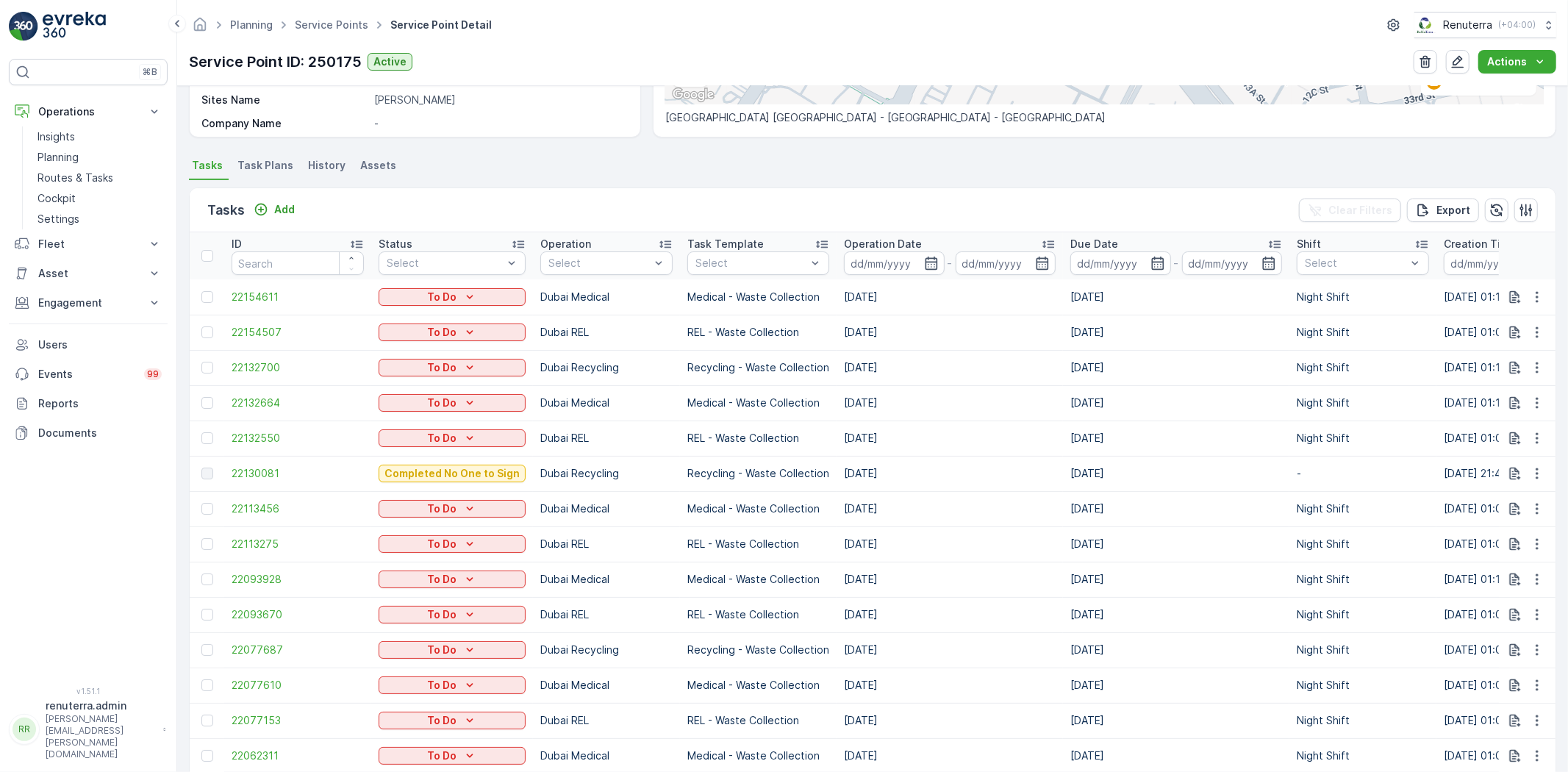
scroll to position [327, 0]
click at [598, 253] on div "Select" at bounding box center [606, 265] width 132 height 23
click at [624, 472] on p "Dubai Medical" at bounding box center [600, 474] width 73 height 15
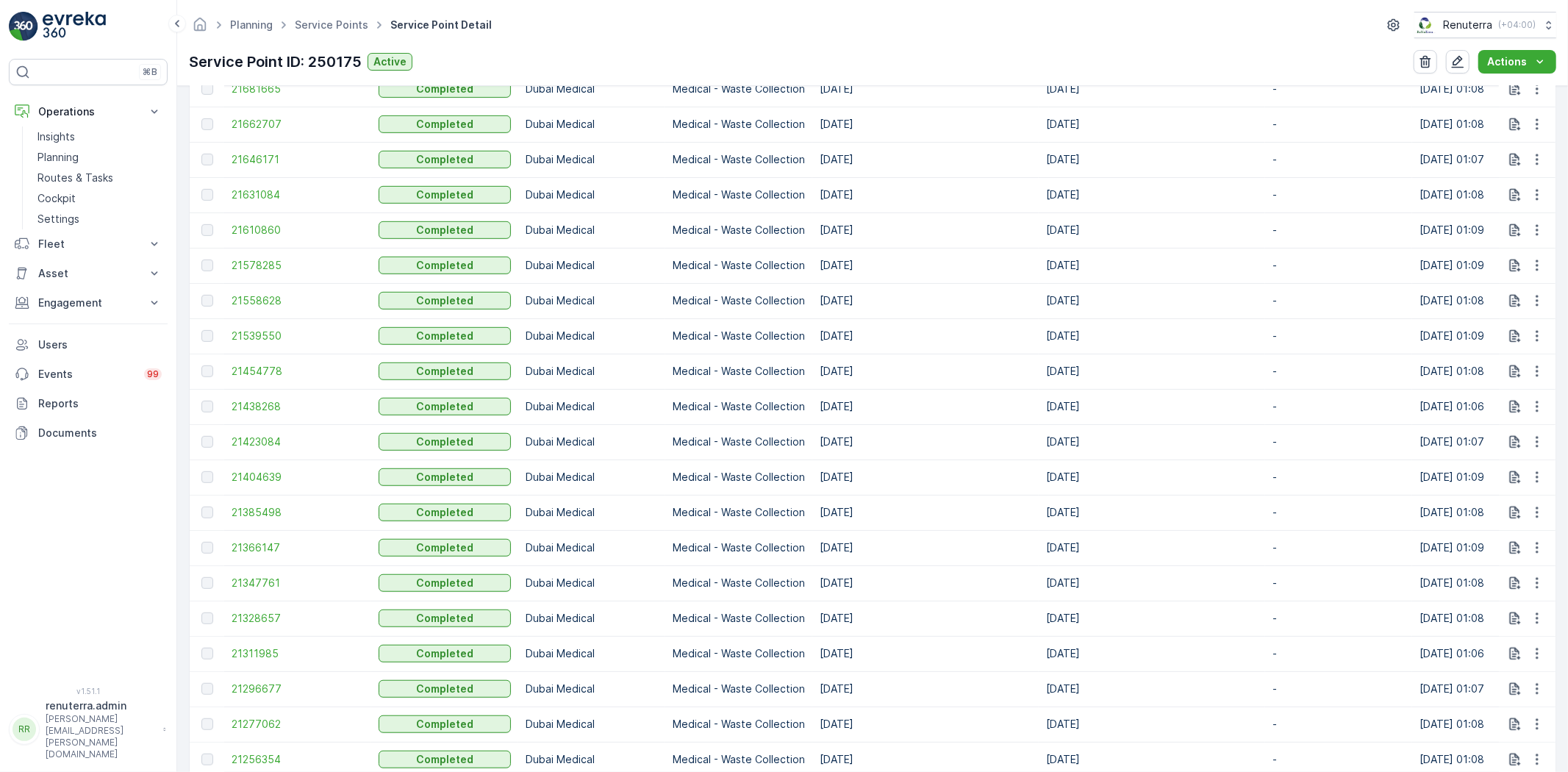
scroll to position [1143, 0]
click at [260, 362] on span "21438268" at bounding box center [298, 369] width 132 height 15
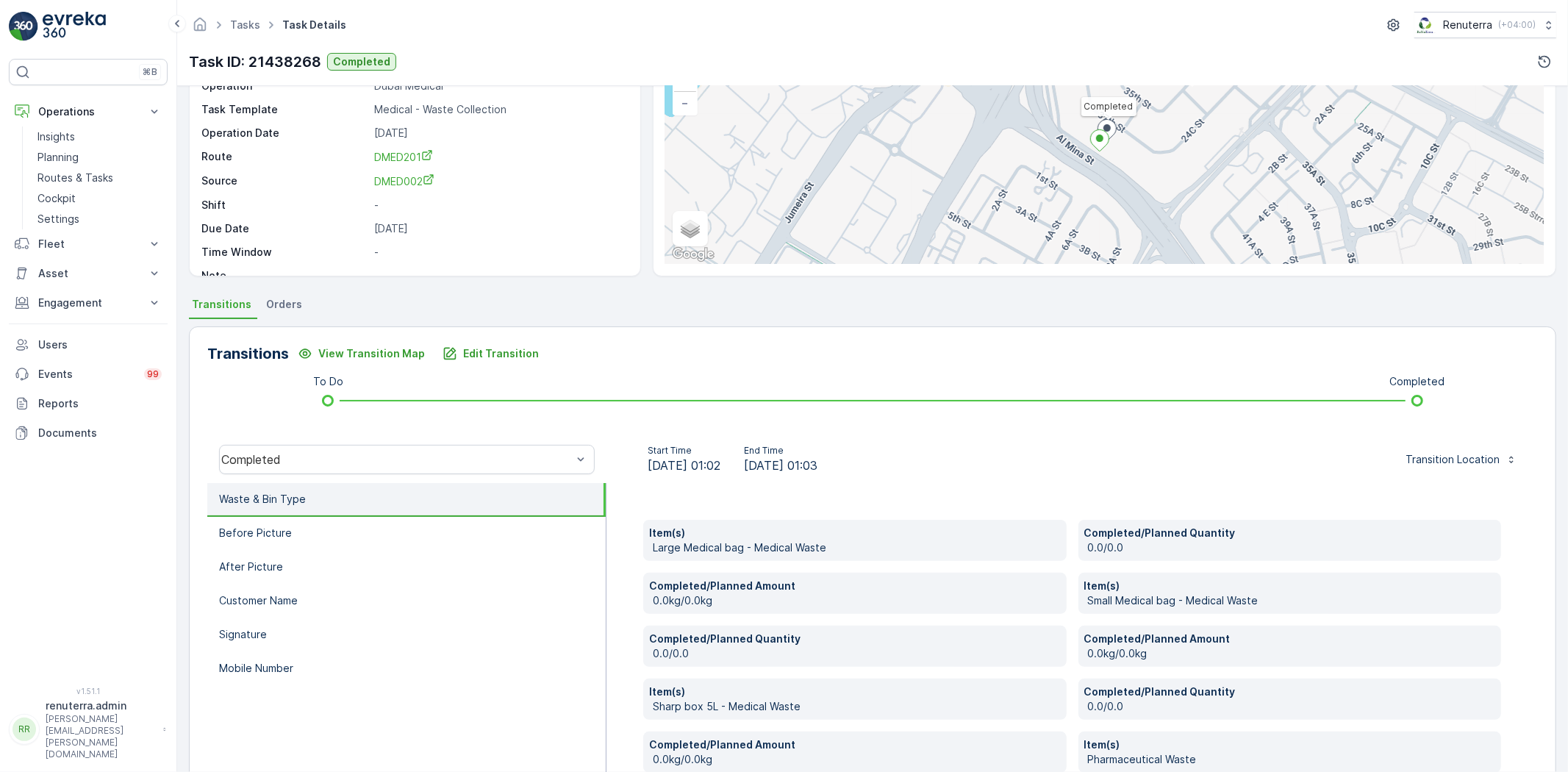
scroll to position [327, 0]
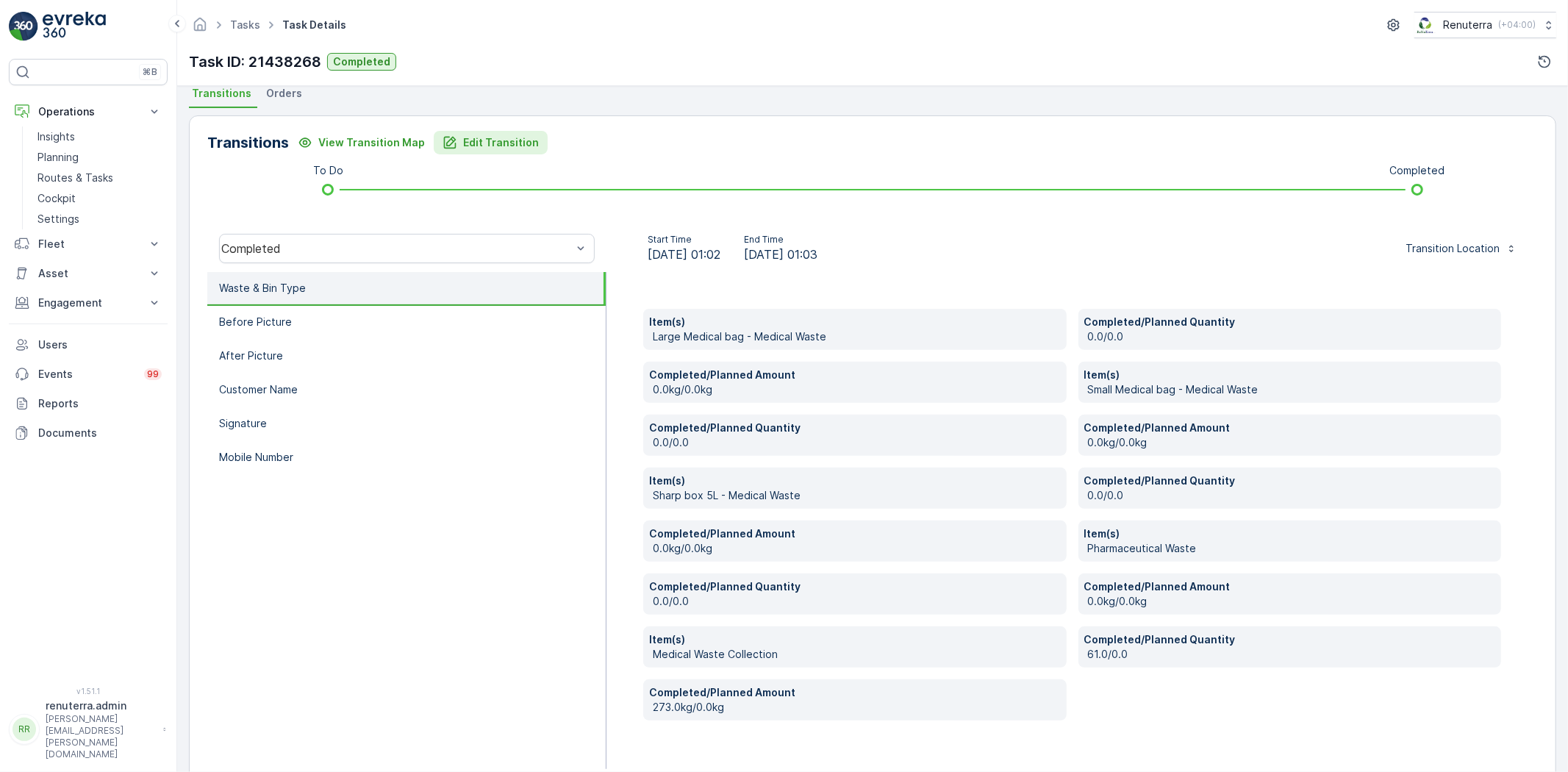
click at [485, 147] on p "Edit Transition" at bounding box center [501, 142] width 76 height 15
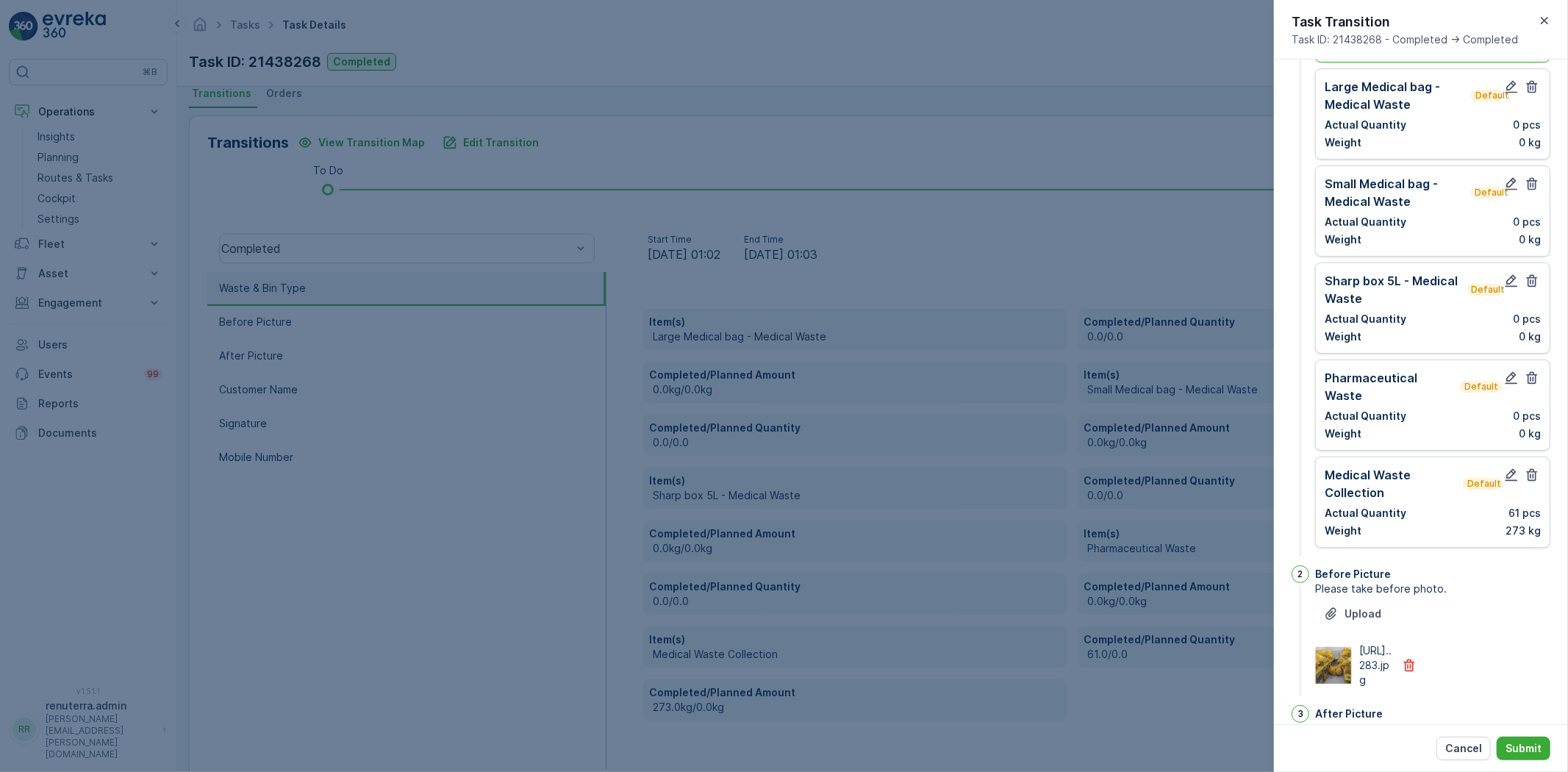
scroll to position [0, 0]
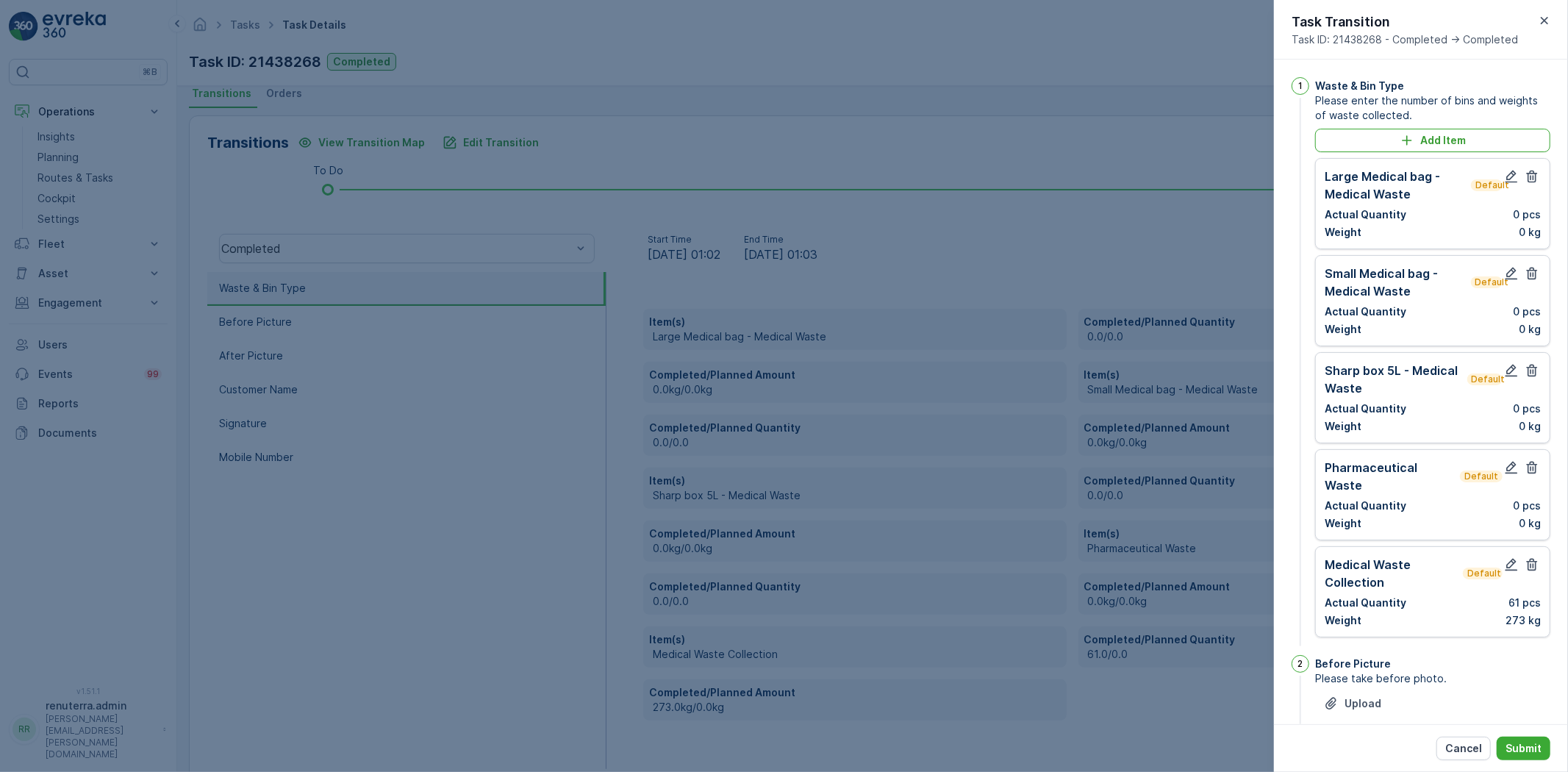
click at [1104, 691] on div at bounding box center [784, 386] width 1568 height 772
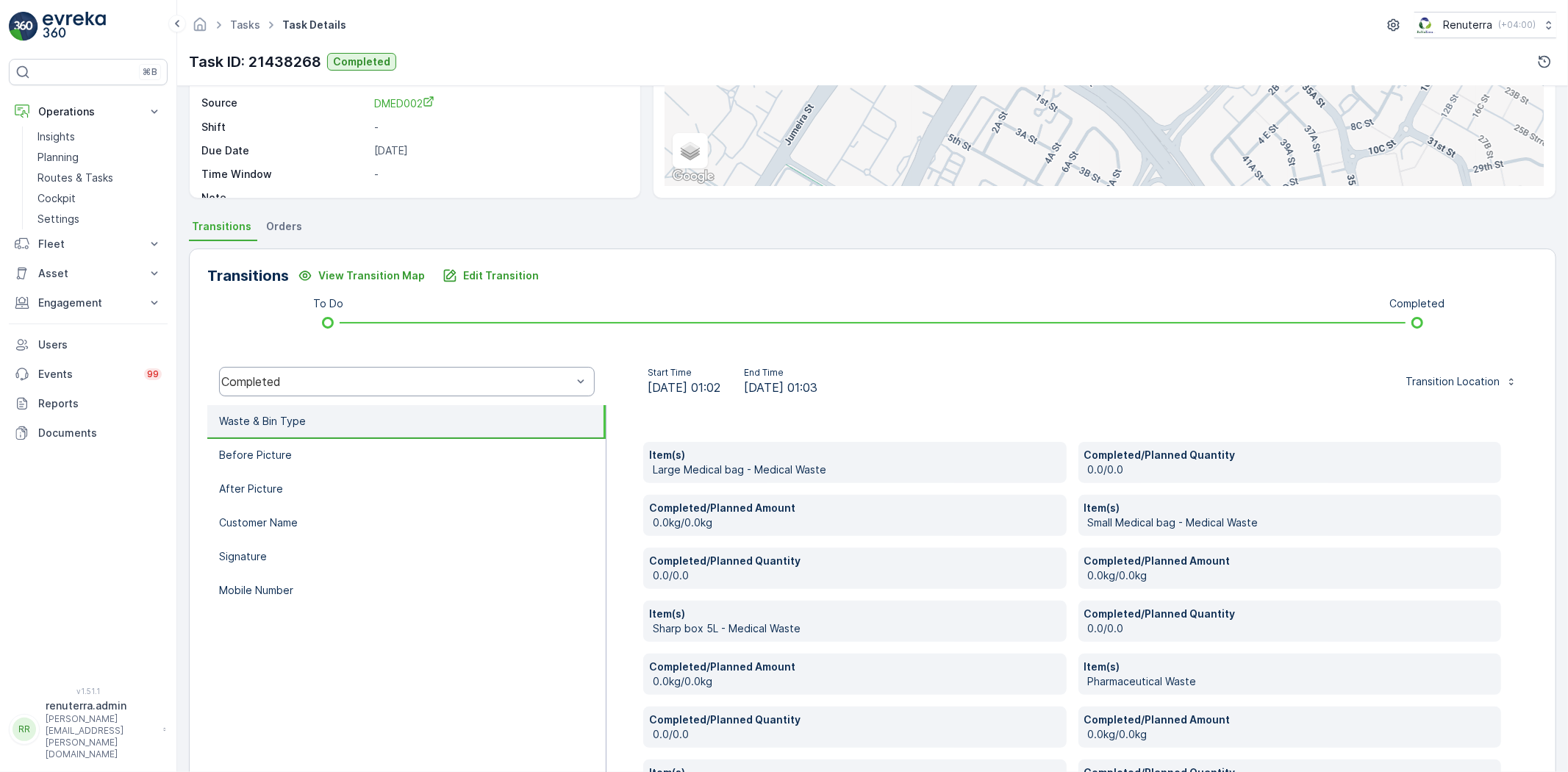
scroll to position [244, 0]
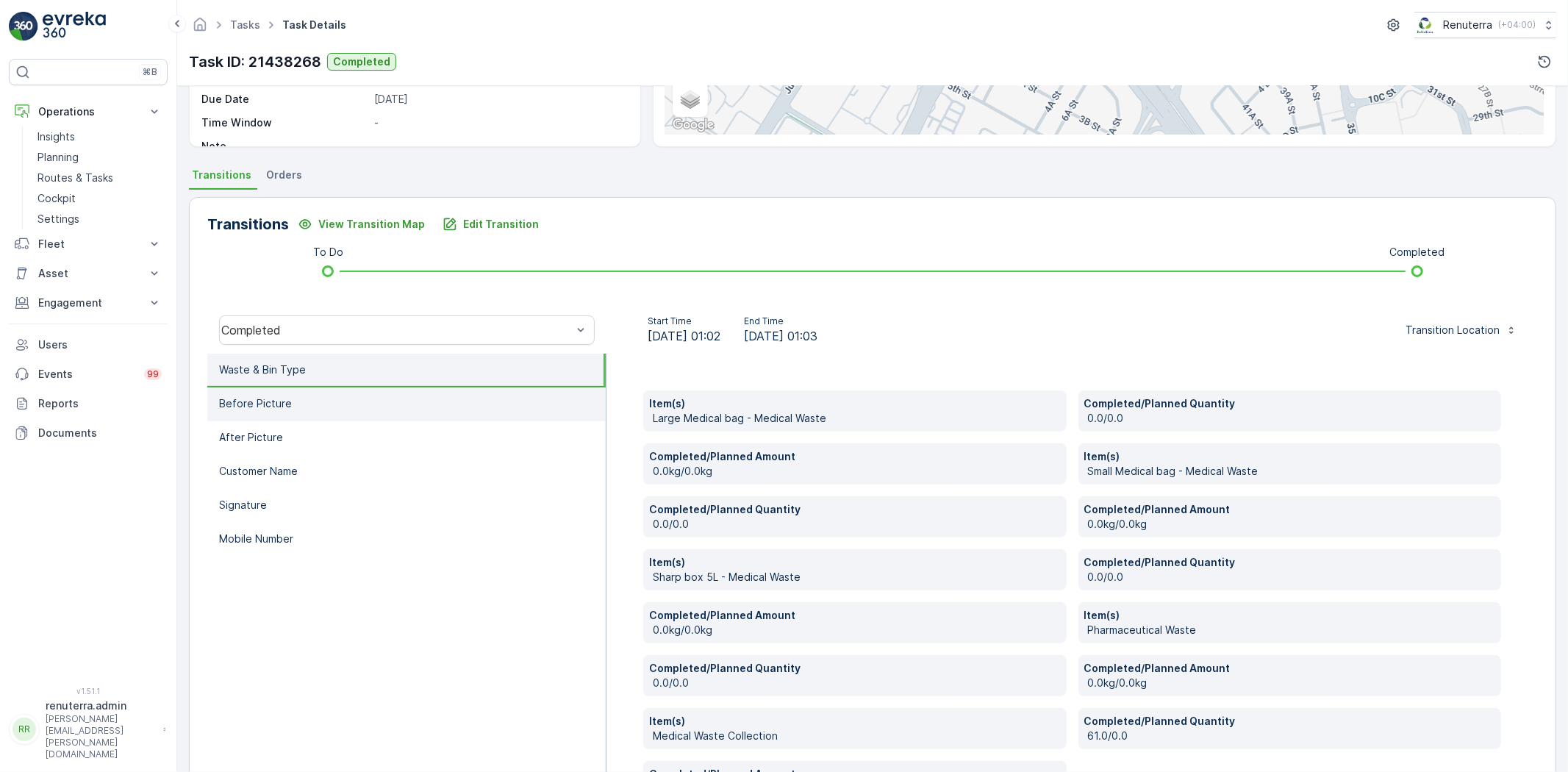
click at [350, 395] on li "Before Picture" at bounding box center [406, 403] width 399 height 34
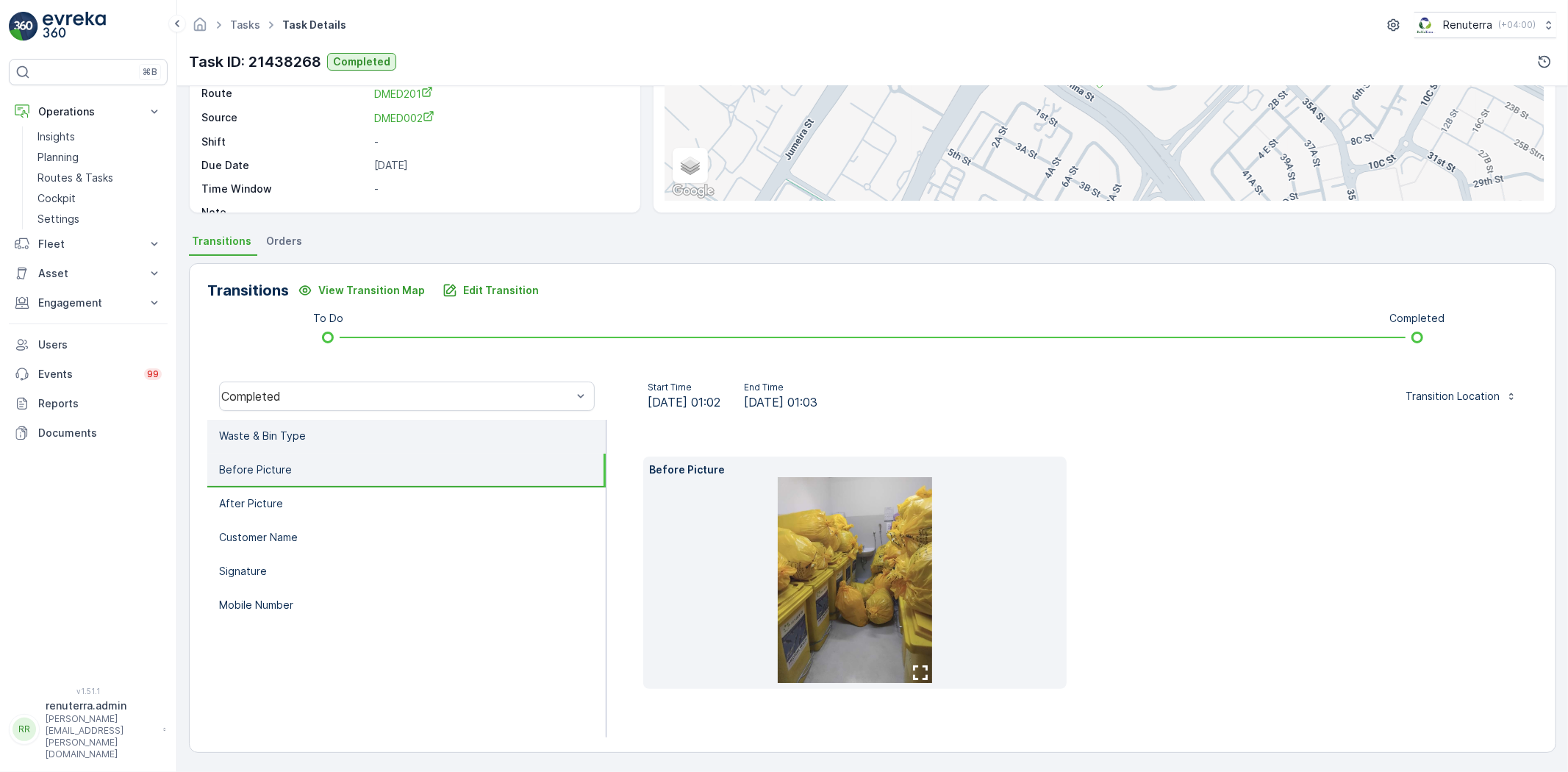
click at [372, 427] on li "Waste & Bin Type" at bounding box center [406, 436] width 399 height 34
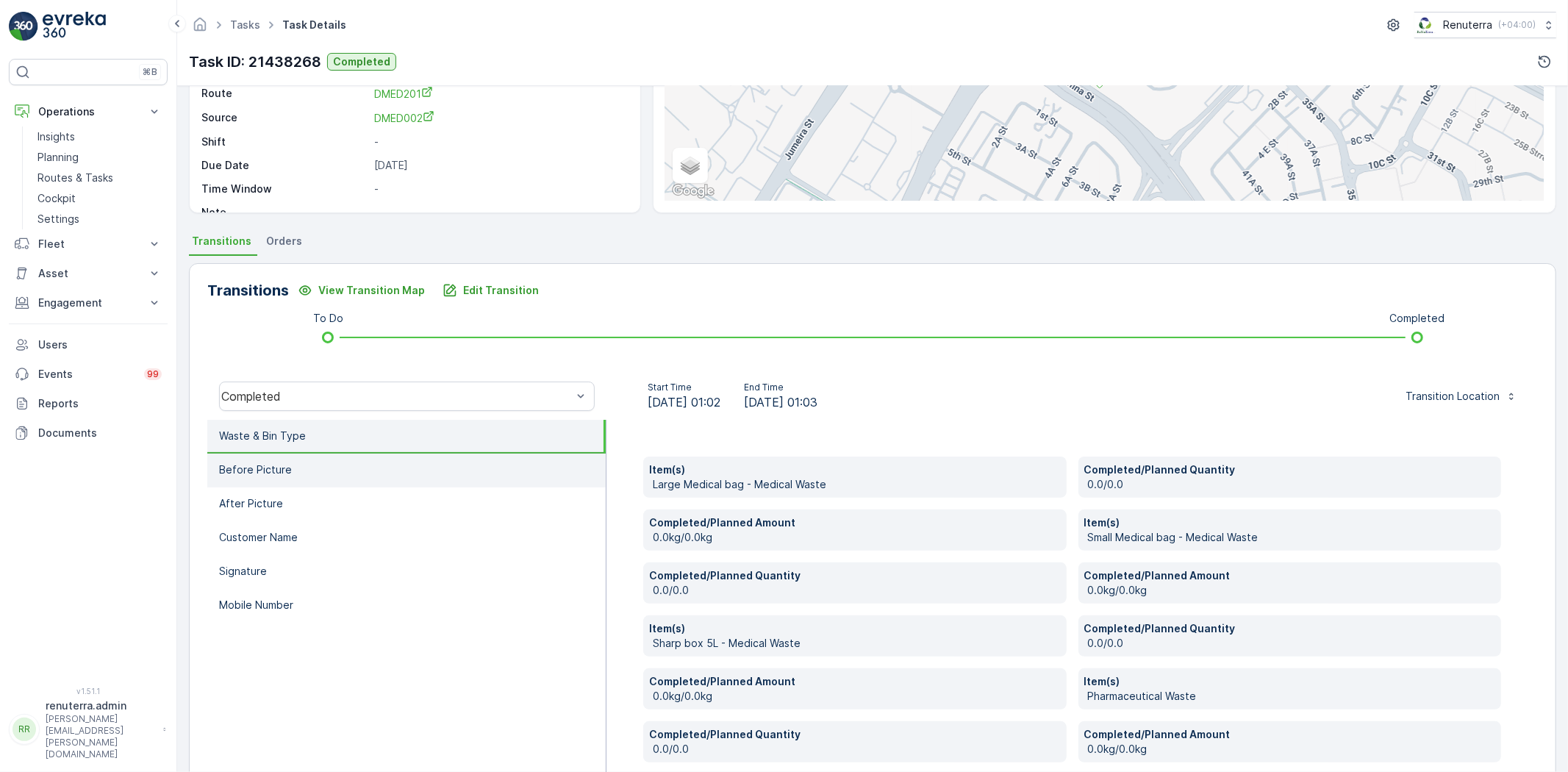
click at [366, 471] on li "Before Picture" at bounding box center [406, 470] width 399 height 34
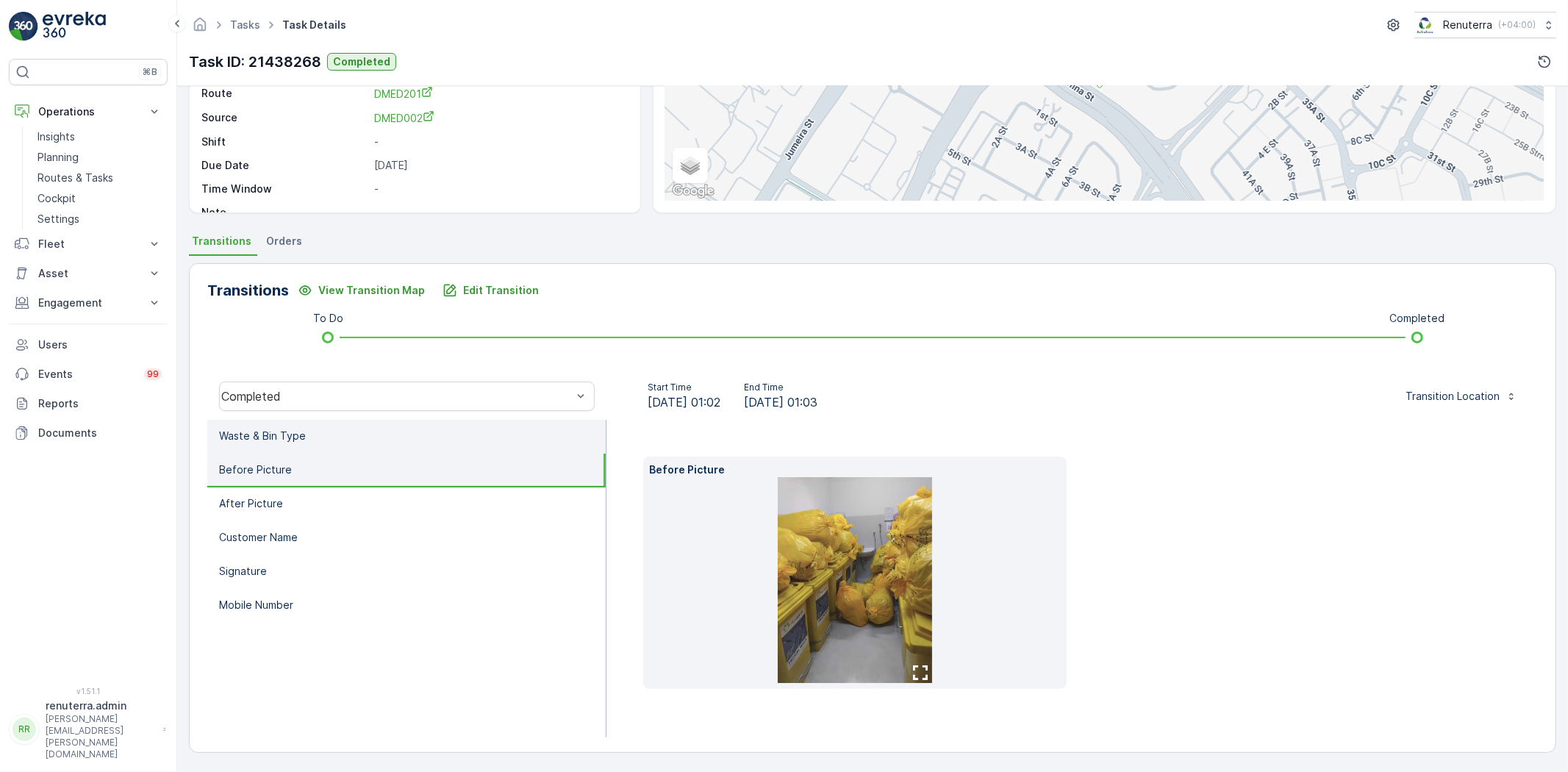
click at [356, 446] on li "Waste & Bin Type" at bounding box center [406, 436] width 399 height 34
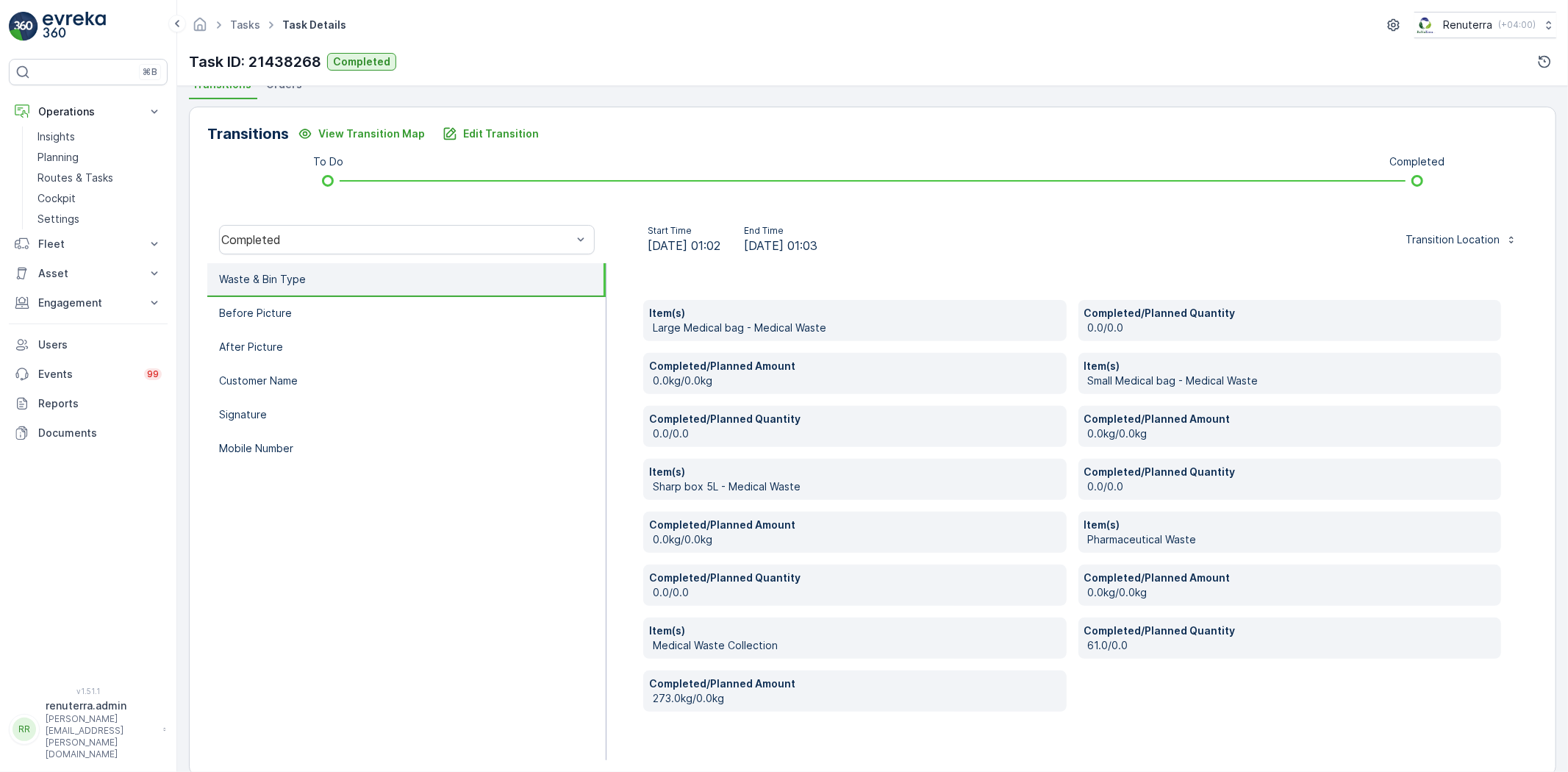
scroll to position [357, 0]
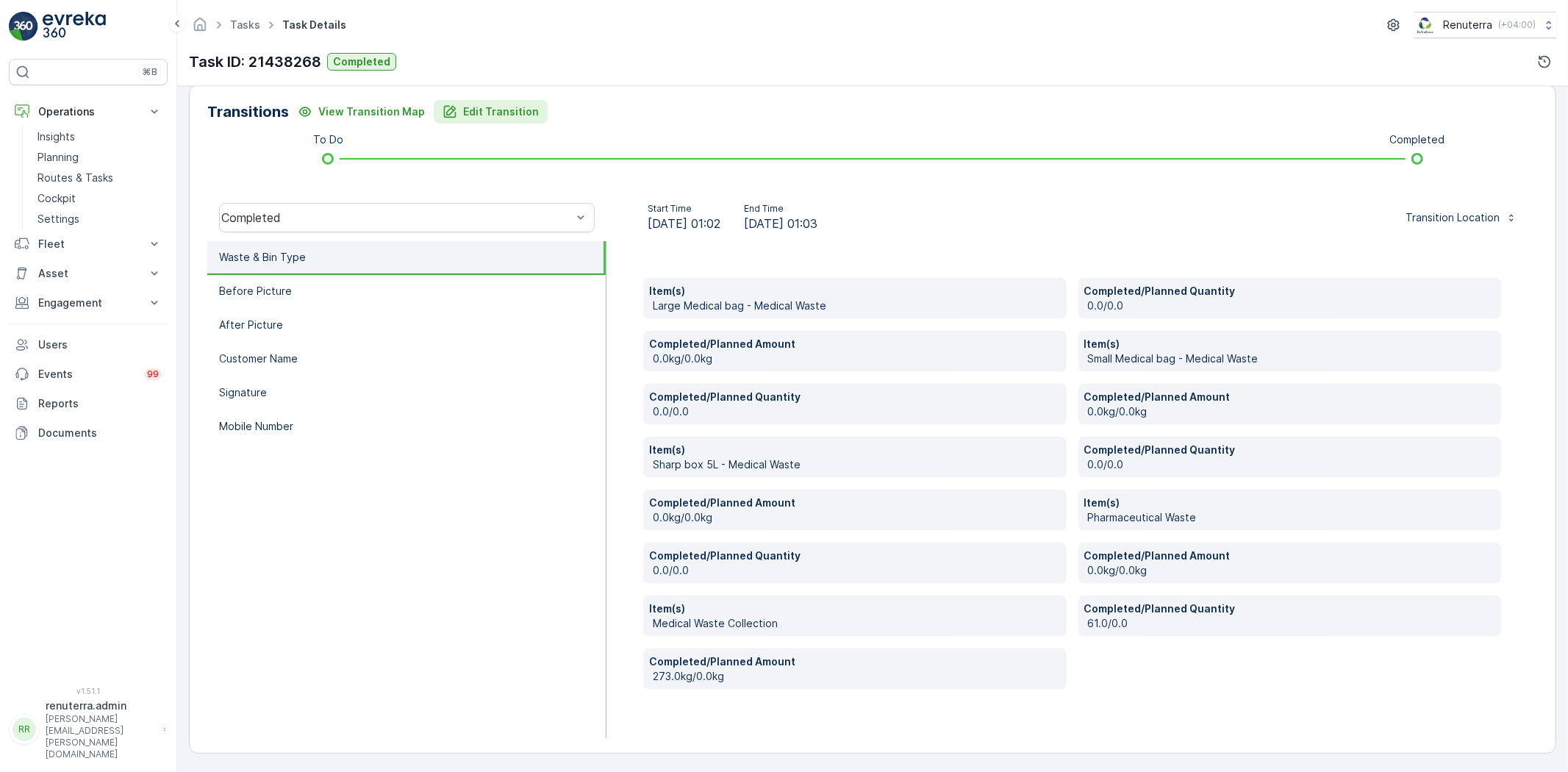
click at [494, 105] on p "Edit Transition" at bounding box center [501, 112] width 76 height 15
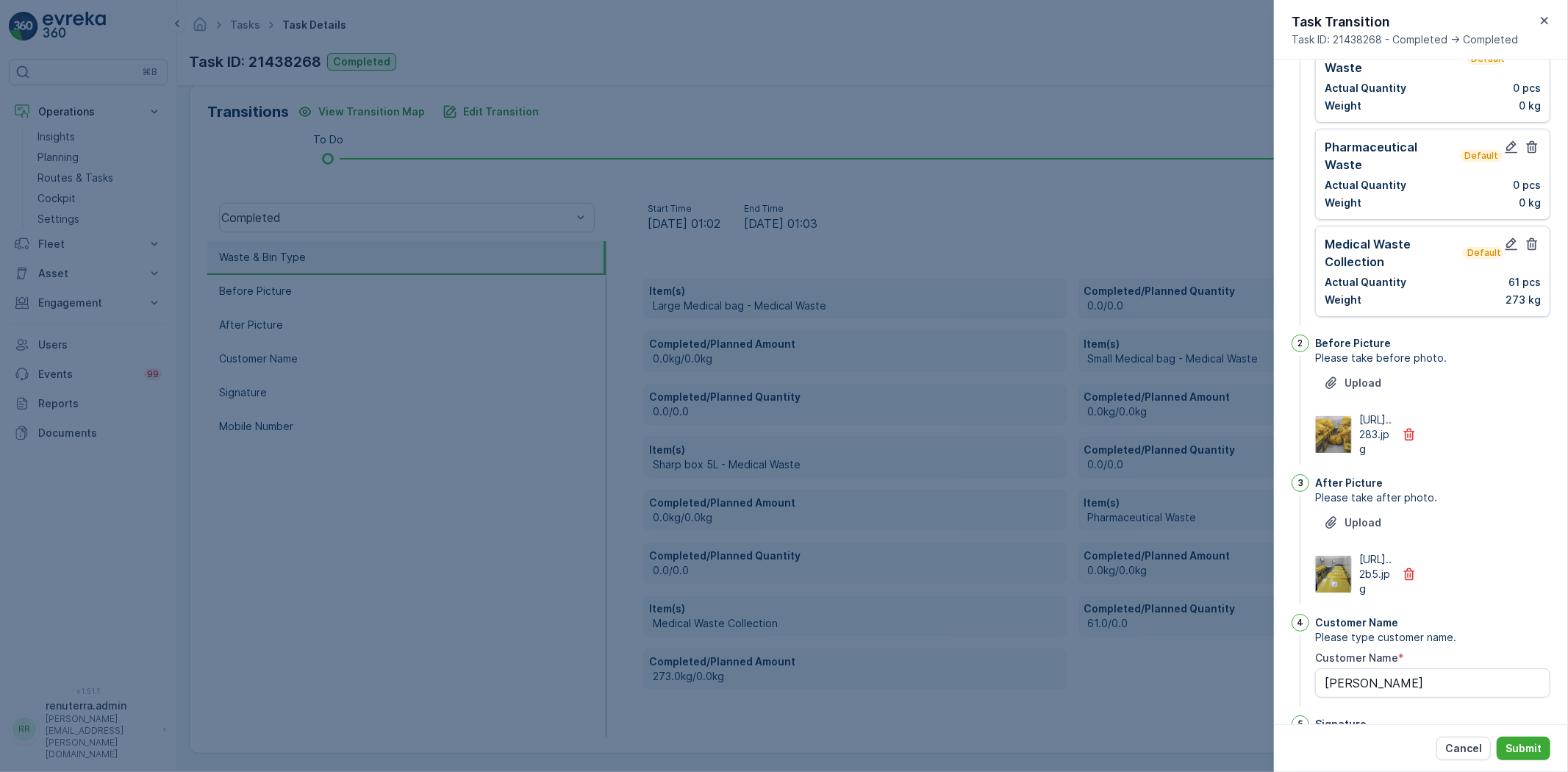
scroll to position [0, 0]
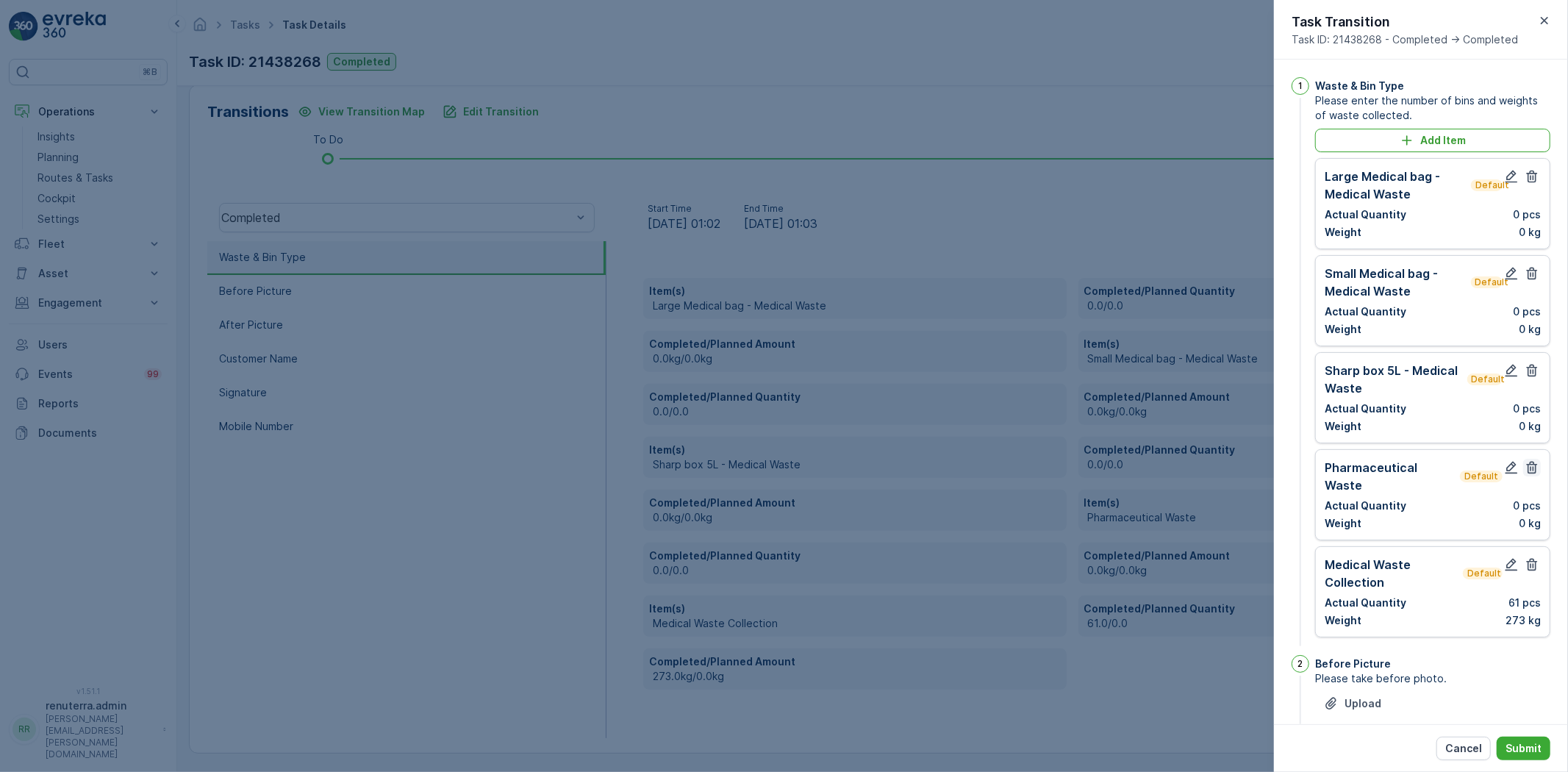
click at [1523, 475] on button "button" at bounding box center [1532, 467] width 17 height 17
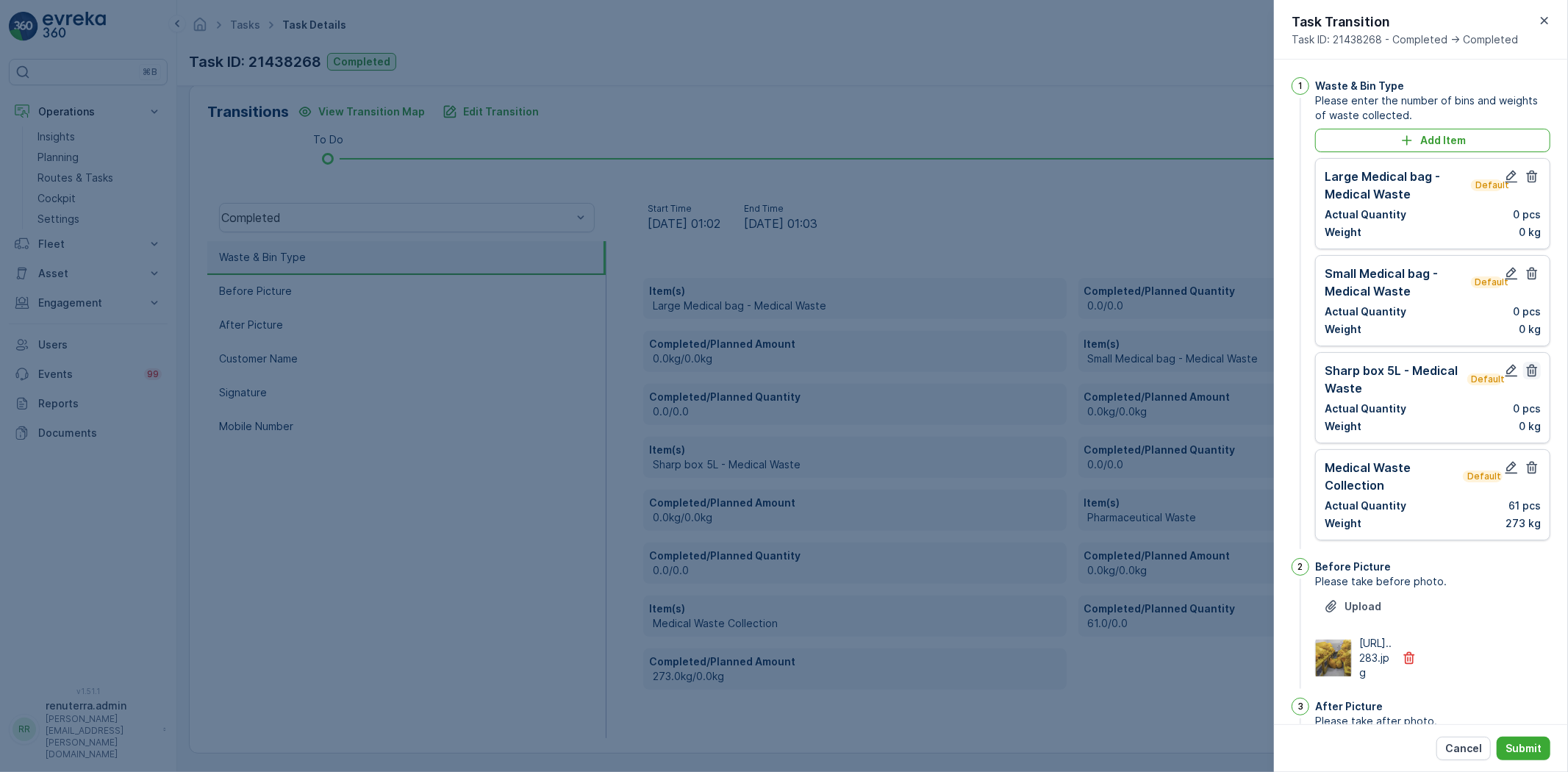
click at [1526, 370] on icon "button" at bounding box center [1531, 370] width 11 height 13
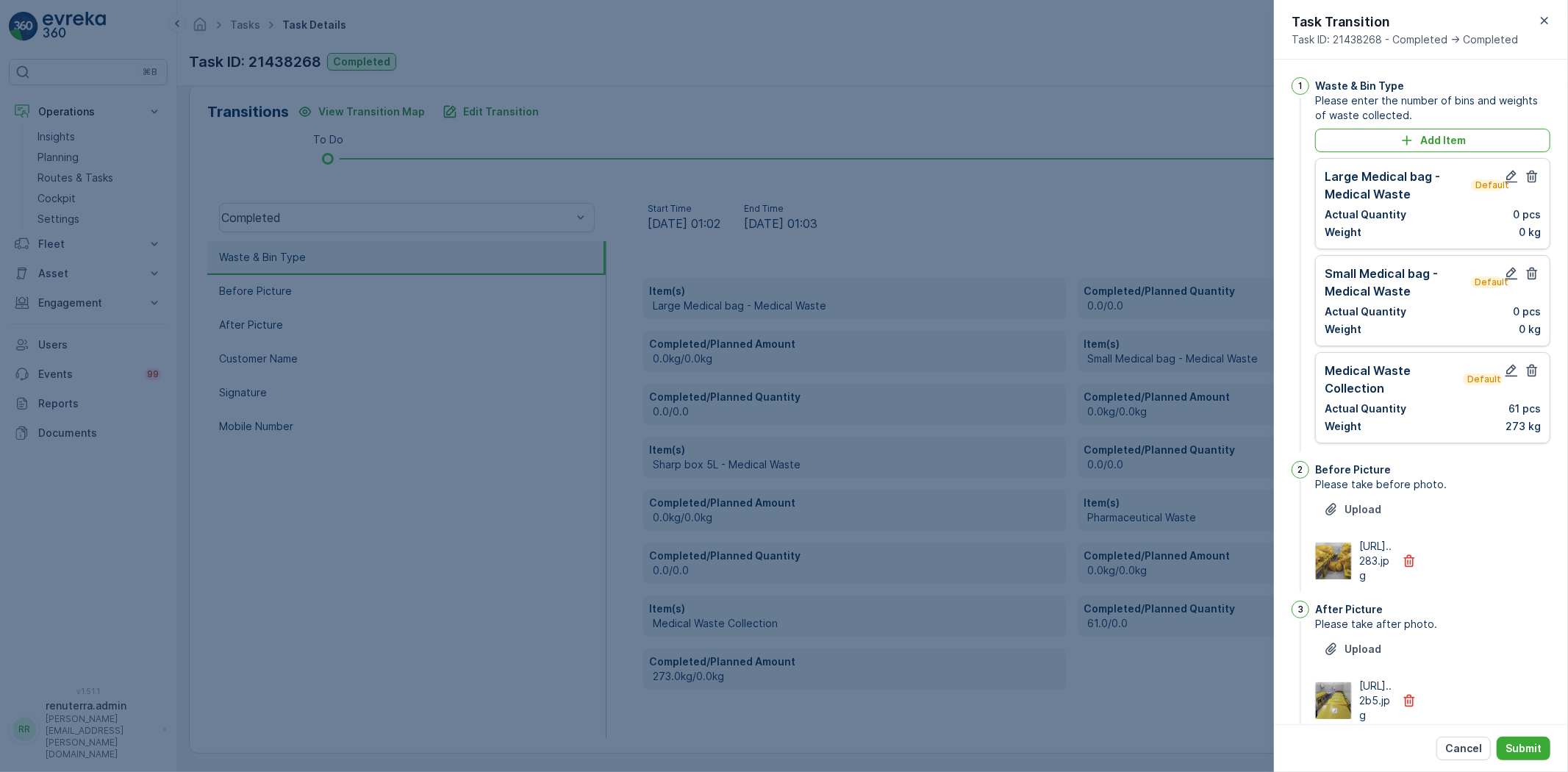
click at [1526, 287] on div at bounding box center [1520, 282] width 38 height 35
click at [1524, 273] on icon "button" at bounding box center [1531, 273] width 15 height 15
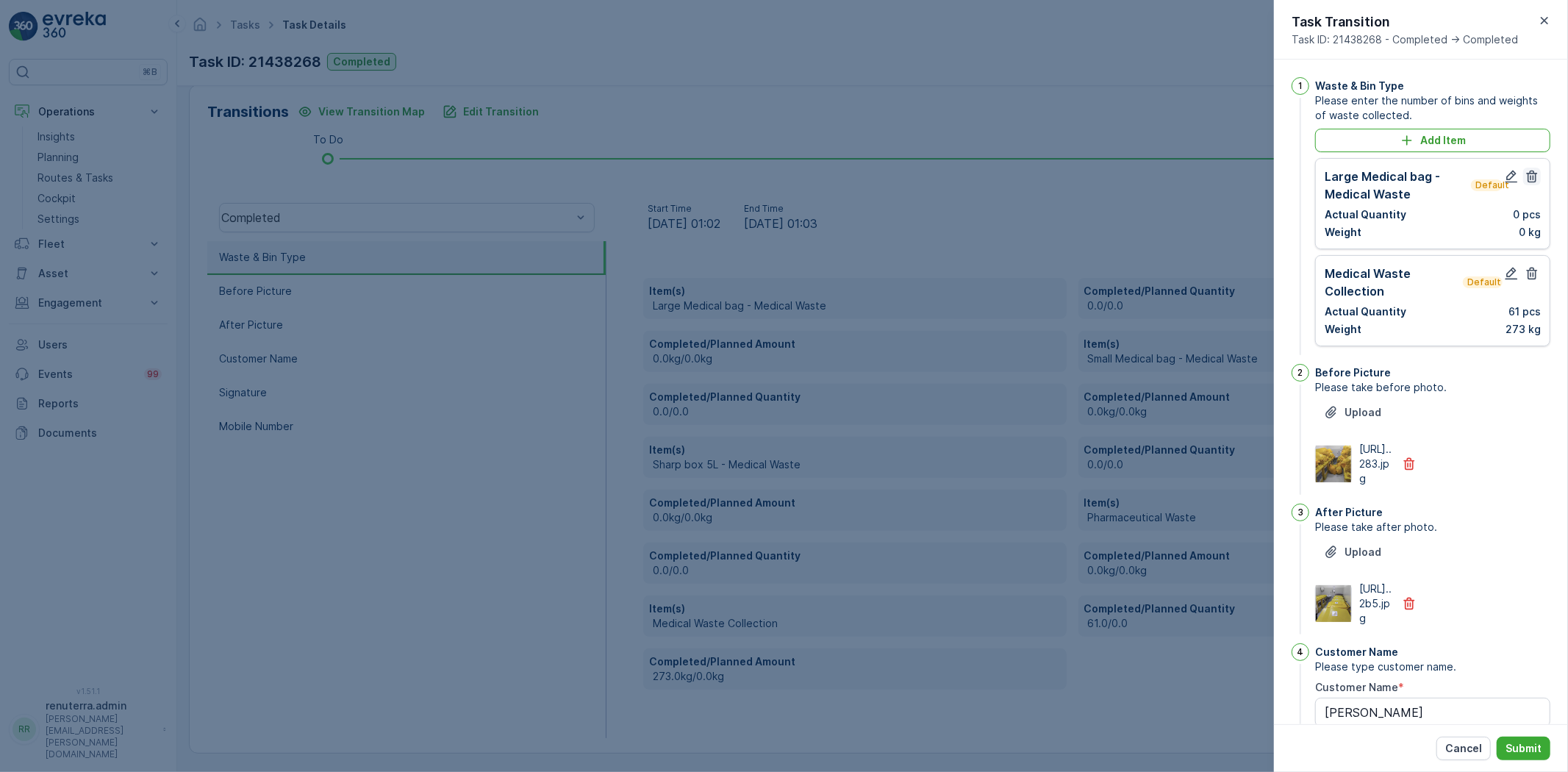
click at [1524, 181] on icon "button" at bounding box center [1531, 176] width 15 height 15
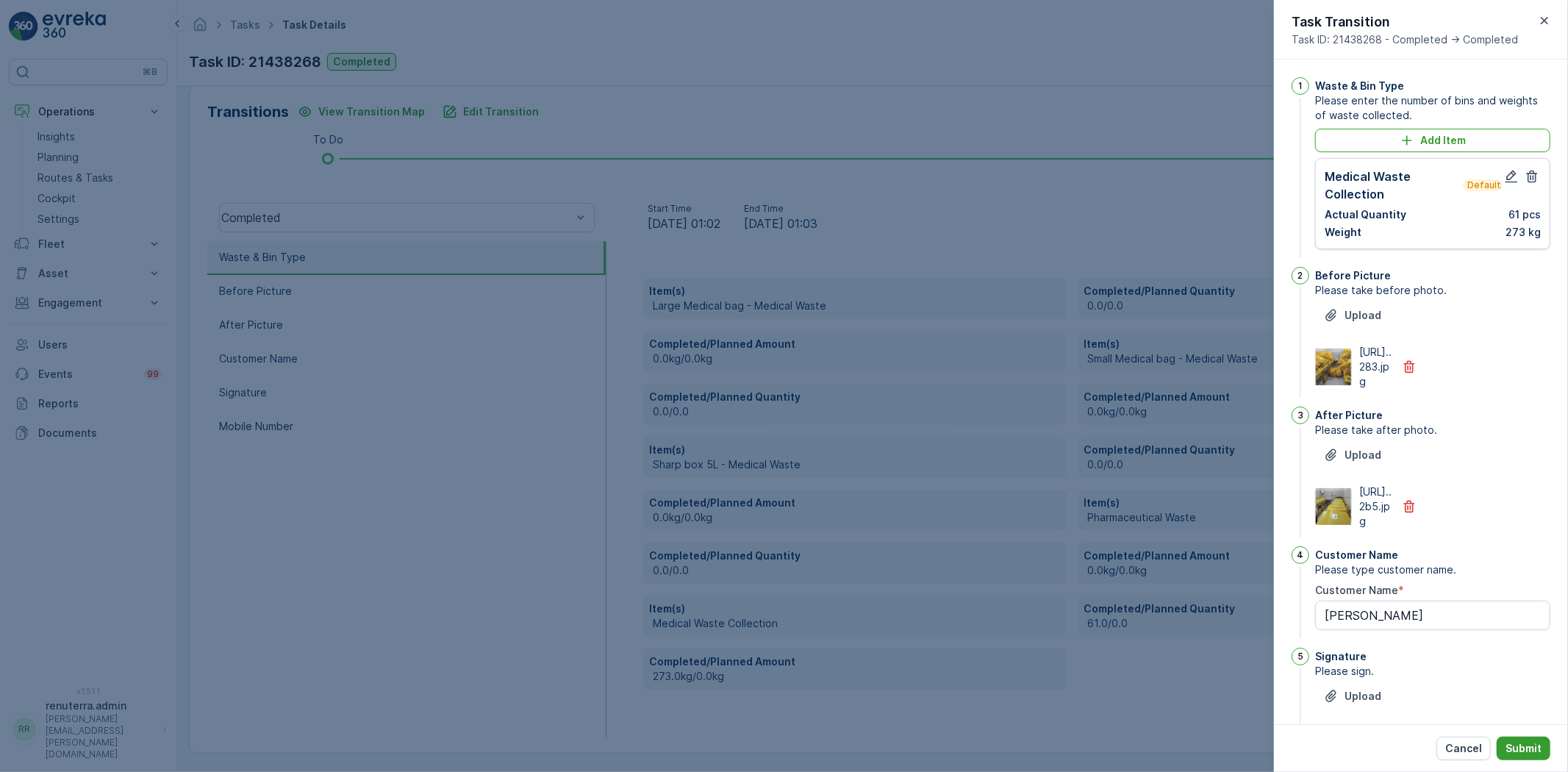
click at [1517, 755] on button "Submit" at bounding box center [1522, 748] width 53 height 23
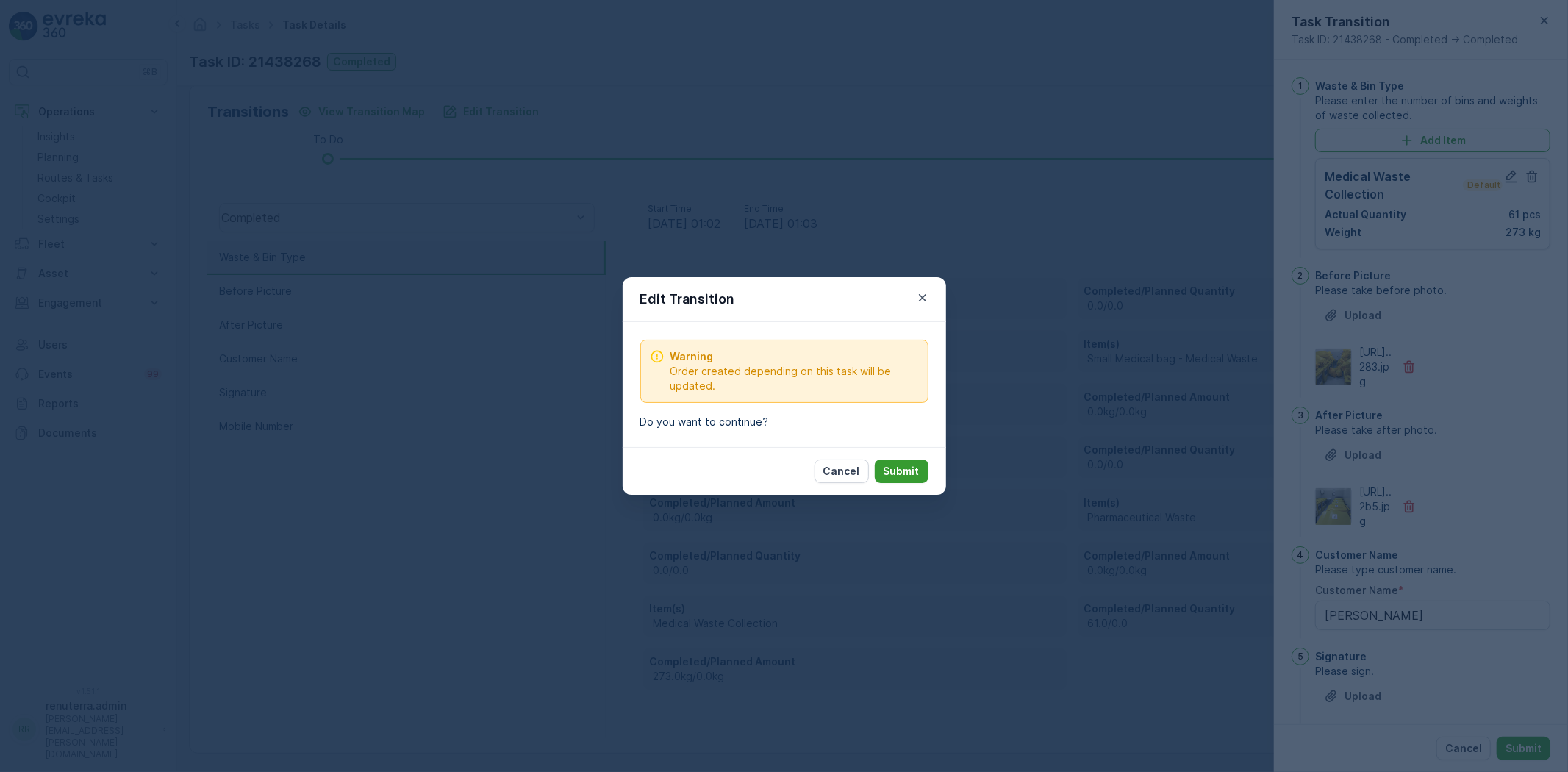
click at [910, 474] on p "Submit" at bounding box center [901, 470] width 36 height 15
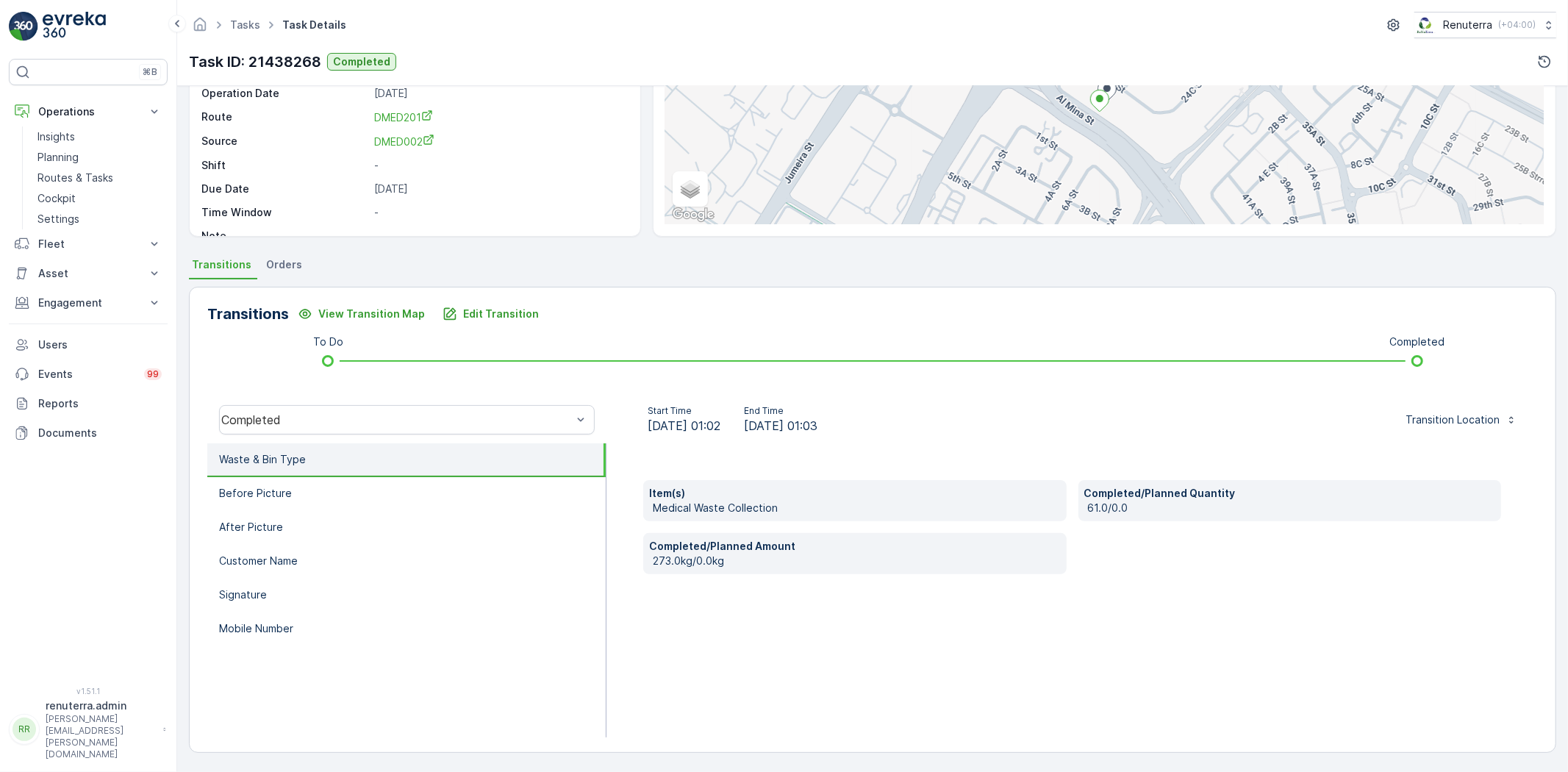
scroll to position [155, 0]
click at [292, 477] on li "Before Picture" at bounding box center [406, 494] width 399 height 34
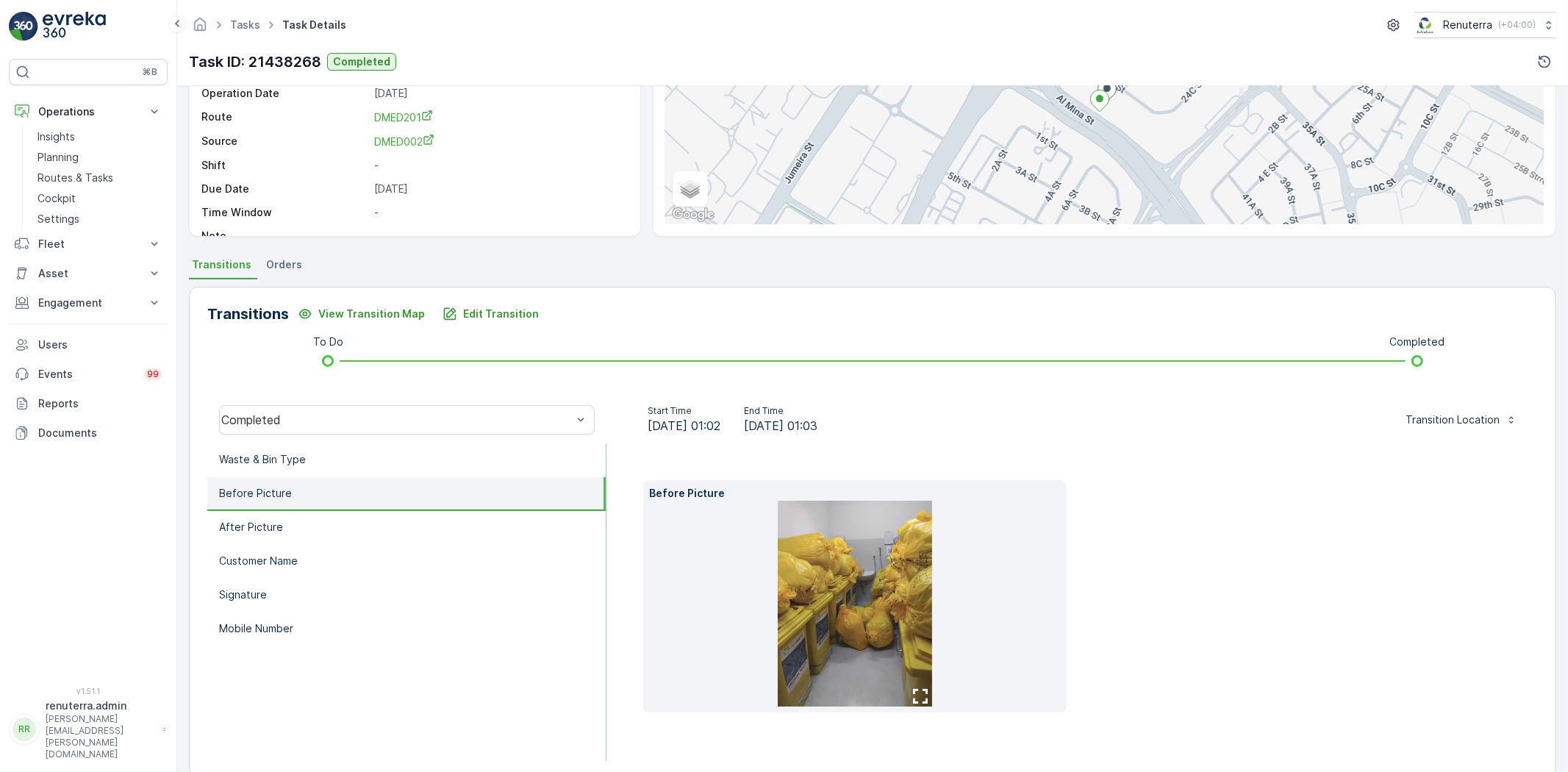
scroll to position [178, 0]
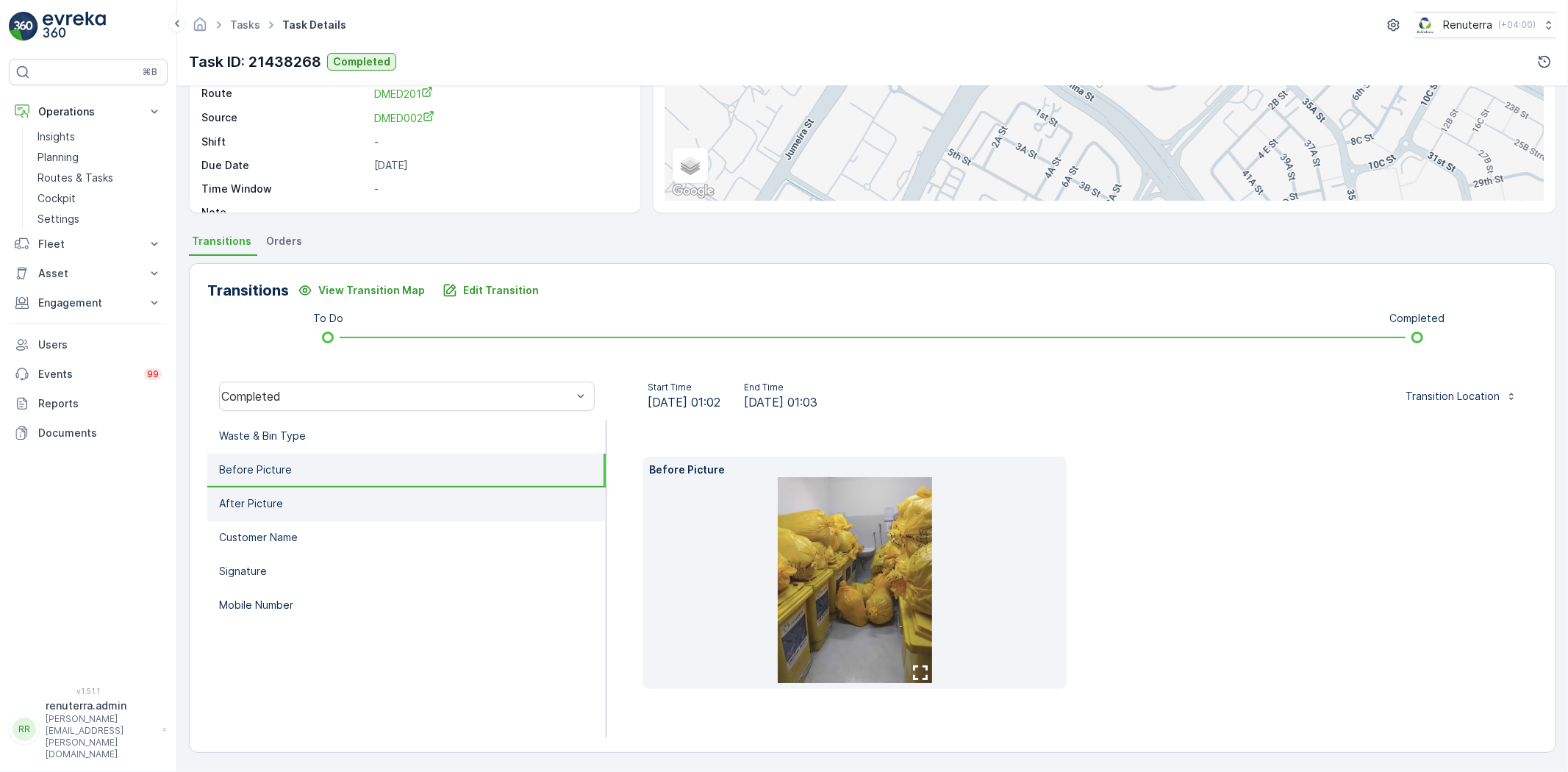
click at [408, 513] on li "After Picture" at bounding box center [406, 504] width 399 height 34
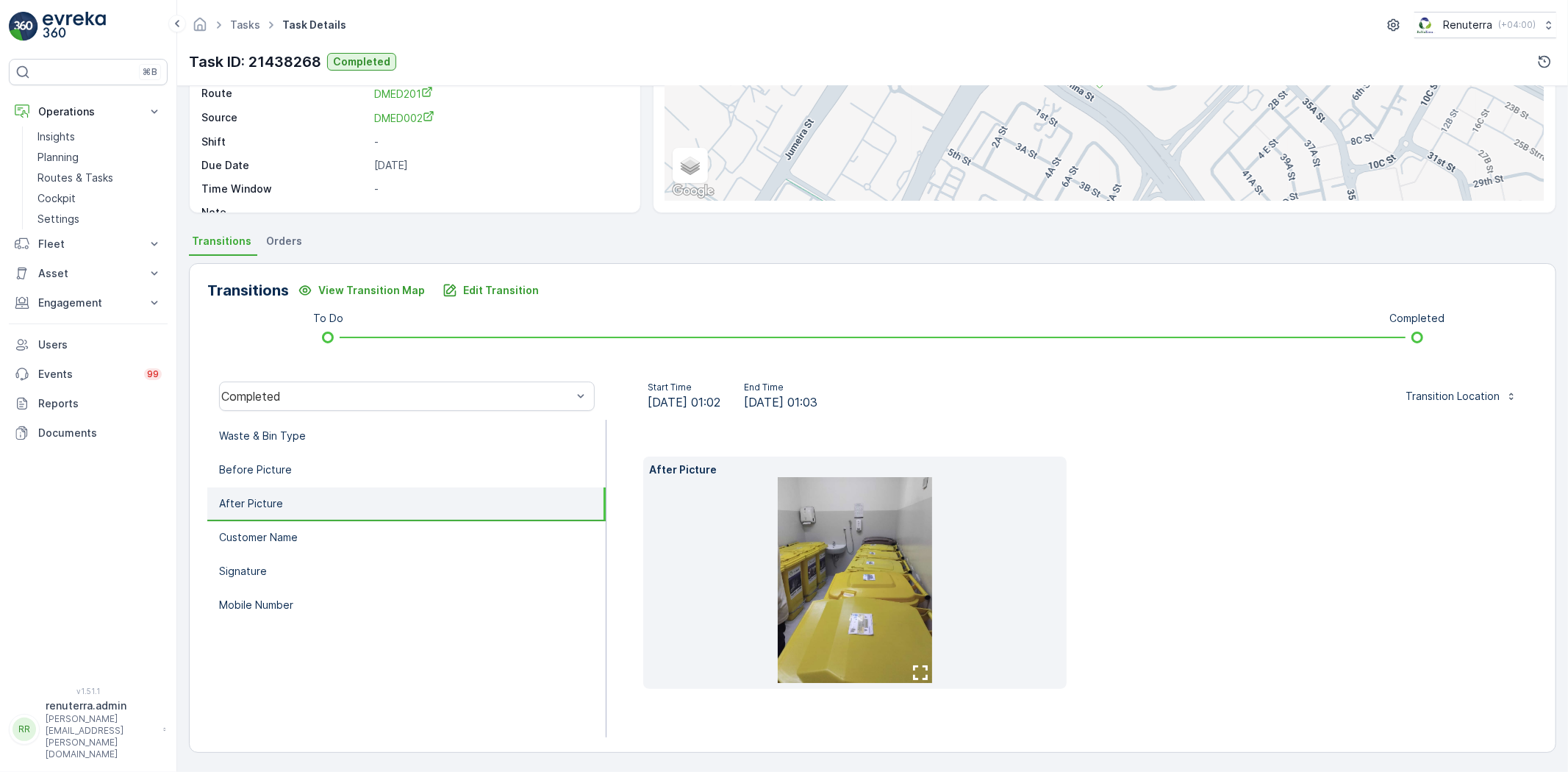
click at [398, 534] on li "Customer Name" at bounding box center [406, 537] width 399 height 34
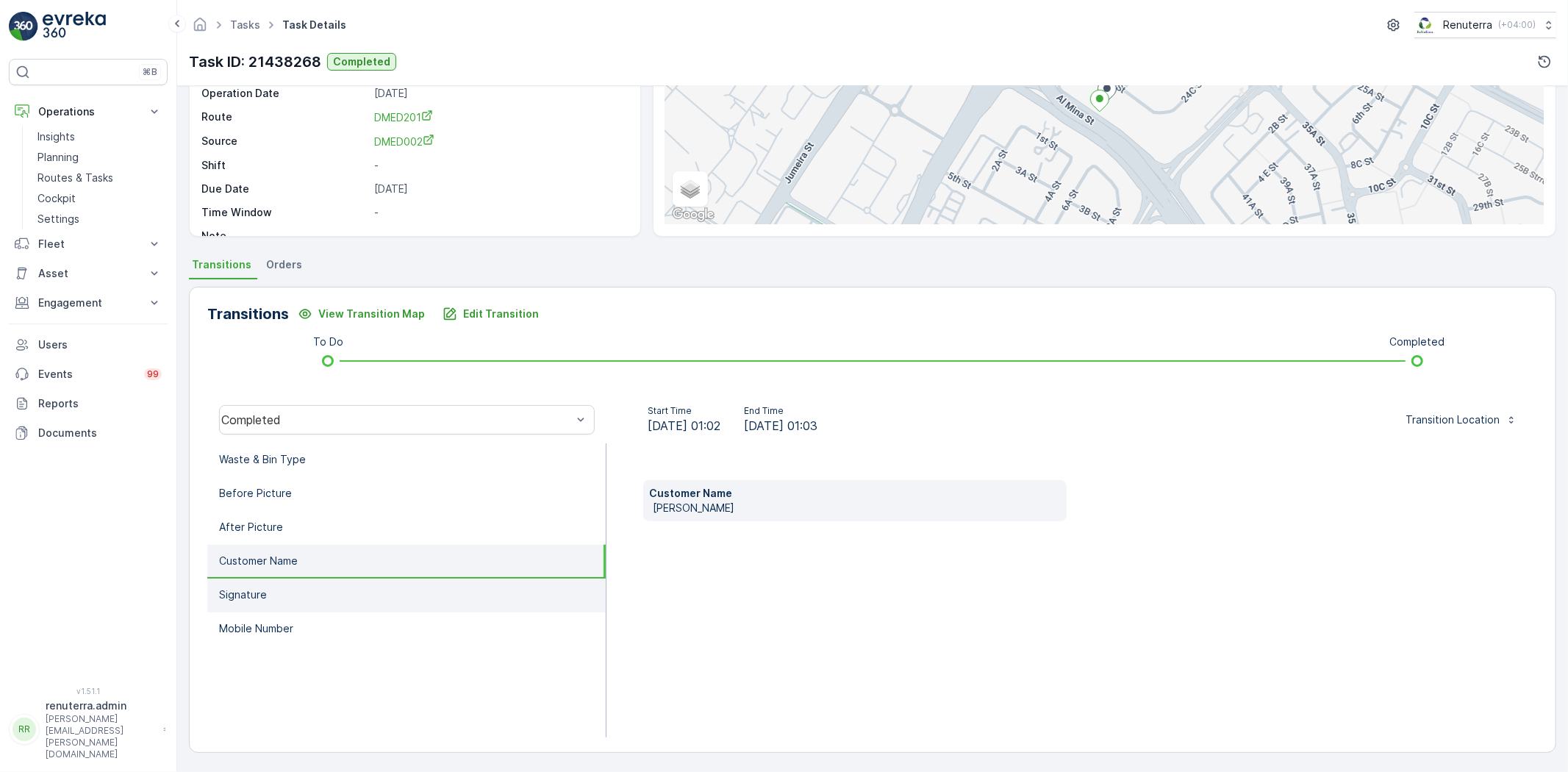
click at [425, 585] on li "Signature" at bounding box center [406, 595] width 399 height 34
